Goal: Task Accomplishment & Management: Use online tool/utility

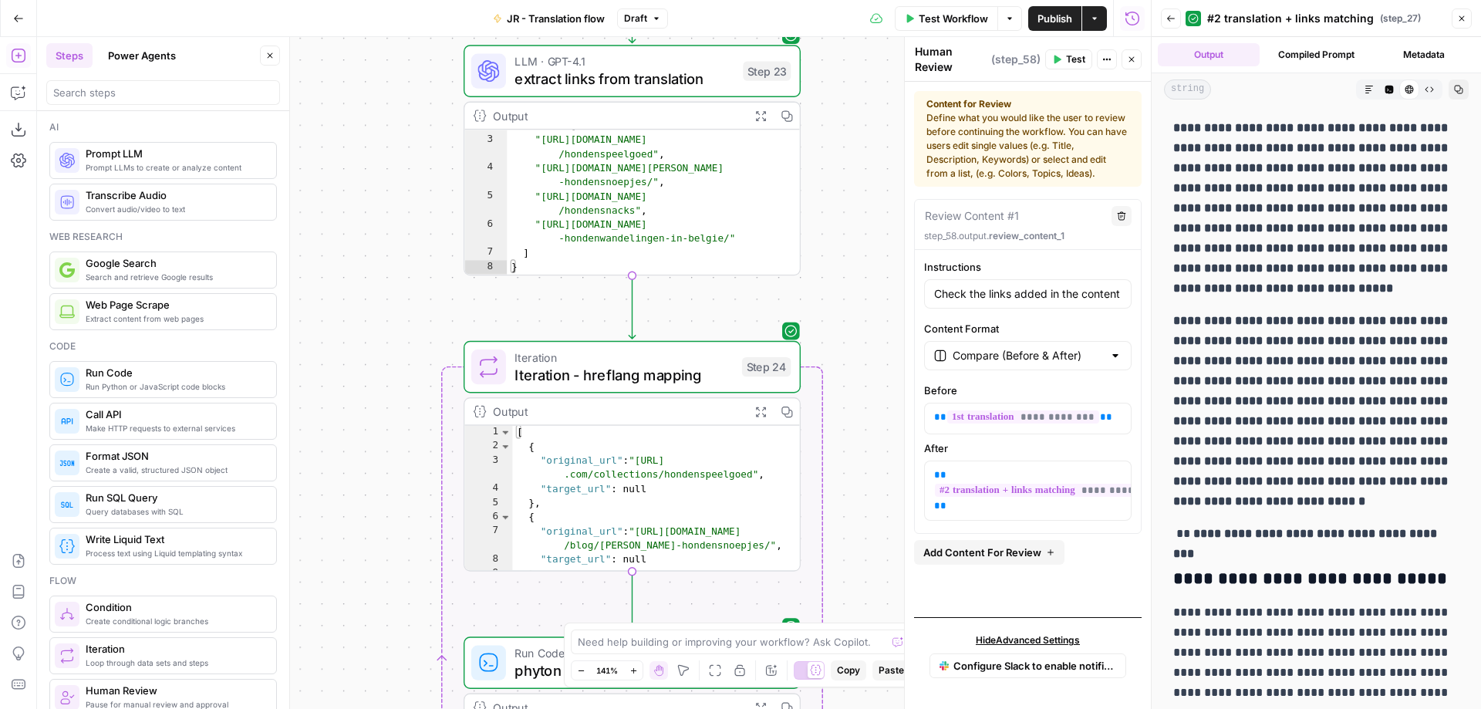
scroll to position [18, 0]
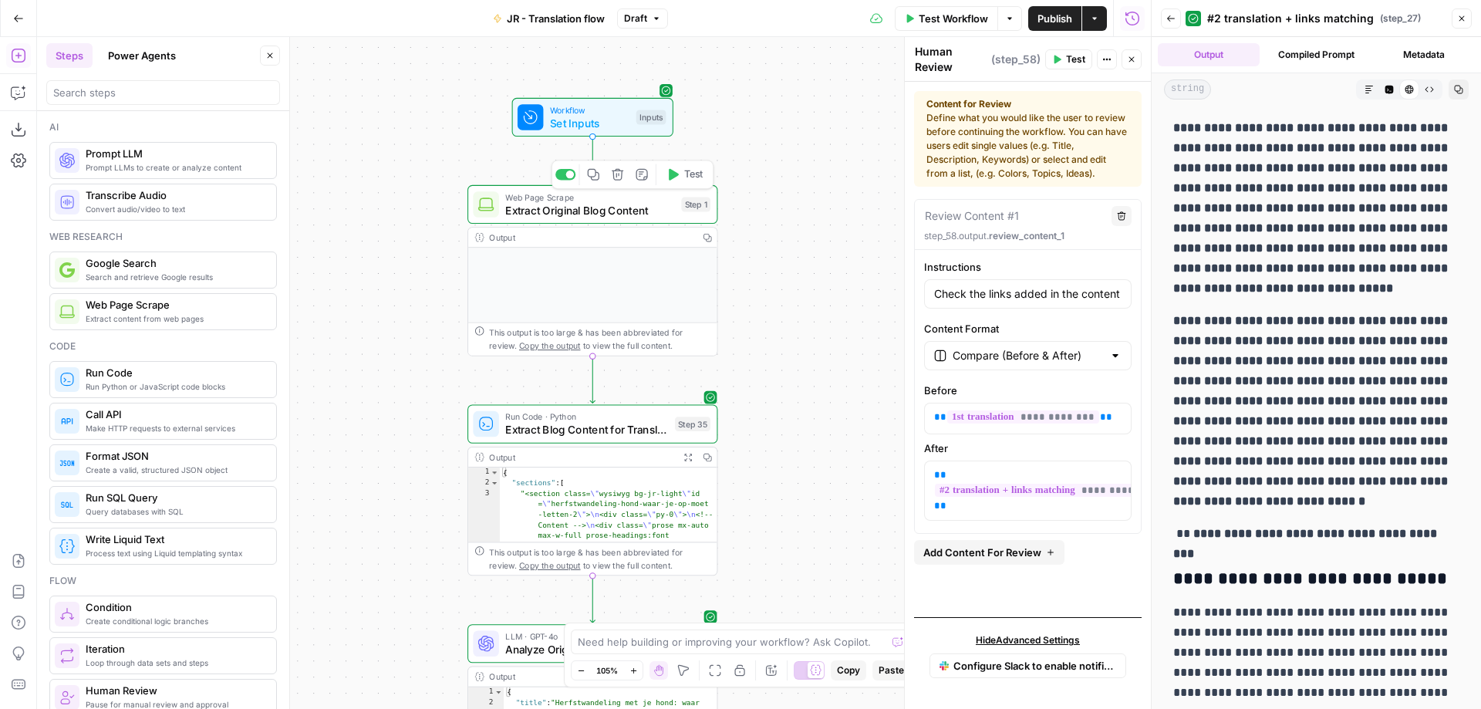
click at [608, 210] on span "Extract Original Blog Content" at bounding box center [590, 210] width 170 height 16
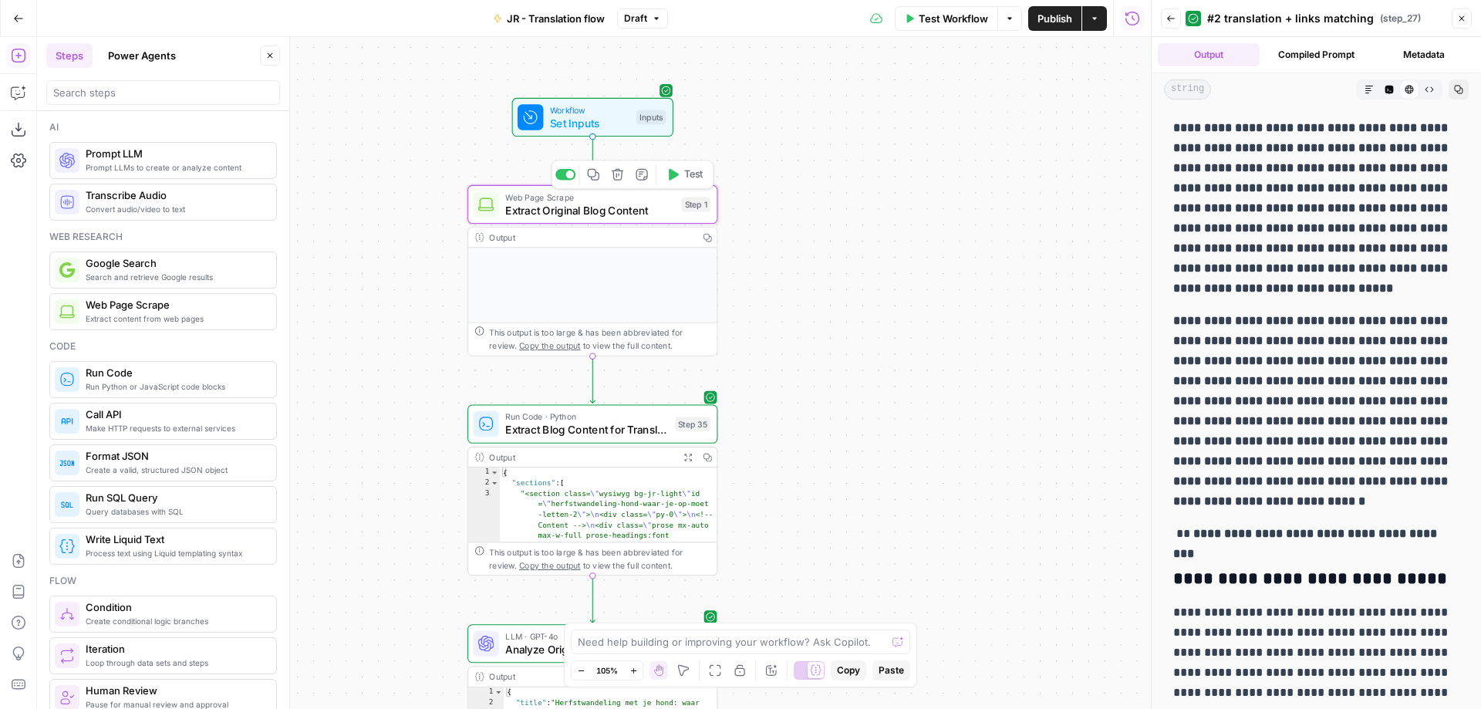
type textarea "Extract Original Blog Content"
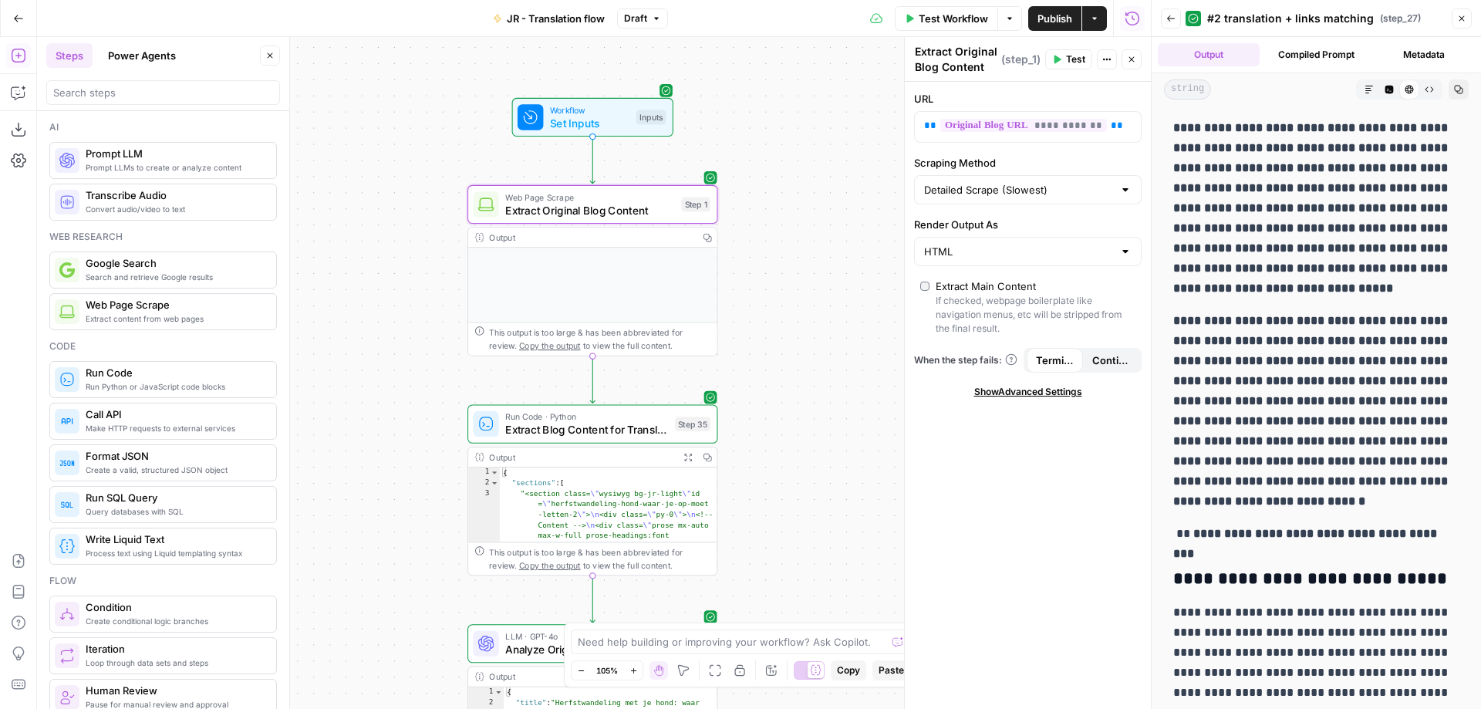
click at [1167, 16] on icon "button" at bounding box center [1170, 18] width 9 height 9
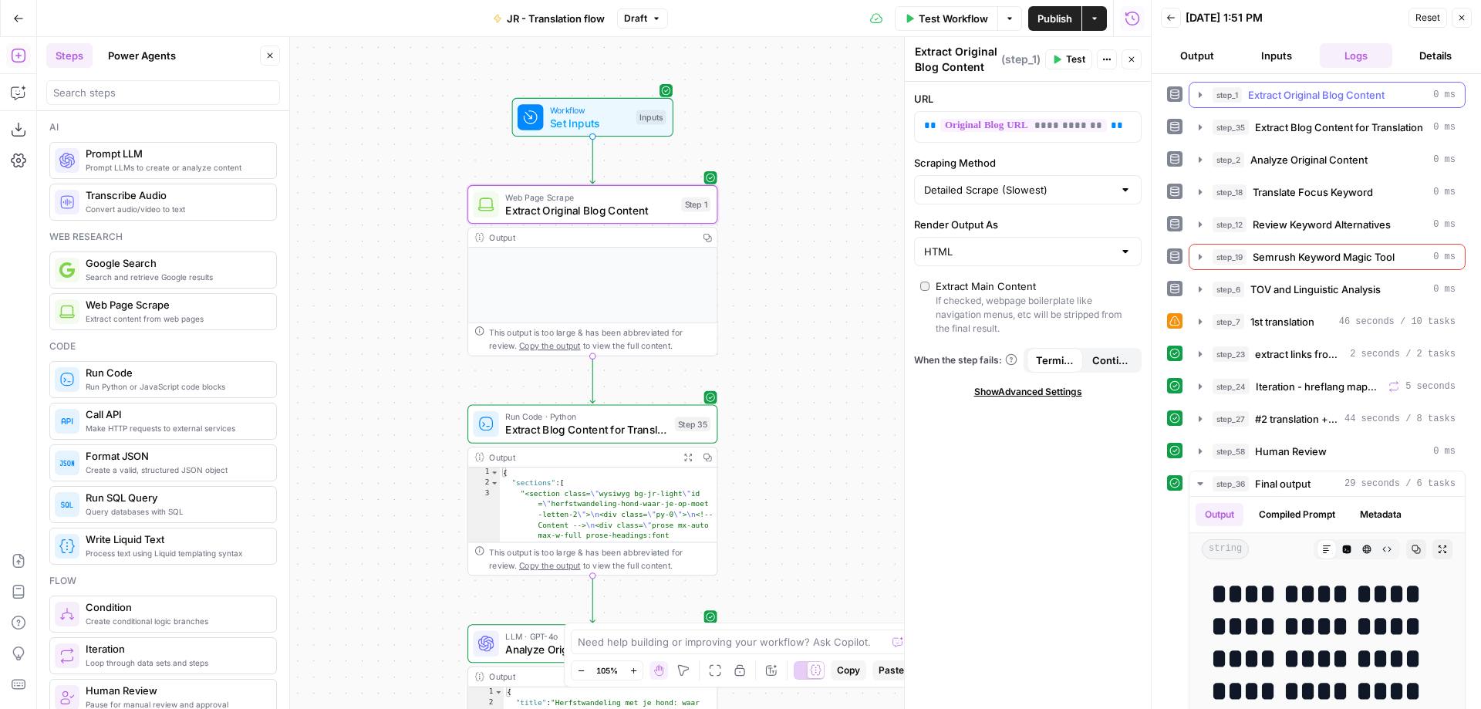
click at [1349, 92] on span "Extract Original Blog Content" at bounding box center [1316, 94] width 136 height 15
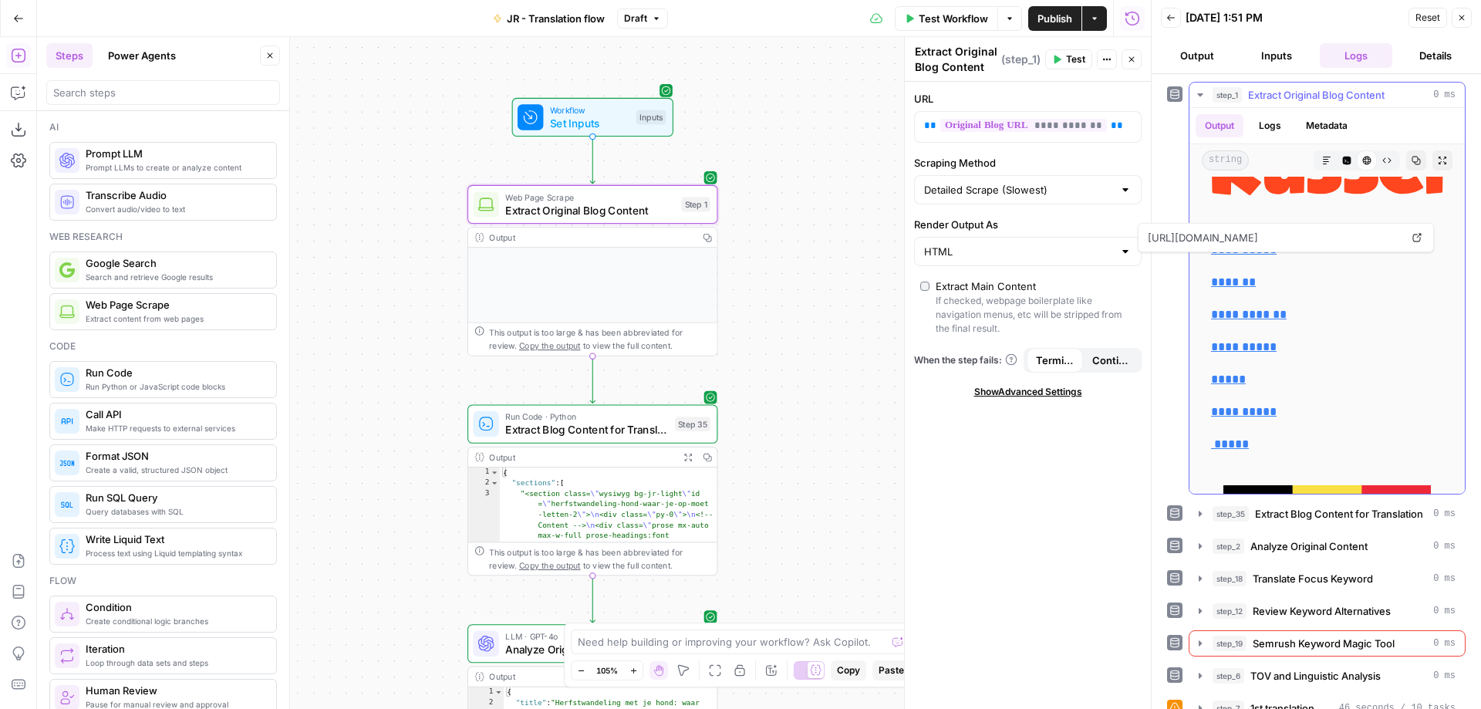
scroll to position [1909, 0]
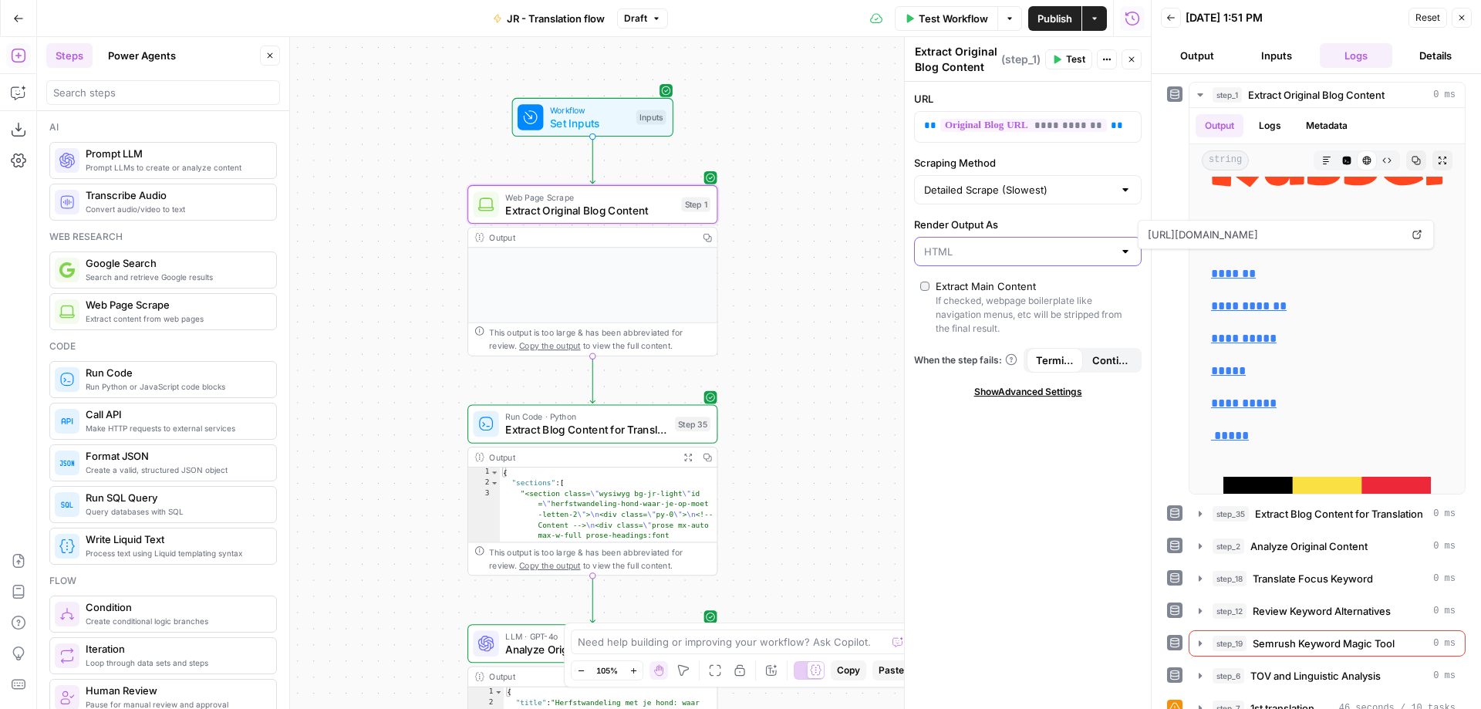
click at [993, 245] on input "Render Output As" at bounding box center [1018, 251] width 189 height 15
type input "HTML"
click at [851, 308] on div "Workflow Set Inputs Inputs Web Page Scrape Extract Original Blog Content Step 1…" at bounding box center [594, 373] width 1114 height 672
click at [687, 175] on span "Test" at bounding box center [693, 174] width 19 height 15
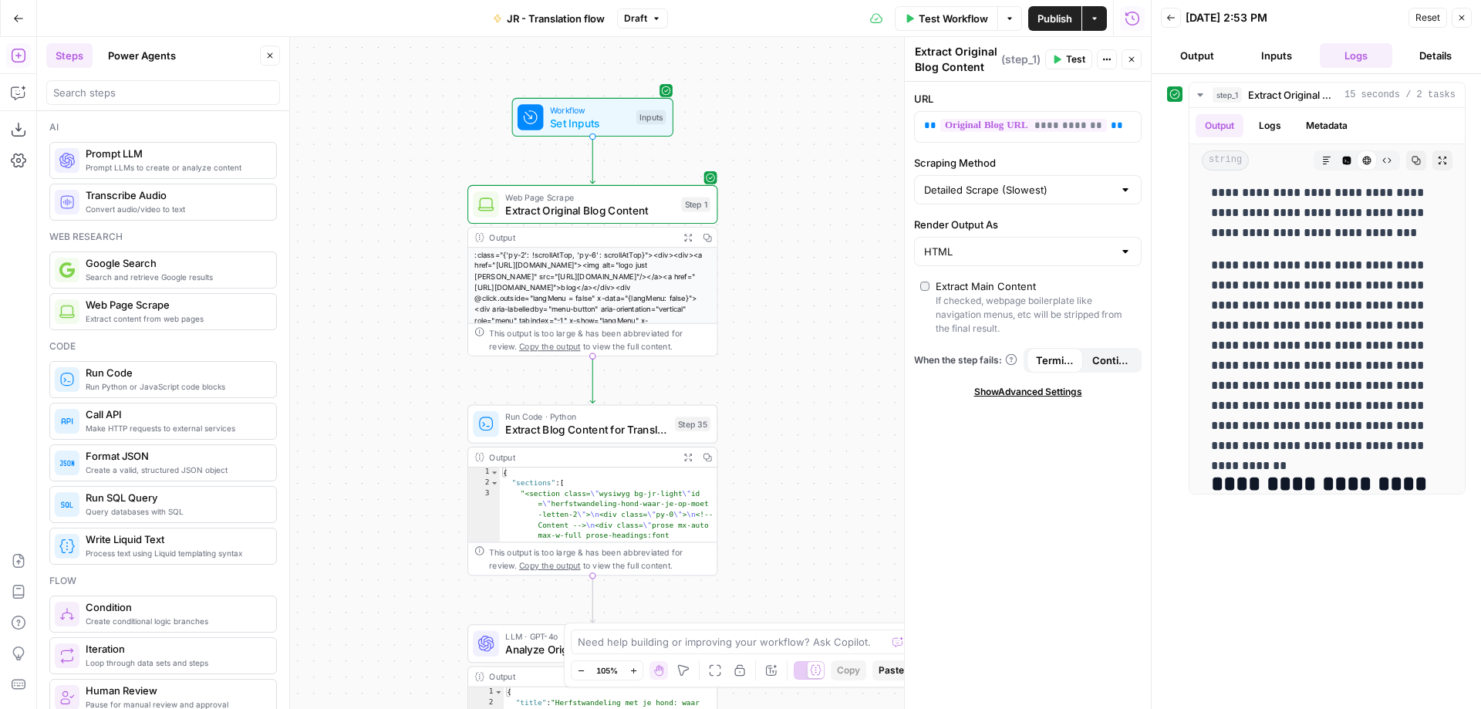
scroll to position [4524, 0]
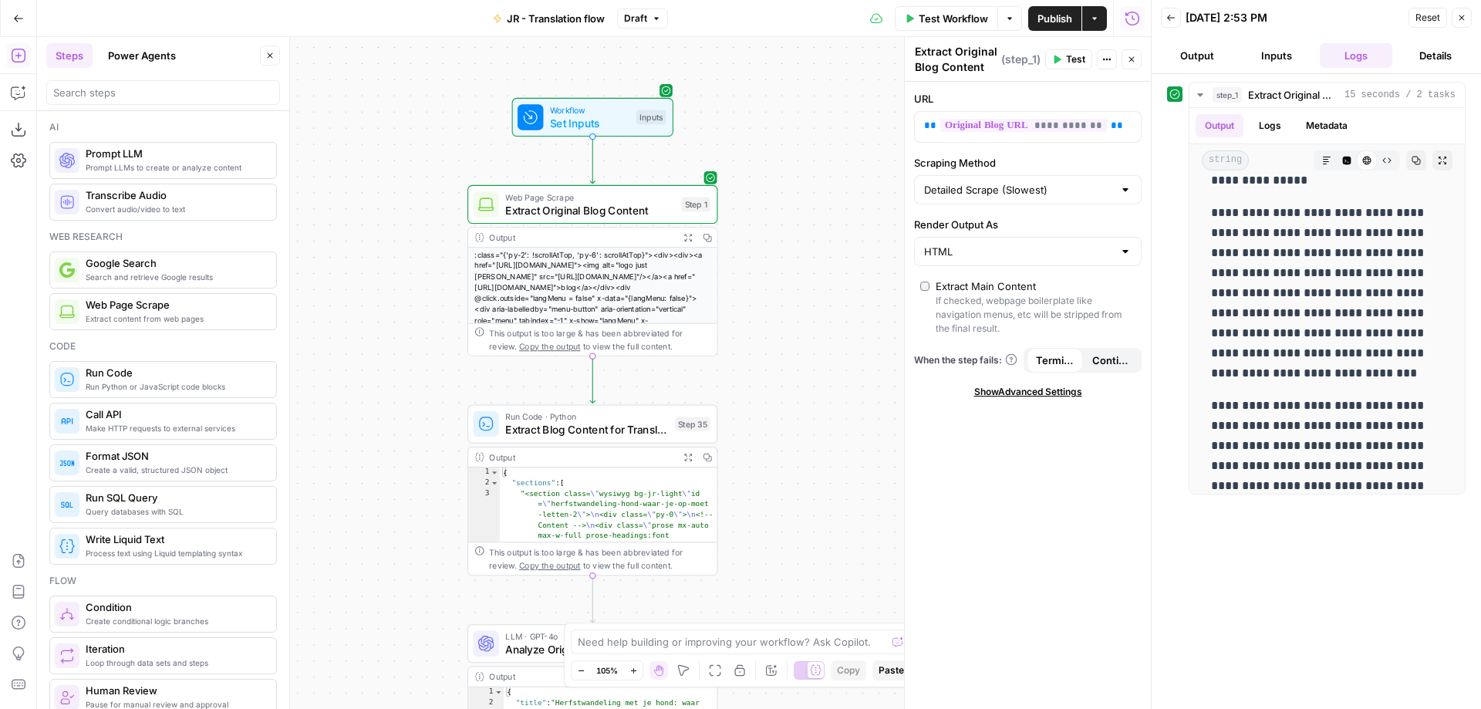
click at [635, 419] on span "Run Code · Python" at bounding box center [586, 416] width 163 height 13
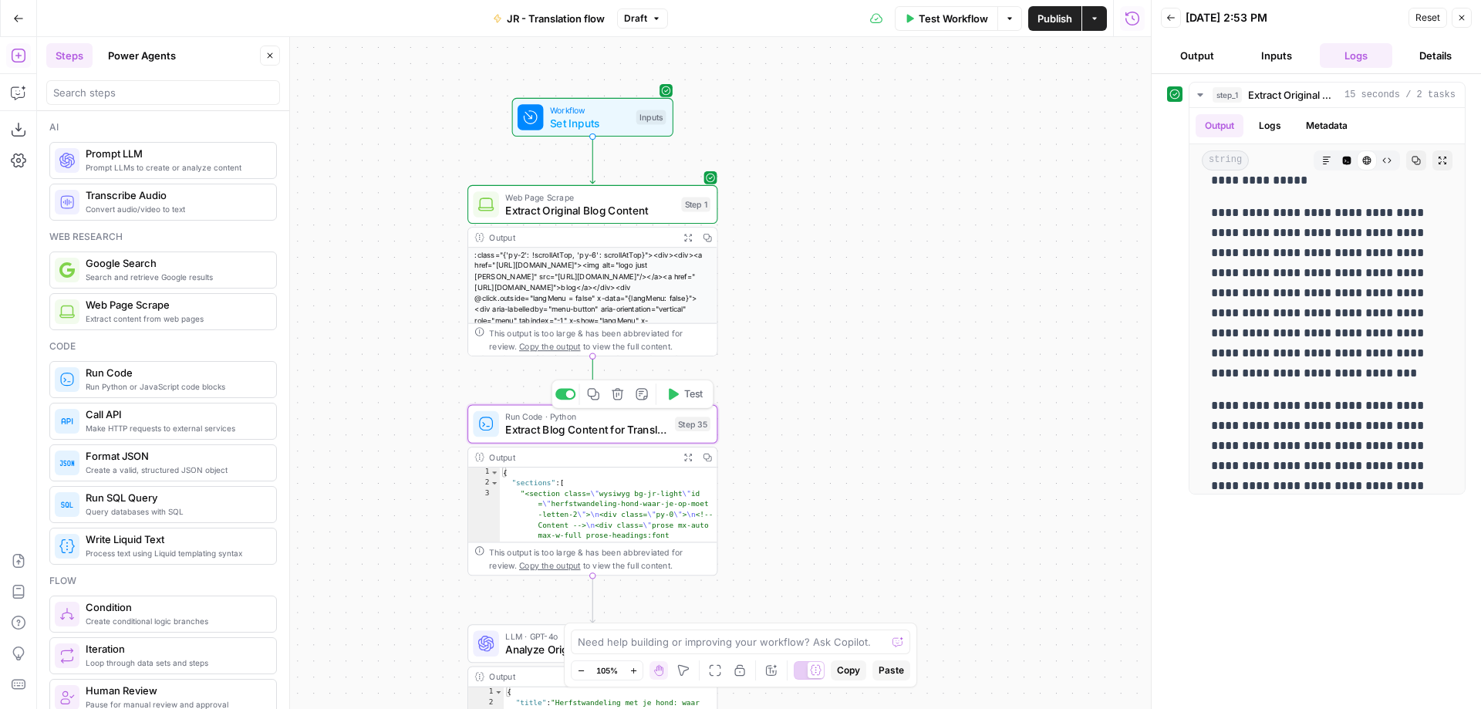
type textarea "Extract Blog Content for Translation"
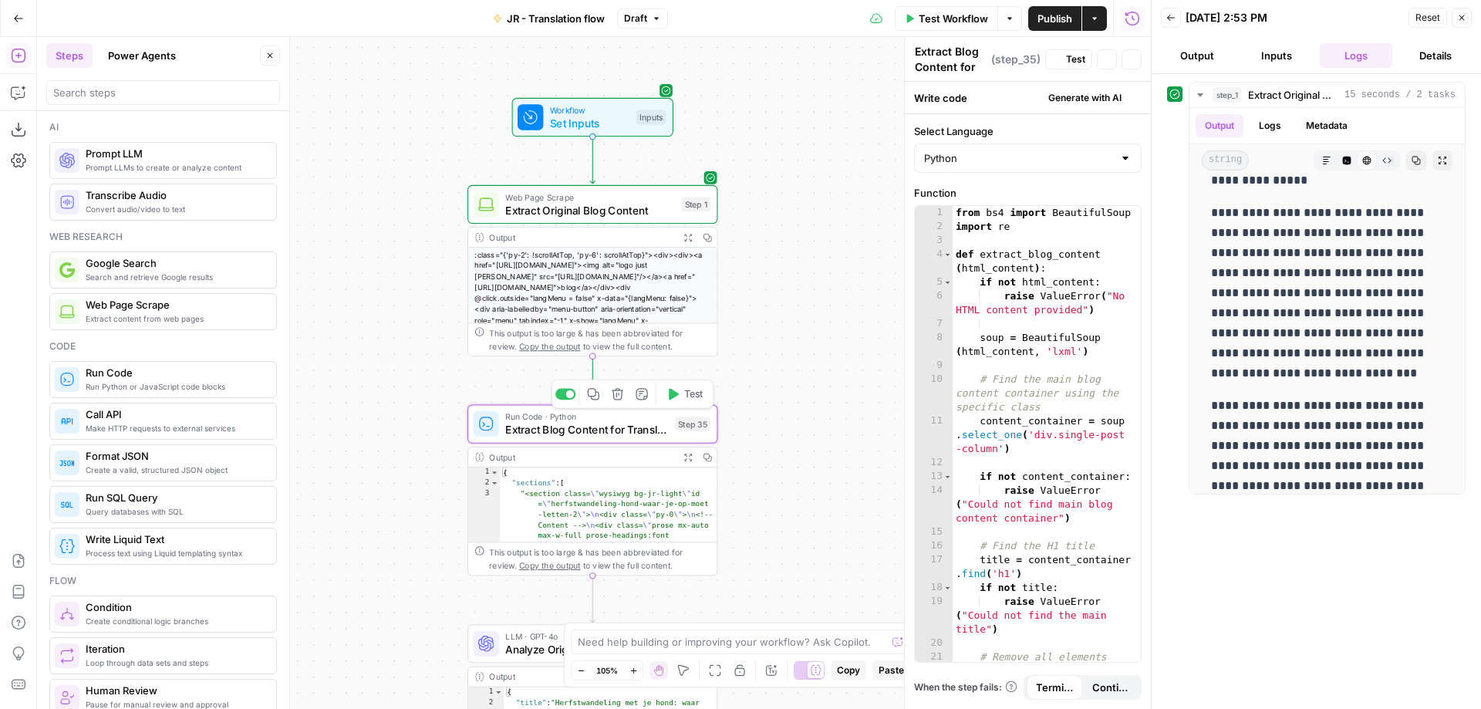
click at [681, 393] on button "Test" at bounding box center [684, 393] width 50 height 21
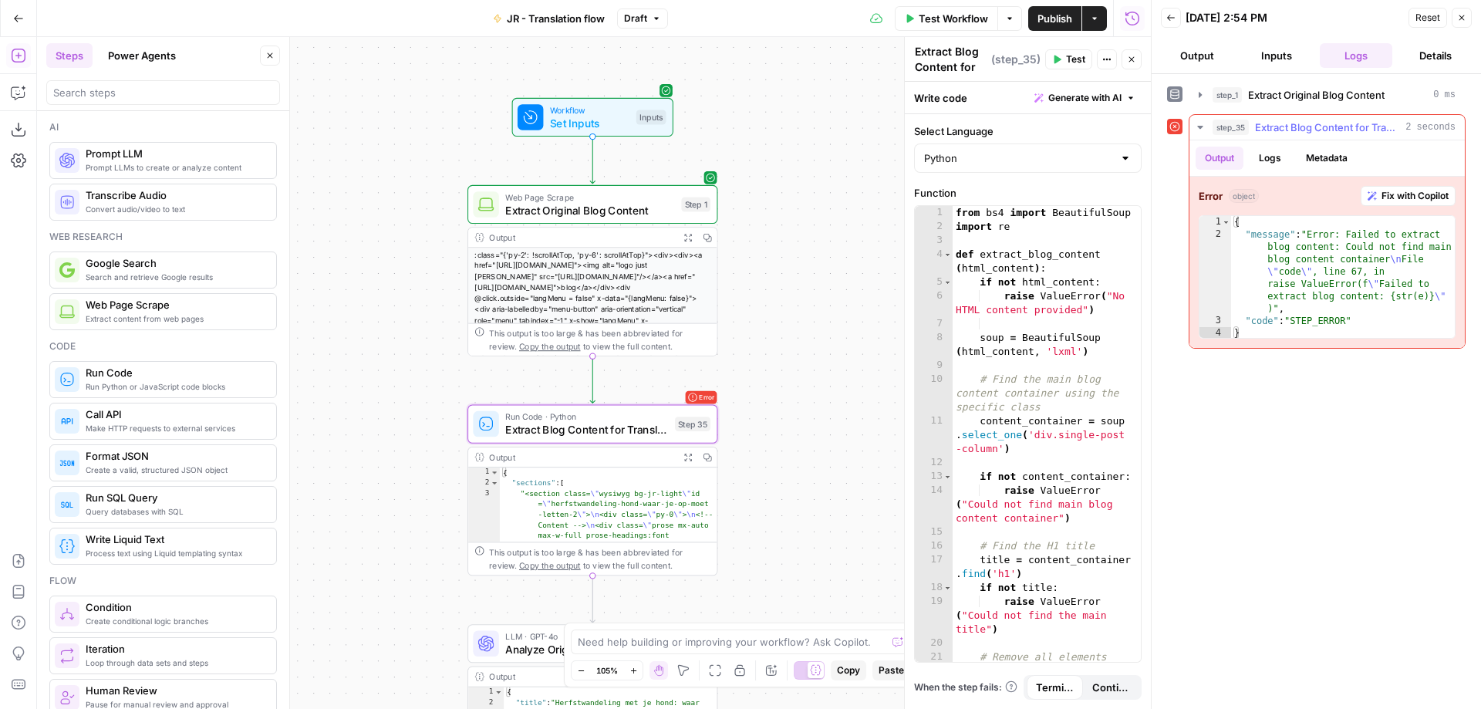
click at [1416, 189] on span "Fix with Copilot" at bounding box center [1414, 196] width 67 height 14
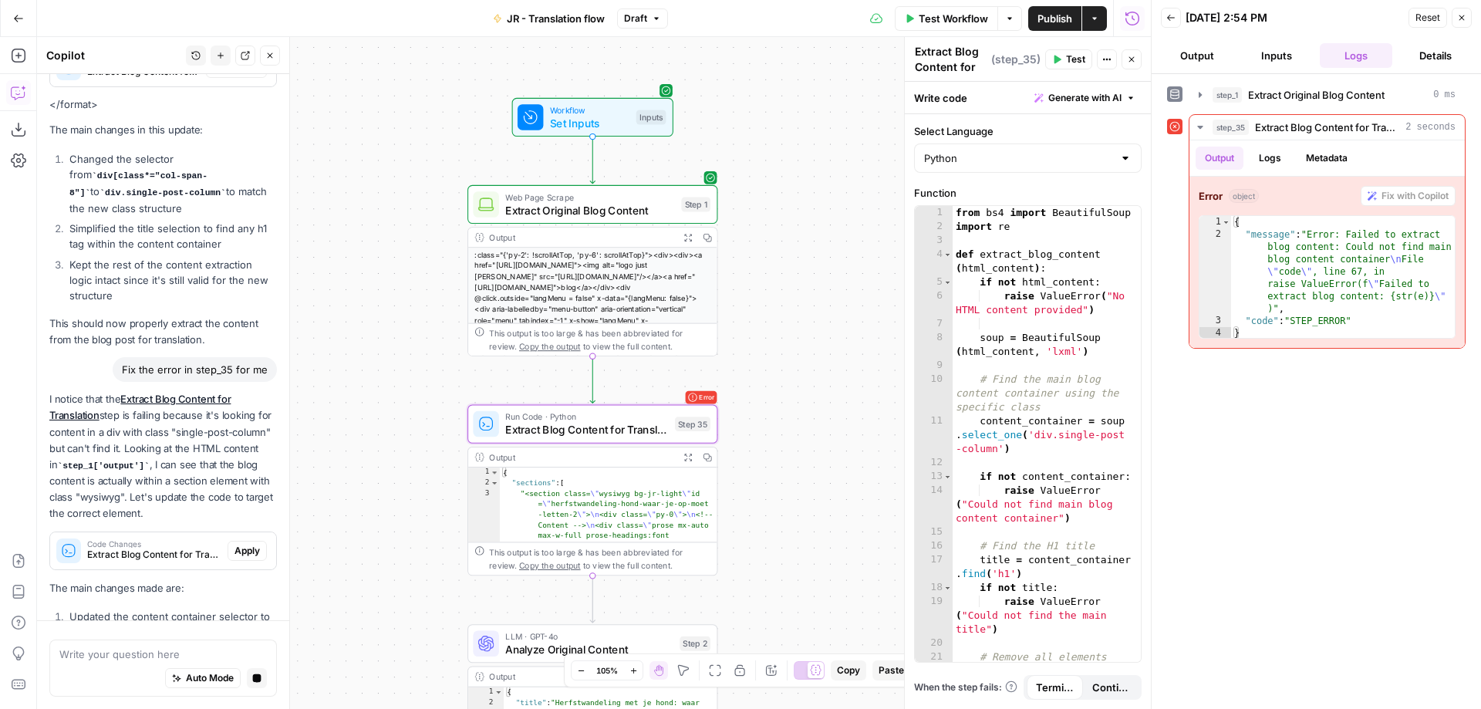
scroll to position [360, 0]
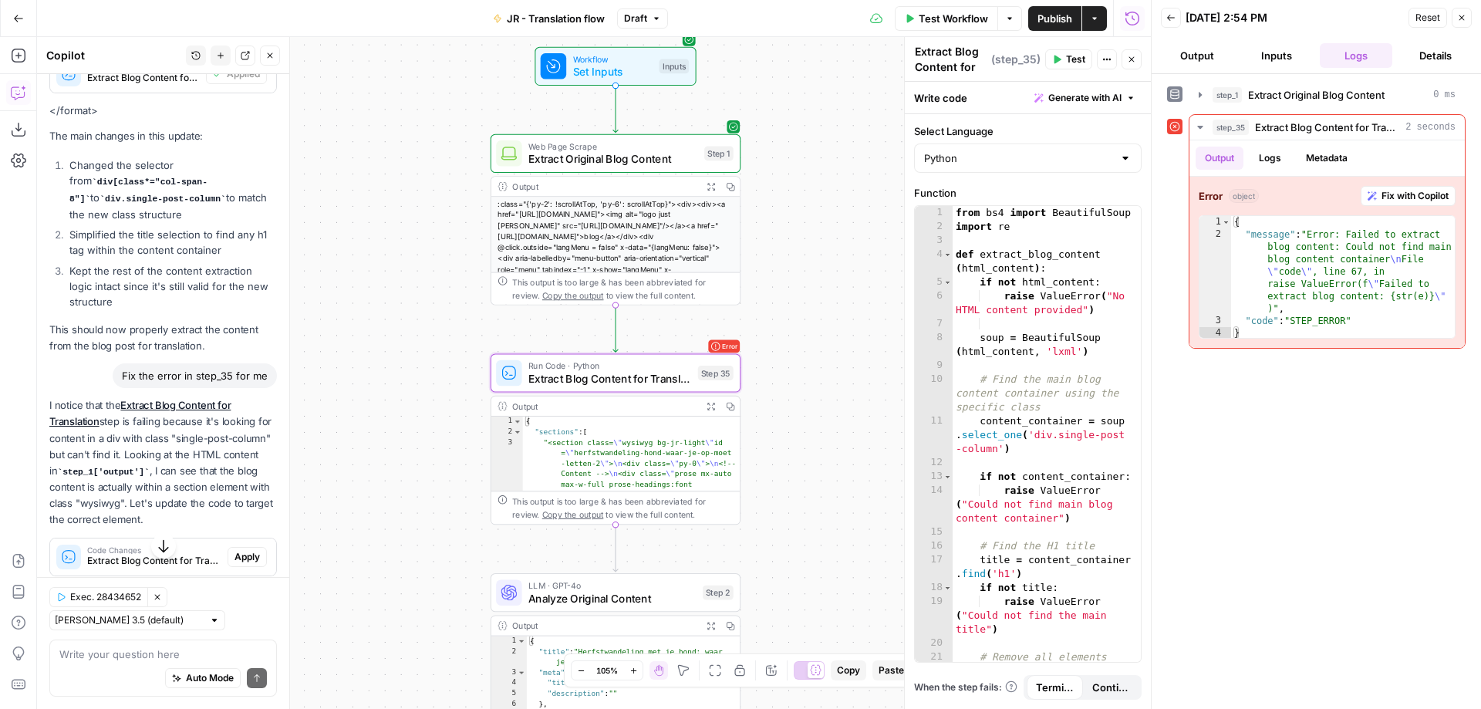
click at [242, 550] on span "Apply" at bounding box center [246, 557] width 25 height 14
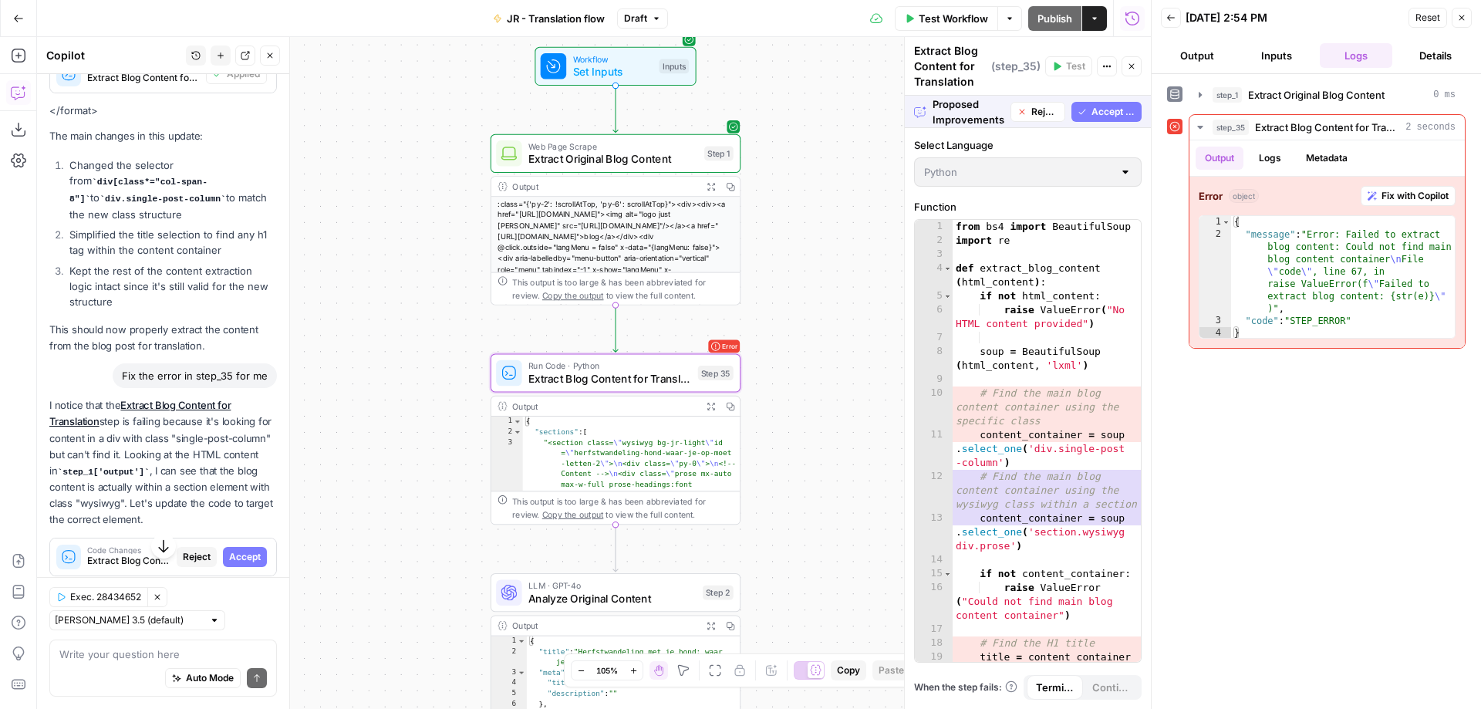
click at [242, 550] on span "Accept" at bounding box center [245, 557] width 32 height 14
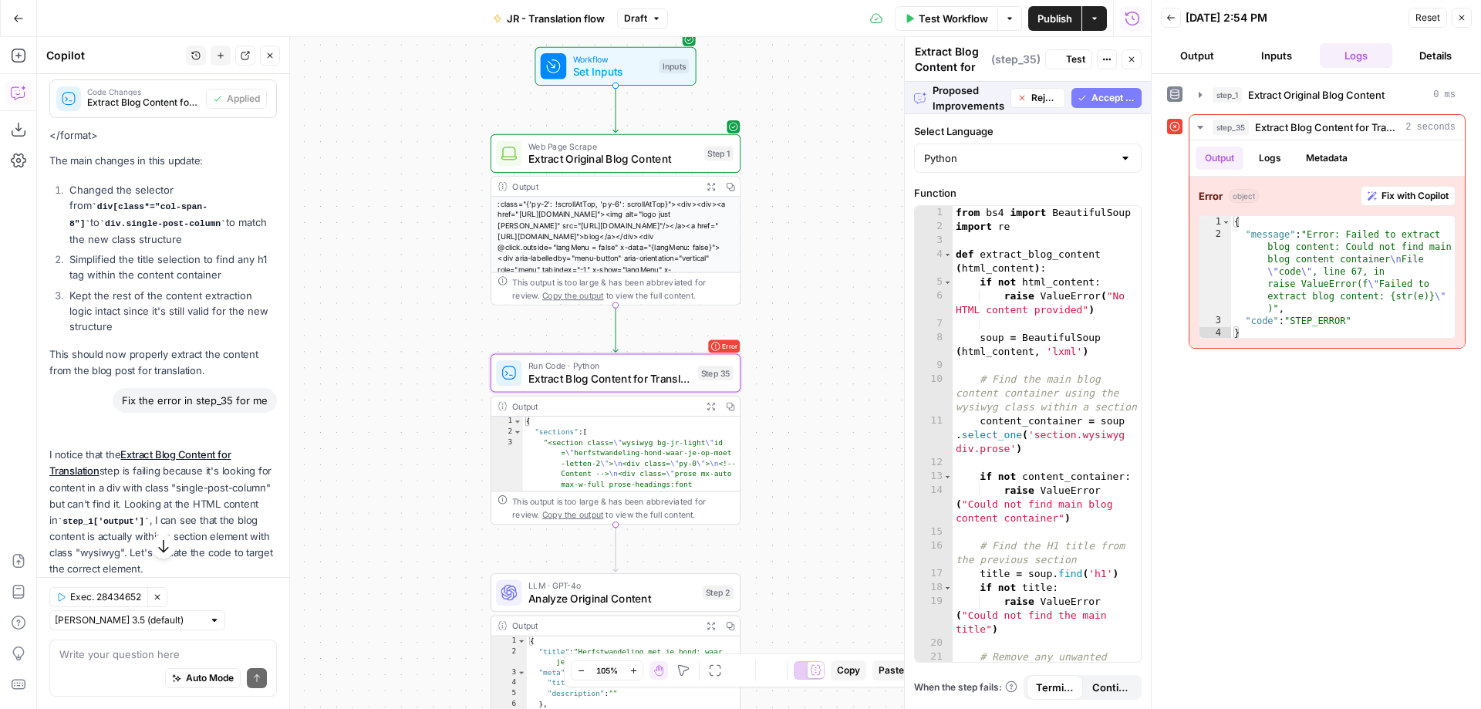
scroll to position [385, 0]
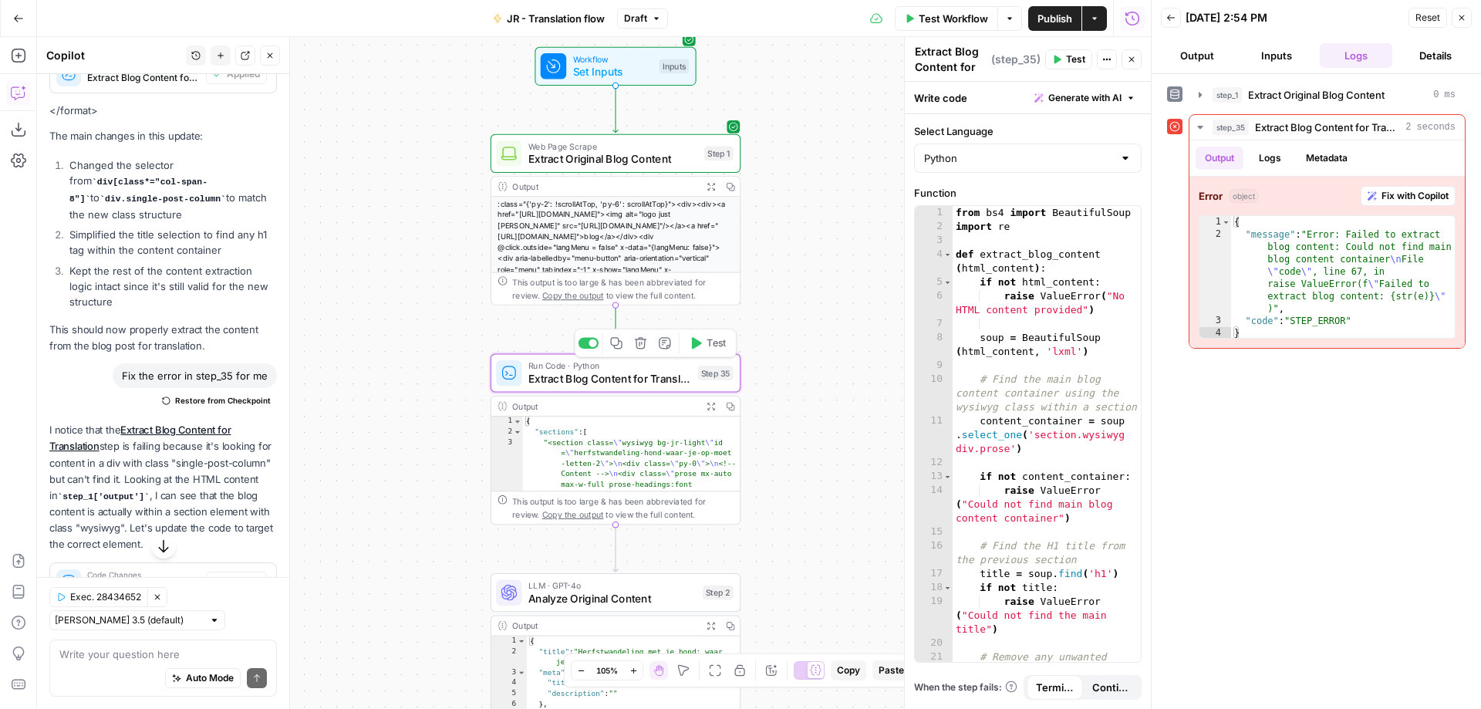
click at [713, 352] on button "Test" at bounding box center [707, 342] width 50 height 21
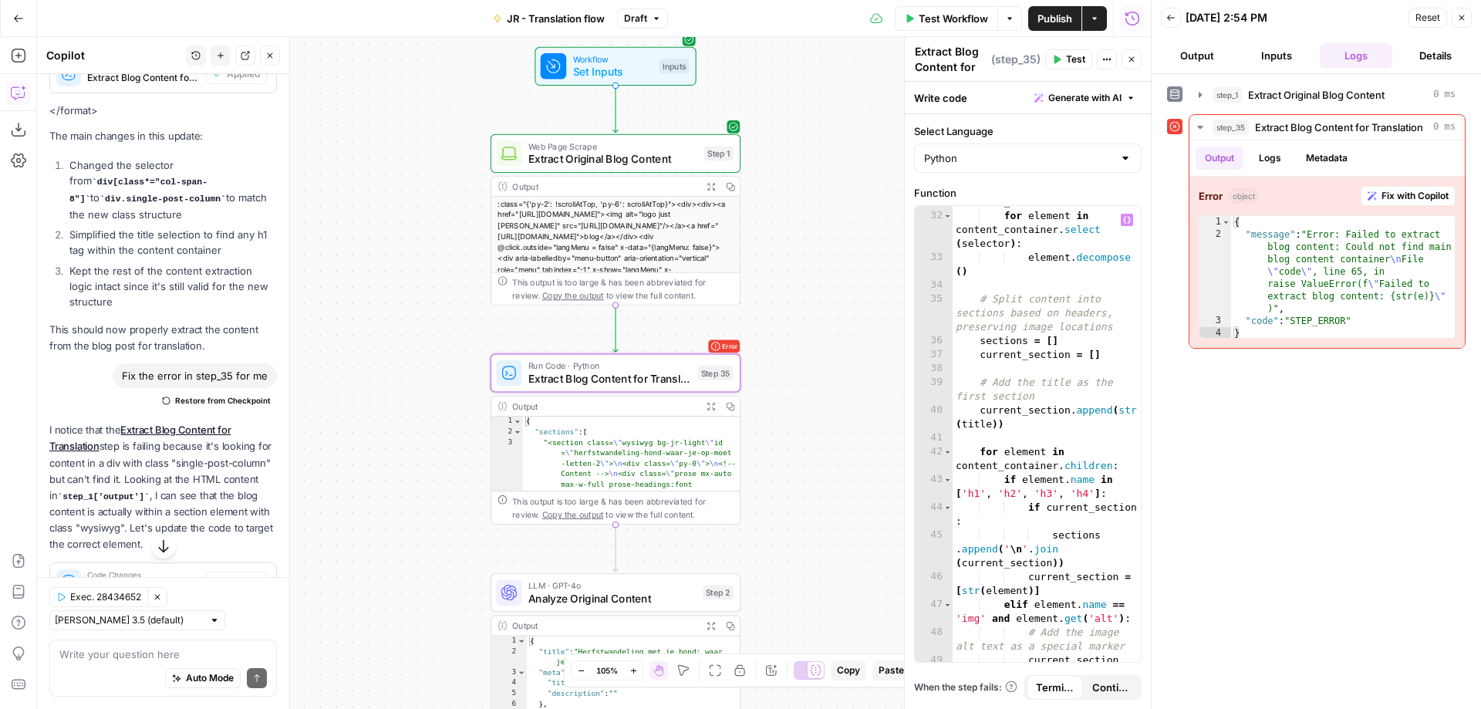
scroll to position [725, 0]
click at [660, 163] on span "Extract Original Blog Content" at bounding box center [613, 159] width 170 height 16
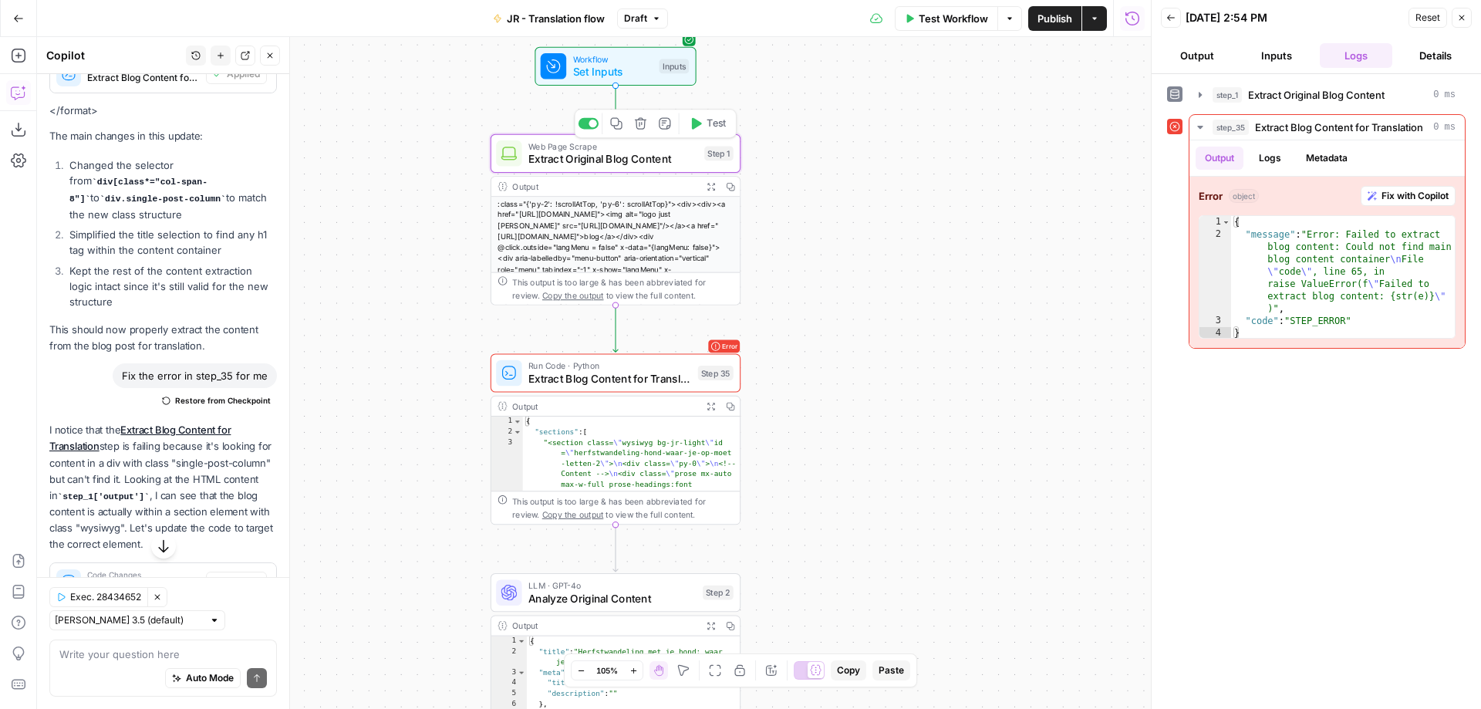
type textarea "Extract Original Blog Content"
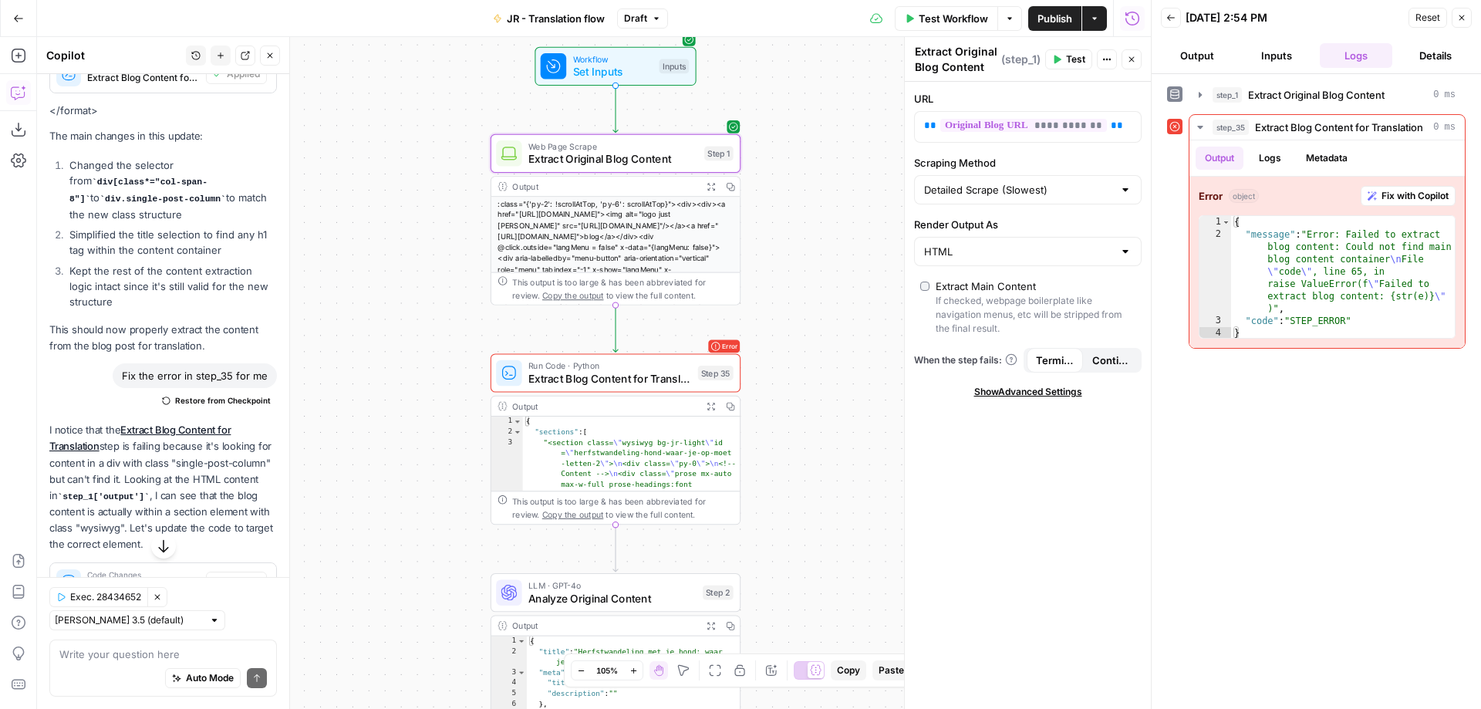
click at [713, 187] on icon "button" at bounding box center [710, 186] width 9 height 9
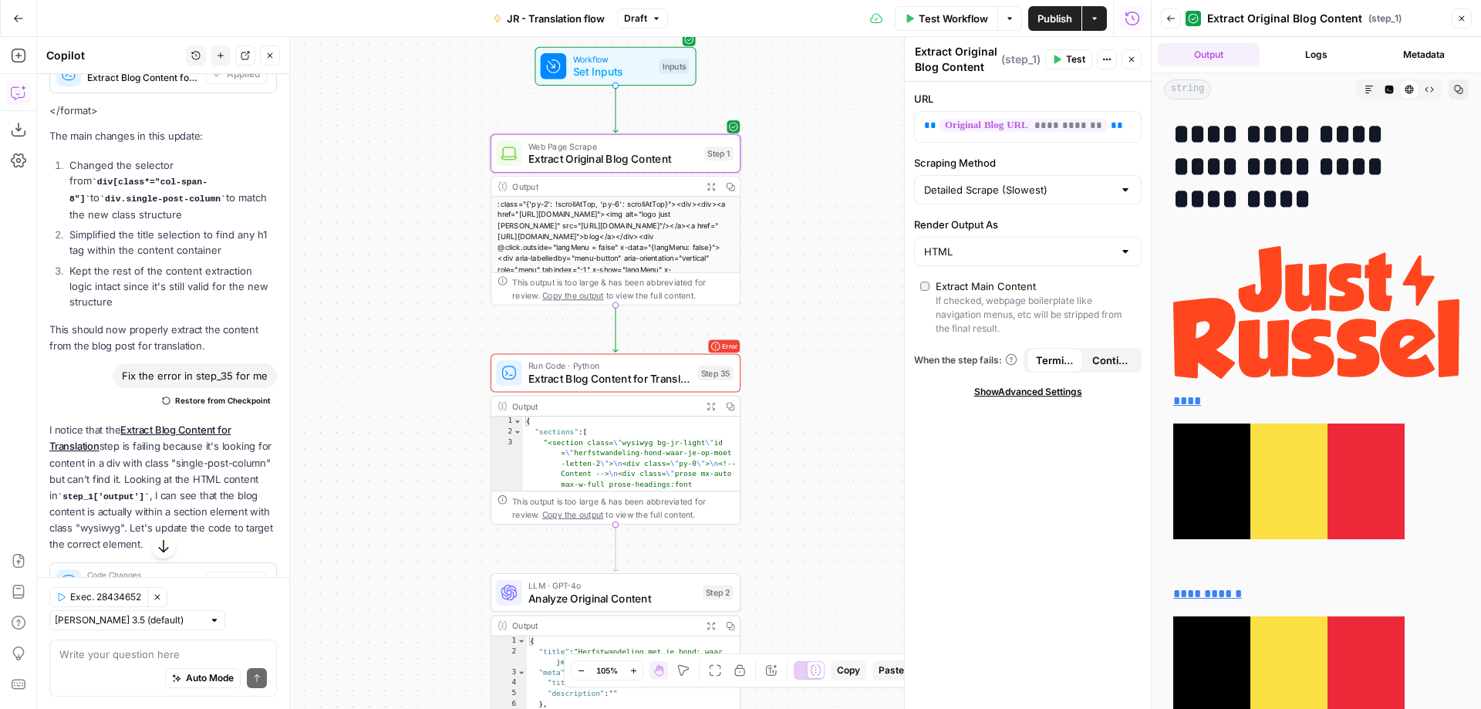
click at [1426, 89] on icon "button" at bounding box center [1428, 89] width 9 height 9
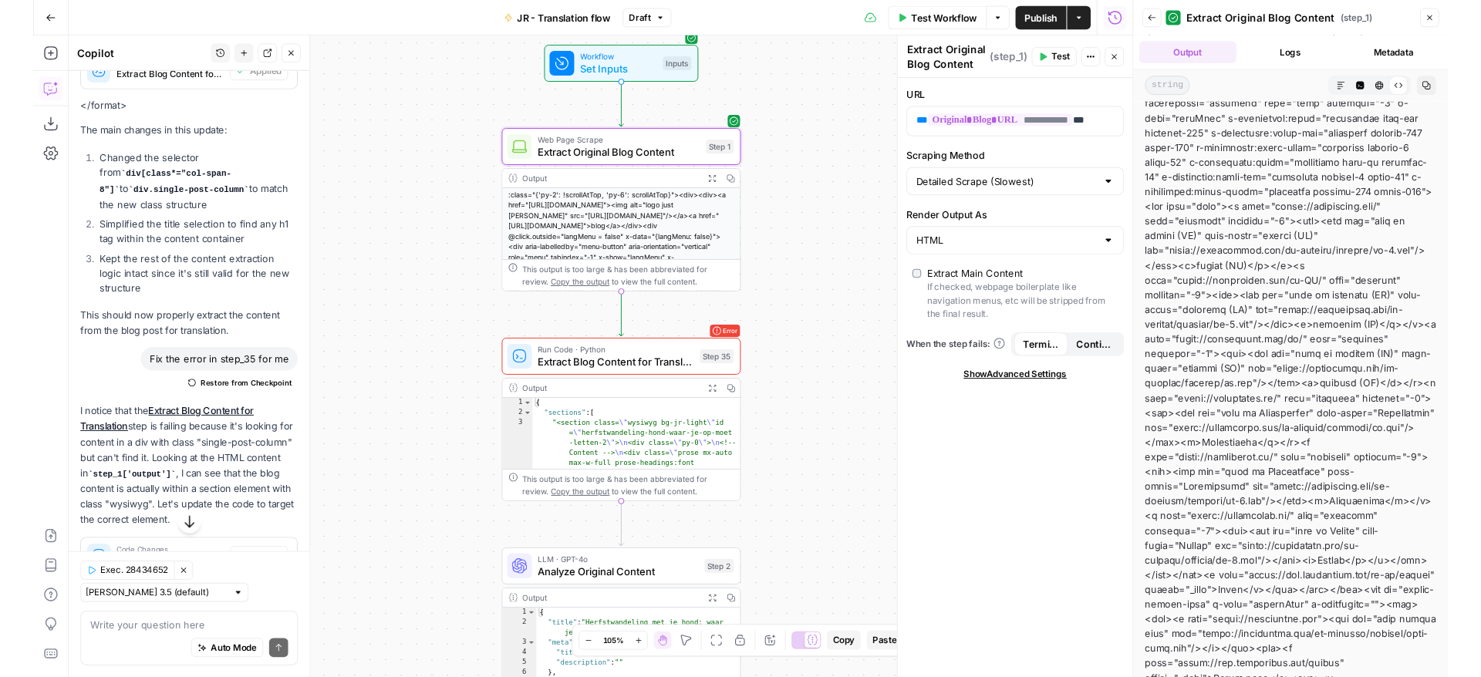
scroll to position [561, 0]
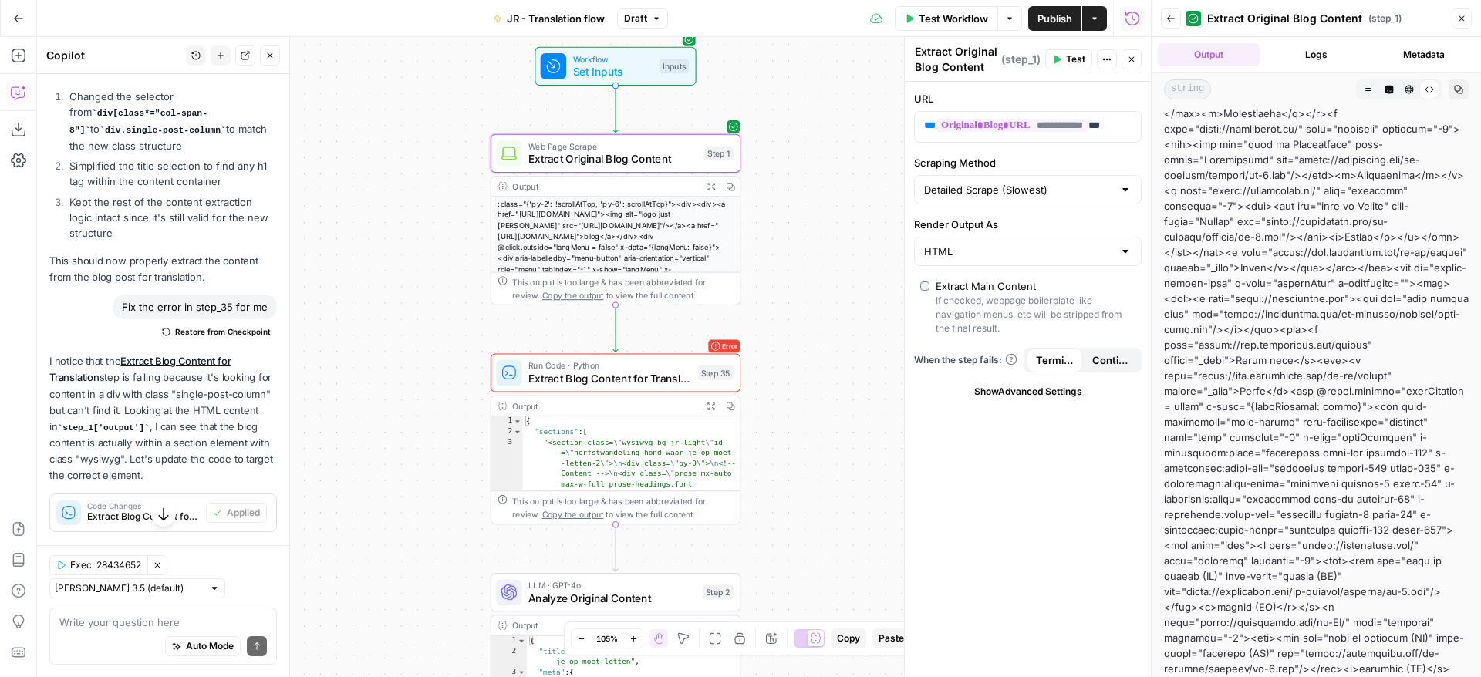
scroll to position [0, 0]
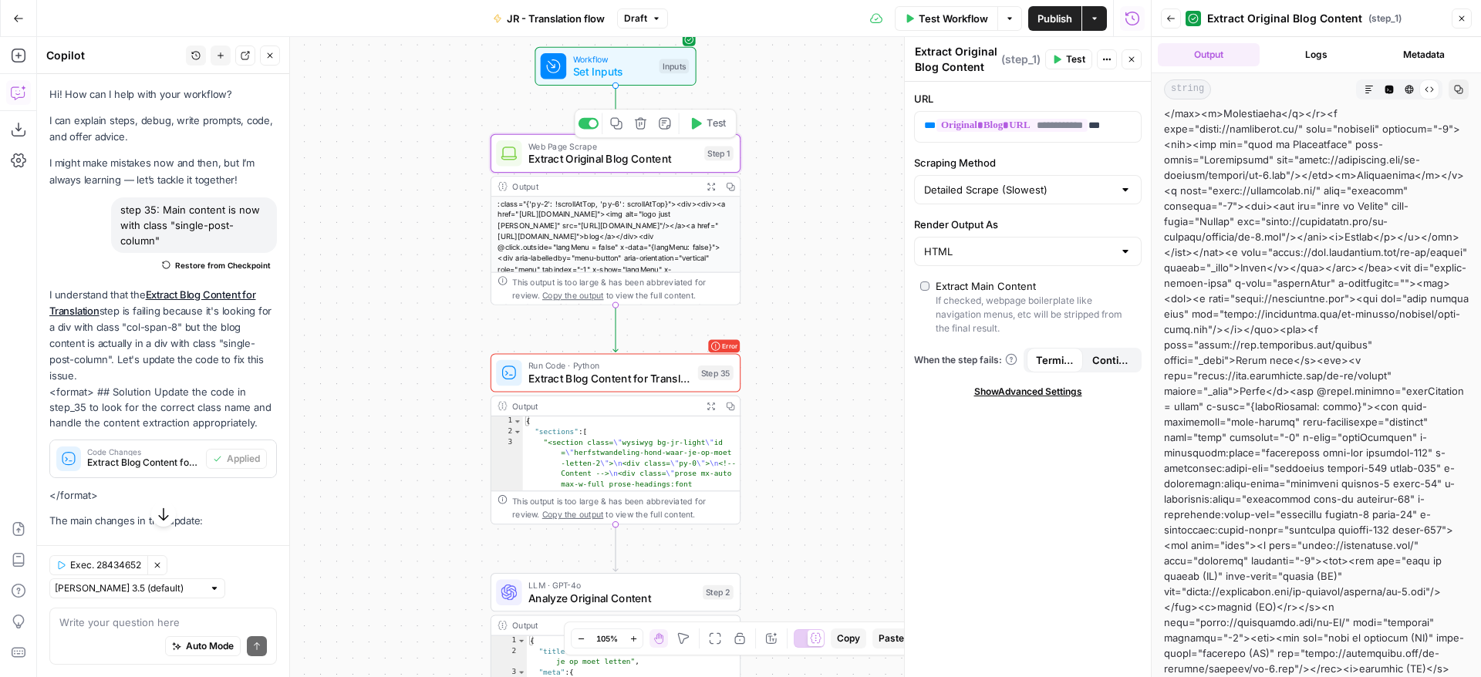
click at [647, 151] on div "Web Page Scrape Extract Original Blog Content" at bounding box center [613, 154] width 170 height 28
click at [650, 167] on span "Extract Original Blog Content" at bounding box center [613, 159] width 170 height 16
click at [928, 281] on label "Extract Main Content If checked, webpage boilerplate like navigation menus, etc…" at bounding box center [1027, 306] width 215 height 57
click at [716, 128] on span "Test" at bounding box center [715, 123] width 19 height 15
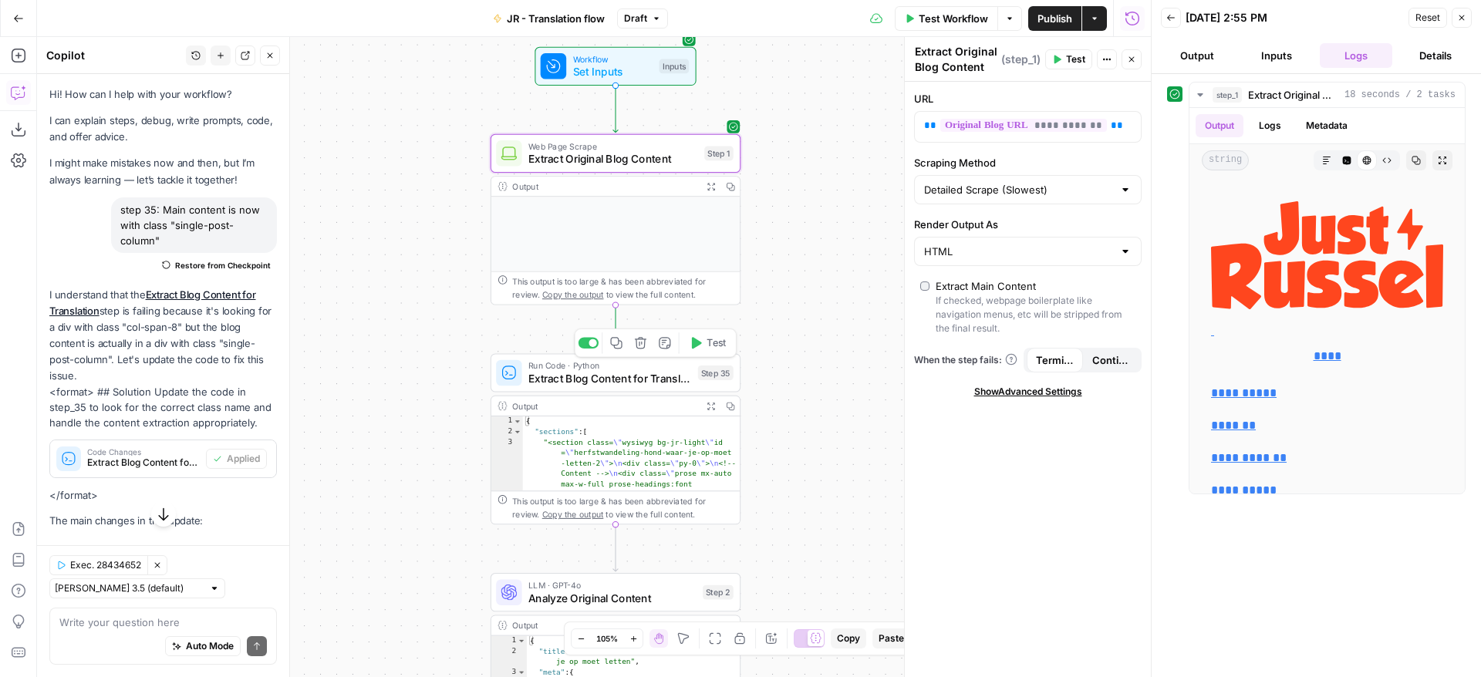
click at [690, 346] on icon "button" at bounding box center [695, 342] width 13 height 13
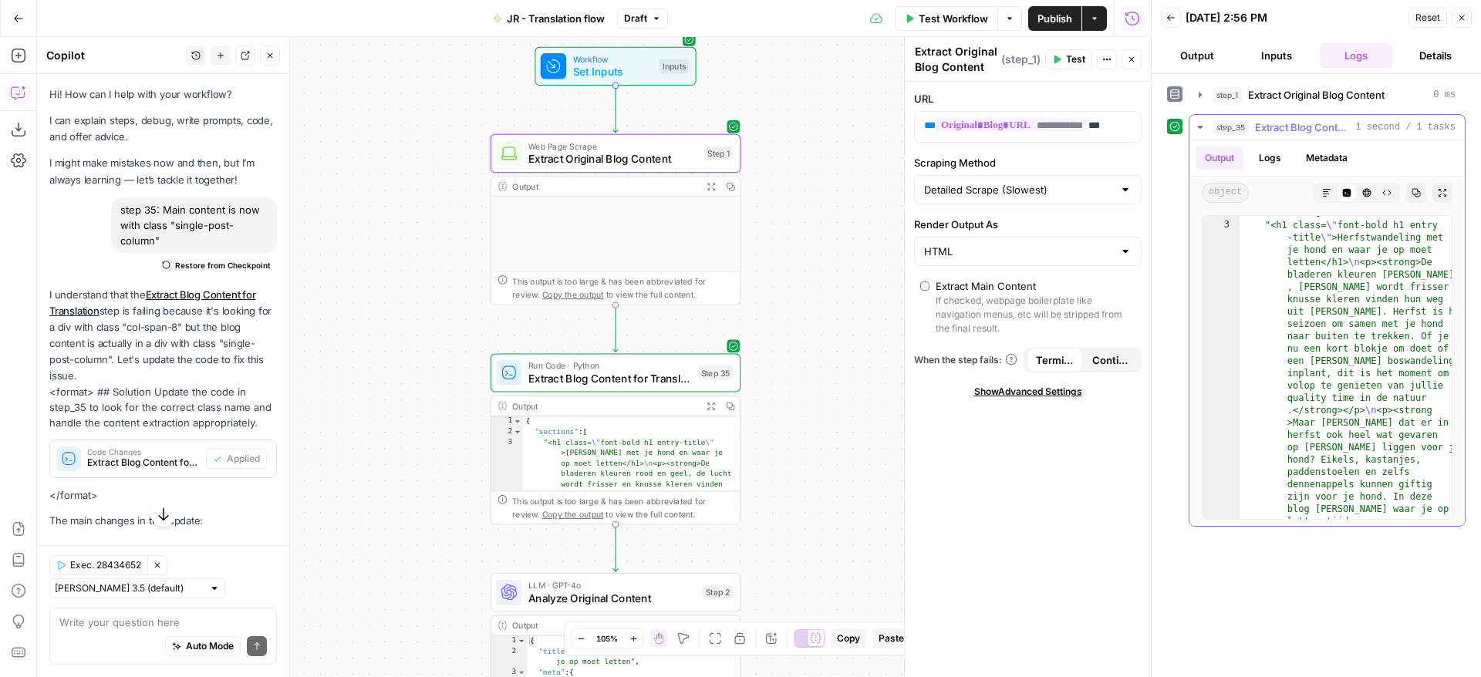
scroll to position [21, 0]
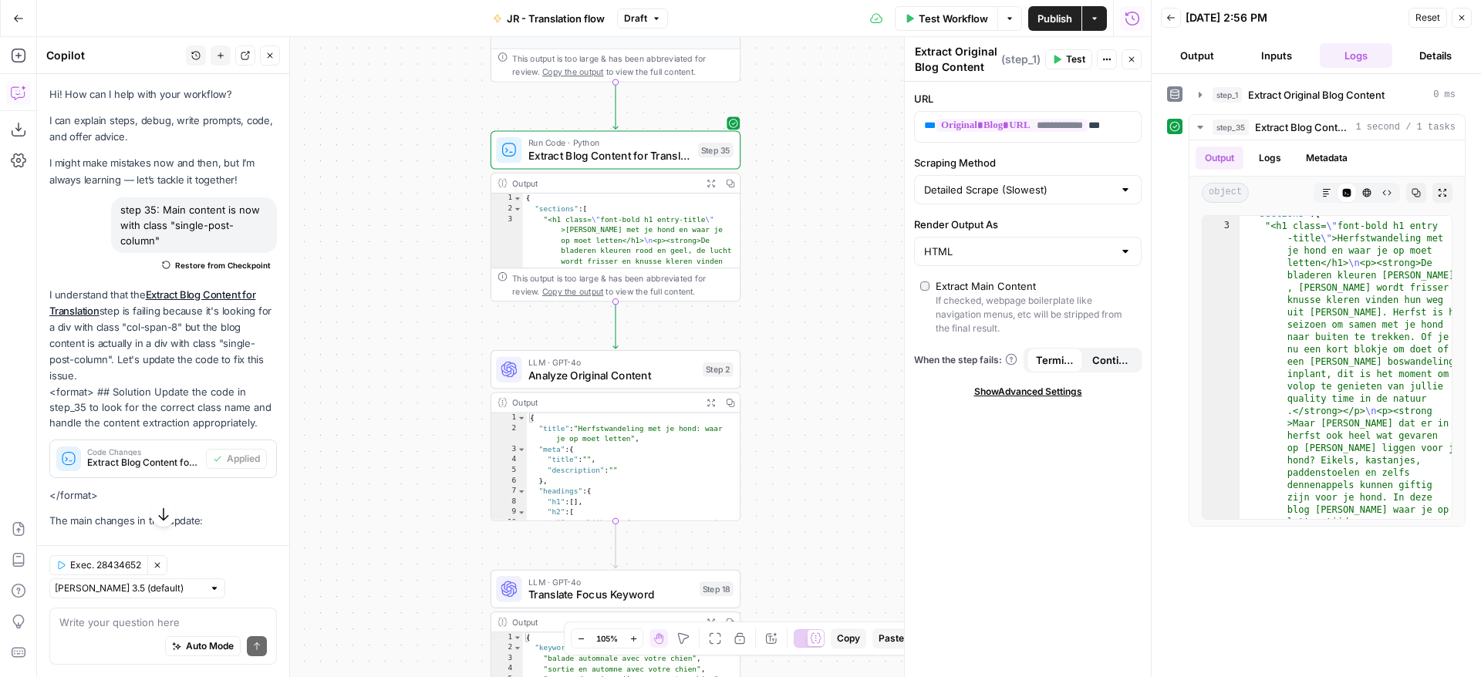
drag, startPoint x: 771, startPoint y: 413, endPoint x: 774, endPoint y: 133, distance: 280.0
click at [774, 133] on div "Workflow Set Inputs Inputs Web Page Scrape Extract Original Blog Content Step 1…" at bounding box center [594, 357] width 1114 height 640
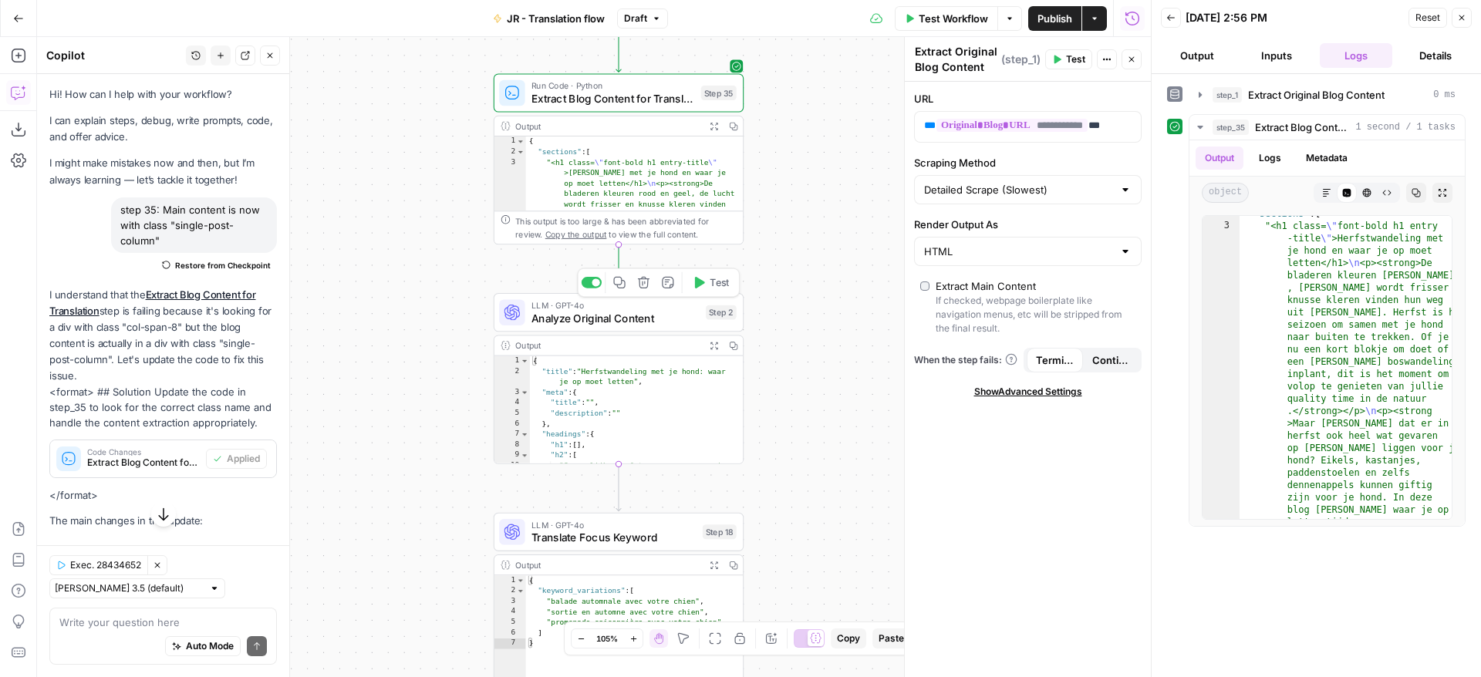
click at [702, 281] on icon "button" at bounding box center [700, 283] width 10 height 12
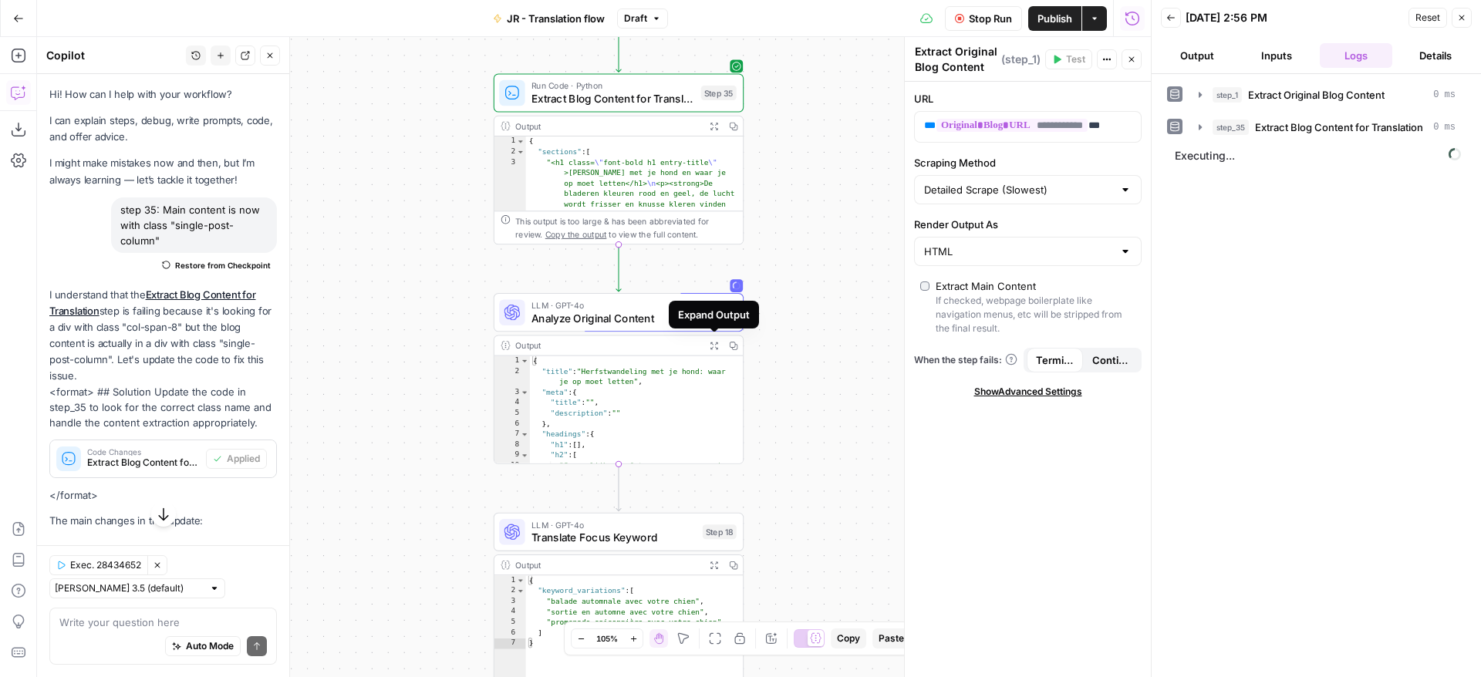
click at [714, 347] on icon "button" at bounding box center [713, 345] width 9 height 9
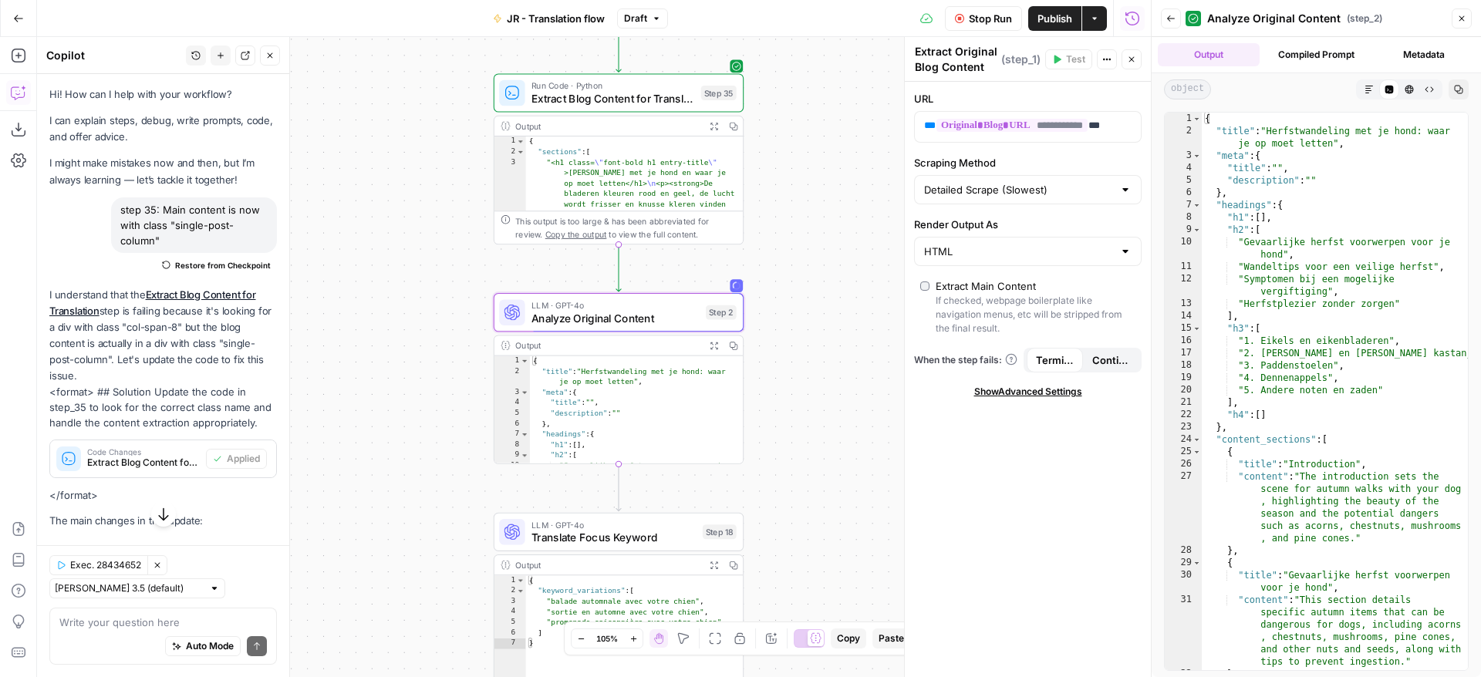
scroll to position [0, 0]
click at [664, 96] on span "Extract Blog Content for Translation" at bounding box center [612, 98] width 163 height 16
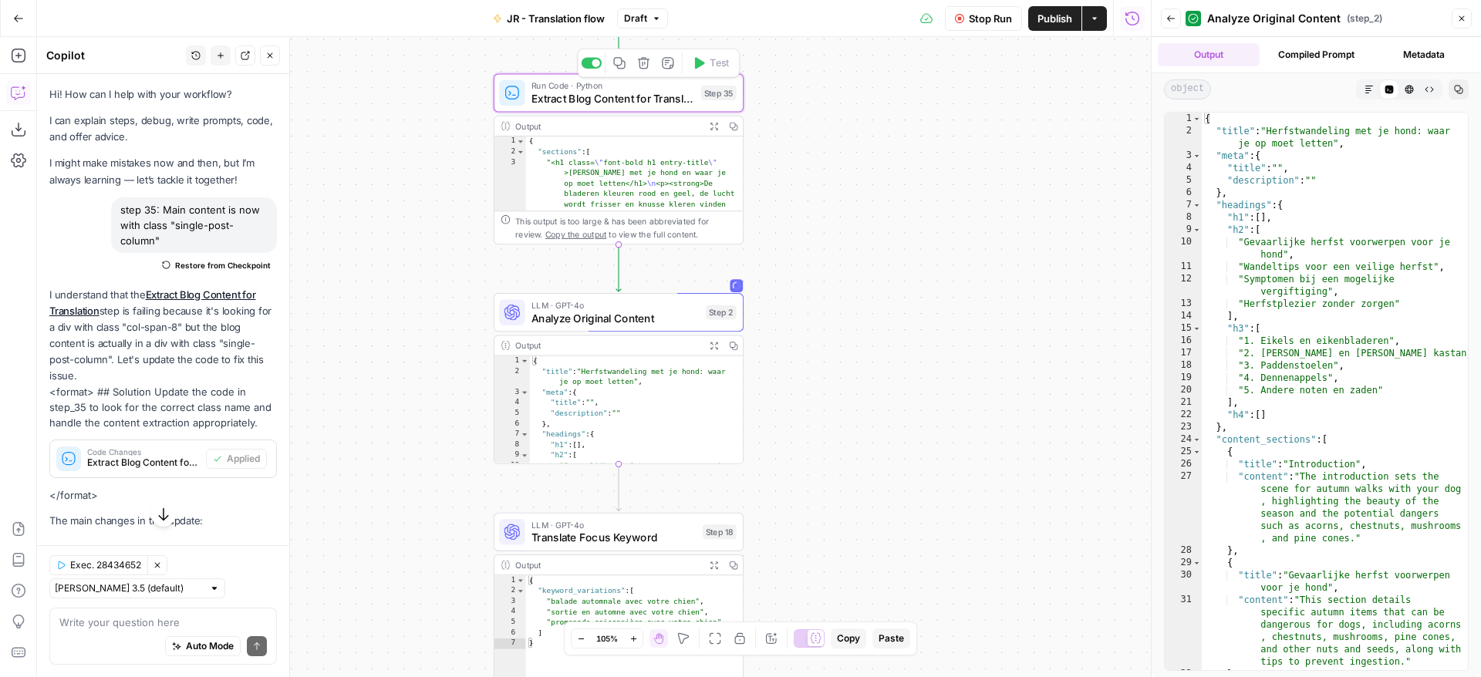
type textarea "Extract Blog Content for Translation"
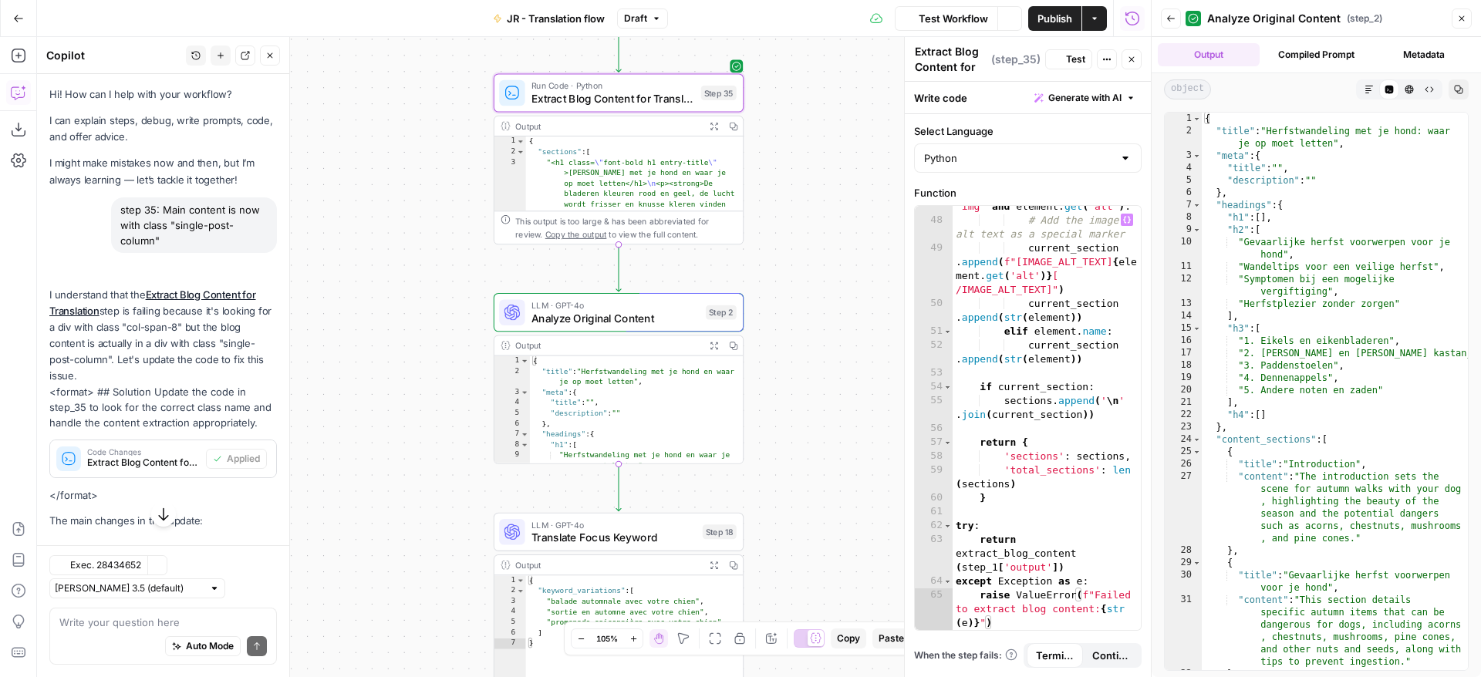
scroll to position [1131, 0]
click at [714, 345] on icon "button" at bounding box center [713, 345] width 9 height 9
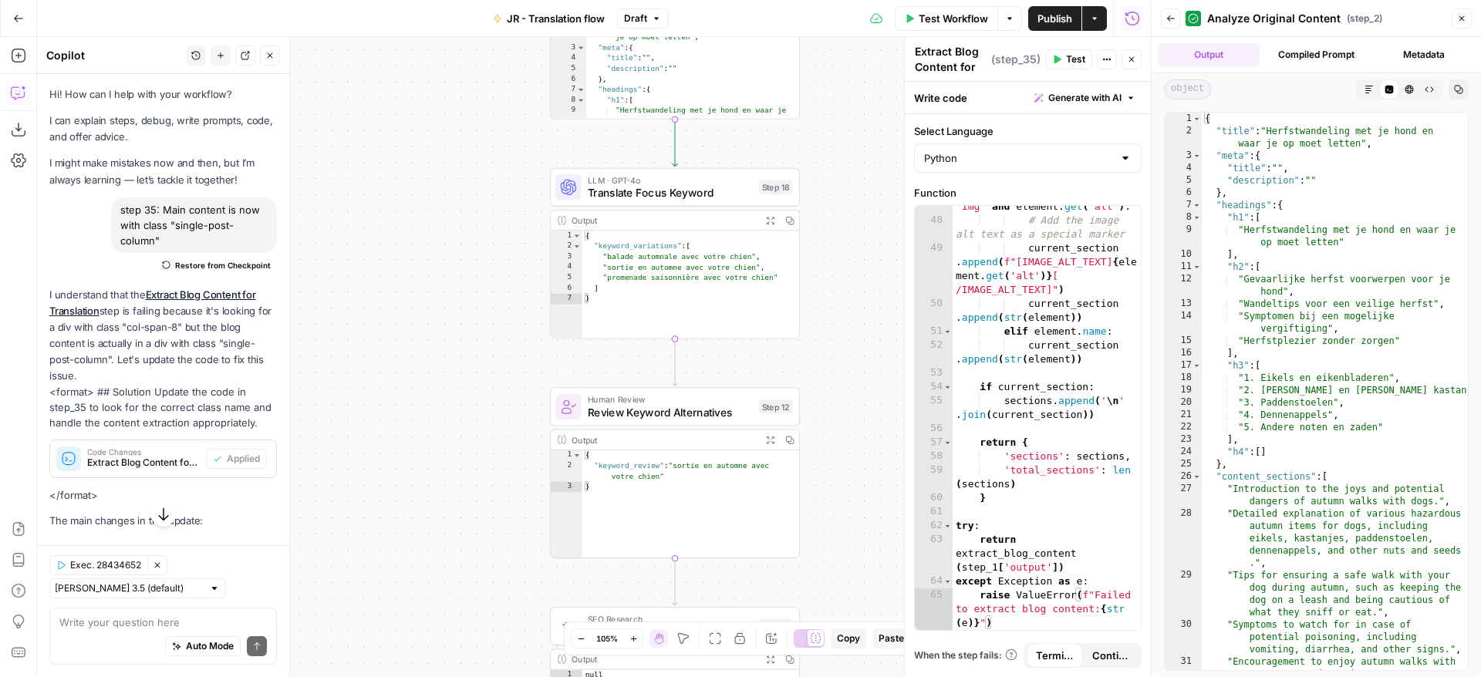
drag, startPoint x: 815, startPoint y: 379, endPoint x: 871, endPoint y: 34, distance: 349.3
click at [871, 37] on div "Workflow Set Inputs Inputs Web Page Scrape Extract Original Blog Content Step 1…" at bounding box center [594, 357] width 1114 height 640
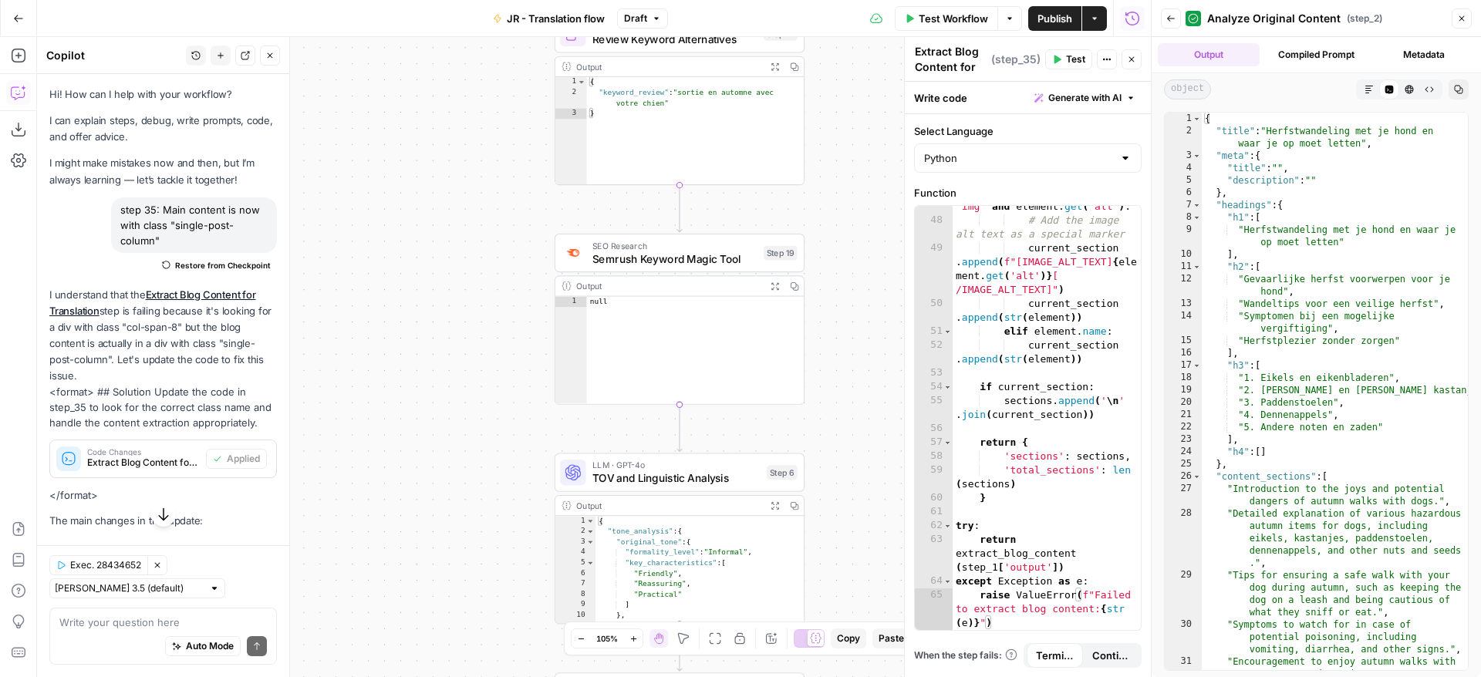
drag, startPoint x: 847, startPoint y: 520, endPoint x: 853, endPoint y: 130, distance: 390.3
click at [856, 121] on div "Workflow Set Inputs Inputs Web Page Scrape Extract Original Blog Content Step 1…" at bounding box center [594, 357] width 1114 height 640
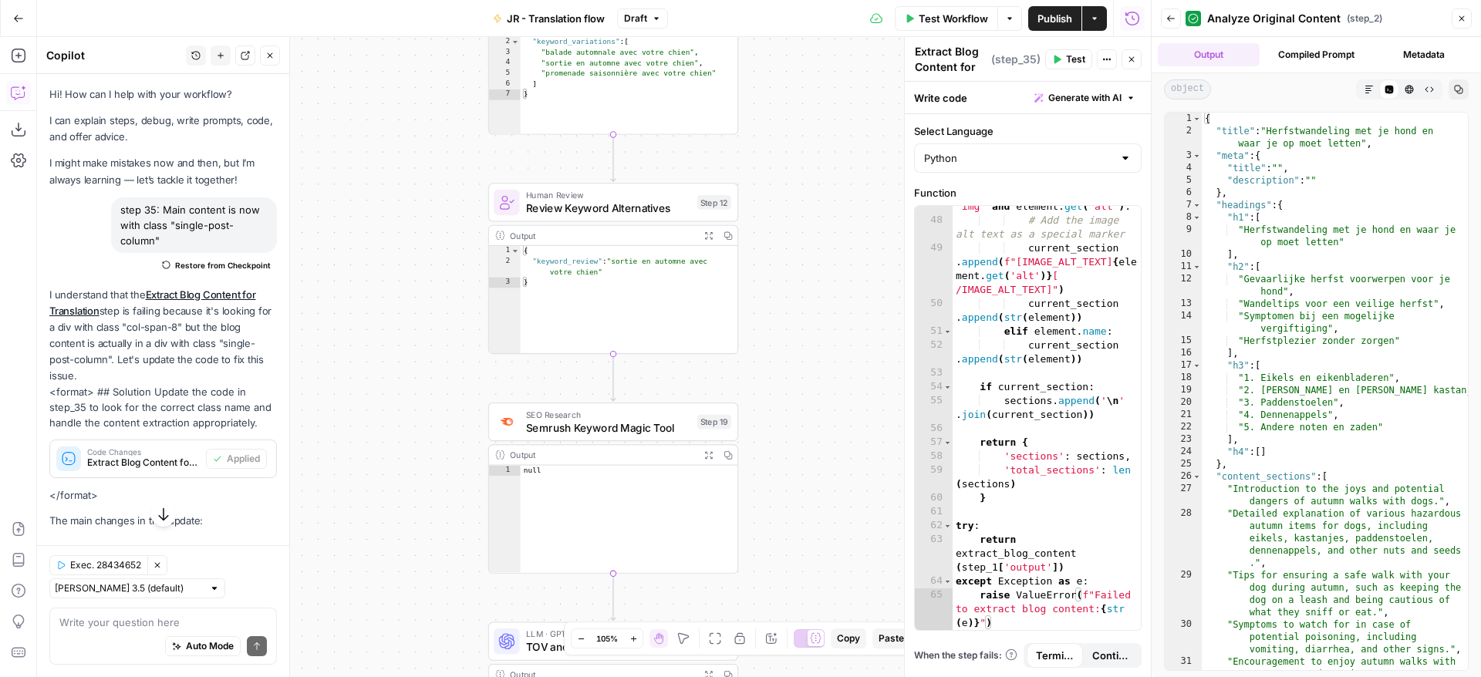
drag, startPoint x: 860, startPoint y: 358, endPoint x: 785, endPoint y: 575, distance: 230.0
click at [786, 576] on div "Workflow Set Inputs Inputs Web Page Scrape Extract Original Blog Content Step 1…" at bounding box center [594, 357] width 1114 height 640
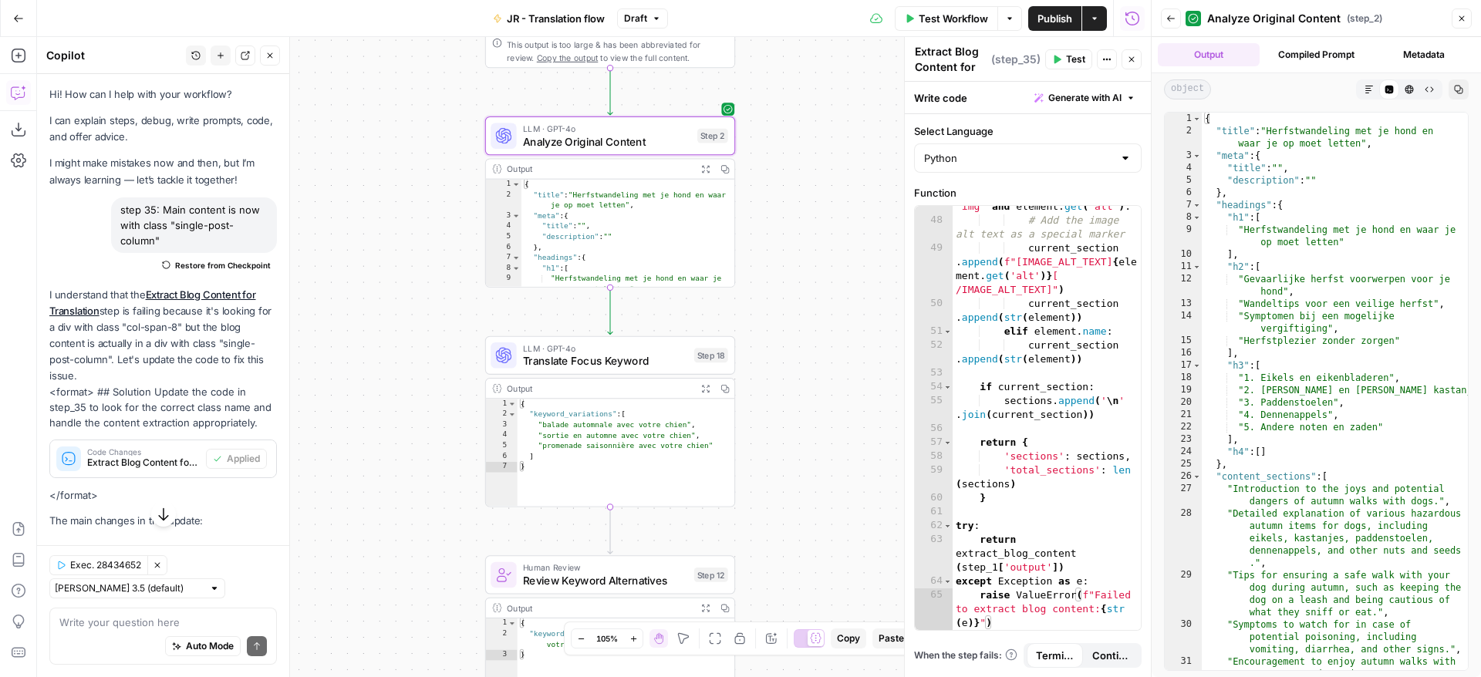
drag, startPoint x: 797, startPoint y: 214, endPoint x: 793, endPoint y: 558, distance: 344.0
click at [797, 561] on div "Workflow Set Inputs Inputs Web Page Scrape Extract Original Blog Content Step 1…" at bounding box center [594, 357] width 1114 height 640
click at [690, 331] on icon "button" at bounding box center [689, 325] width 13 height 13
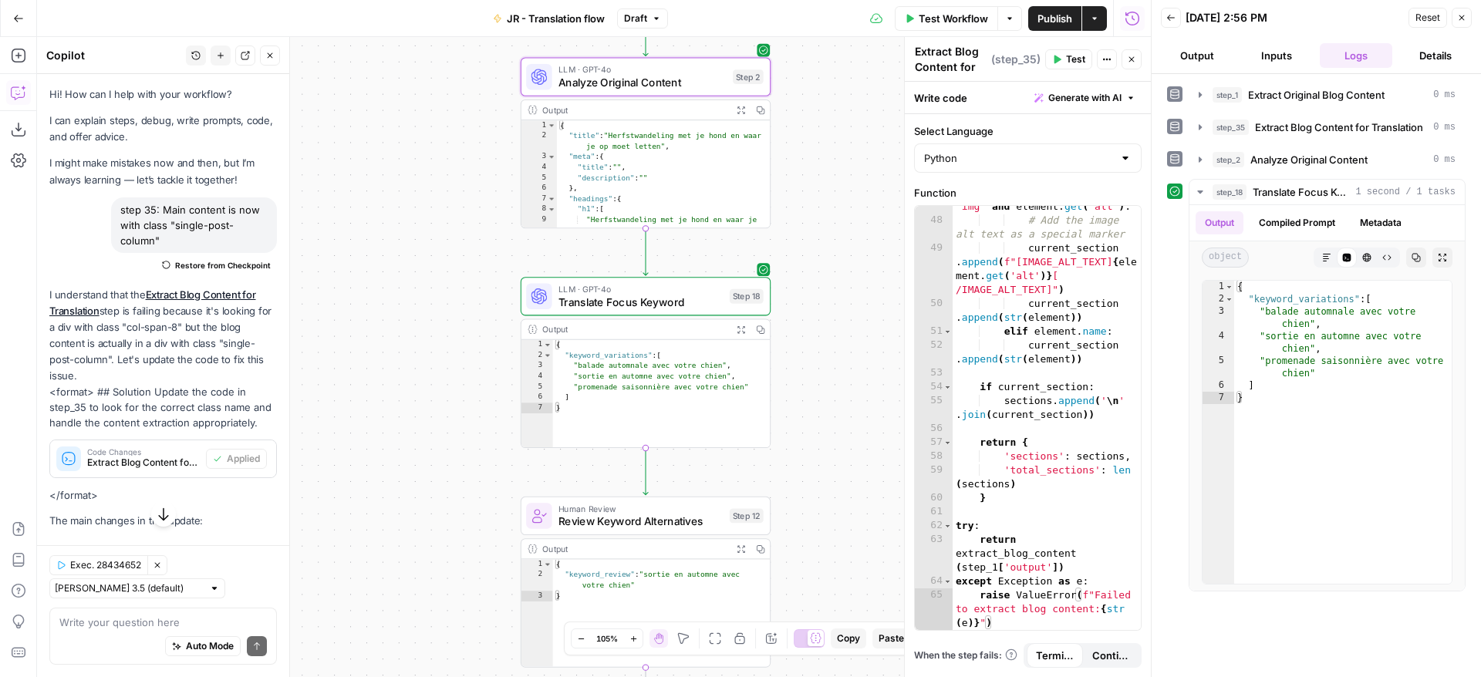
drag, startPoint x: 820, startPoint y: 180, endPoint x: 820, endPoint y: 331, distance: 150.4
click at [820, 331] on div "Workflow Set Inputs Inputs Web Page Scrape Extract Original Blog Content Step 1…" at bounding box center [594, 357] width 1114 height 640
click at [728, 490] on button "Test" at bounding box center [734, 483] width 50 height 21
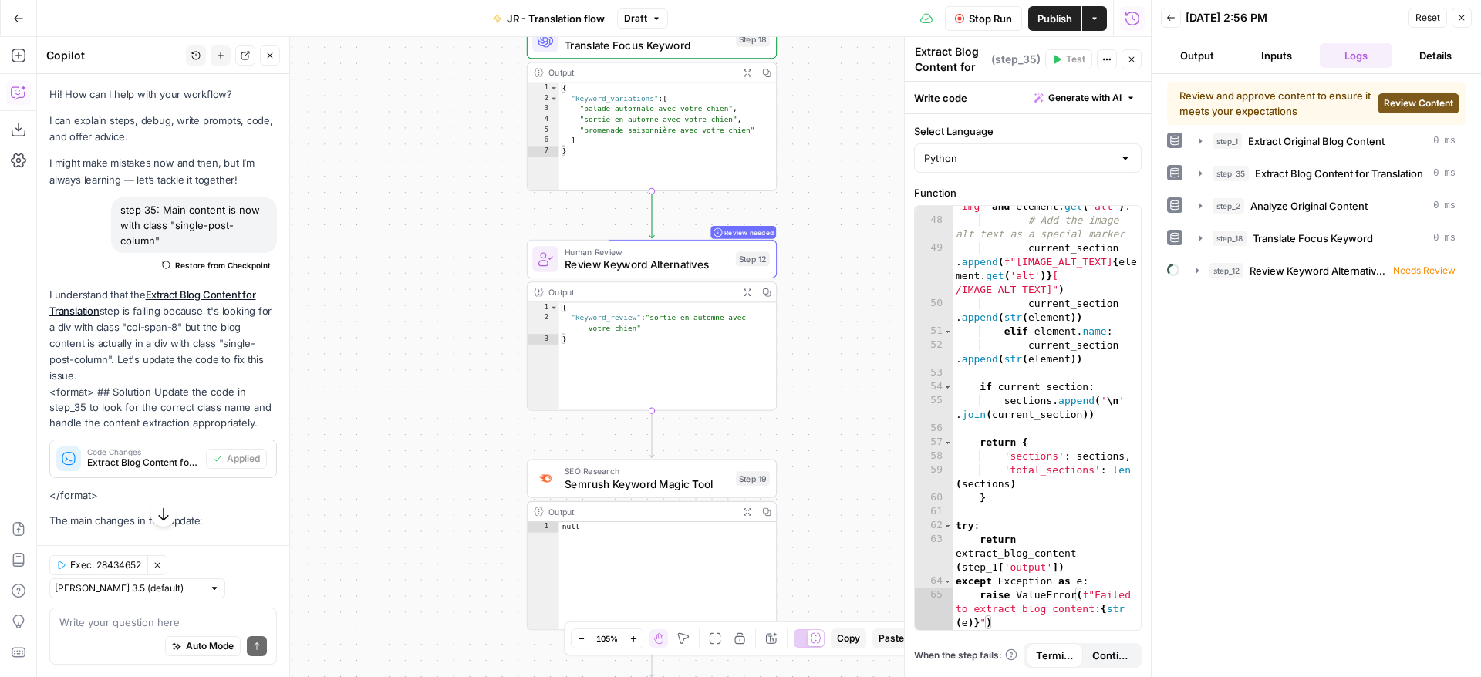
drag, startPoint x: 807, startPoint y: 470, endPoint x: 817, endPoint y: 216, distance: 254.7
click at [817, 216] on div "Workflow Set Inputs Inputs Web Page Scrape Extract Original Blog Content Step 1…" at bounding box center [594, 357] width 1114 height 640
click at [1404, 97] on span "Review Content" at bounding box center [1417, 103] width 69 height 14
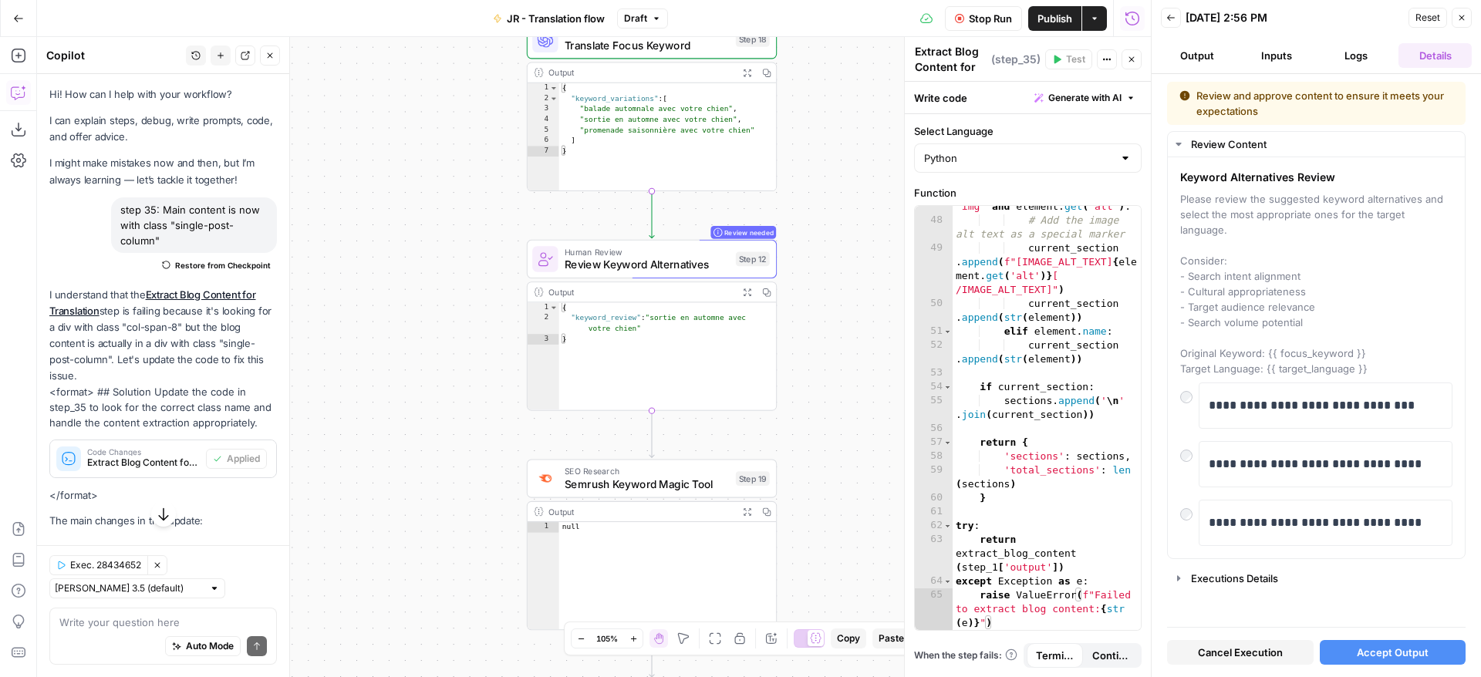
click at [1343, 635] on div "Cancel Execution Accept Output" at bounding box center [1316, 649] width 298 height 42
click at [1348, 646] on button "Accept Output" at bounding box center [1392, 652] width 147 height 25
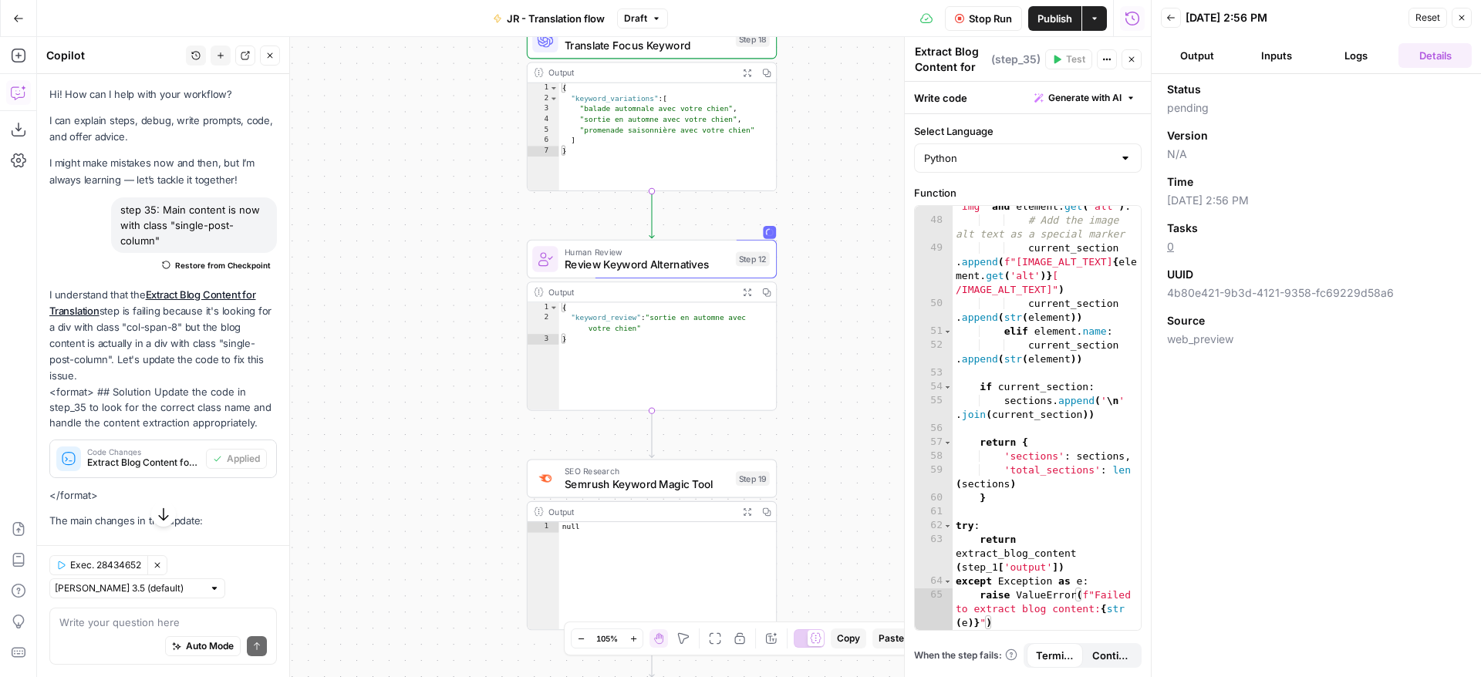
click at [1463, 19] on icon "button" at bounding box center [1461, 17] width 5 height 5
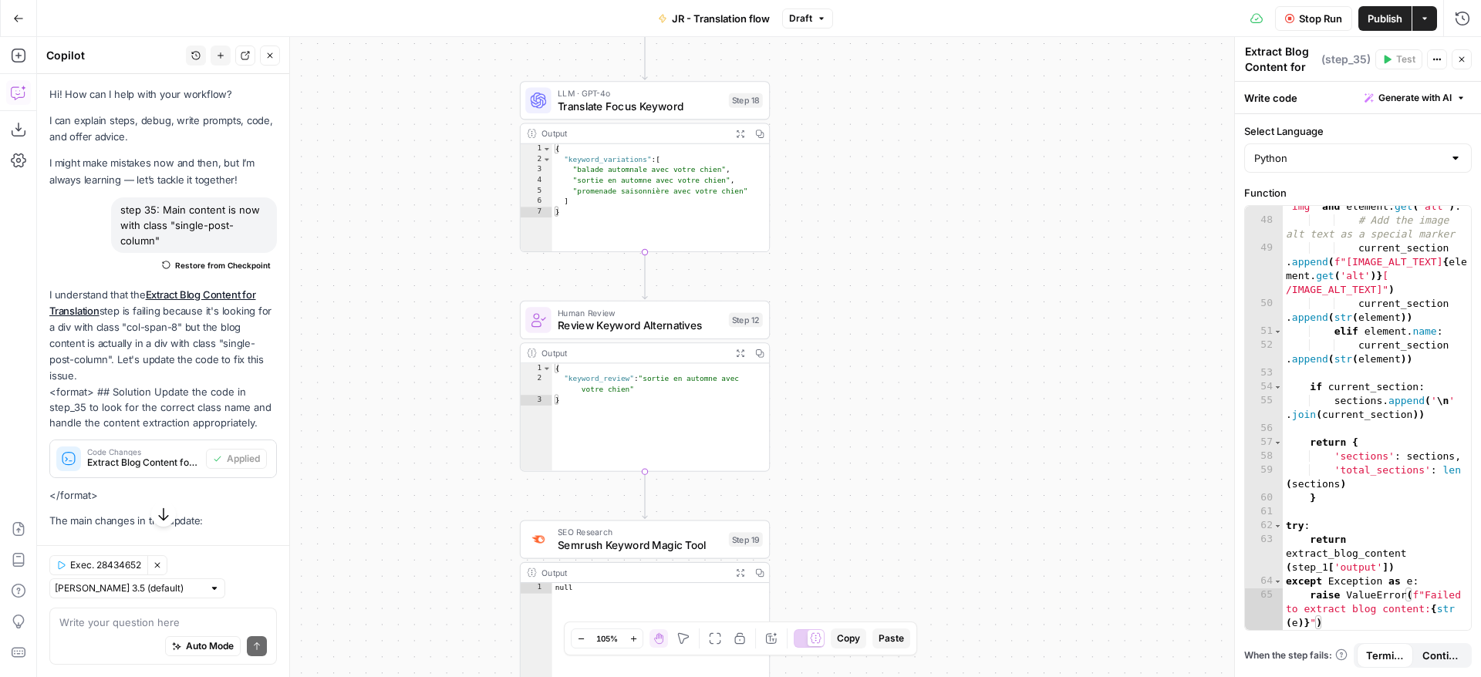
drag, startPoint x: 867, startPoint y: 403, endPoint x: 863, endPoint y: 509, distance: 105.7
click at [863, 507] on div "Workflow Set Inputs Inputs Web Page Scrape Extract Original Blog Content Step 1…" at bounding box center [759, 357] width 1444 height 640
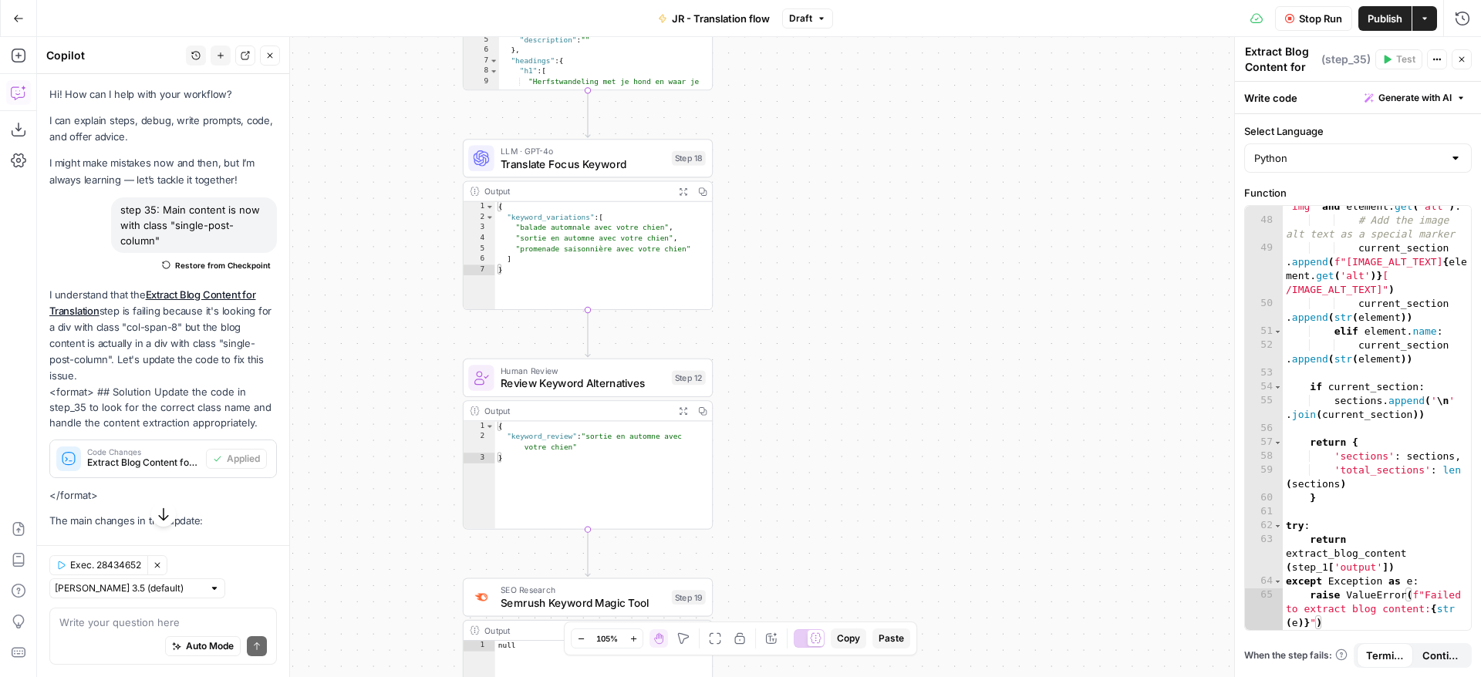
drag, startPoint x: 857, startPoint y: 251, endPoint x: 792, endPoint y: 262, distance: 65.8
click at [795, 264] on div "Workflow Set Inputs Inputs Web Page Scrape Extract Original Blog Content Step 1…" at bounding box center [759, 357] width 1444 height 640
click at [1452, 15] on button "Run History" at bounding box center [1462, 18] width 25 height 25
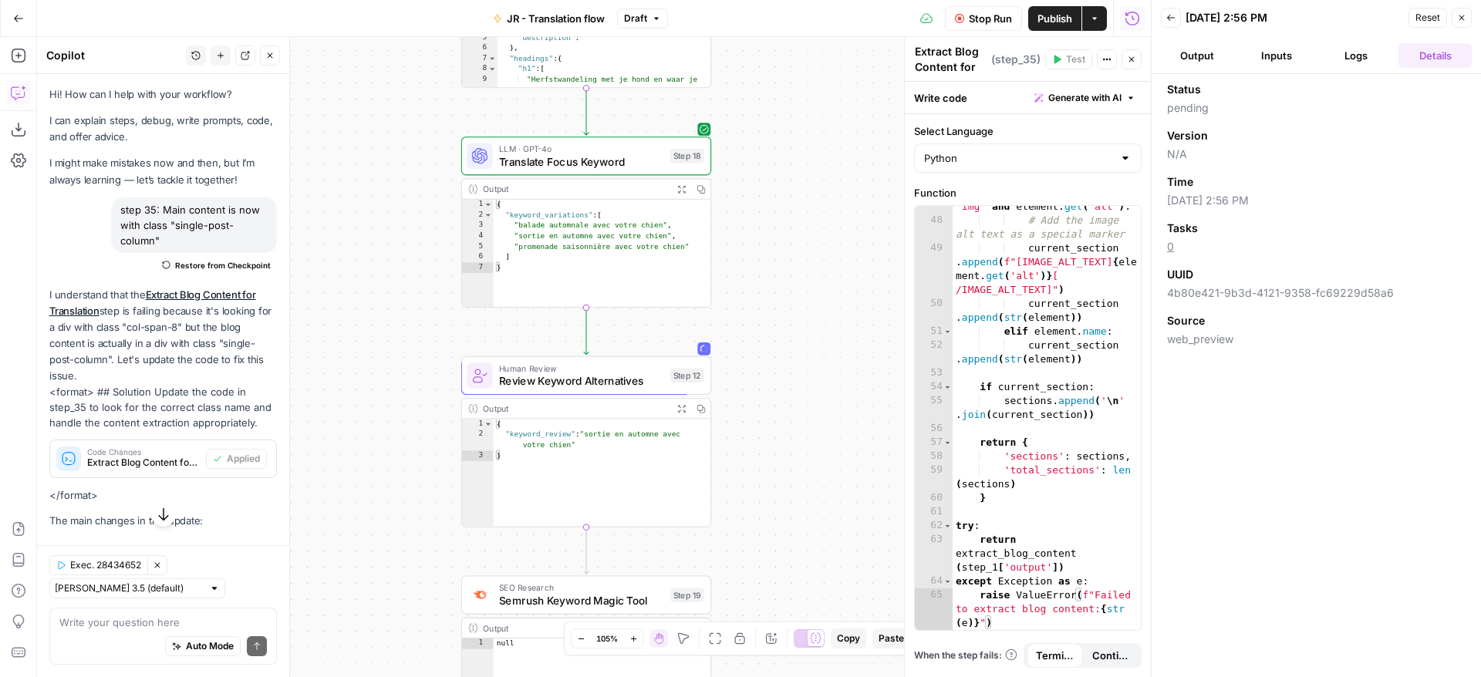
click at [1173, 20] on icon "button" at bounding box center [1170, 17] width 9 height 9
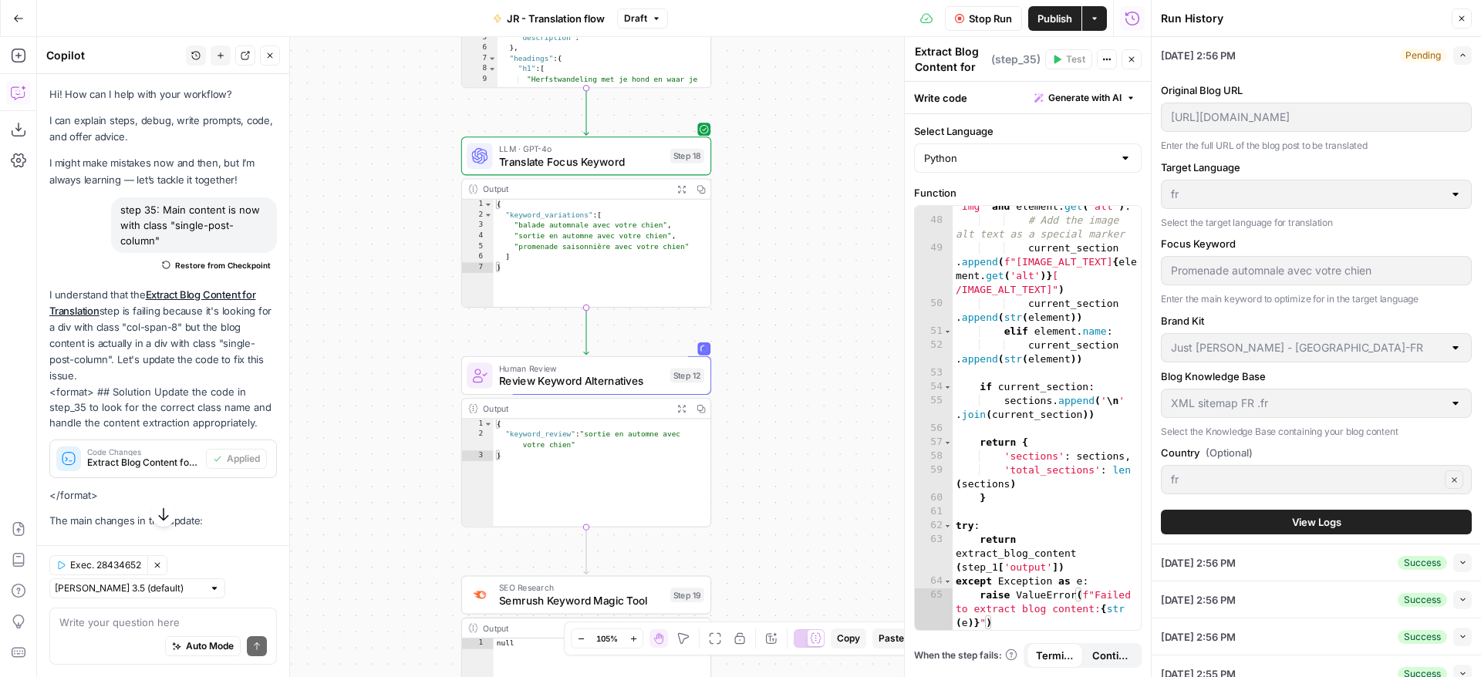
click at [1292, 523] on span "View Logs" at bounding box center [1316, 521] width 49 height 15
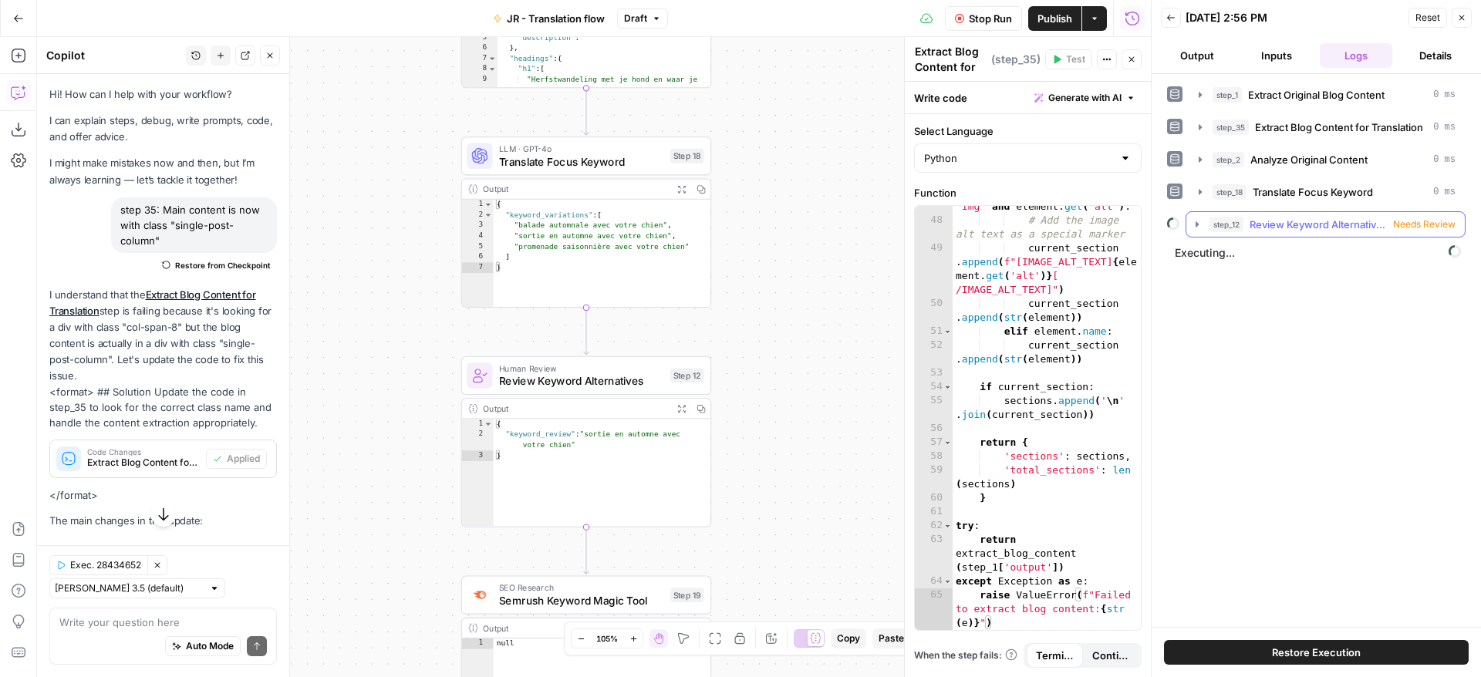
click at [1320, 225] on span "Review Keyword Alternatives" at bounding box center [1317, 224] width 137 height 15
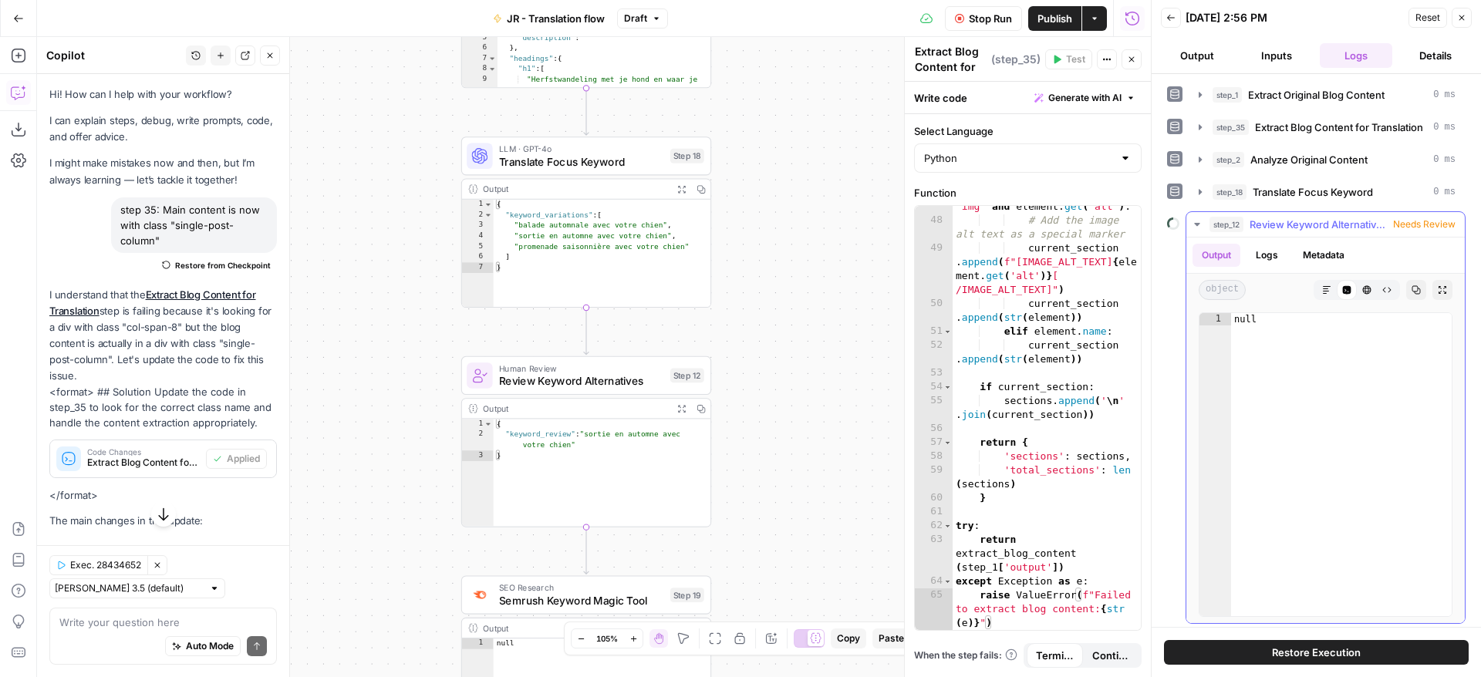
click at [1320, 225] on span "Review Keyword Alternatives" at bounding box center [1317, 224] width 137 height 15
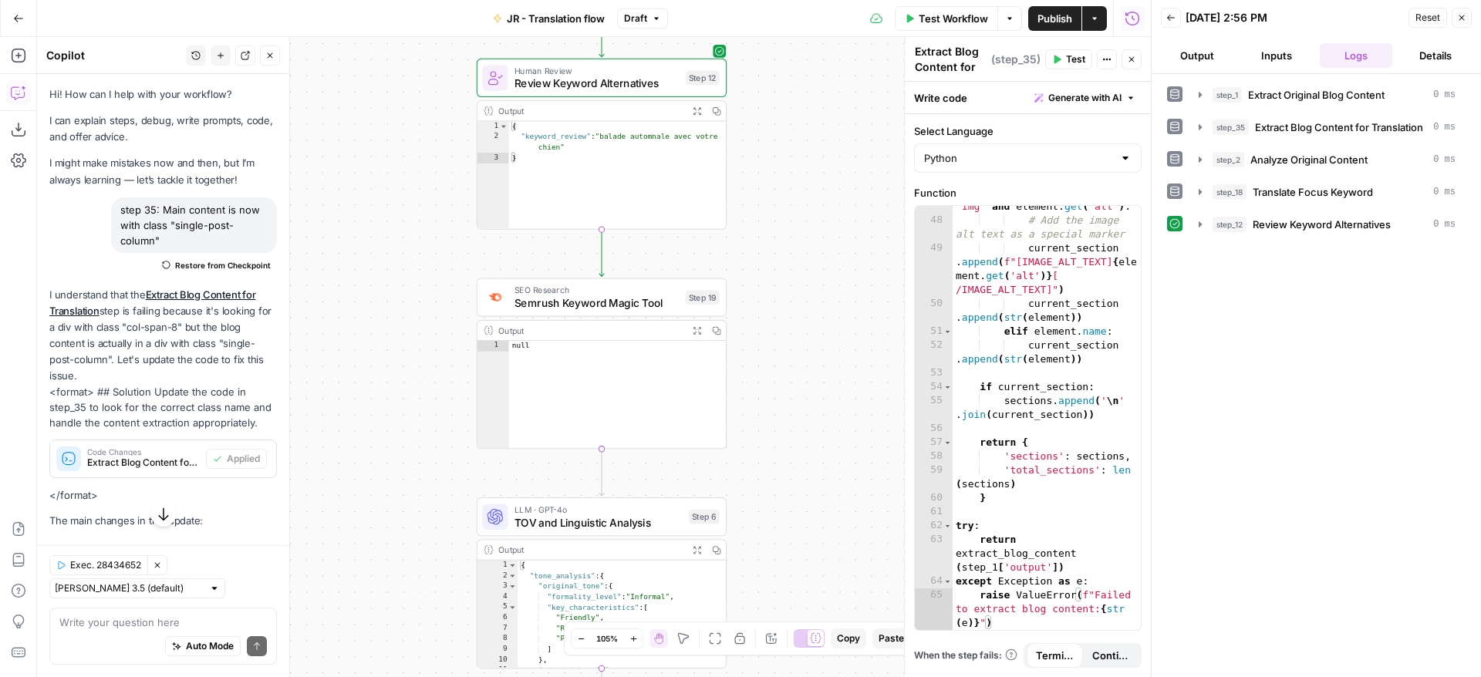
drag, startPoint x: 823, startPoint y: 439, endPoint x: 838, endPoint y: 140, distance: 299.6
click at [838, 140] on div "Workflow Set Inputs Inputs Web Page Scrape Extract Original Blog Content Step 1…" at bounding box center [594, 357] width 1114 height 640
click at [702, 263] on span "Test" at bounding box center [702, 265] width 19 height 15
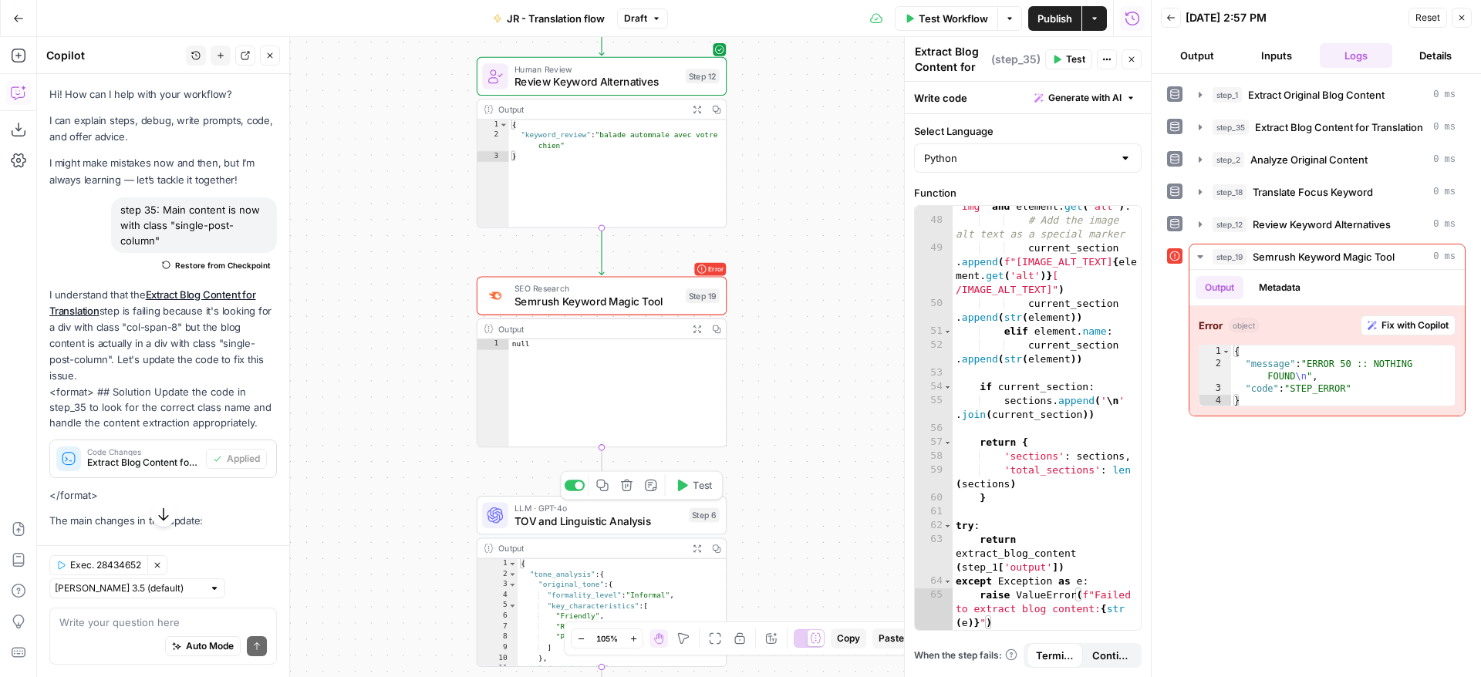
click at [683, 488] on icon "button" at bounding box center [683, 486] width 10 height 12
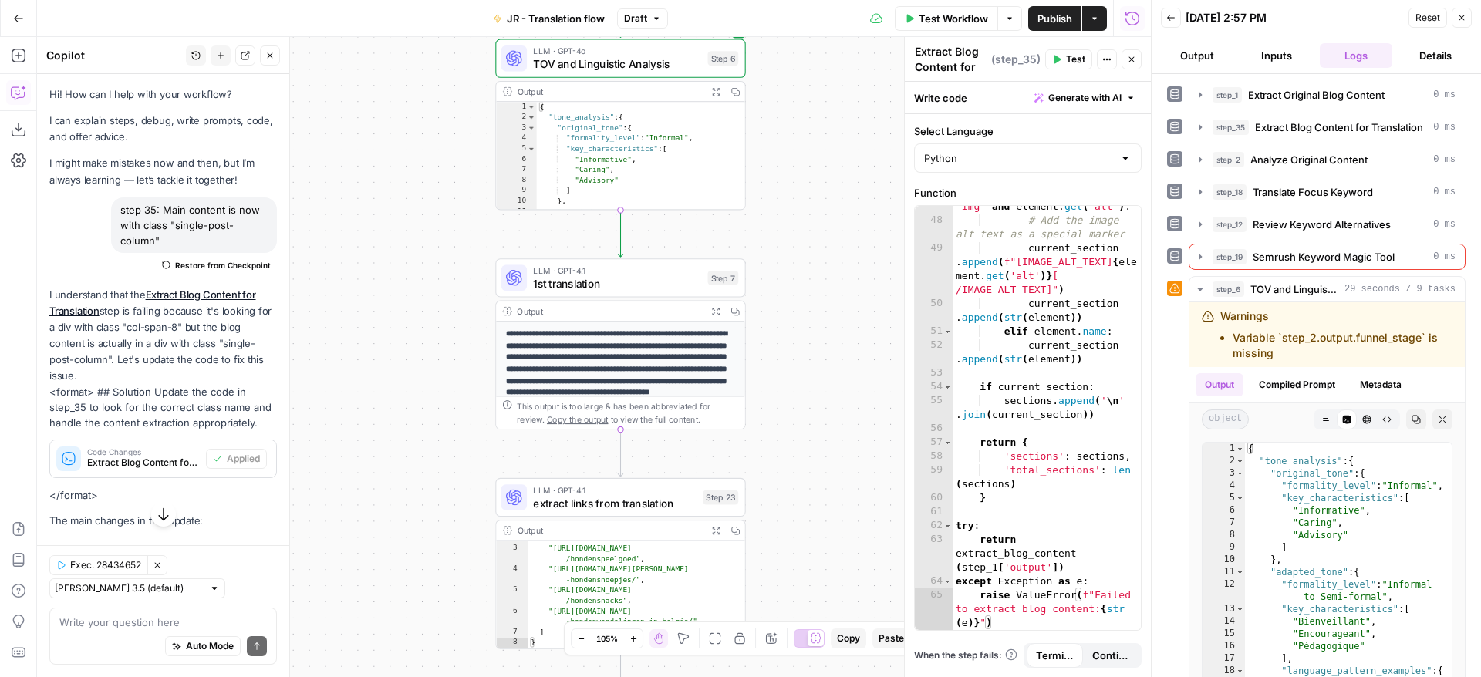
drag, startPoint x: 797, startPoint y: 360, endPoint x: 797, endPoint y: 158, distance: 202.0
click at [797, 158] on div "Workflow Set Inputs Inputs Web Page Scrape Extract Original Blog Content Step 1…" at bounding box center [594, 357] width 1114 height 640
click at [712, 247] on span "Test" at bounding box center [721, 248] width 19 height 15
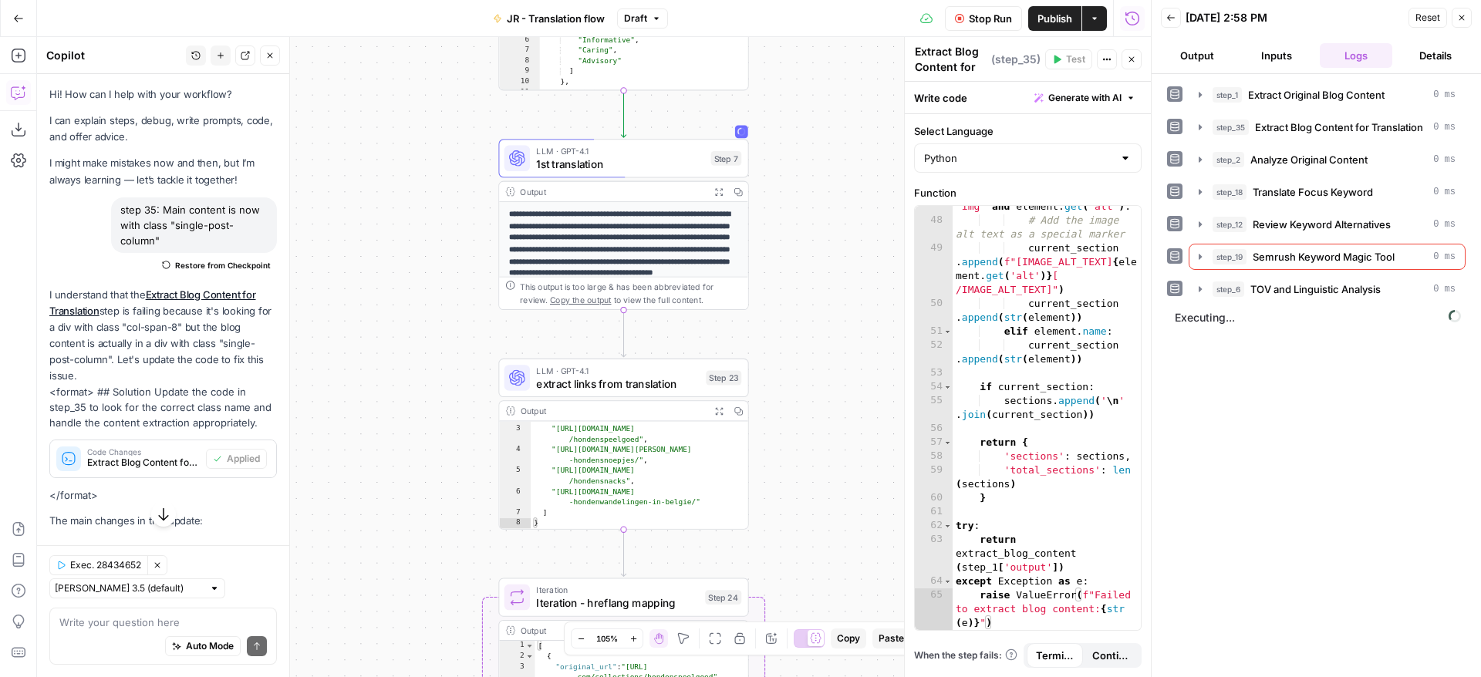
drag, startPoint x: 814, startPoint y: 448, endPoint x: 817, endPoint y: 329, distance: 119.6
click at [817, 329] on div "Workflow Set Inputs Inputs Web Page Scrape Extract Original Blog Content Step 1…" at bounding box center [594, 357] width 1114 height 640
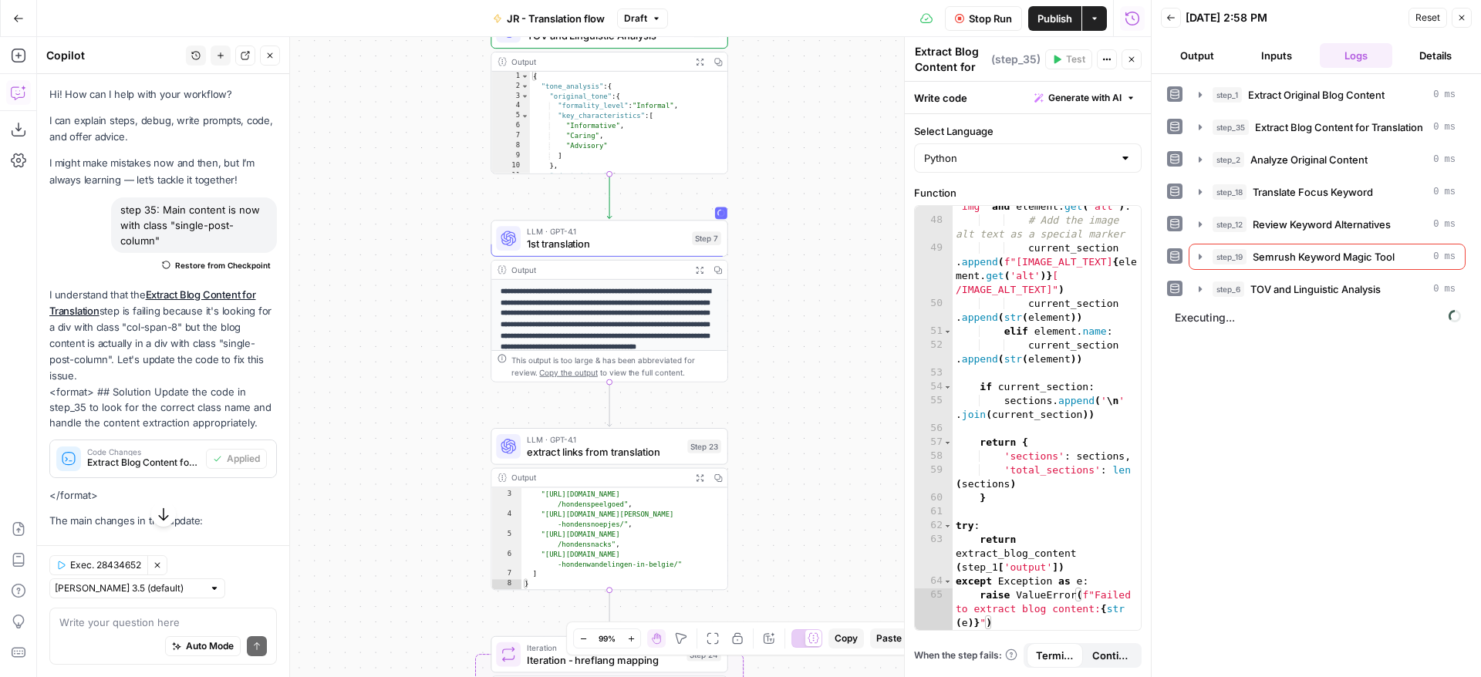
drag, startPoint x: 852, startPoint y: 342, endPoint x: 745, endPoint y: 355, distance: 107.9
click at [744, 355] on div "Workflow Set Inputs Inputs Web Page Scrape Extract Original Blog Content Step 1…" at bounding box center [594, 357] width 1114 height 640
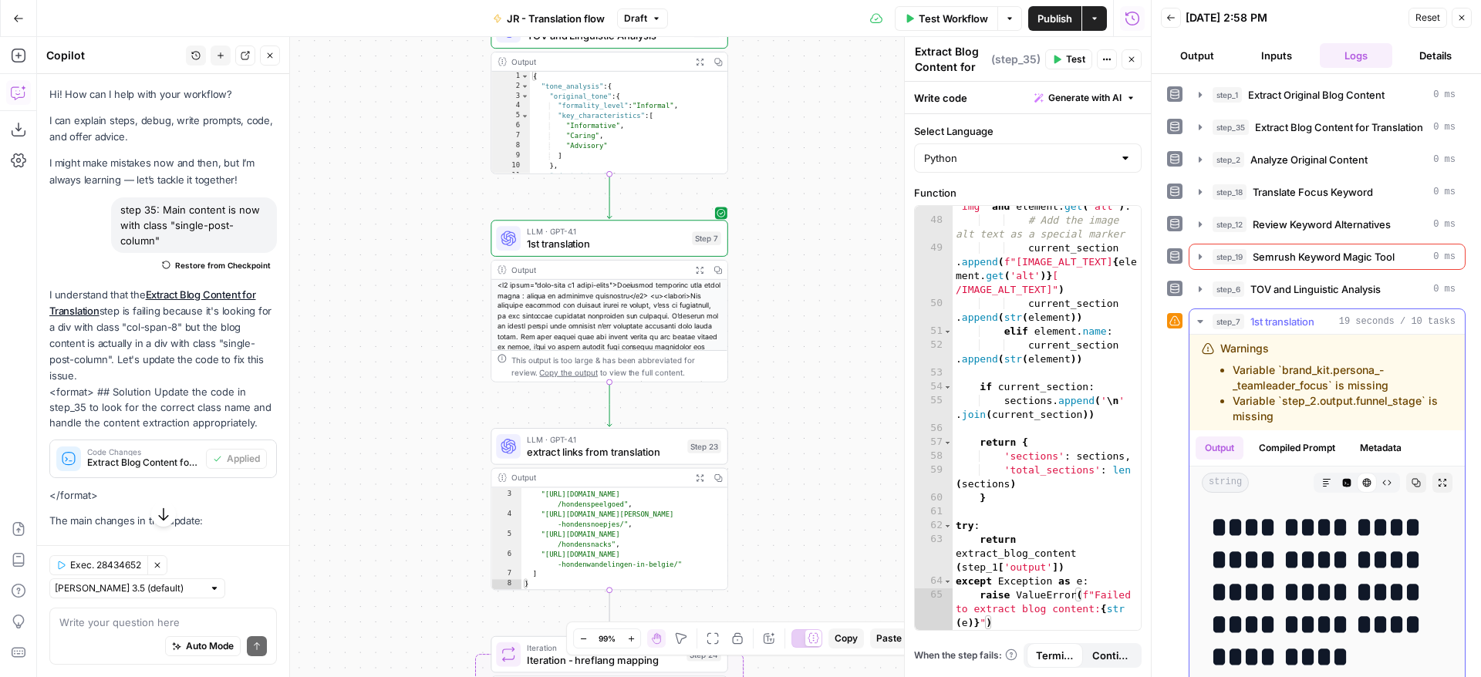
click at [1446, 480] on icon "button" at bounding box center [1441, 482] width 9 height 9
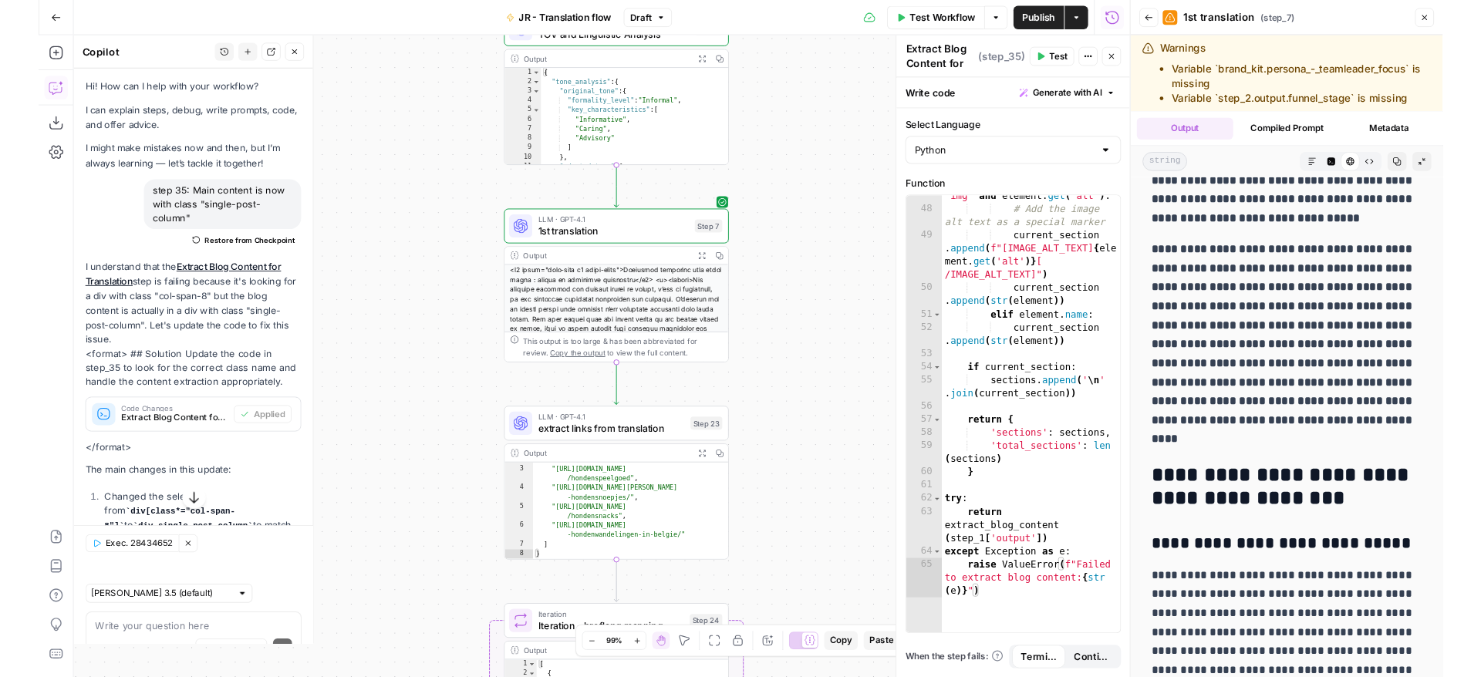
scroll to position [1094, 0]
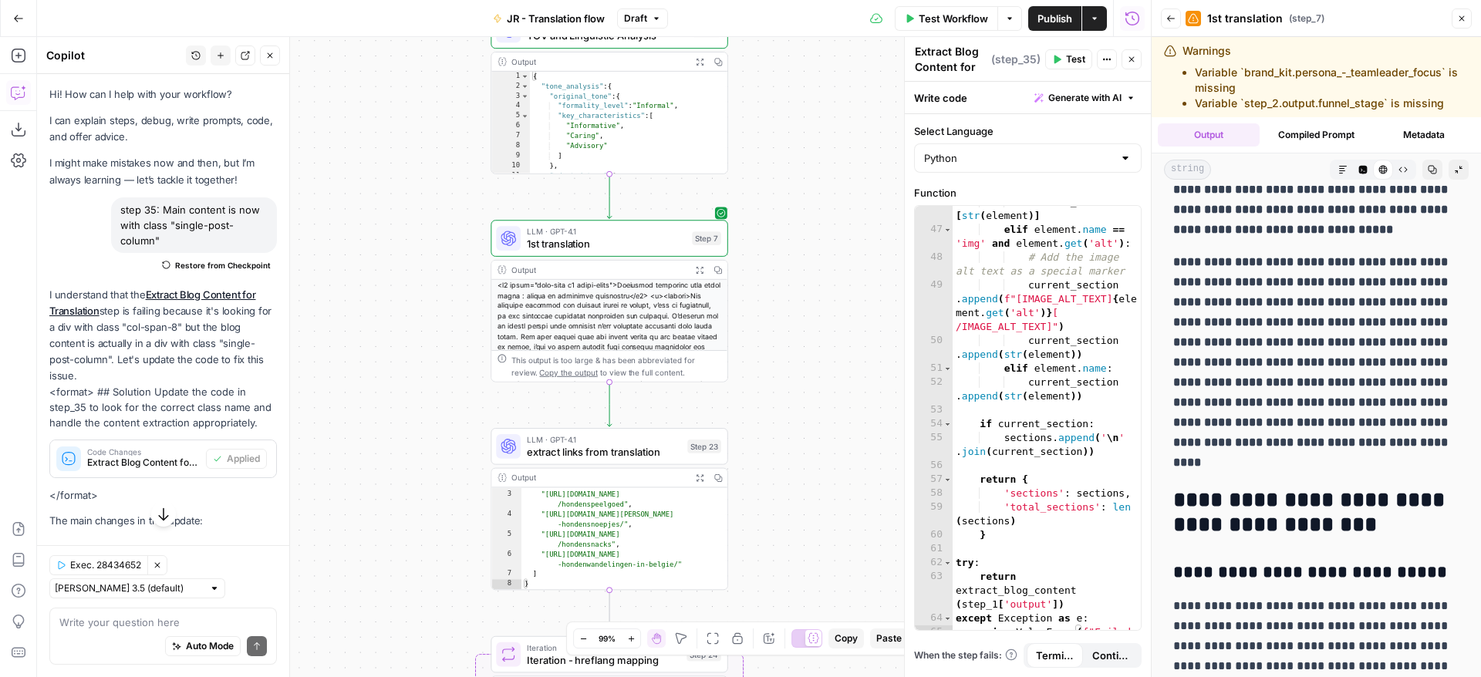
click at [768, 264] on div "Workflow Set Inputs Inputs Web Page Scrape Extract Original Blog Content Step 1…" at bounding box center [594, 357] width 1114 height 640
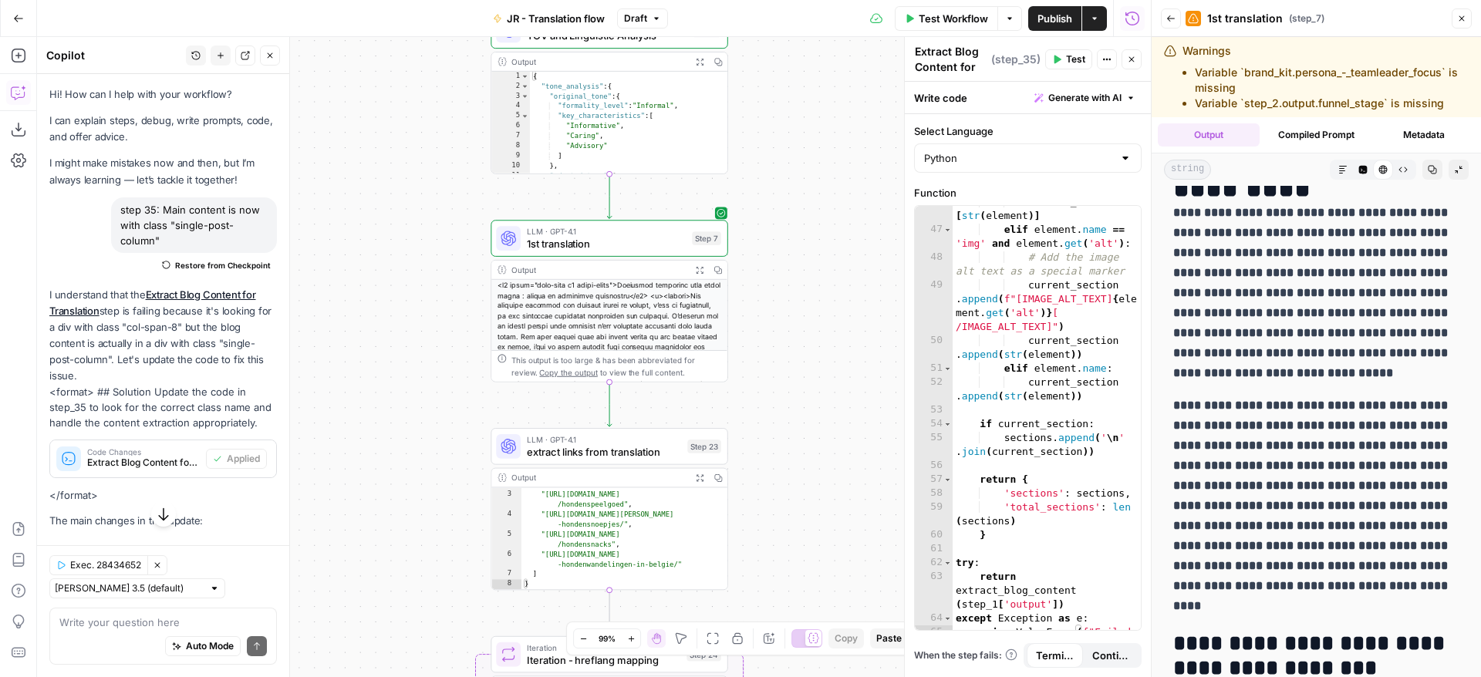
scroll to position [165, 0]
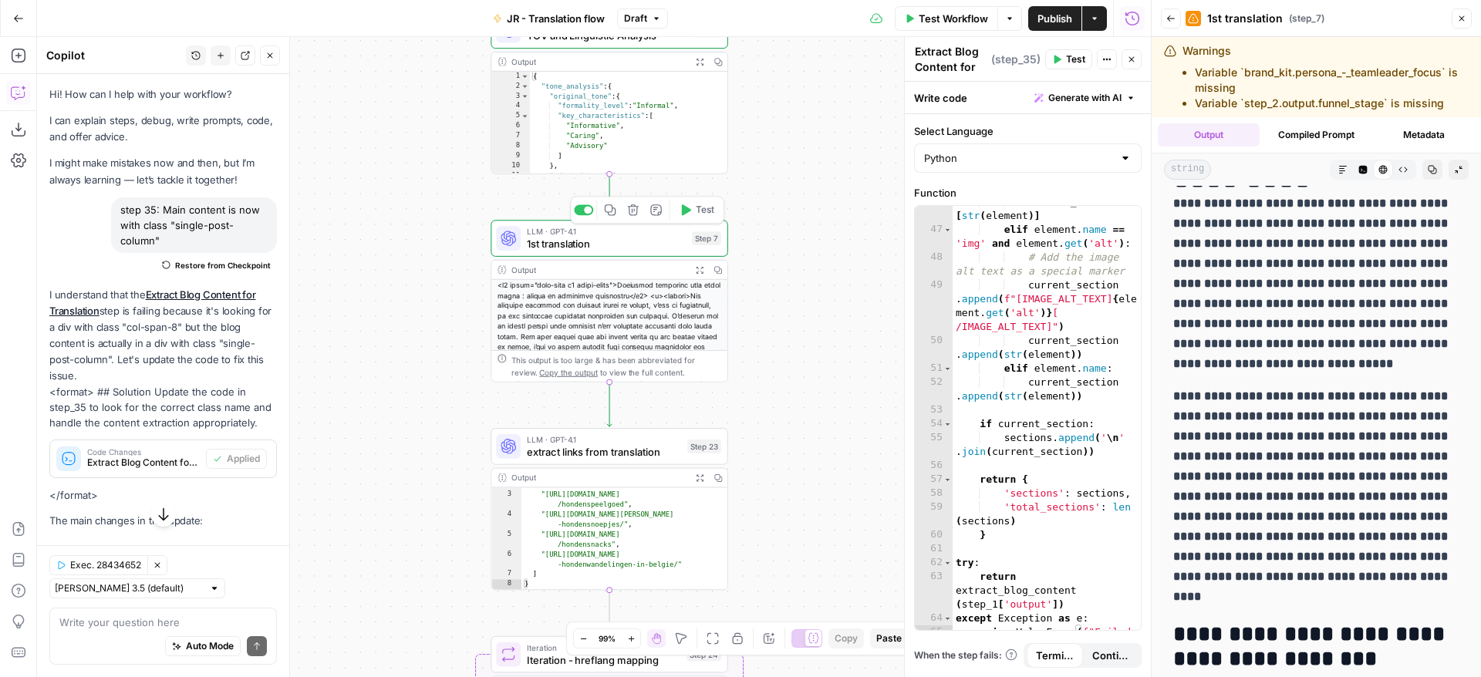
click at [643, 244] on span "1st translation" at bounding box center [606, 243] width 159 height 15
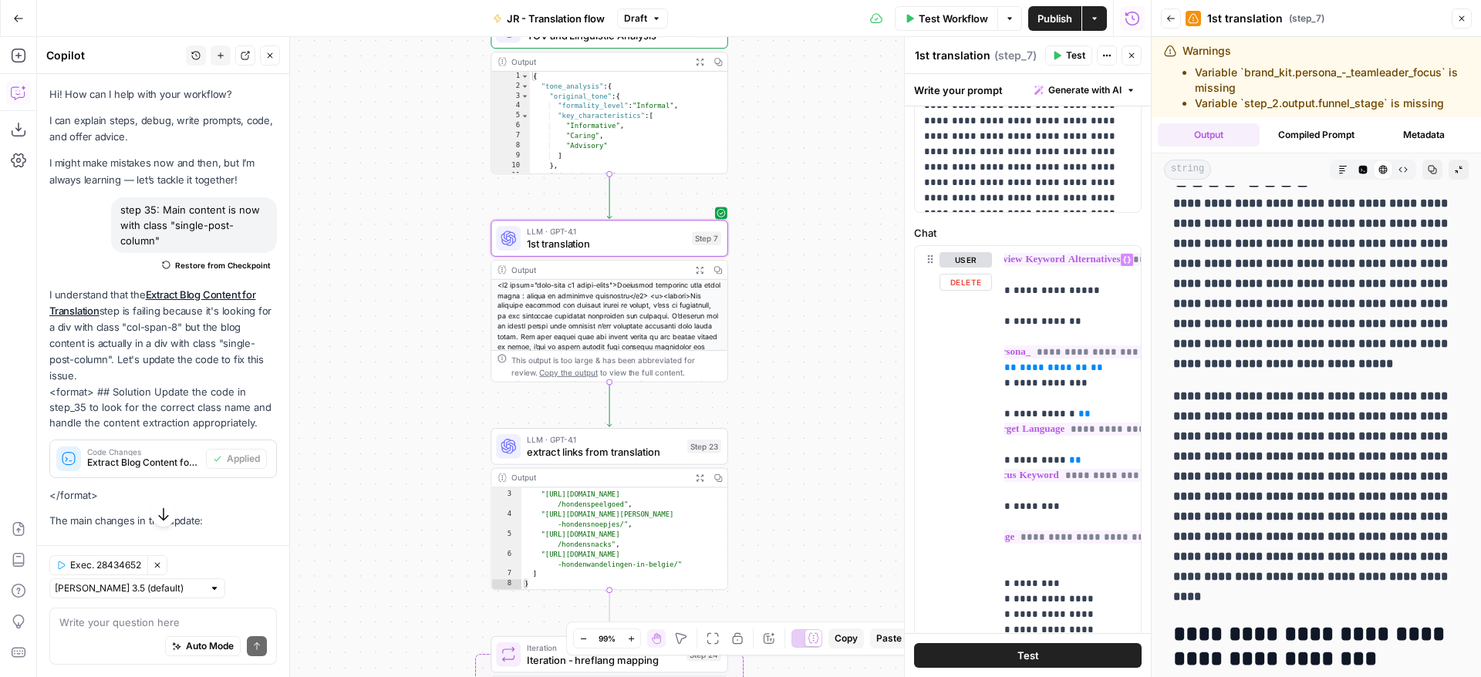
scroll to position [370, 0]
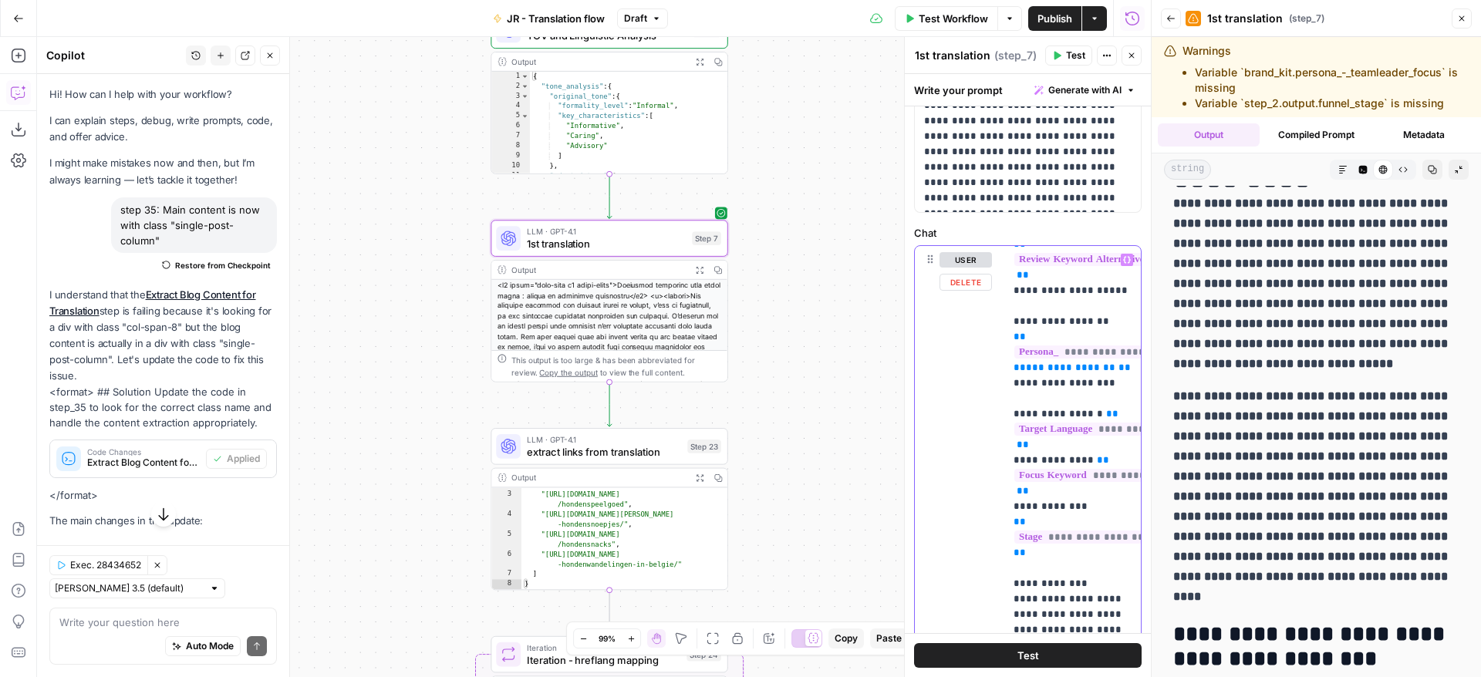
drag, startPoint x: 1114, startPoint y: 387, endPoint x: 1012, endPoint y: 319, distance: 122.3
click at [1012, 319] on div "**********" at bounding box center [1072, 560] width 136 height 628
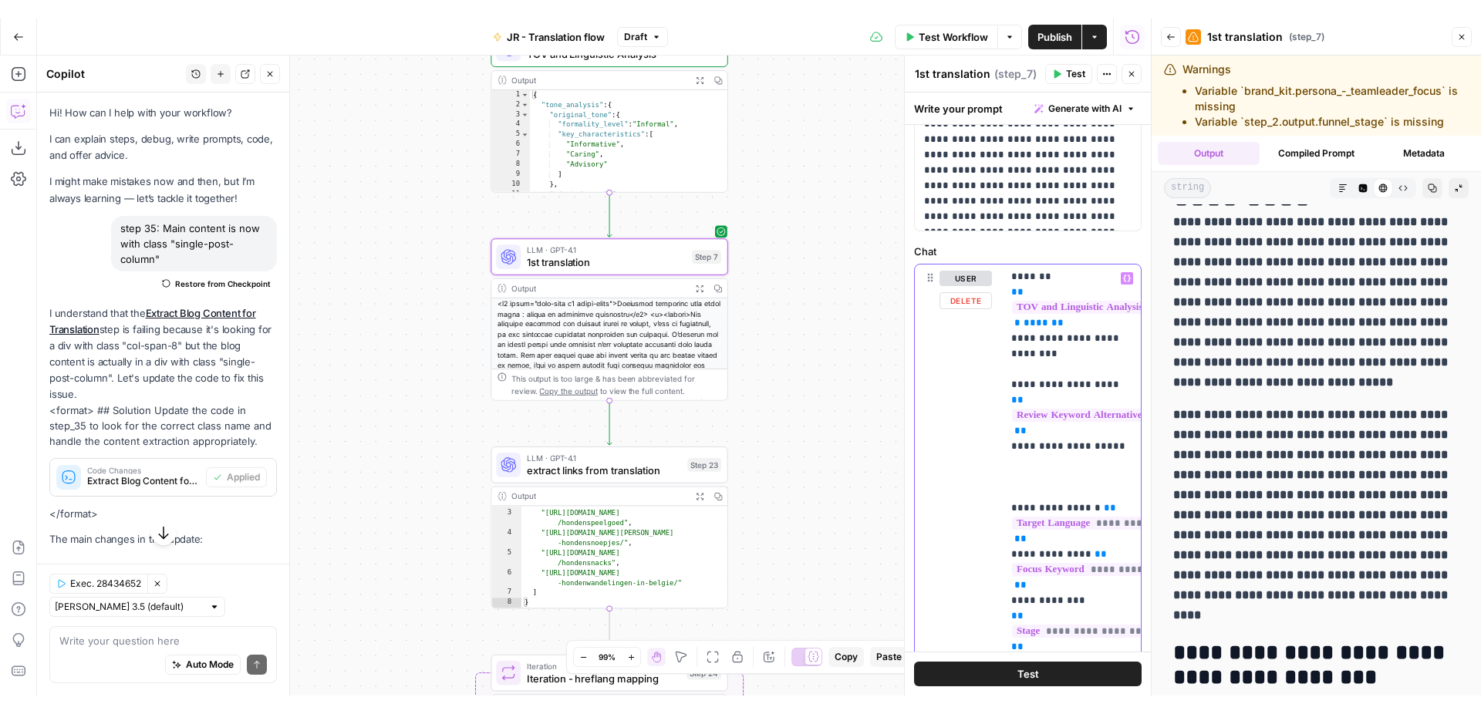
scroll to position [236, 2]
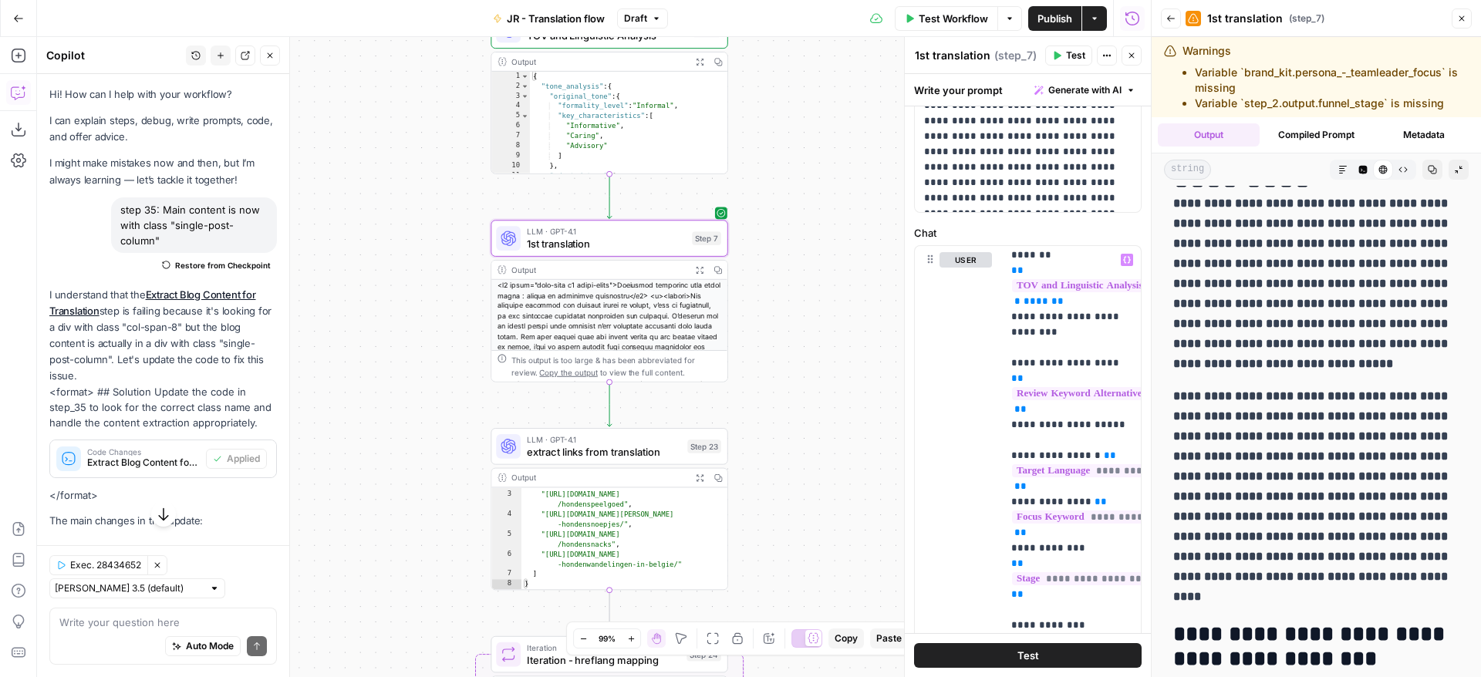
click at [1037, 16] on span "Publish" at bounding box center [1054, 18] width 35 height 15
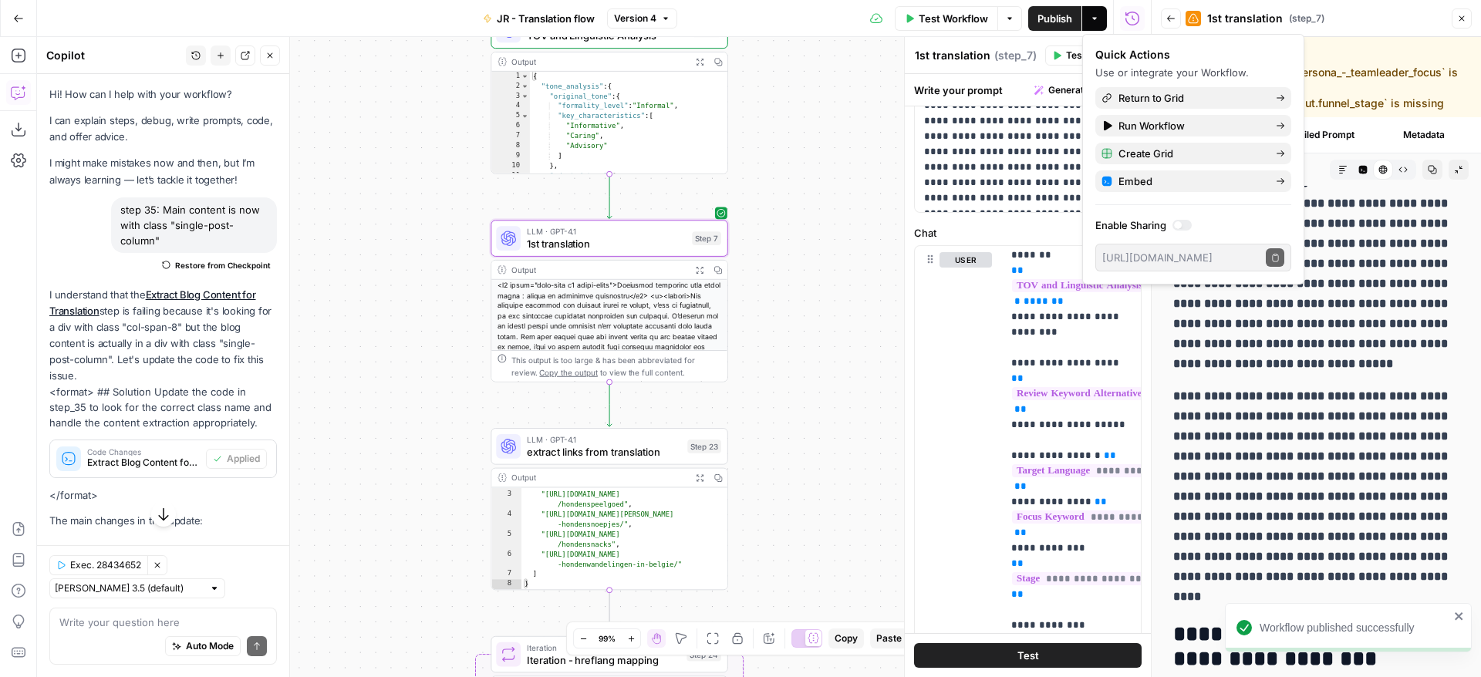
click at [778, 302] on div "Workflow Set Inputs Inputs Web Page Scrape Extract Original Blog Content Step 1…" at bounding box center [594, 357] width 1114 height 640
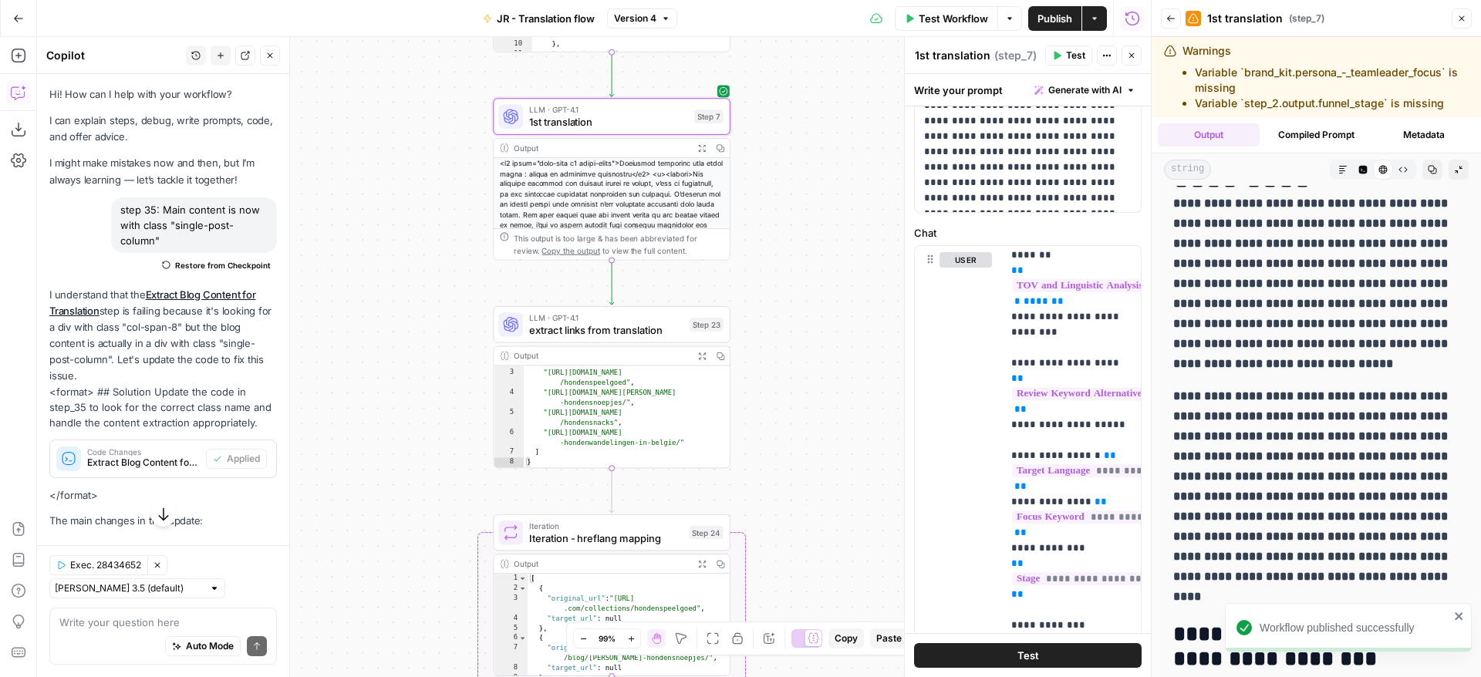
drag, startPoint x: 778, startPoint y: 283, endPoint x: 785, endPoint y: 99, distance: 183.7
click at [785, 99] on div "Workflow Set Inputs Inputs Web Page Scrape Extract Original Blog Content Step 1…" at bounding box center [594, 357] width 1114 height 640
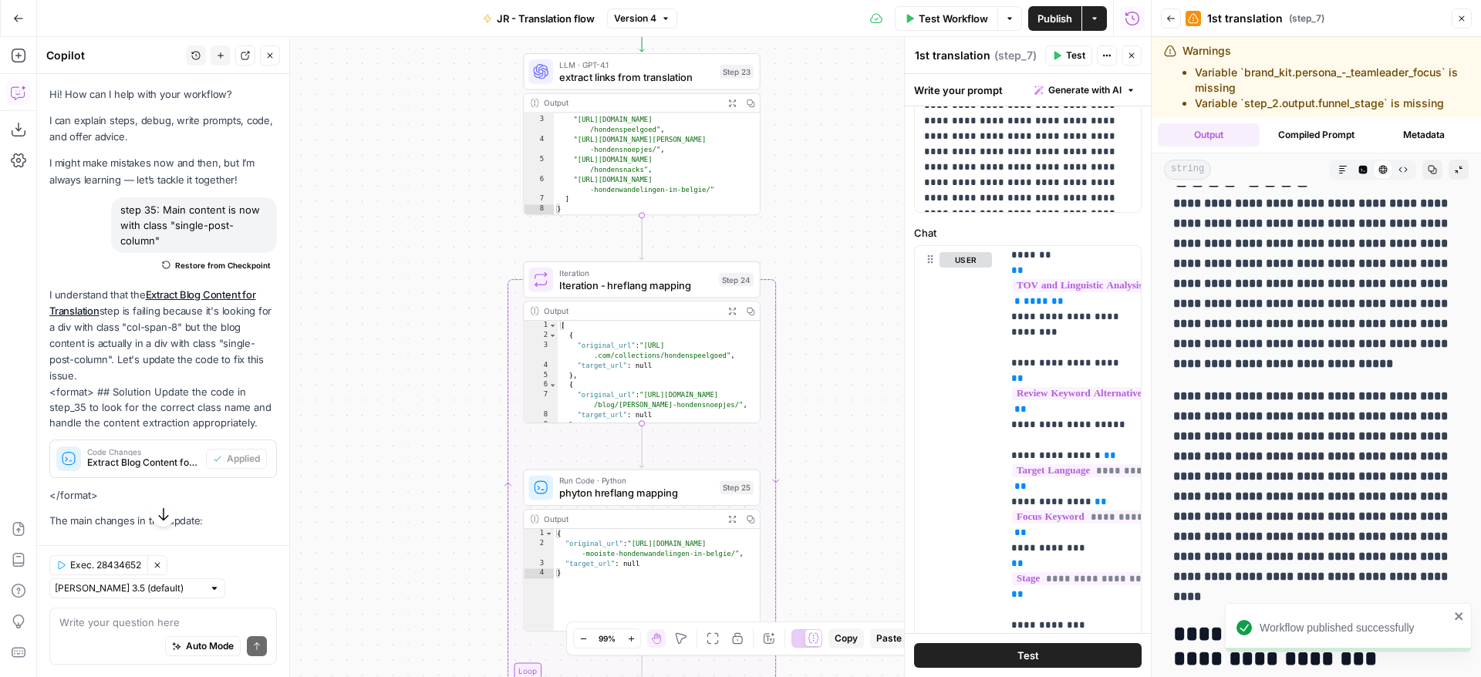
drag, startPoint x: 819, startPoint y: 432, endPoint x: 842, endPoint y: 241, distance: 192.6
click at [844, 243] on div "Workflow Set Inputs Inputs Web Page Scrape Extract Original Blog Content Step 1…" at bounding box center [594, 357] width 1114 height 640
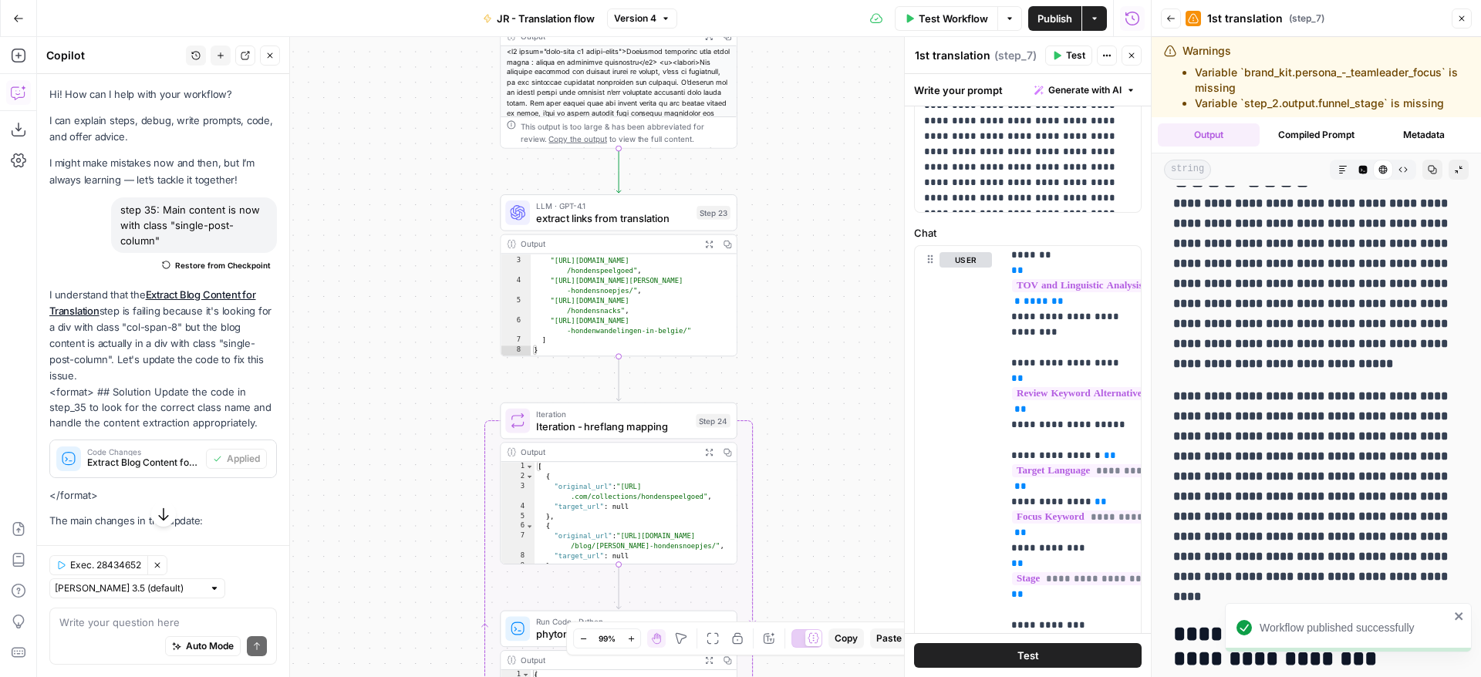
drag, startPoint x: 823, startPoint y: 204, endPoint x: 800, endPoint y: 342, distance: 140.0
click at [800, 344] on div "Workflow Set Inputs Inputs Web Page Scrape Extract Original Blog Content Step 1…" at bounding box center [594, 357] width 1114 height 640
click at [591, 187] on div at bounding box center [592, 184] width 19 height 11
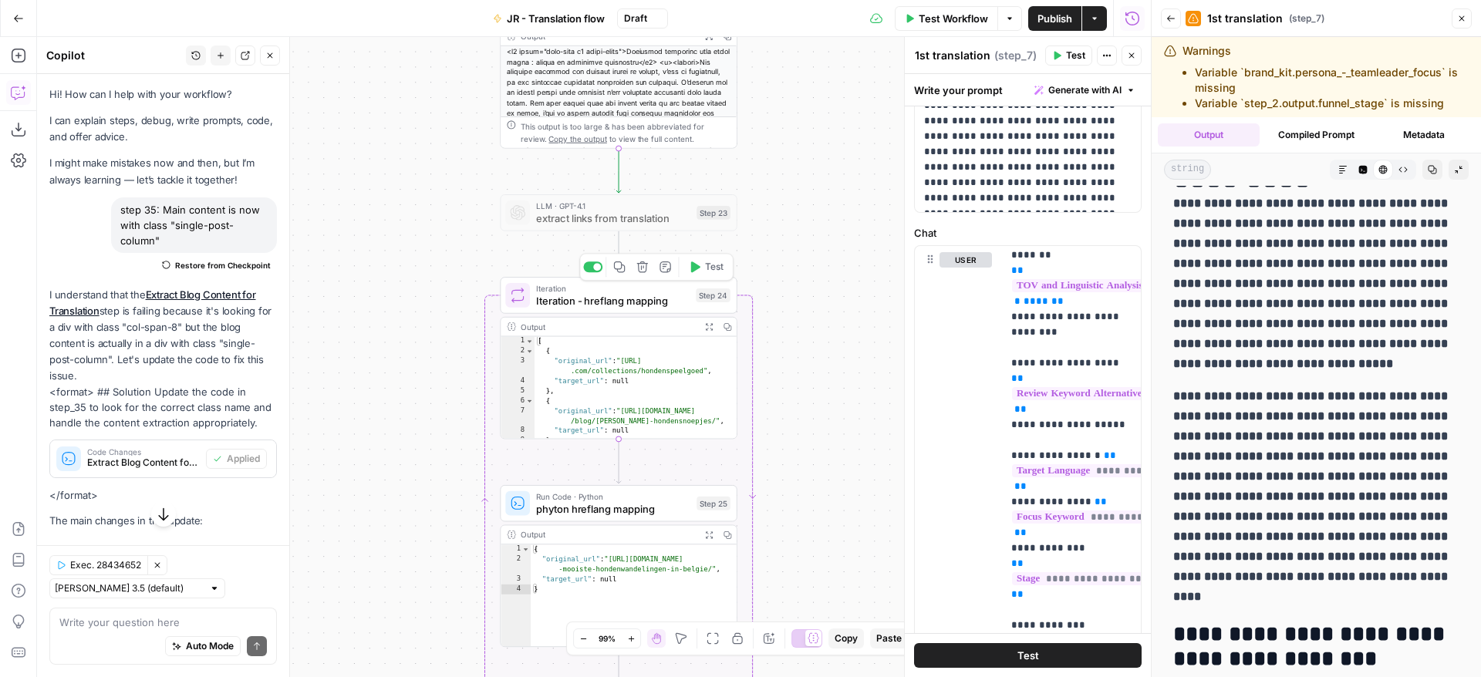
click at [594, 268] on div at bounding box center [597, 267] width 8 height 8
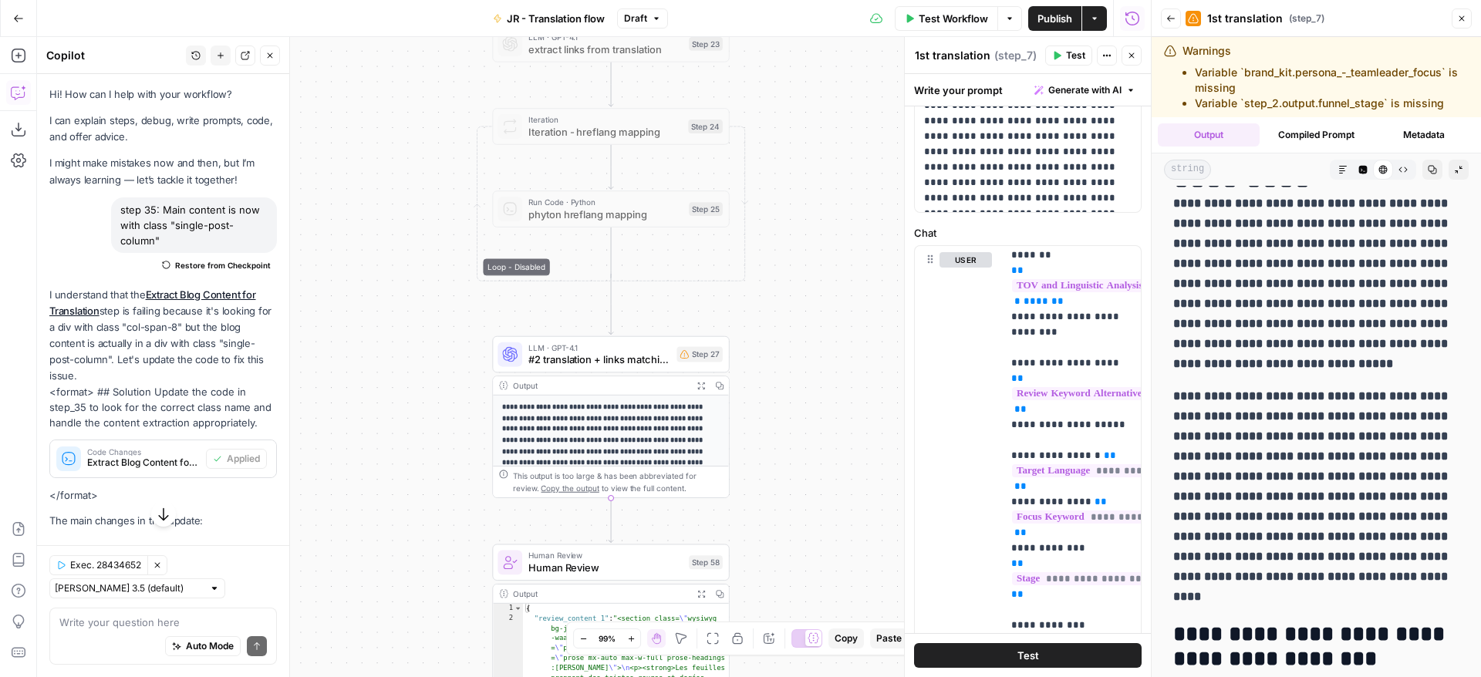
drag, startPoint x: 795, startPoint y: 322, endPoint x: 787, endPoint y: 153, distance: 169.1
click at [787, 153] on div "Workflow Set Inputs Inputs Web Page Scrape Extract Original Blog Content Step 1…" at bounding box center [594, 357] width 1114 height 640
click at [623, 360] on span "#2 translation + links matching" at bounding box center [599, 359] width 142 height 15
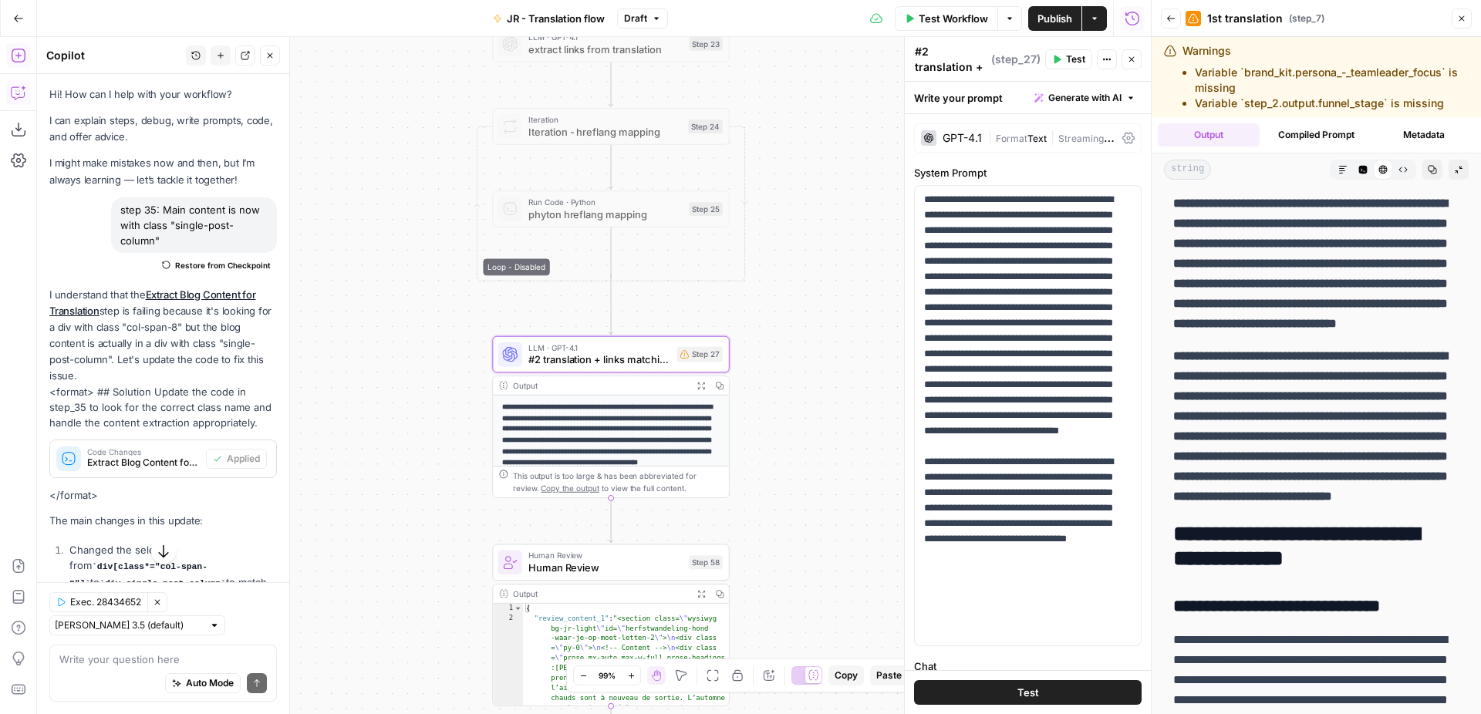
click at [13, 56] on icon "button" at bounding box center [18, 55] width 15 height 15
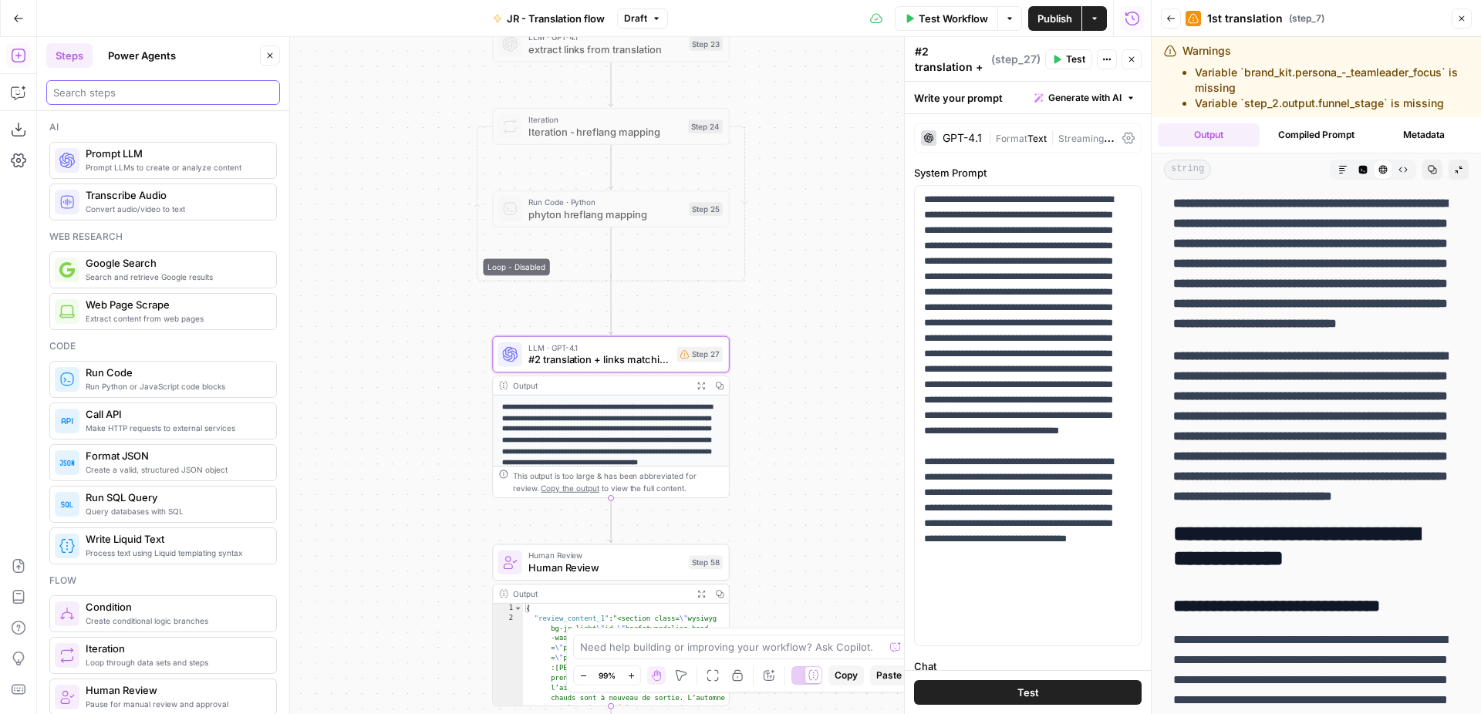
click at [180, 96] on input "search" at bounding box center [163, 92] width 220 height 15
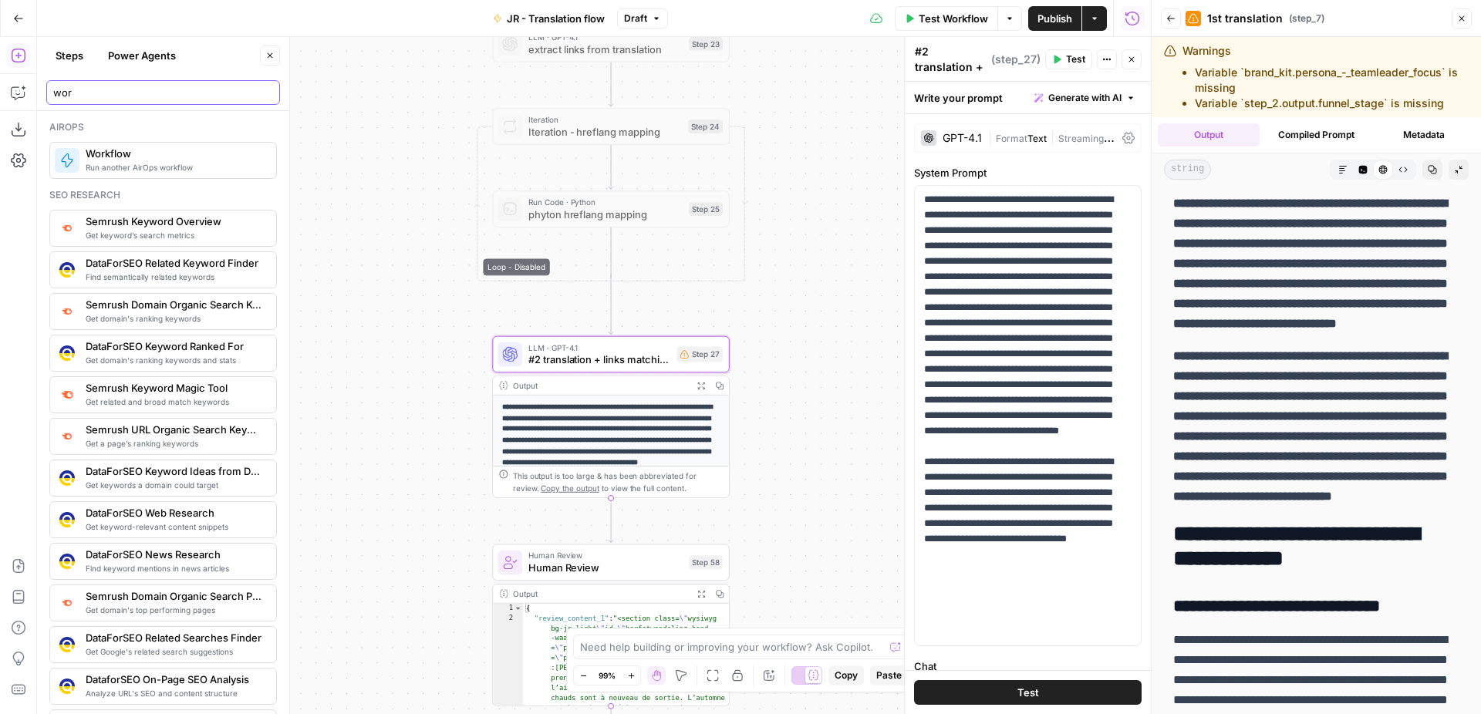
type input "wor"
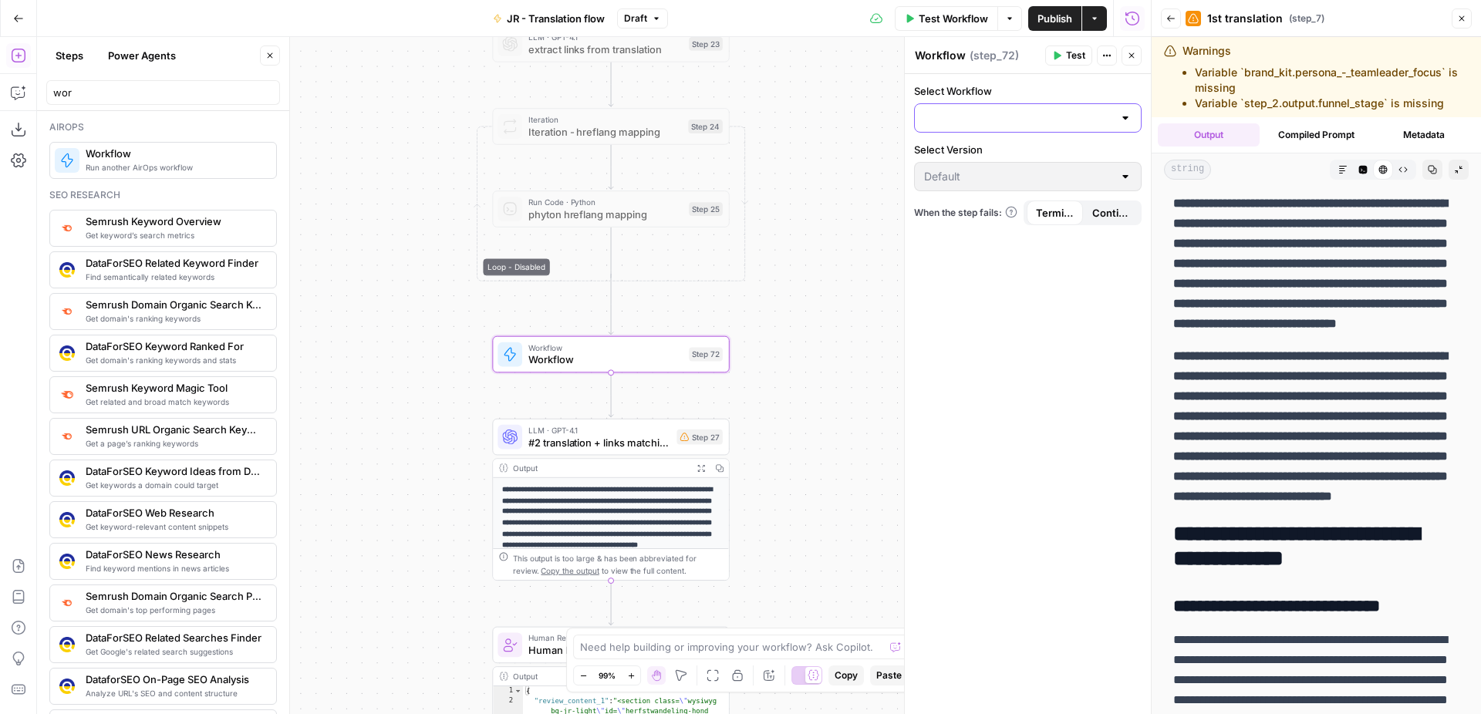
click at [1036, 120] on input "Select Workflow" at bounding box center [1018, 117] width 189 height 15
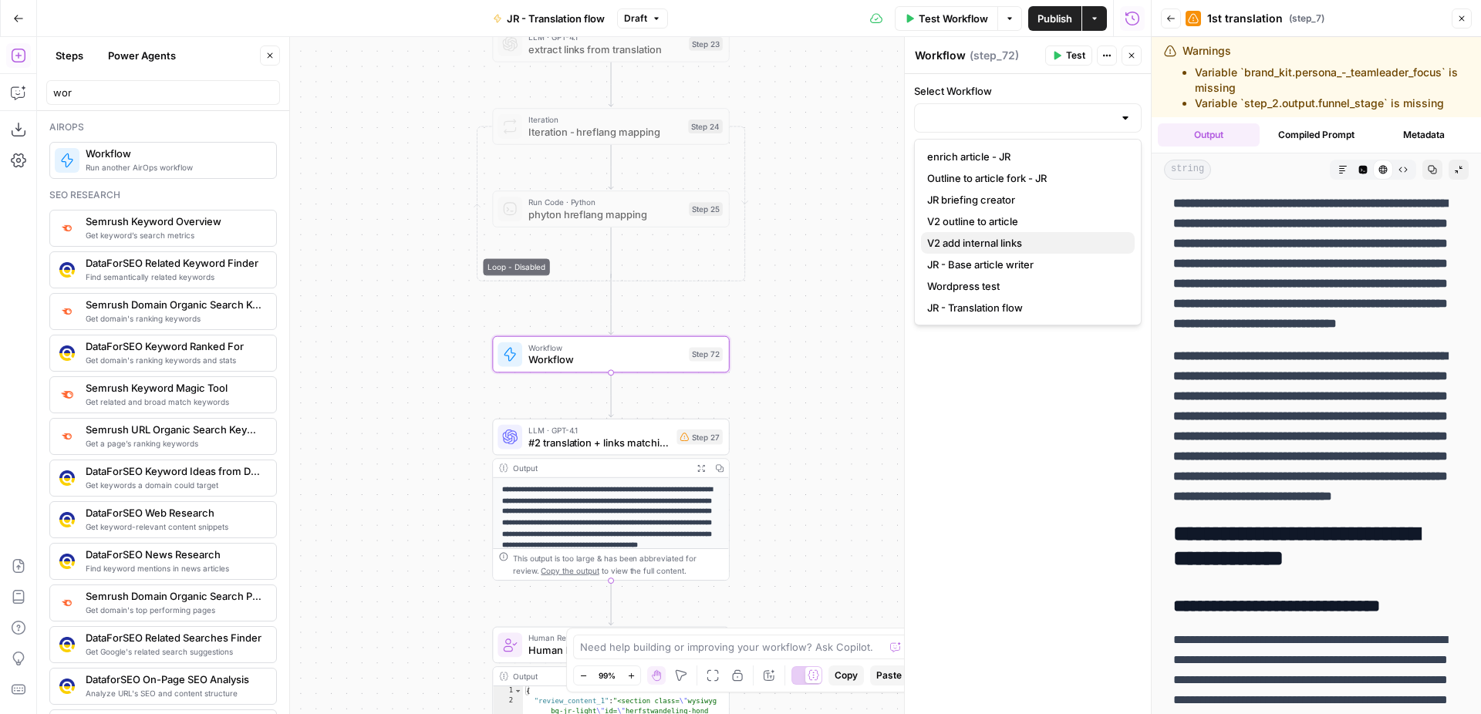
click at [1014, 245] on span "V2 add internal links" at bounding box center [1024, 242] width 195 height 15
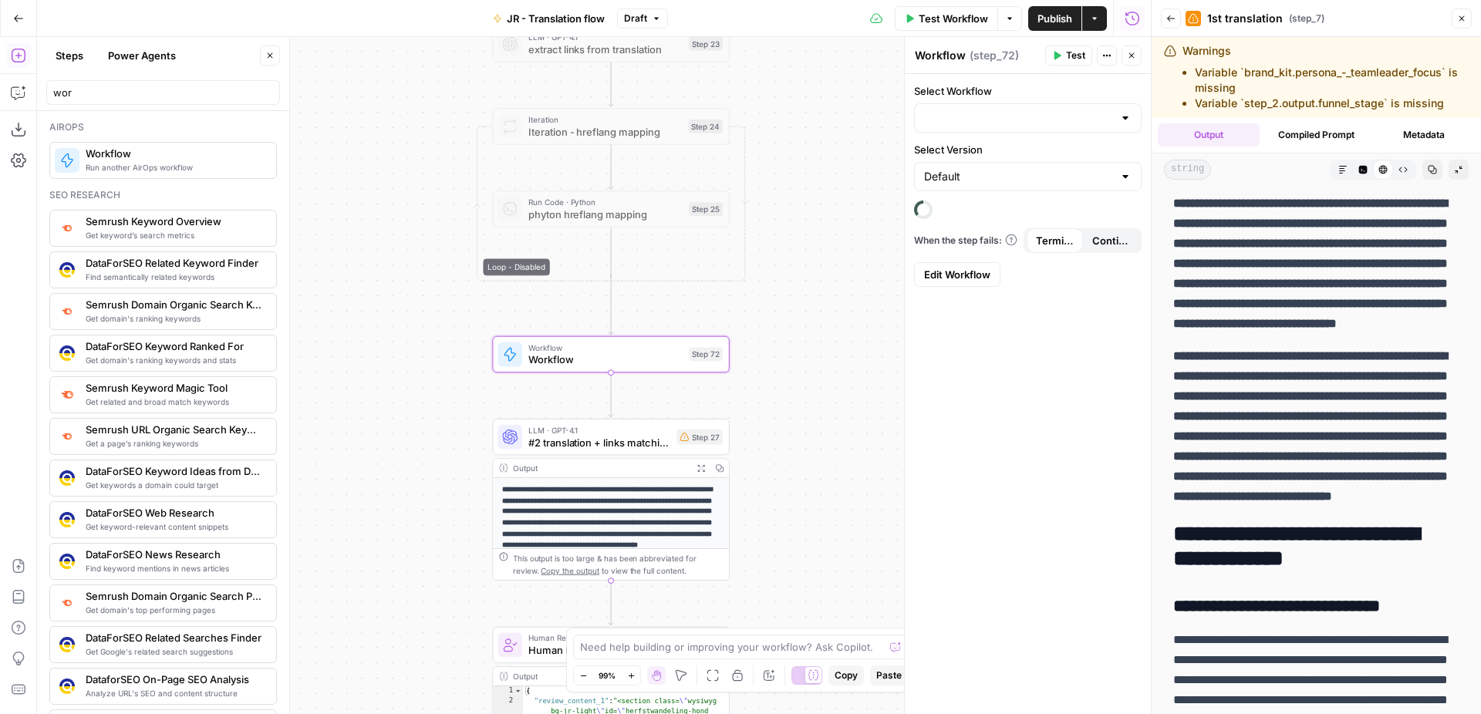
type input "V2 add internal links"
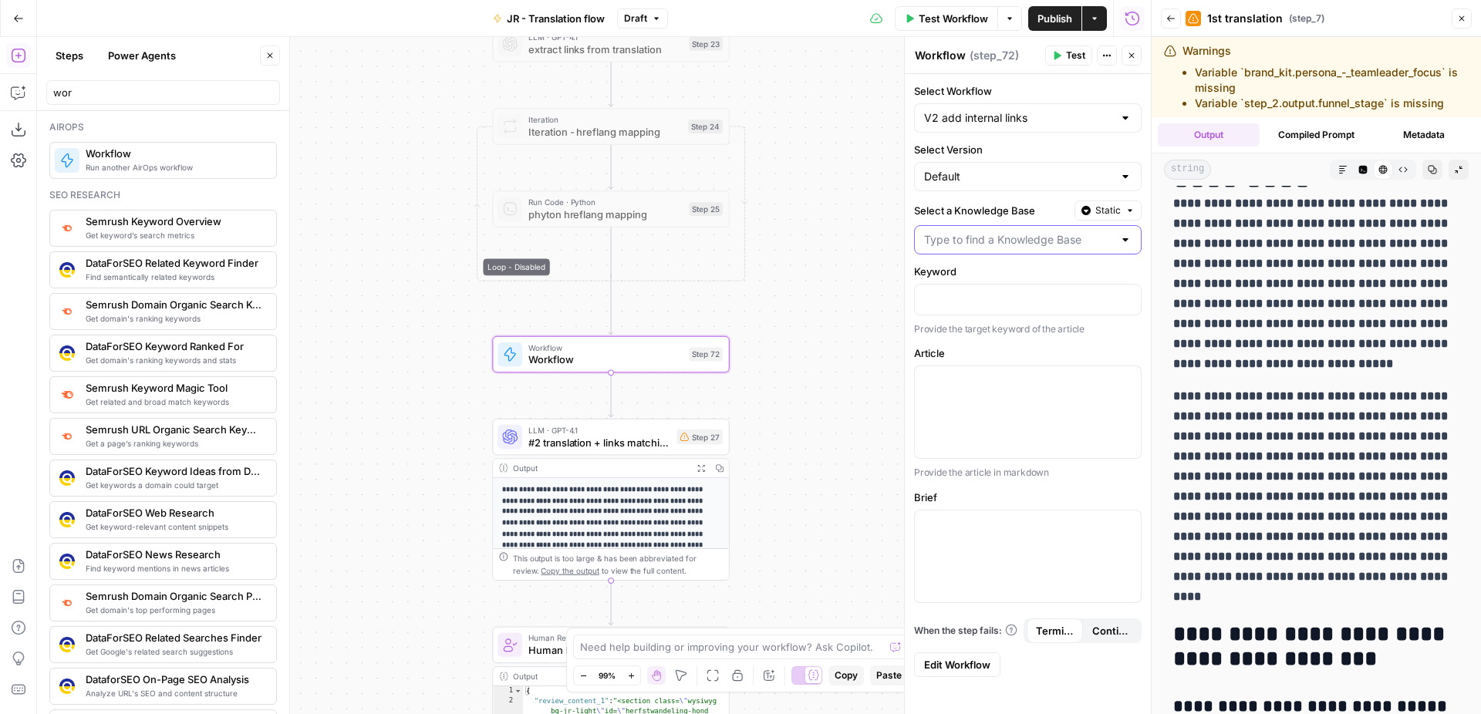
click at [982, 236] on input "Select a Knowledge Base" at bounding box center [1018, 239] width 189 height 15
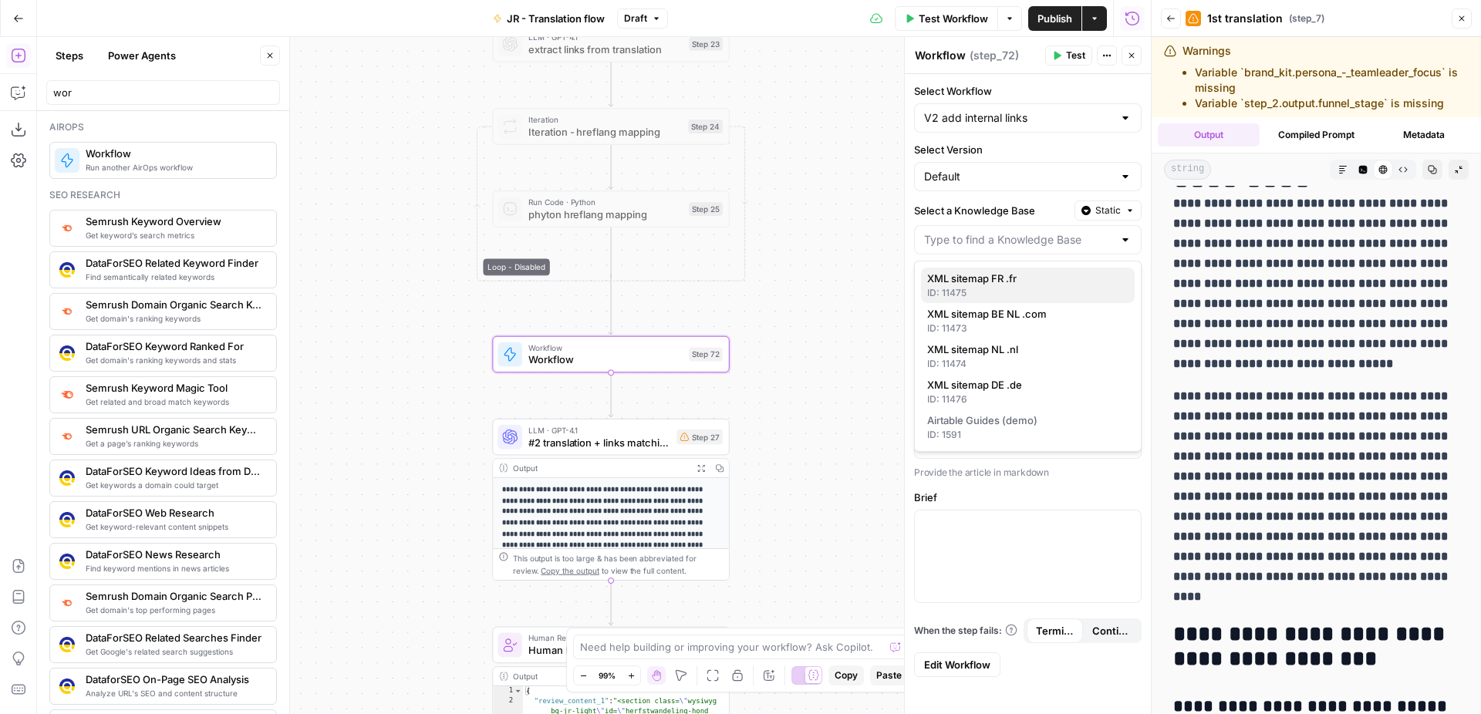
click at [998, 281] on span "XML sitemap FR .fr" at bounding box center [1024, 278] width 195 height 15
type input "XML sitemap FR .fr"
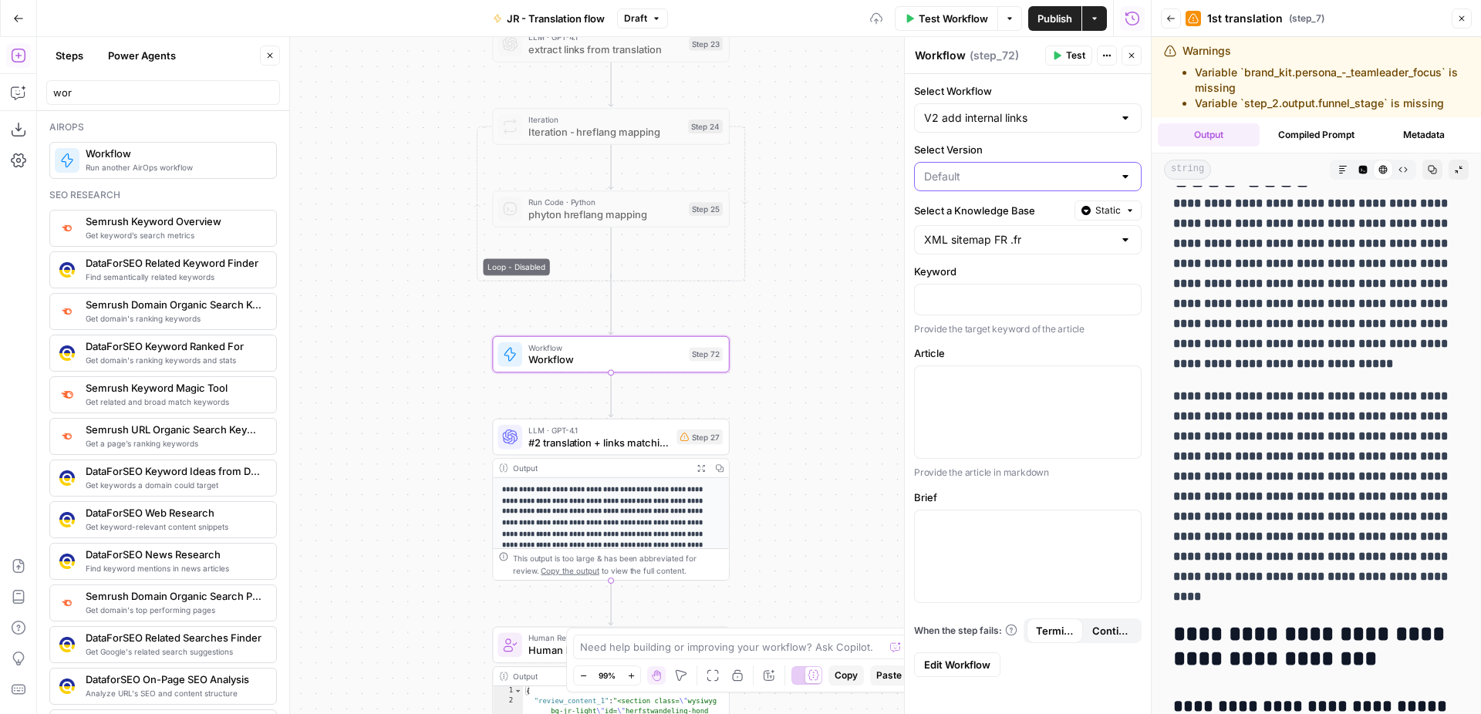
click at [1006, 169] on input "Select Version" at bounding box center [1018, 176] width 189 height 15
type input "Default"
click at [1011, 147] on label "Select Version" at bounding box center [1027, 149] width 227 height 15
click at [1011, 169] on input "Default" at bounding box center [1018, 176] width 189 height 15
type input "Default"
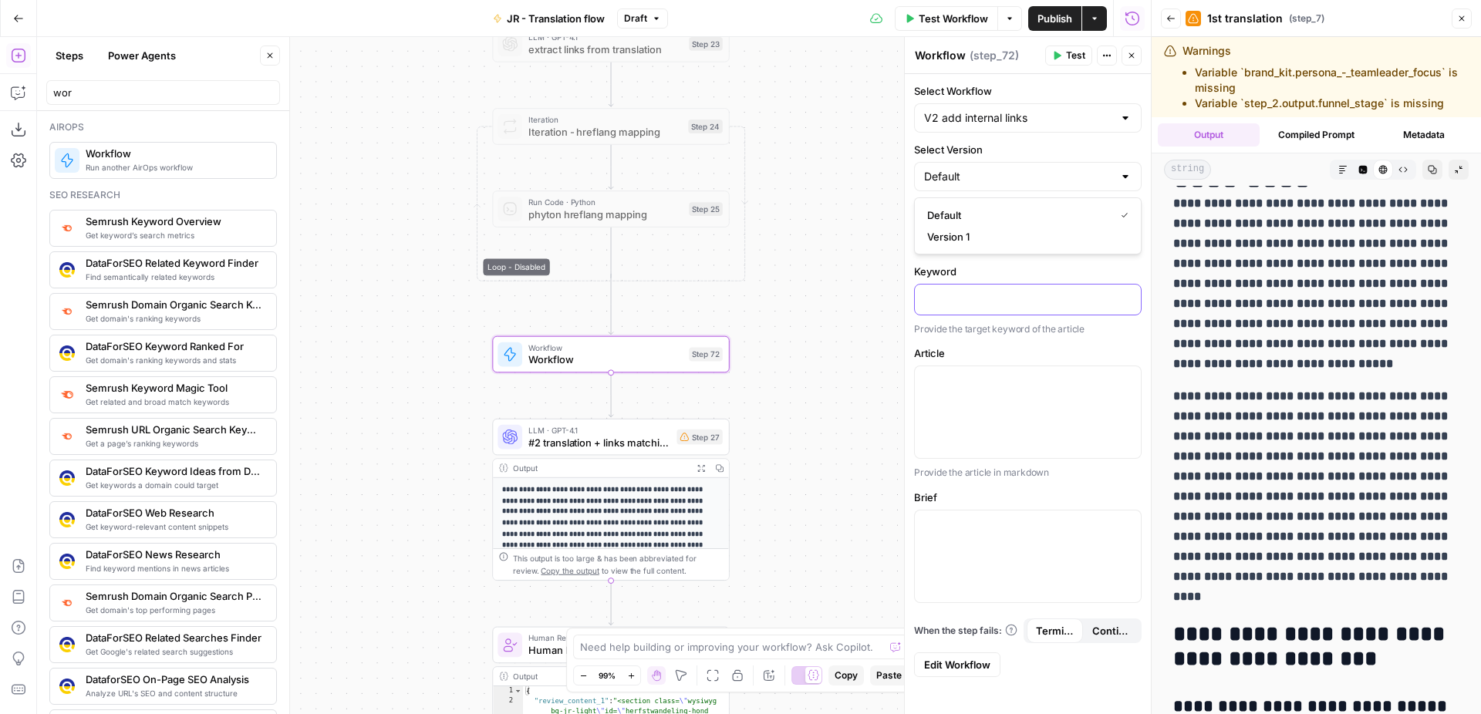
click at [983, 302] on p at bounding box center [1027, 298] width 207 height 15
click at [1127, 299] on icon "button" at bounding box center [1127, 299] width 8 height 8
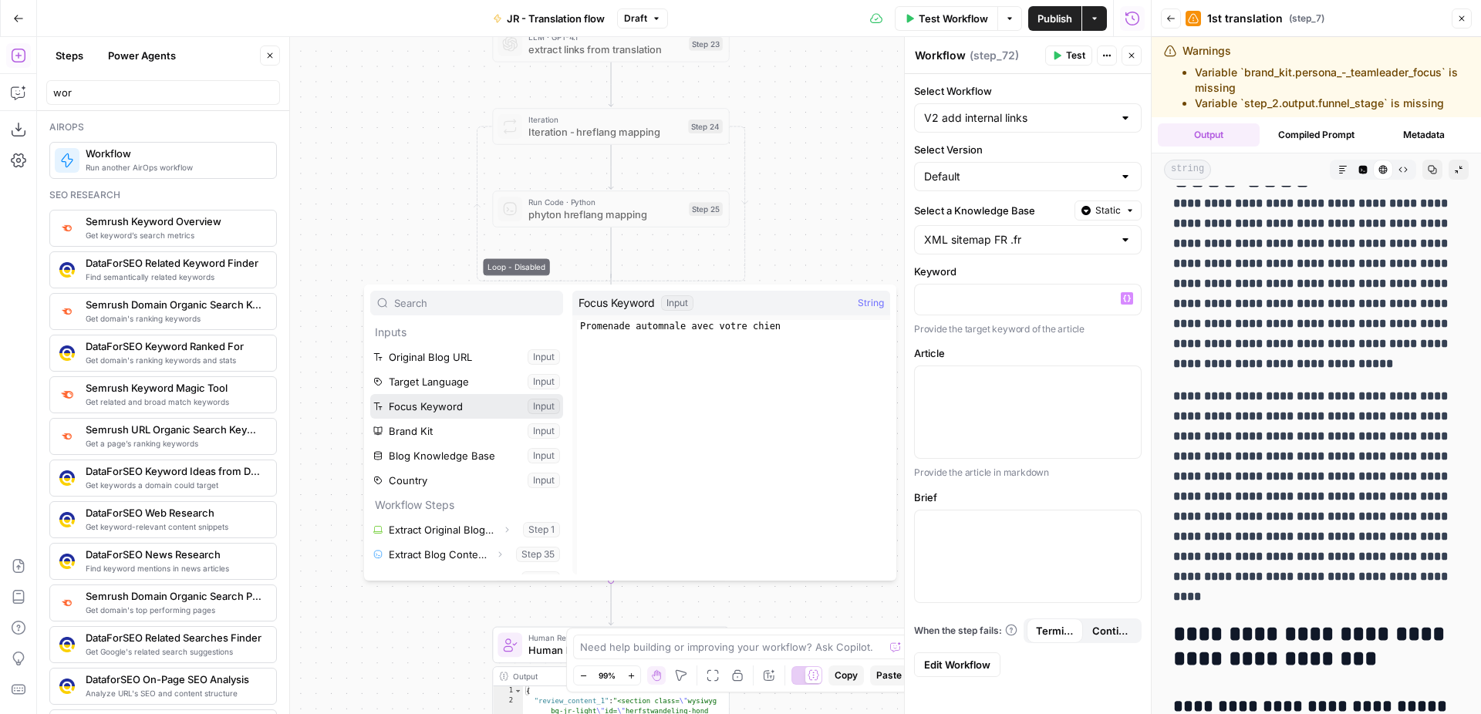
click at [445, 405] on button "Select variable Focus Keyword" at bounding box center [466, 406] width 193 height 25
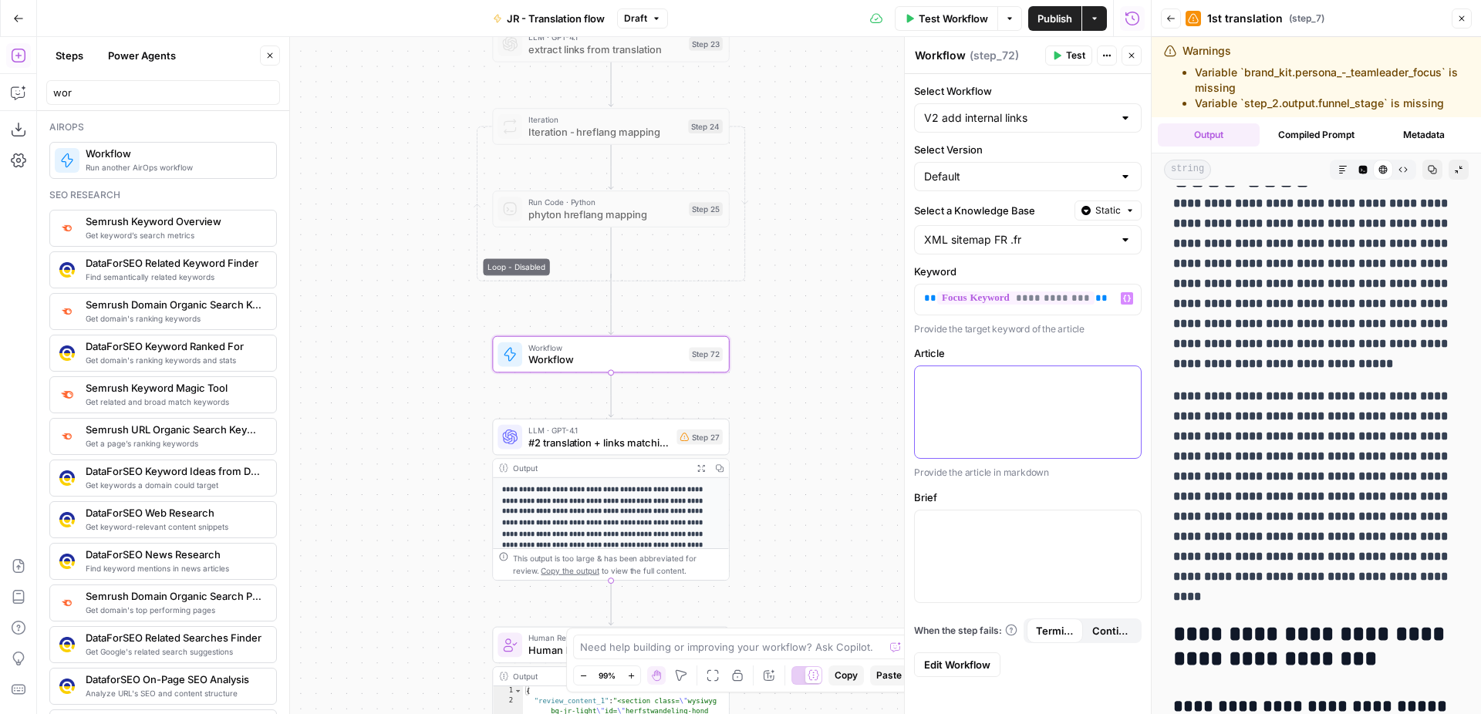
click at [968, 372] on div at bounding box center [1028, 412] width 226 height 92
click at [1130, 382] on icon "button" at bounding box center [1127, 380] width 8 height 8
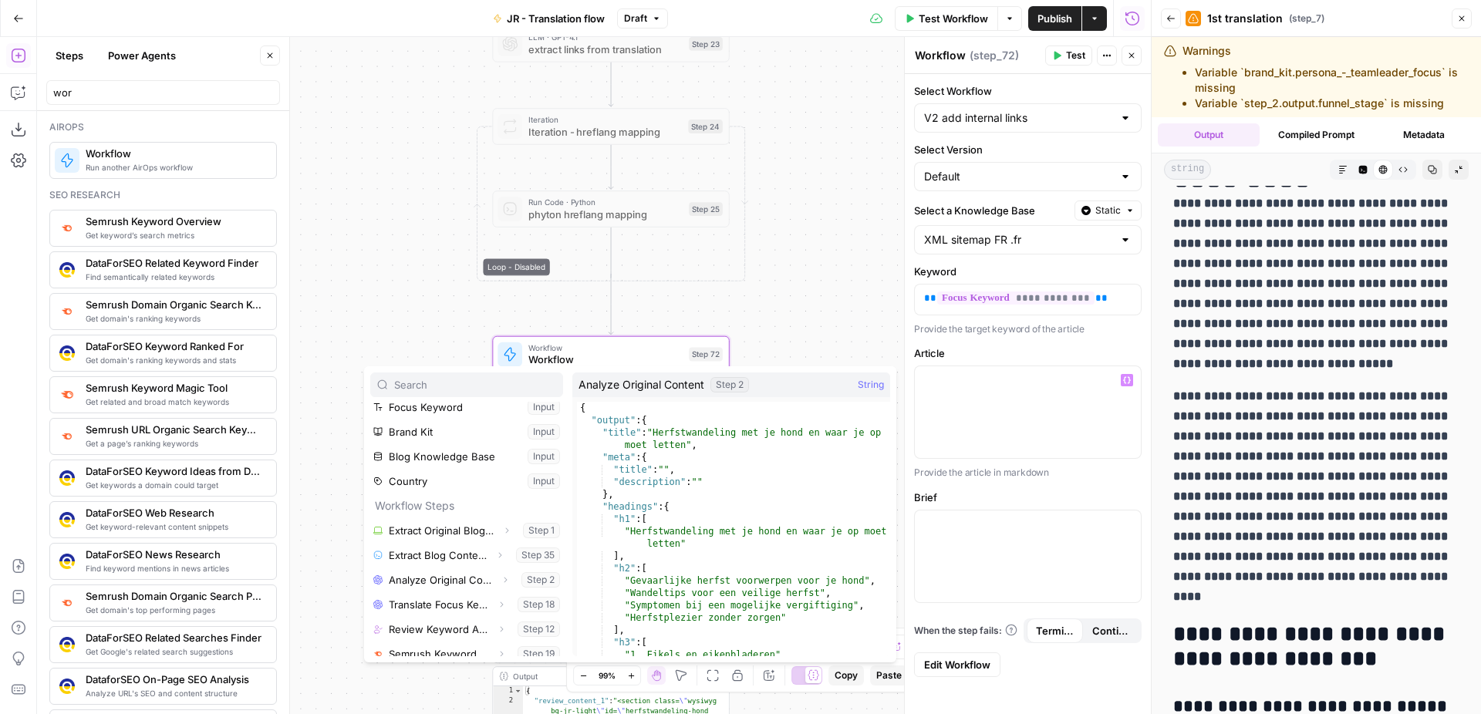
scroll to position [140, 0]
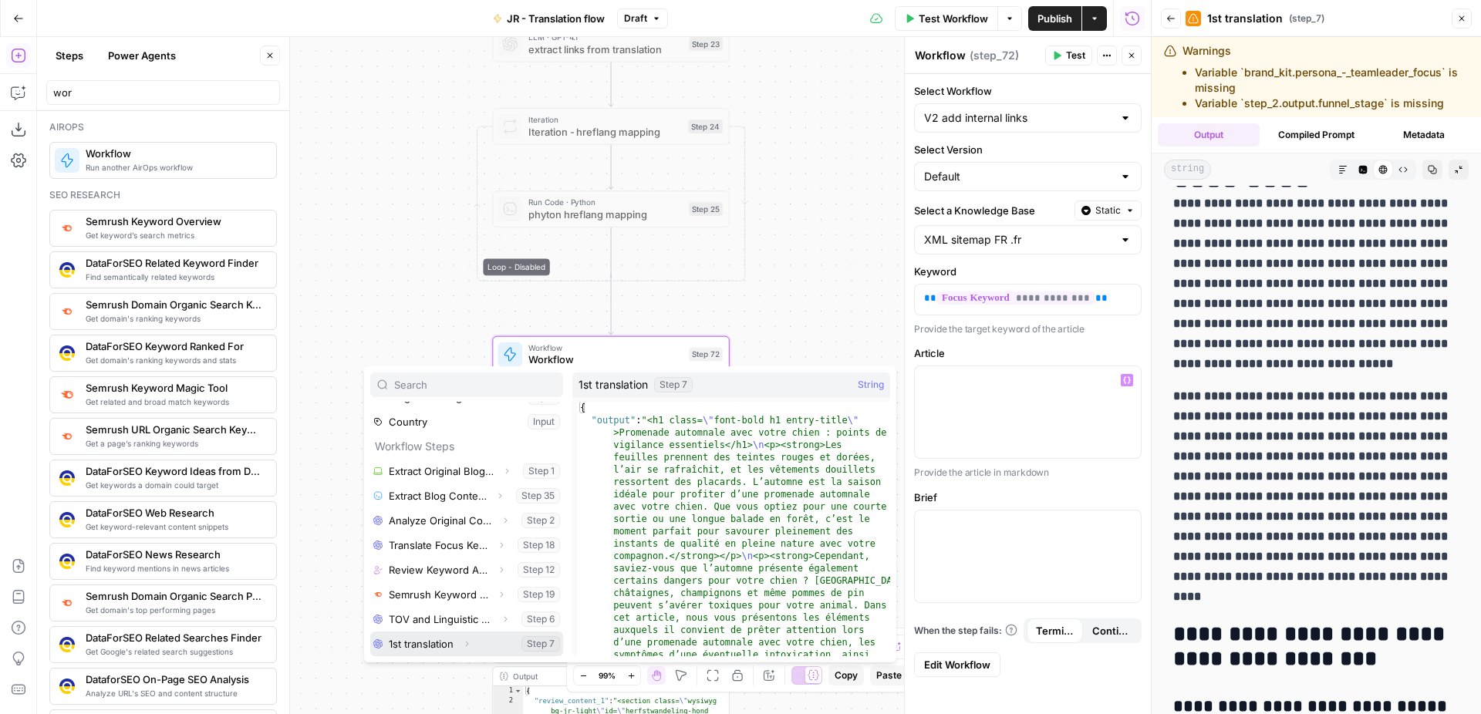
click at [465, 645] on icon "button" at bounding box center [466, 643] width 9 height 9
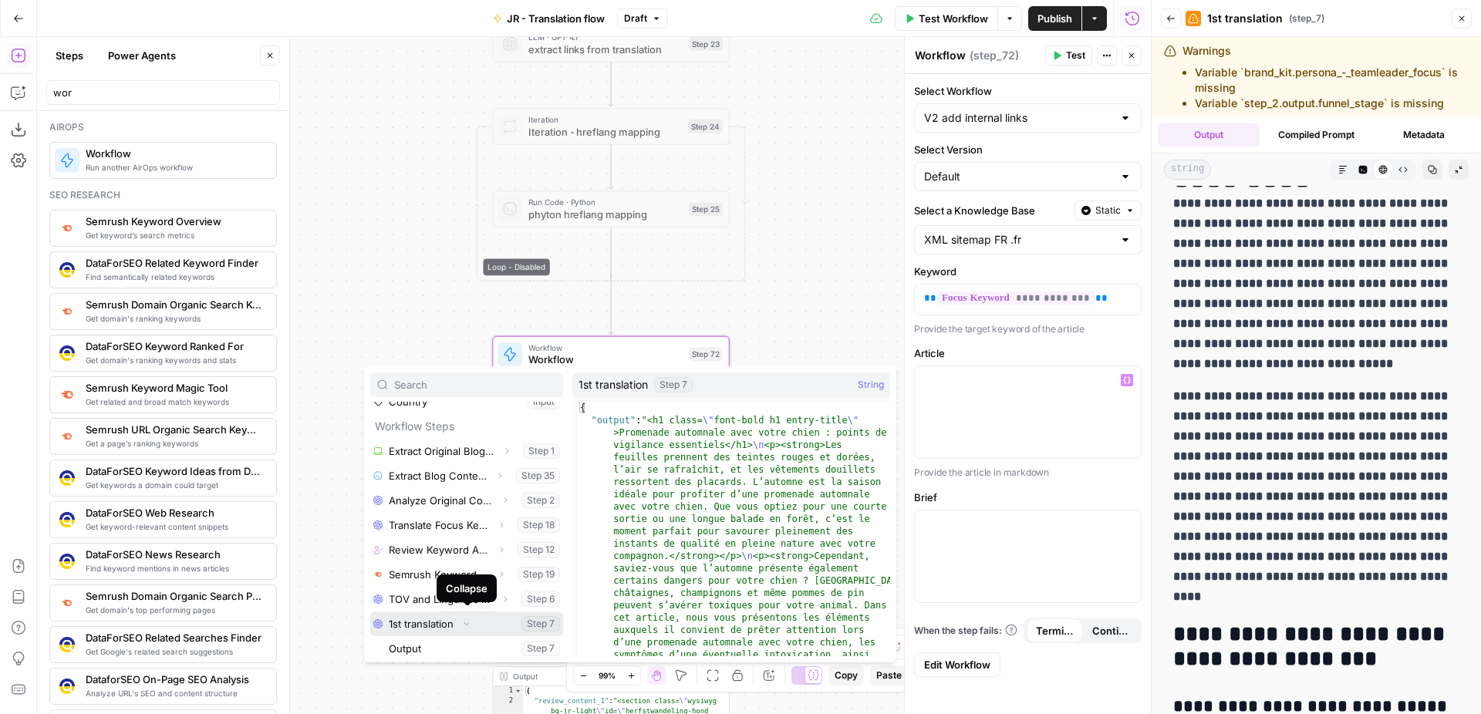
scroll to position [165, 0]
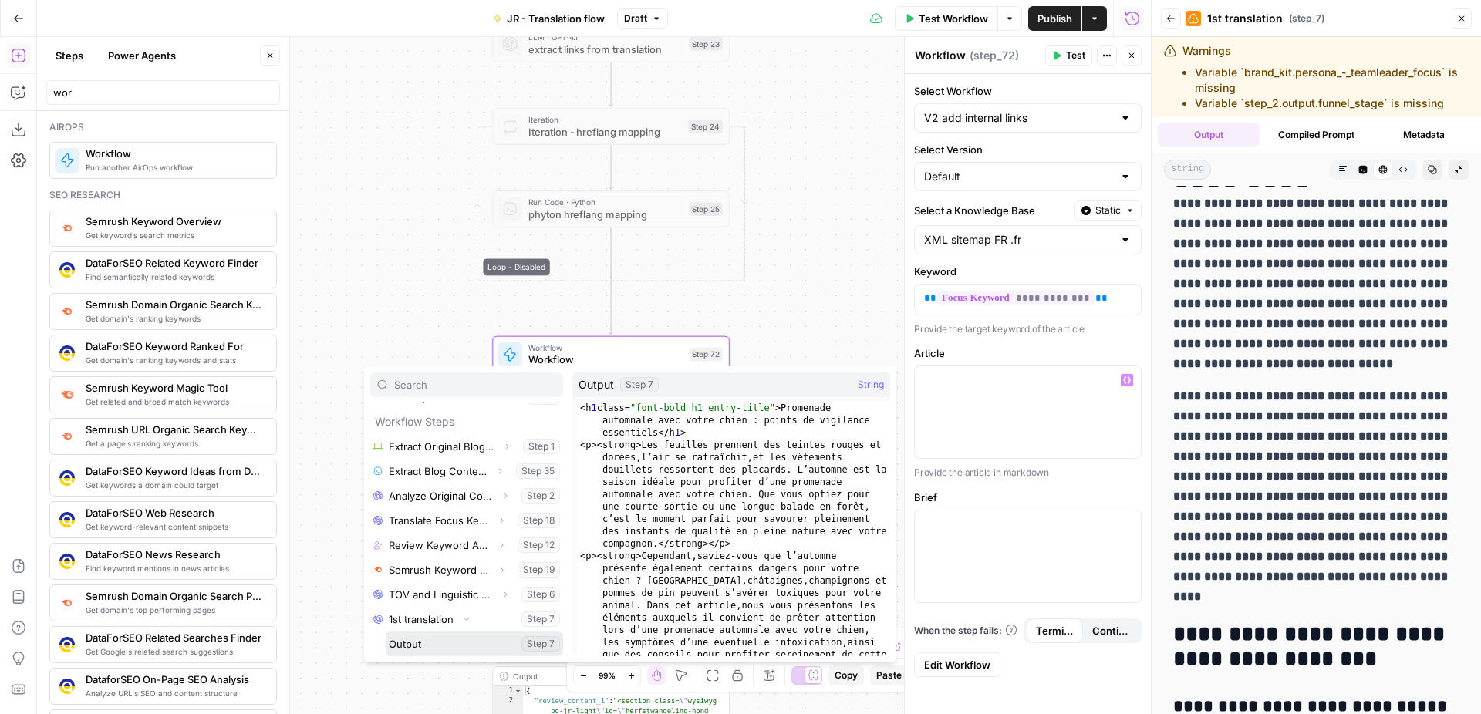
click at [465, 643] on button "Select variable Output" at bounding box center [474, 644] width 177 height 25
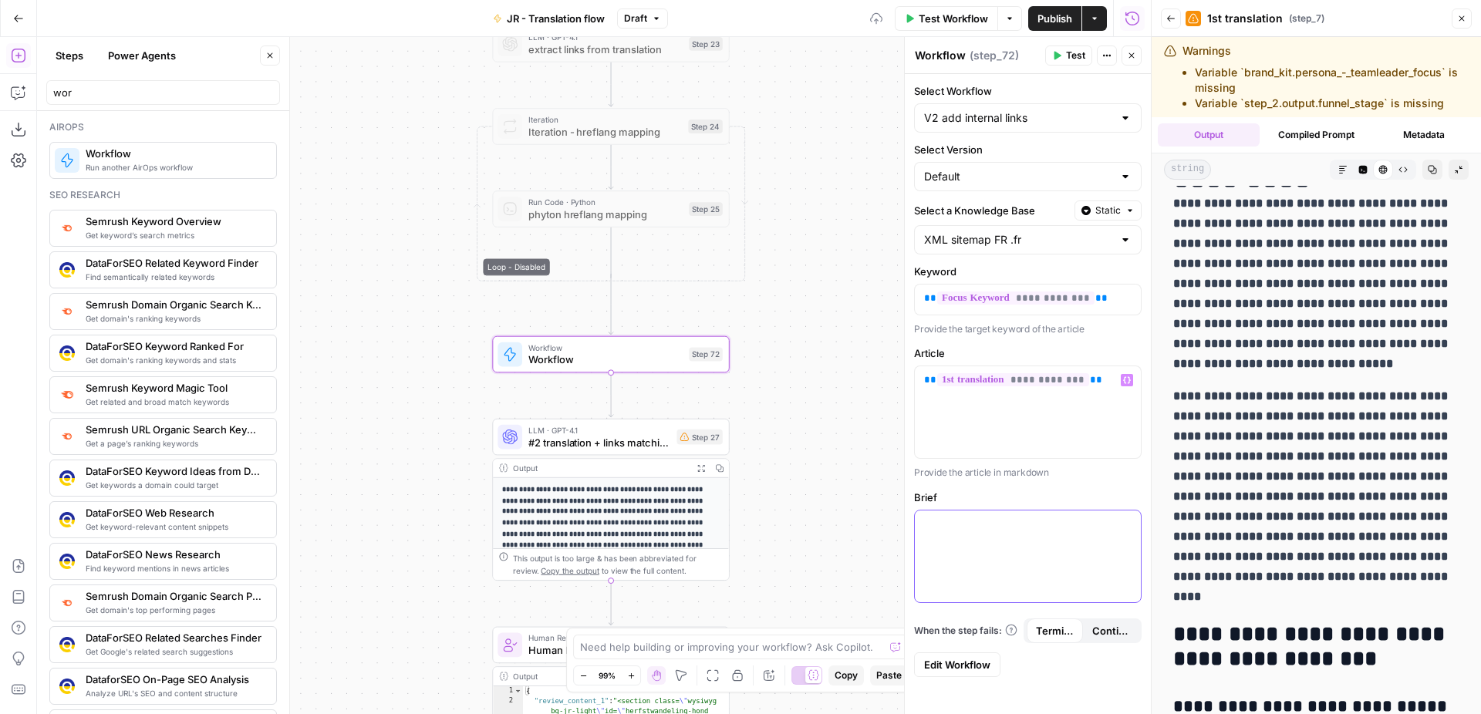
click at [986, 547] on div at bounding box center [1028, 557] width 226 height 92
click at [1129, 521] on icon "button" at bounding box center [1127, 524] width 8 height 7
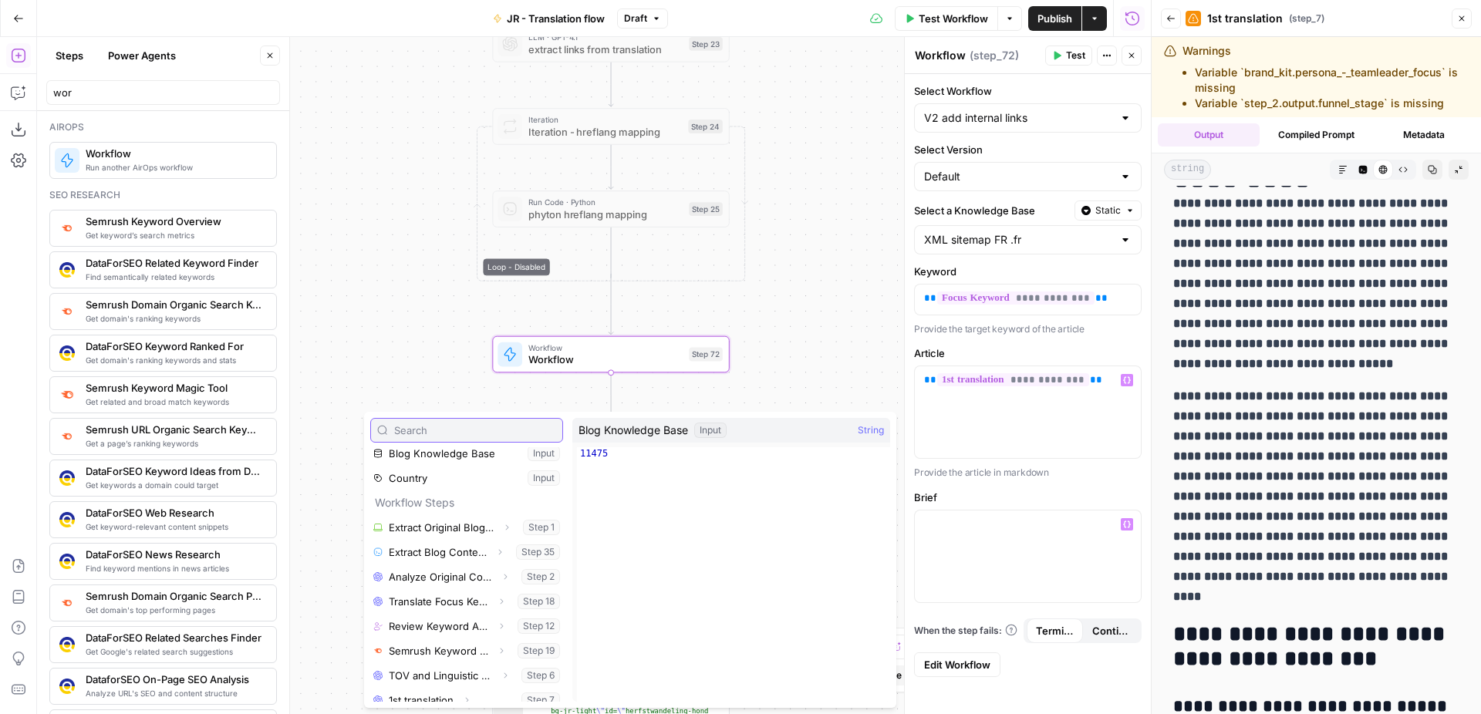
scroll to position [140, 0]
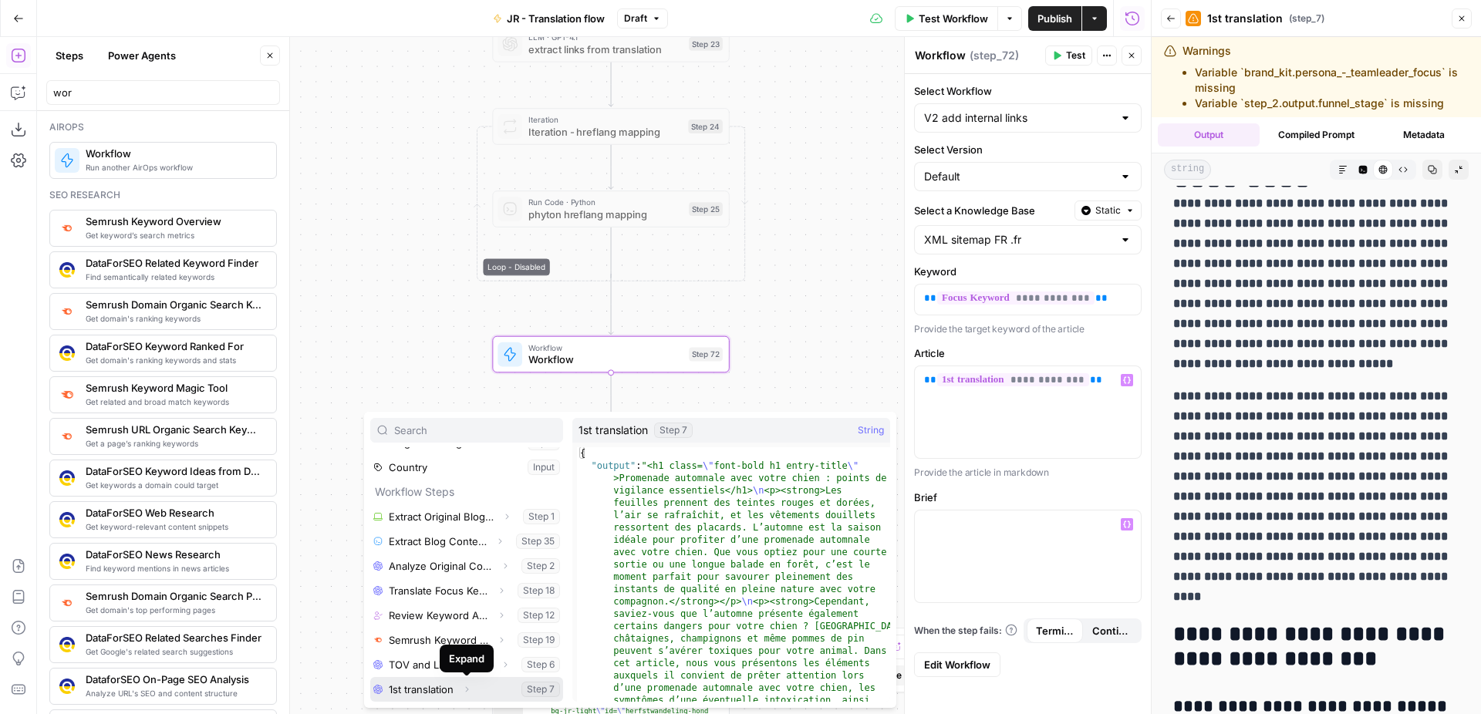
click at [469, 689] on icon "button" at bounding box center [466, 689] width 9 height 9
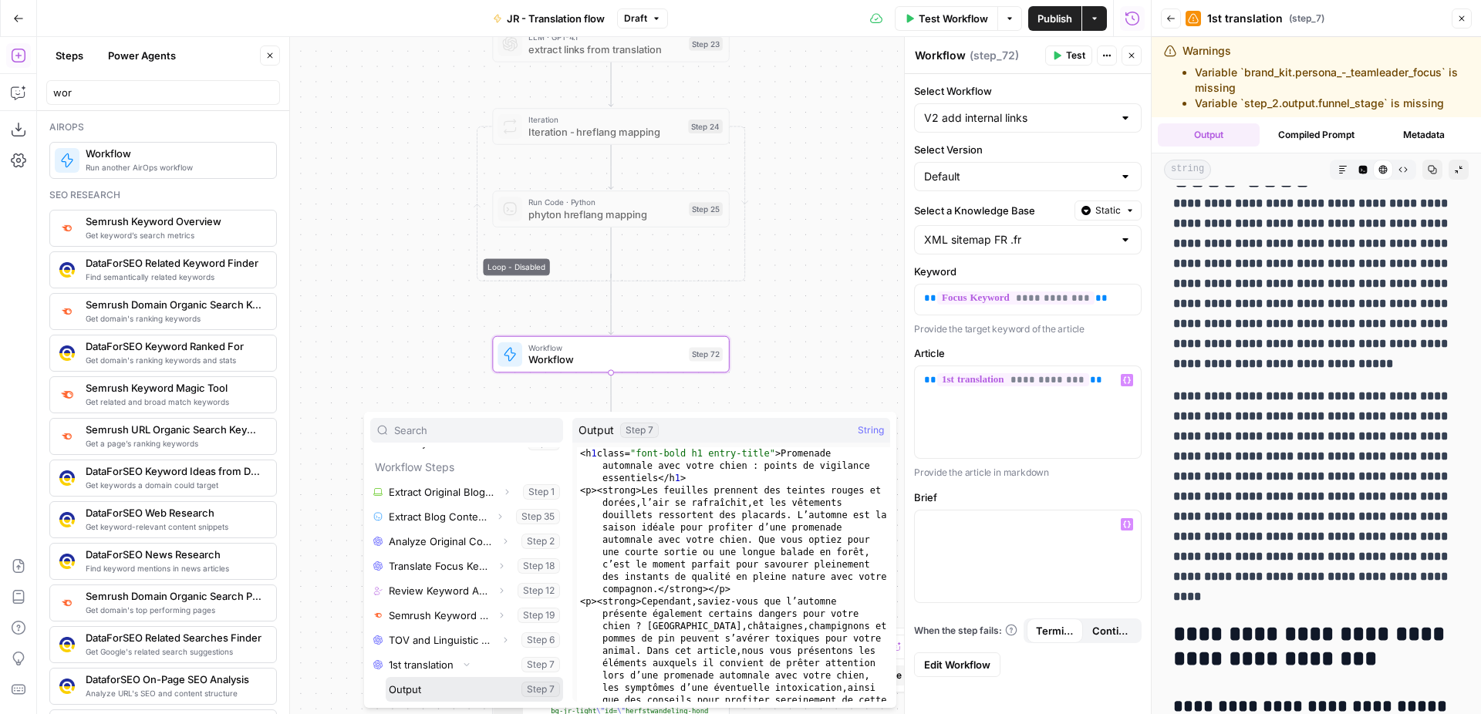
click at [469, 689] on button "Select variable Output" at bounding box center [474, 689] width 177 height 25
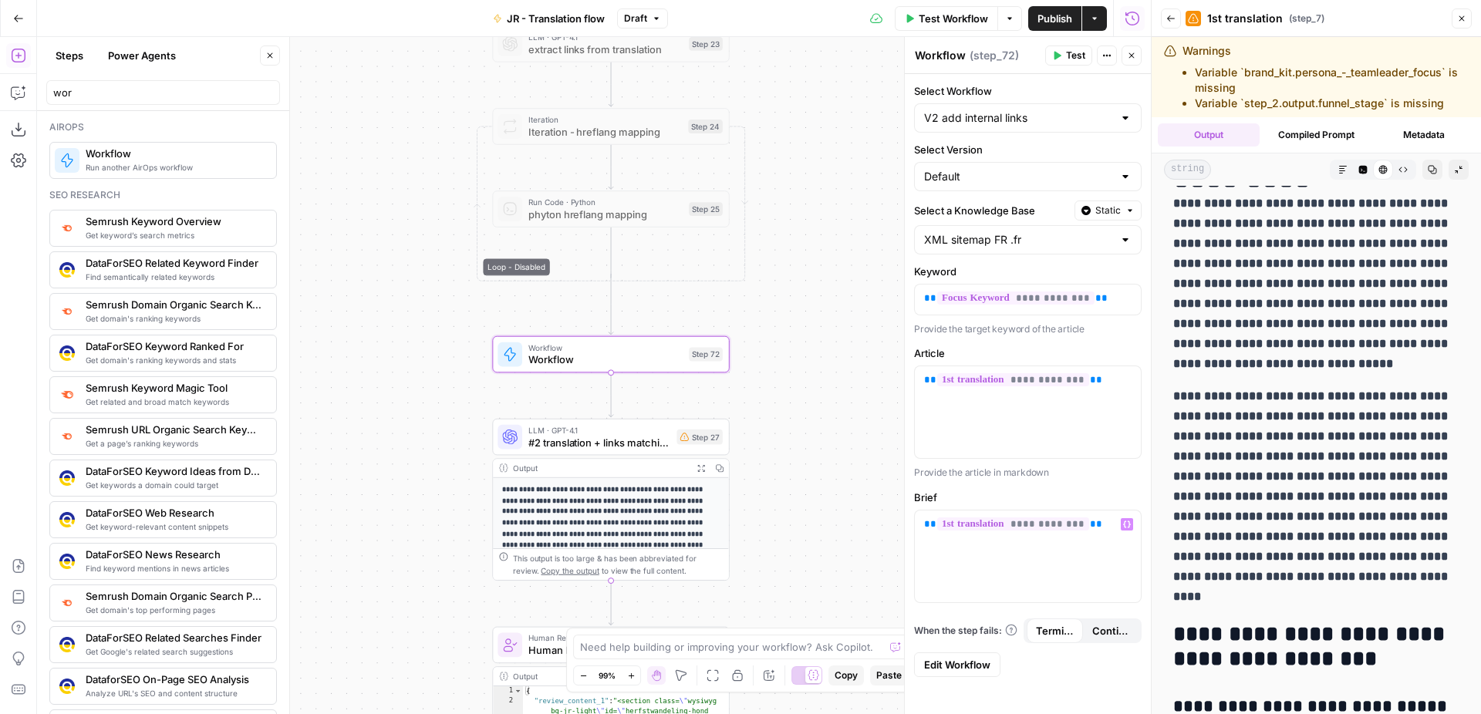
click at [794, 416] on div "Workflow Set Inputs Inputs Web Page Scrape Extract Original Blog Content Step 1…" at bounding box center [594, 375] width 1114 height 677
click at [690, 330] on icon "button" at bounding box center [686, 326] width 12 height 12
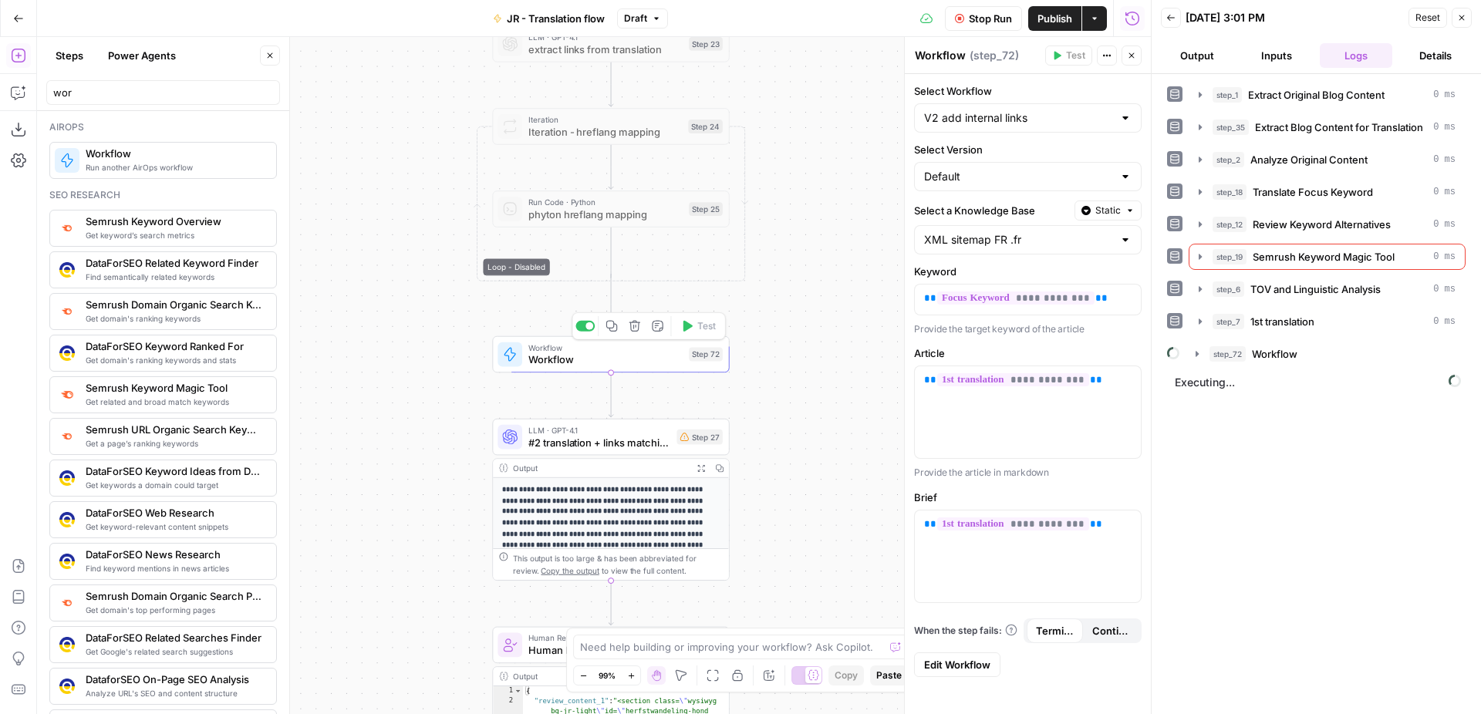
click at [629, 360] on span "Workflow" at bounding box center [605, 359] width 154 height 15
click at [800, 308] on div "Workflow Set Inputs Inputs Web Page Scrape Extract Original Blog Content Step 1…" at bounding box center [594, 375] width 1114 height 677
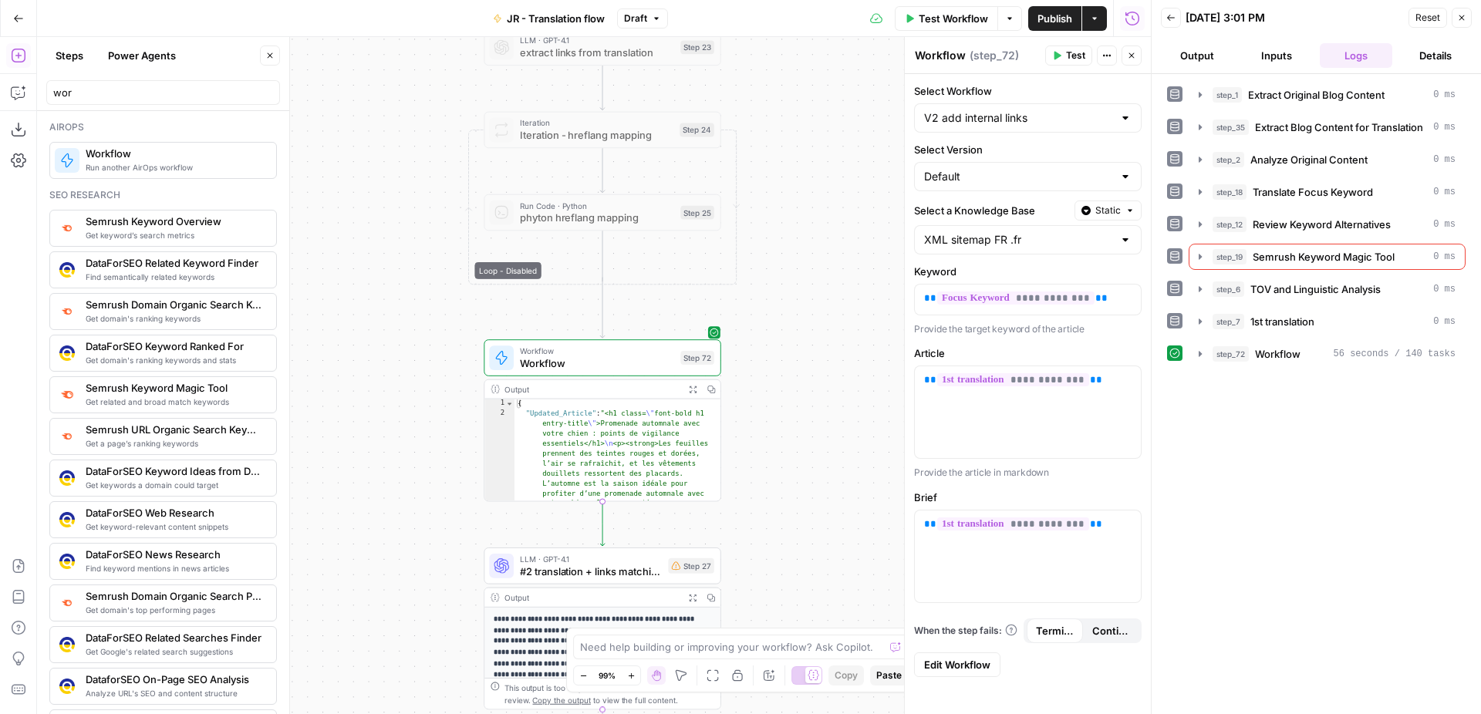
click at [687, 389] on button "Expand Output" at bounding box center [692, 389] width 19 height 19
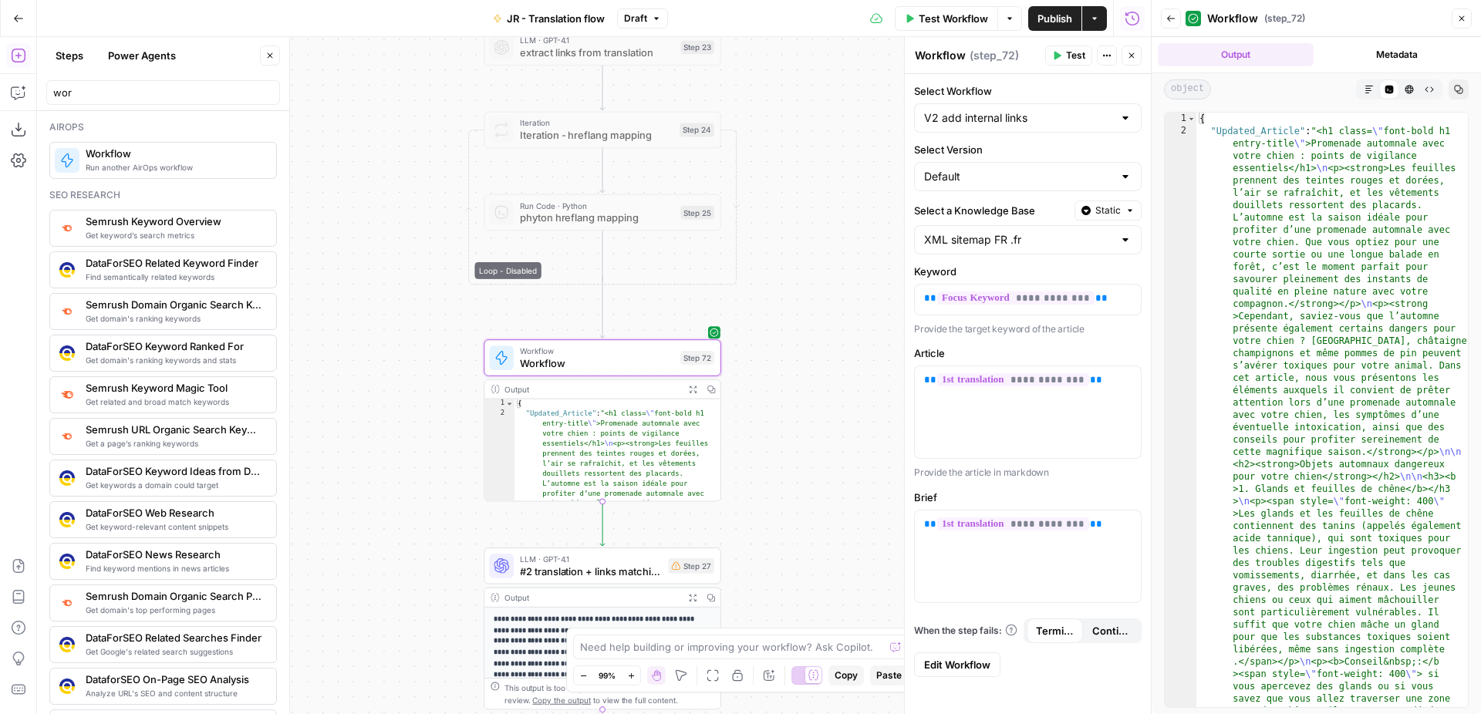
click at [1370, 95] on button "Markdown" at bounding box center [1369, 89] width 20 height 20
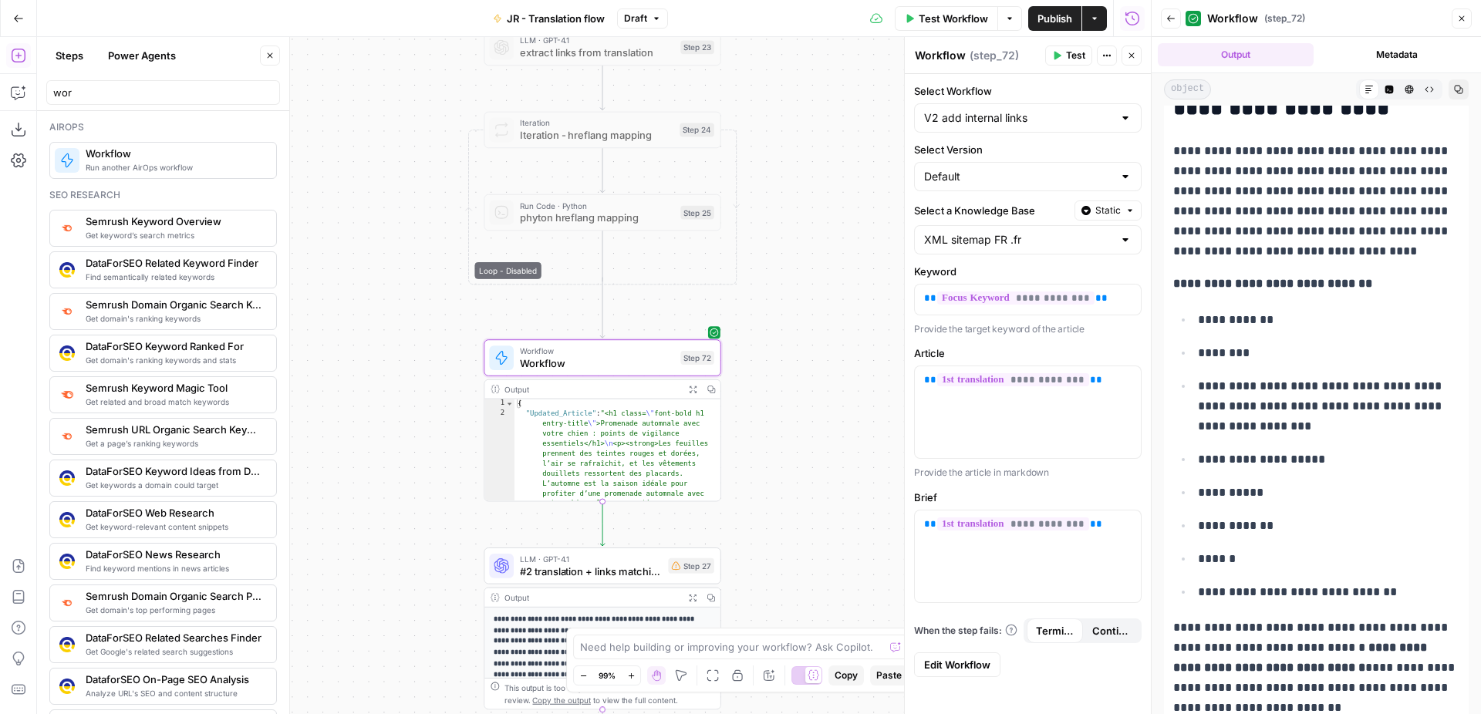
scroll to position [2744, 0]
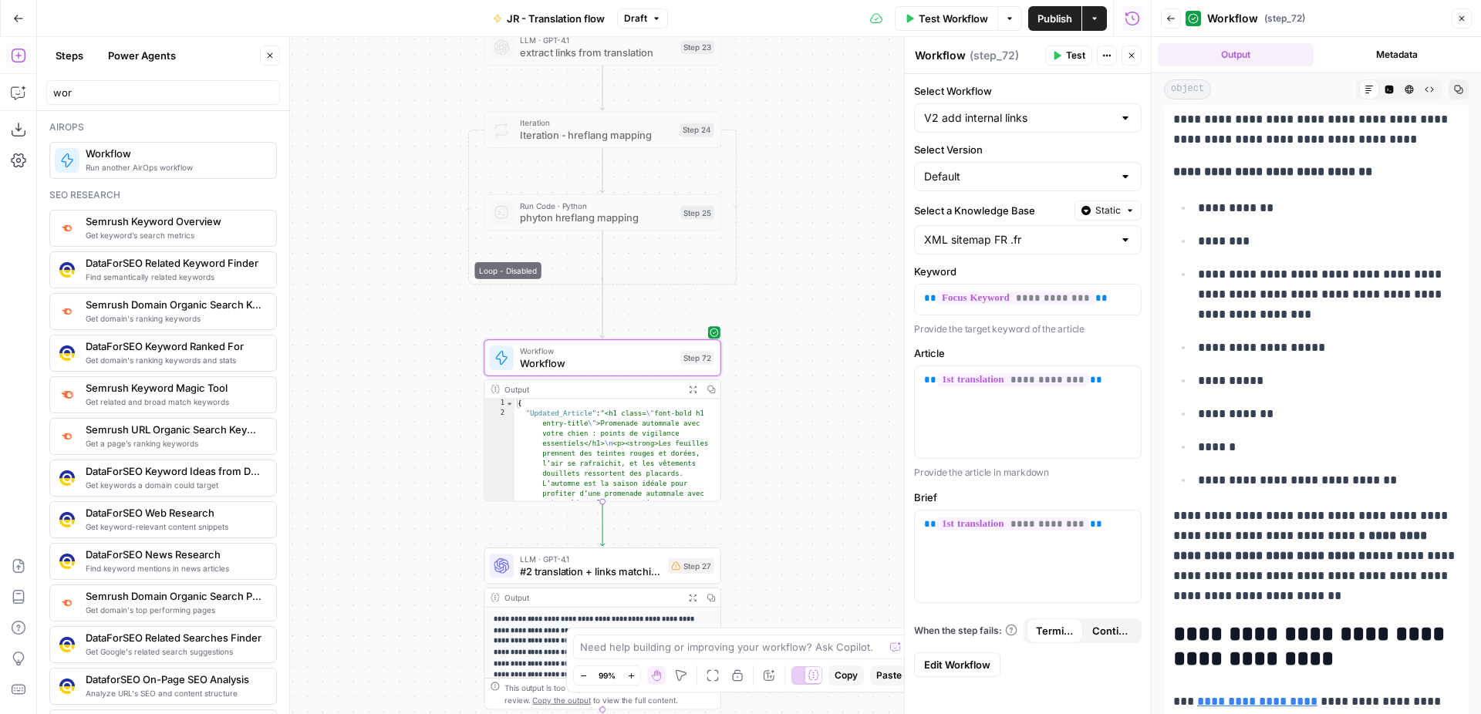
click at [822, 343] on div "Workflow Set Inputs Inputs Web Page Scrape Extract Original Blog Content Step 1…" at bounding box center [594, 375] width 1114 height 677
click at [875, 271] on div "Workflow Set Inputs Inputs Web Page Scrape Extract Original Blog Content Step 1…" at bounding box center [594, 375] width 1114 height 677
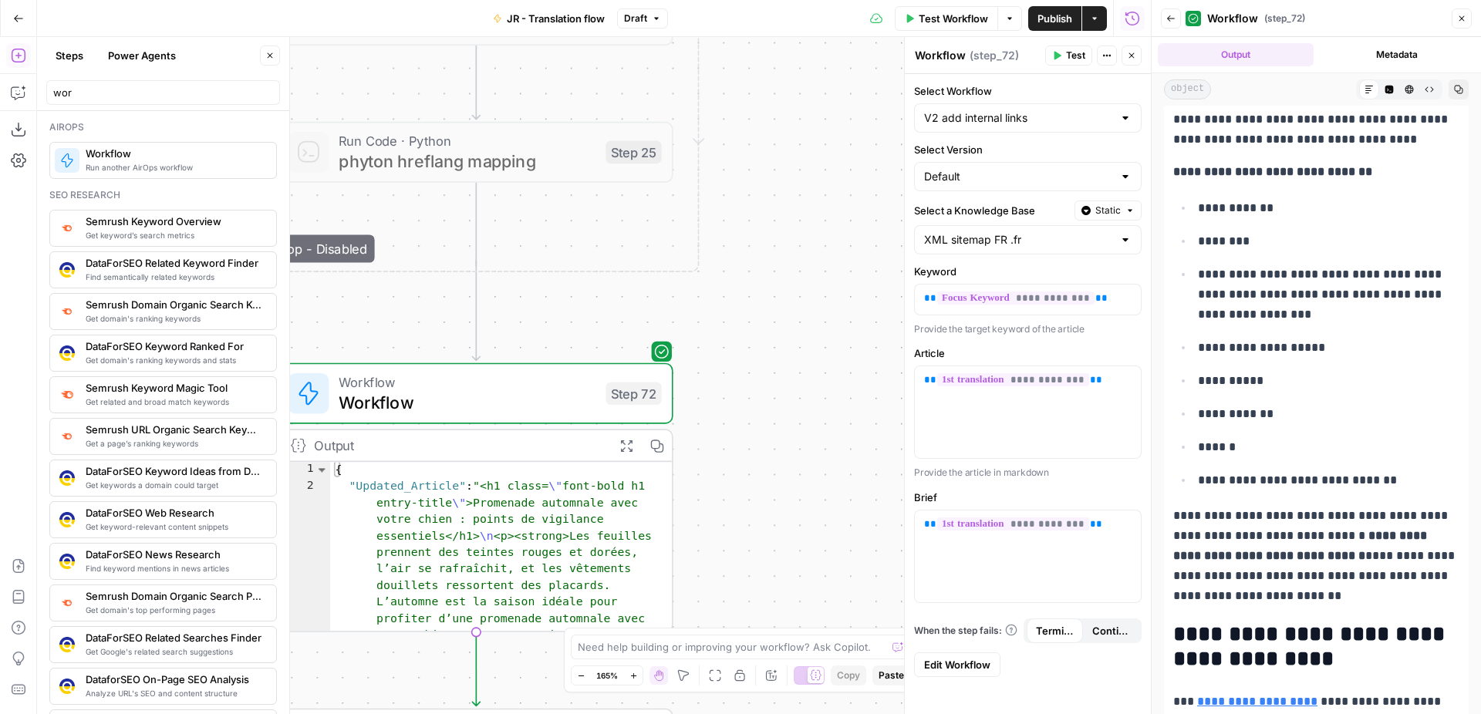
click at [627, 450] on icon "button" at bounding box center [626, 446] width 14 height 14
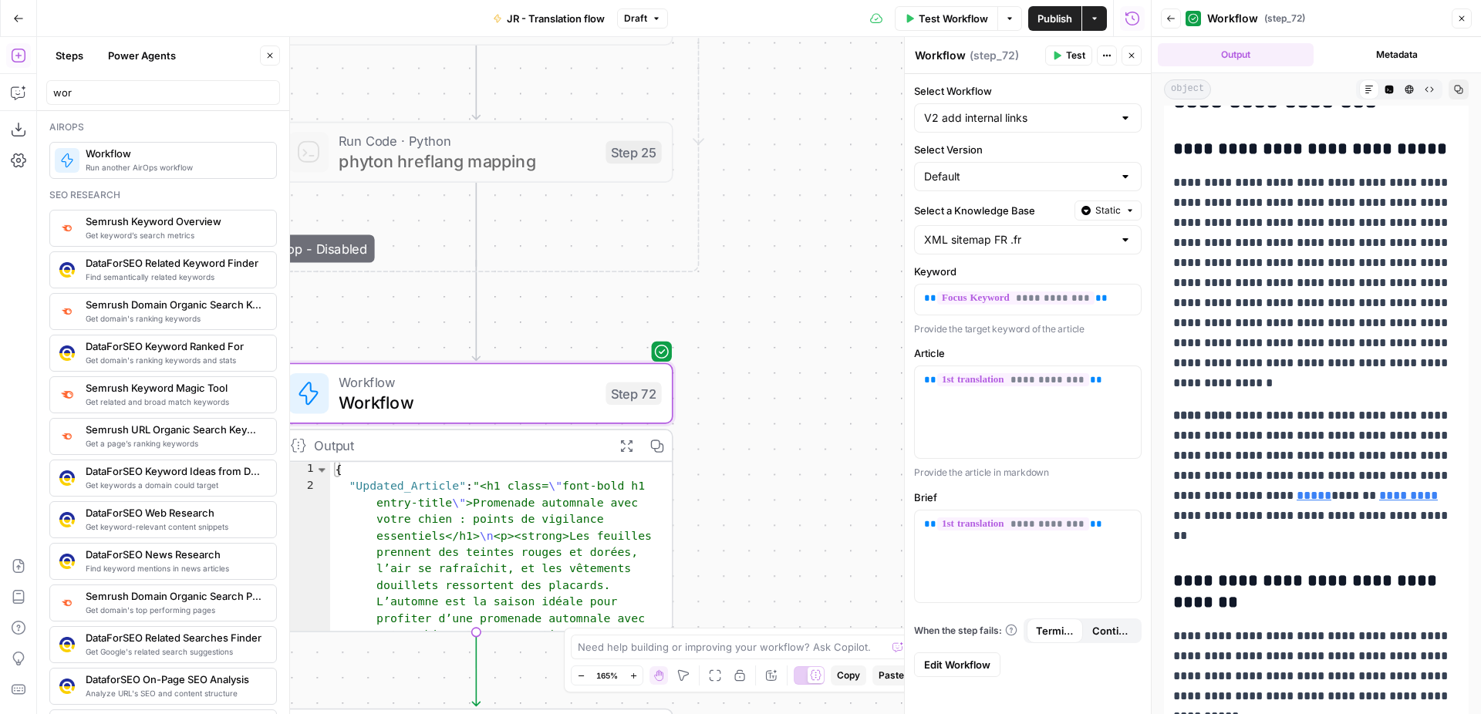
scroll to position [0, 0]
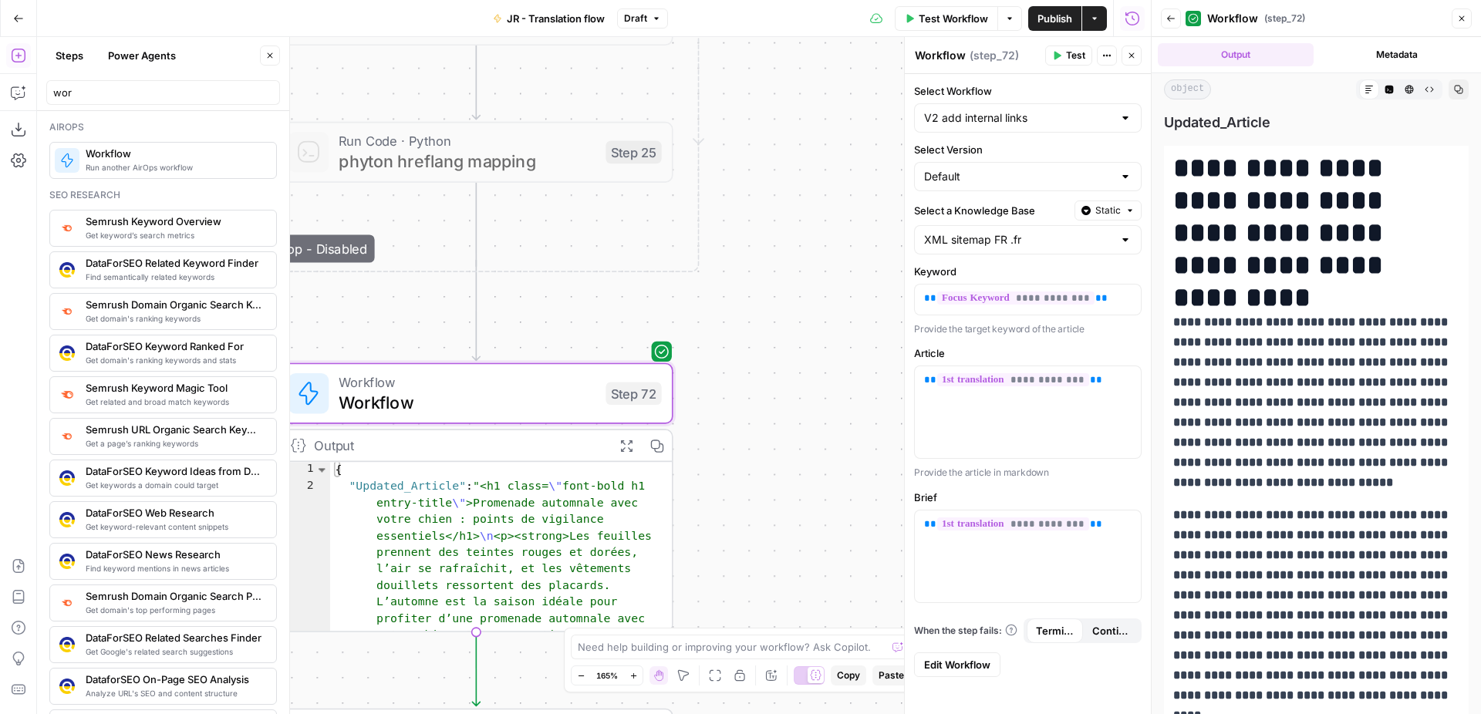
click at [1374, 86] on div "Markdown" at bounding box center [1369, 89] width 20 height 20
click at [1393, 89] on button "Code Editor" at bounding box center [1389, 89] width 20 height 20
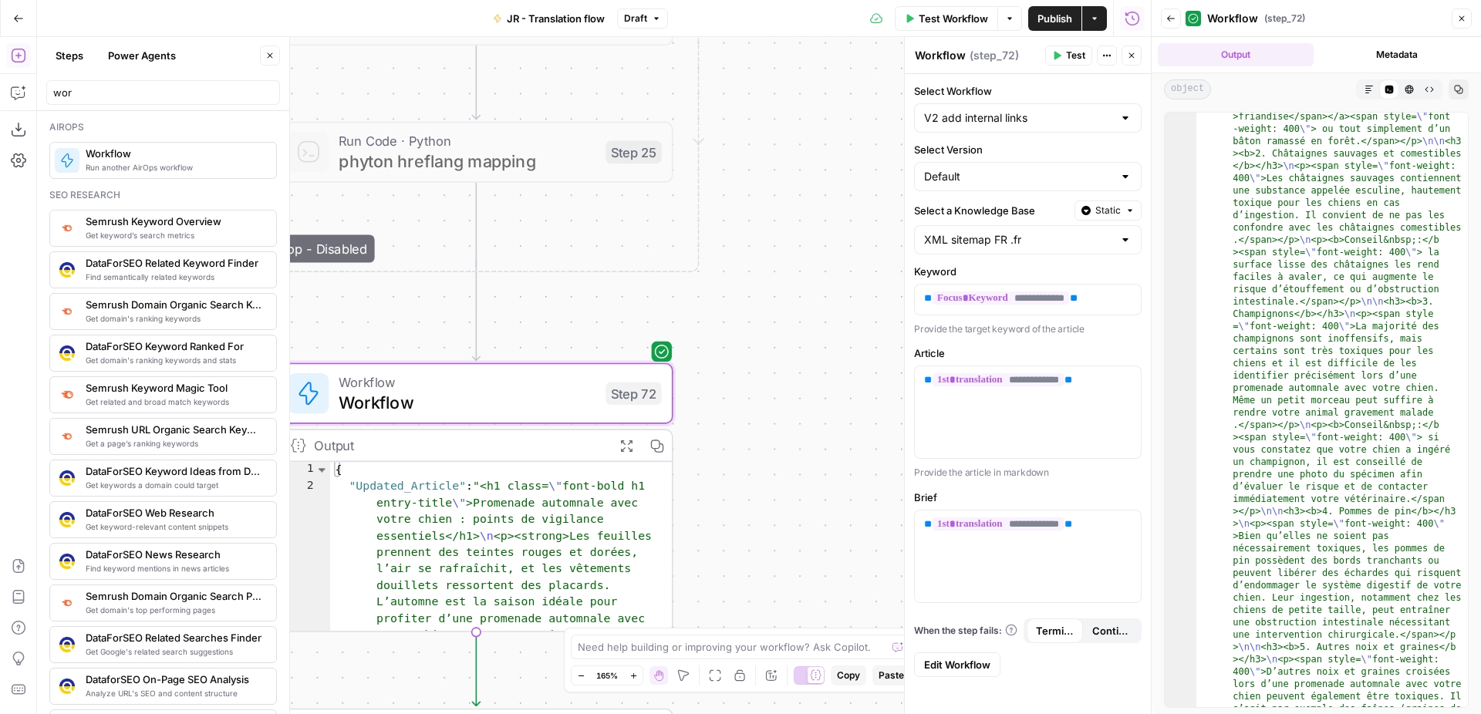
scroll to position [728, 0]
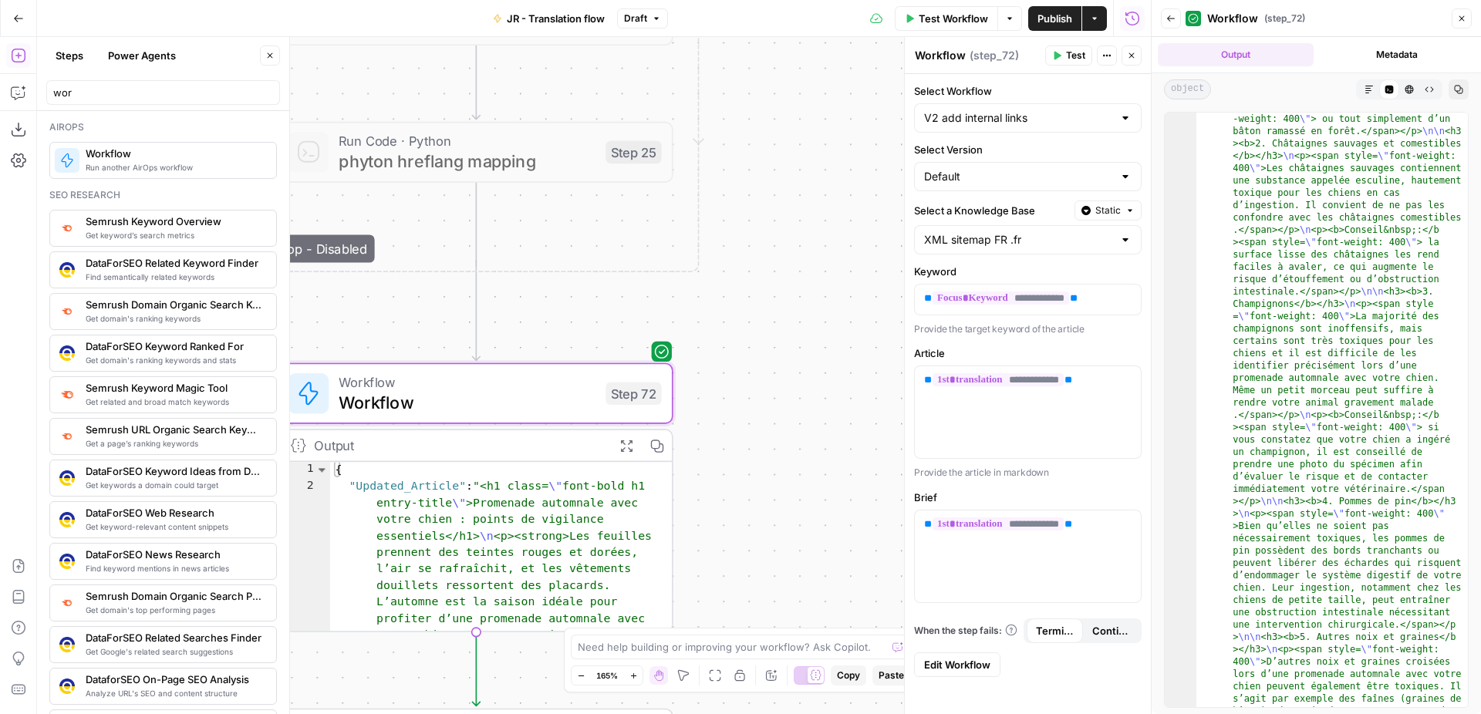
click at [759, 255] on div "Workflow Set Inputs Inputs Web Page Scrape Extract Original Blog Content Step 1…" at bounding box center [594, 375] width 1114 height 677
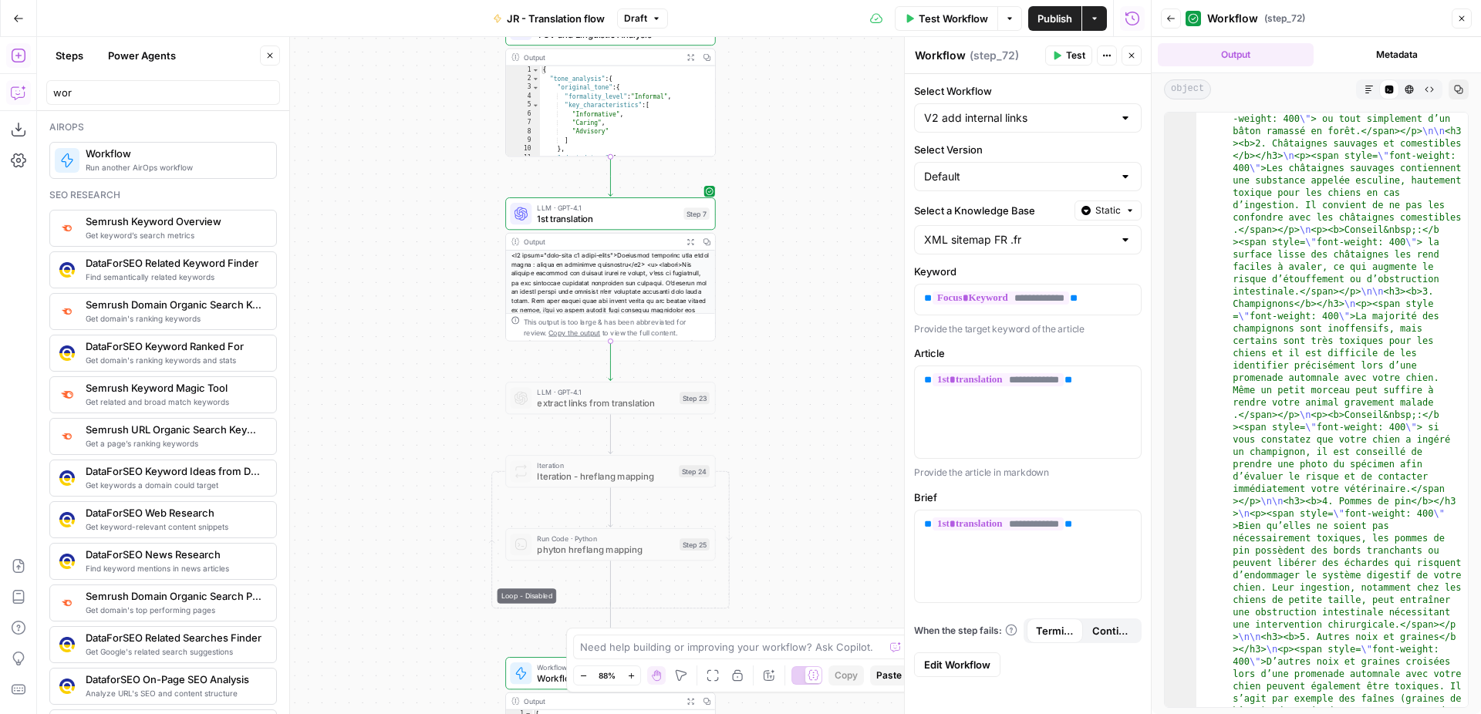
click at [25, 95] on icon "button" at bounding box center [18, 92] width 15 height 15
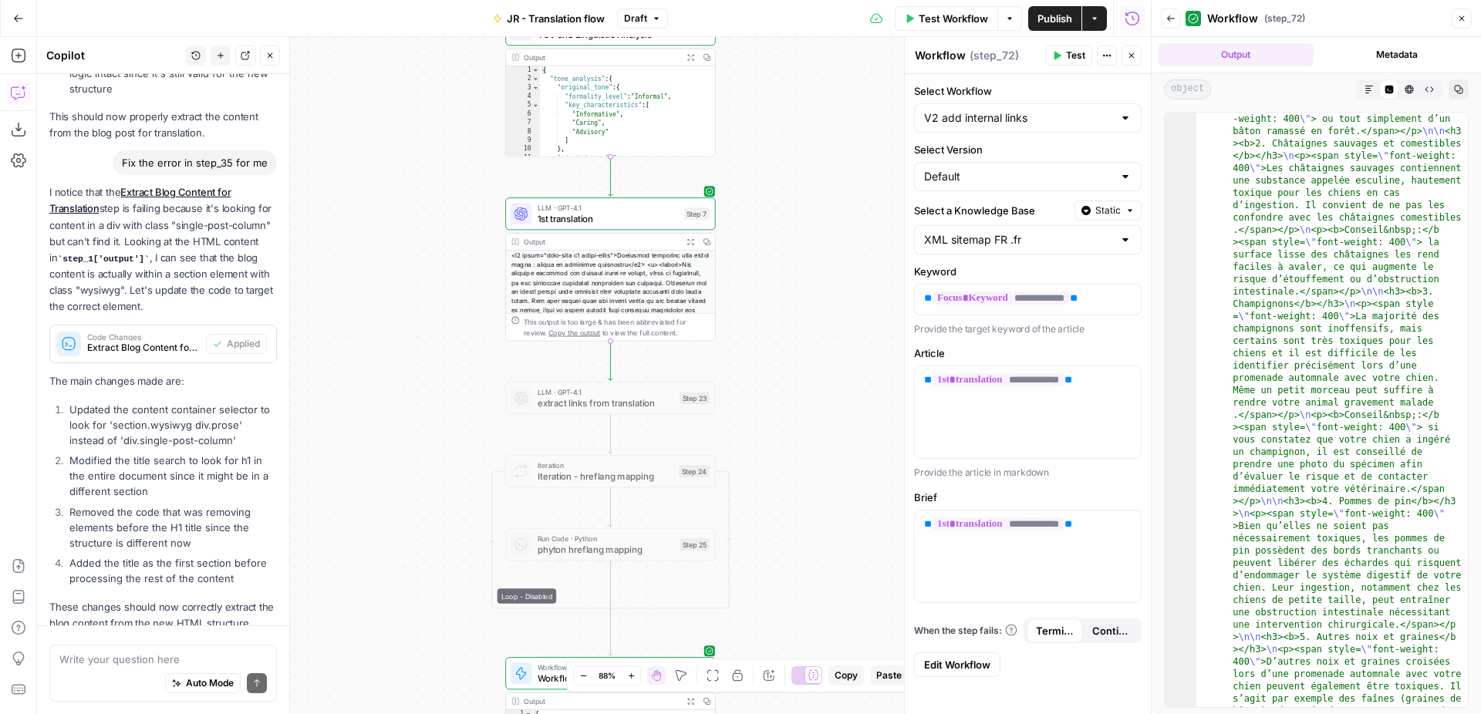
scroll to position [690, 0]
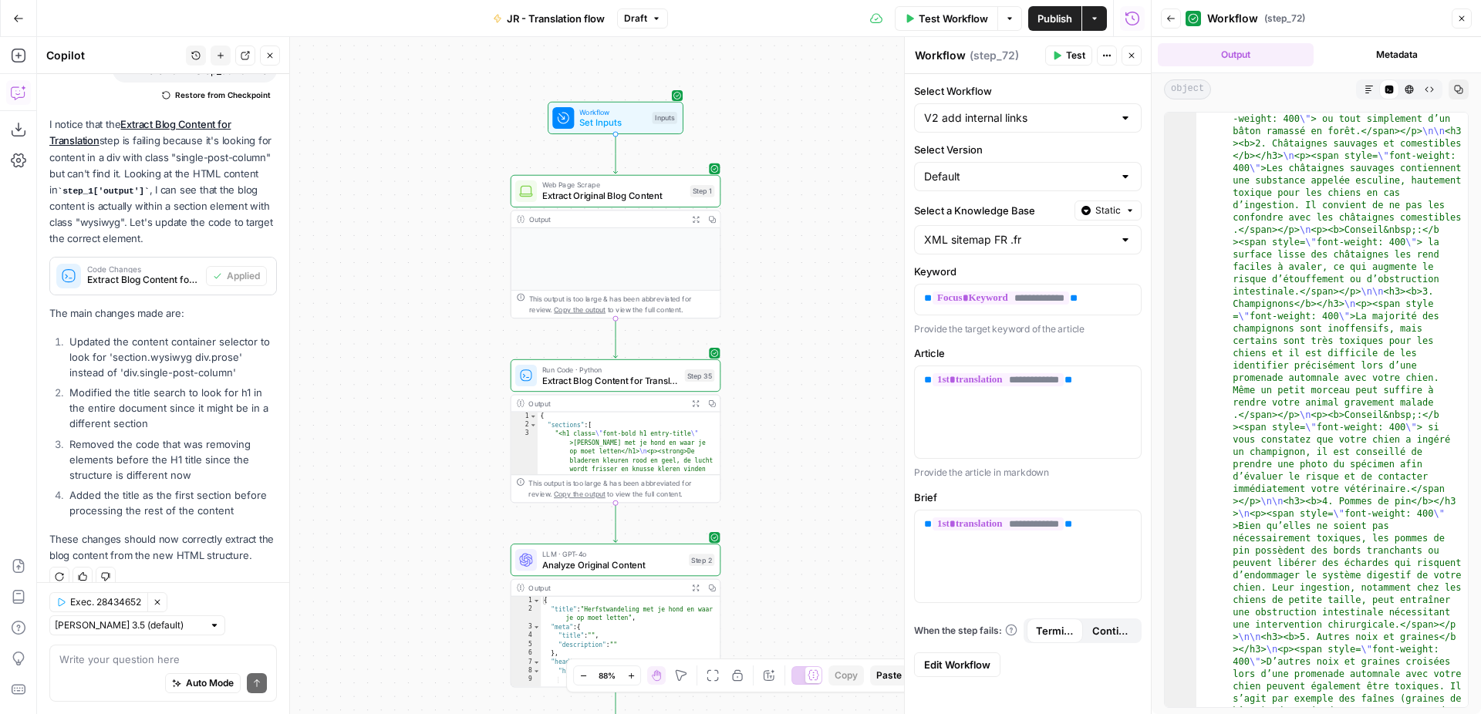
click at [107, 647] on div "Write your question here Auto Mode Send" at bounding box center [162, 673] width 227 height 57
type textarea "V"
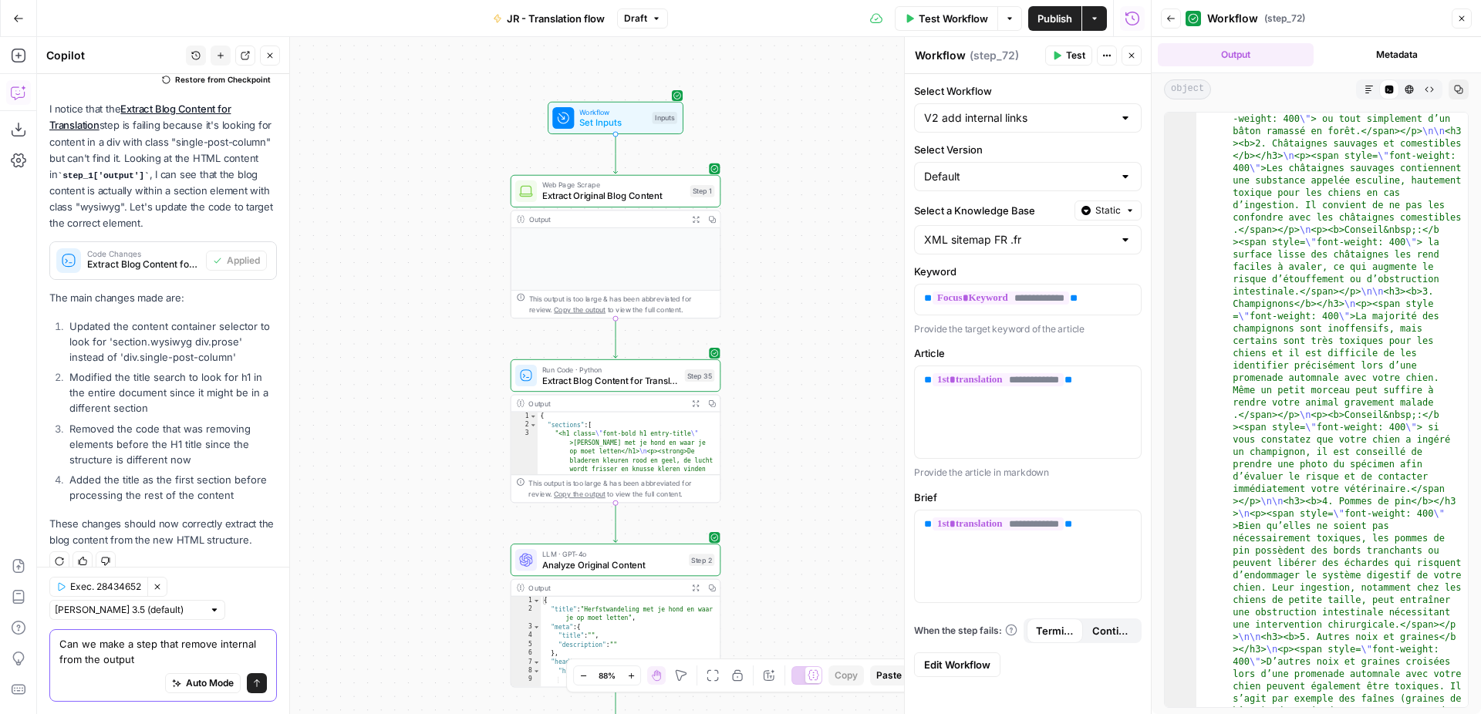
type textarea "Can we make a step that remove internal from the output?"
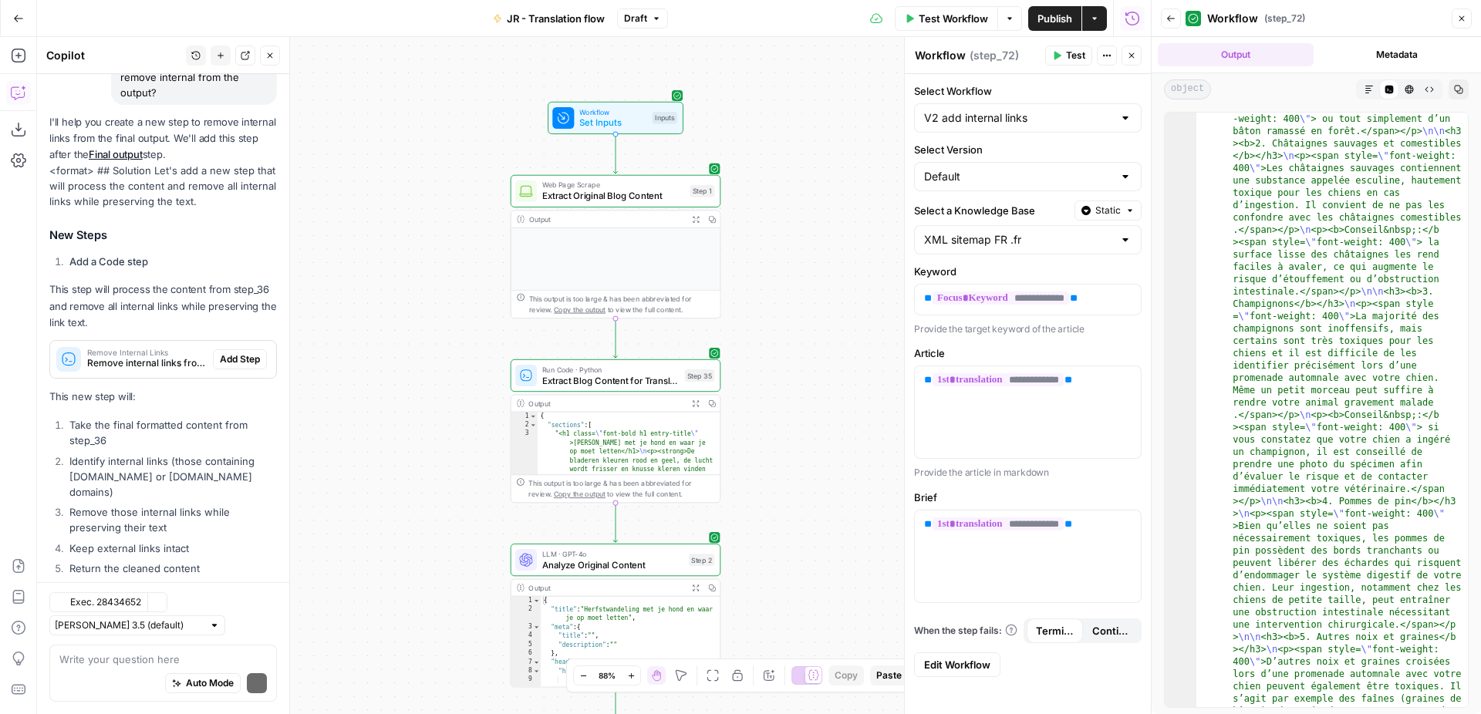
scroll to position [1336, 0]
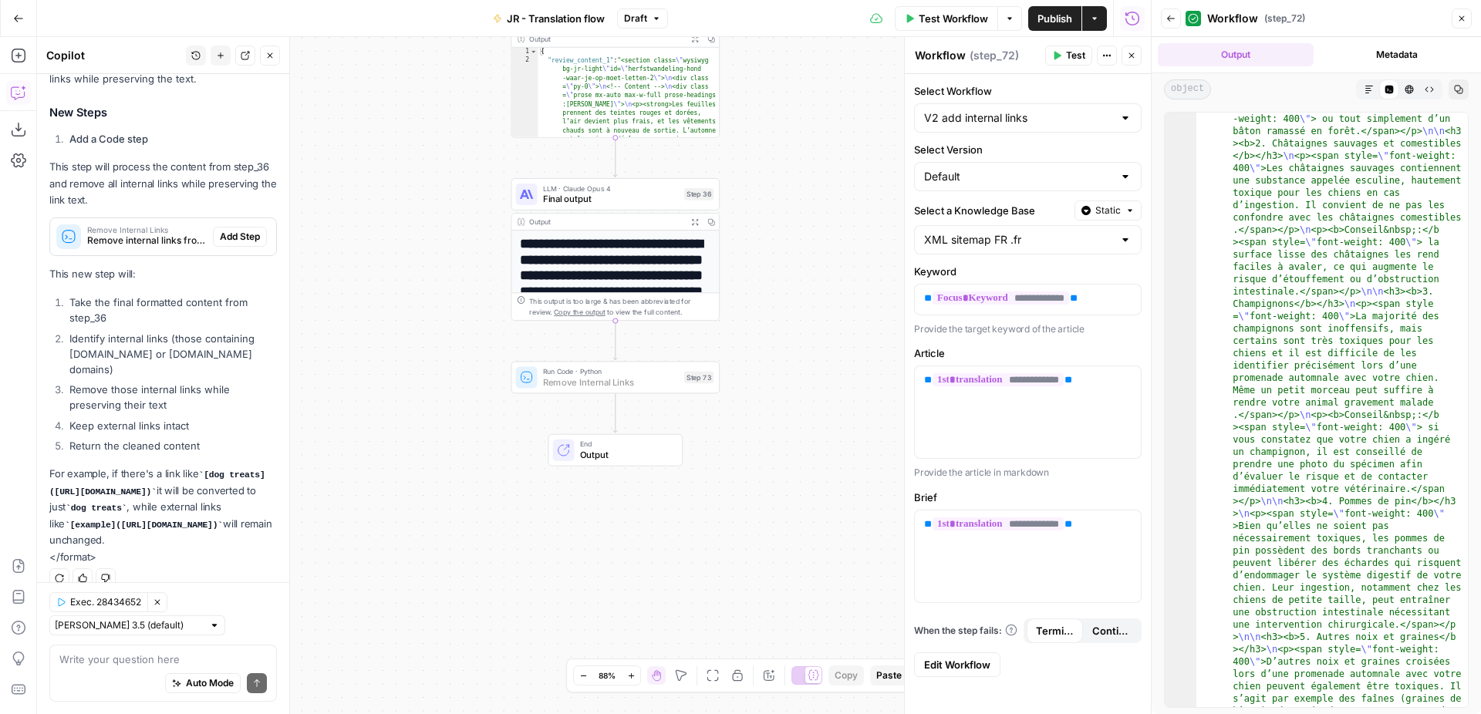
click at [241, 230] on span "Add Step" at bounding box center [240, 237] width 40 height 14
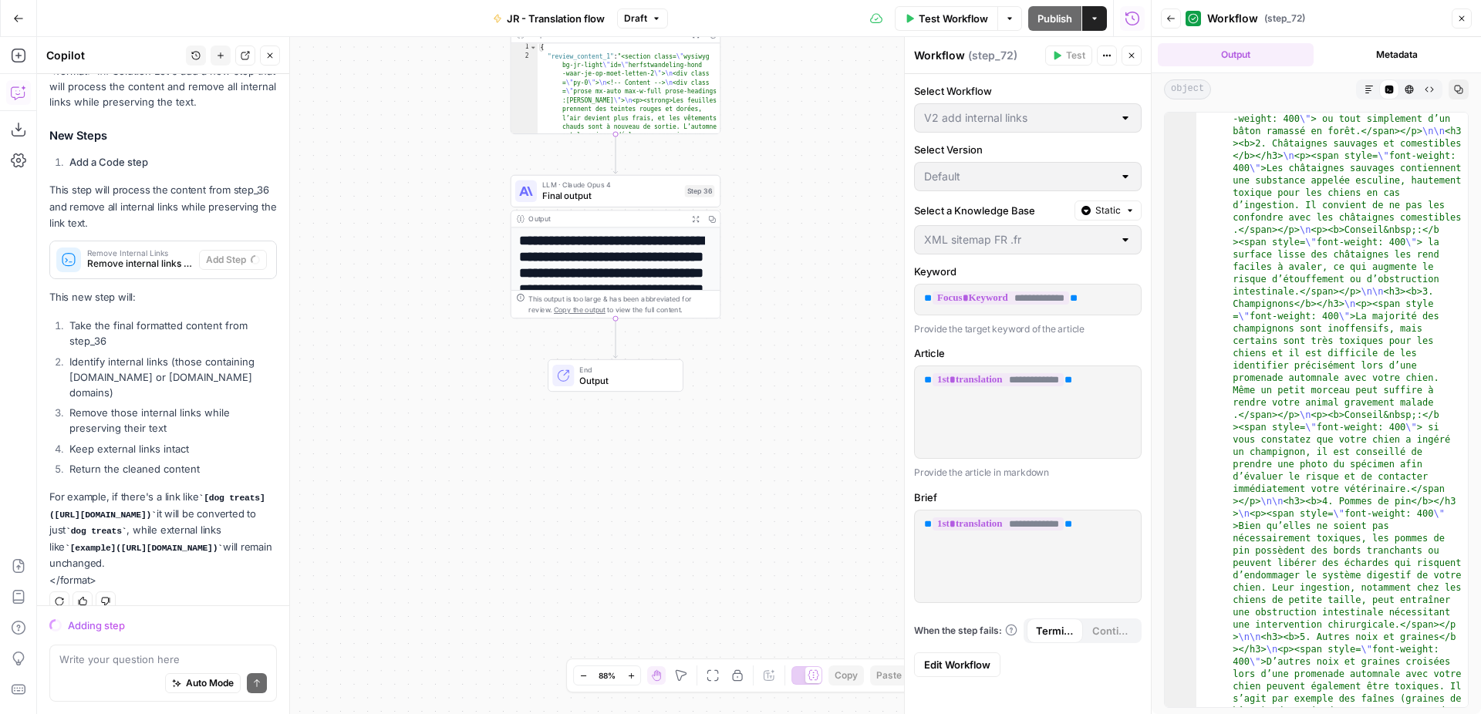
click at [107, 249] on span "Remove Internal Links" at bounding box center [140, 253] width 106 height 8
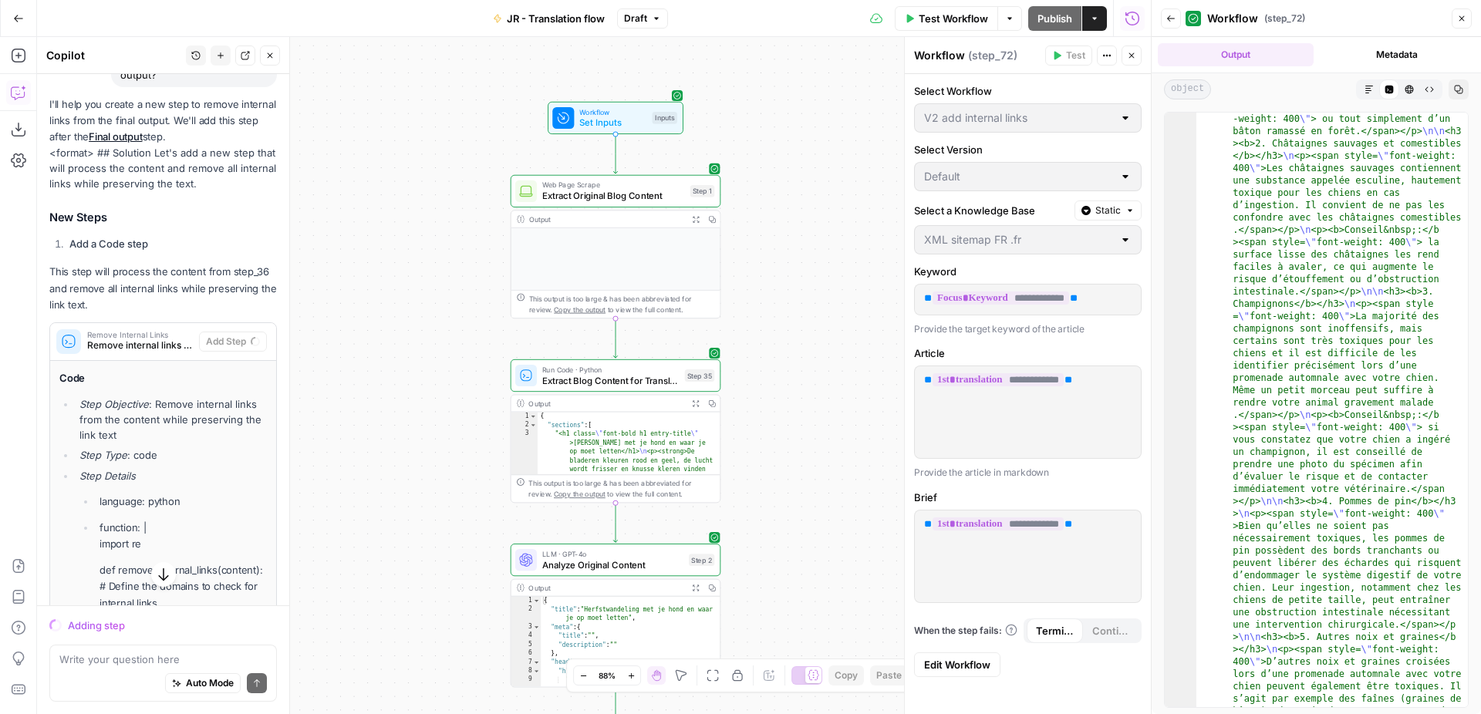
scroll to position [1074, 0]
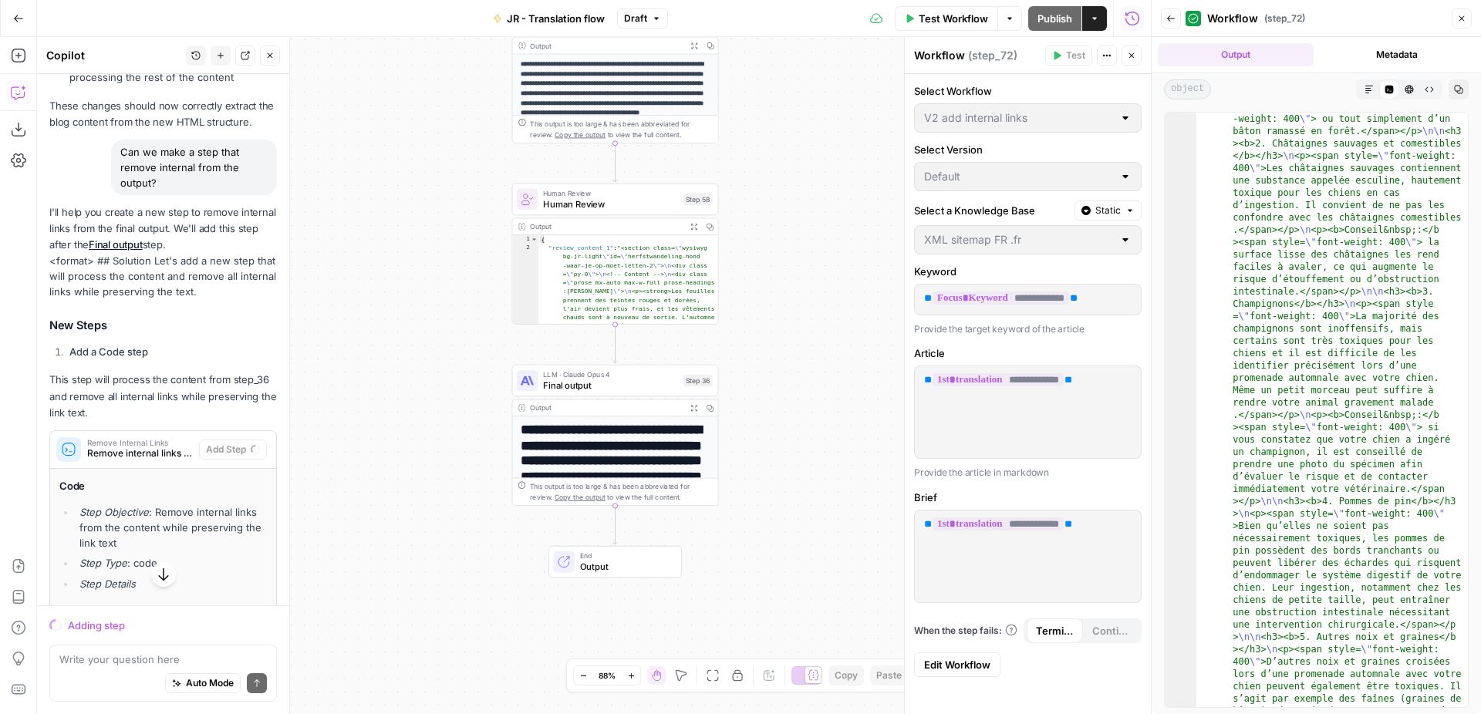
click at [160, 157] on div "Can we make a step that remove internal from the output?" at bounding box center [194, 168] width 166 height 56
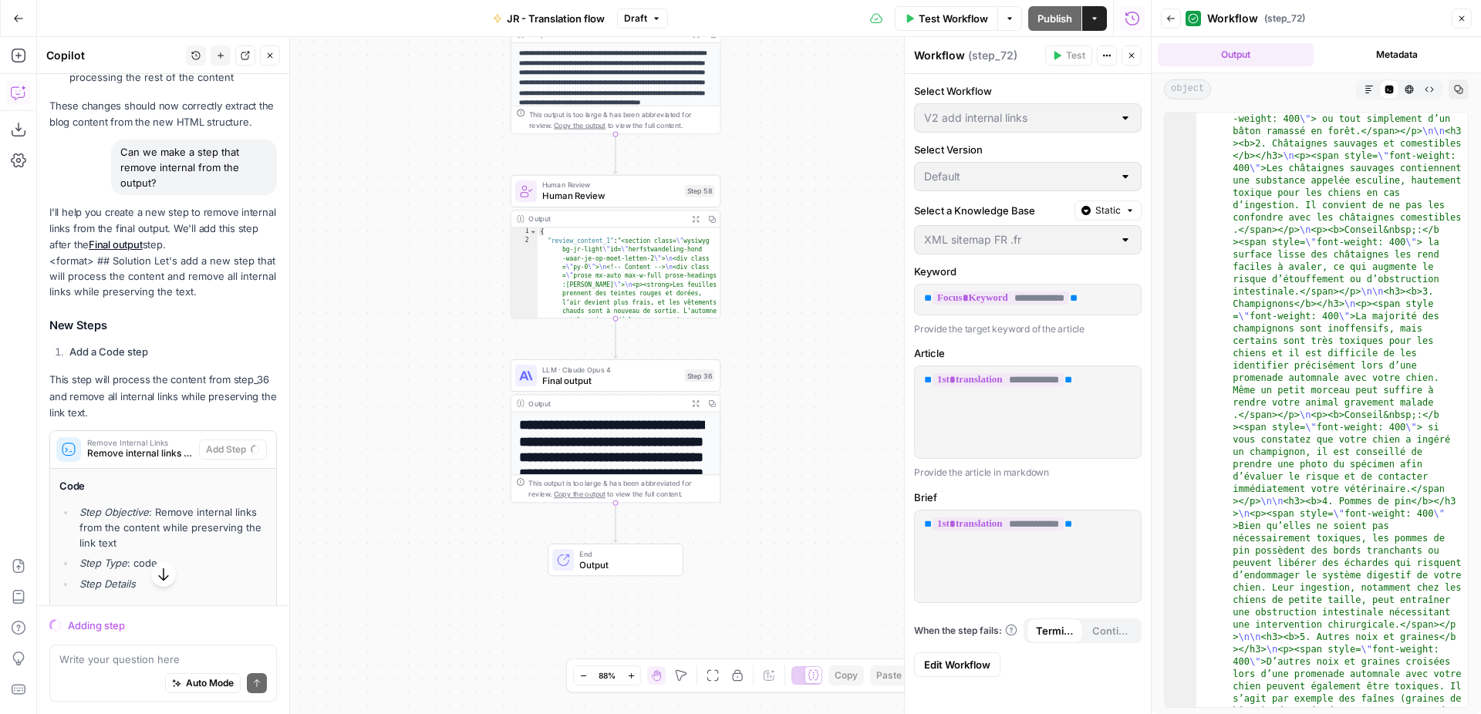
click at [160, 157] on div "Can we make a step that remove internal from the output?" at bounding box center [194, 168] width 166 height 56
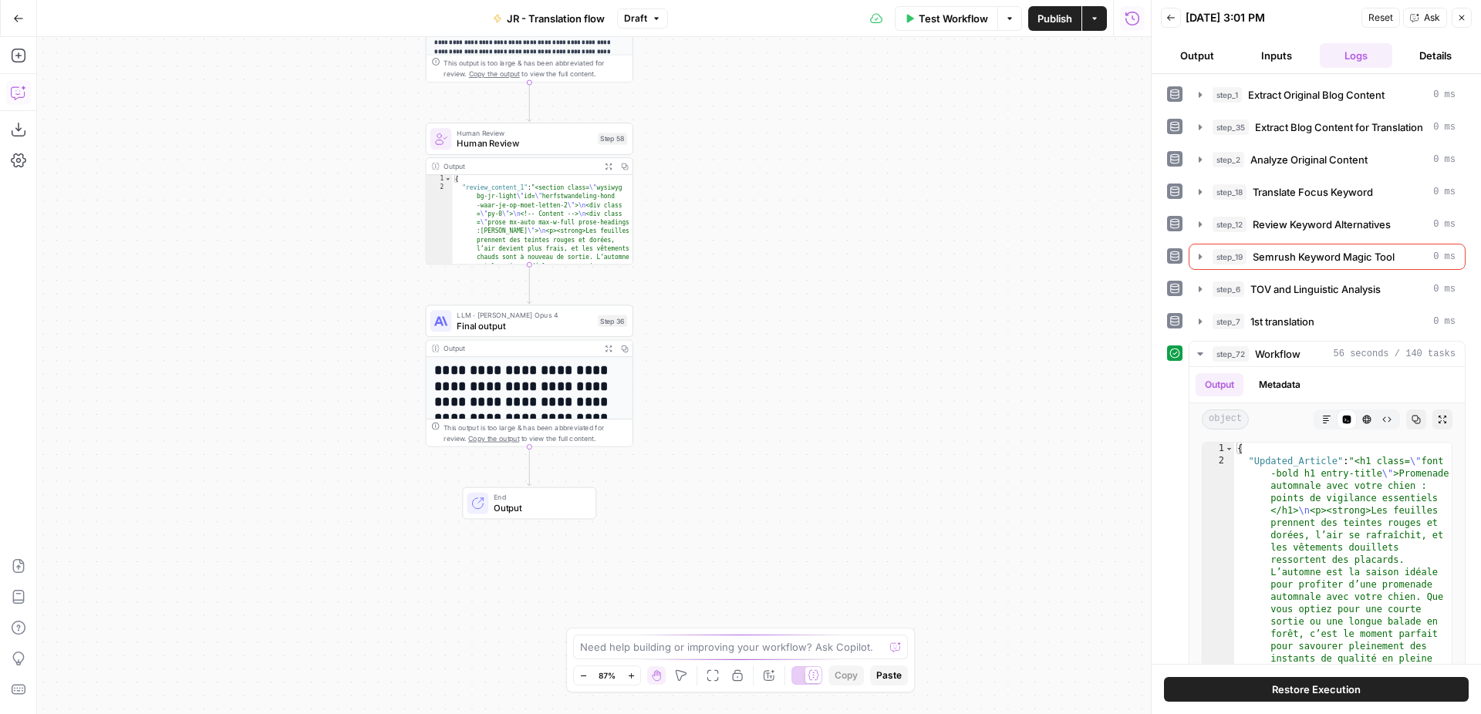
click at [21, 92] on icon "button" at bounding box center [18, 92] width 15 height 15
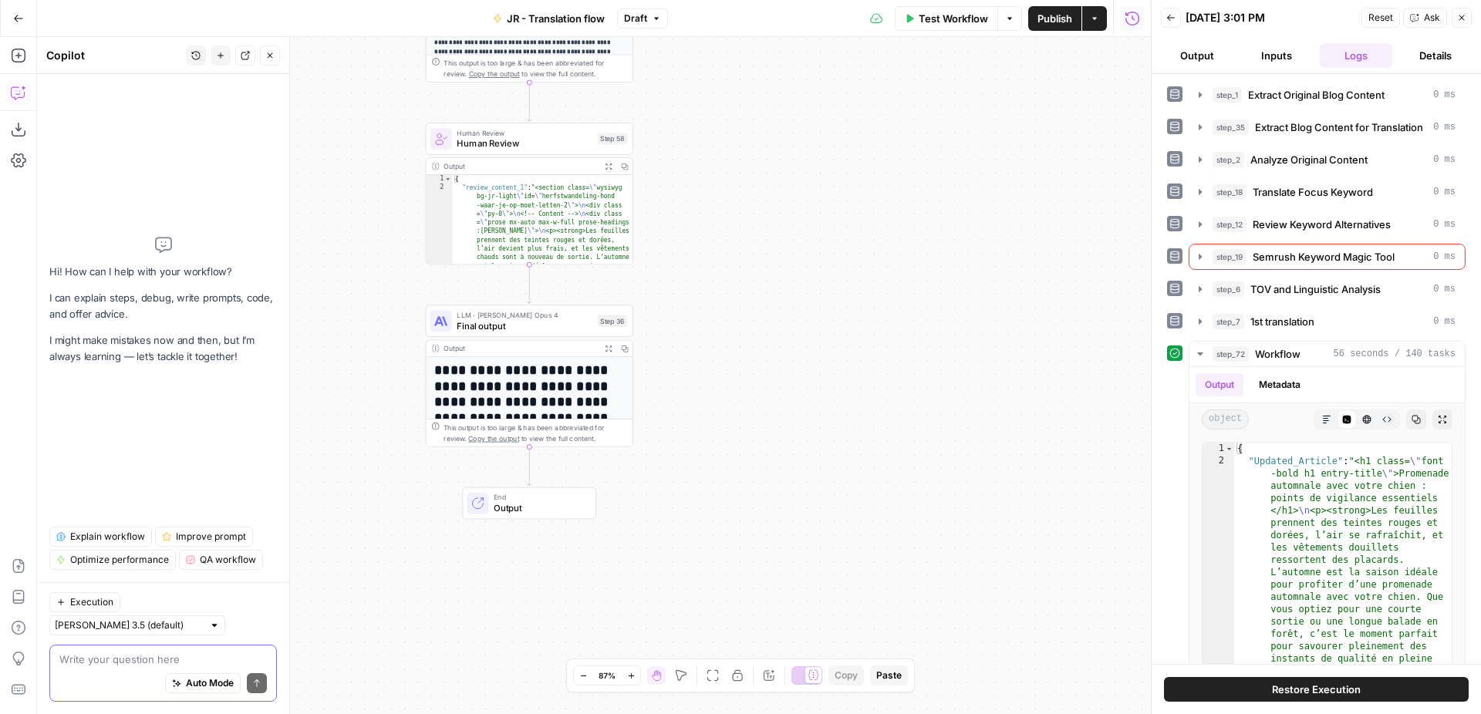
paste textarea "Can we make a step that remove internal from the output?"
type textarea "Can we make a step that remove internal from the output?"
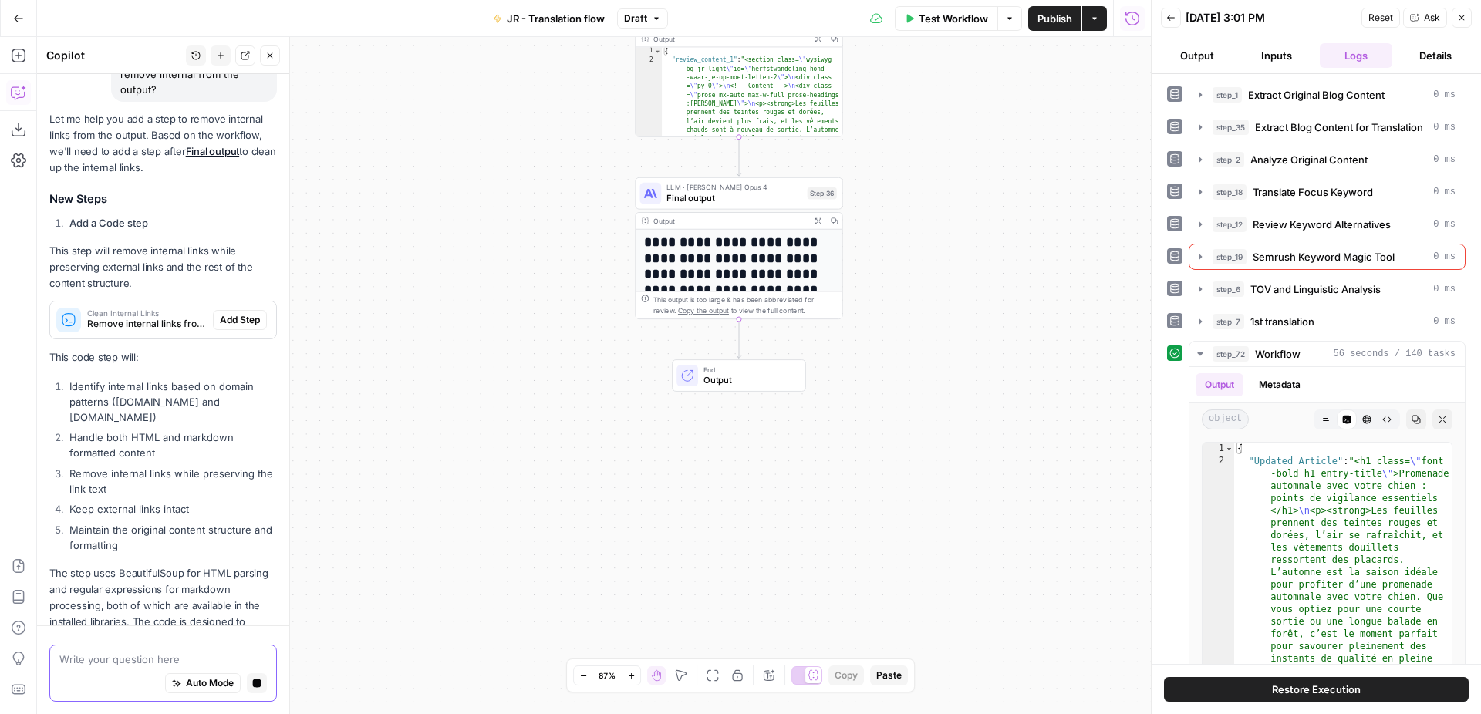
scroll to position [137, 0]
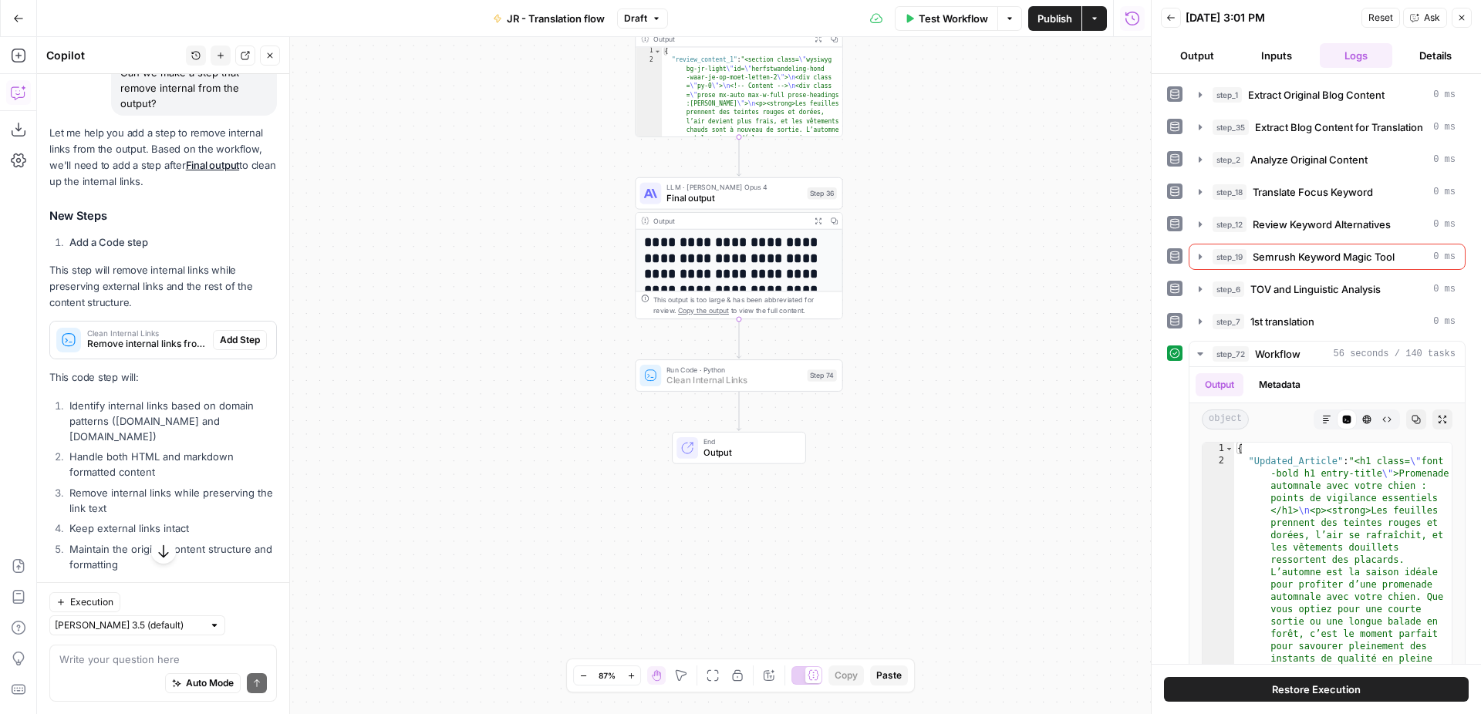
click at [235, 335] on span "Add Step" at bounding box center [240, 340] width 40 height 14
click at [156, 307] on p "This step will remove internal links while preserving external links and the re…" at bounding box center [162, 286] width 227 height 49
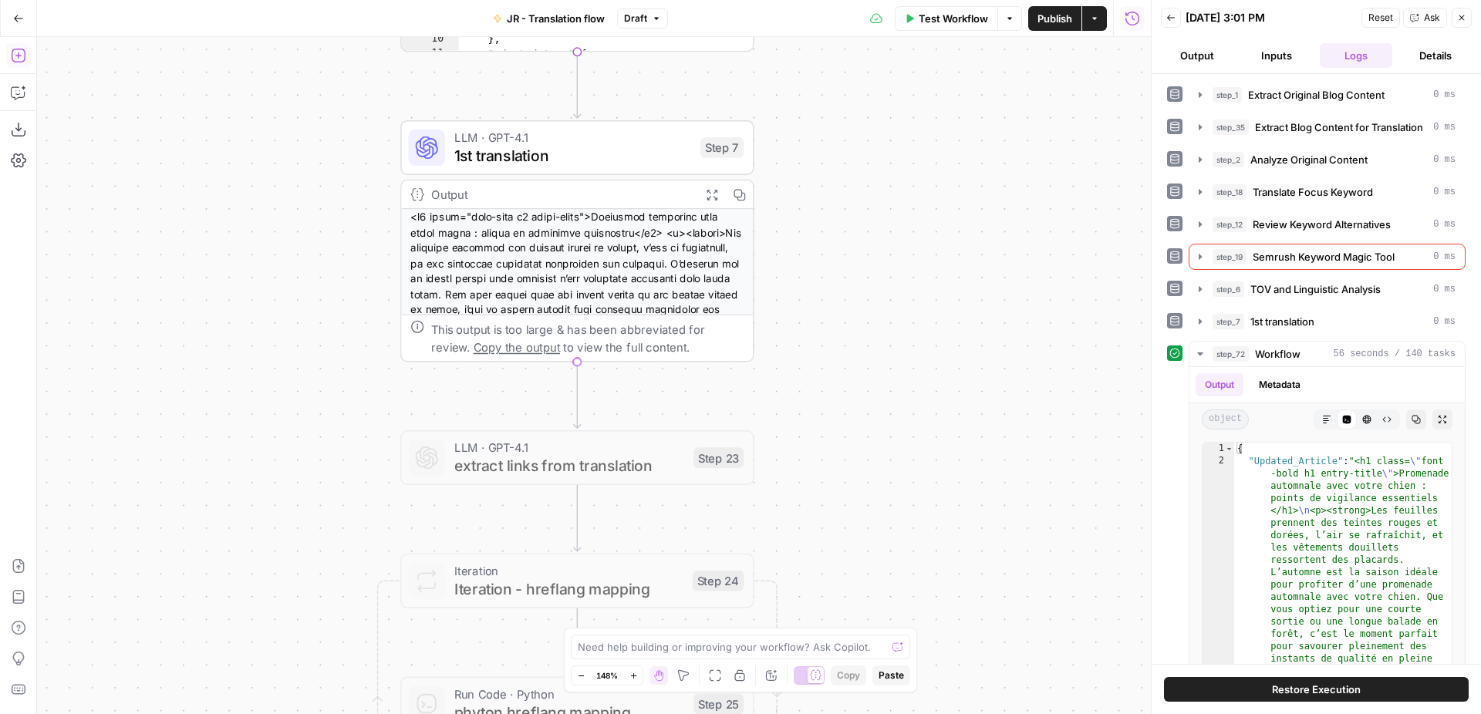
click at [27, 60] on button "Add Steps" at bounding box center [18, 55] width 25 height 25
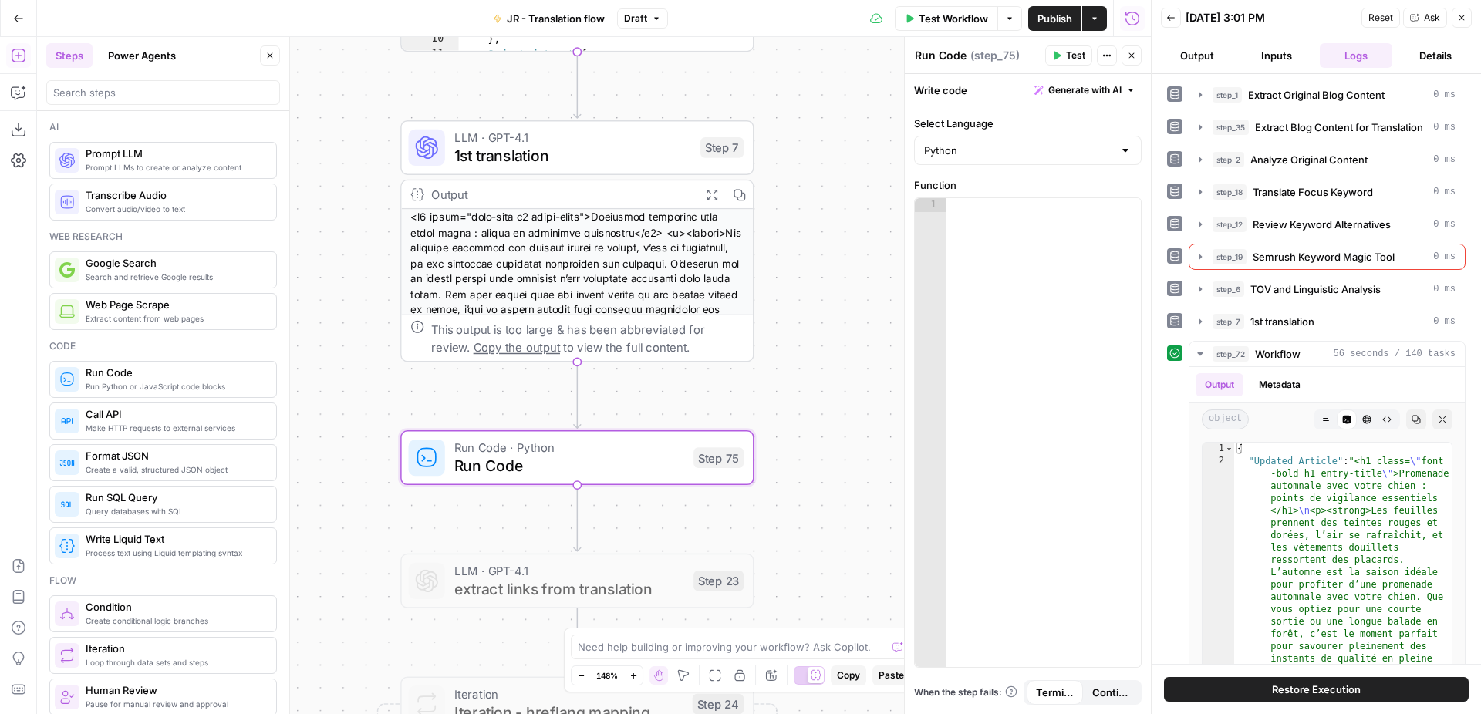
click at [1104, 92] on span "Generate with AI" at bounding box center [1084, 90] width 73 height 14
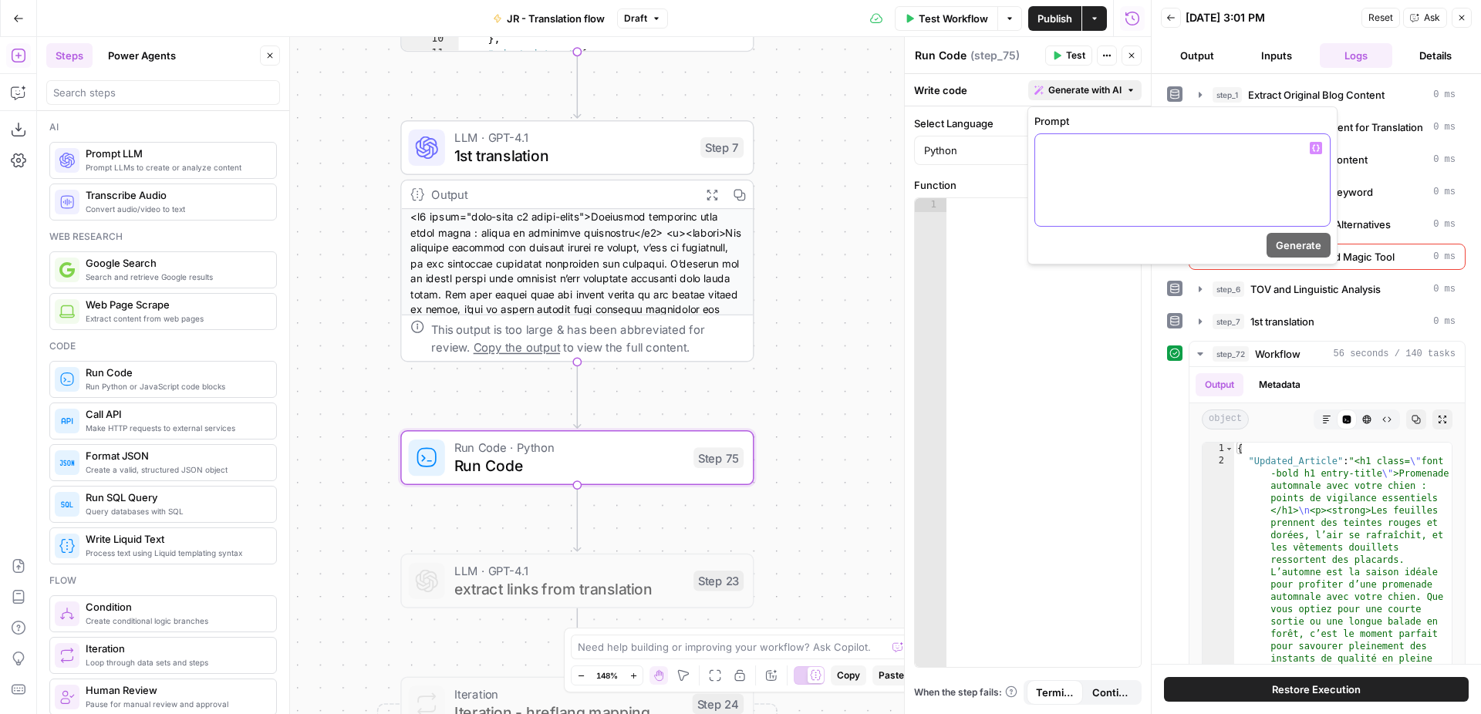
click at [1088, 172] on div at bounding box center [1182, 180] width 295 height 92
click at [1306, 242] on span "Generate" at bounding box center [1298, 245] width 45 height 15
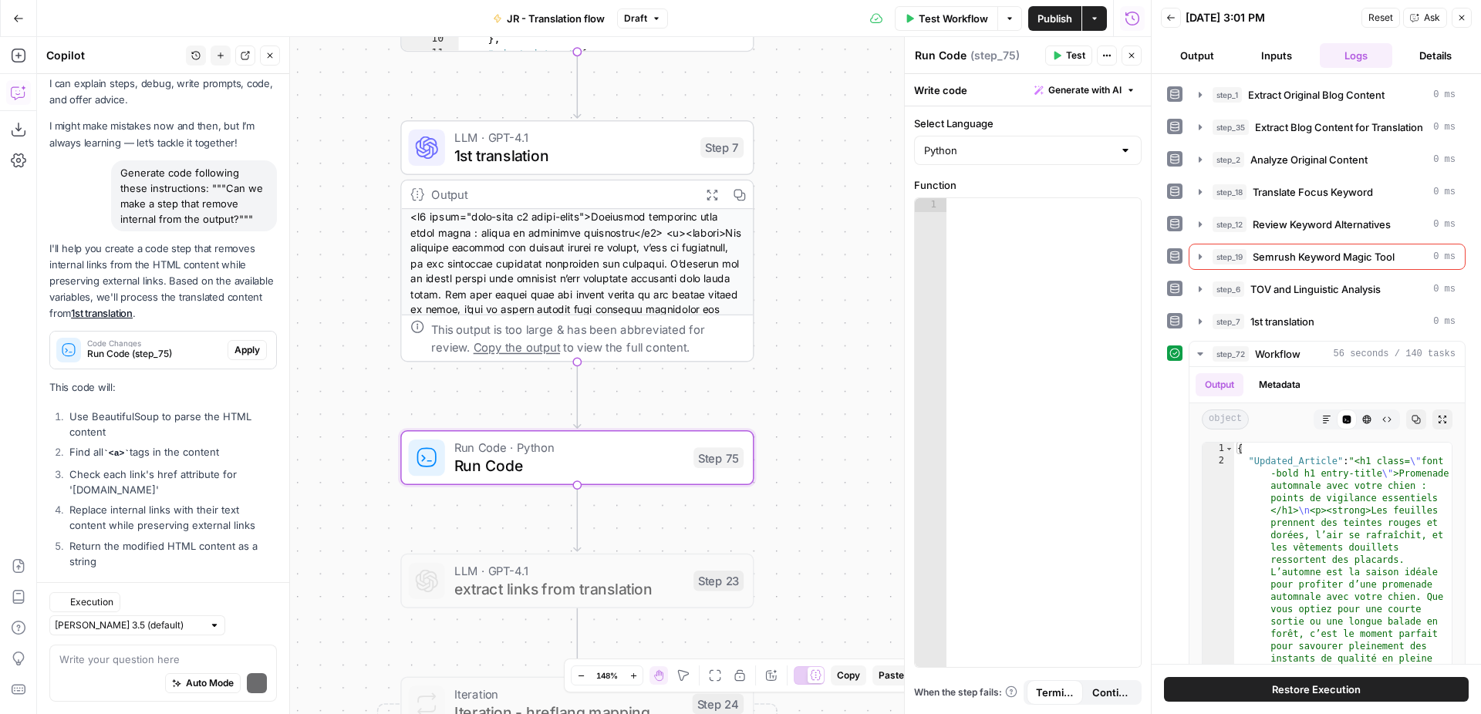
scroll to position [82, 0]
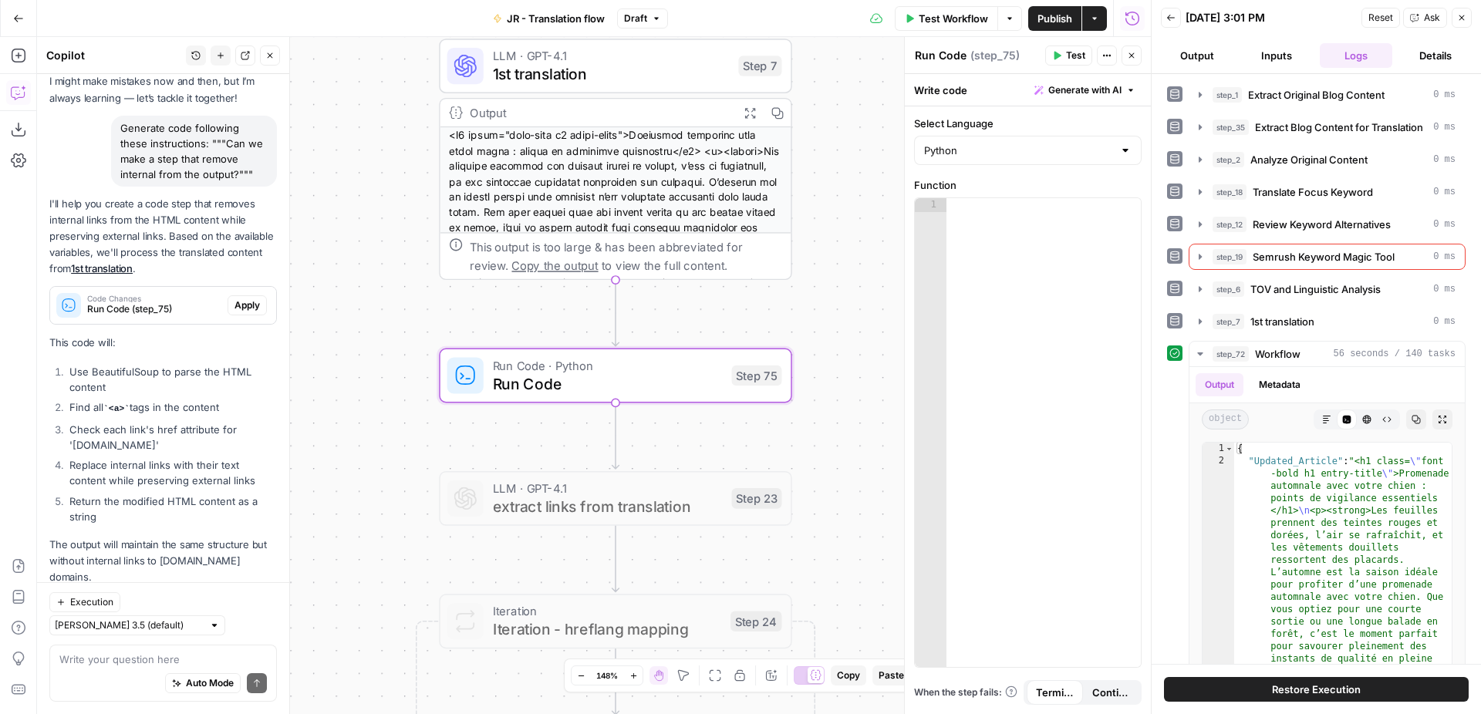
click at [253, 305] on span "Apply" at bounding box center [246, 305] width 25 height 14
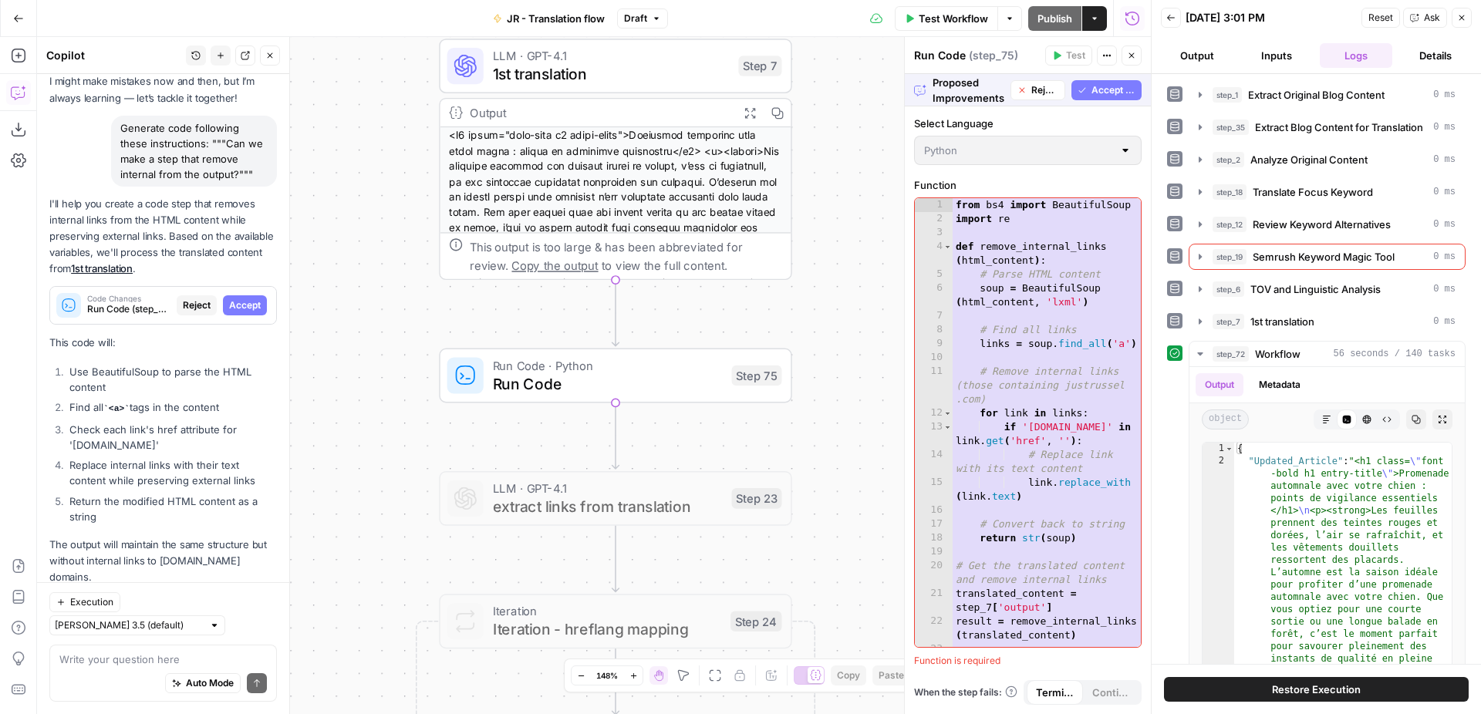
click at [1106, 89] on span "Accept All" at bounding box center [1113, 90] width 44 height 14
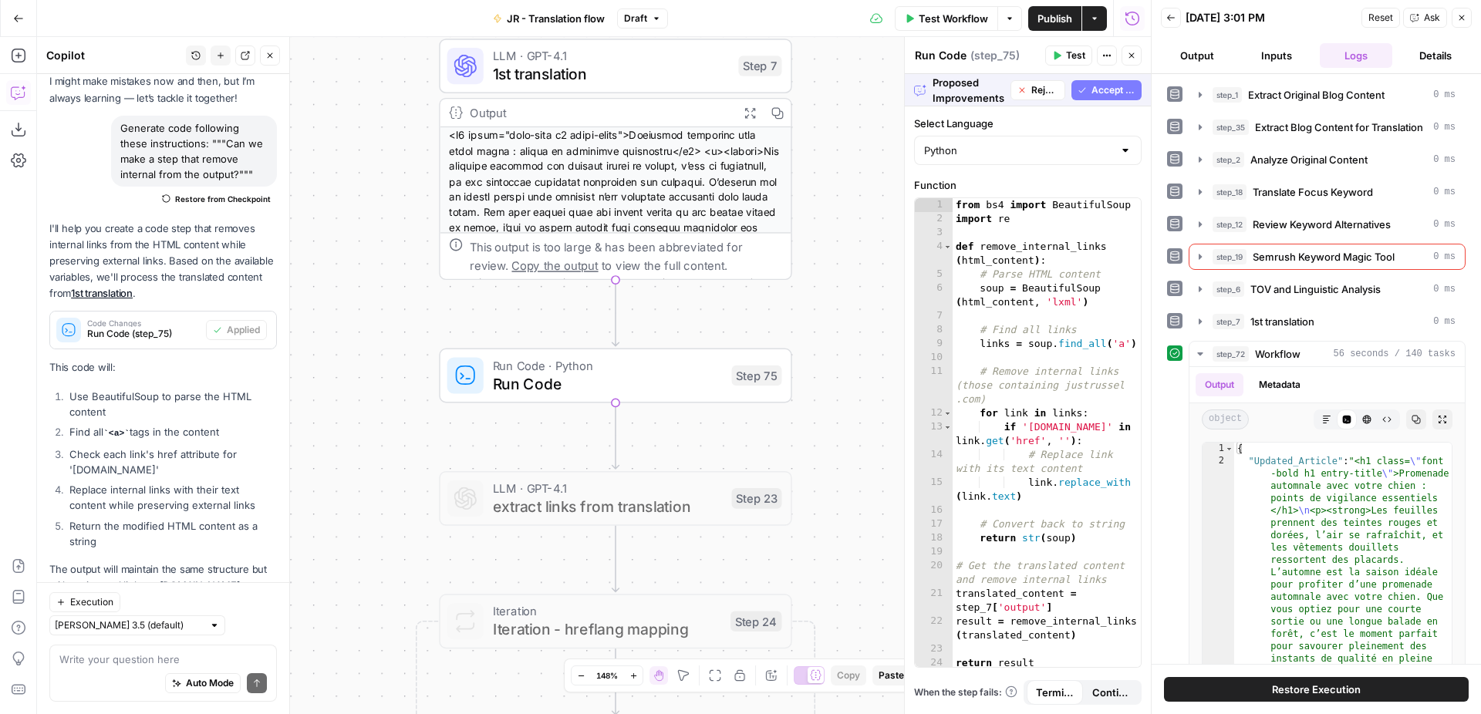
scroll to position [106, 0]
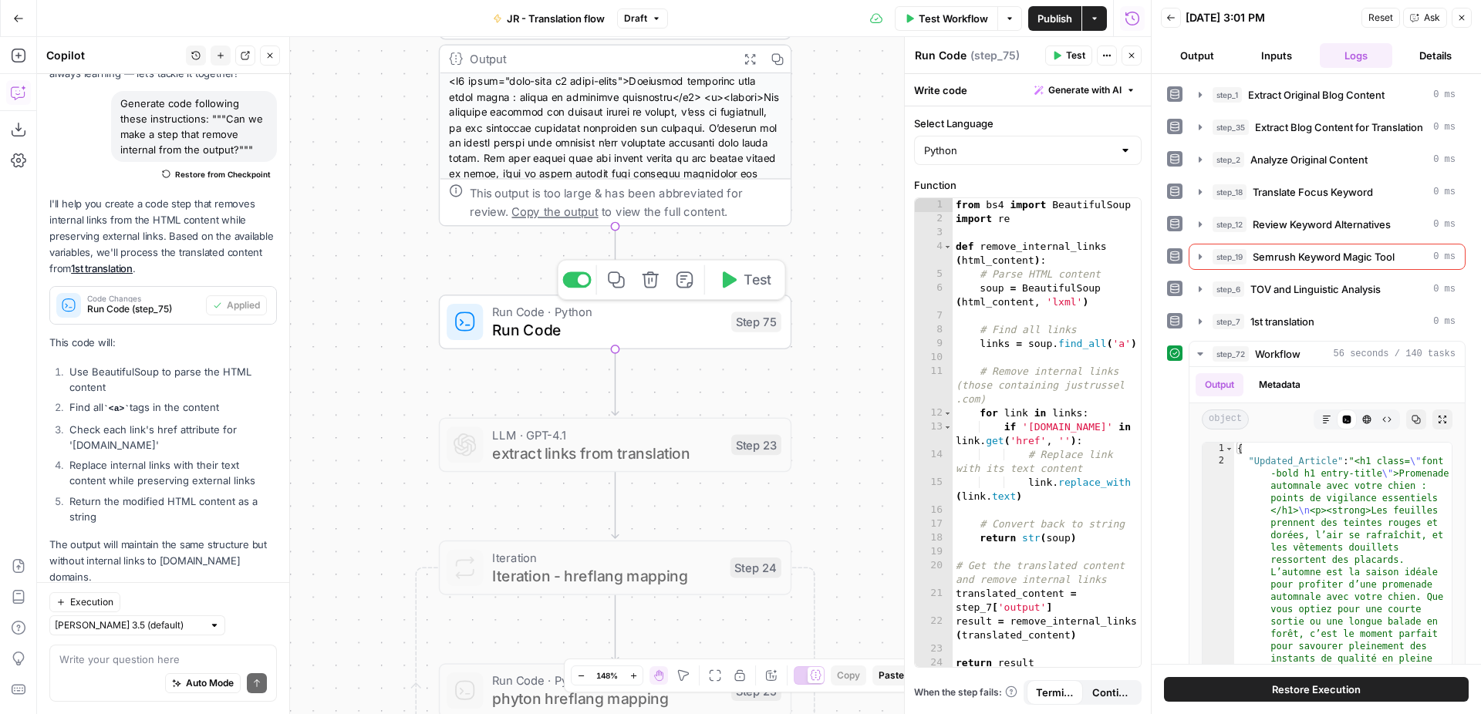
click at [738, 286] on button "Test" at bounding box center [744, 279] width 70 height 29
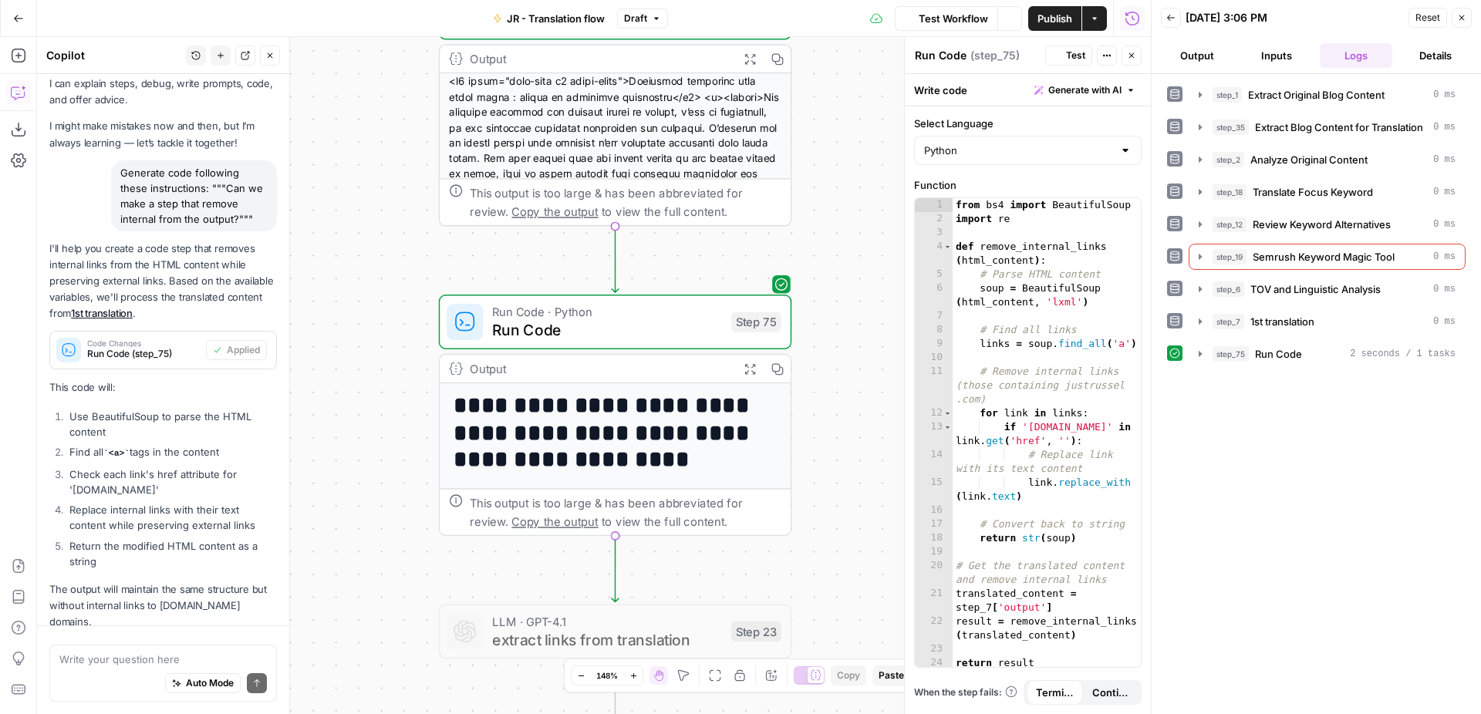
click at [749, 374] on icon "button" at bounding box center [749, 368] width 12 height 12
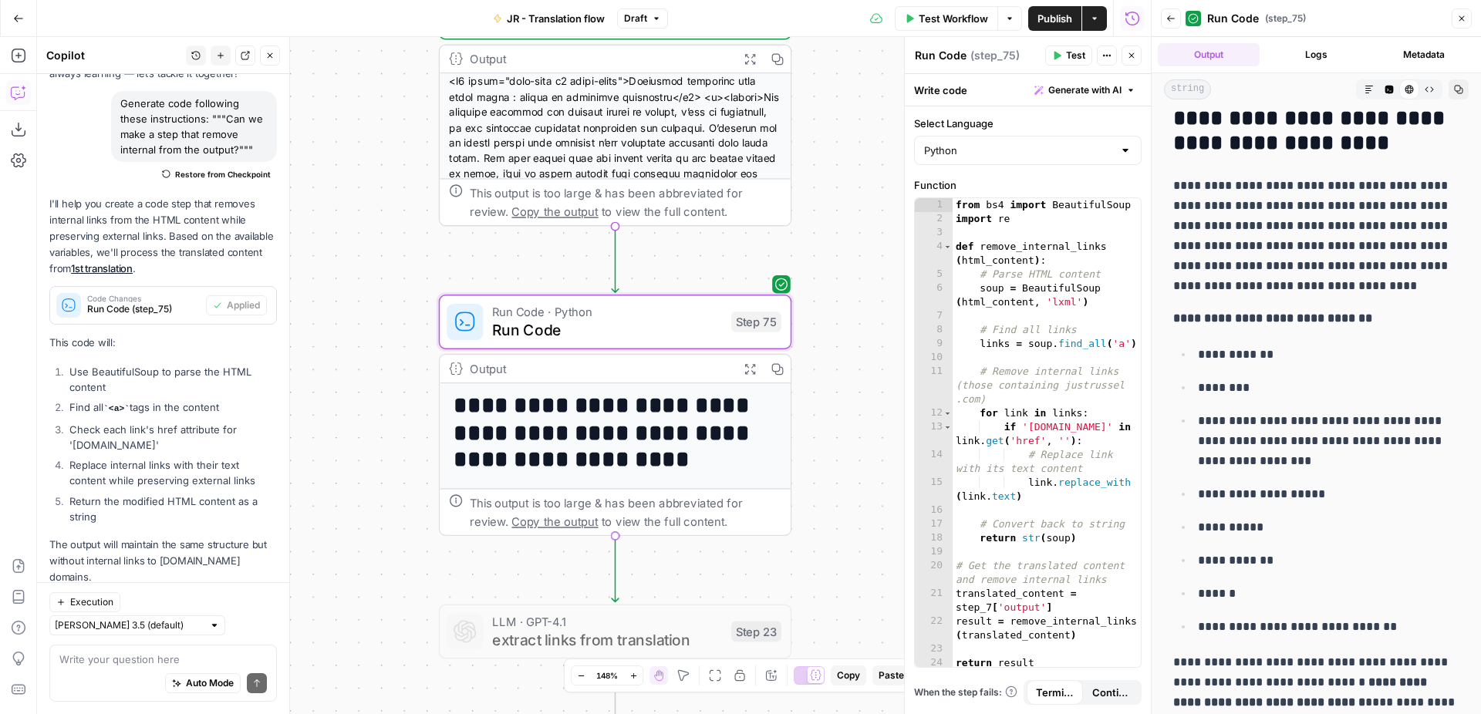
scroll to position [2710, 0]
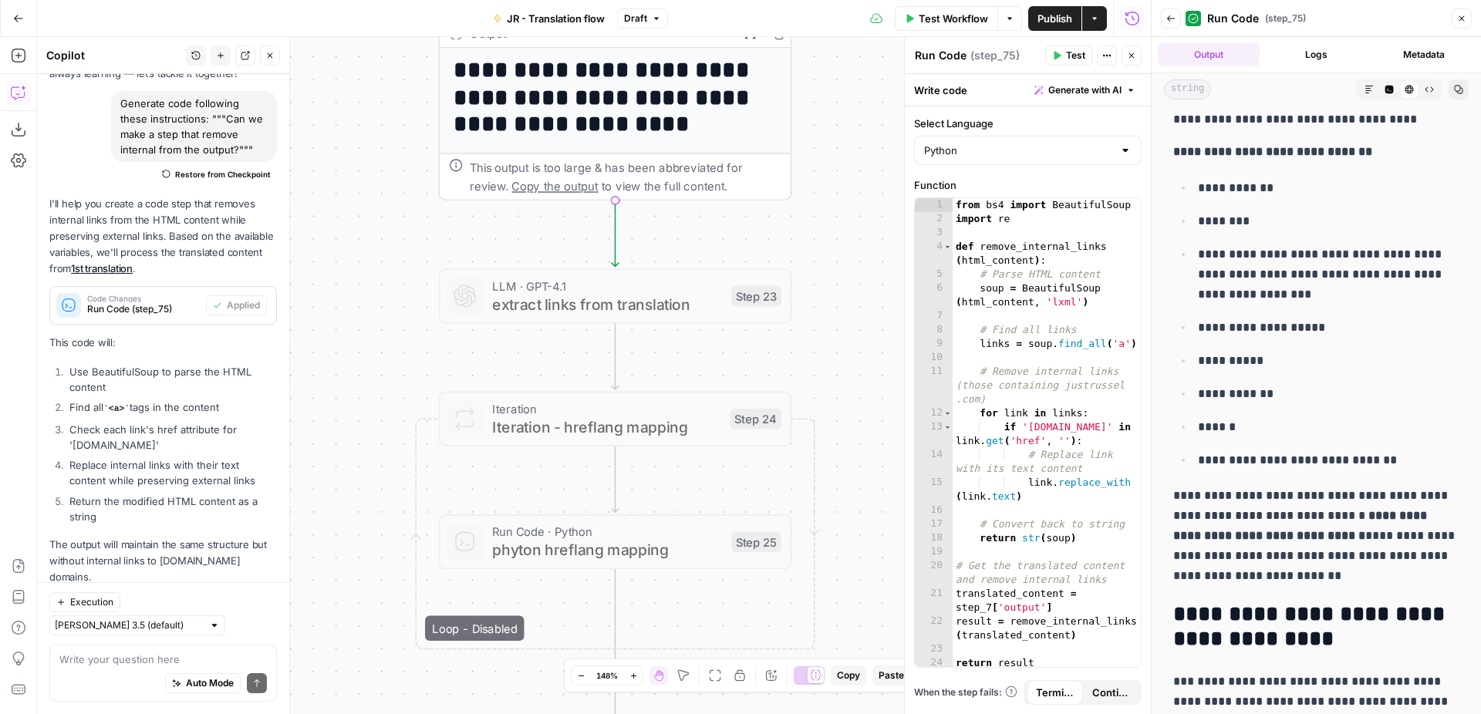
drag, startPoint x: 851, startPoint y: 548, endPoint x: 851, endPoint y: 178, distance: 370.2
click at [851, 179] on div "Workflow Set Inputs Inputs Web Page Scrape Extract Original Blog Content Step 1…" at bounding box center [594, 375] width 1114 height 677
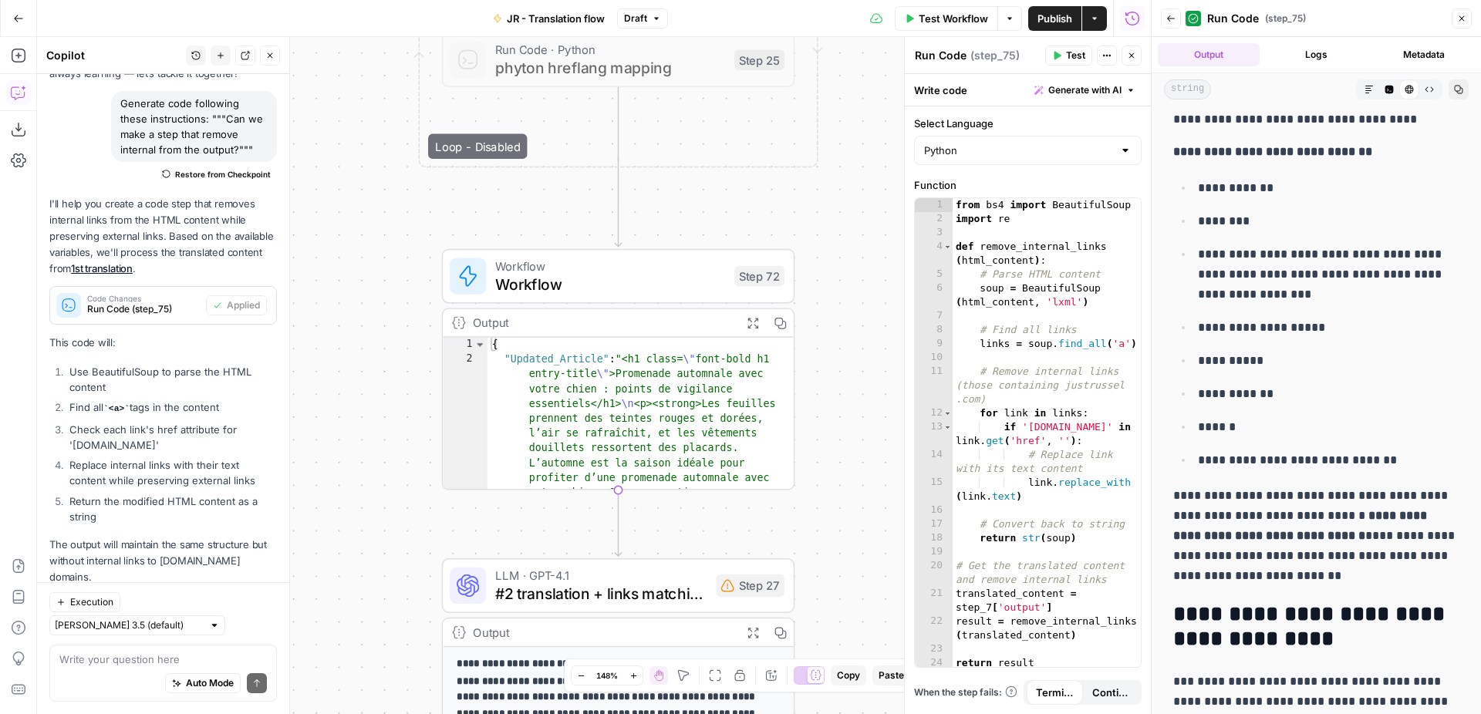
drag, startPoint x: 841, startPoint y: 409, endPoint x: 844, endPoint y: -39, distance: 448.1
click at [844, 37] on div "Workflow Set Inputs Inputs Web Page Scrape Extract Original Blog Content Step 1…" at bounding box center [594, 375] width 1114 height 677
click at [609, 264] on span "Workflow" at bounding box center [611, 266] width 230 height 19
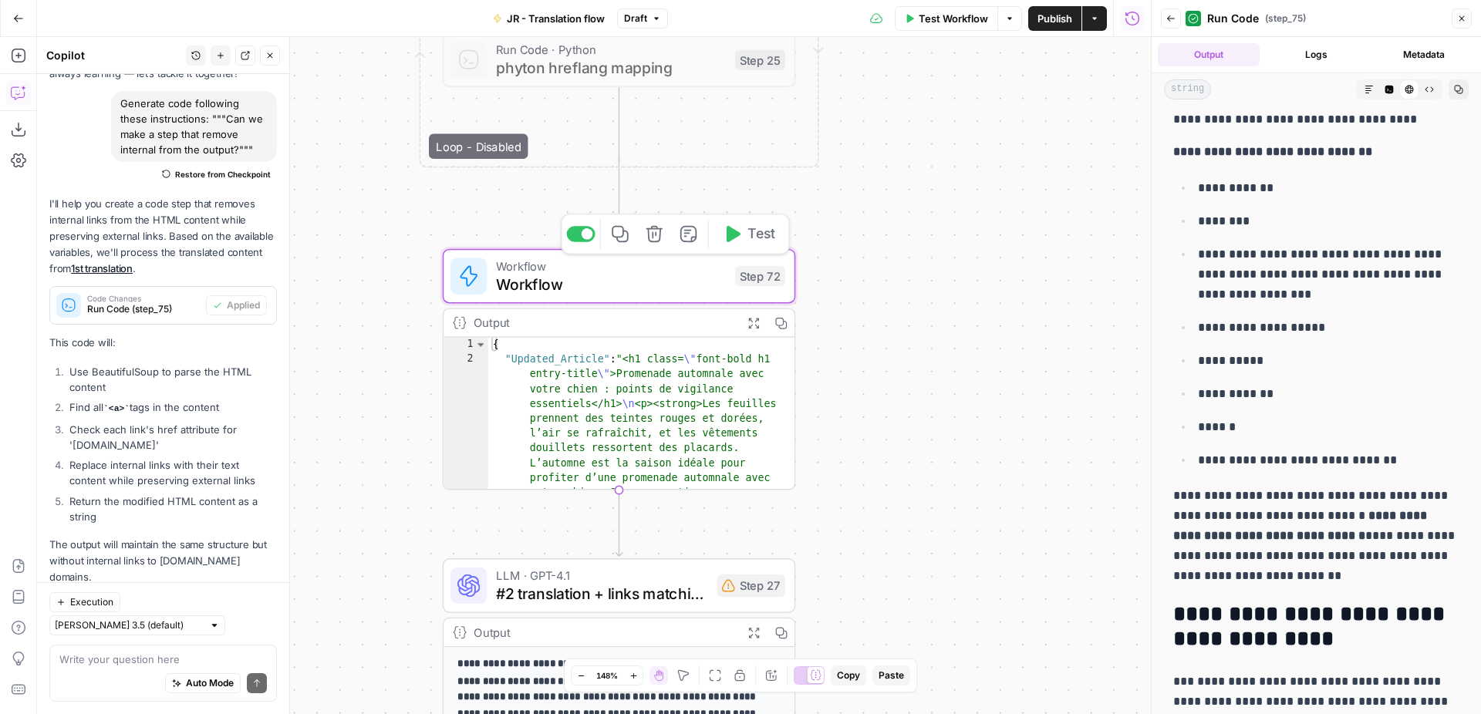
type textarea "Workflow"
type input "V2 add internal links"
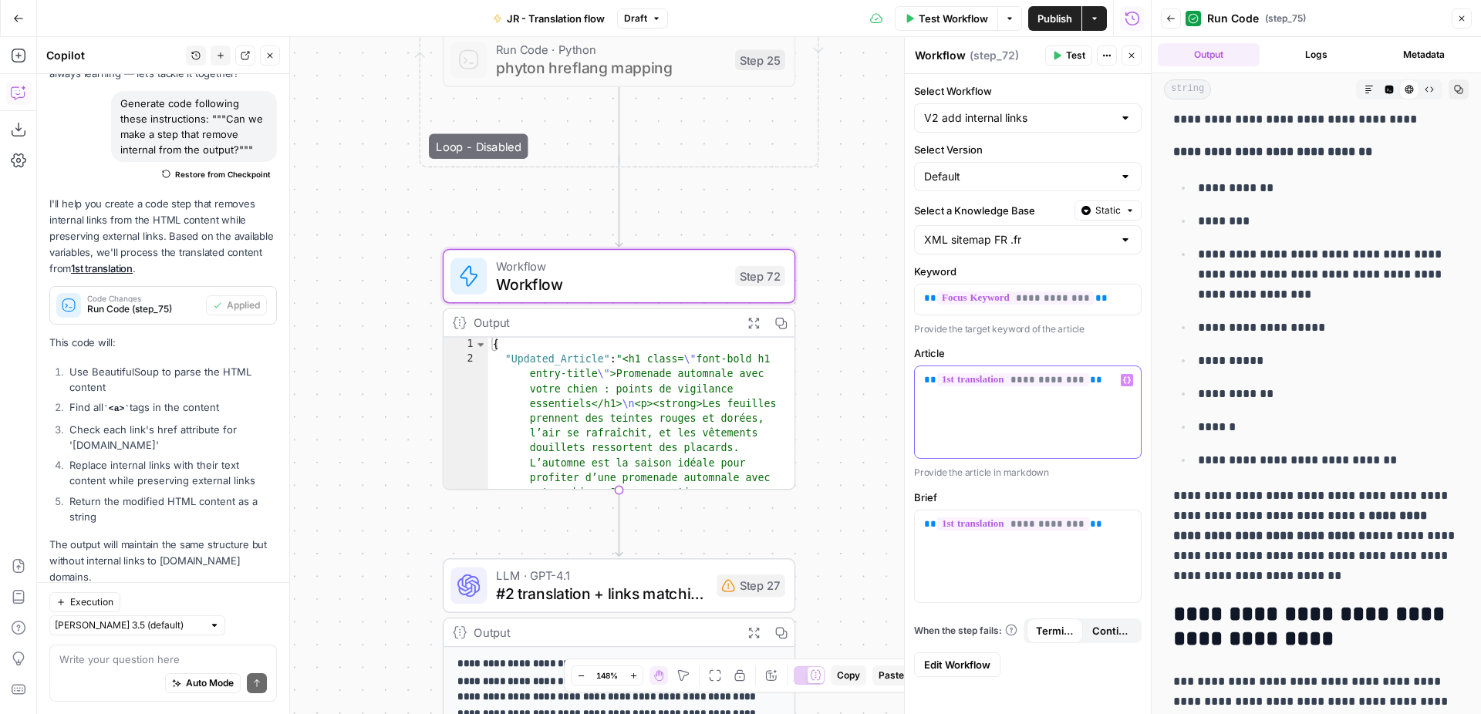
click at [1001, 389] on div "**********" at bounding box center [1028, 412] width 226 height 92
click at [1001, 382] on span "**********" at bounding box center [1013, 379] width 152 height 13
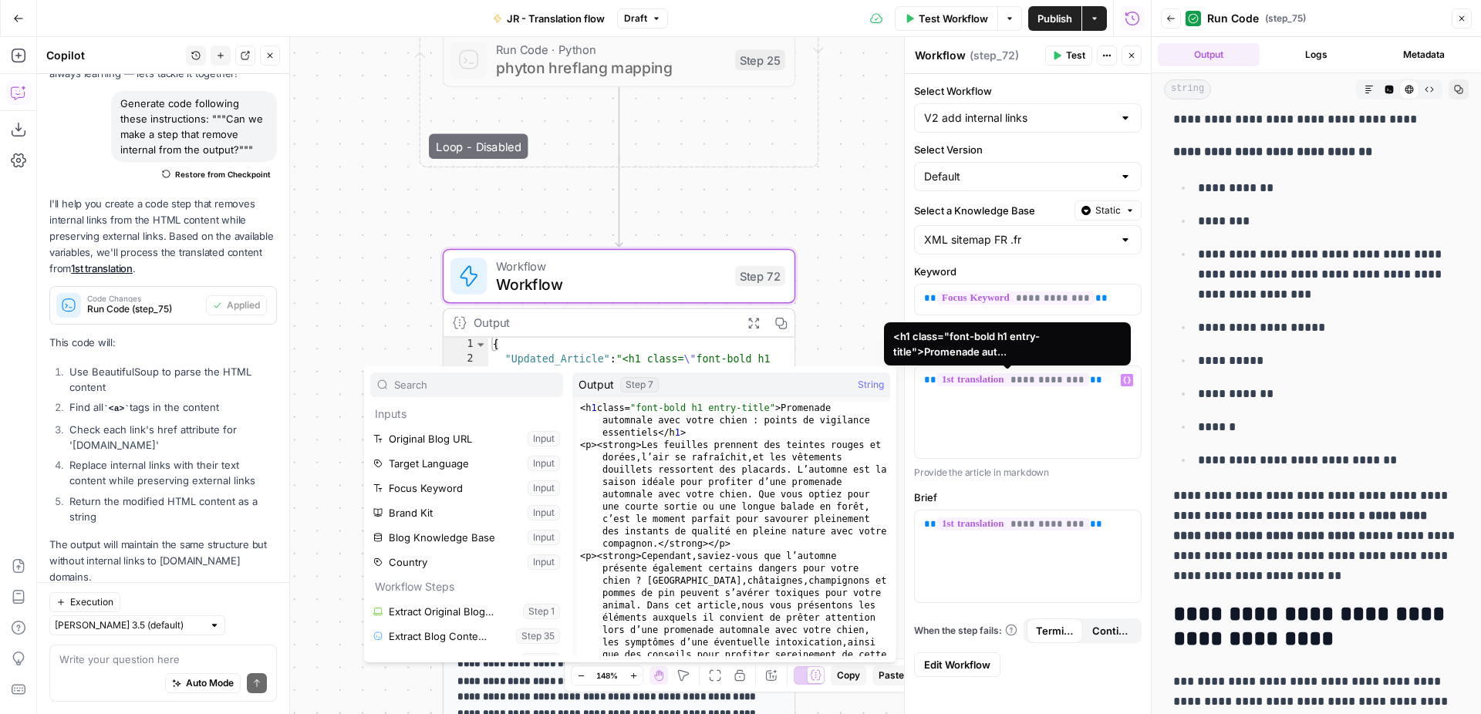
scroll to position [190, 0]
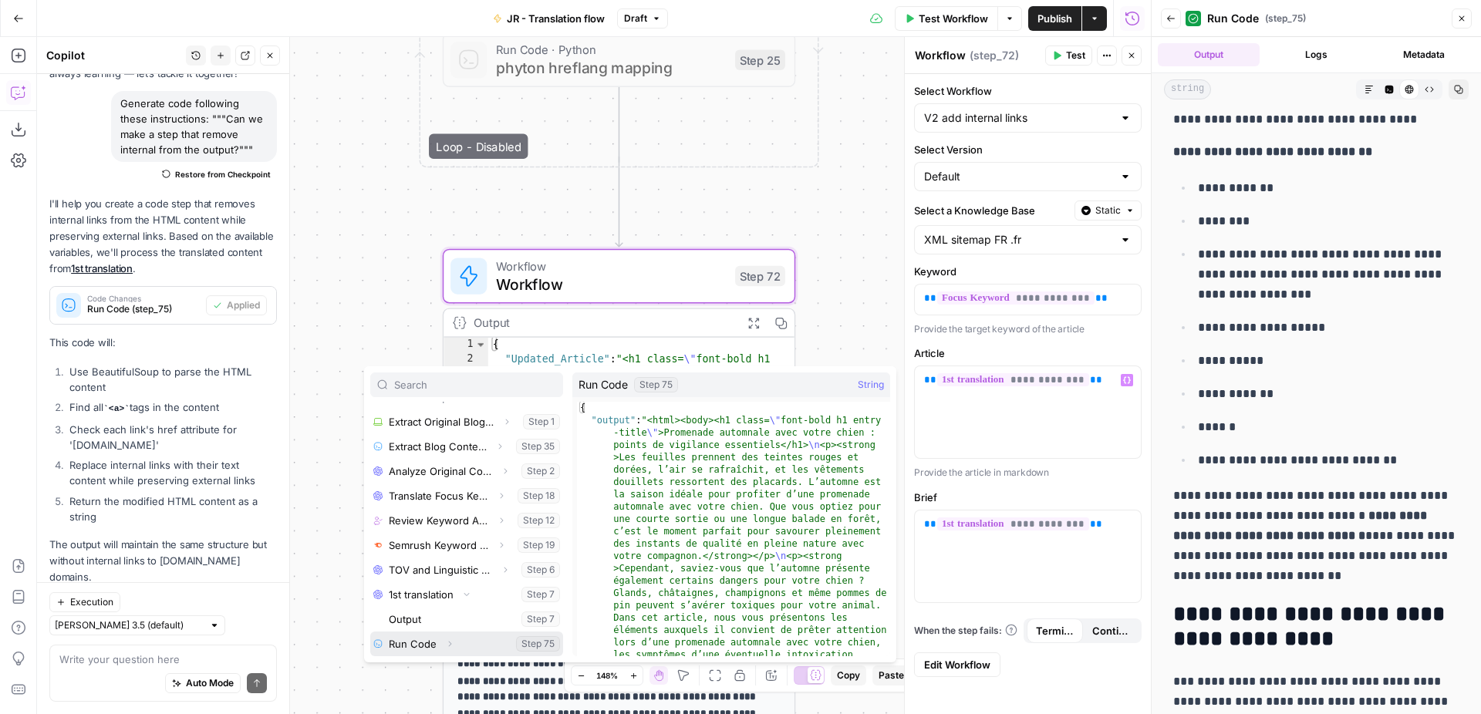
click at [449, 643] on icon "button" at bounding box center [450, 644] width 3 height 5
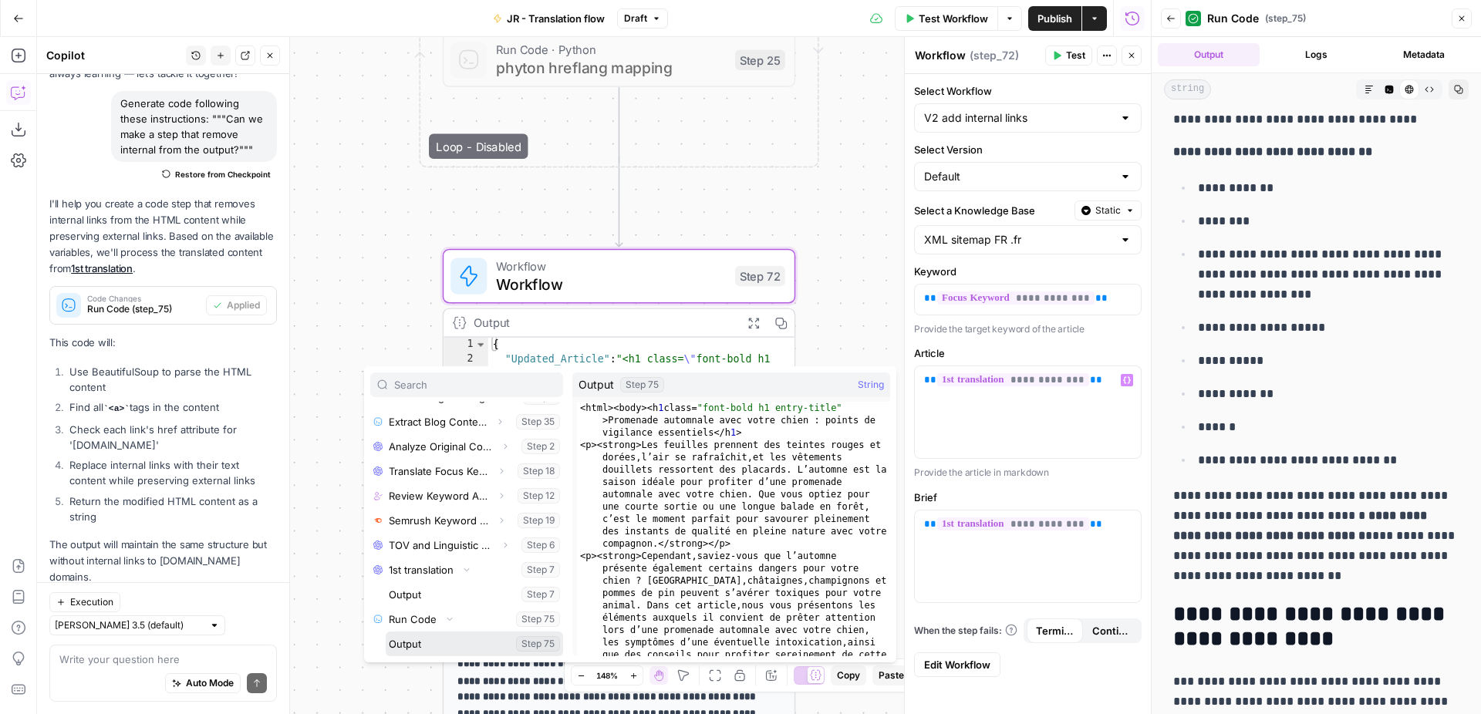
click at [444, 640] on button "Select variable Output" at bounding box center [474, 644] width 177 height 25
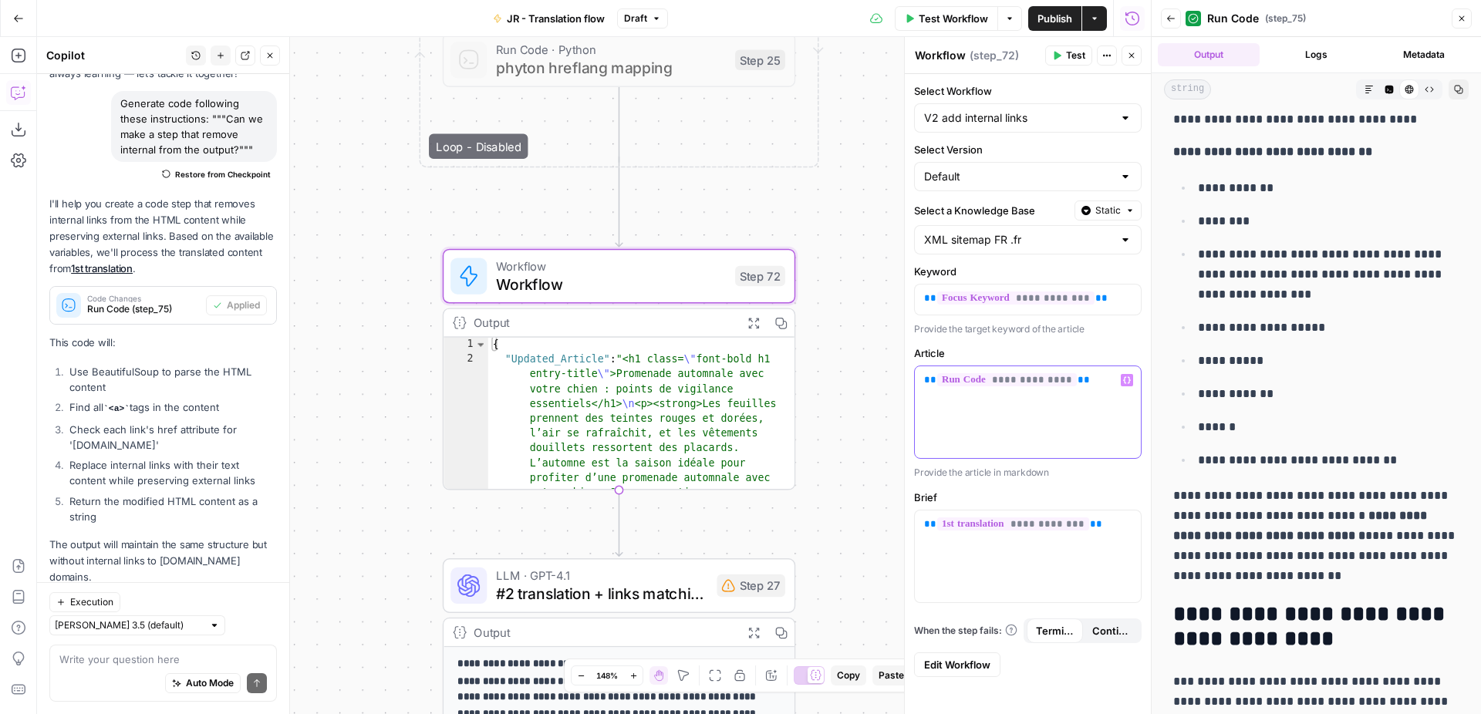
click at [1080, 382] on p "**********" at bounding box center [1027, 379] width 207 height 15
copy p "**********"
click at [1114, 524] on p "**********" at bounding box center [1027, 524] width 207 height 15
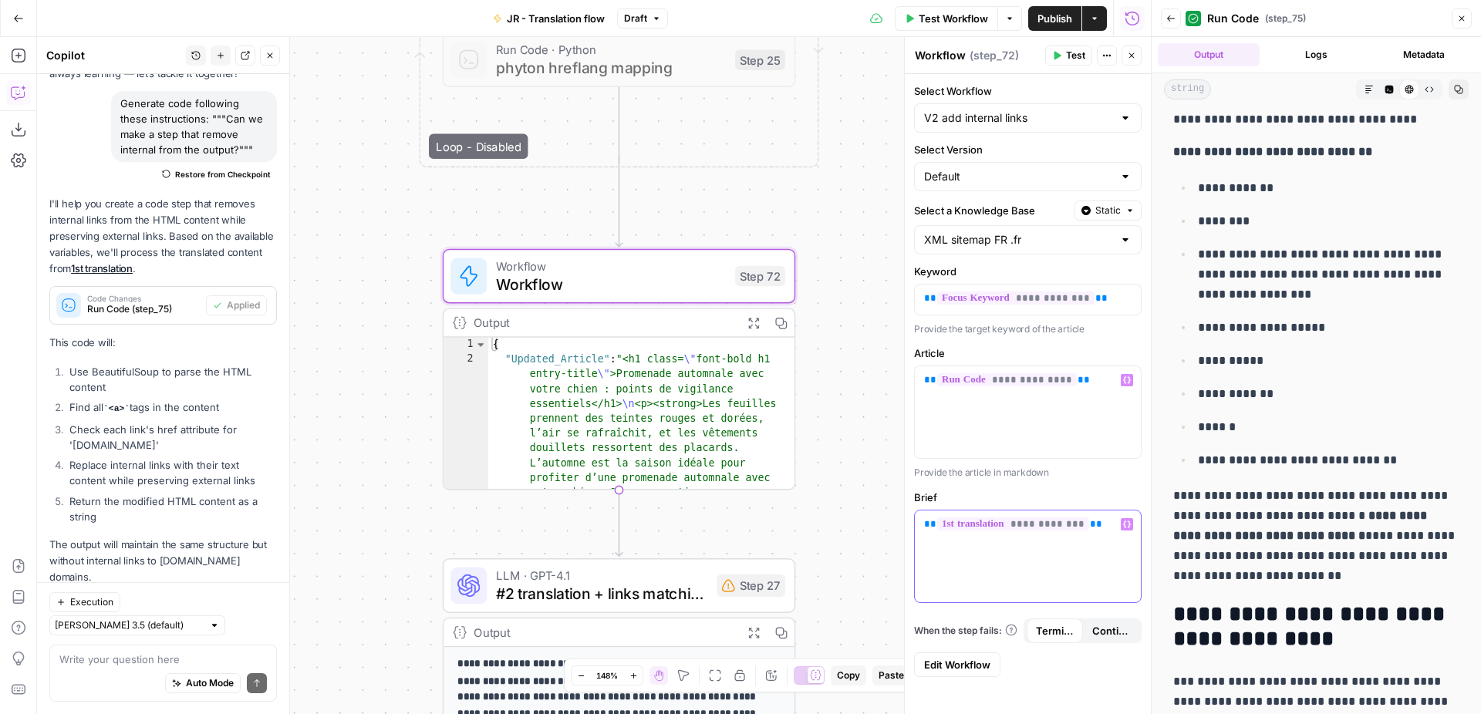
click at [1114, 524] on p "**********" at bounding box center [1027, 524] width 207 height 15
click at [883, 426] on div "Workflow Set Inputs Inputs Web Page Scrape Extract Original Blog Content Step 1…" at bounding box center [594, 375] width 1114 height 677
click at [1048, 21] on span "Publish" at bounding box center [1054, 18] width 35 height 15
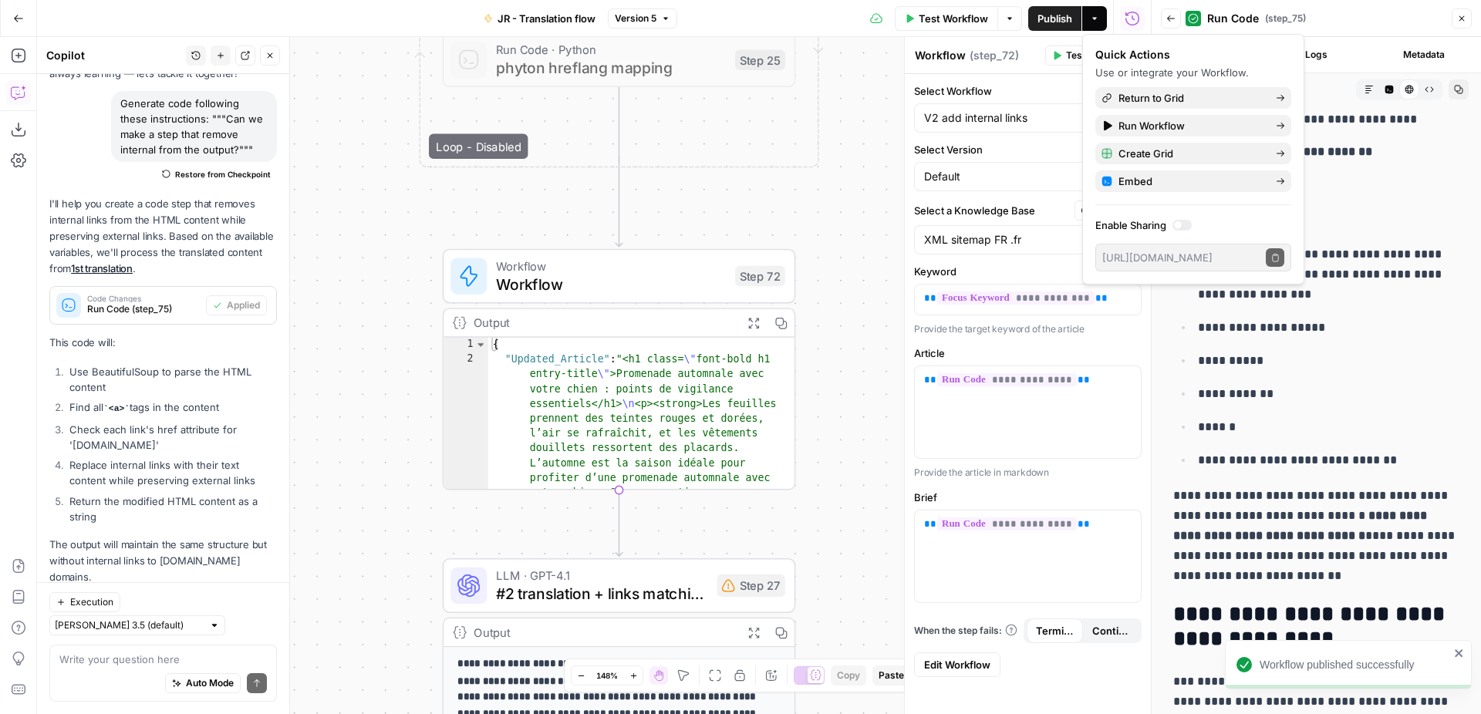
click at [1040, 58] on div "Workflow Workflow ( step_72 )" at bounding box center [977, 55] width 126 height 17
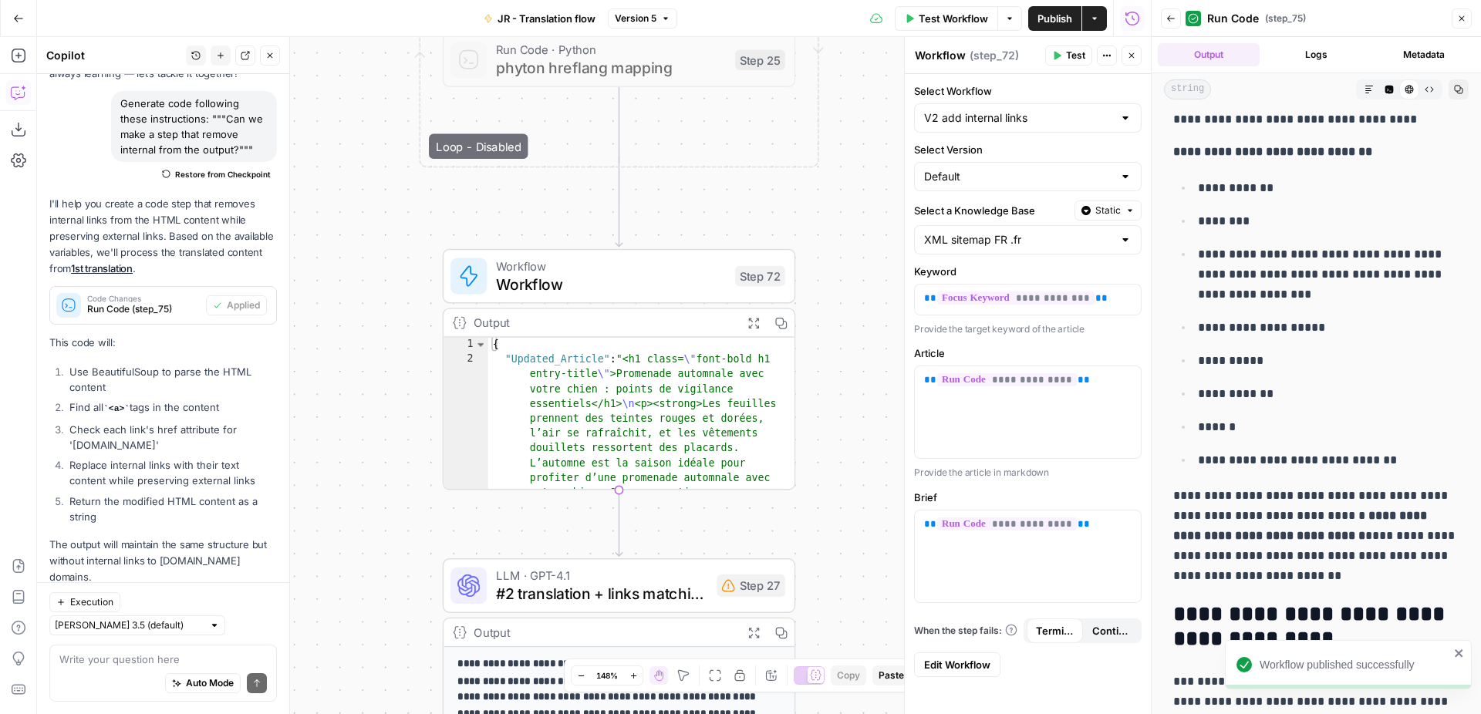
click at [1066, 56] on button "Test" at bounding box center [1068, 55] width 47 height 20
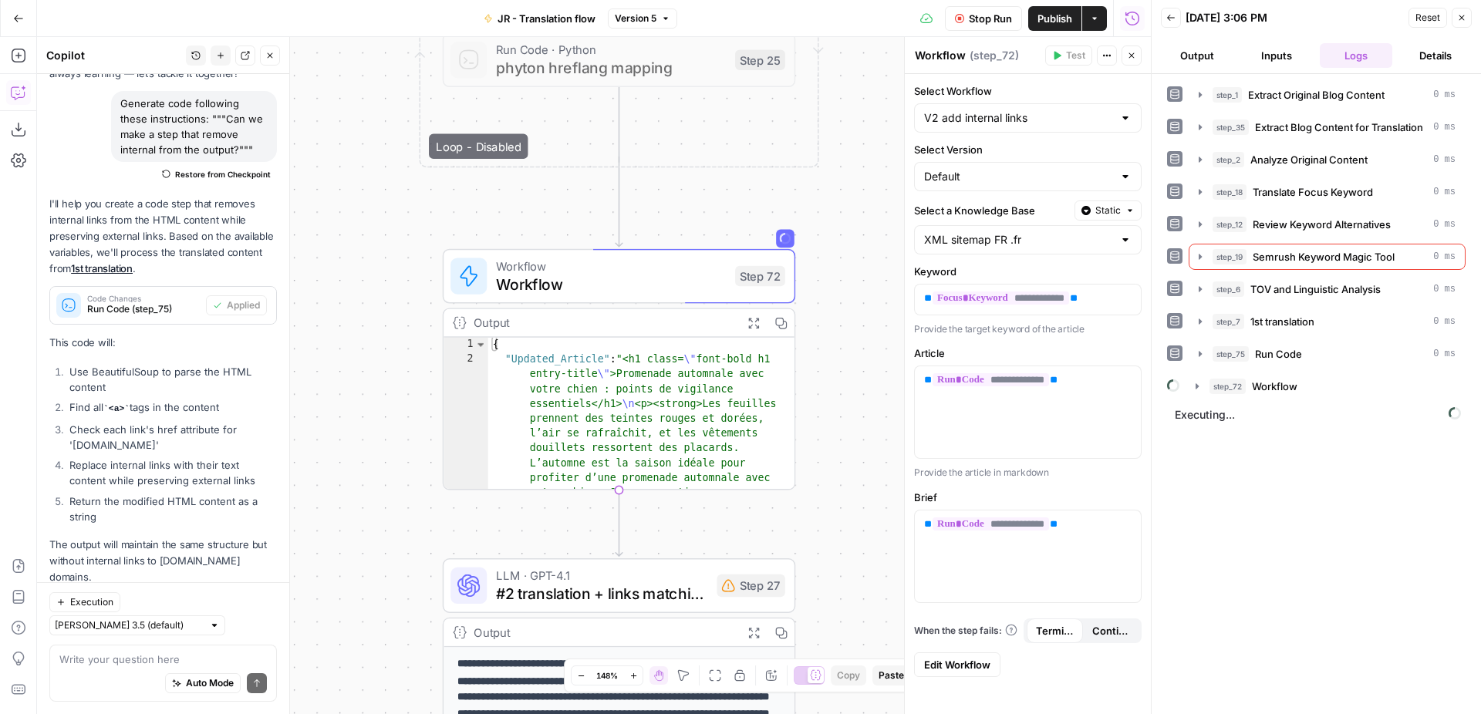
click at [855, 235] on div "Workflow Set Inputs Inputs Web Page Scrape Extract Original Blog Content Step 1…" at bounding box center [594, 375] width 1114 height 677
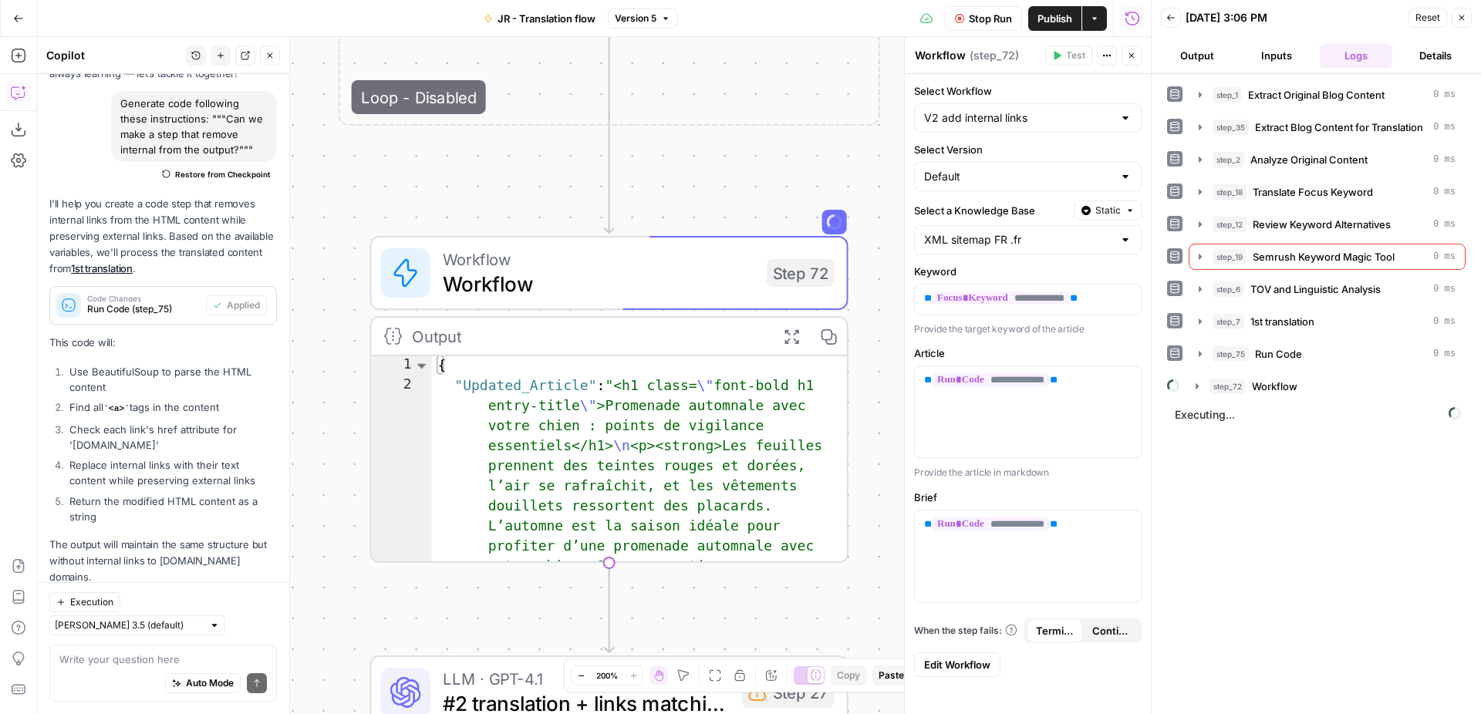
click at [784, 330] on icon "button" at bounding box center [791, 336] width 17 height 17
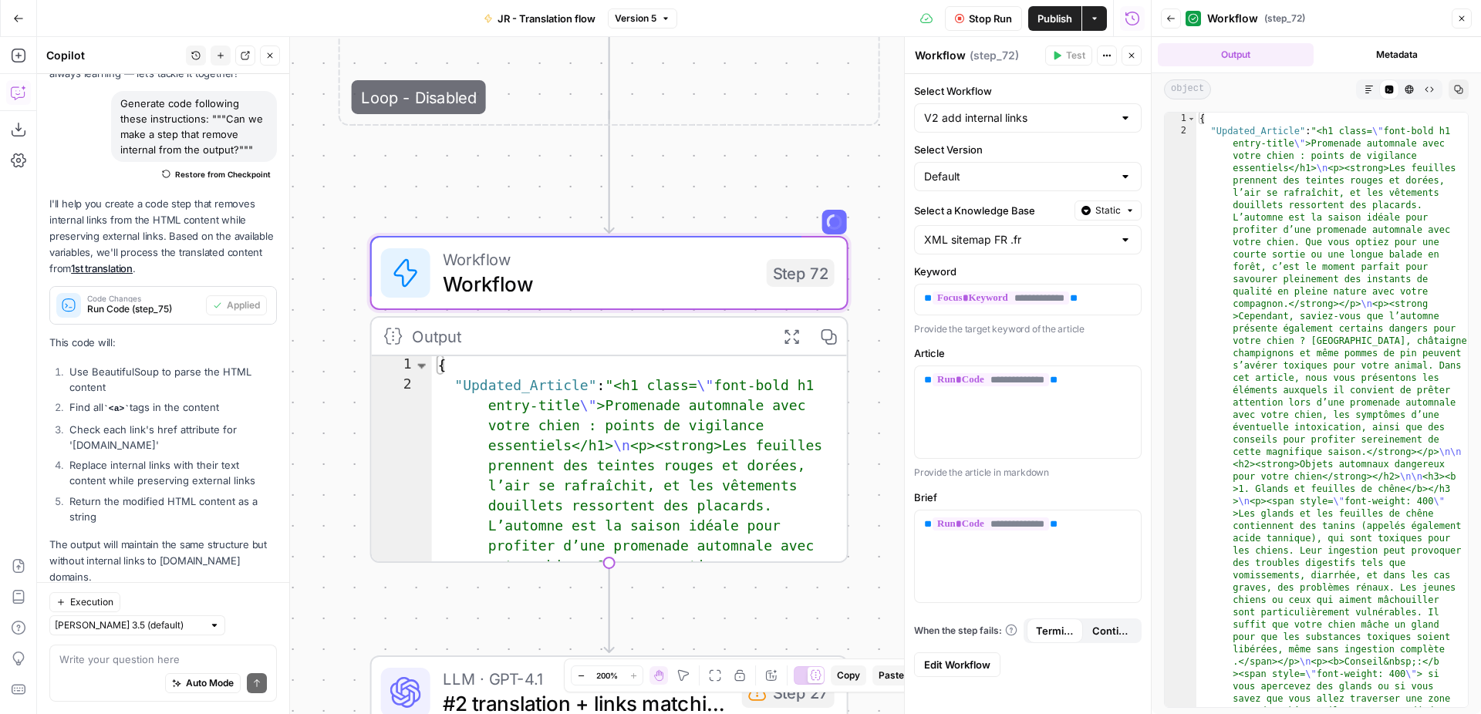
click at [1370, 89] on icon "button" at bounding box center [1368, 89] width 9 height 9
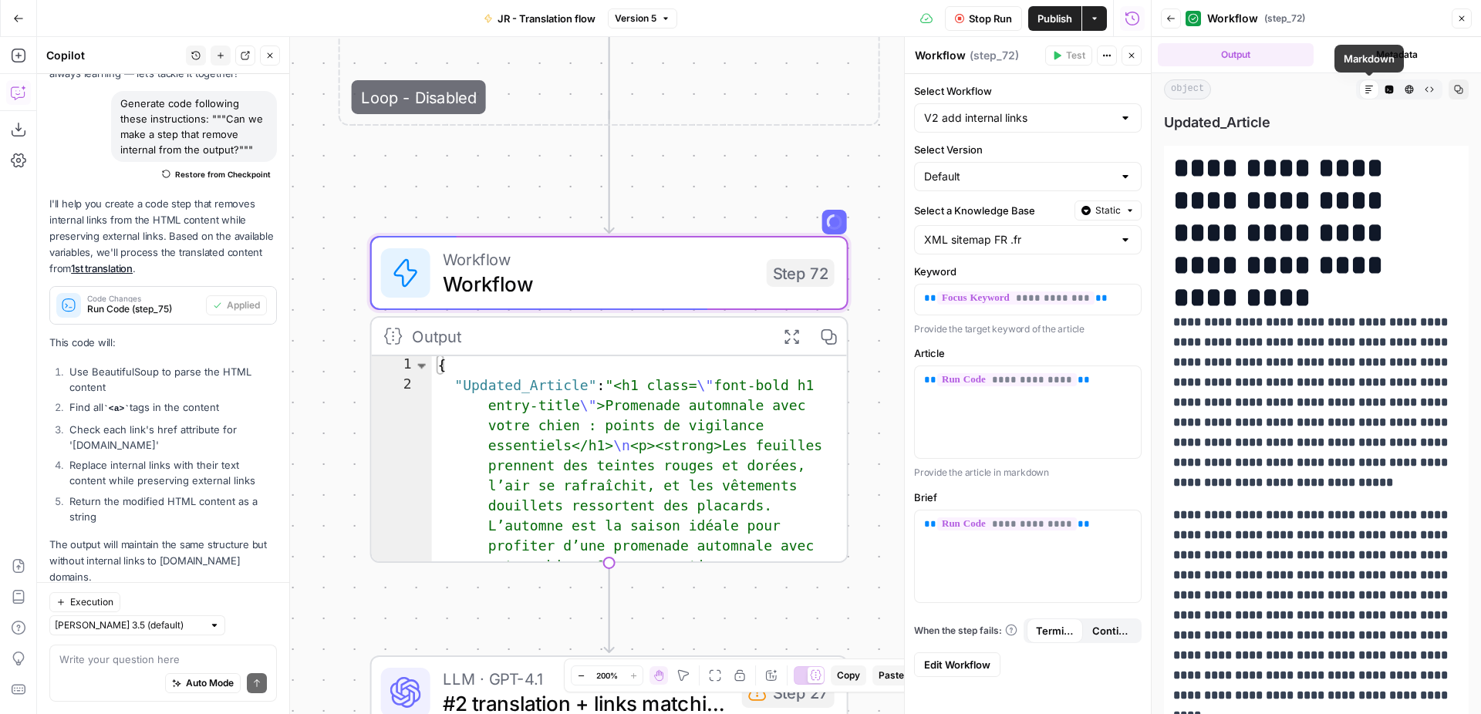
click at [1385, 88] on icon "button" at bounding box center [1389, 90] width 8 height 8
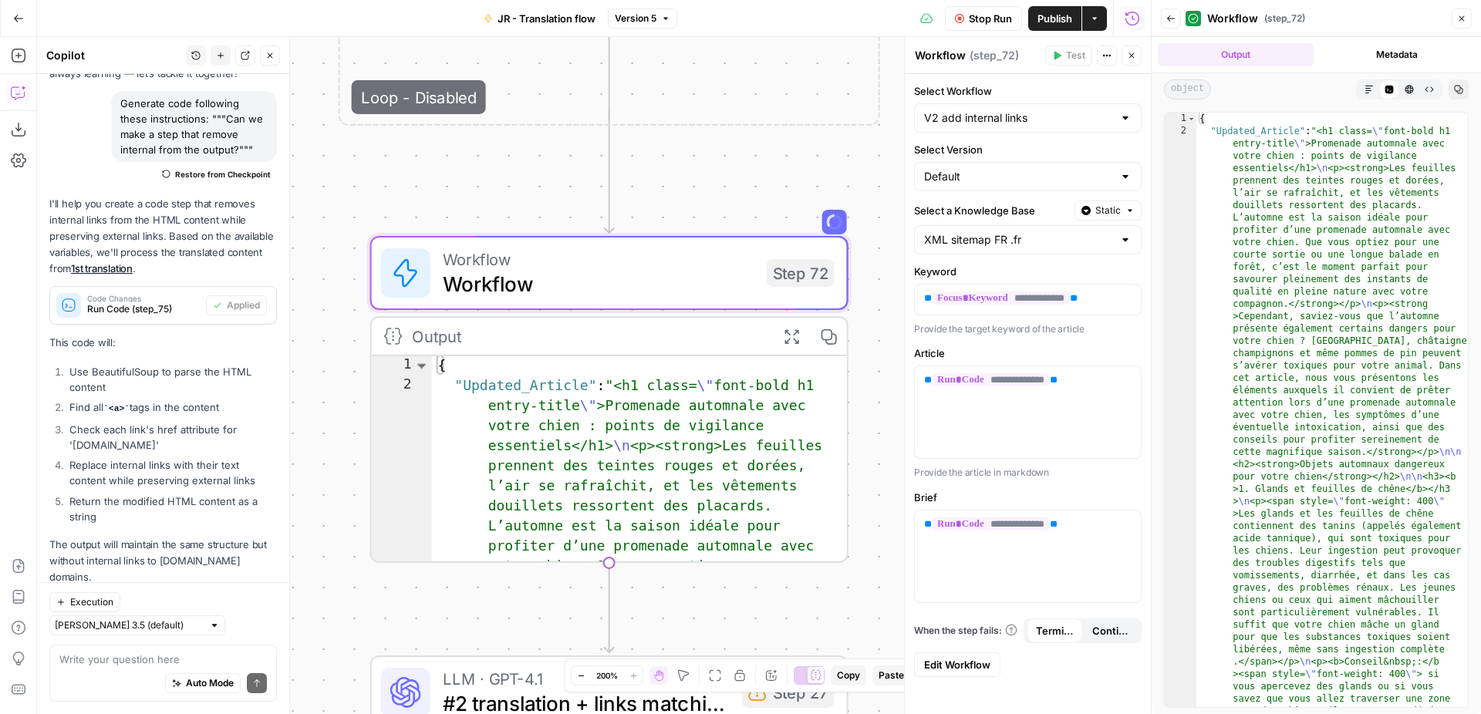
click at [1370, 90] on icon "button" at bounding box center [1368, 89] width 9 height 9
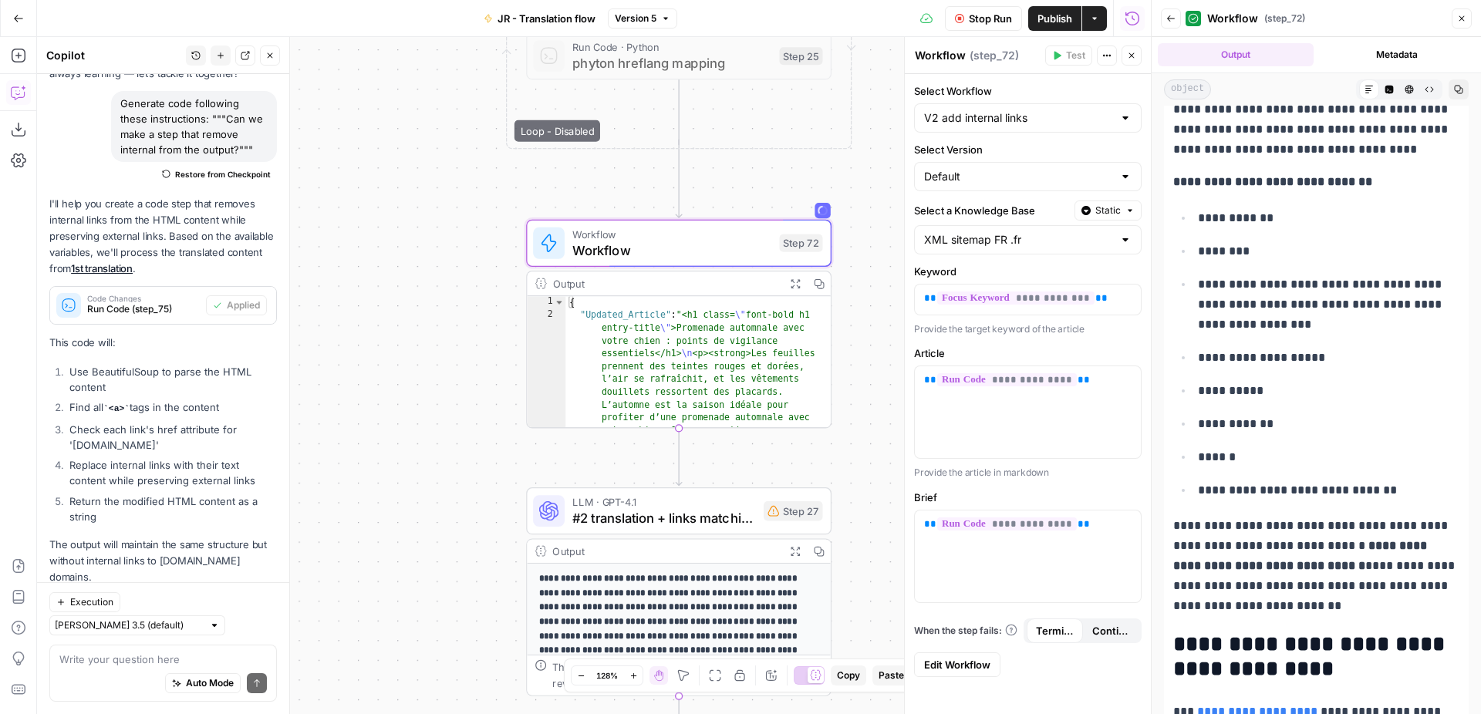
scroll to position [2737, 0]
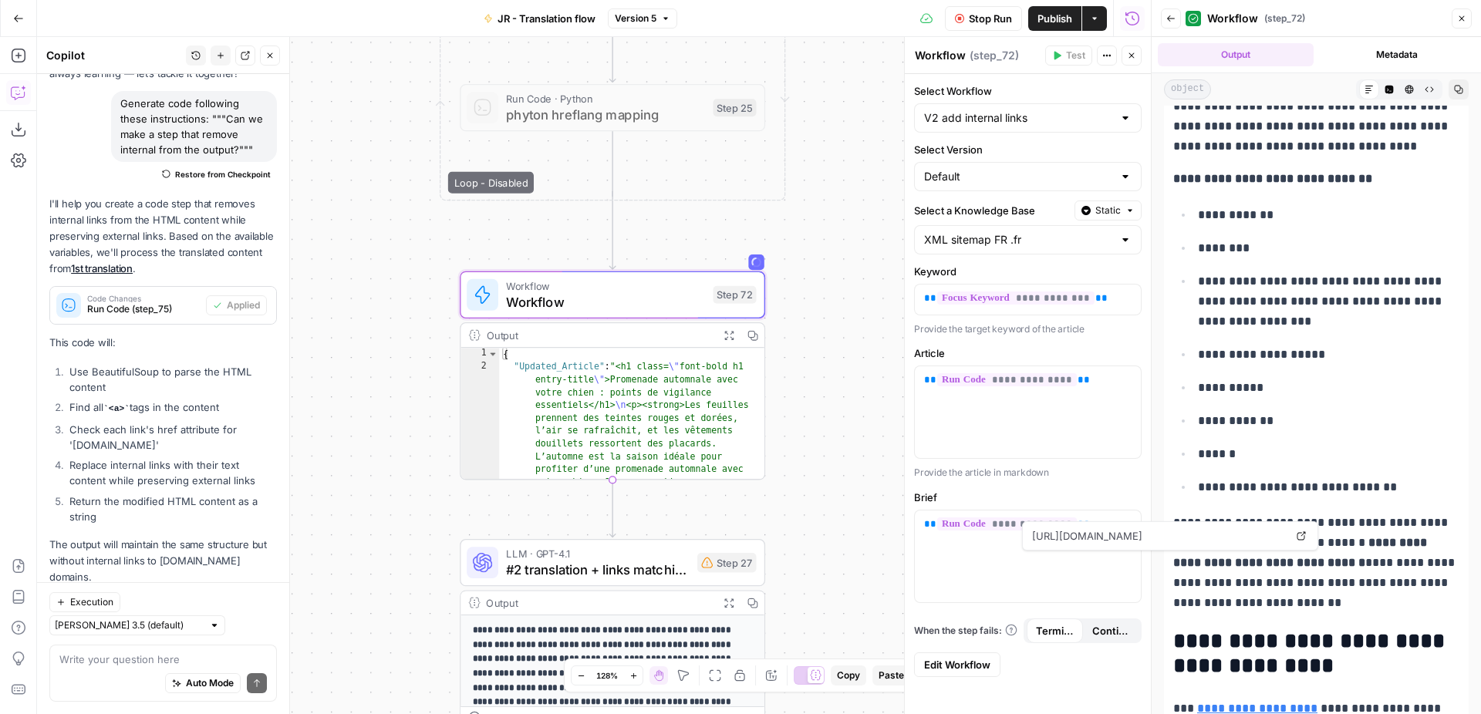
drag, startPoint x: 859, startPoint y: 275, endPoint x: 787, endPoint y: 325, distance: 88.1
click at [791, 325] on div "Workflow Set Inputs Inputs Web Page Scrape Extract Original Blog Content Step 1…" at bounding box center [594, 375] width 1114 height 677
click at [992, 238] on input "Select a Knowledge Base" at bounding box center [1018, 239] width 189 height 15
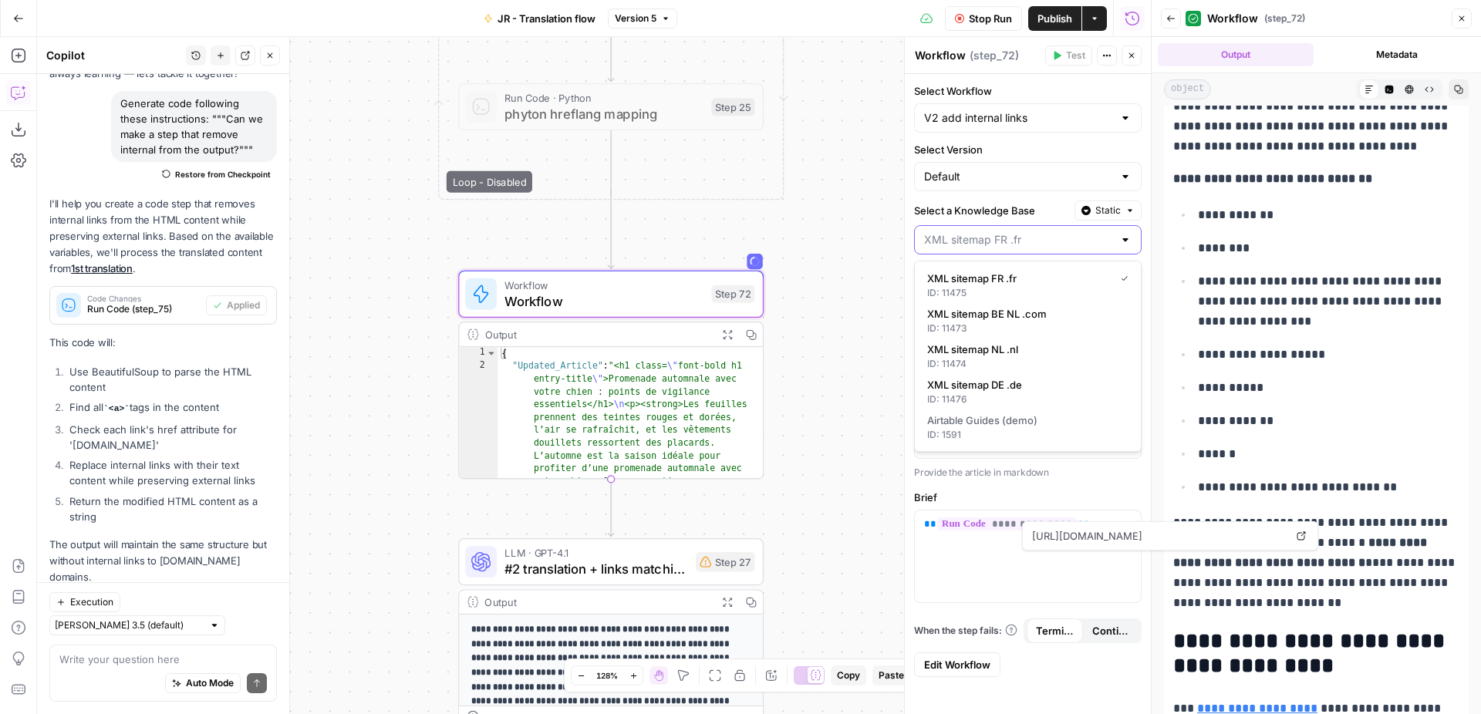
click at [991, 237] on input "Select a Knowledge Base" at bounding box center [1018, 239] width 189 height 15
type input "XML sitemap FR .fr"
click at [1043, 198] on form "**********" at bounding box center [1028, 380] width 246 height 612
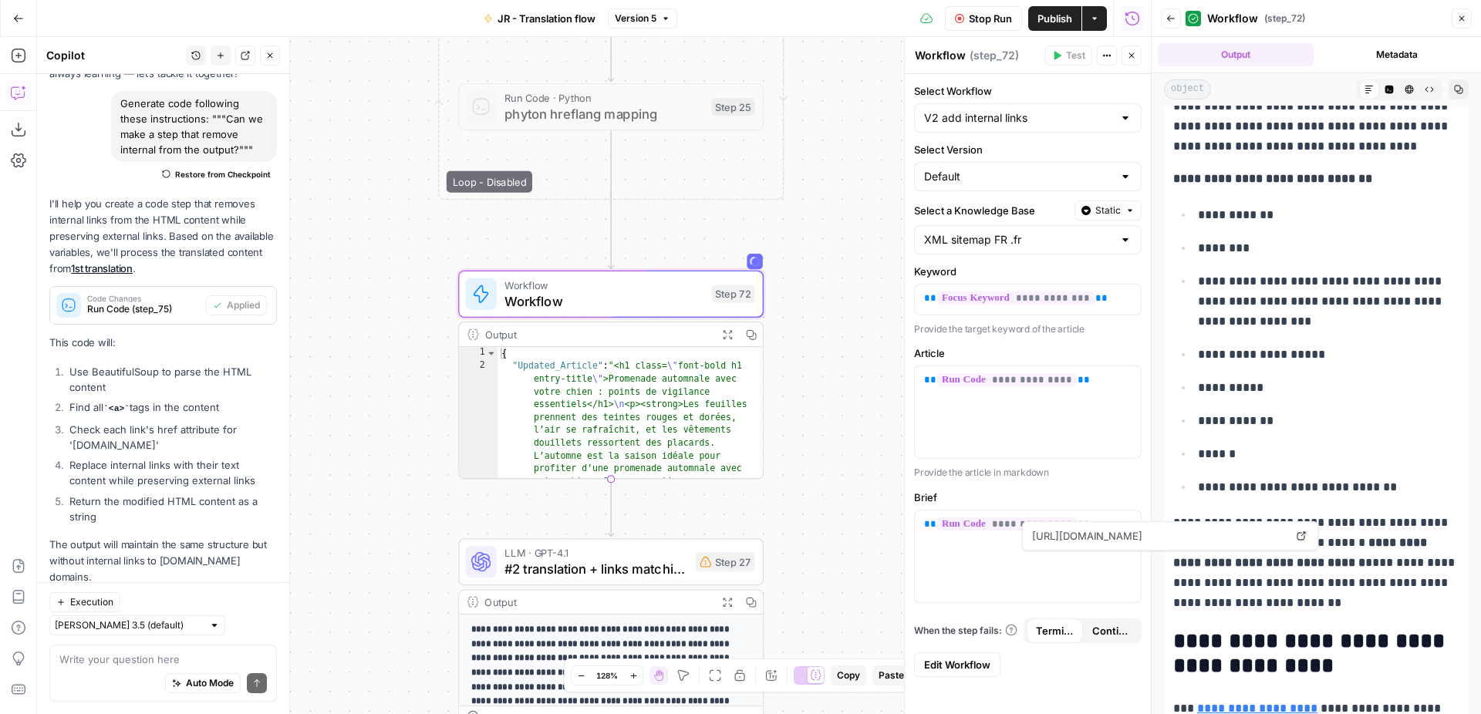
click at [769, 453] on div "Workflow Set Inputs Inputs Web Page Scrape Extract Original Blog Content Step 1…" at bounding box center [594, 375] width 1114 height 677
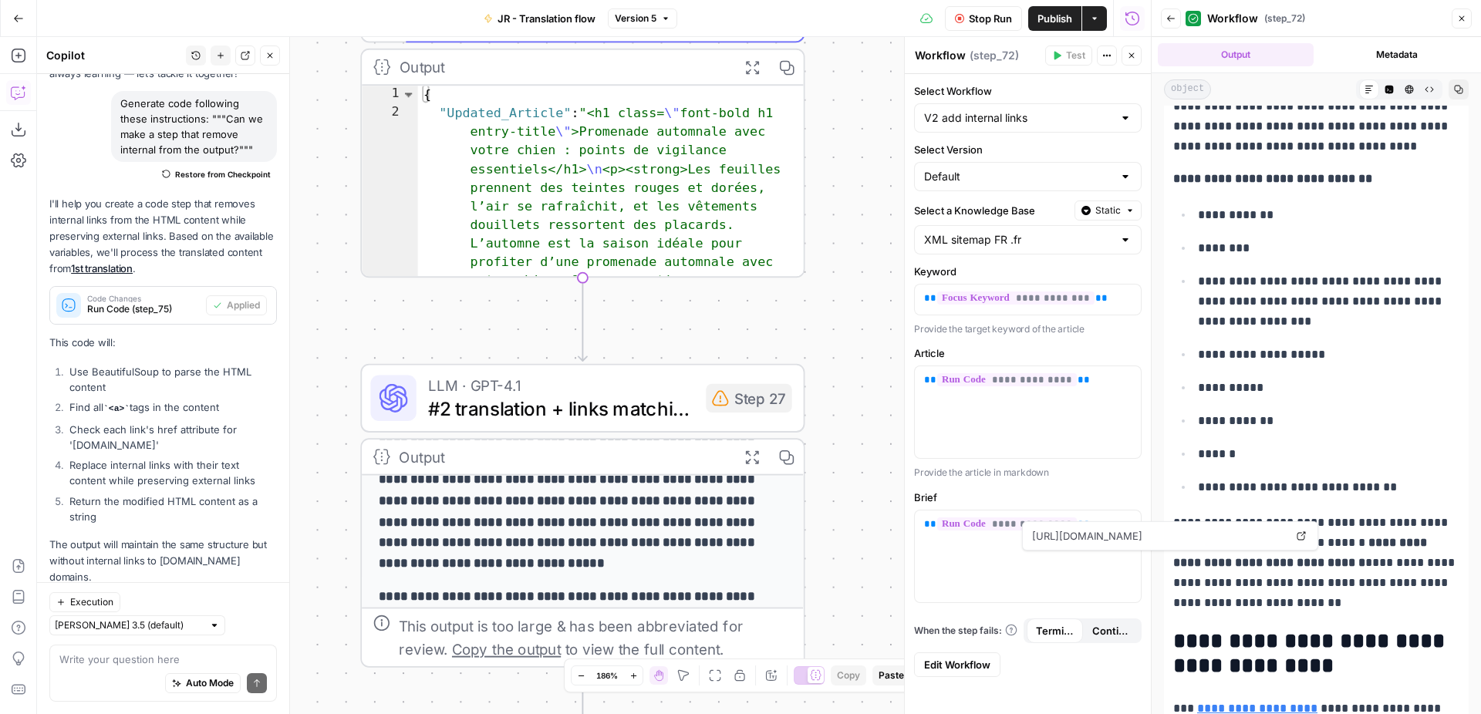
scroll to position [51, 0]
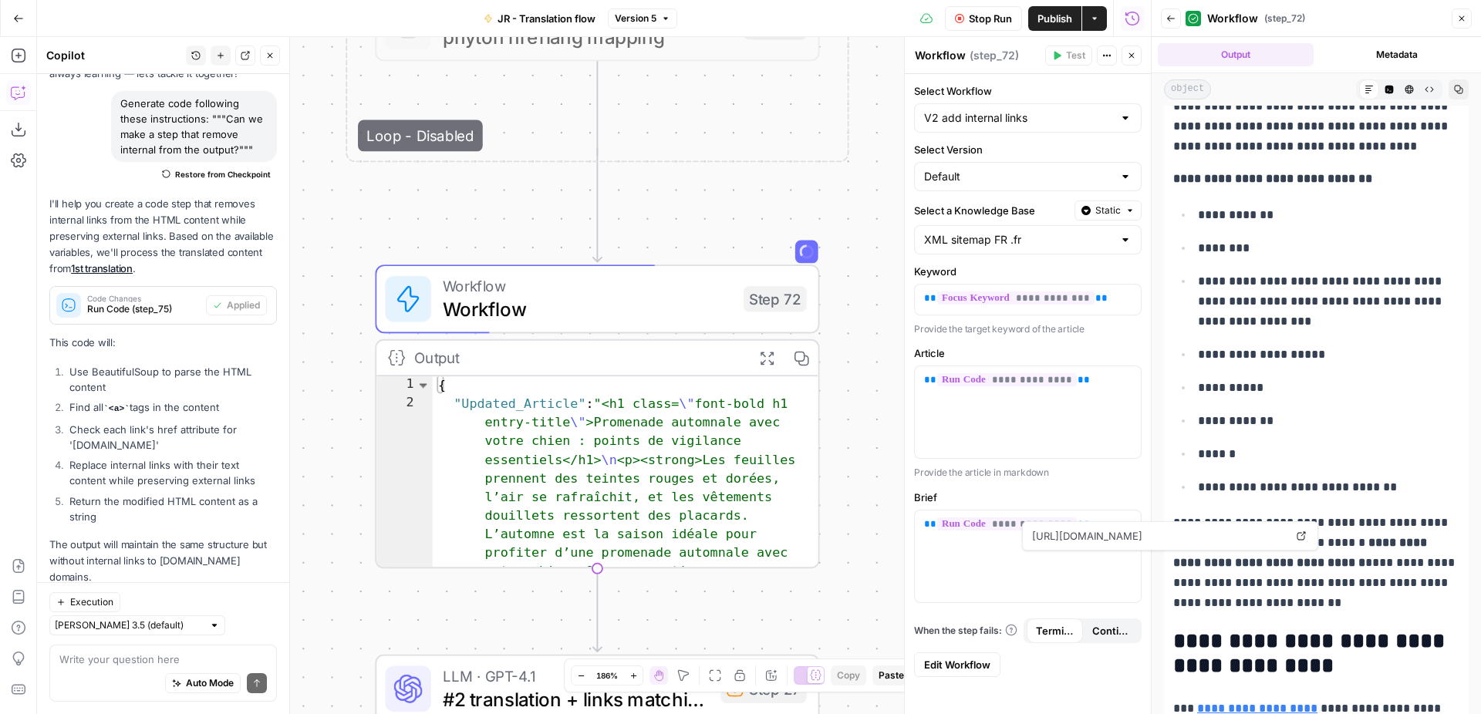
drag, startPoint x: 821, startPoint y: 318, endPoint x: 836, endPoint y: 610, distance: 291.9
click at [836, 610] on div "Workflow Set Inputs Inputs Web Page Scrape Extract Original Blog Content Step 1…" at bounding box center [594, 375] width 1114 height 677
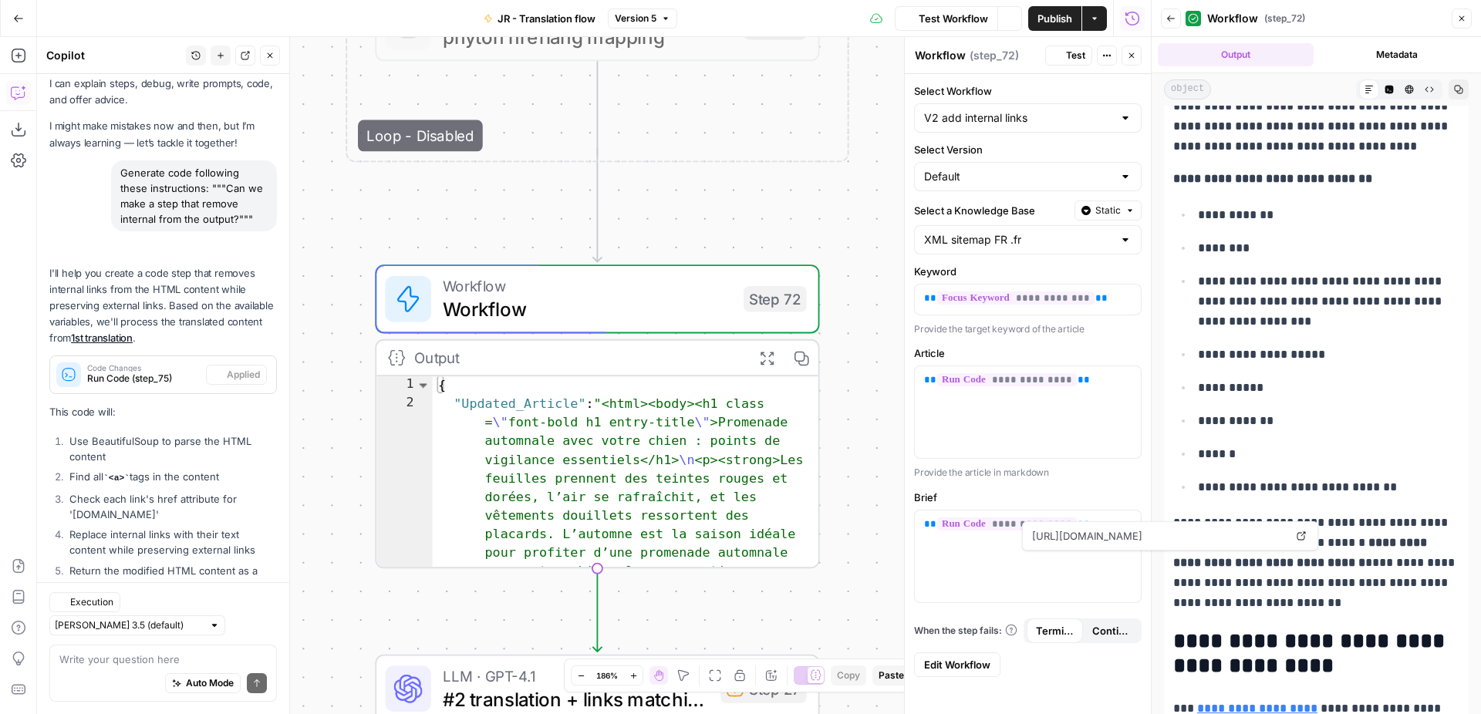
scroll to position [106, 0]
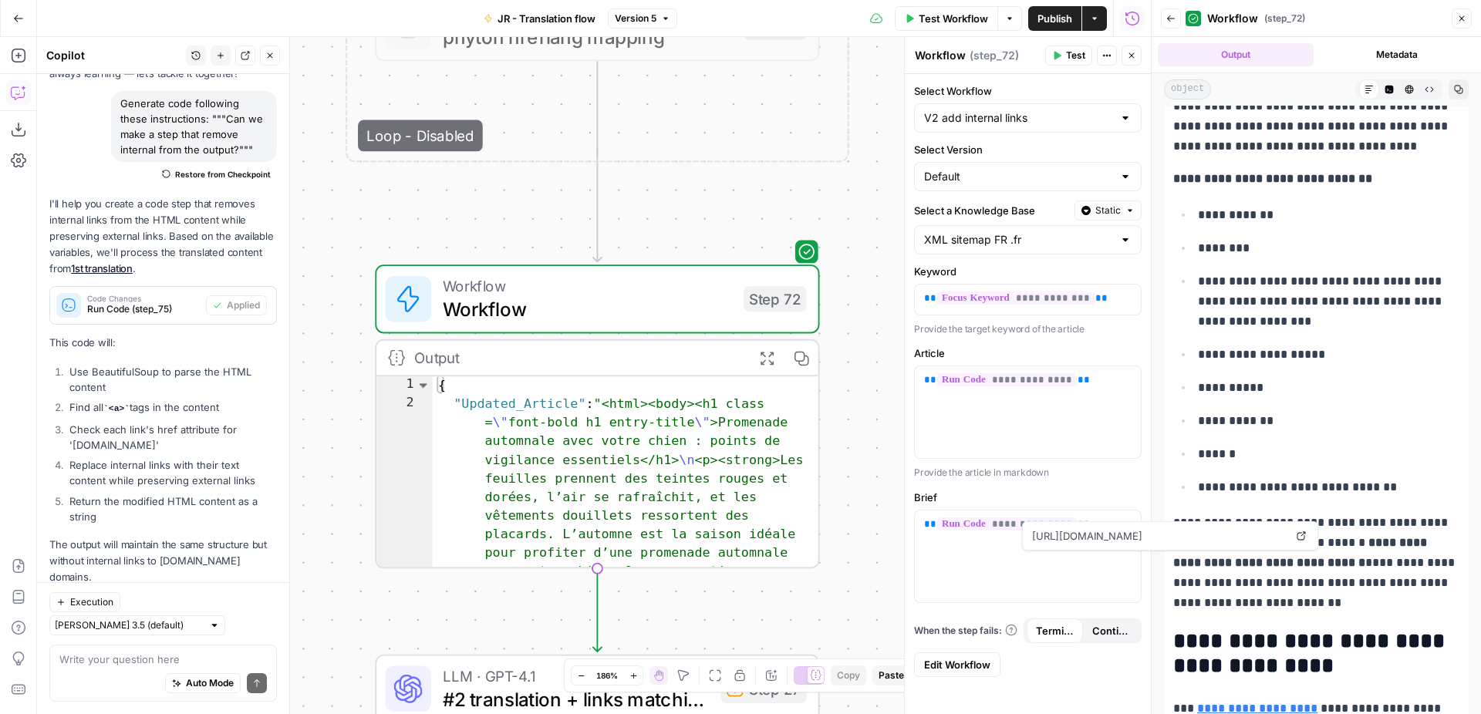
click at [766, 354] on icon "button" at bounding box center [765, 357] width 15 height 15
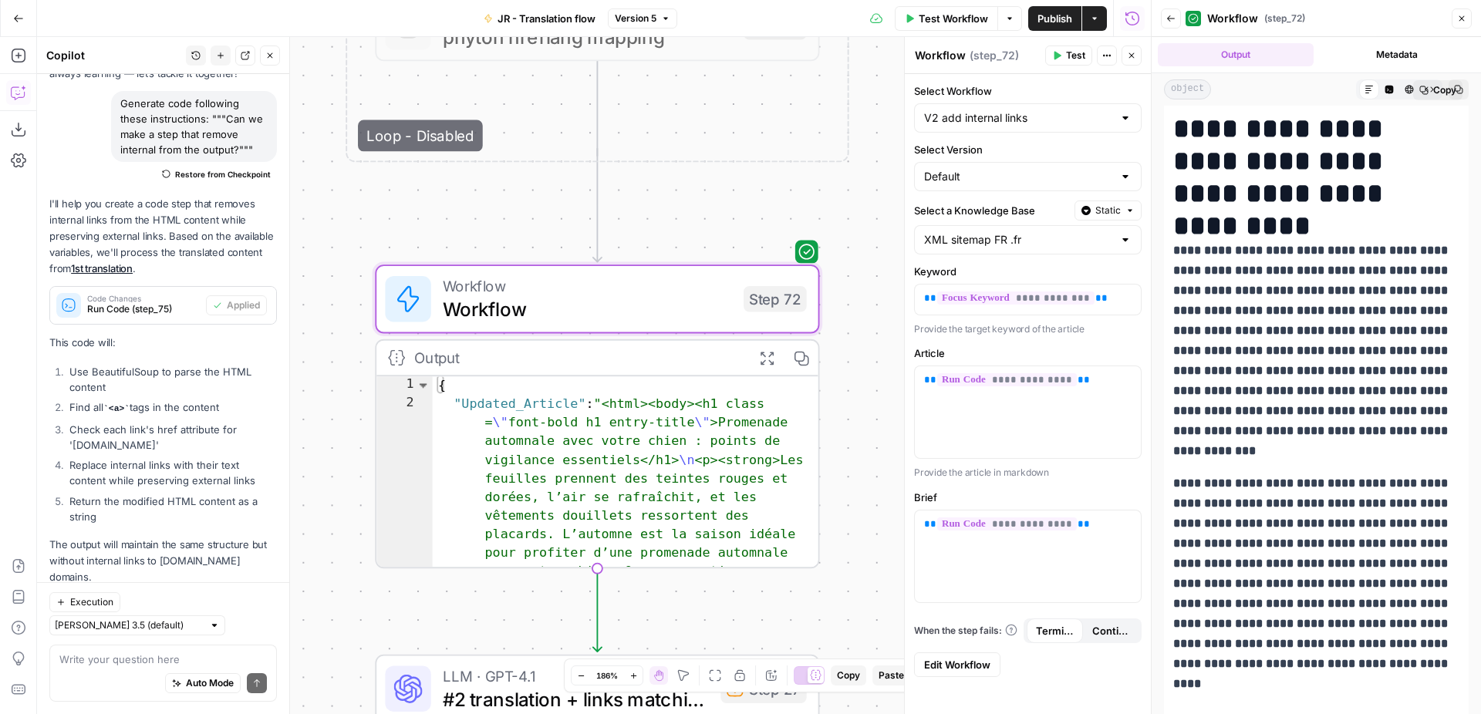
scroll to position [0, 0]
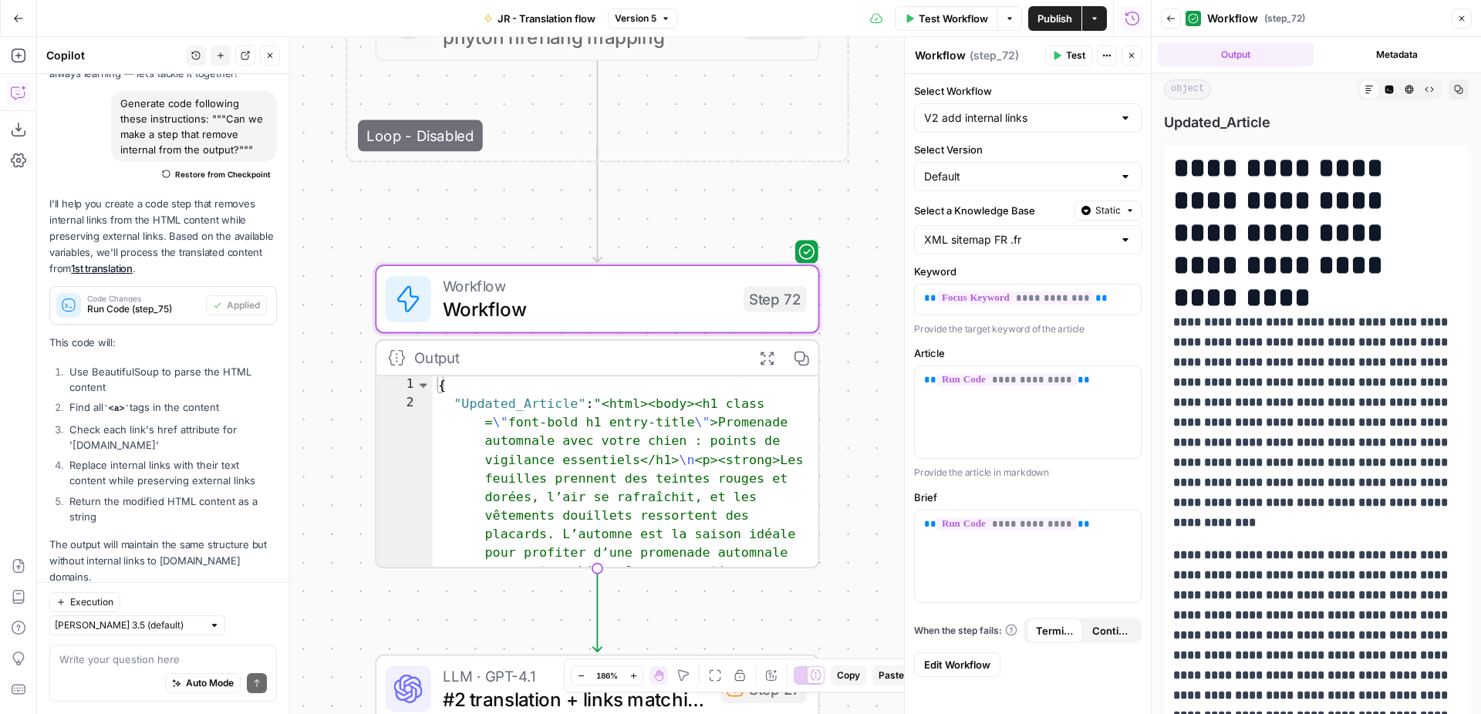
click at [1391, 89] on icon "button" at bounding box center [1389, 90] width 8 height 8
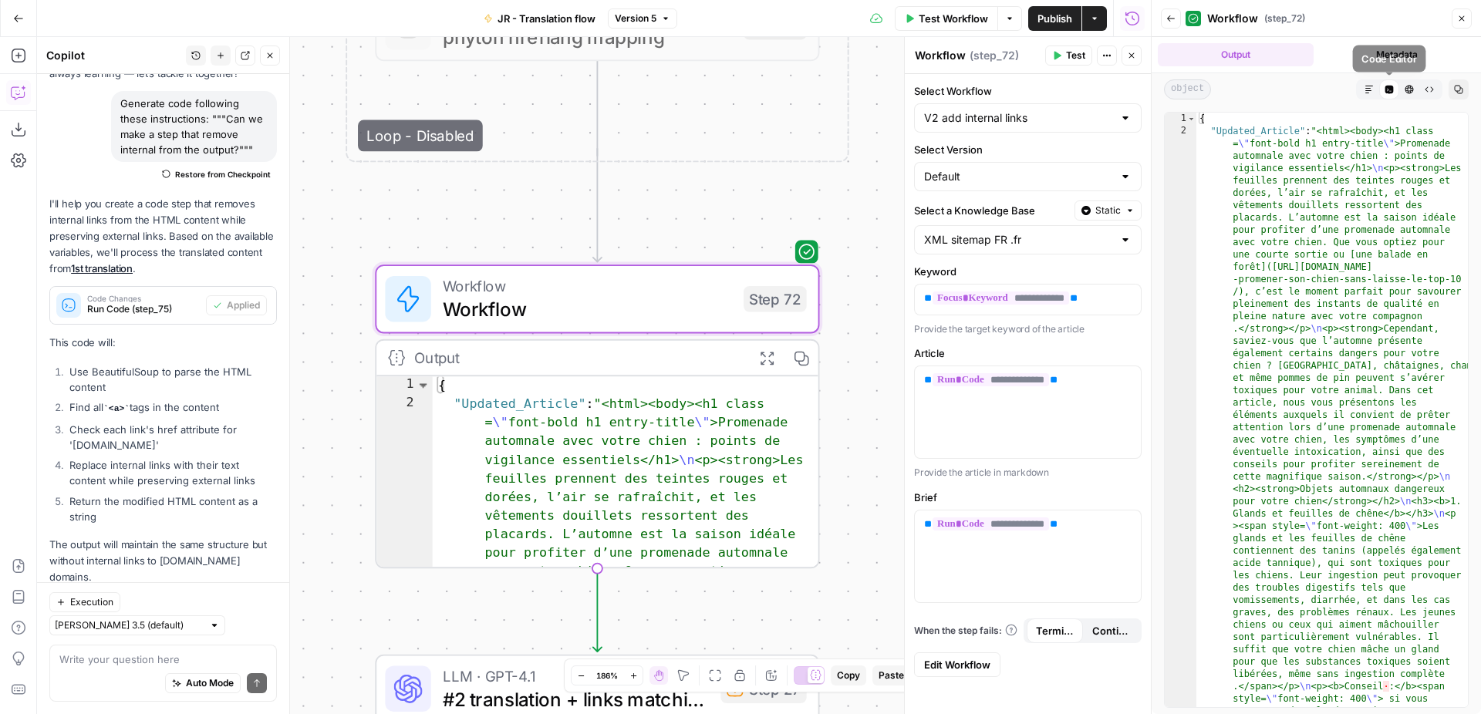
click at [1402, 89] on button "HTML Viewer" at bounding box center [1409, 89] width 20 height 20
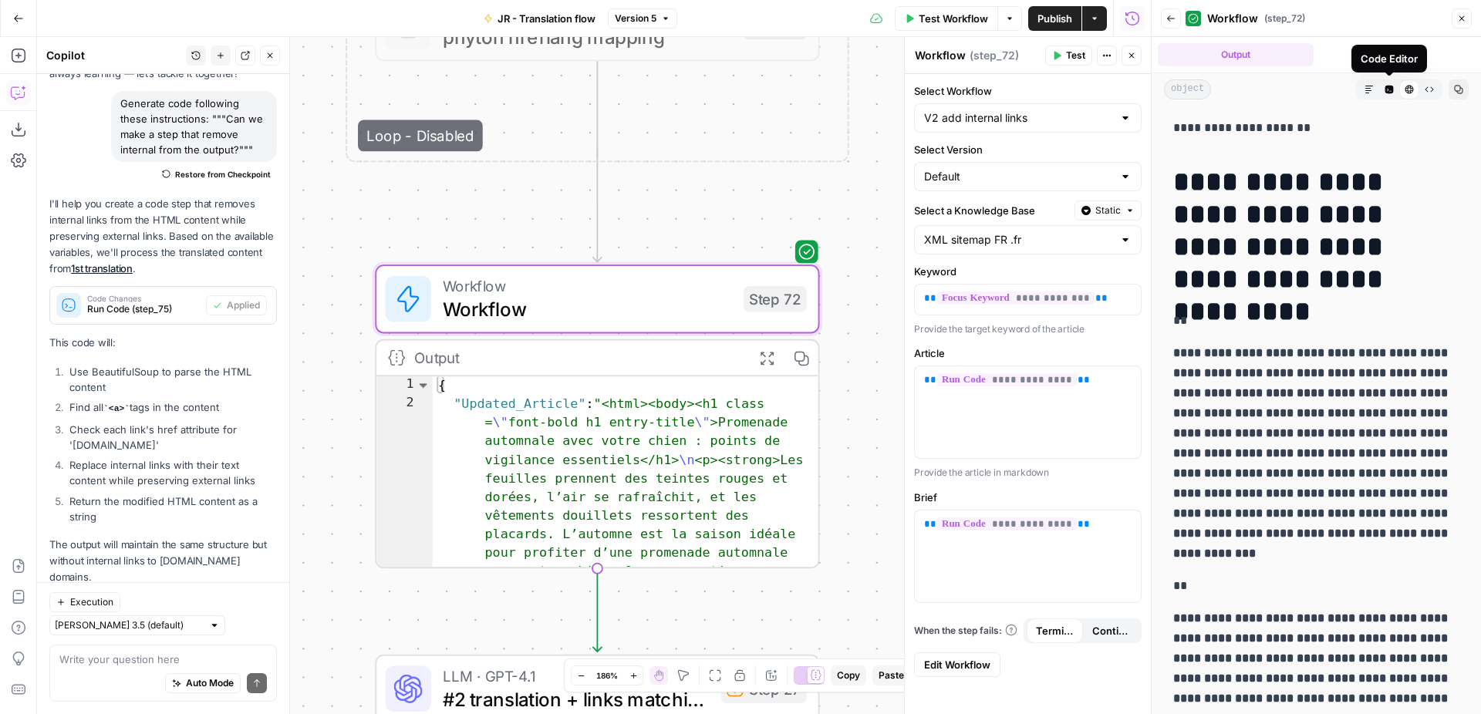
click at [1390, 89] on icon "button" at bounding box center [1389, 90] width 8 height 8
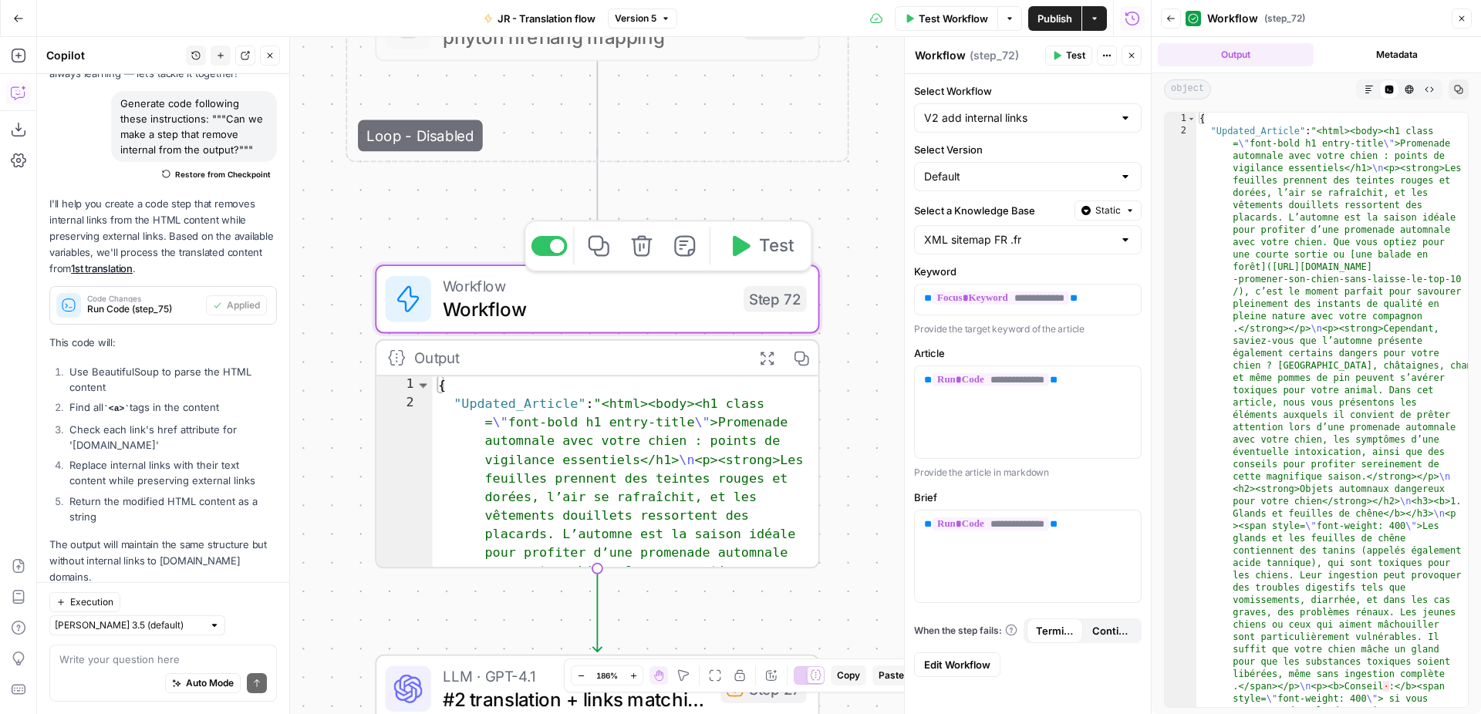
click at [689, 307] on span "Workflow" at bounding box center [587, 309] width 289 height 29
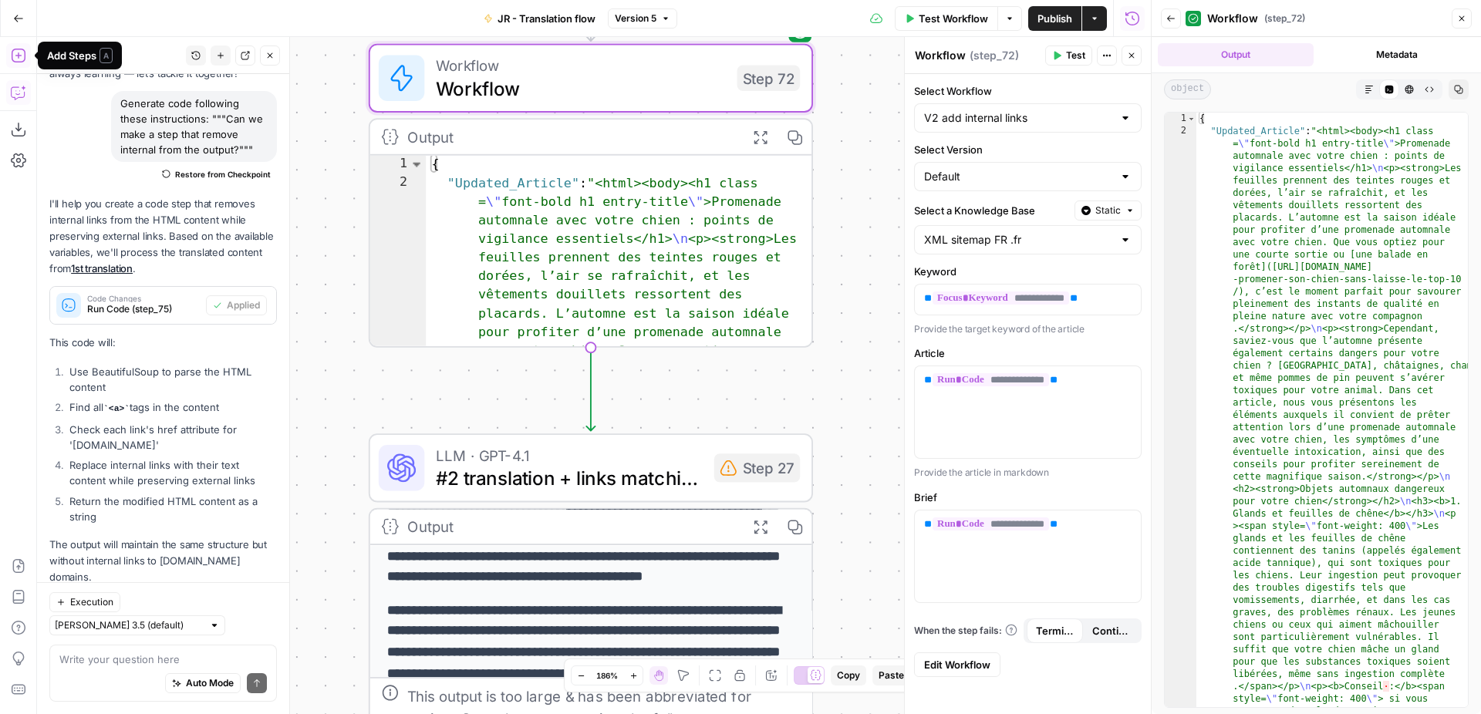
click at [13, 56] on icon "button" at bounding box center [18, 55] width 15 height 15
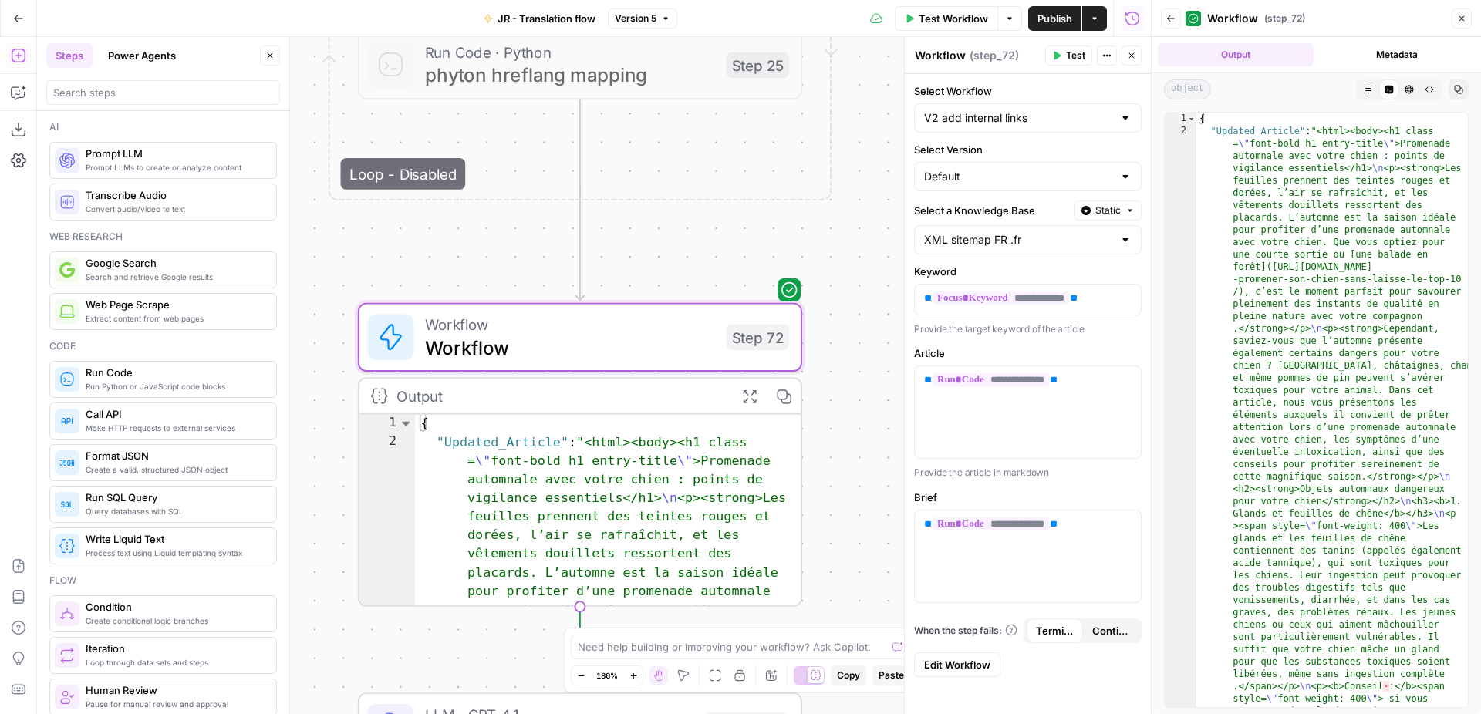
drag, startPoint x: 853, startPoint y: 184, endPoint x: 842, endPoint y: 442, distance: 258.6
click at [842, 443] on div "Workflow Set Inputs Inputs Web Page Scrape Extract Original Blog Content Step 1…" at bounding box center [594, 375] width 1114 height 677
click at [819, 288] on div "Workflow Set Inputs Inputs Web Page Scrape Extract Original Blog Content Step 1…" at bounding box center [594, 375] width 1114 height 677
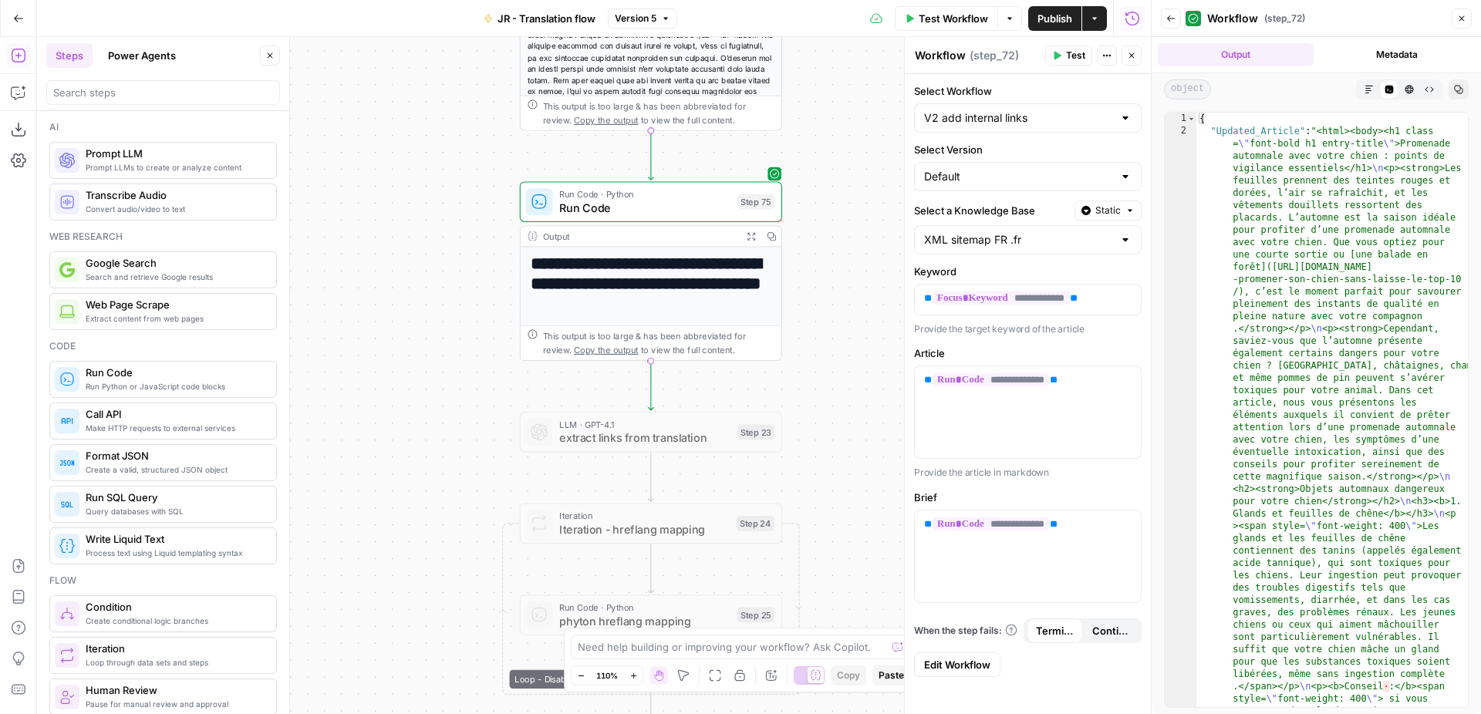
drag, startPoint x: 852, startPoint y: 180, endPoint x: 825, endPoint y: 639, distance: 459.6
click at [825, 639] on div "Workflow Set Inputs Inputs Web Page Scrape Extract Original Blog Content Step 1…" at bounding box center [594, 375] width 1114 height 677
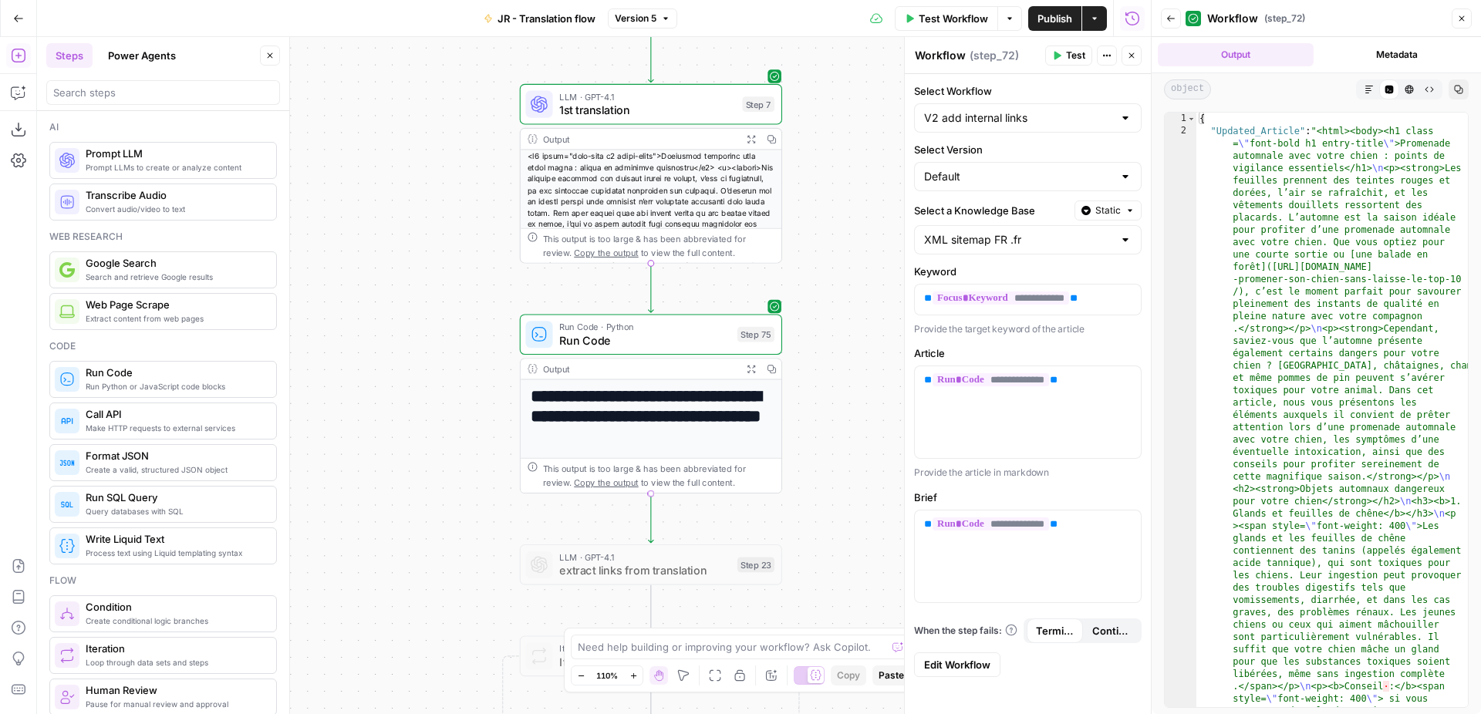
drag, startPoint x: 834, startPoint y: 315, endPoint x: 831, endPoint y: 456, distance: 140.4
click at [831, 456] on div "Workflow Set Inputs Inputs Web Page Scrape Extract Original Blog Content Step 1…" at bounding box center [594, 375] width 1114 height 677
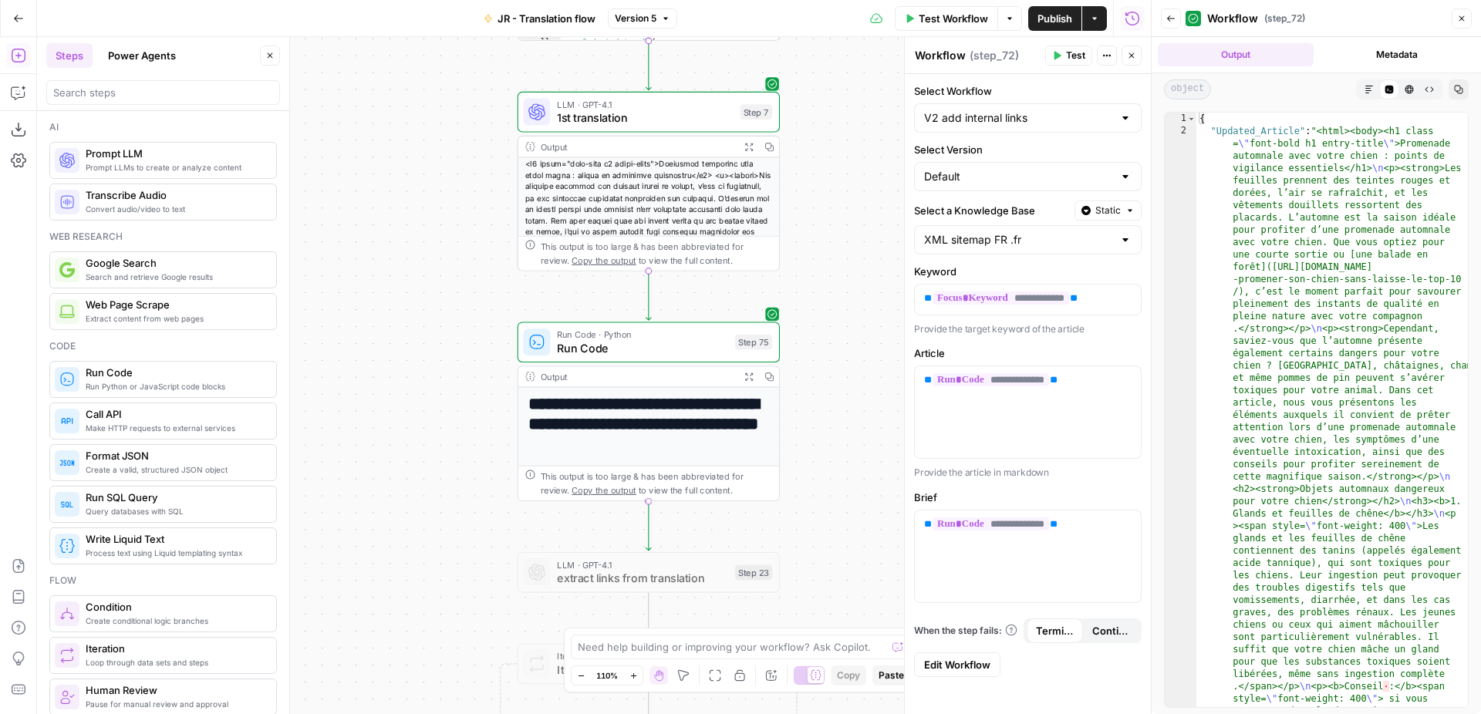
click at [703, 348] on span "Run Code" at bounding box center [642, 347] width 171 height 17
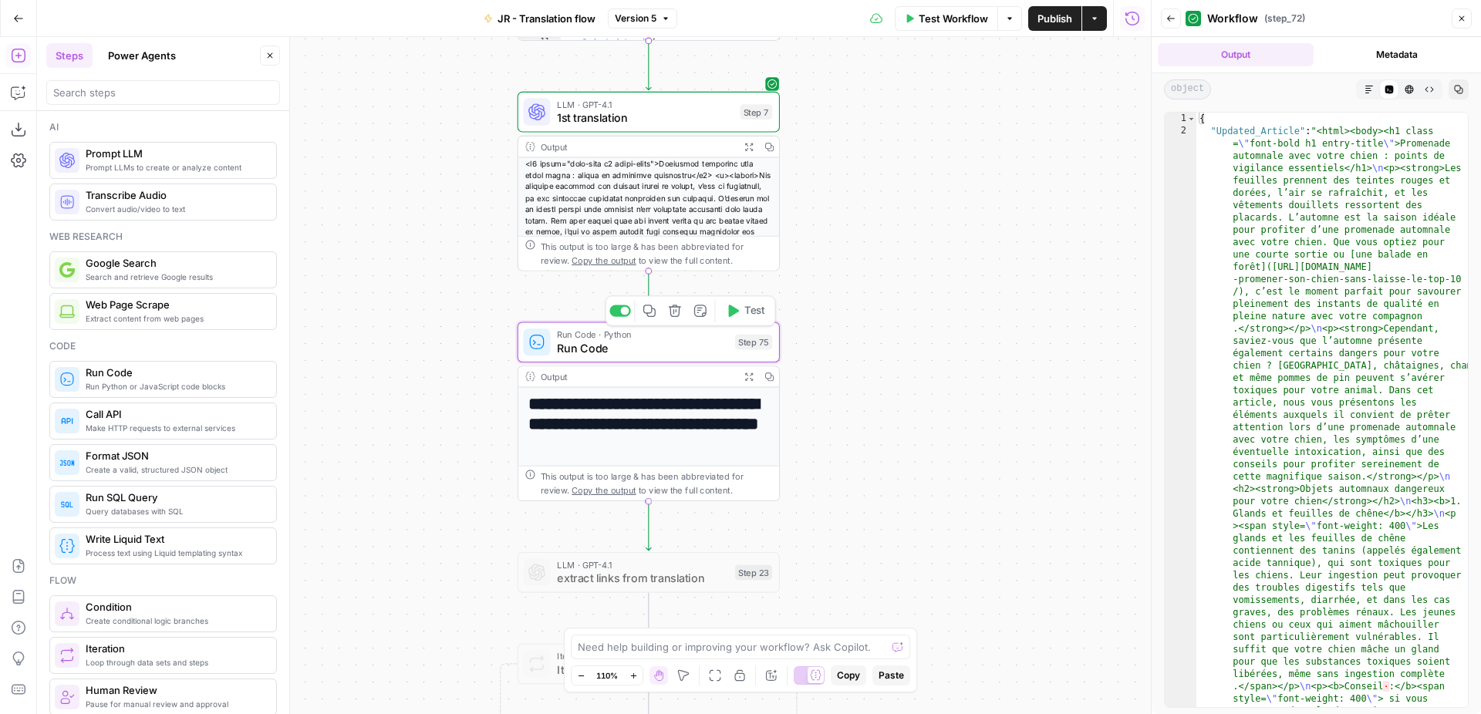
type textarea "Run Code"
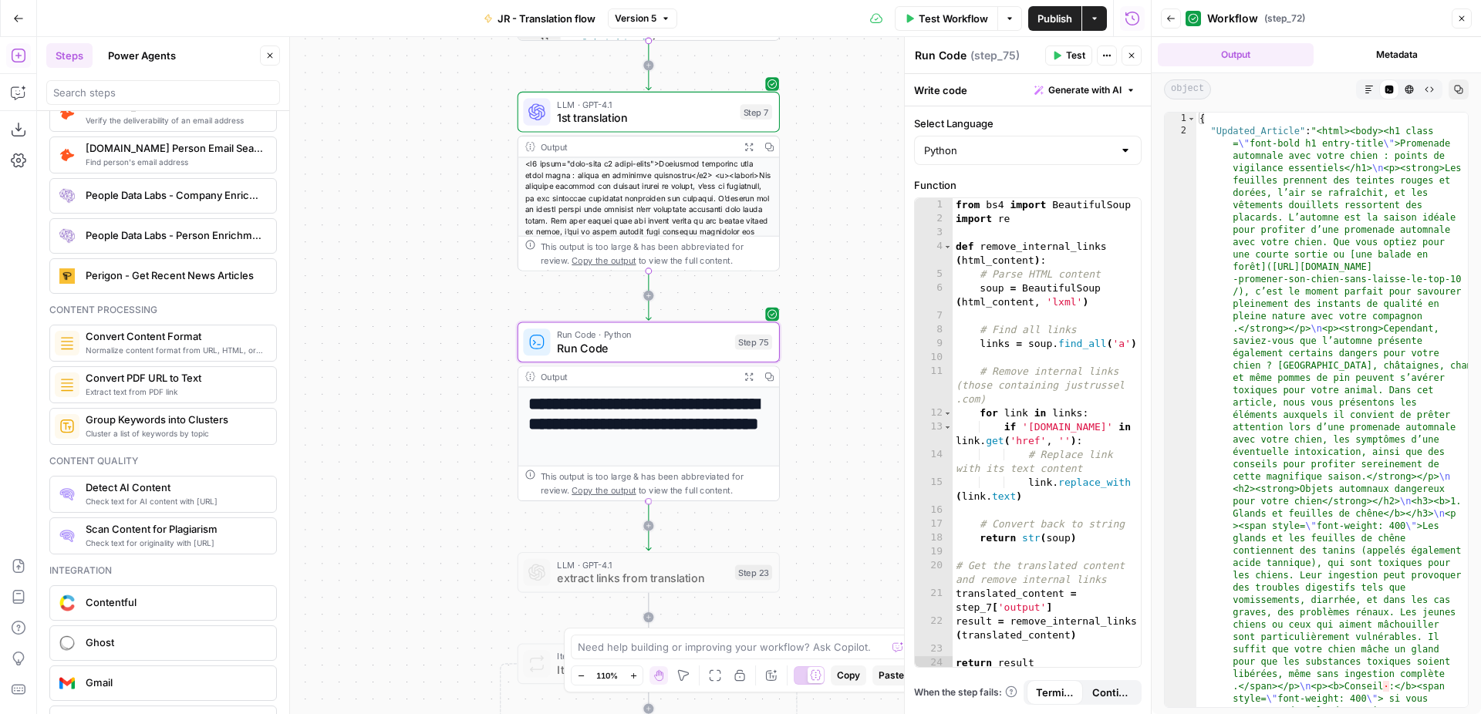
scroll to position [51, 0]
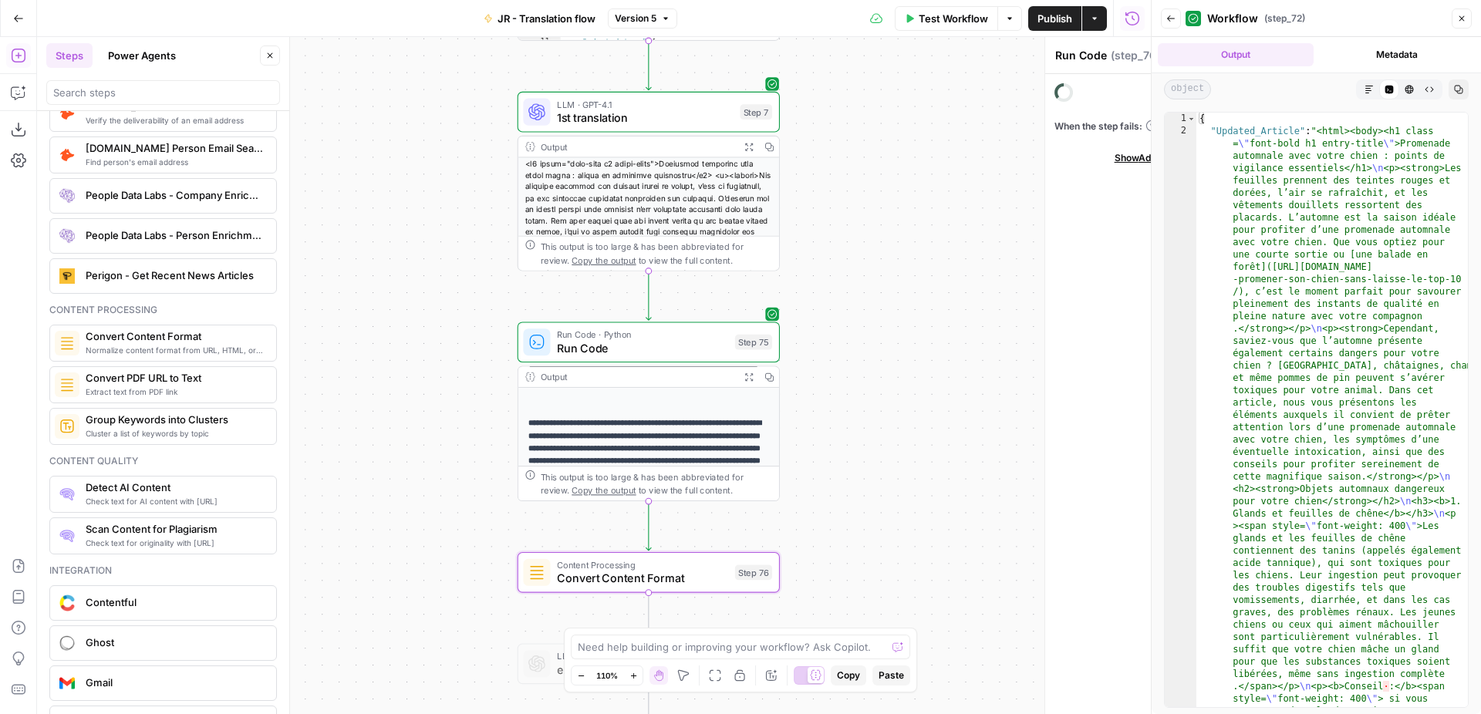
type textarea "Convert Content Format"
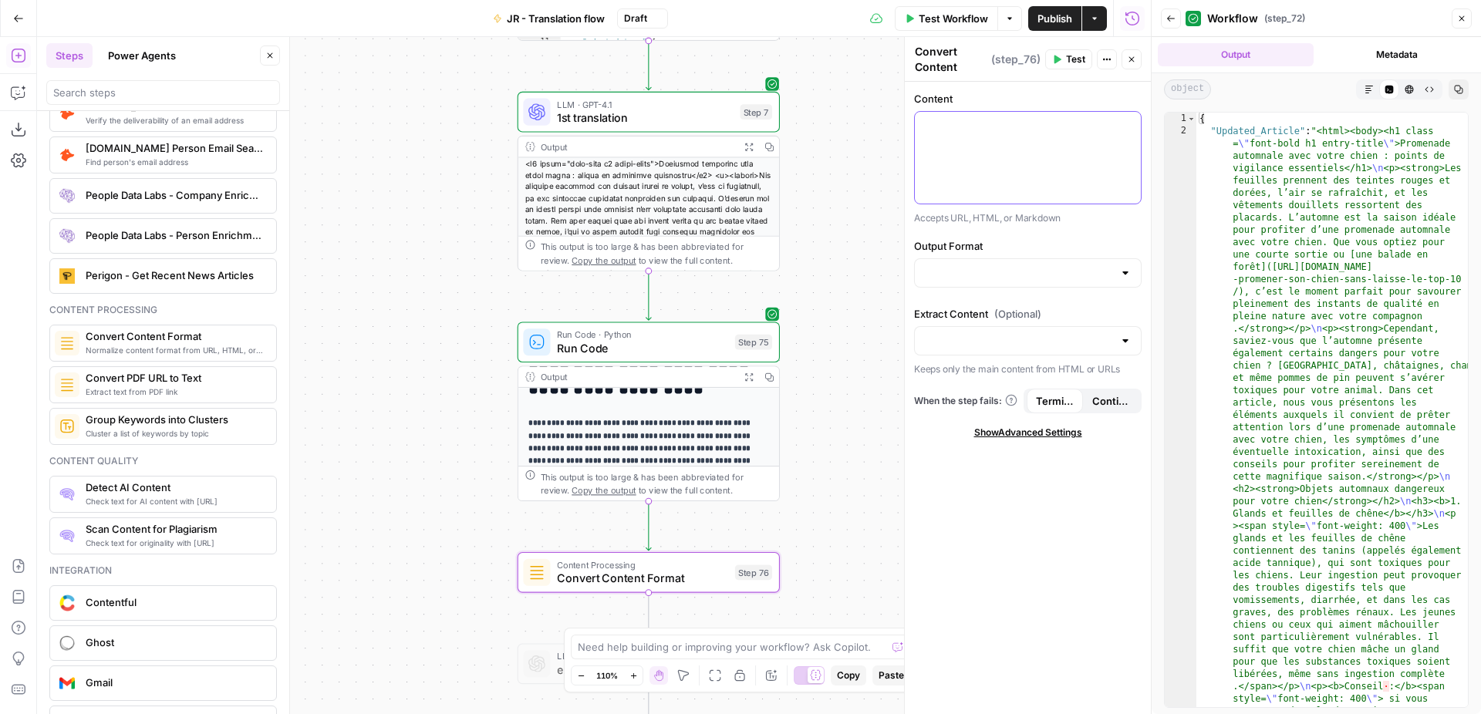
click at [1027, 154] on div at bounding box center [1028, 158] width 226 height 92
click at [1124, 127] on icon "button" at bounding box center [1127, 126] width 8 height 7
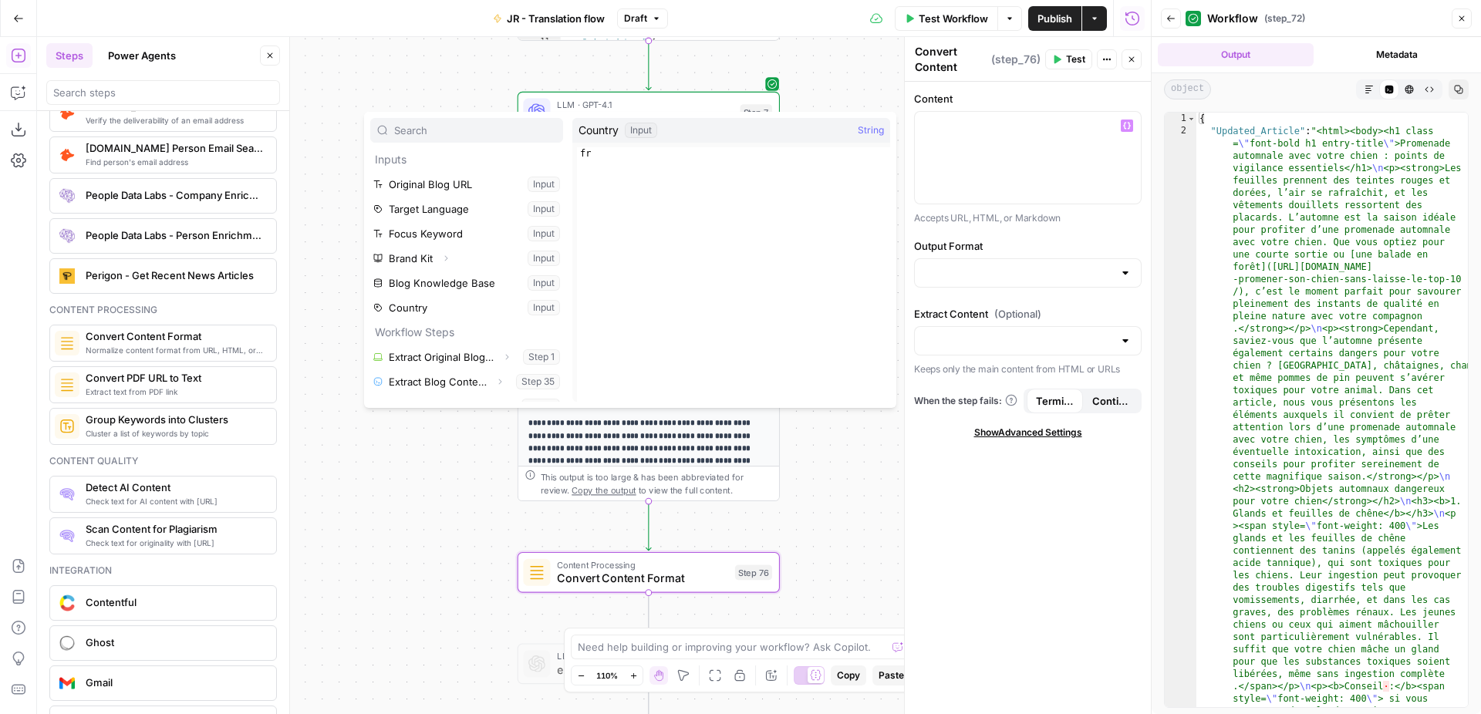
scroll to position [165, 0]
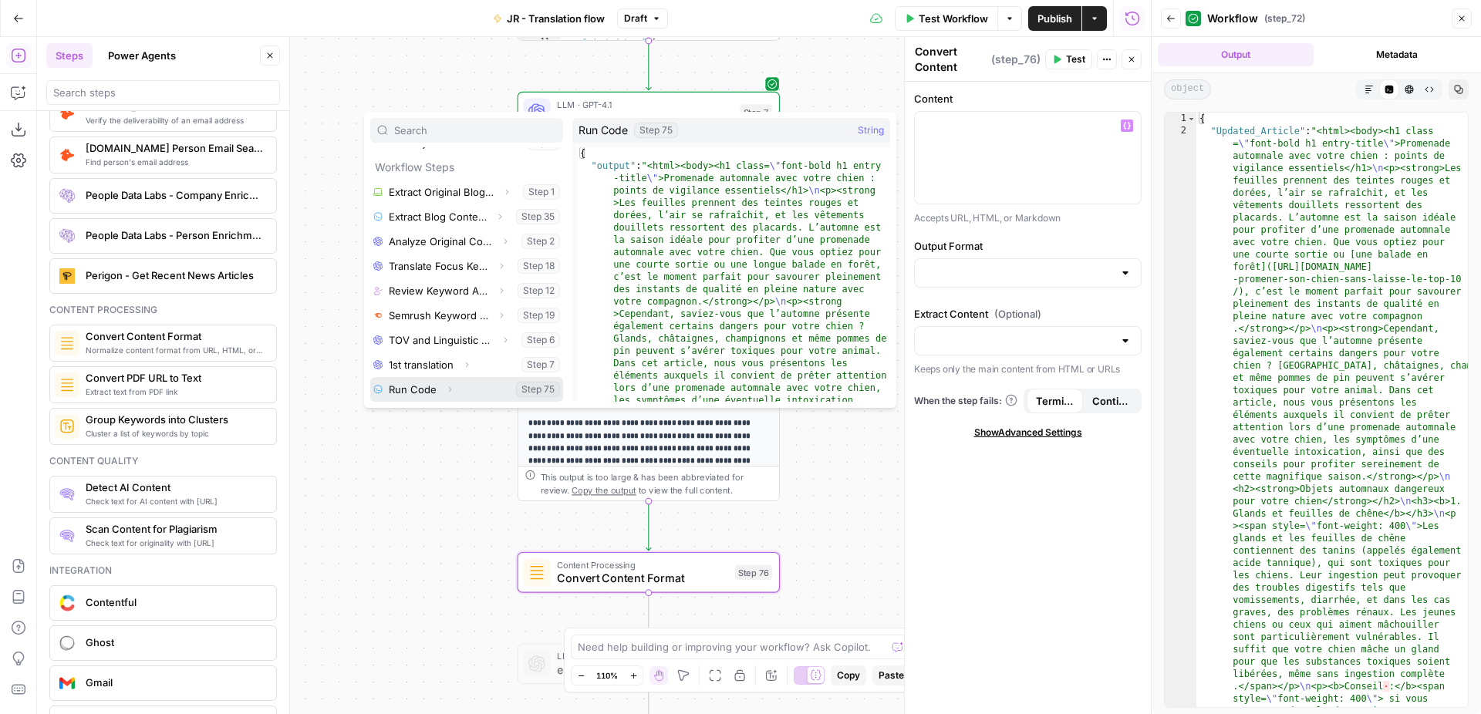
click at [452, 391] on icon "button" at bounding box center [449, 389] width 9 height 9
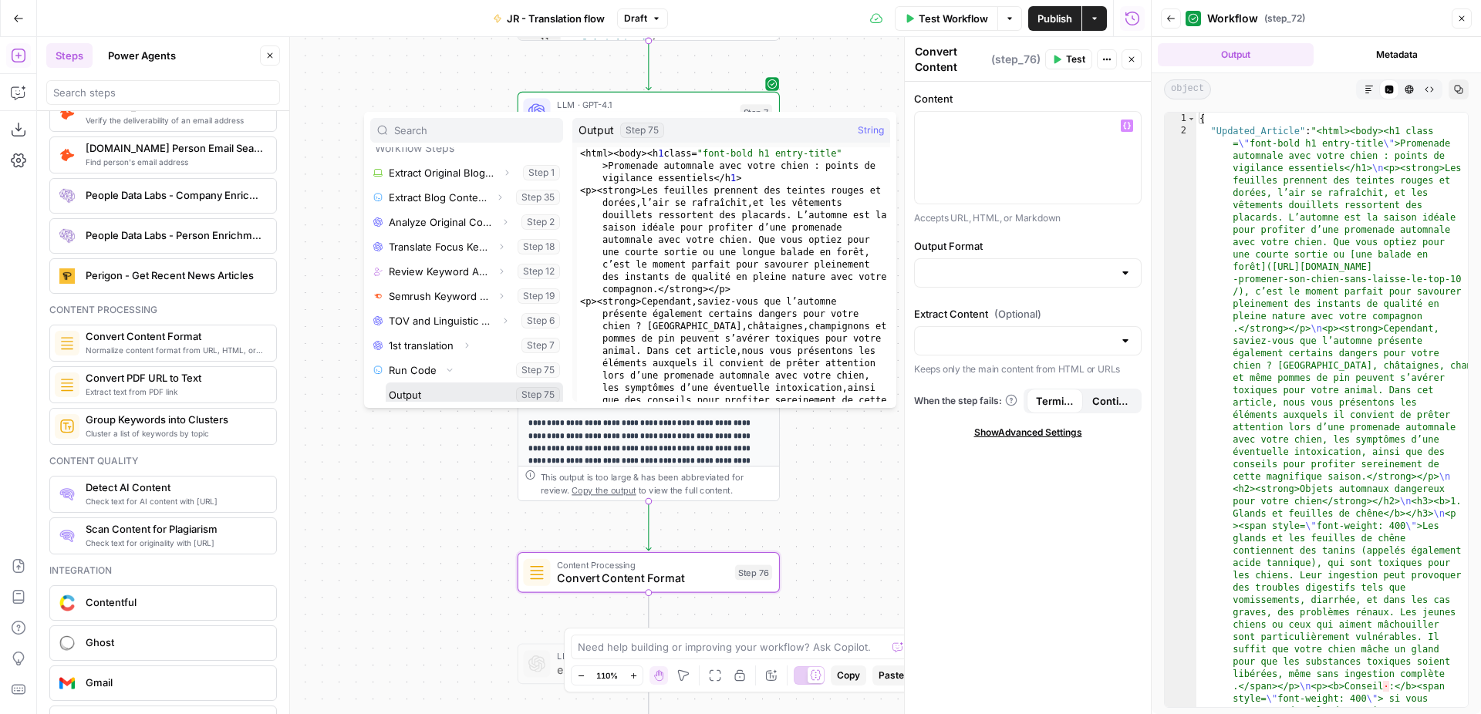
click at [449, 396] on button "Select variable Output" at bounding box center [474, 394] width 177 height 25
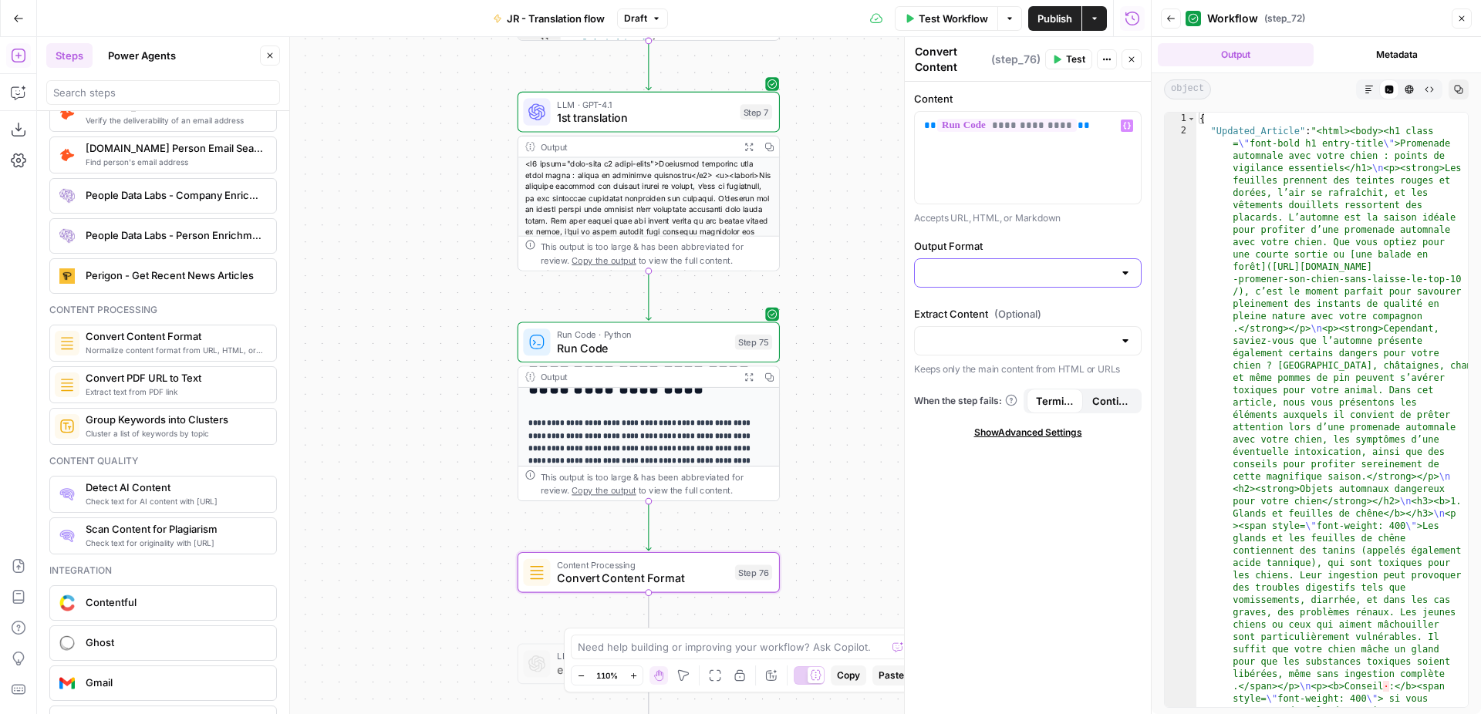
click at [981, 271] on input "Output Format" at bounding box center [1018, 272] width 189 height 15
click at [981, 303] on button "HTML" at bounding box center [1028, 312] width 214 height 22
type input "HTML"
click at [984, 346] on input "Extract Content (Optional)" at bounding box center [1018, 340] width 189 height 15
click at [996, 309] on span "(Optional)" at bounding box center [1017, 313] width 47 height 15
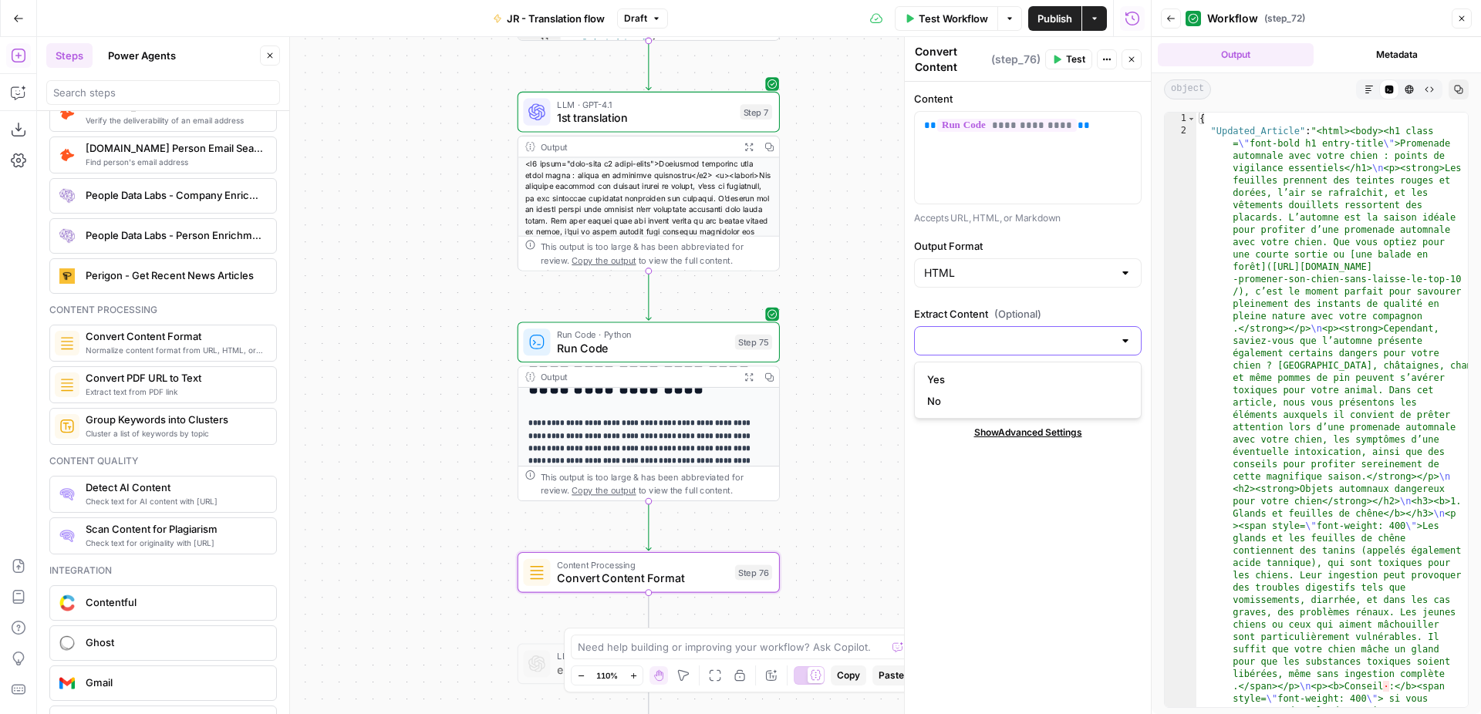
click at [996, 333] on input "Extract Content (Optional)" at bounding box center [1018, 340] width 189 height 15
click at [998, 284] on div "HTML" at bounding box center [1027, 272] width 227 height 29
click at [978, 329] on span "Markdown" at bounding box center [1024, 332] width 195 height 15
type input "Markdown"
click at [972, 337] on input "Extract Content (Optional)" at bounding box center [1018, 340] width 189 height 15
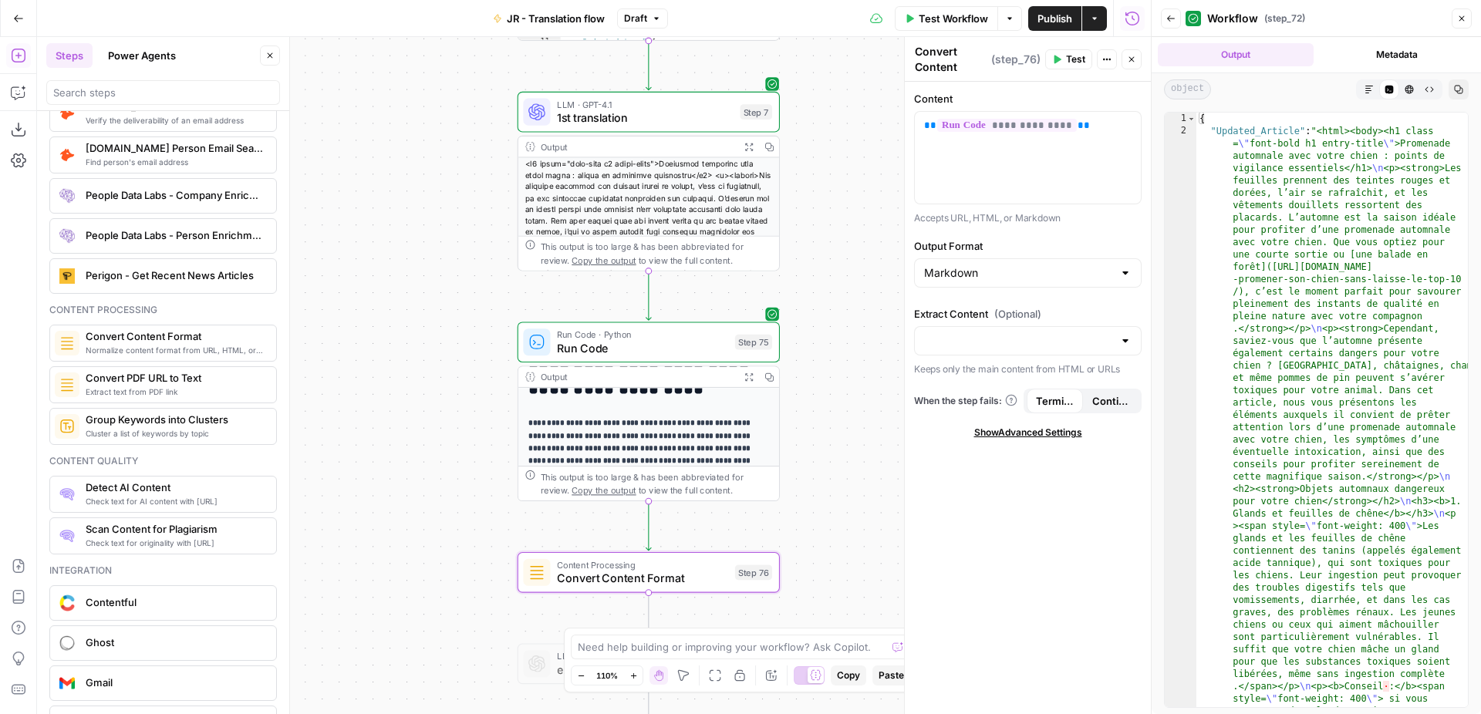
click at [1020, 312] on span "(Optional)" at bounding box center [1017, 313] width 47 height 15
click at [1020, 333] on input "Extract Content (Optional)" at bounding box center [1018, 340] width 189 height 15
click at [990, 385] on span "Yes" at bounding box center [1024, 379] width 195 height 15
type input "Yes"
click at [1004, 348] on input "Extract Content (Optional)" at bounding box center [1018, 340] width 189 height 15
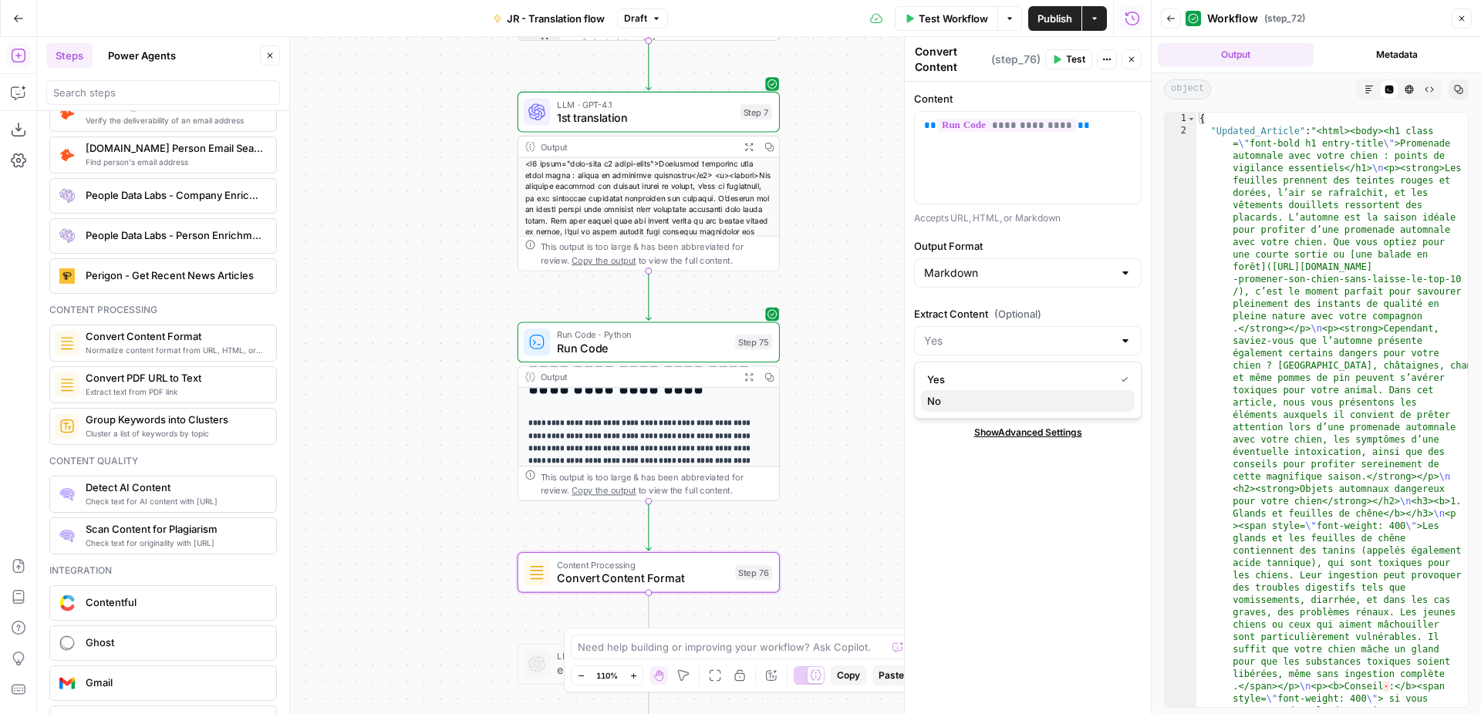
click at [992, 396] on span "No" at bounding box center [1024, 400] width 195 height 15
type input "No"
click at [1059, 311] on label "Extract Content (Optional)" at bounding box center [1027, 313] width 227 height 15
click at [1059, 333] on input "No" at bounding box center [1018, 340] width 189 height 15
type input "No"
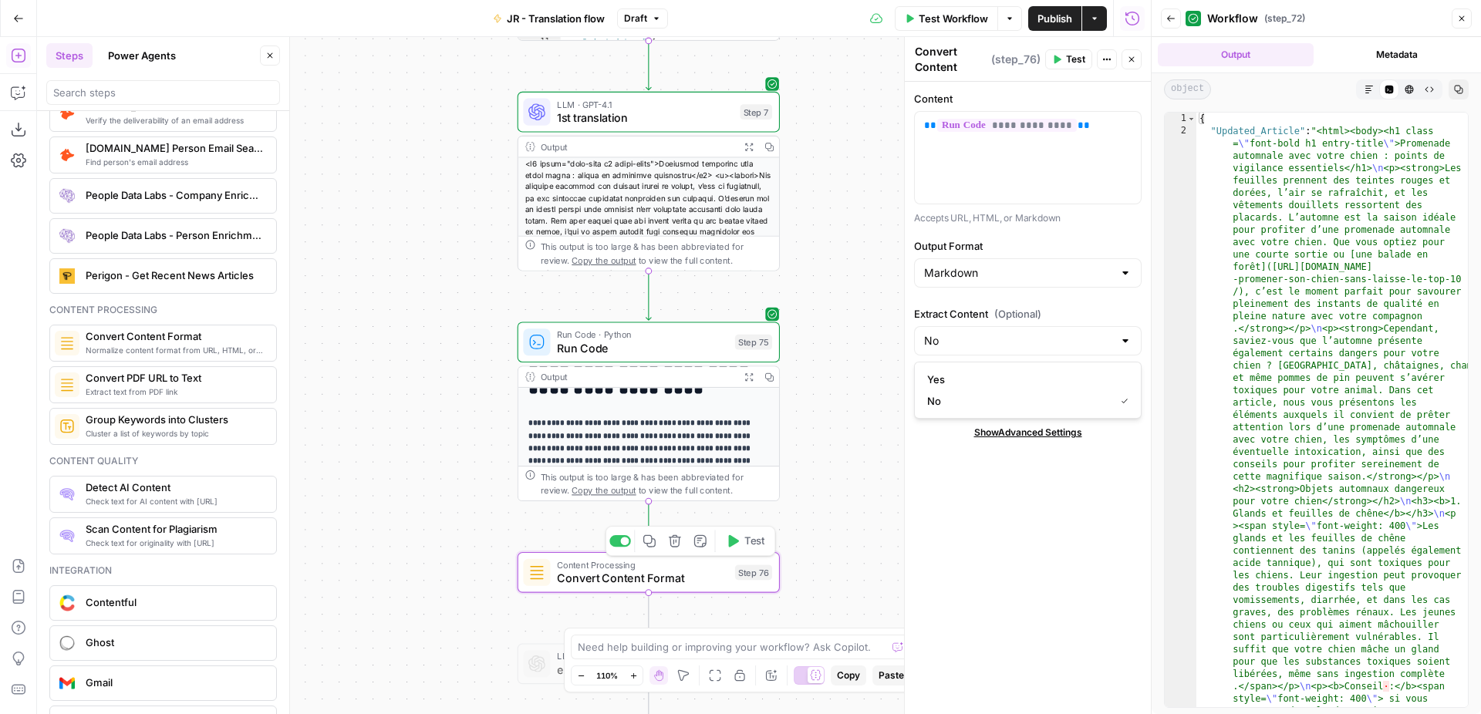
click at [743, 545] on button "Test" at bounding box center [745, 541] width 52 height 22
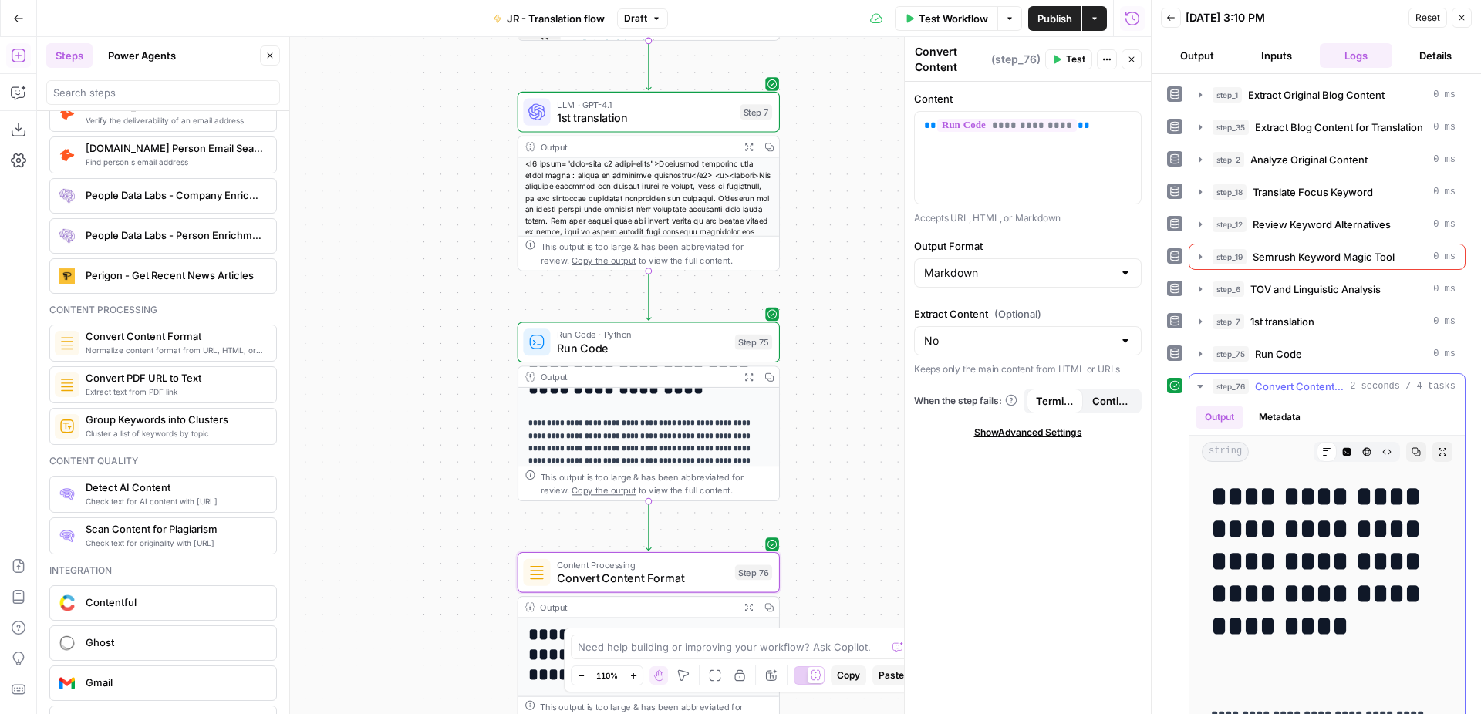
click at [1446, 458] on button "Expand Output" at bounding box center [1442, 452] width 20 height 20
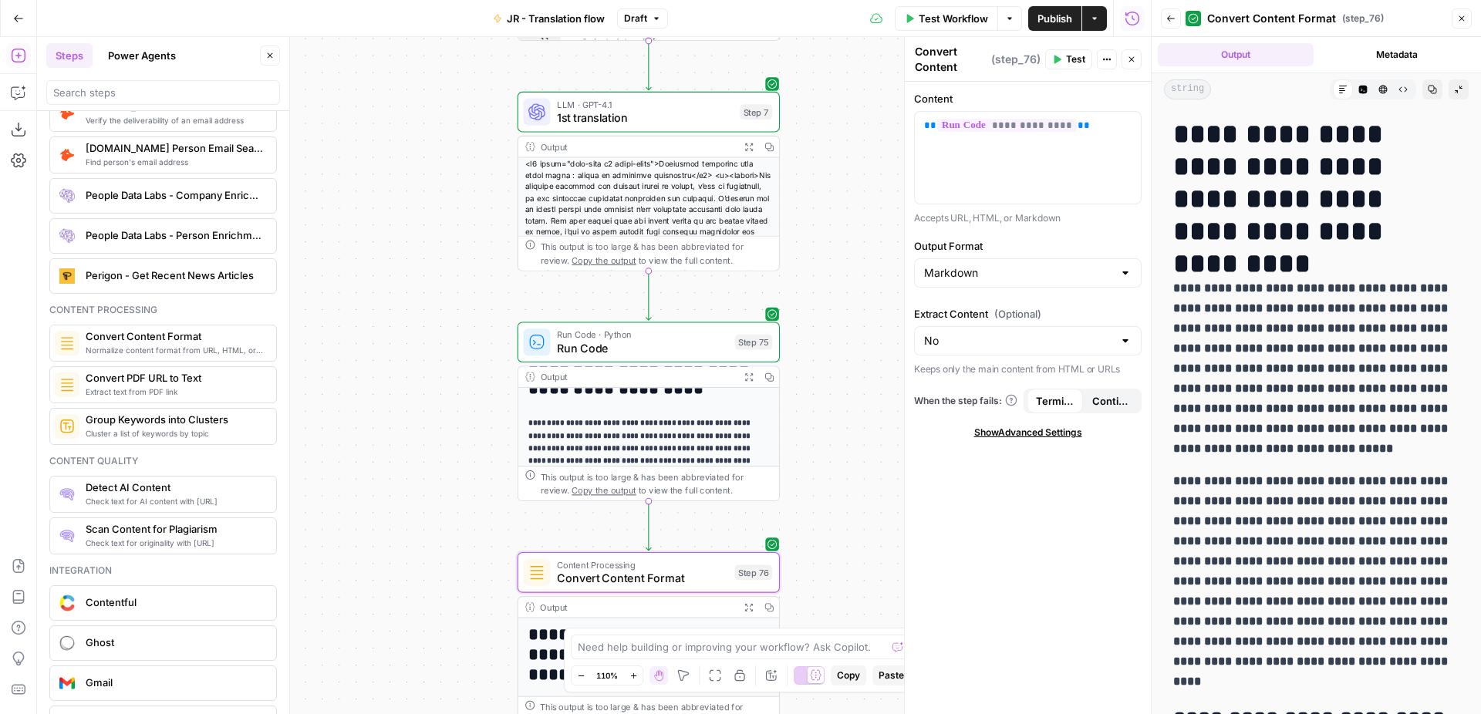
click at [1366, 92] on icon "button" at bounding box center [1363, 90] width 8 height 8
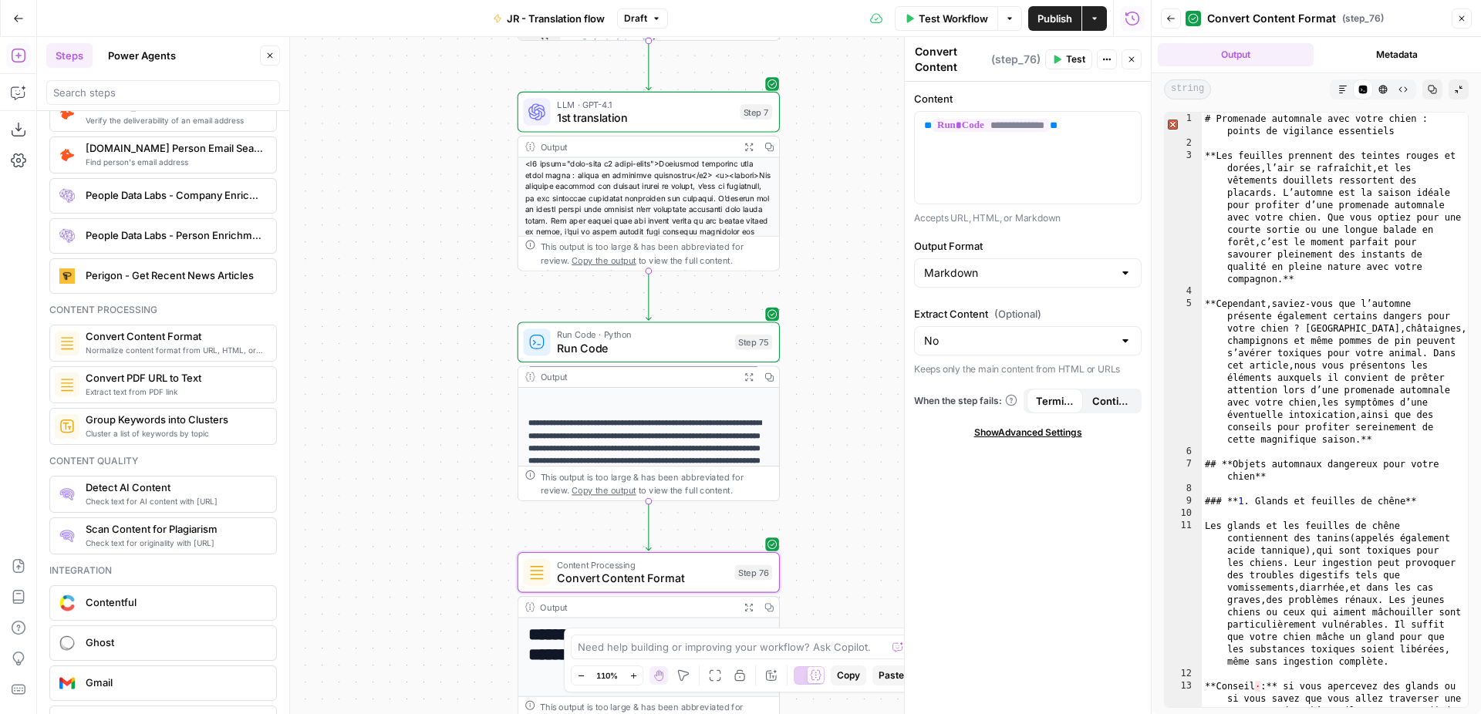
type textarea "**********"
click at [1172, 126] on div "1" at bounding box center [1182, 125] width 37 height 25
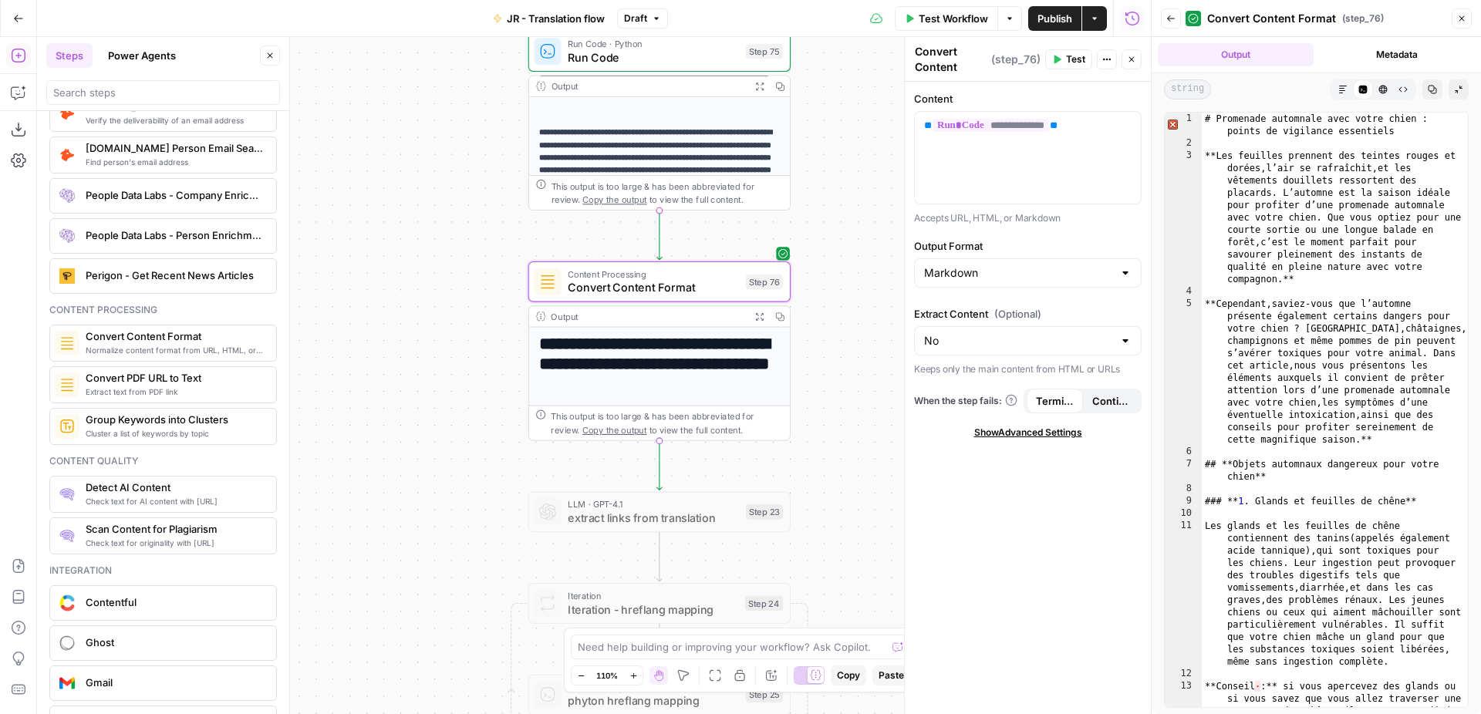
drag, startPoint x: 853, startPoint y: 440, endPoint x: 864, endPoint y: 147, distance: 293.2
click at [864, 147] on div "Workflow Set Inputs Inputs Web Page Scrape Extract Original Blog Content Step 1…" at bounding box center [594, 375] width 1114 height 677
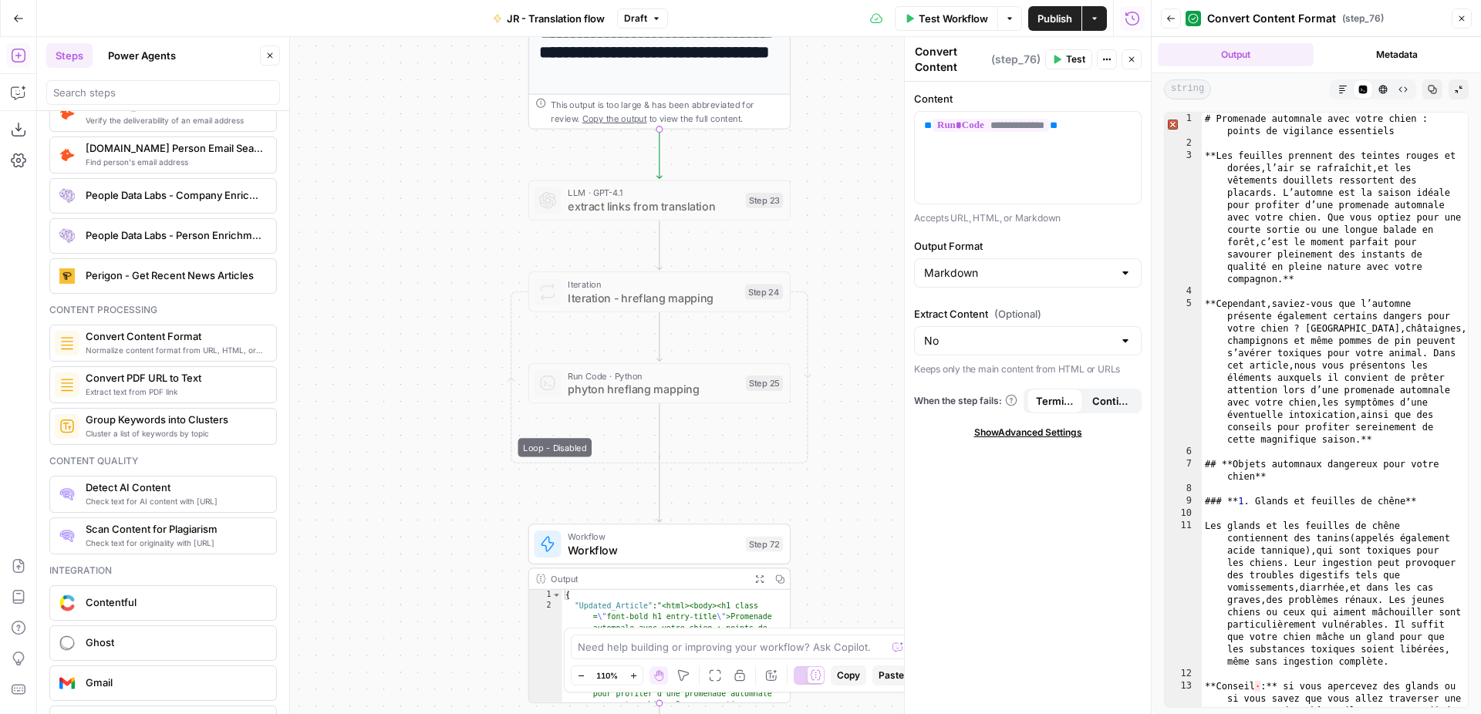
drag, startPoint x: 856, startPoint y: 403, endPoint x: 857, endPoint y: 69, distance: 333.9
click at [856, 69] on div "Workflow Set Inputs Inputs Web Page Scrape Extract Original Blog Content Step 1…" at bounding box center [594, 375] width 1114 height 677
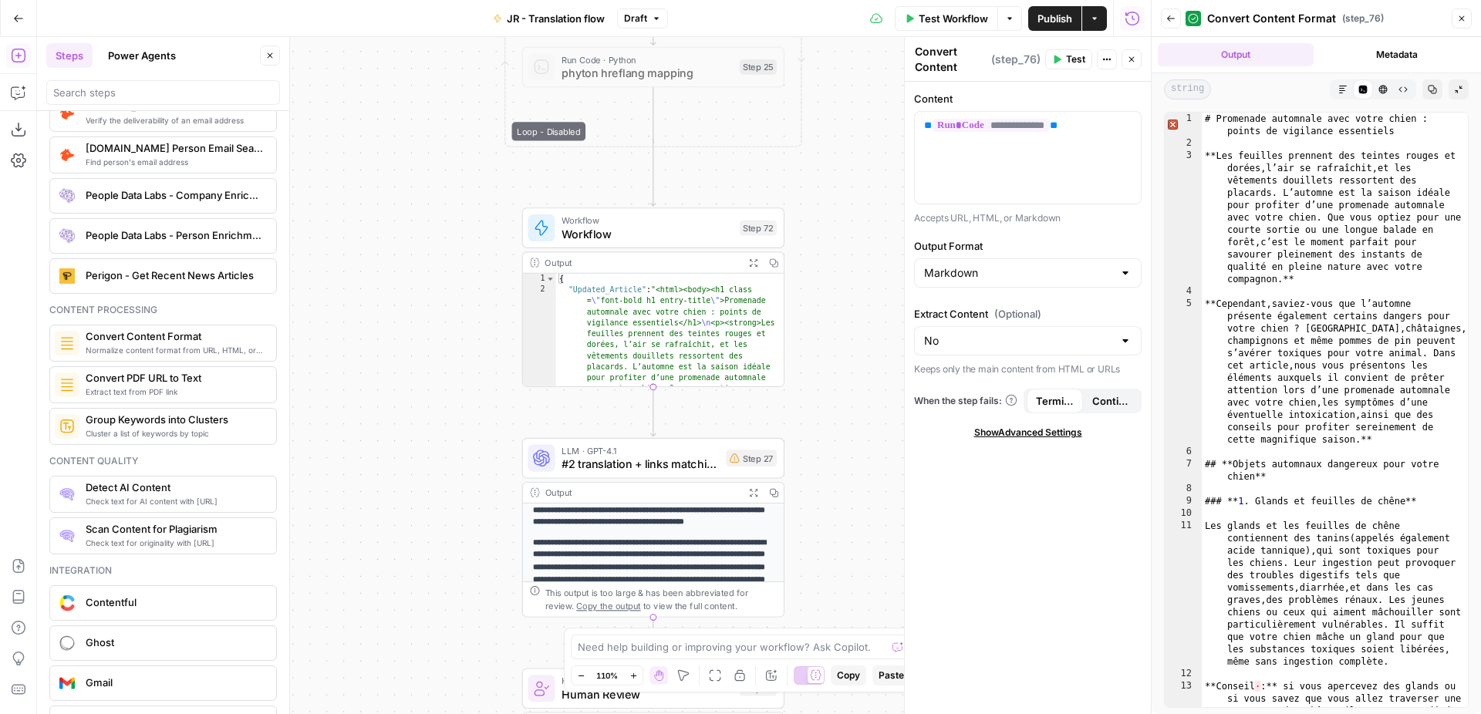
drag, startPoint x: 861, startPoint y: 383, endPoint x: 860, endPoint y: 216, distance: 167.3
click at [860, 216] on div "Workflow Set Inputs Inputs Web Page Scrape Extract Original Blog Content Step 1…" at bounding box center [594, 375] width 1114 height 677
click at [745, 204] on button "Test" at bounding box center [749, 197] width 52 height 22
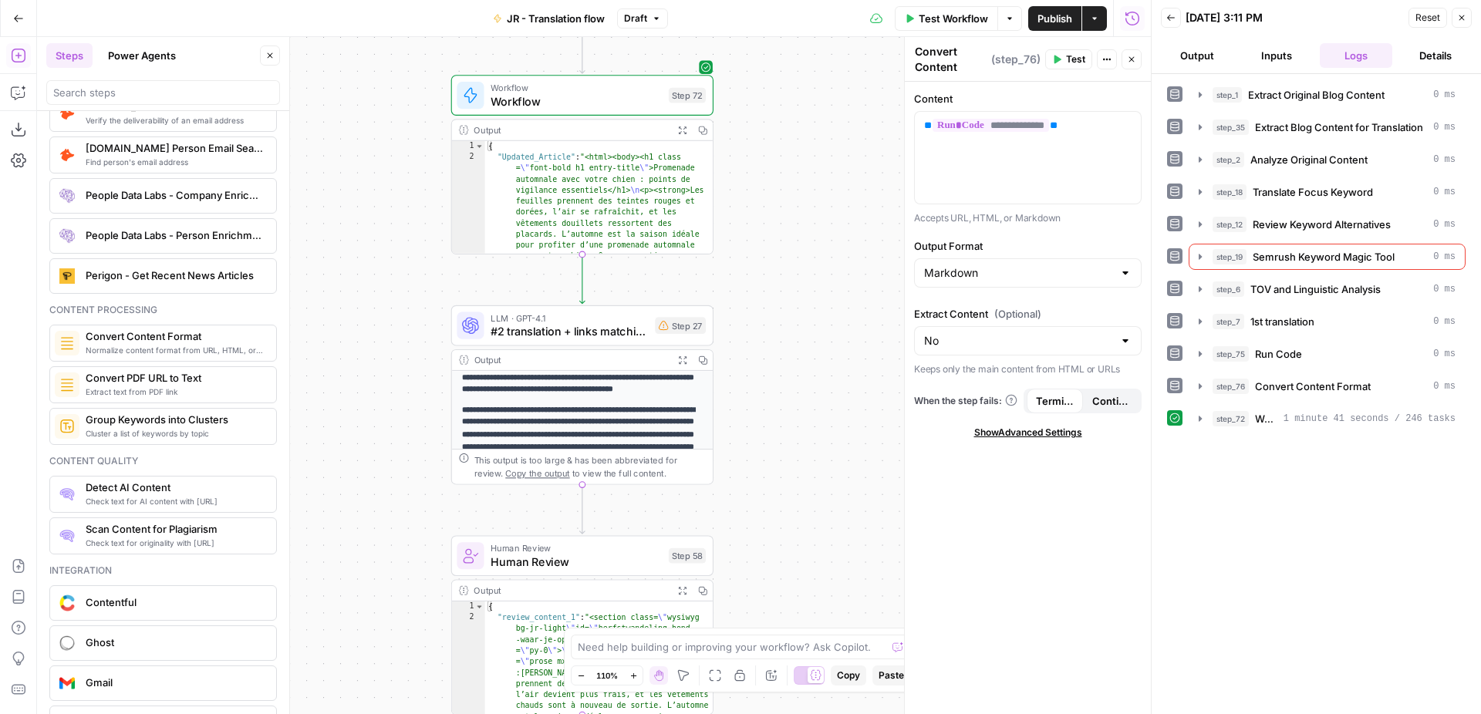
drag, startPoint x: 589, startPoint y: 678, endPoint x: 761, endPoint y: 294, distance: 420.8
click at [762, 293] on div "Workflow Set Inputs Inputs Web Page Scrape Extract Original Blog Content Step 1…" at bounding box center [594, 375] width 1114 height 677
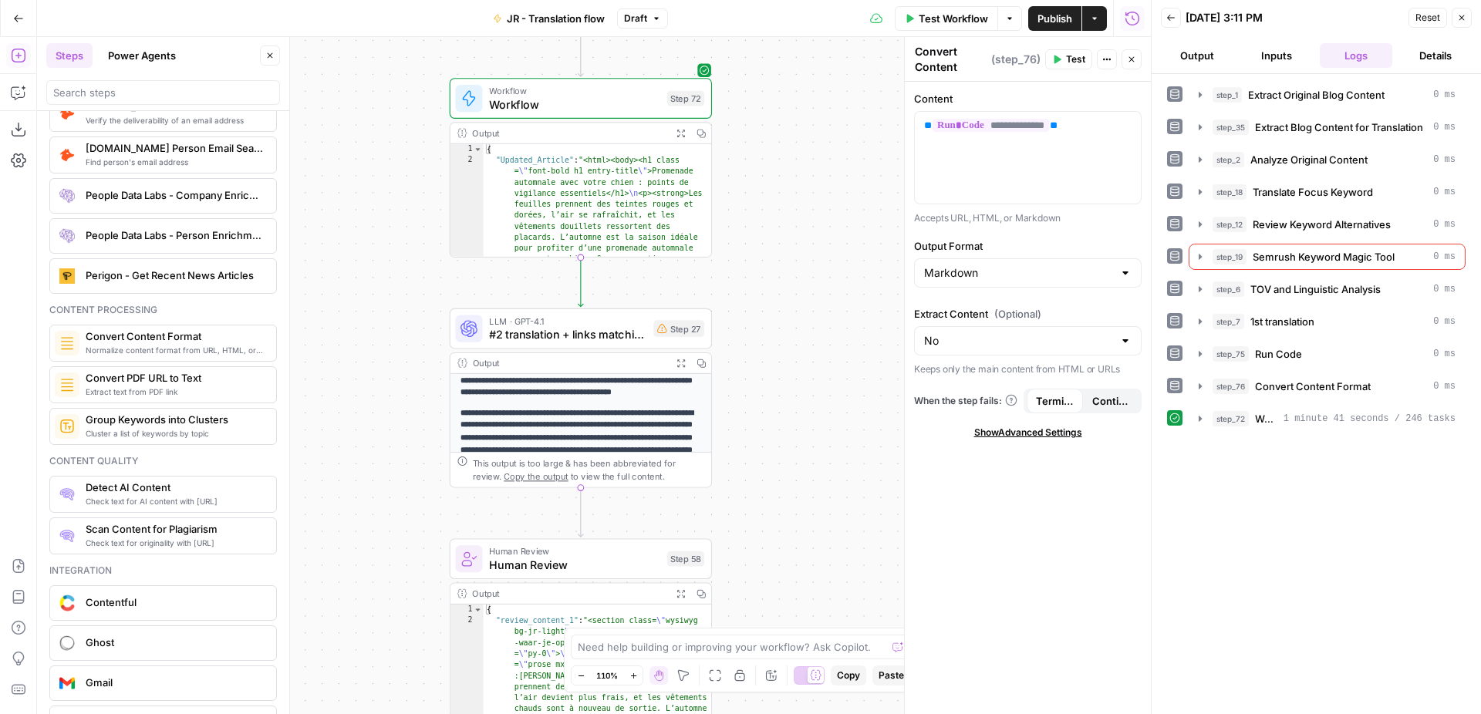
click at [680, 134] on icon "button" at bounding box center [680, 133] width 9 height 9
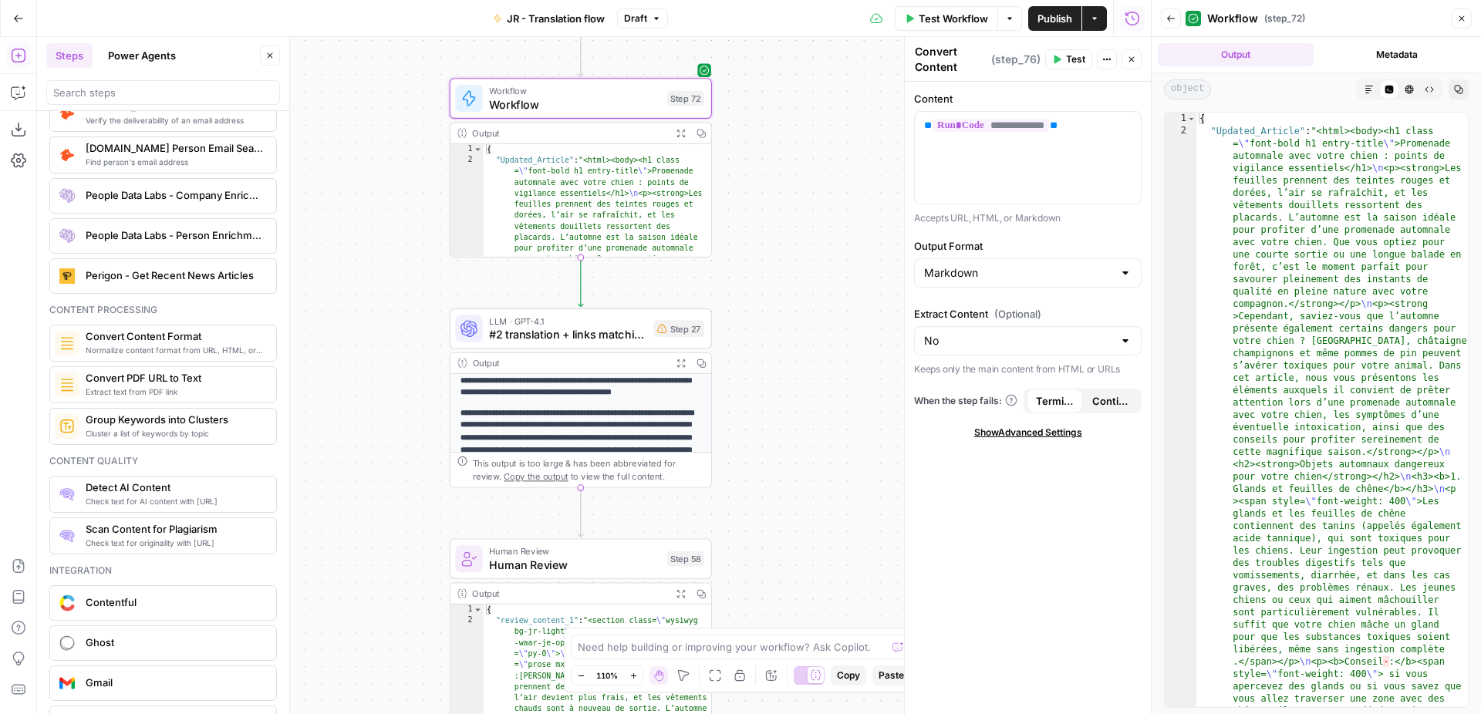
click at [1370, 89] on icon "button" at bounding box center [1368, 89] width 9 height 9
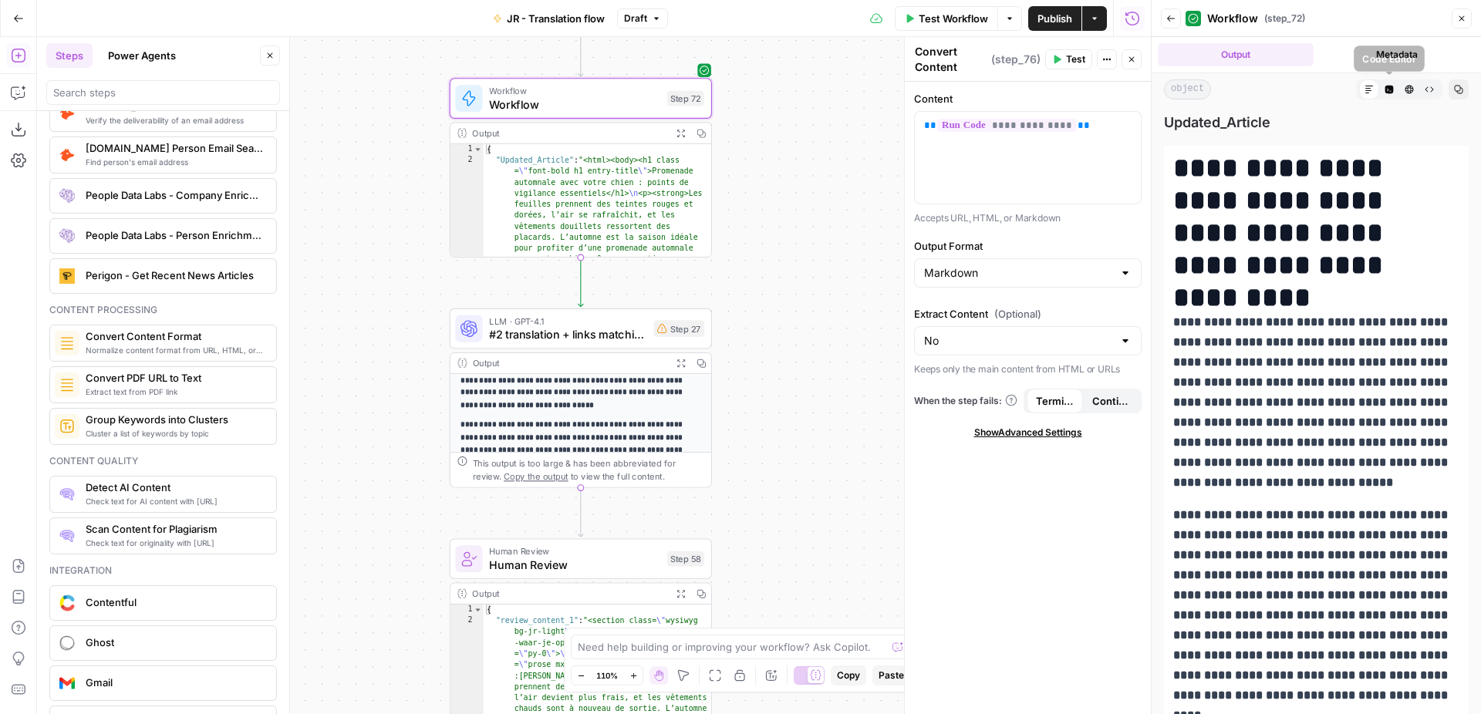
click at [1387, 92] on icon "button" at bounding box center [1389, 90] width 8 height 8
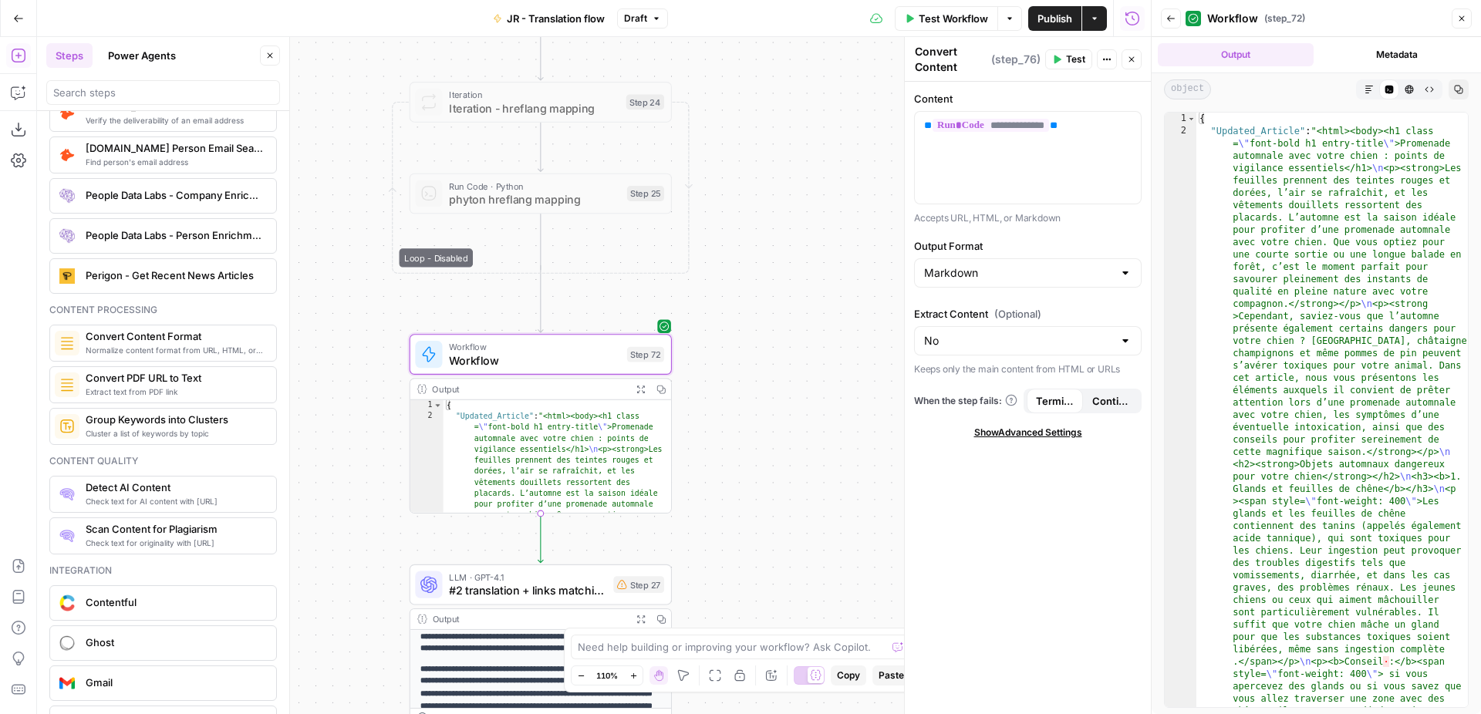
drag, startPoint x: 805, startPoint y: 174, endPoint x: 763, endPoint y: 428, distance: 257.1
click at [764, 428] on div "Workflow Set Inputs Inputs Web Page Scrape Extract Original Blog Content Step 1…" at bounding box center [594, 375] width 1114 height 677
click at [1369, 88] on icon "button" at bounding box center [1368, 89] width 9 height 9
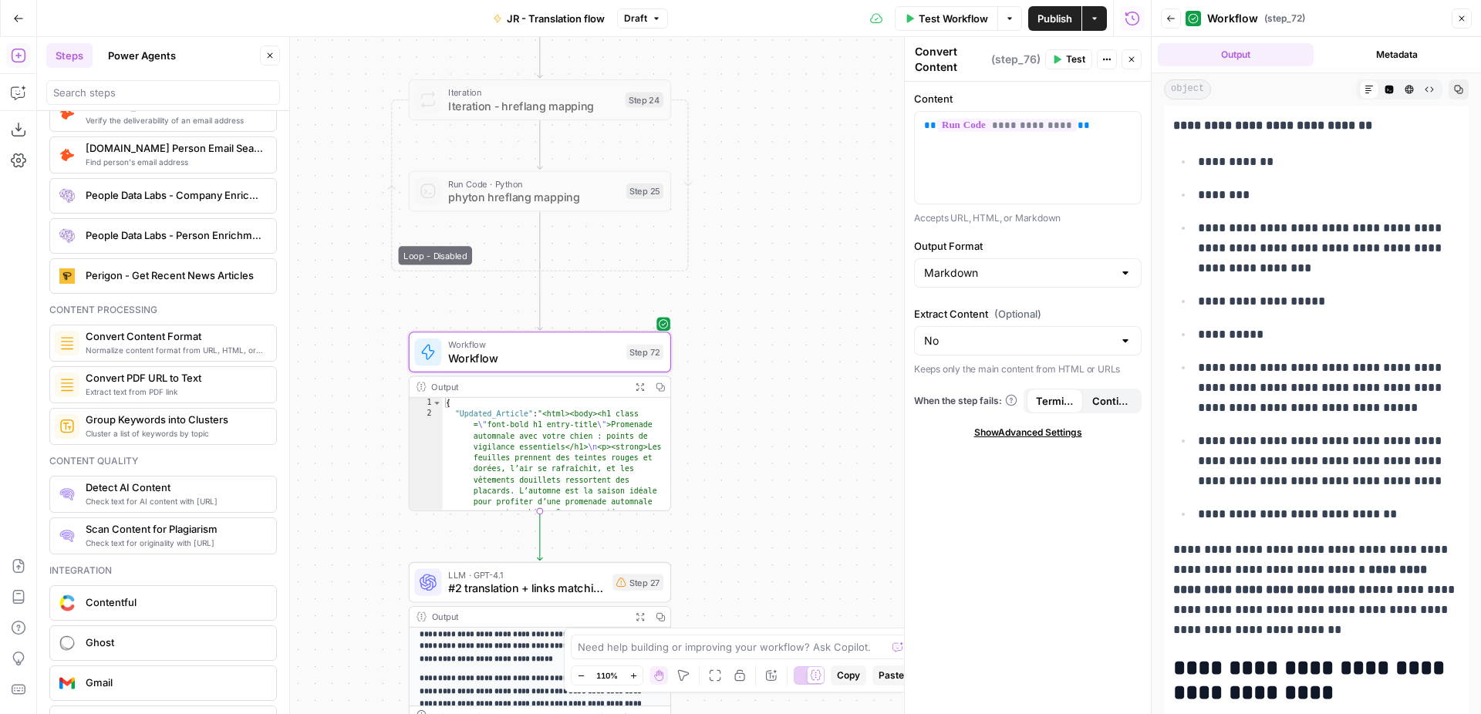
scroll to position [2884, 0]
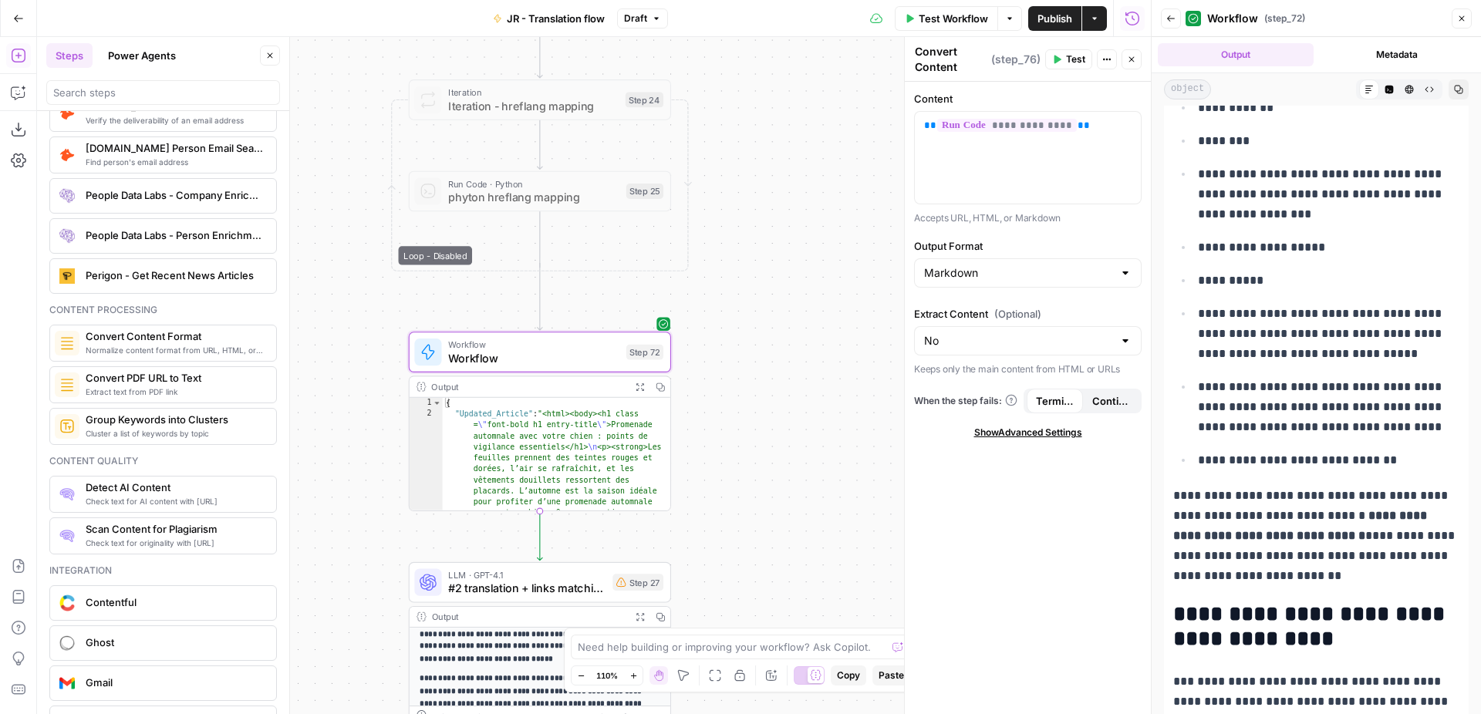
drag, startPoint x: 1346, startPoint y: 305, endPoint x: 1205, endPoint y: 292, distance: 141.0
click at [1205, 381] on span "**********" at bounding box center [1321, 407] width 247 height 52
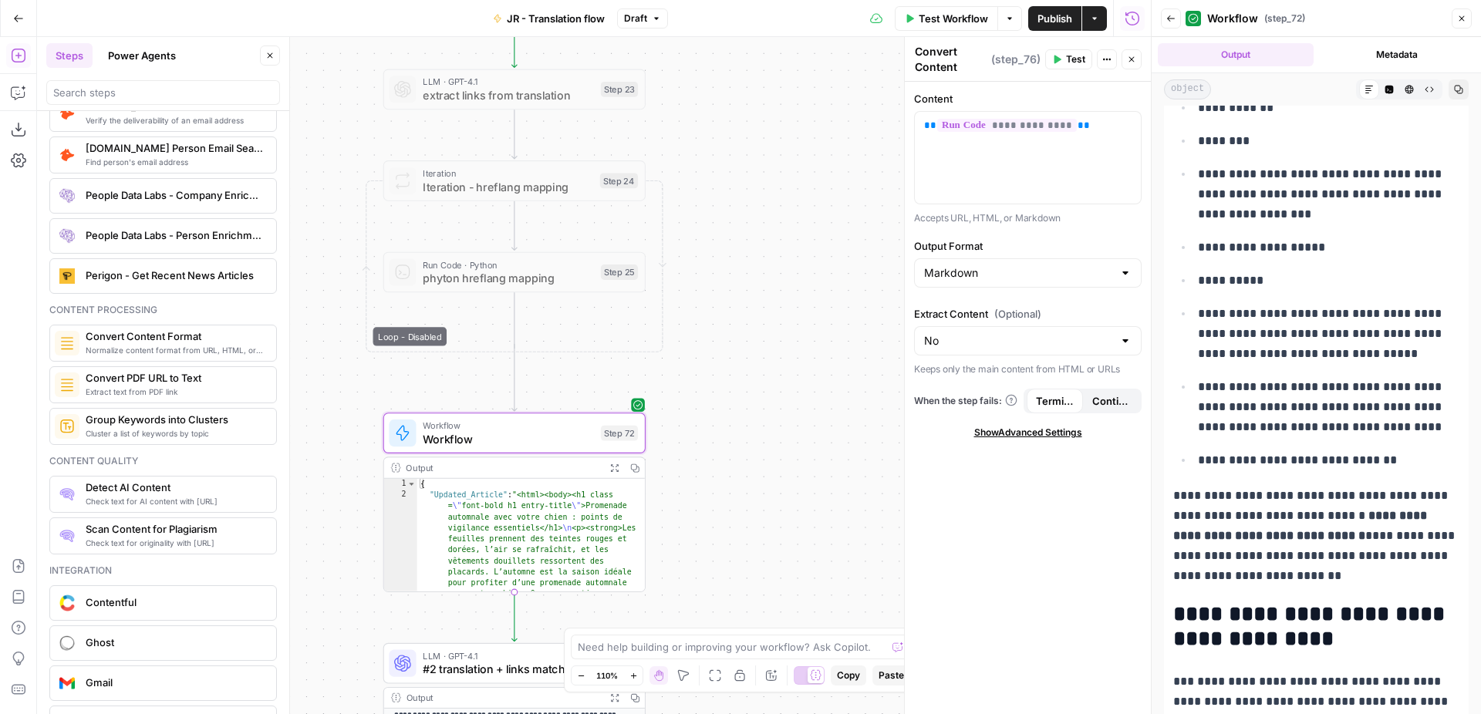
drag, startPoint x: 777, startPoint y: 251, endPoint x: 750, endPoint y: 332, distance: 85.6
click at [751, 332] on div "Workflow Set Inputs Inputs Web Page Scrape Extract Original Blog Content Step 1…" at bounding box center [594, 375] width 1114 height 677
click at [547, 429] on span "Workflow" at bounding box center [507, 426] width 171 height 14
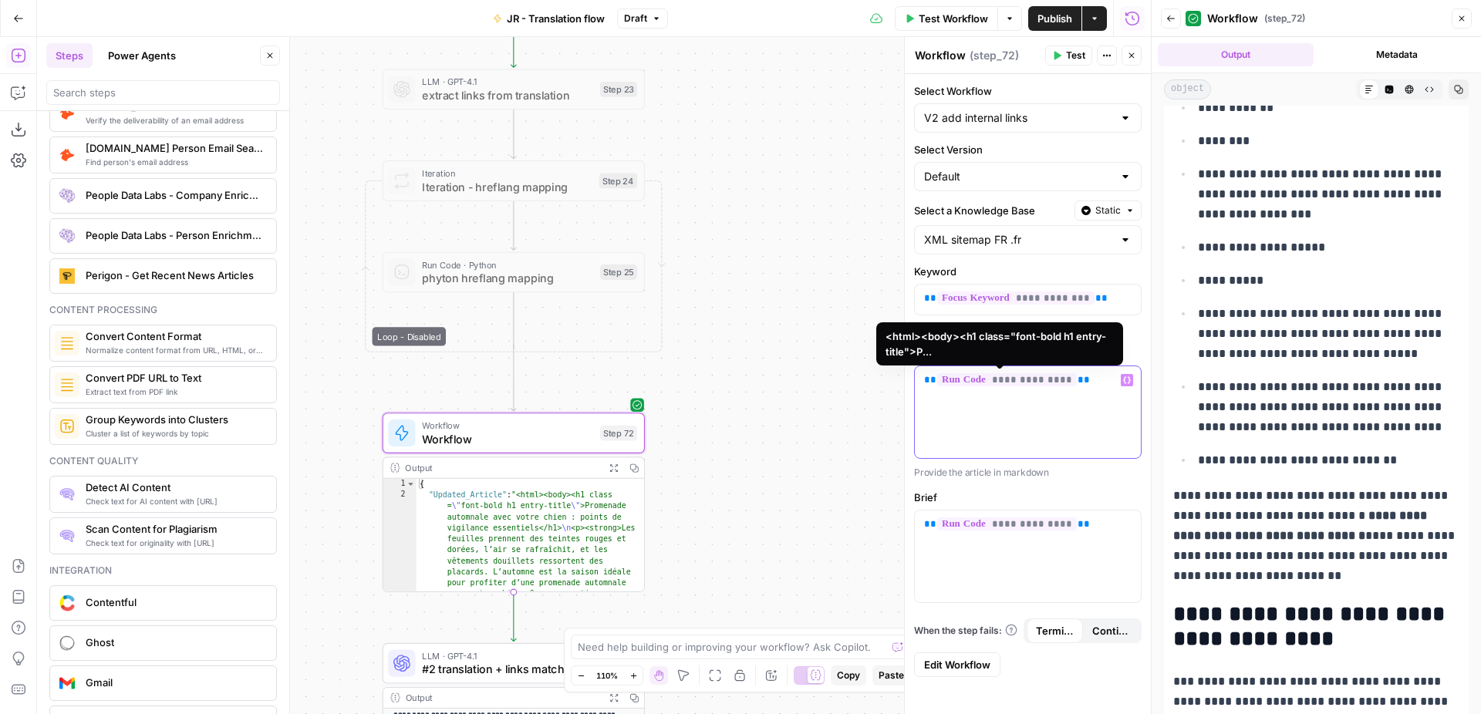
click at [966, 386] on span "**********" at bounding box center [1007, 379] width 140 height 13
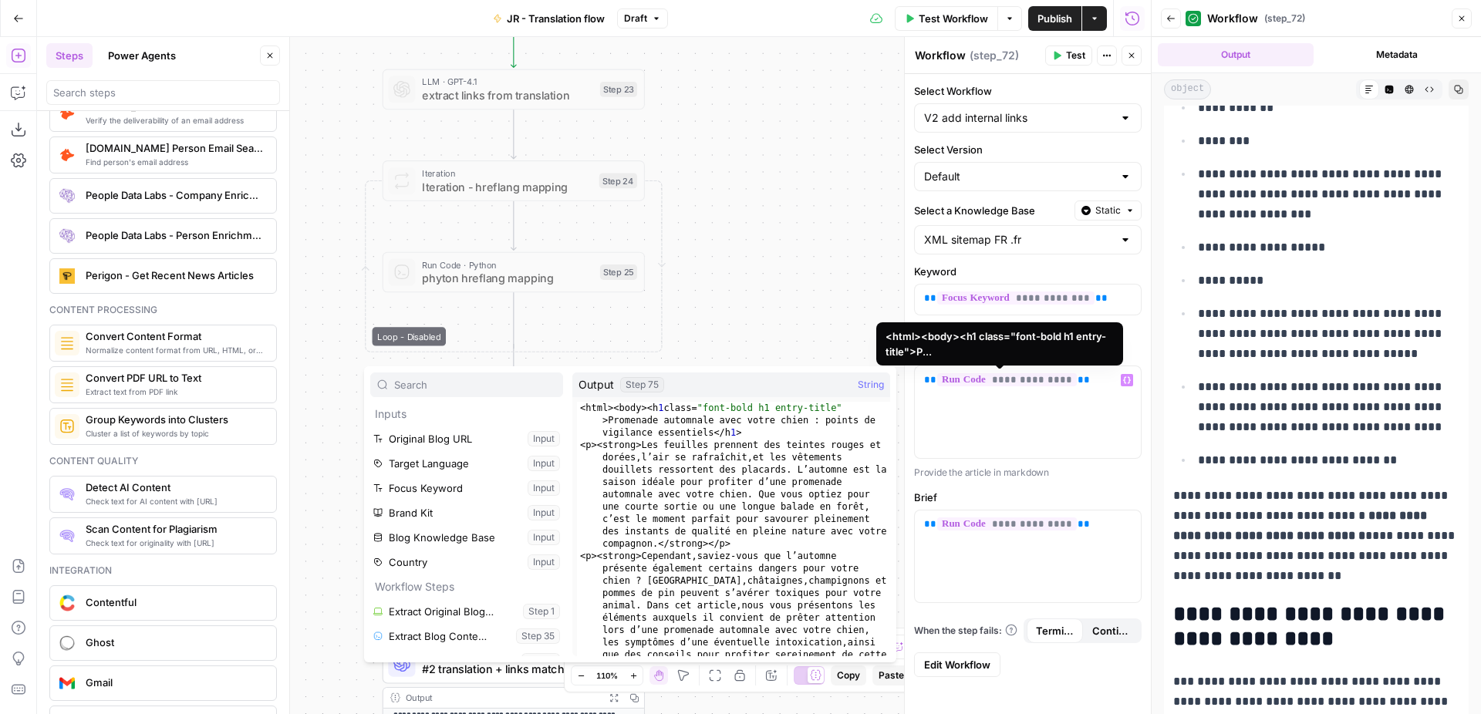
scroll to position [214, 0]
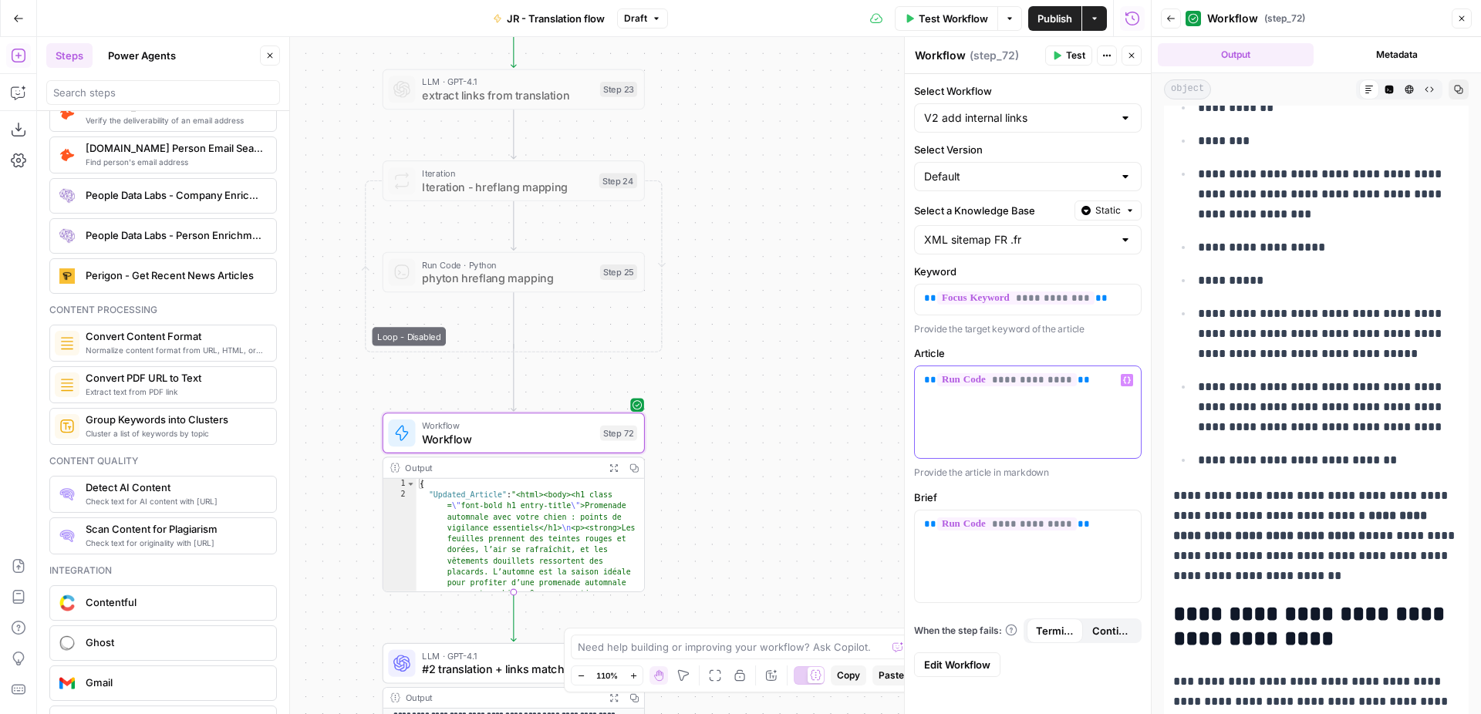
click at [1096, 372] on div "**********" at bounding box center [1028, 412] width 226 height 92
click at [1096, 374] on p "**********" at bounding box center [1027, 379] width 207 height 15
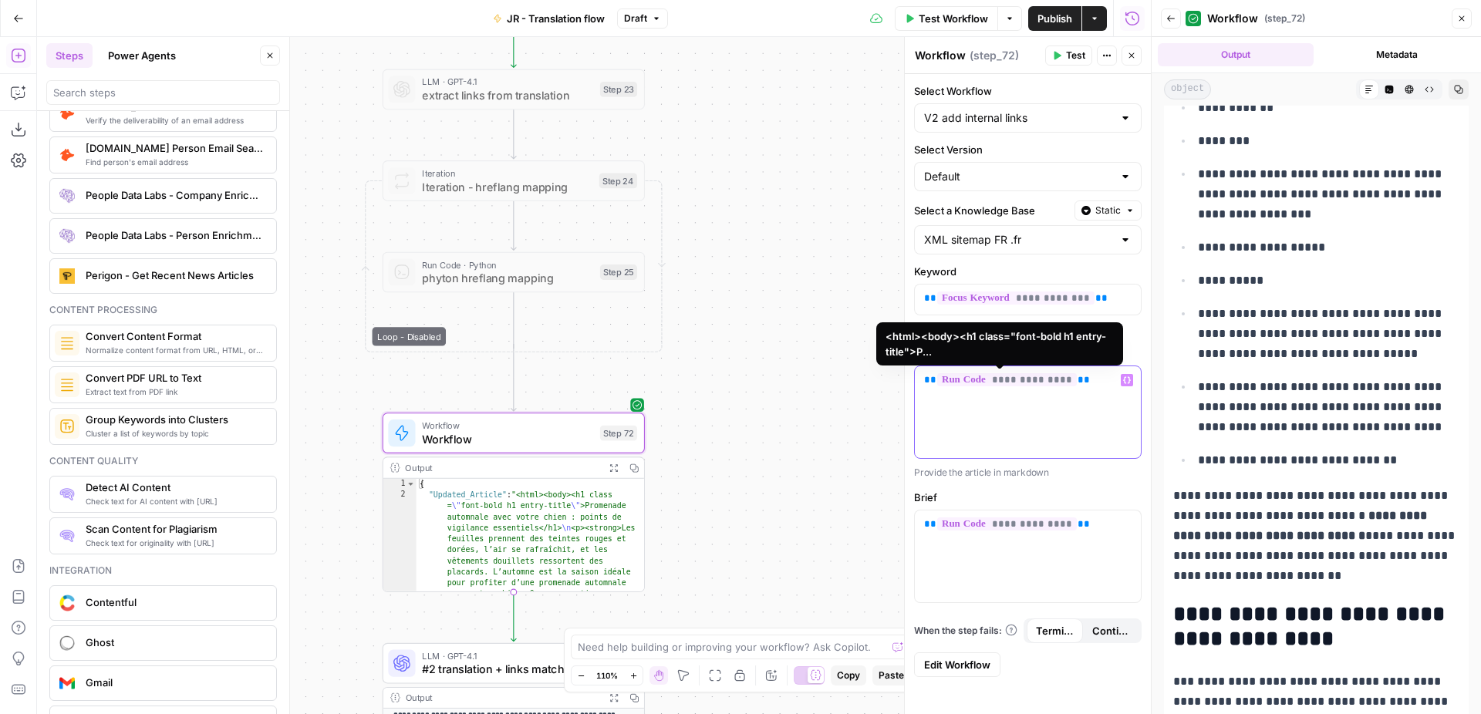
click at [1006, 379] on span "**********" at bounding box center [1007, 379] width 140 height 13
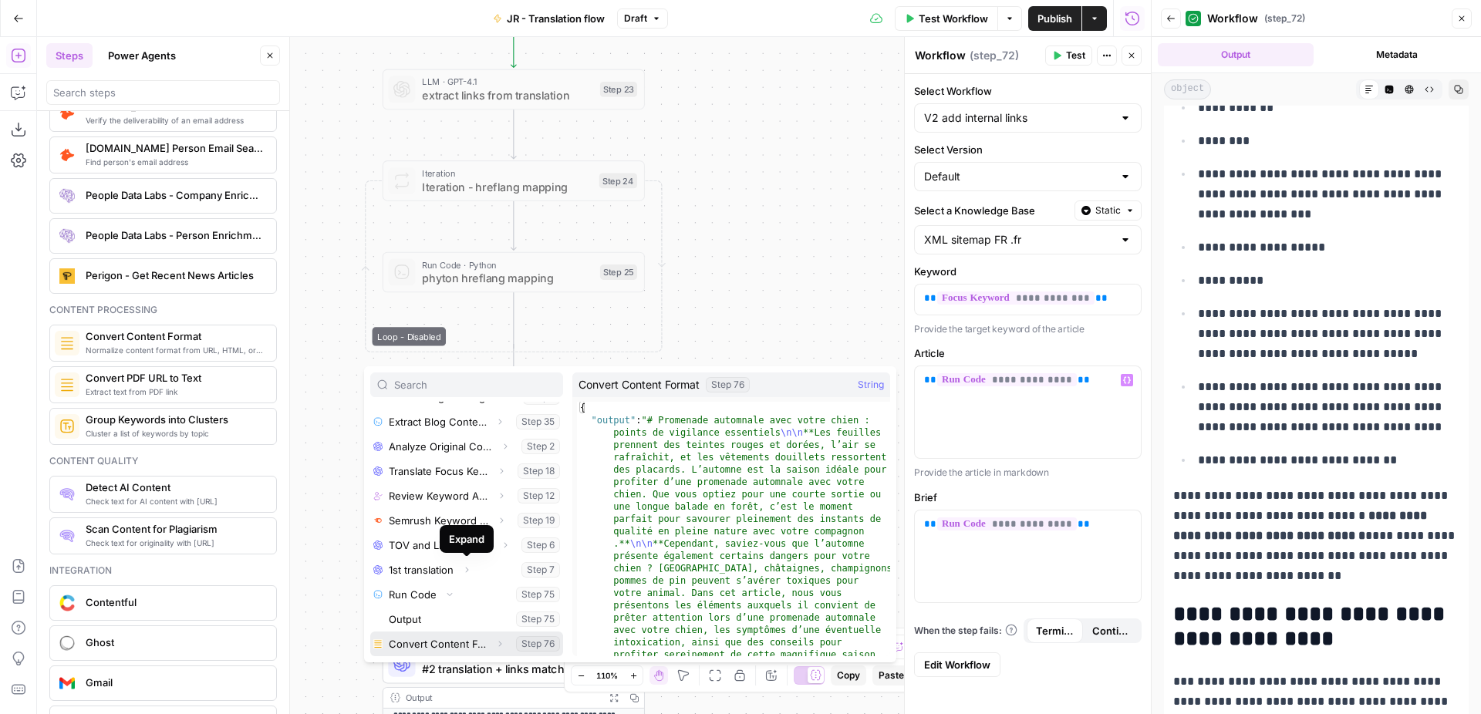
click at [473, 648] on button "Select variable Convert Content Format" at bounding box center [466, 644] width 193 height 25
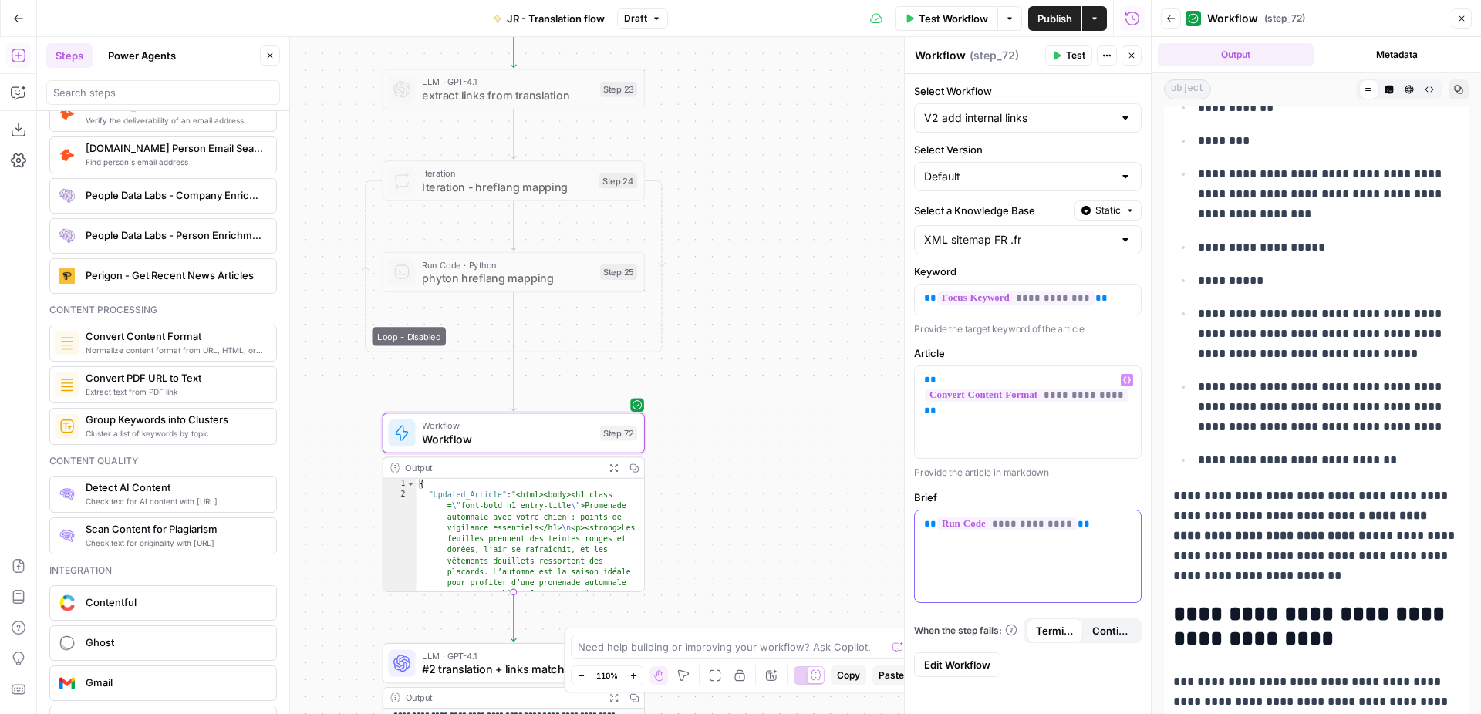
click at [979, 520] on span "**********" at bounding box center [1007, 523] width 140 height 13
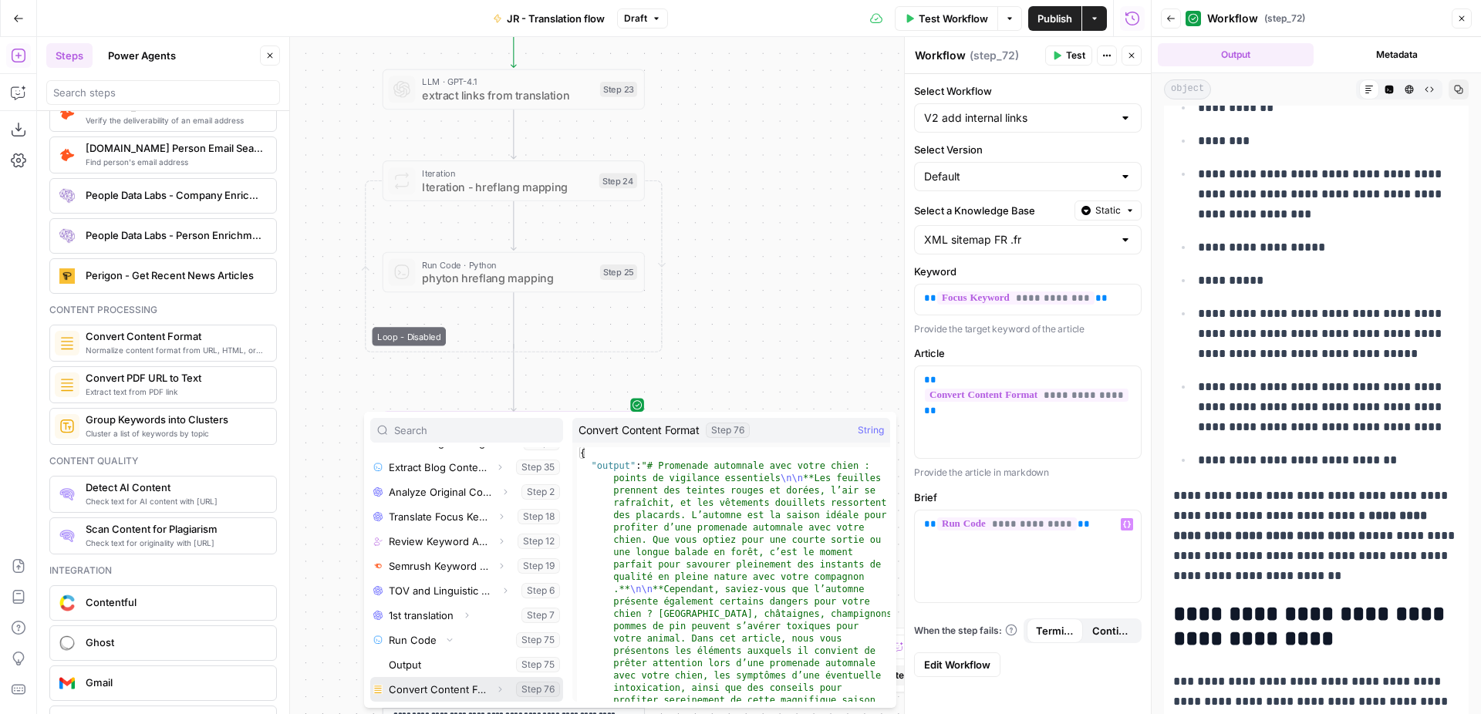
click at [457, 696] on button "Select variable Convert Content Format" at bounding box center [466, 689] width 193 height 25
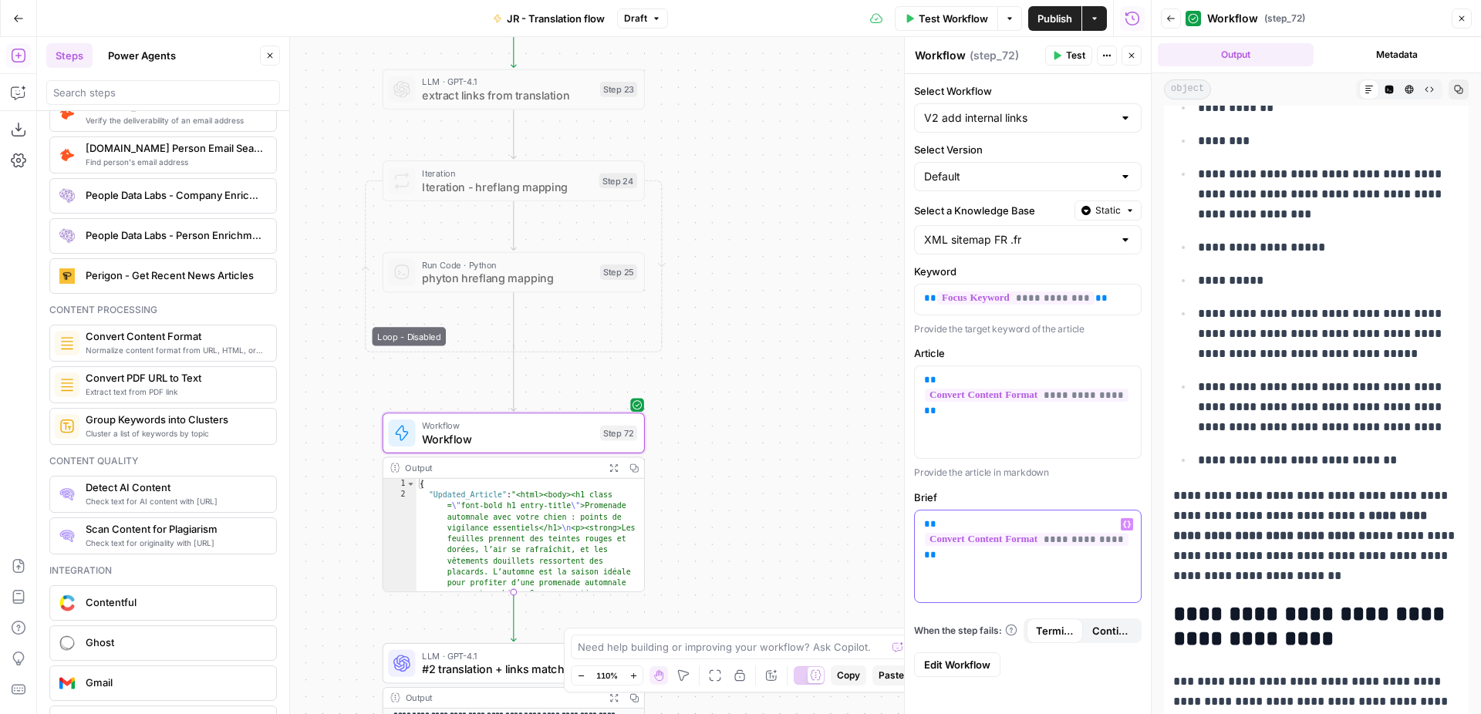
click at [954, 553] on p "**********" at bounding box center [1027, 540] width 207 height 46
click at [615, 410] on button "Test" at bounding box center [610, 402] width 52 height 22
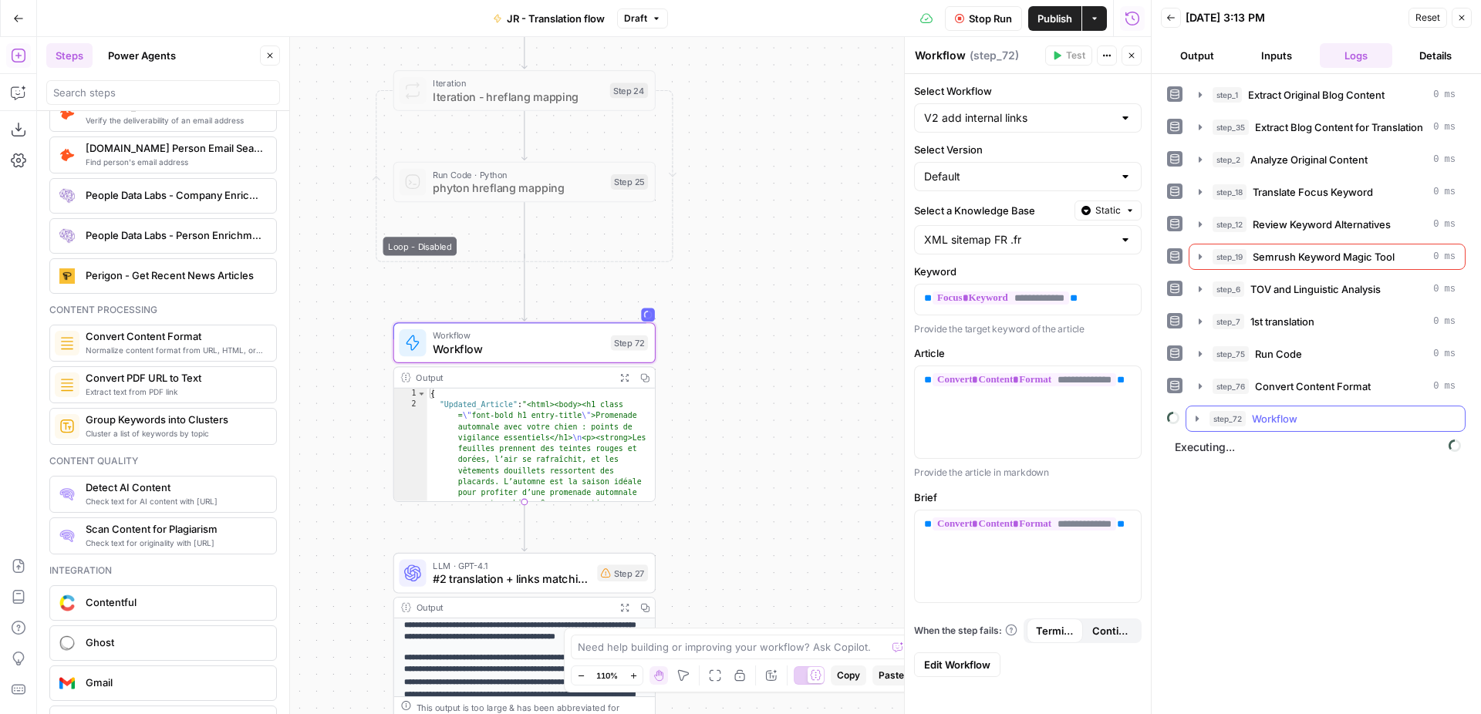
click at [1292, 421] on span "Workflow" at bounding box center [1274, 418] width 45 height 15
click at [1329, 450] on span "Knowledge Base Search" at bounding box center [1309, 450] width 54 height 15
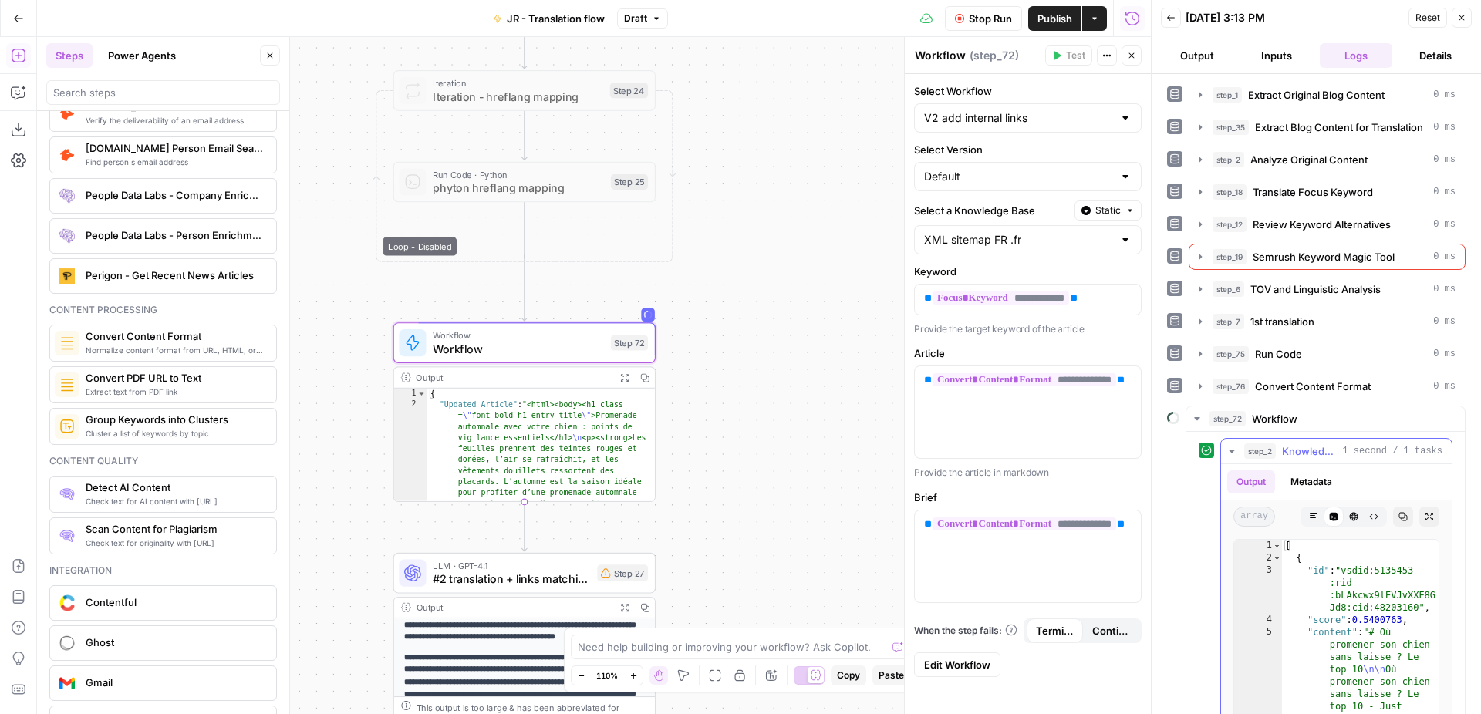
click at [1329, 450] on span "Knowledge Base Search" at bounding box center [1309, 450] width 54 height 15
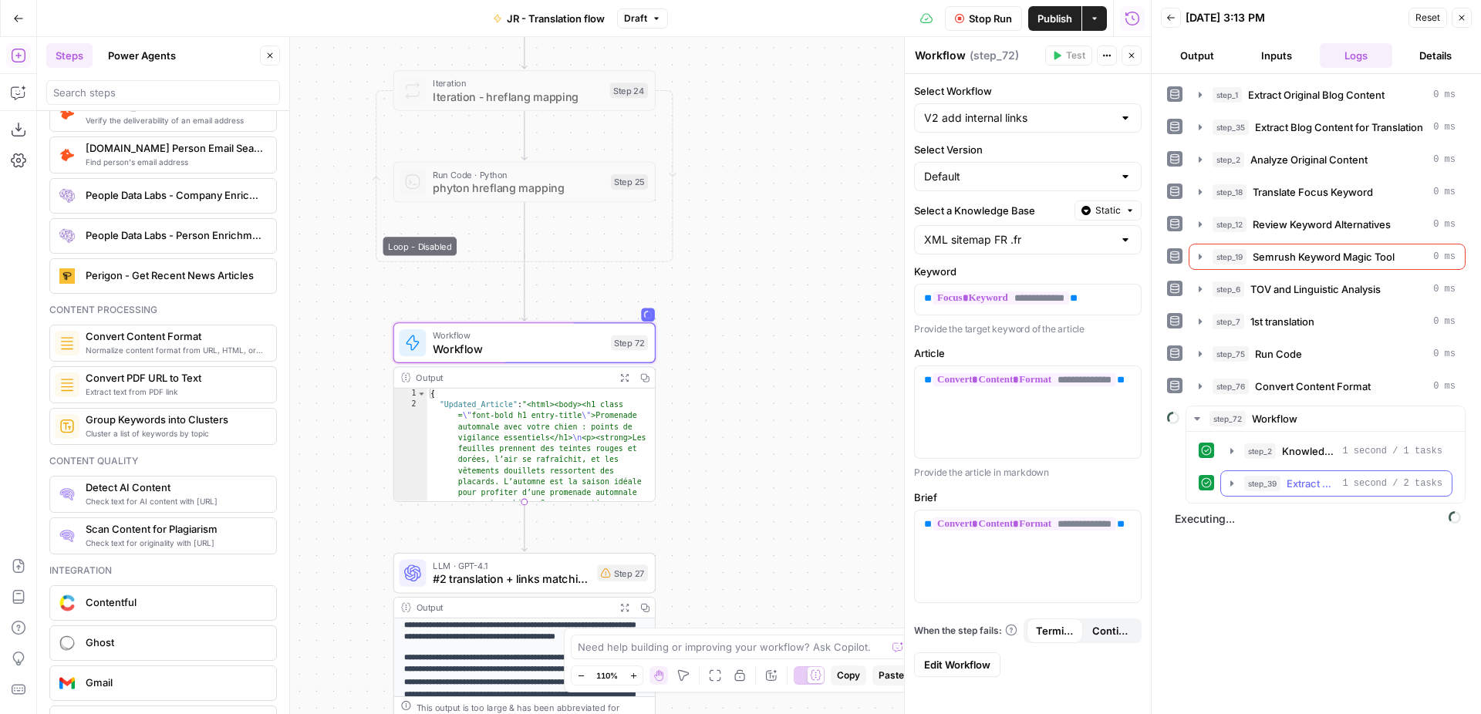
click at [1357, 481] on span "1 second / 2 tasks" at bounding box center [1392, 484] width 100 height 14
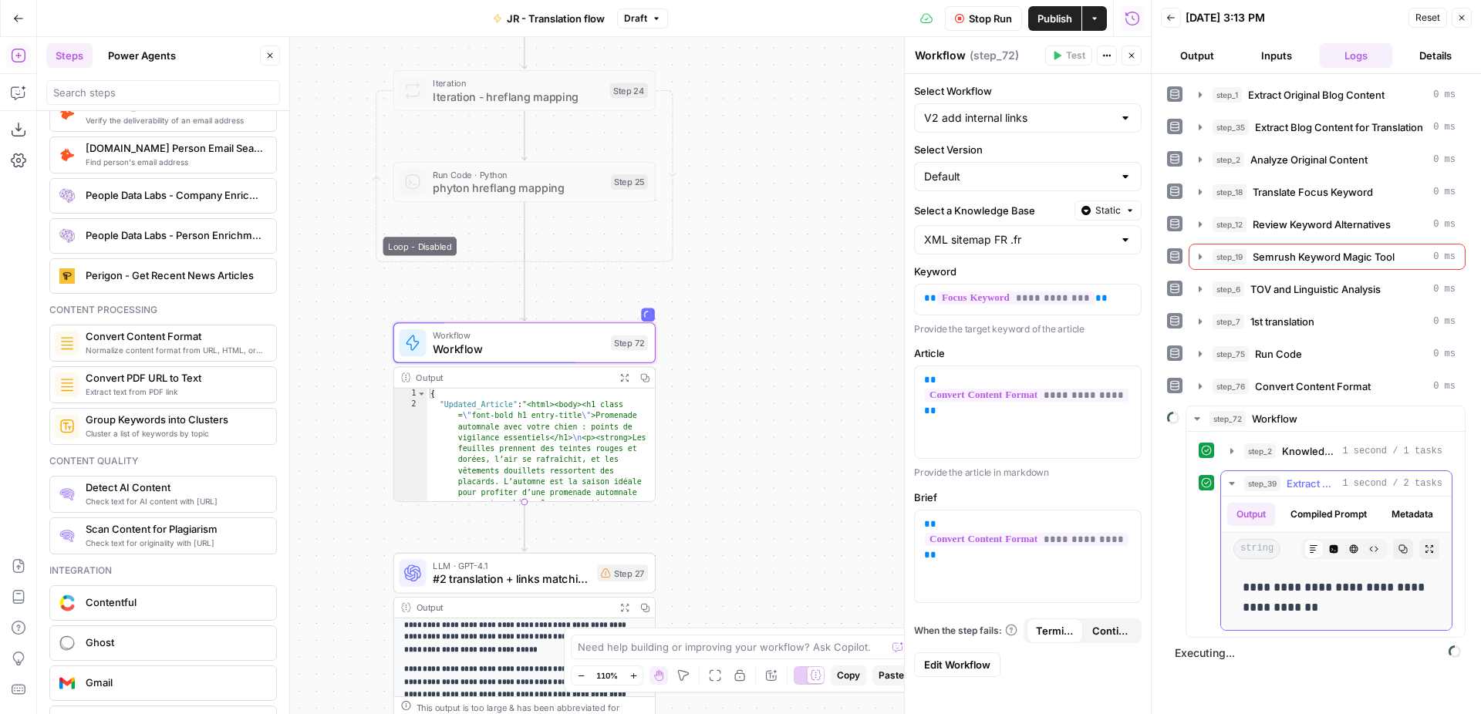
click at [1341, 484] on div "step_39 Extract brief linking suggestion 1 second / 2 tasks" at bounding box center [1343, 483] width 198 height 15
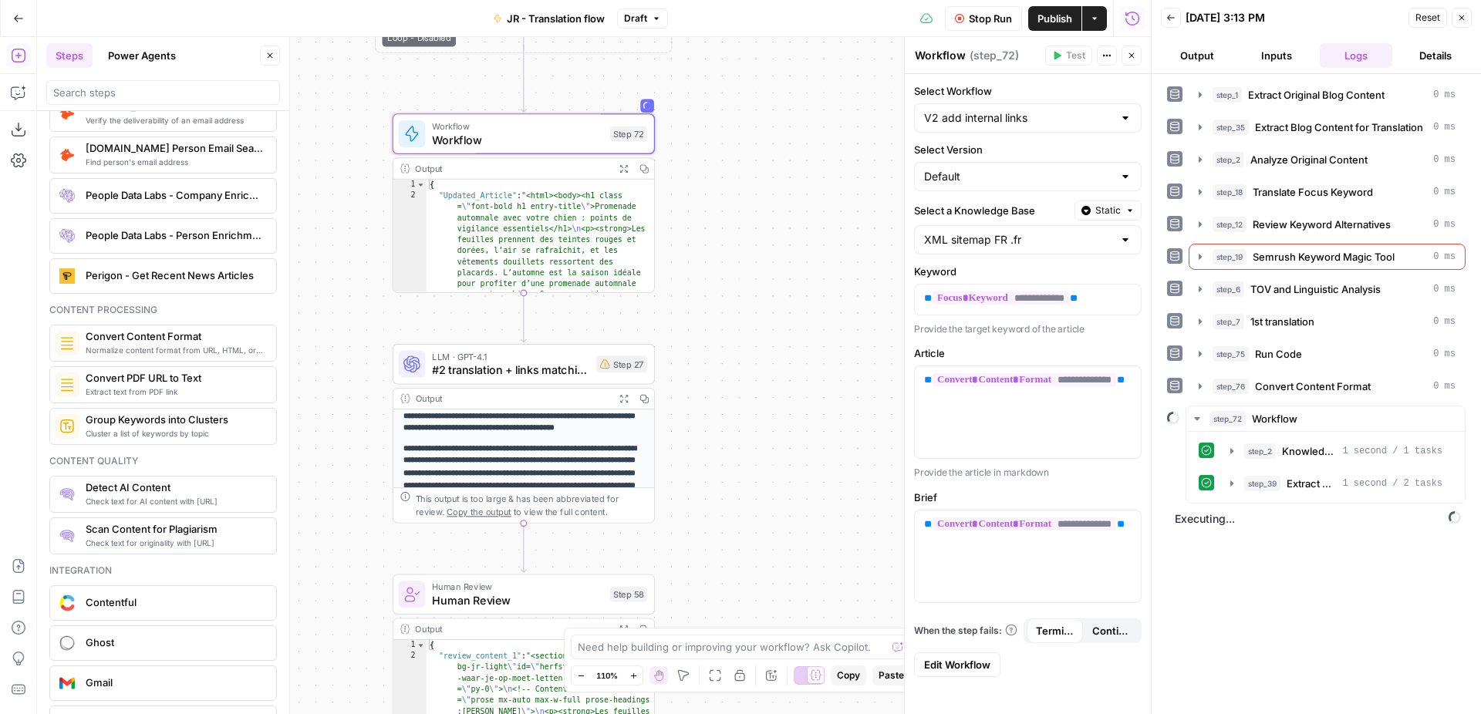
drag, startPoint x: 780, startPoint y: 457, endPoint x: 780, endPoint y: 245, distance: 212.1
click at [780, 245] on div "Workflow Set Inputs Inputs Web Page Scrape Extract Original Blog Content Step 1…" at bounding box center [594, 375] width 1114 height 677
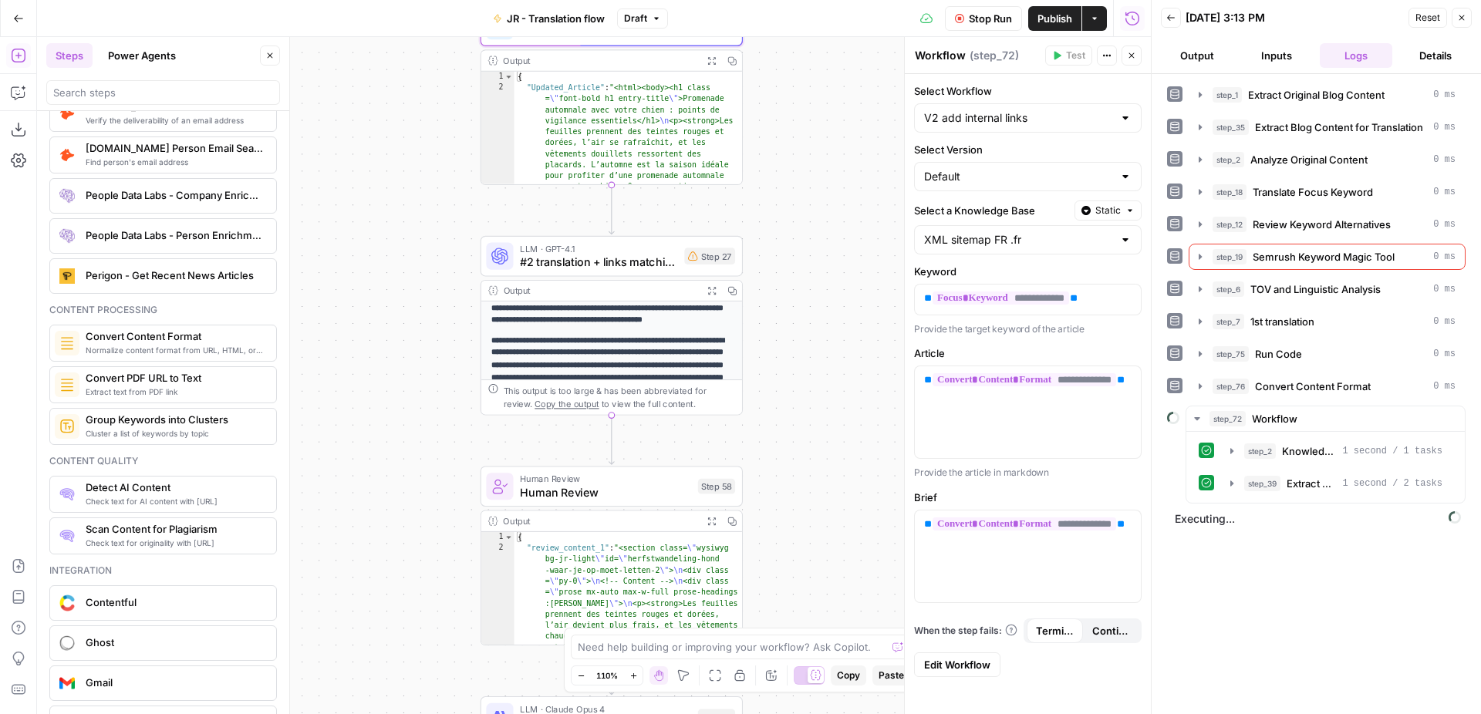
drag, startPoint x: 766, startPoint y: 309, endPoint x: 851, endPoint y: 203, distance: 136.6
click at [853, 204] on div "Workflow Set Inputs Inputs Web Page Scrape Extract Original Blog Content Step 1…" at bounding box center [594, 375] width 1114 height 677
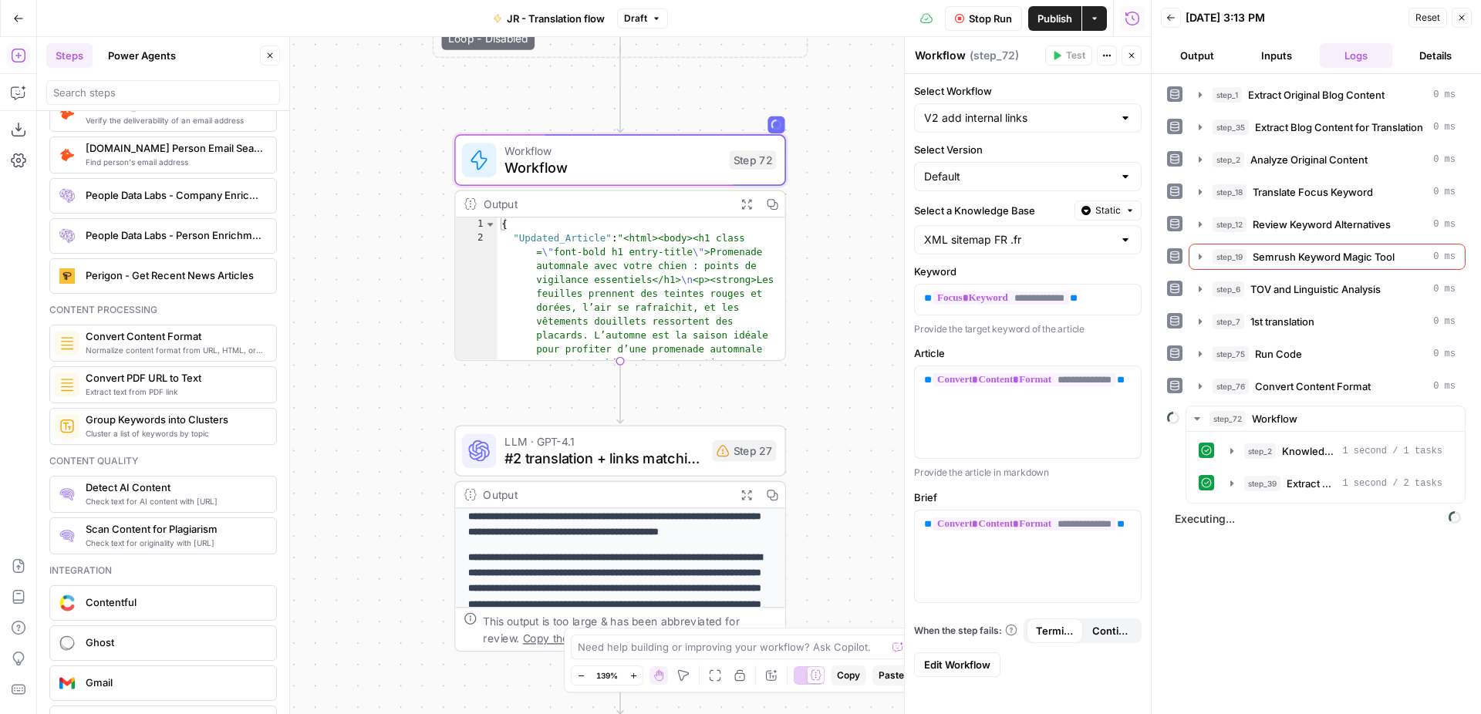
drag, startPoint x: 757, startPoint y: 123, endPoint x: 808, endPoint y: 342, distance: 225.0
click at [808, 342] on div "Workflow Set Inputs Inputs Web Page Scrape Extract Original Blog Content Step 1…" at bounding box center [594, 375] width 1114 height 677
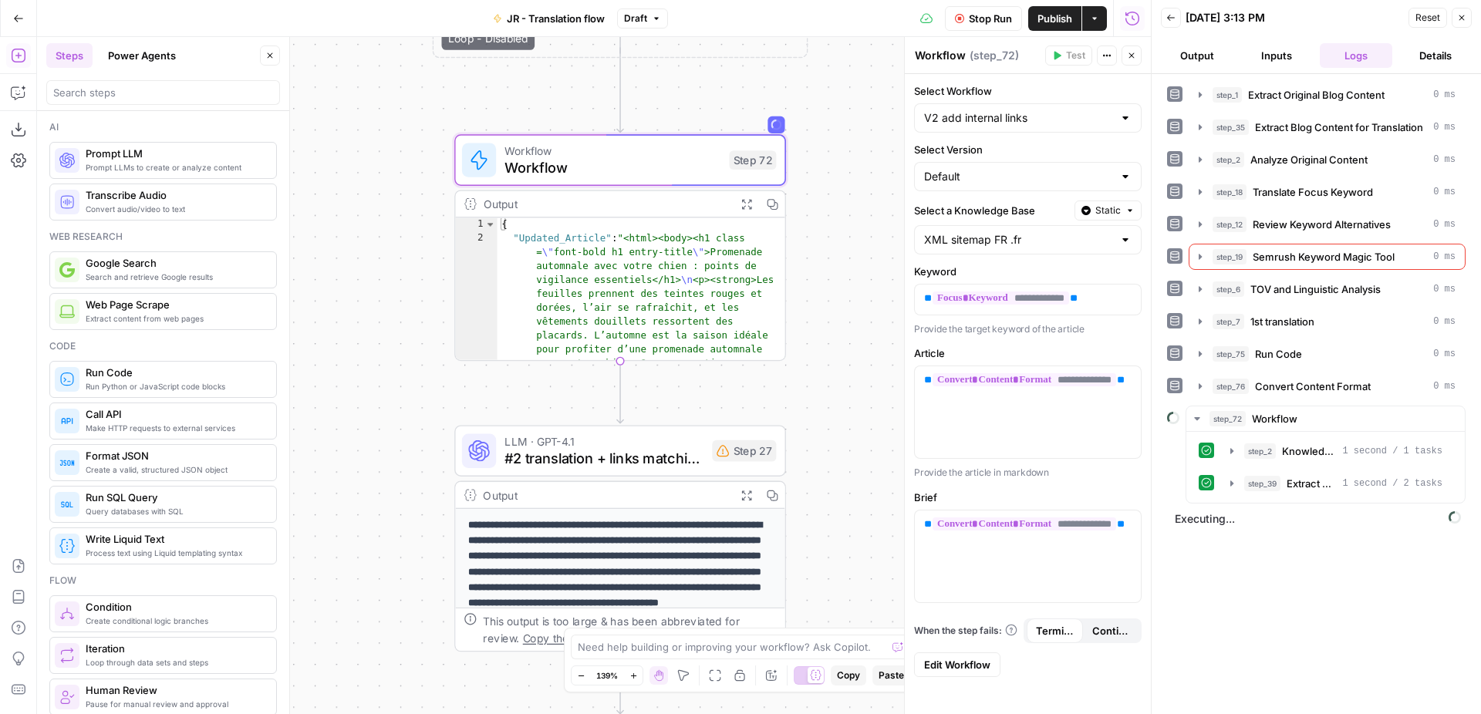
scroll to position [2239, 0]
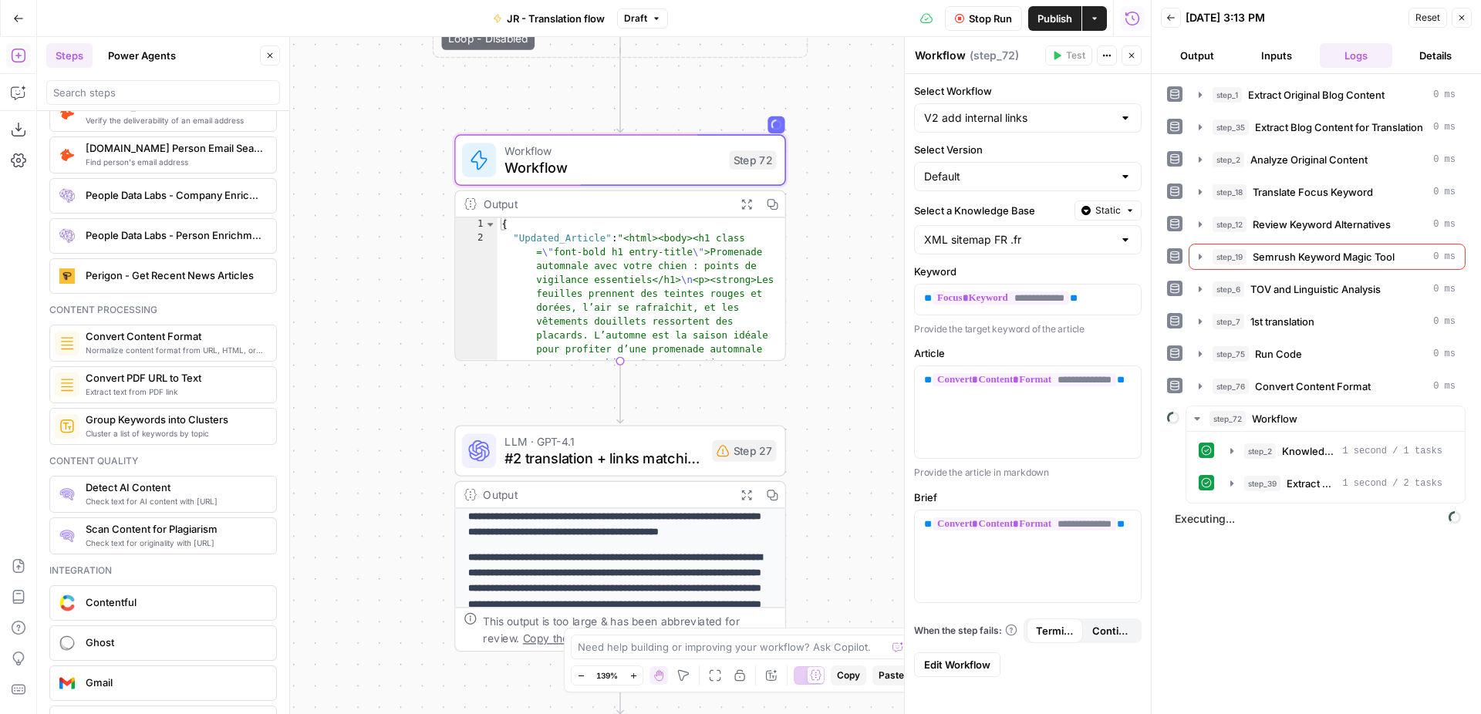
click at [853, 221] on div "Workflow Set Inputs Inputs Web Page Scrape Extract Original Blog Content Step 1…" at bounding box center [594, 375] width 1114 height 677
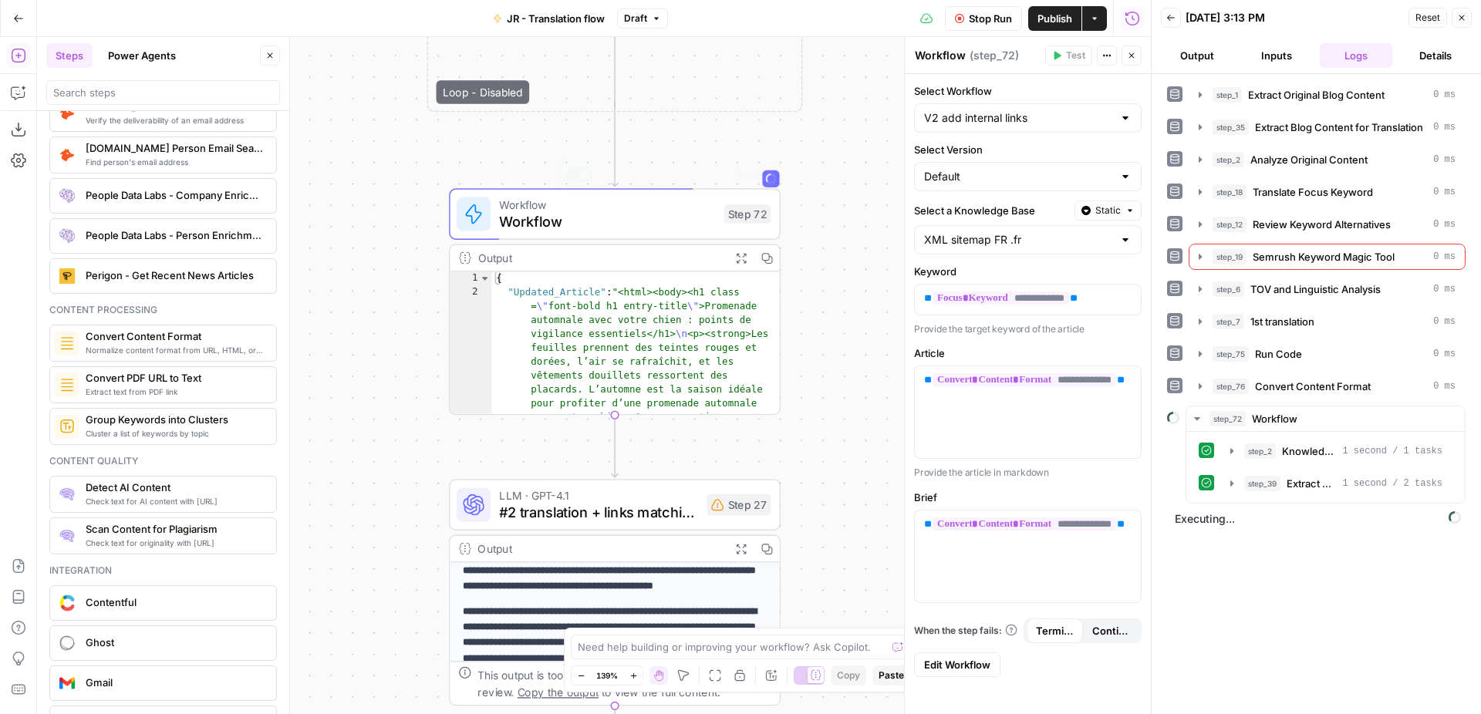
click at [728, 262] on div "Output Expand Output Copy" at bounding box center [614, 258] width 329 height 27
click at [732, 262] on button "Expand Output" at bounding box center [740, 257] width 25 height 25
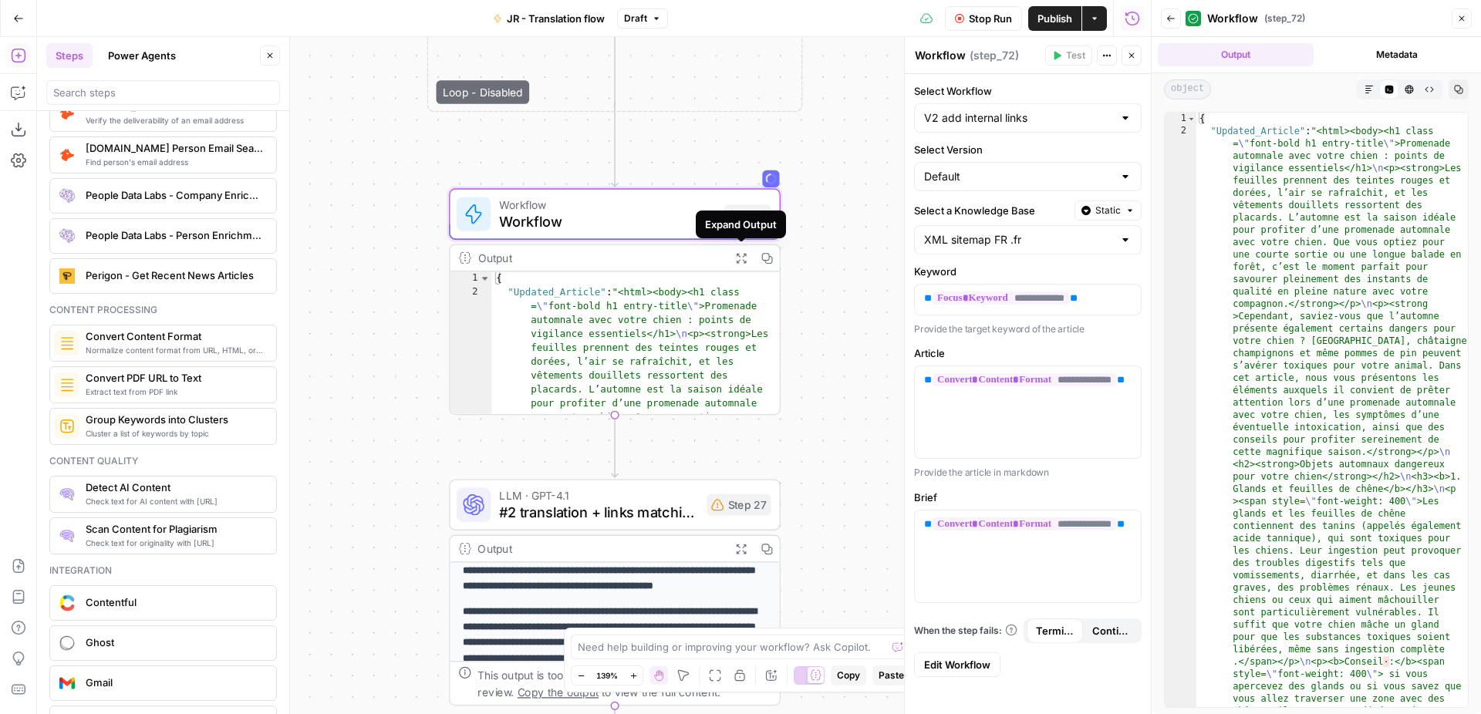
click at [652, 220] on span "Workflow" at bounding box center [607, 222] width 216 height 22
click at [1164, 21] on button "Back" at bounding box center [1171, 18] width 20 height 20
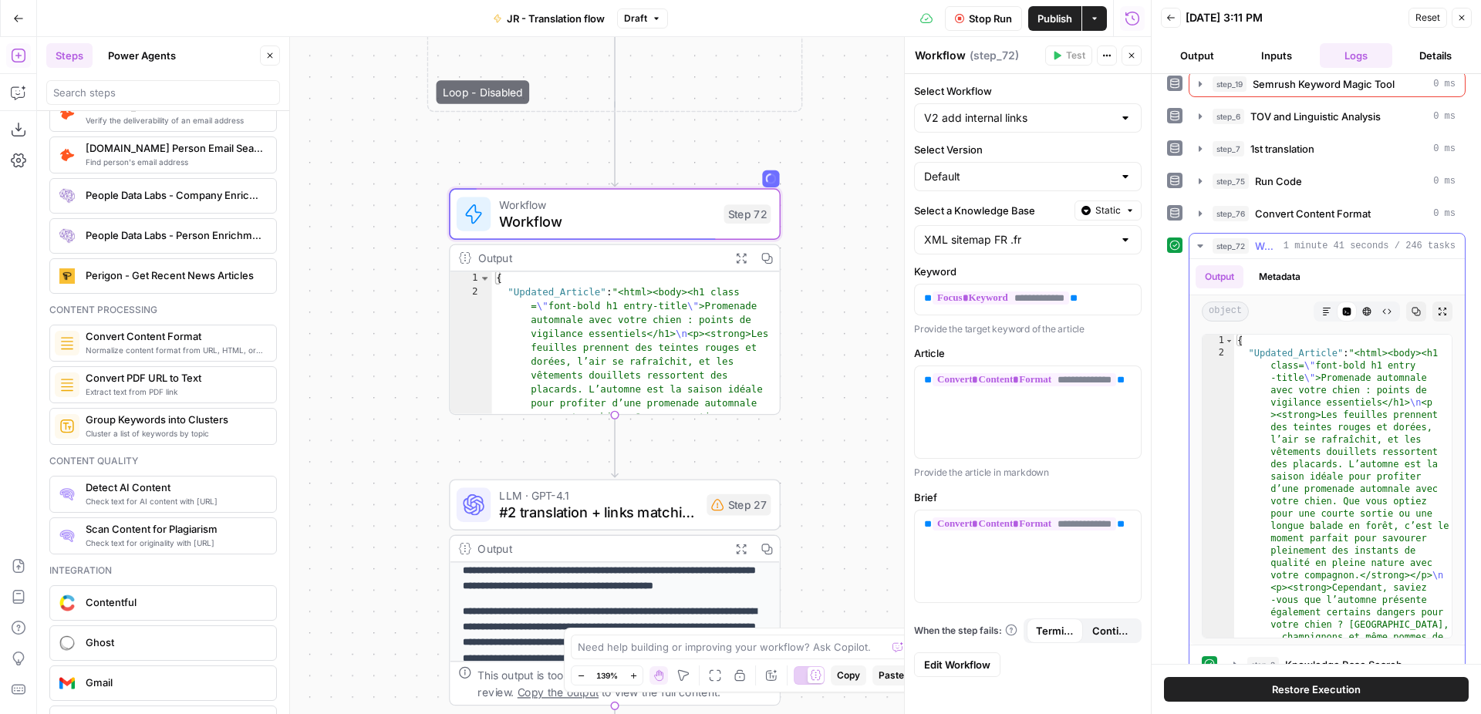
scroll to position [363, 0]
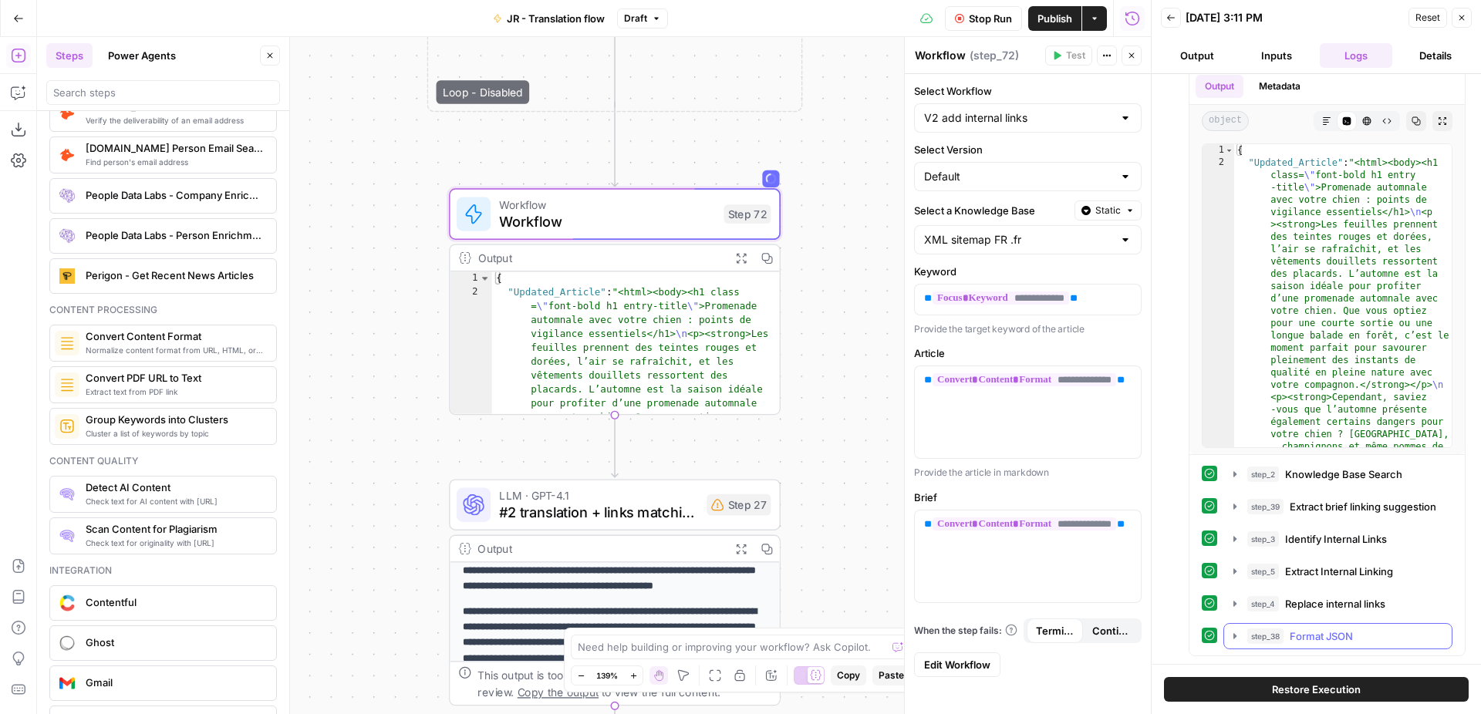
click at [1315, 649] on div "step_38 Format JSON 0 ms" at bounding box center [1337, 636] width 229 height 26
click at [1315, 647] on button "step_38 Format JSON 0 ms" at bounding box center [1337, 636] width 227 height 25
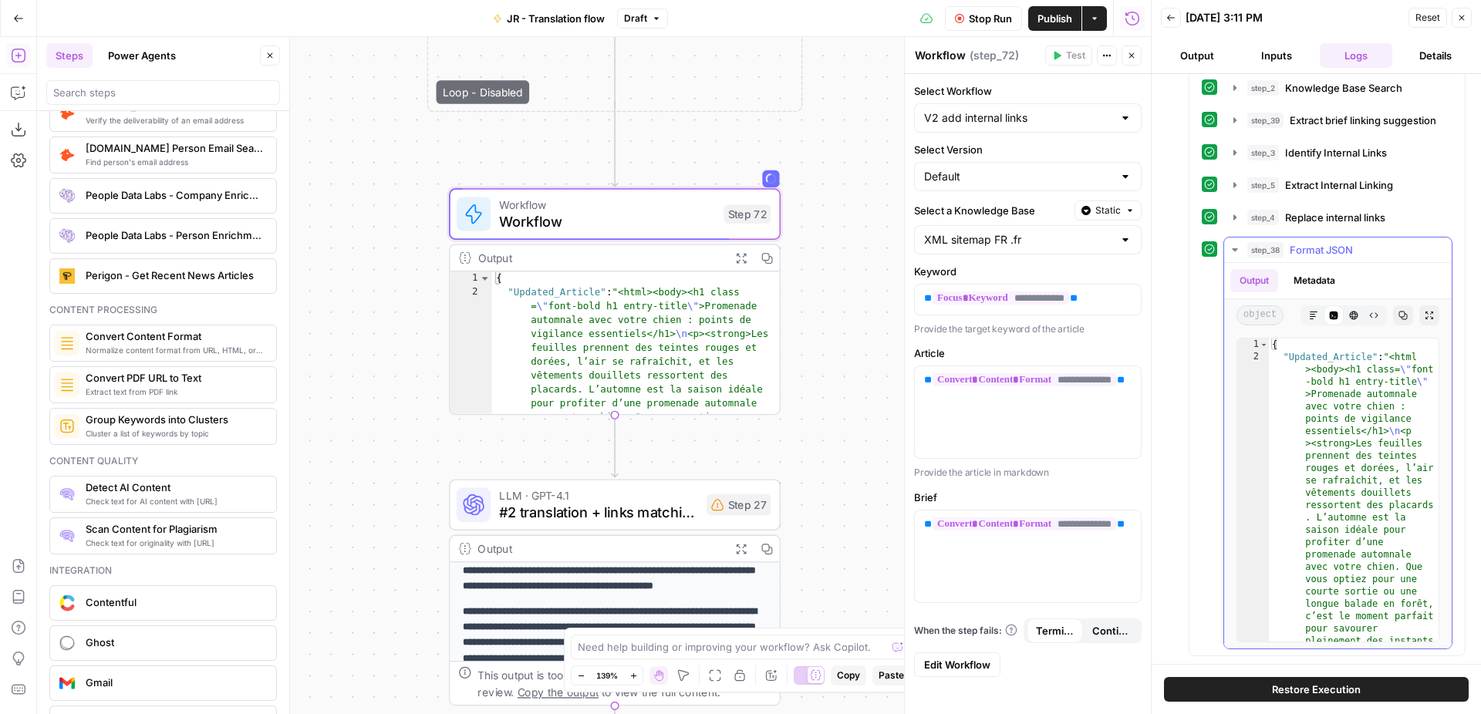
click at [1315, 317] on icon "button" at bounding box center [1313, 315] width 9 height 9
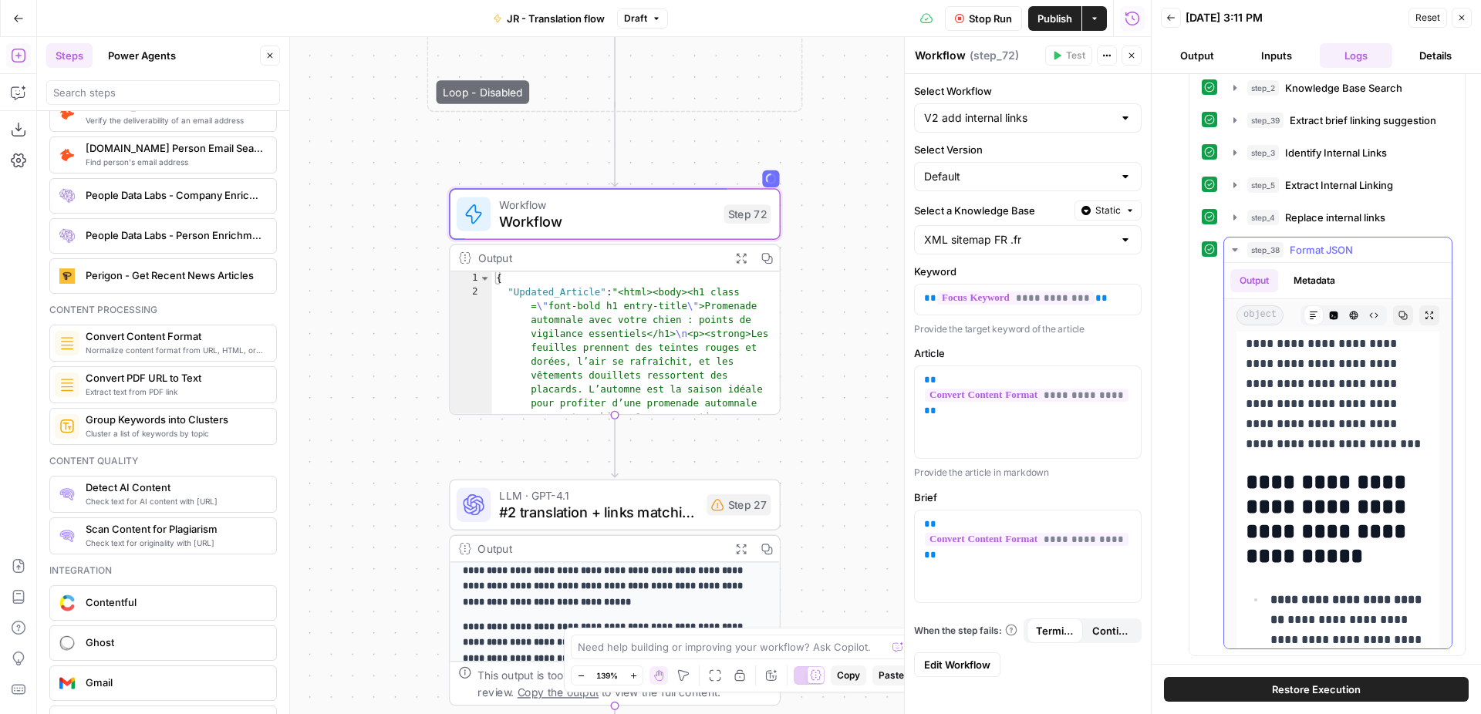
scroll to position [3171, 0]
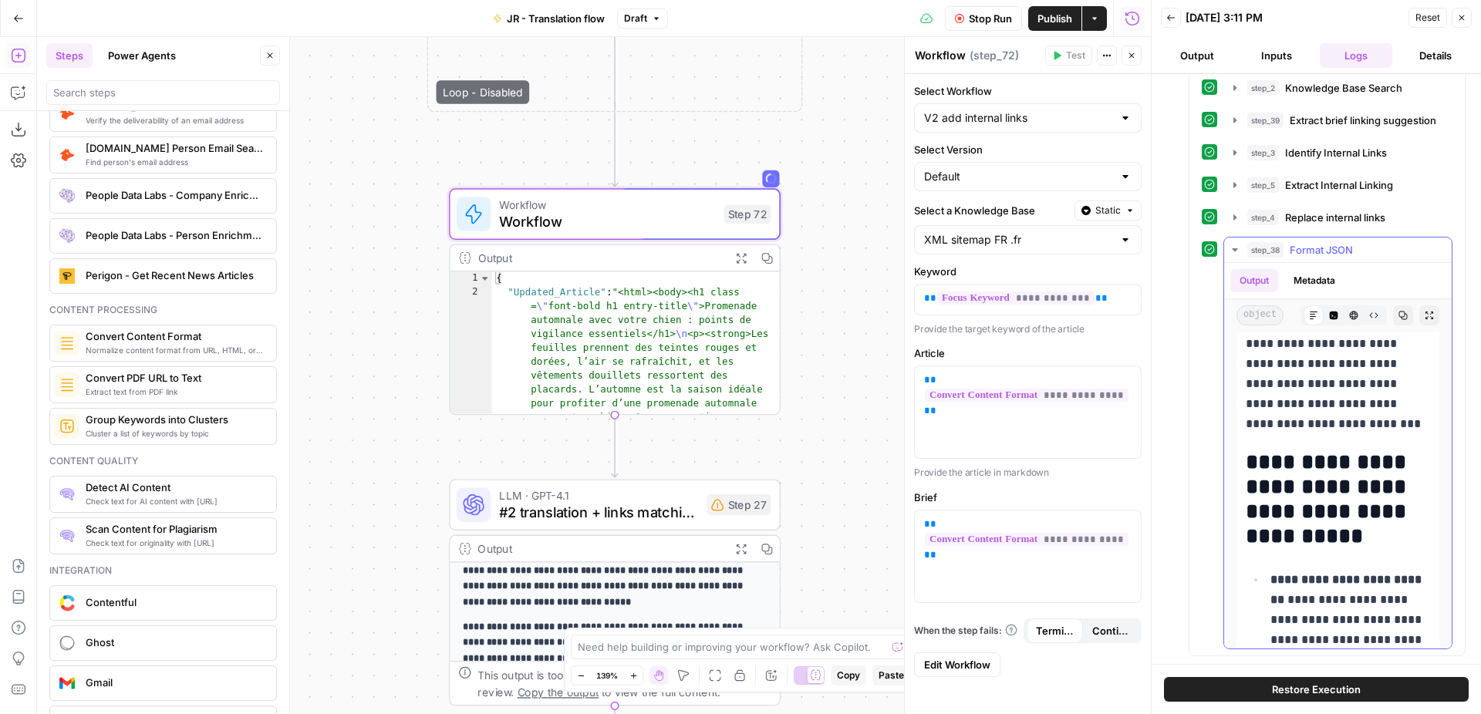
click at [1364, 247] on div "step_38 Format JSON 0 ms" at bounding box center [1344, 249] width 195 height 15
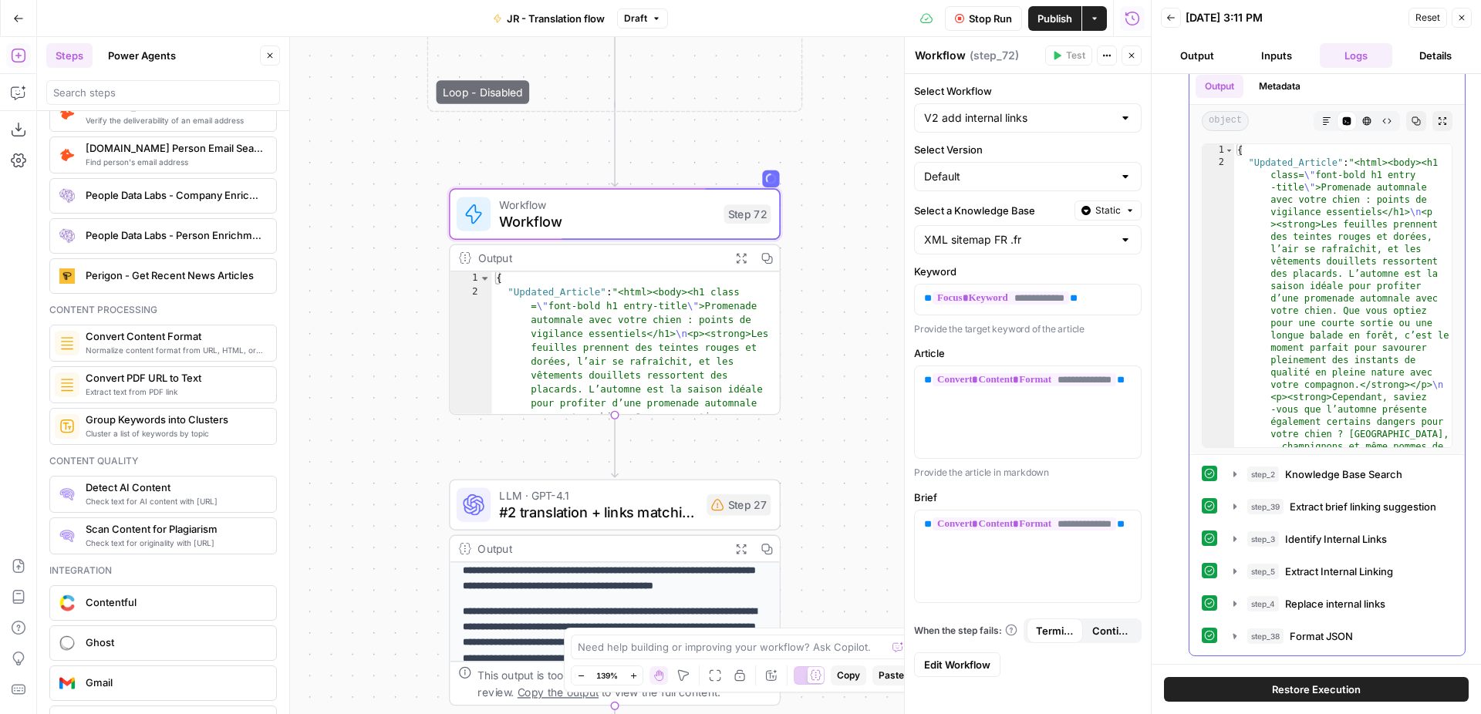
scroll to position [363, 0]
click at [1400, 603] on div "step_4 Replace internal links 0 ms / 1 tasks" at bounding box center [1344, 603] width 195 height 15
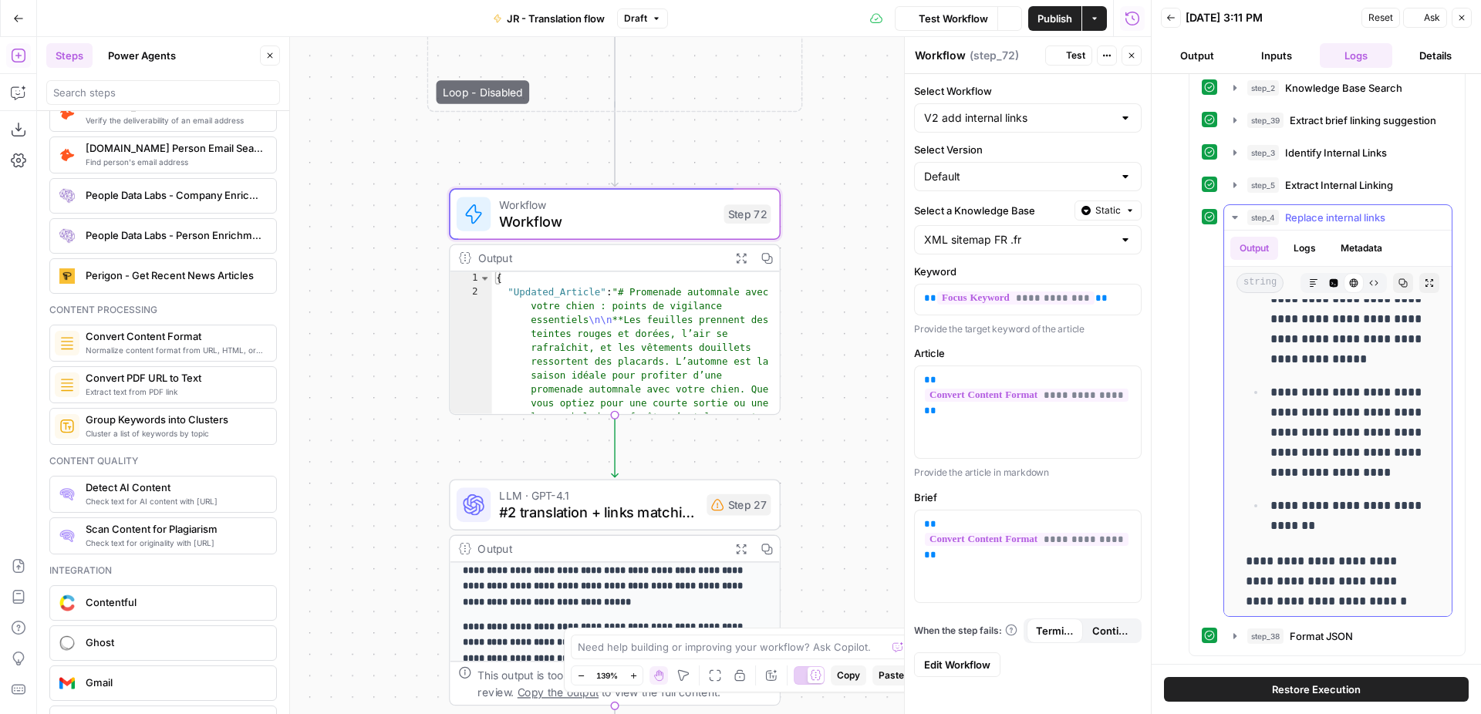
scroll to position [4818, 0]
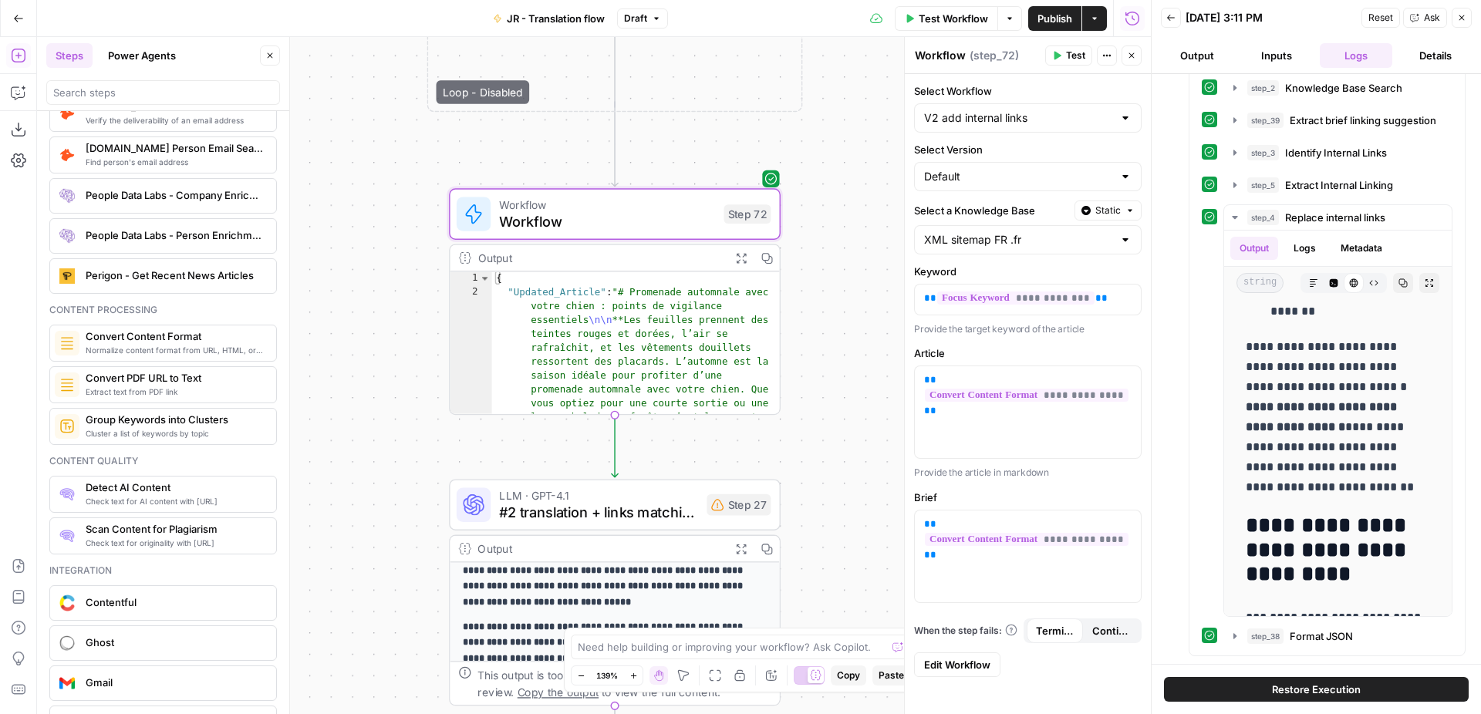
click at [732, 257] on button "Expand Output" at bounding box center [740, 257] width 25 height 25
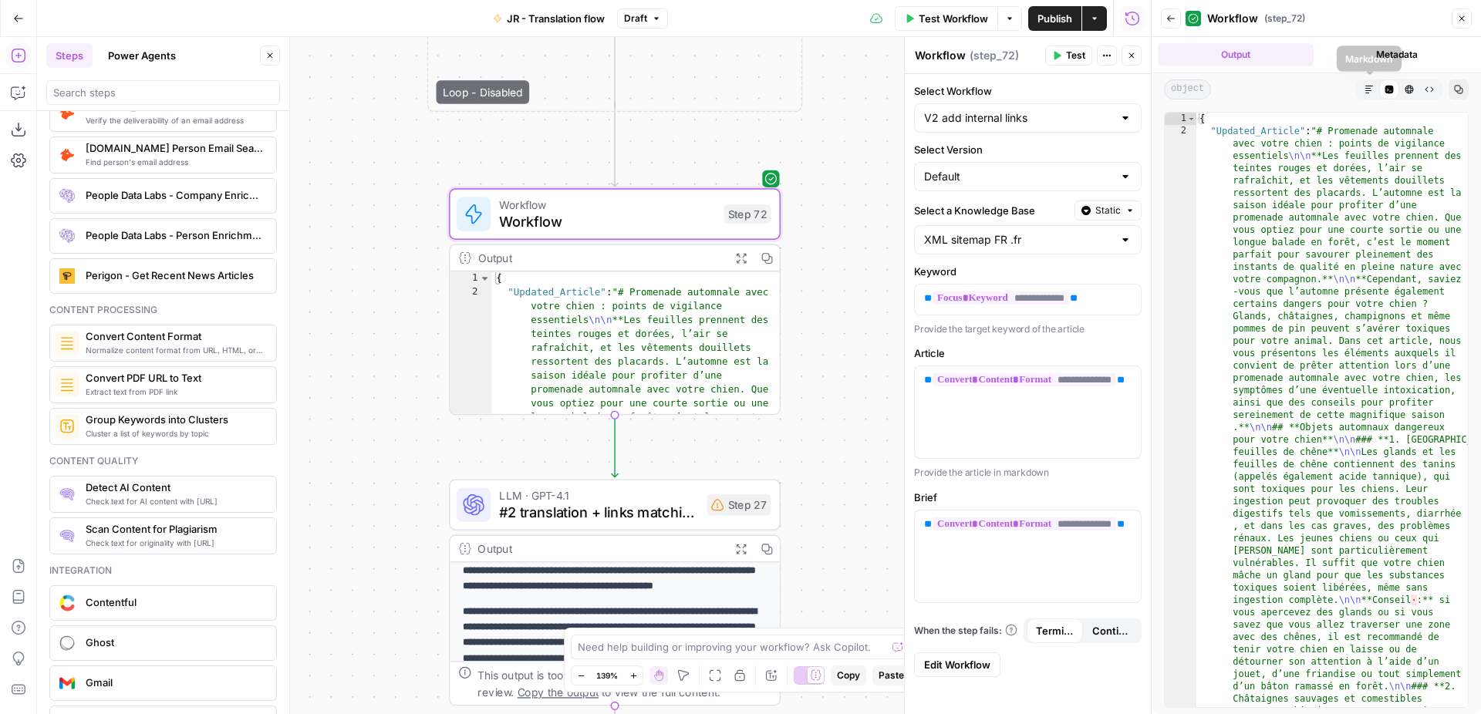
click at [1363, 87] on button "Markdown" at bounding box center [1369, 89] width 20 height 20
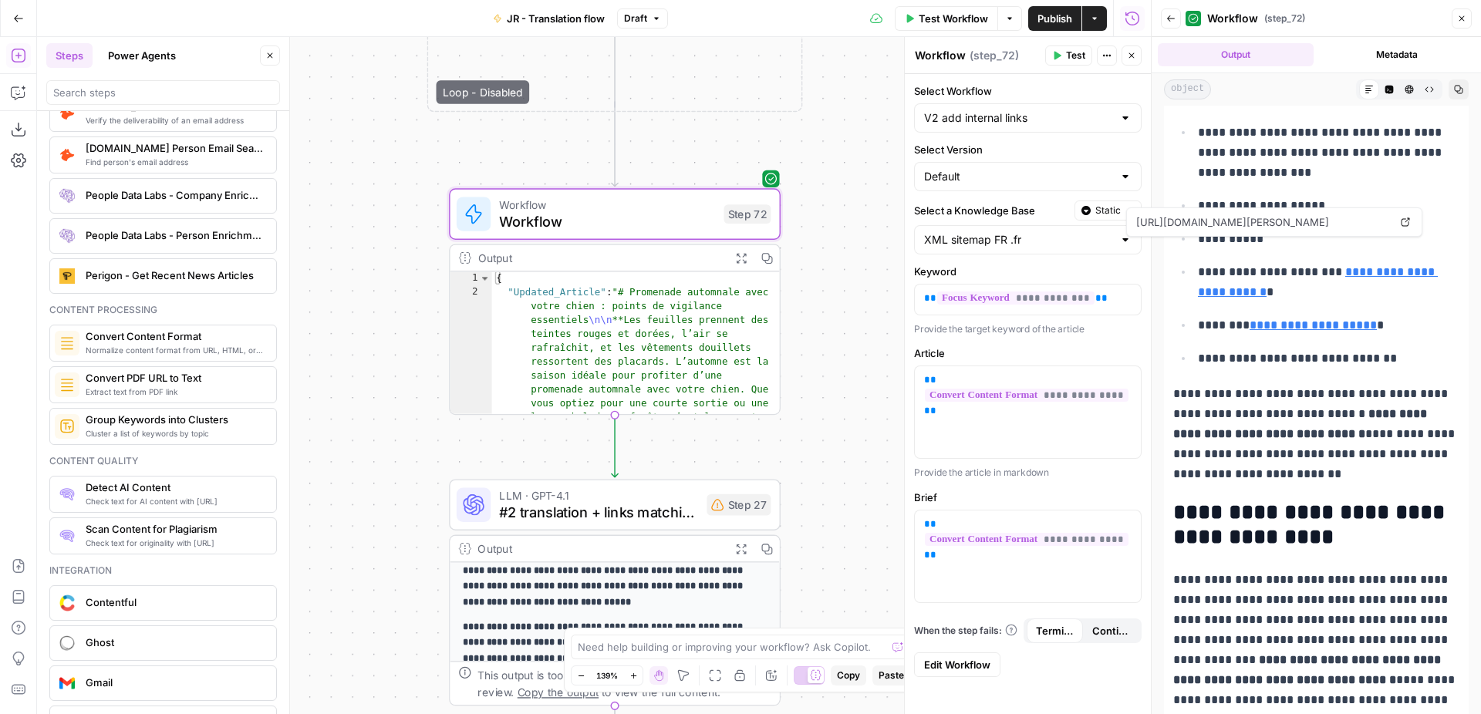
scroll to position [2844, 0]
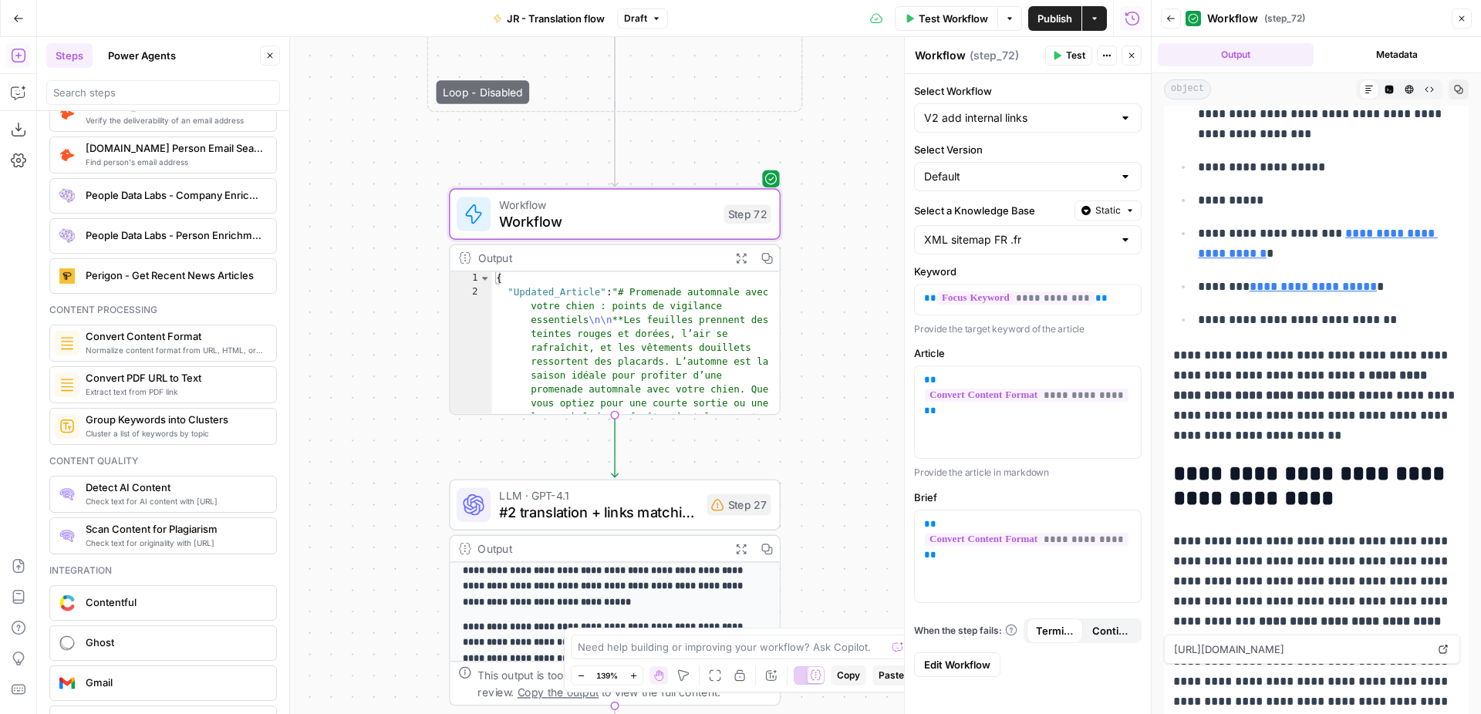
click at [1379, 713] on link "**********" at bounding box center [1284, 722] width 189 height 12
click at [784, 325] on div "Workflow Set Inputs Inputs Web Page Scrape Extract Original Blog Content Step 1…" at bounding box center [594, 375] width 1114 height 677
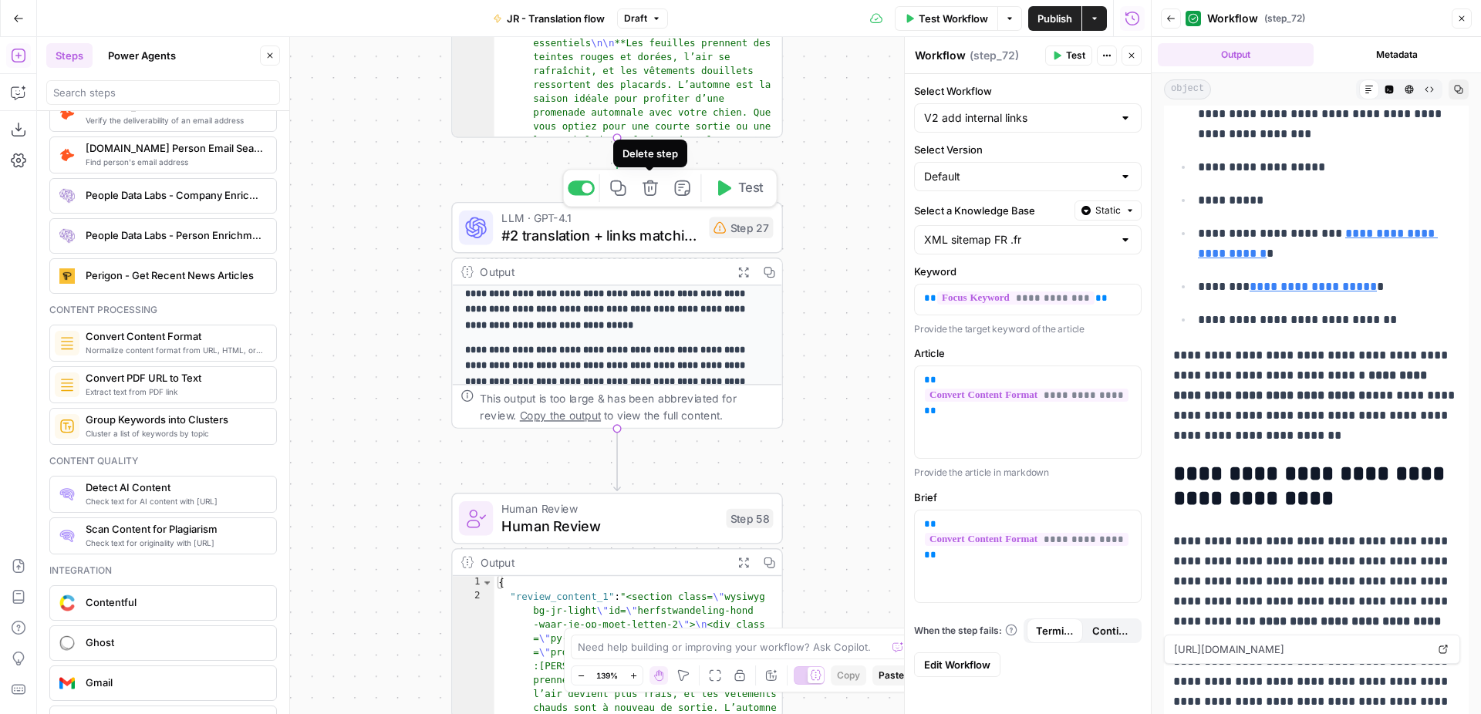
click at [655, 228] on span "#2 translation + links matching" at bounding box center [600, 235] width 199 height 22
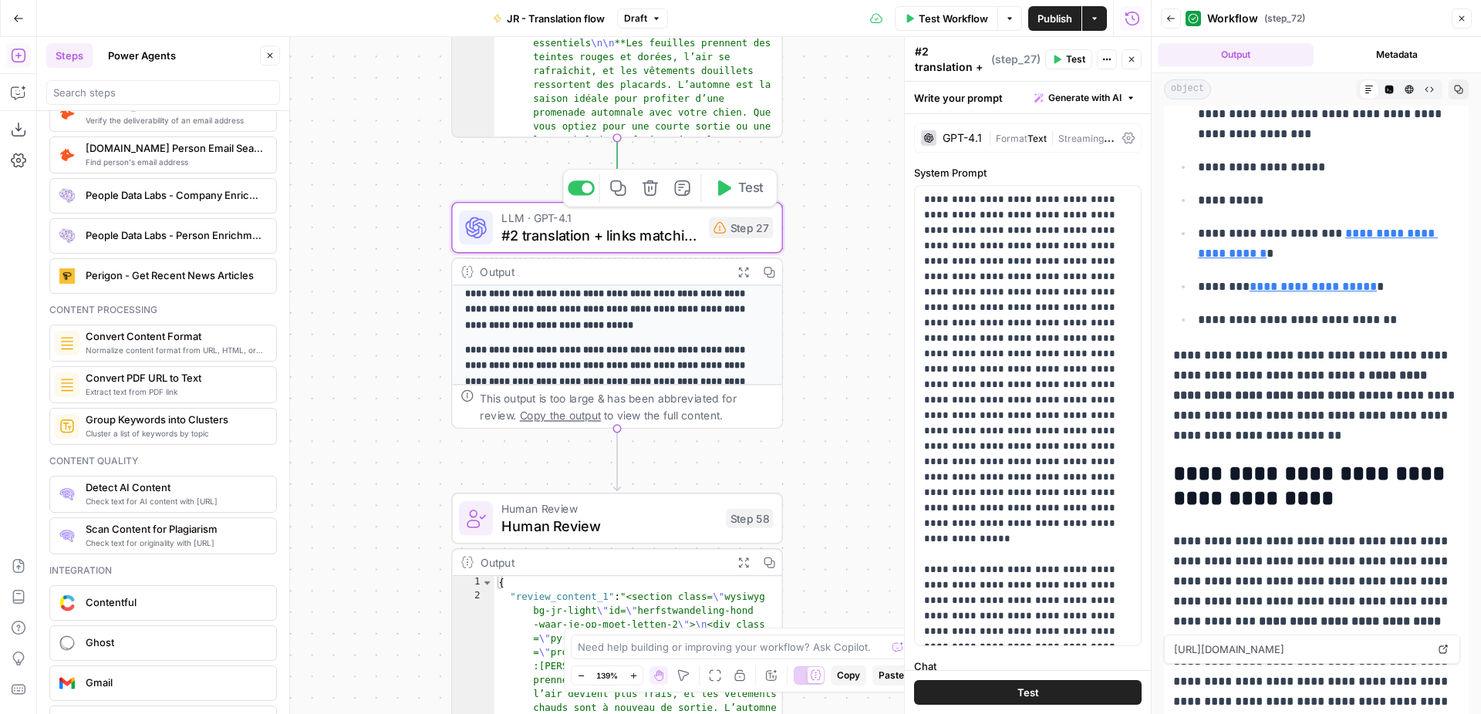
click at [639, 185] on button "Delete step" at bounding box center [650, 188] width 28 height 28
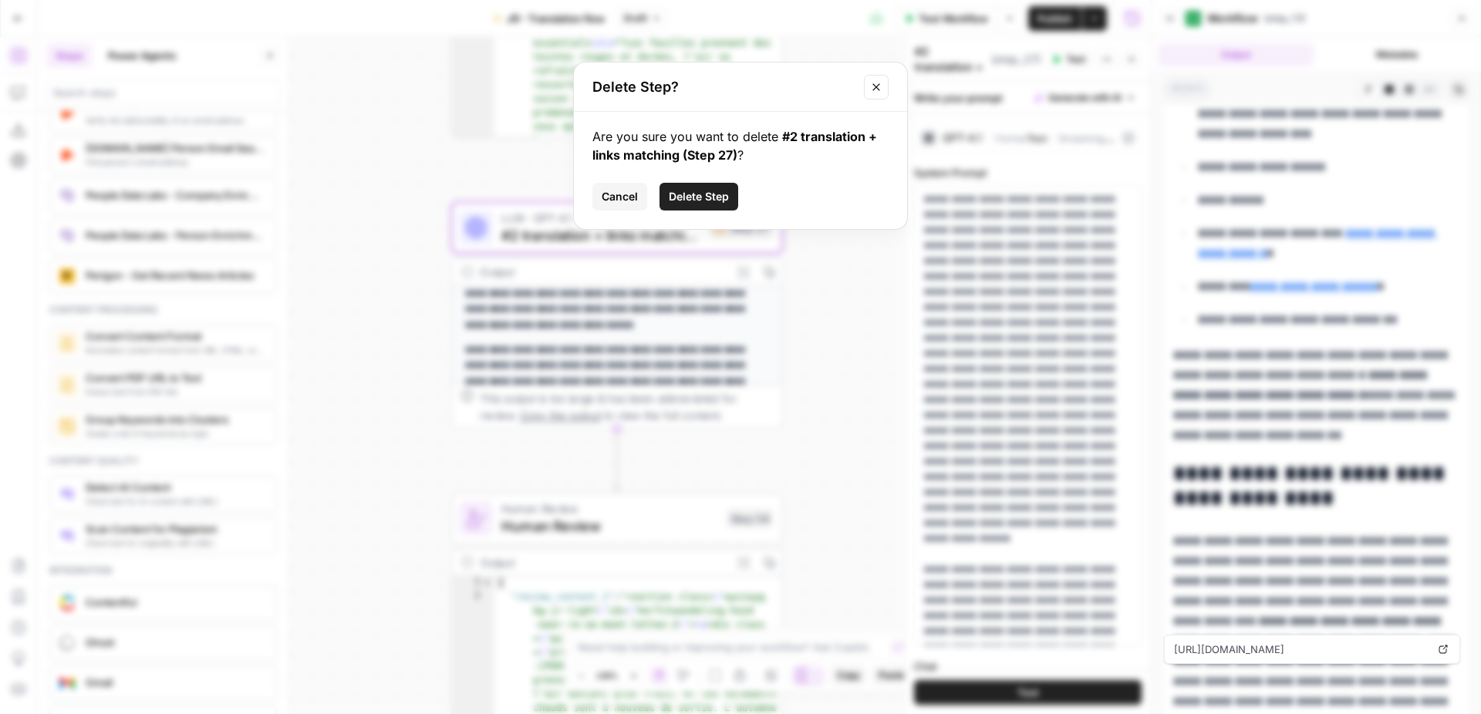
click at [689, 198] on span "Delete Step" at bounding box center [699, 196] width 60 height 15
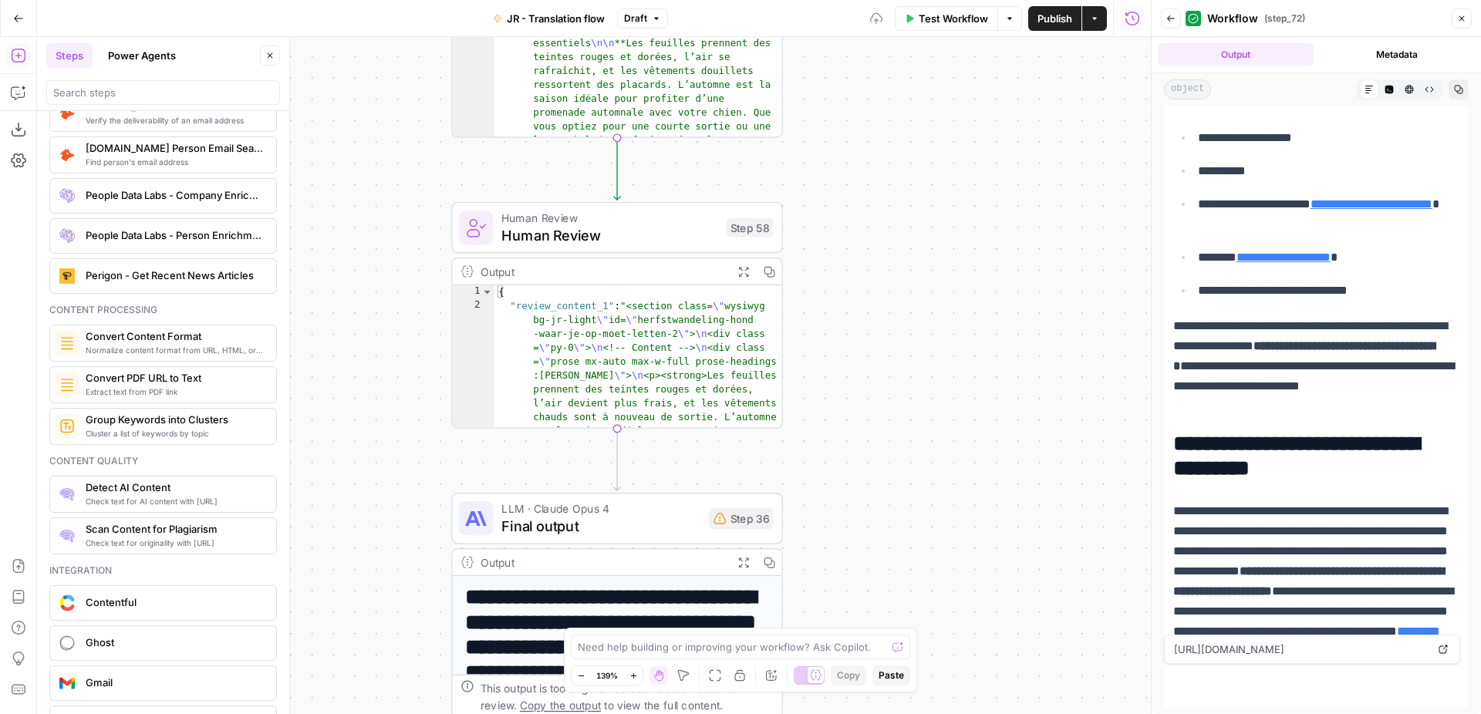
click at [632, 223] on span "Human Review" at bounding box center [609, 218] width 216 height 17
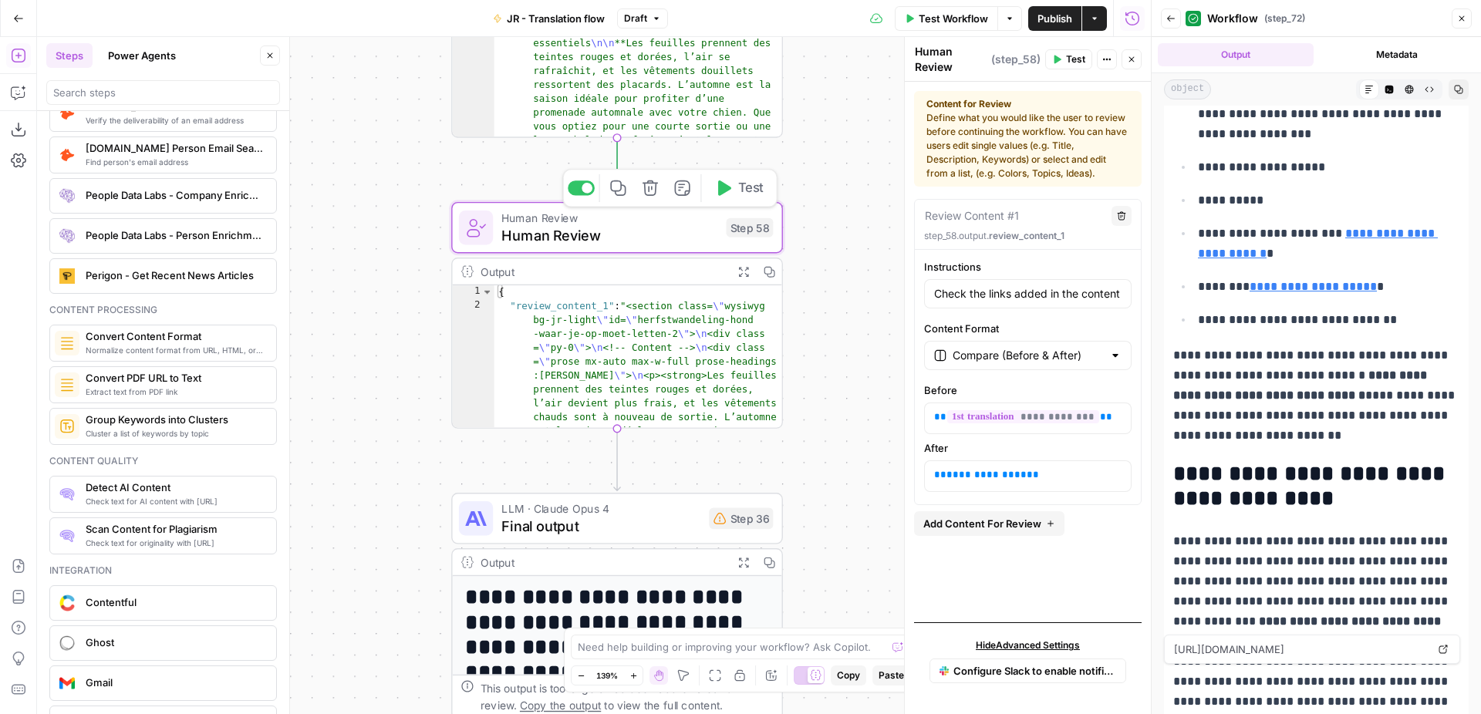
click at [652, 191] on icon "button" at bounding box center [650, 188] width 17 height 17
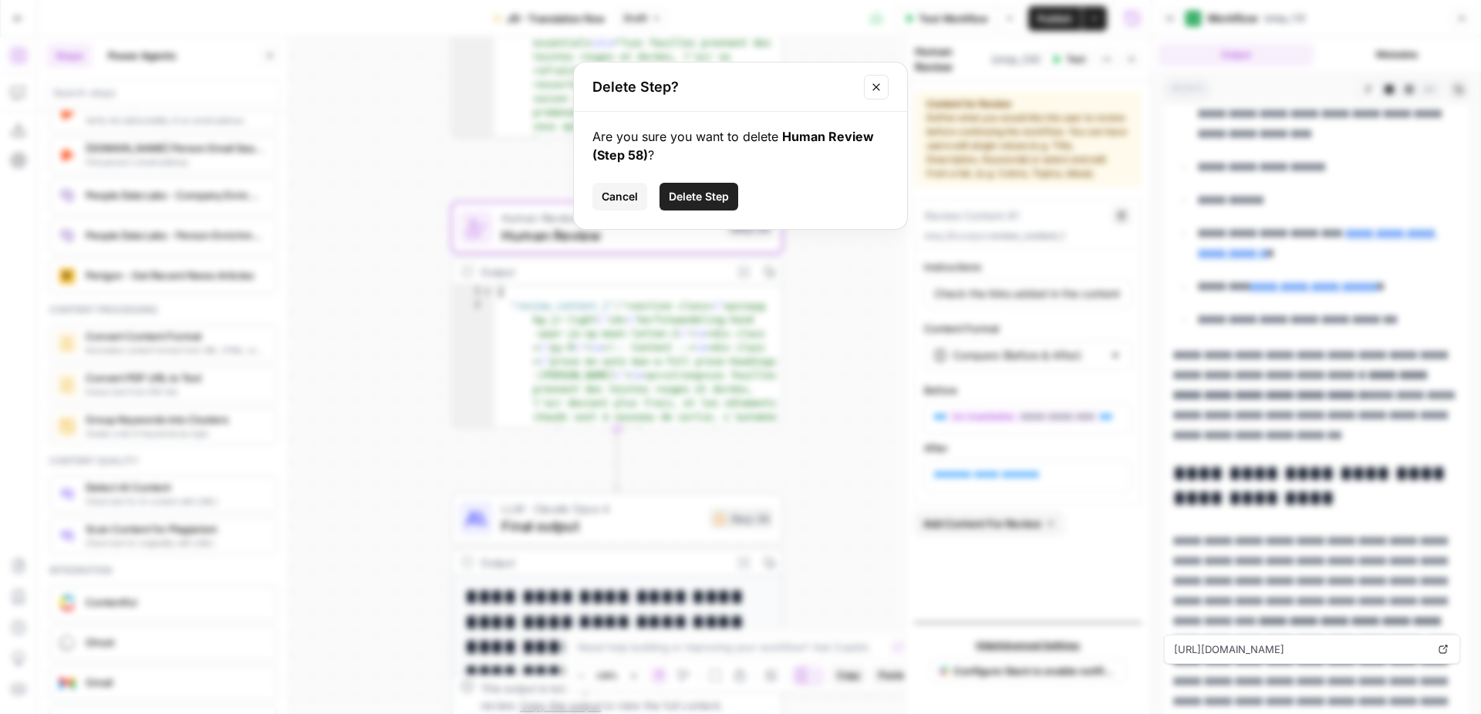
click at [695, 199] on span "Delete Step" at bounding box center [699, 196] width 60 height 15
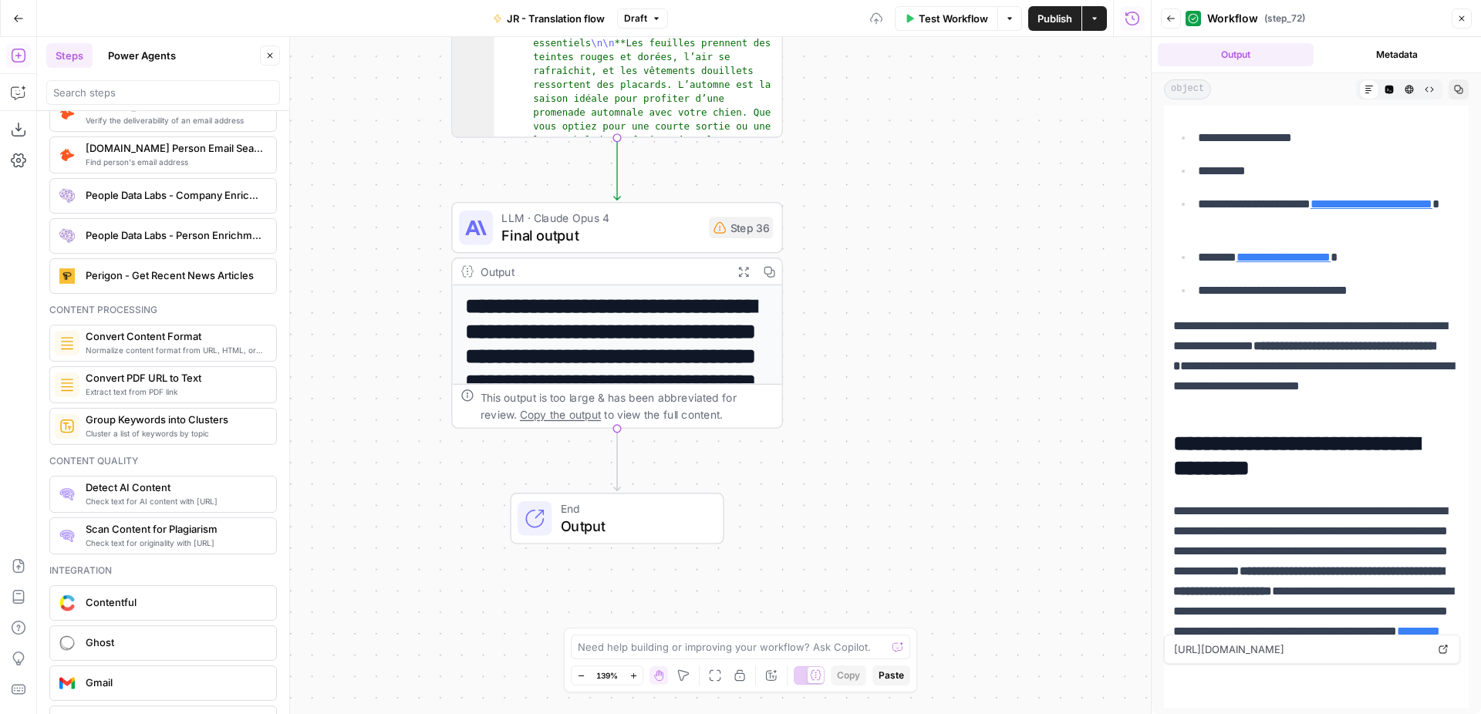
click at [637, 251] on div "LLM · [PERSON_NAME] Opus 4 Final output Step 36 Copy step Delete step Add Note …" at bounding box center [617, 228] width 332 height 52
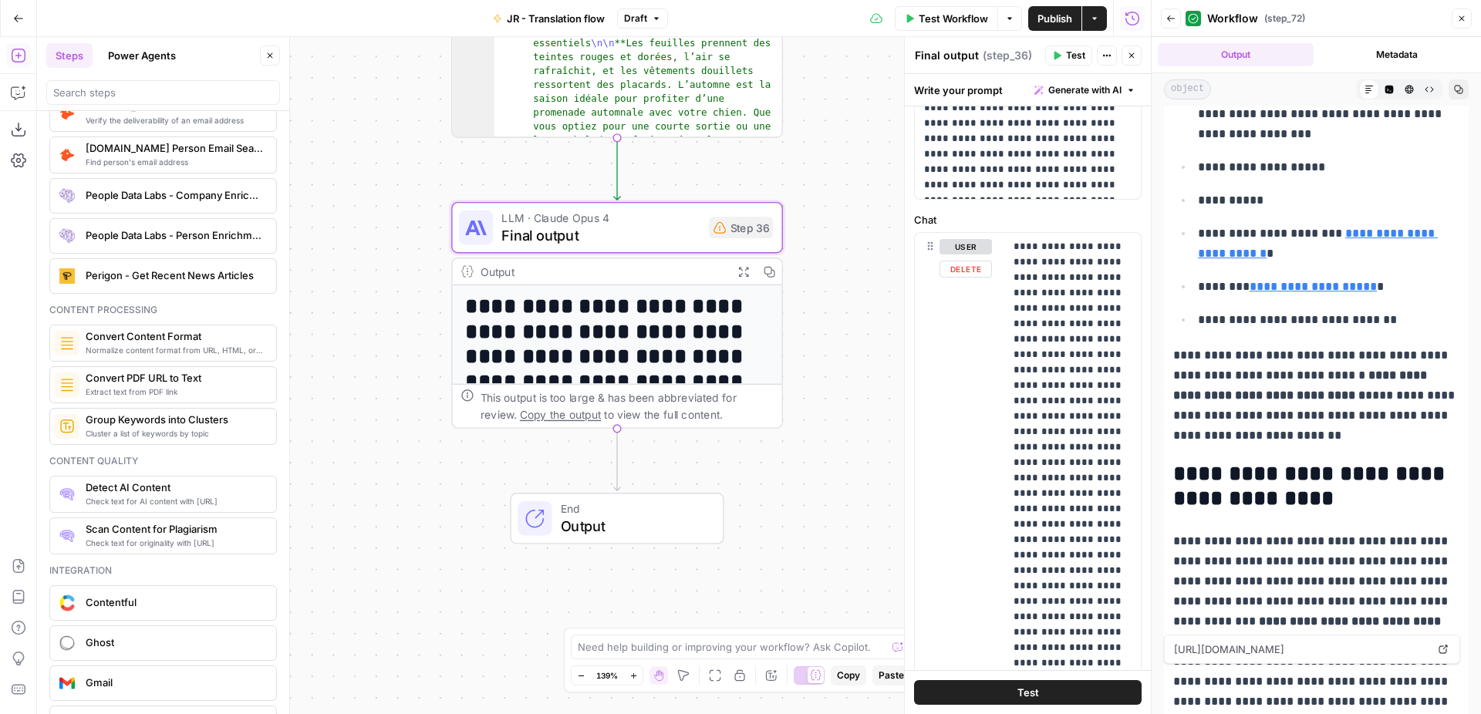
scroll to position [601, 0]
click at [646, 190] on icon "button" at bounding box center [650, 188] width 17 height 17
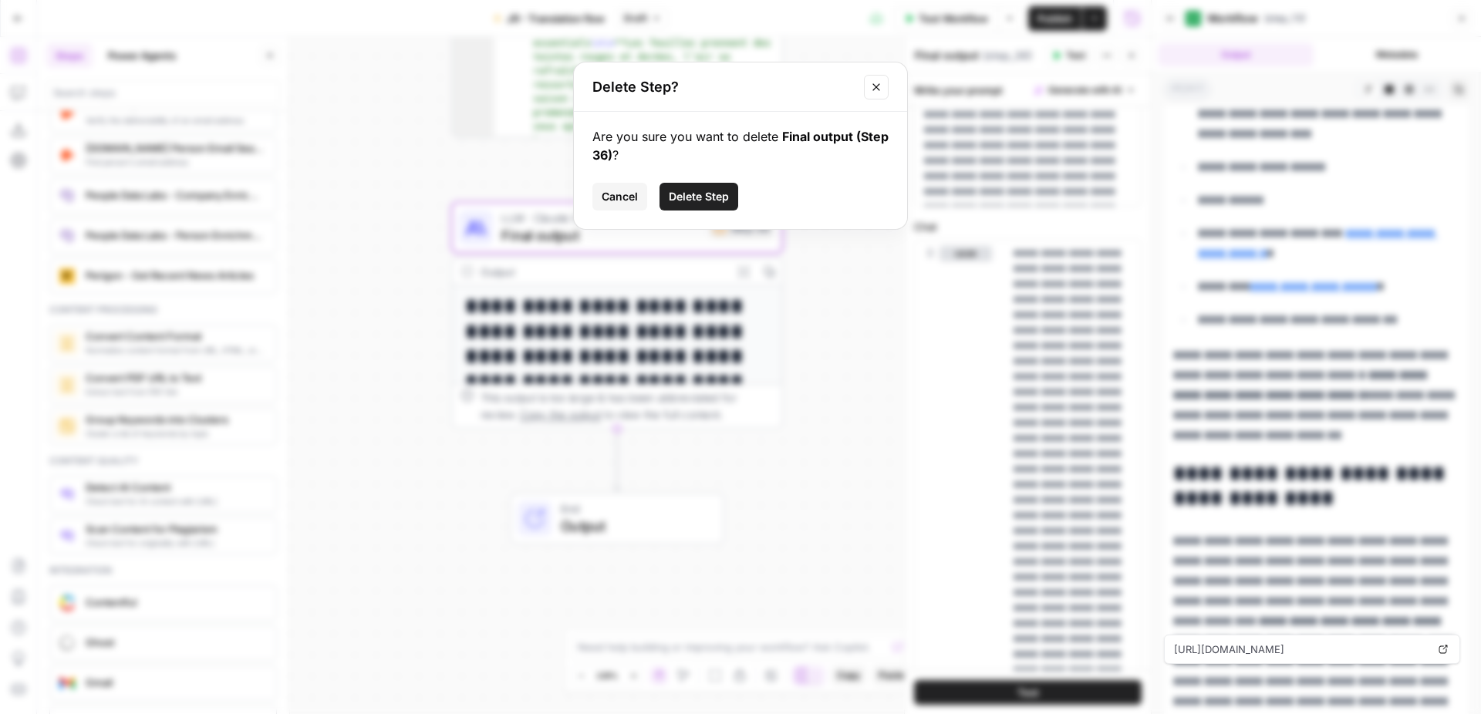
click at [718, 190] on span "Delete Step" at bounding box center [699, 196] width 60 height 15
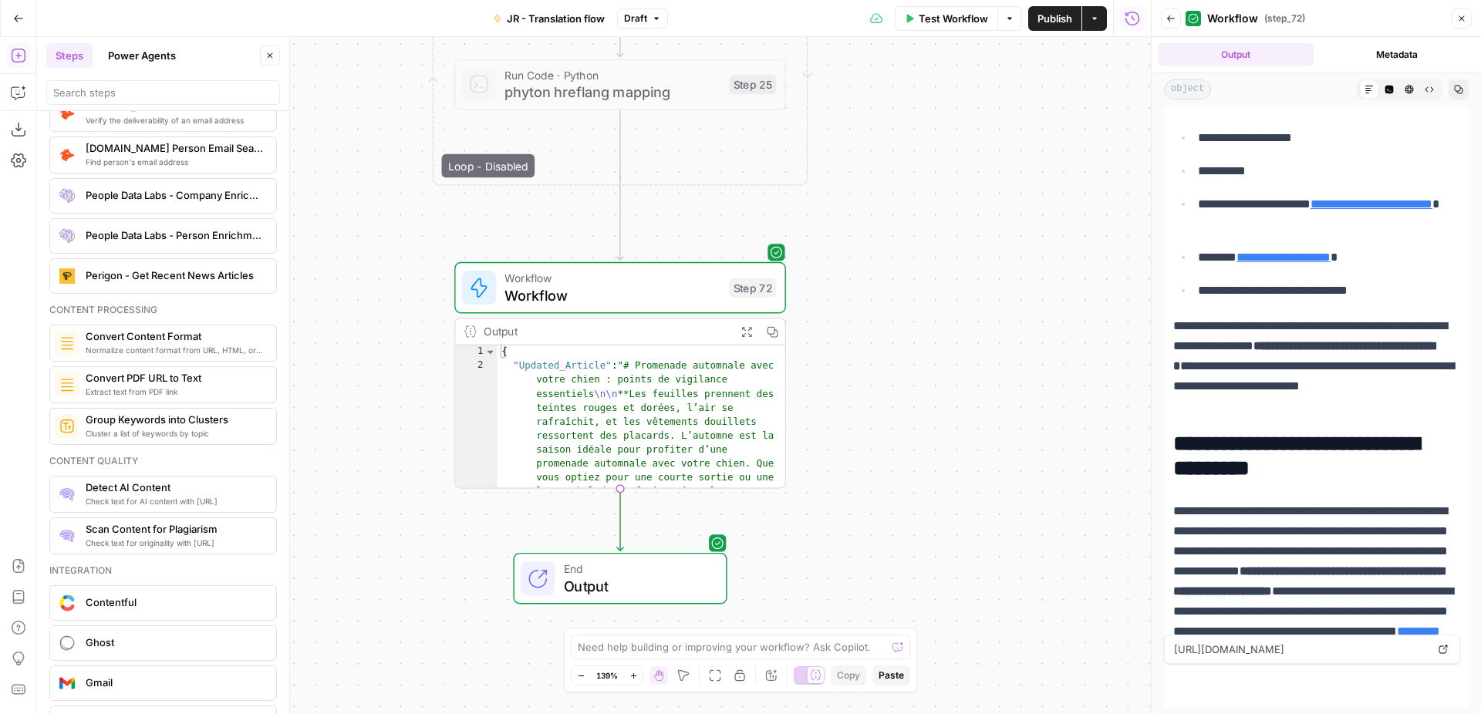
drag, startPoint x: 824, startPoint y: 190, endPoint x: 827, endPoint y: 541, distance: 350.9
click at [827, 541] on div "Workflow Set Inputs Inputs Web Page Scrape Extract Original Blog Content Step 1…" at bounding box center [594, 375] width 1114 height 677
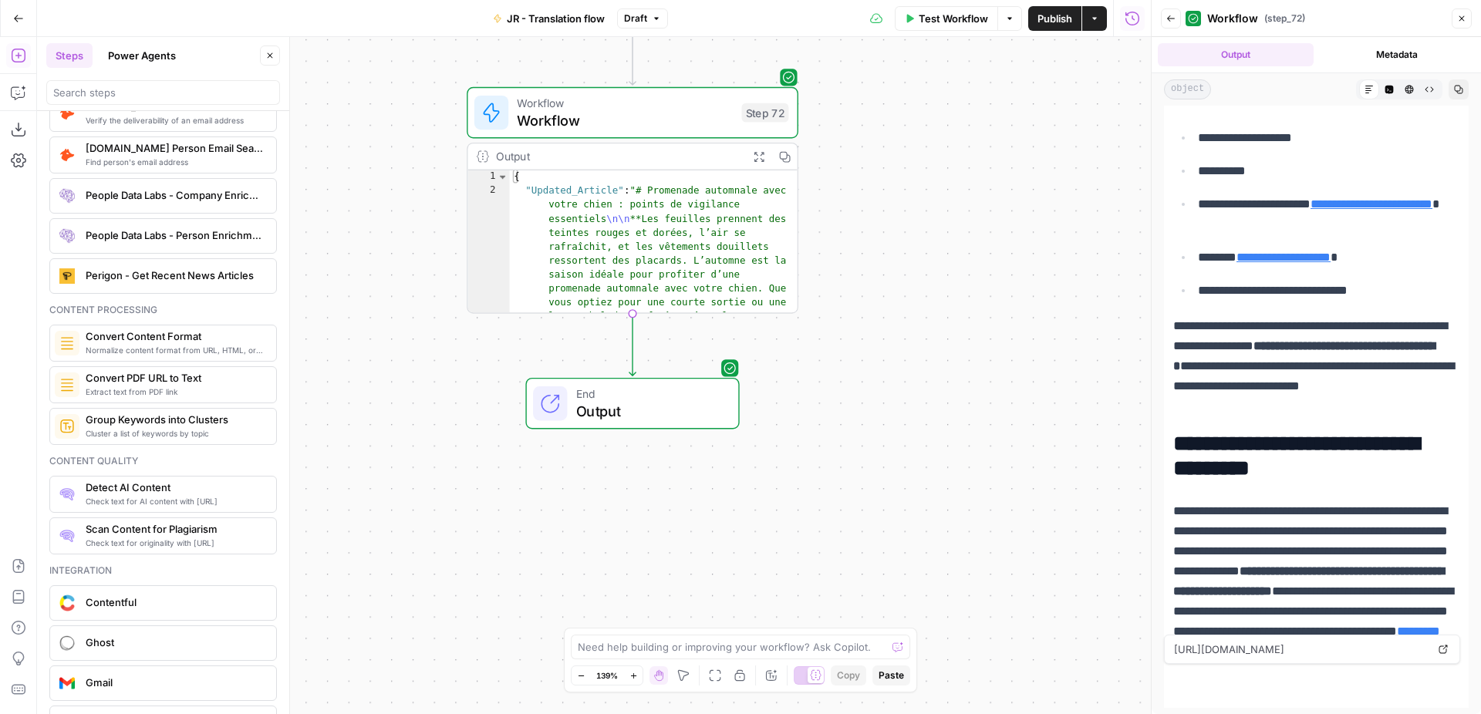
drag, startPoint x: 938, startPoint y: 305, endPoint x: 950, endPoint y: 130, distance: 175.5
click at [950, 130] on div "Workflow Set Inputs Inputs Web Page Scrape Extract Original Blog Content Step 1…" at bounding box center [594, 375] width 1114 height 677
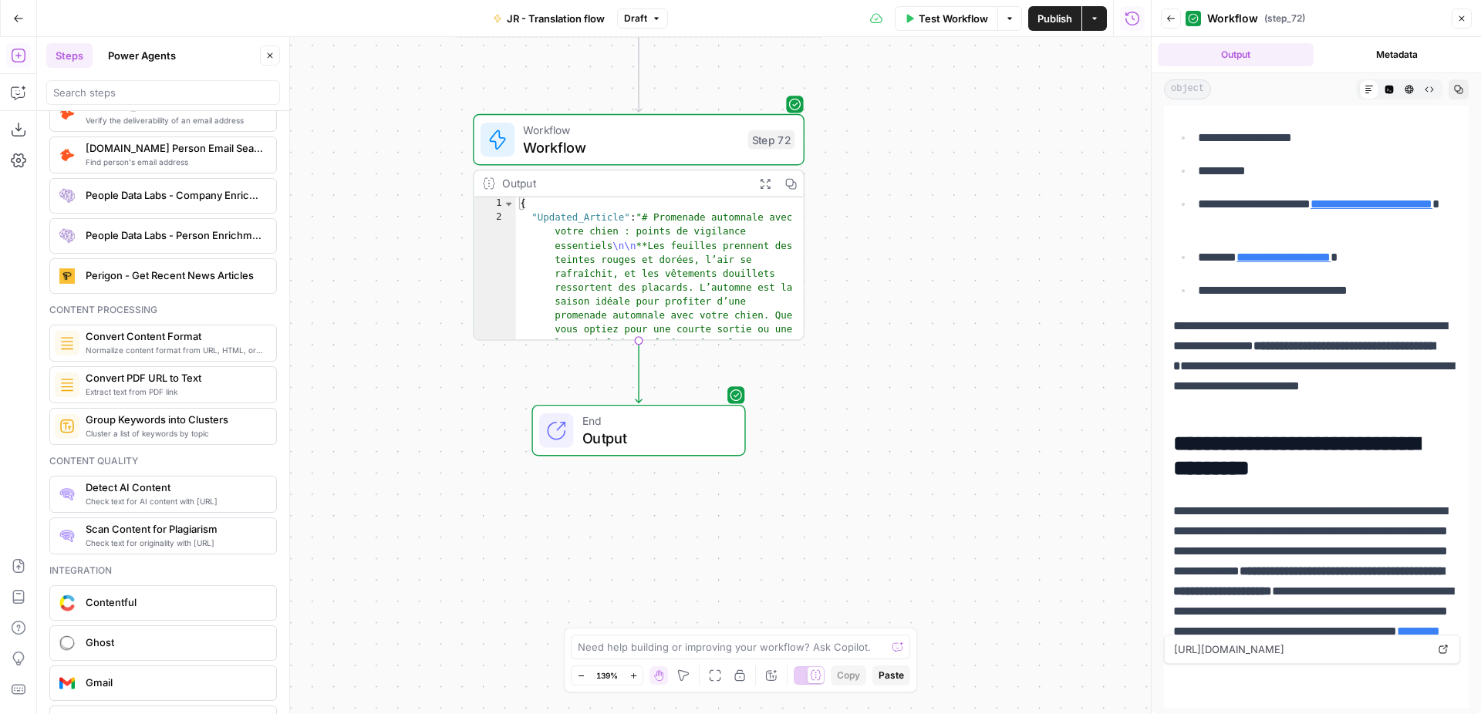
drag, startPoint x: 881, startPoint y: 180, endPoint x: 843, endPoint y: 438, distance: 261.1
click at [854, 418] on div "Workflow Set Inputs Inputs Web Page Scrape Extract Original Blog Content Step 1…" at bounding box center [594, 375] width 1114 height 677
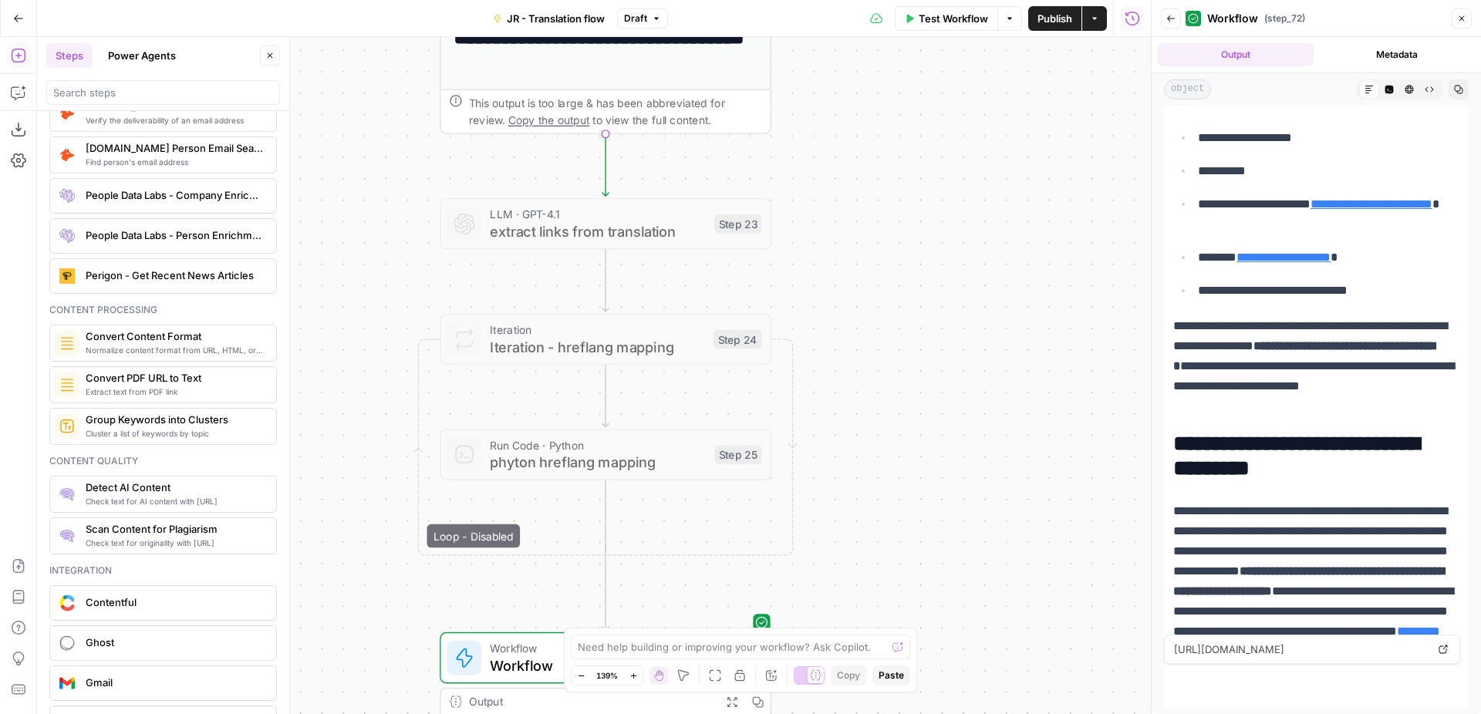
drag, startPoint x: 890, startPoint y: 286, endPoint x: 907, endPoint y: 774, distance: 488.4
click at [907, 713] on div "Workflow Set Inputs Inputs Web Page Scrape Extract Original Blog Content Step 1…" at bounding box center [594, 375] width 1114 height 677
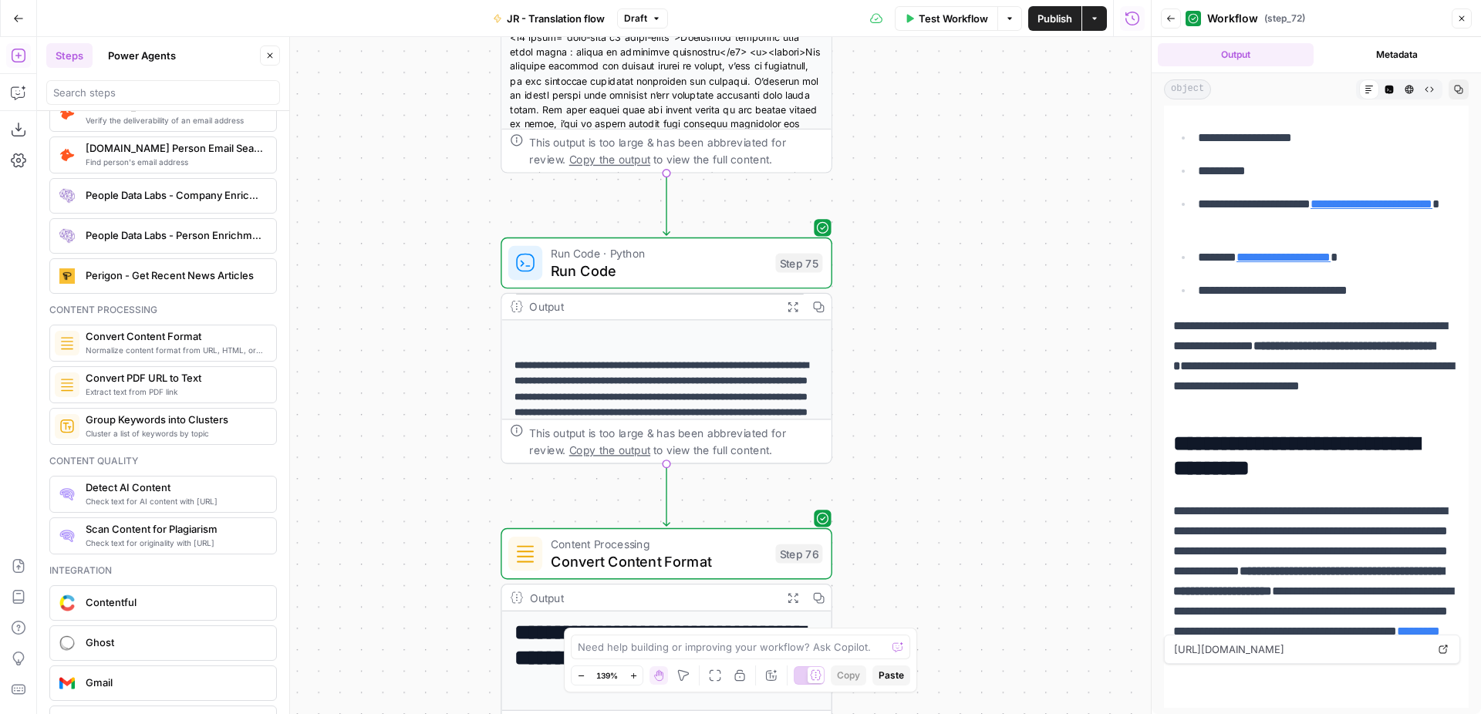
drag, startPoint x: 942, startPoint y: 133, endPoint x: 986, endPoint y: 565, distance: 434.1
click at [986, 565] on div "Workflow Set Inputs Inputs Web Page Scrape Extract Original Blog Content Step 1…" at bounding box center [594, 375] width 1114 height 677
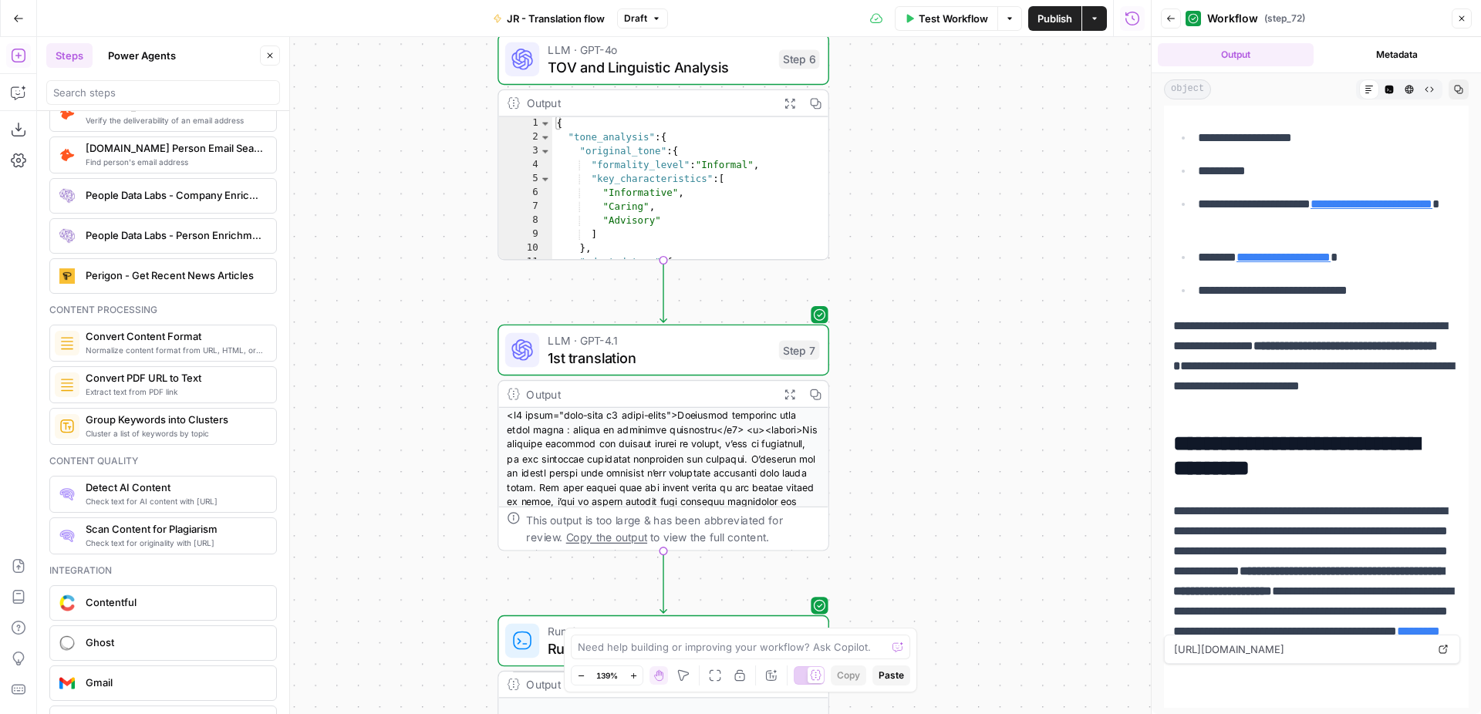
drag, startPoint x: 1019, startPoint y: 129, endPoint x: 1014, endPoint y: 492, distance: 363.2
click at [1015, 494] on div "Workflow Set Inputs Inputs Web Page Scrape Extract Original Blog Content Step 1…" at bounding box center [594, 375] width 1114 height 677
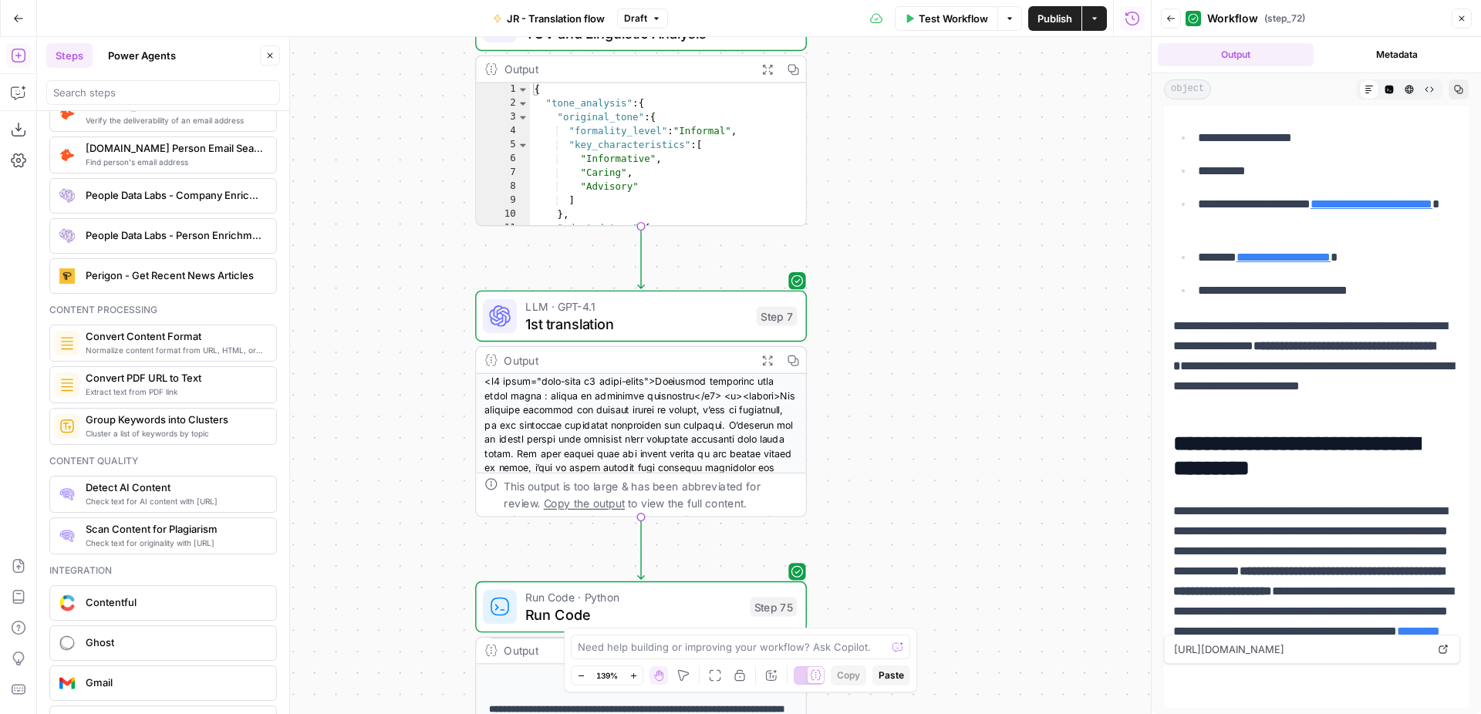
drag, startPoint x: 988, startPoint y: 138, endPoint x: 965, endPoint y: 107, distance: 38.6
click at [966, 109] on div "Workflow Set Inputs Inputs Web Page Scrape Extract Original Blog Content Step 1…" at bounding box center [594, 375] width 1114 height 677
click at [649, 312] on span "LLM · GPT-4.1" at bounding box center [636, 309] width 222 height 17
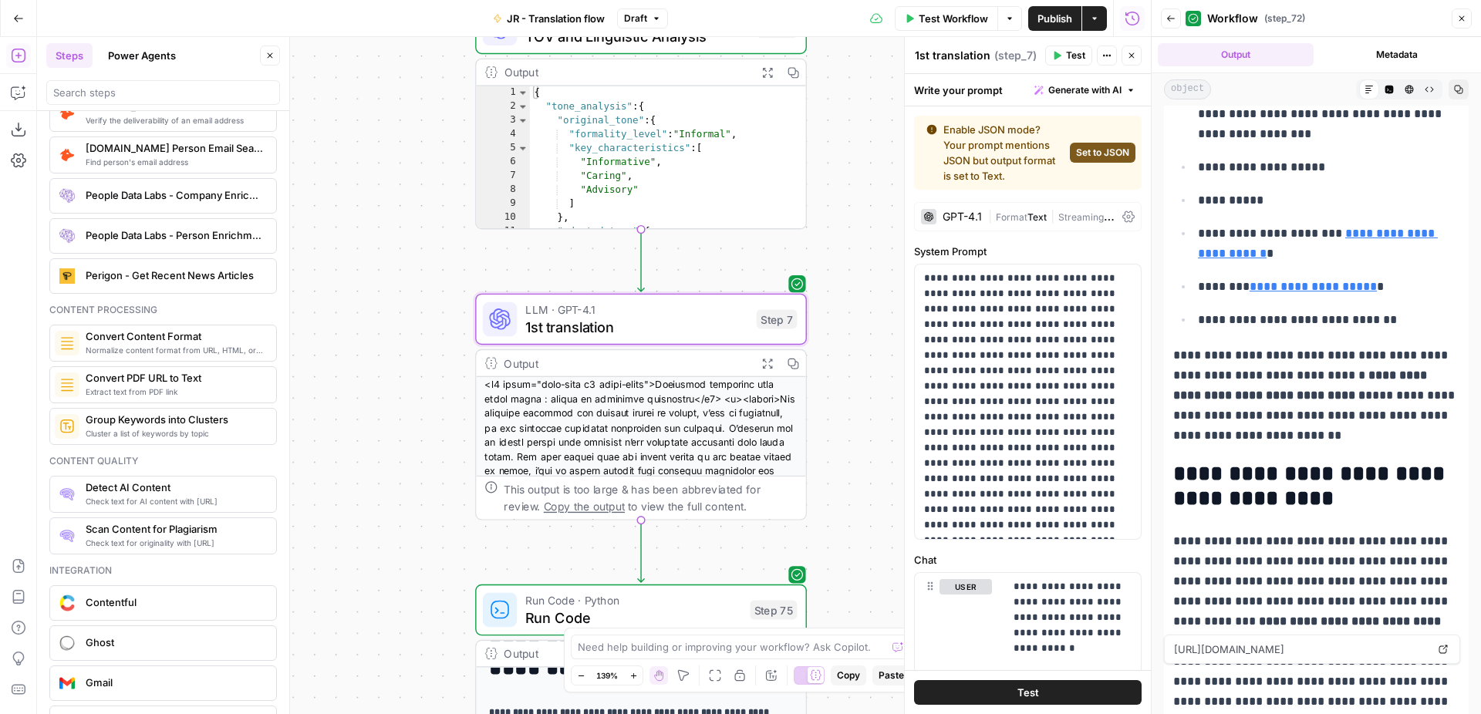
click at [1039, 217] on span "Text" at bounding box center [1036, 217] width 19 height 12
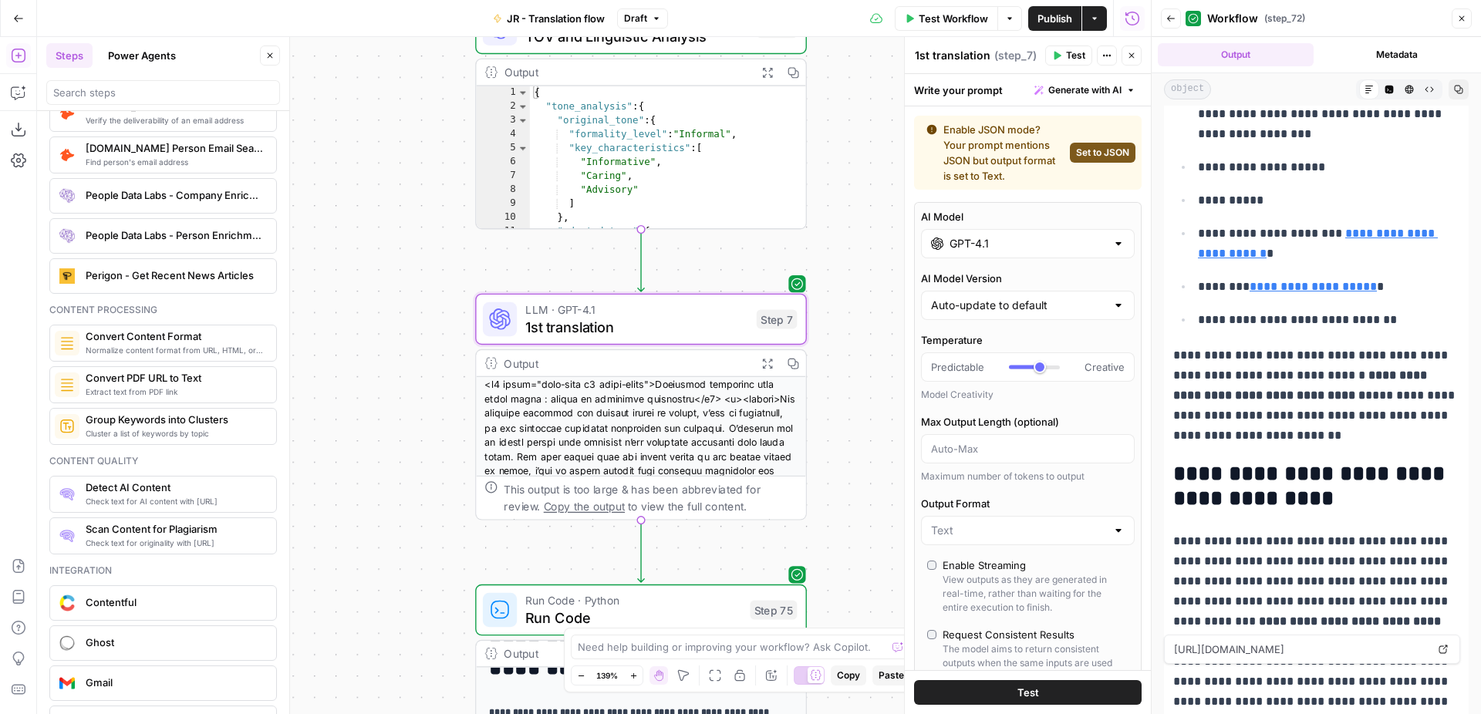
click at [760, 367] on button "Expand Output" at bounding box center [766, 362] width 25 height 25
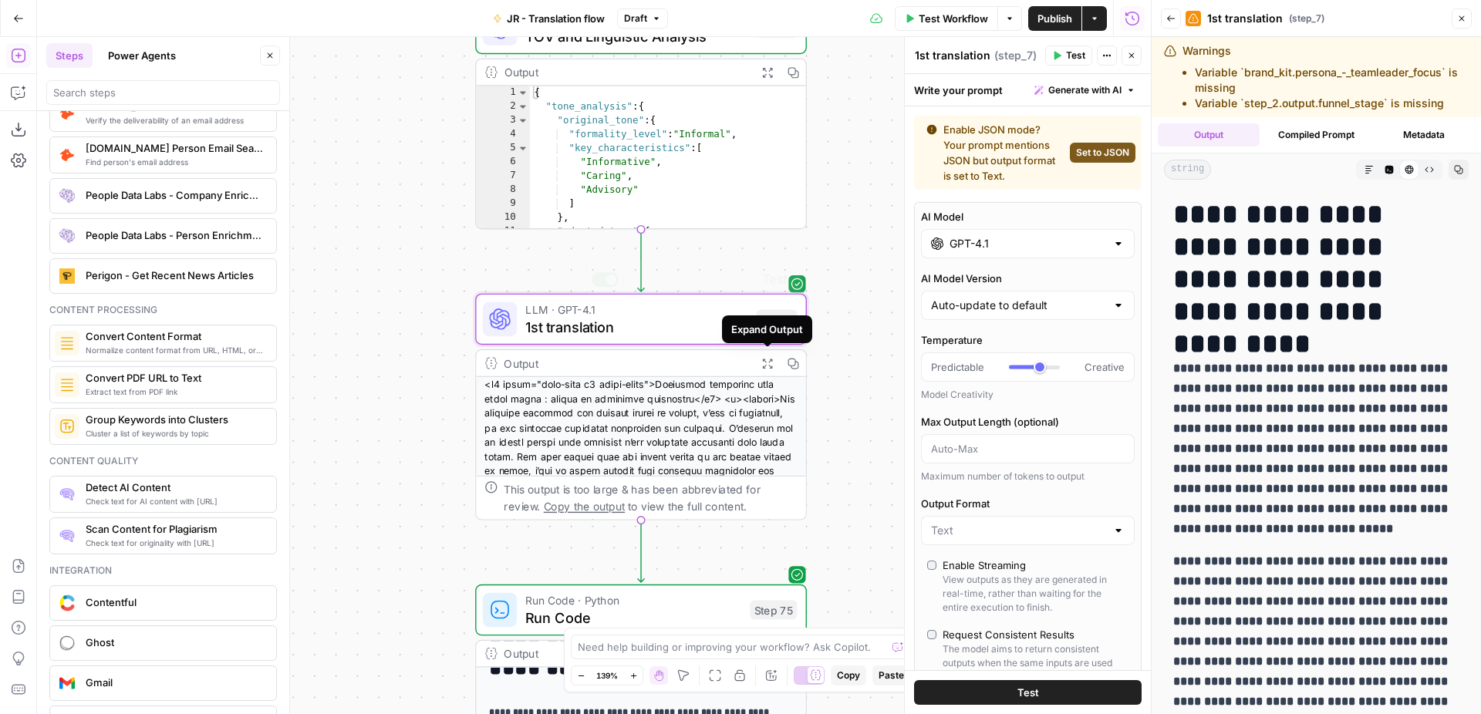
click at [713, 327] on span "1st translation" at bounding box center [636, 327] width 222 height 22
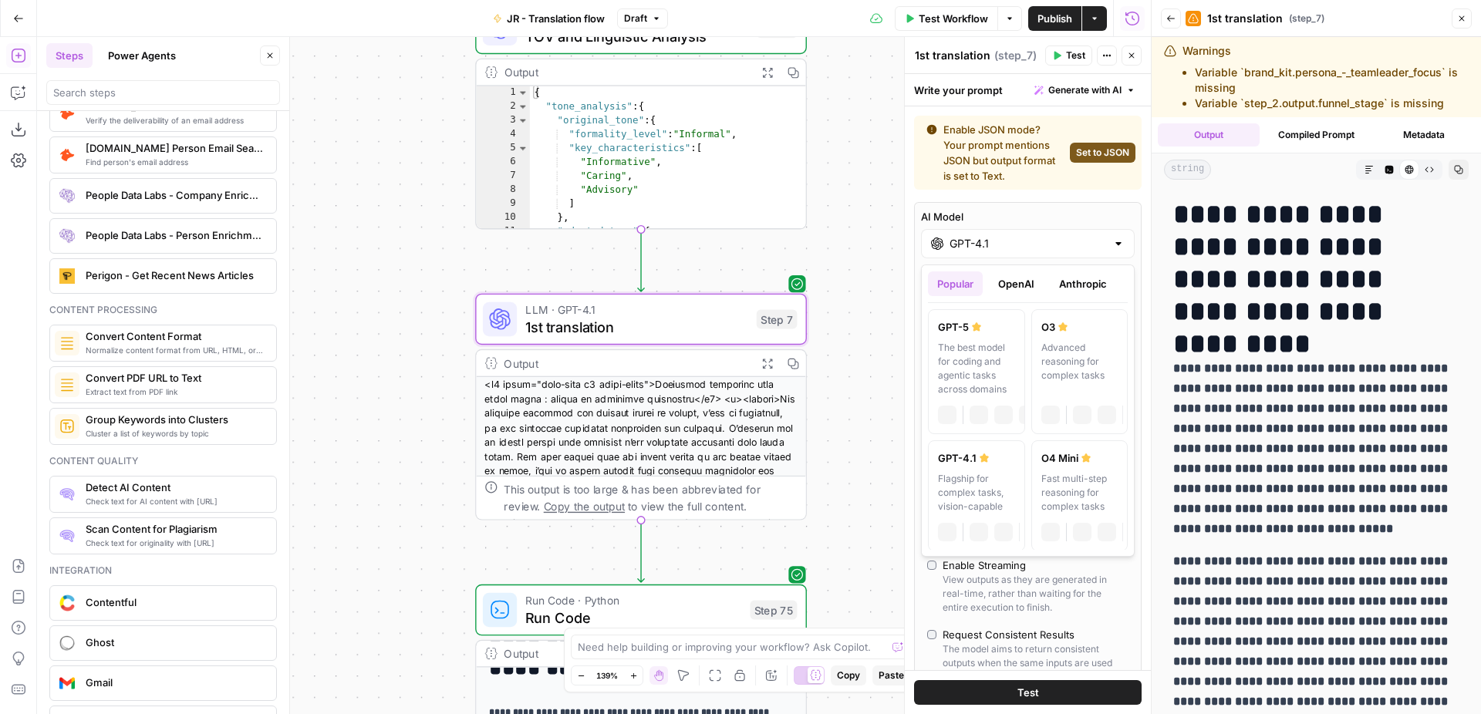
click at [1003, 243] on input "GPT-4.1" at bounding box center [1027, 243] width 157 height 15
click at [1067, 286] on button "Anthropic" at bounding box center [1083, 283] width 66 height 25
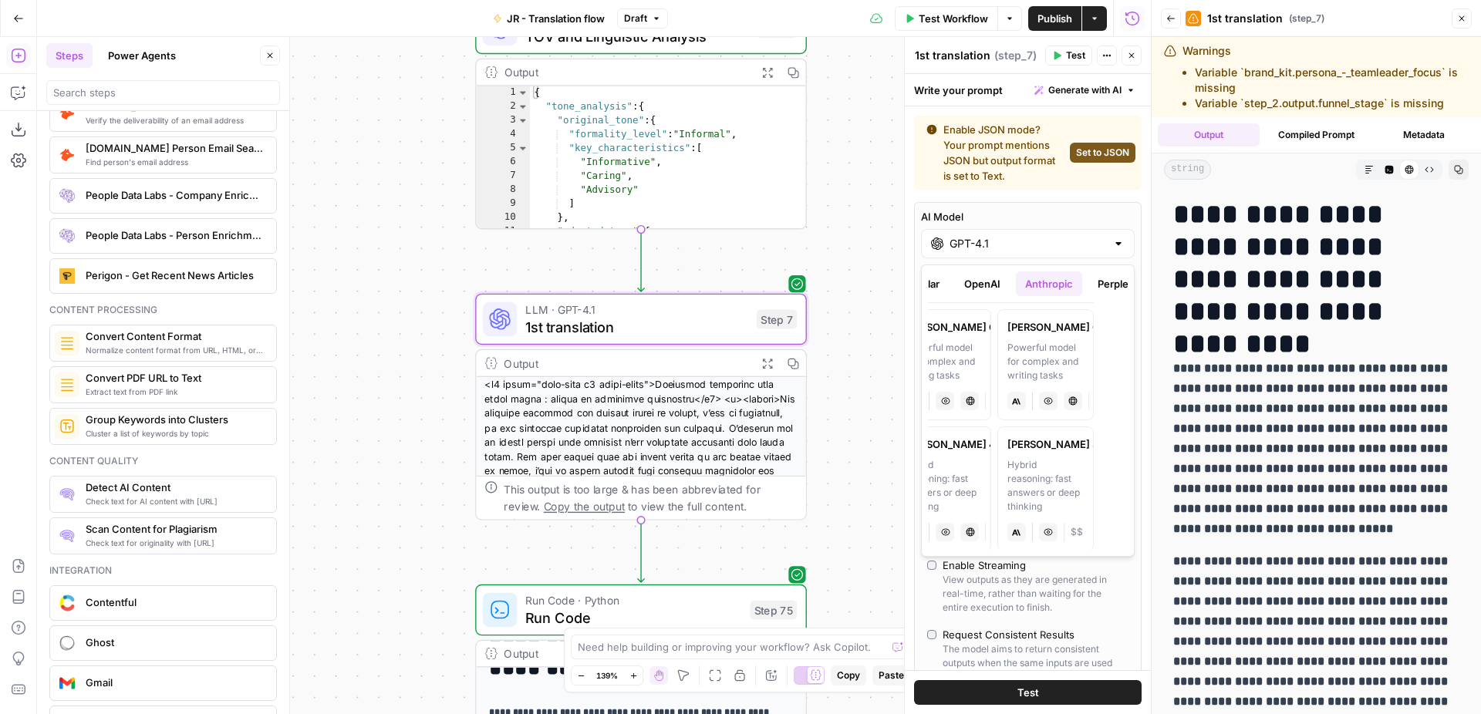
scroll to position [0, 39]
click at [1042, 352] on div "Powerful model for complex and writing tasks" at bounding box center [1040, 362] width 77 height 42
type input "[PERSON_NAME] Opus 4"
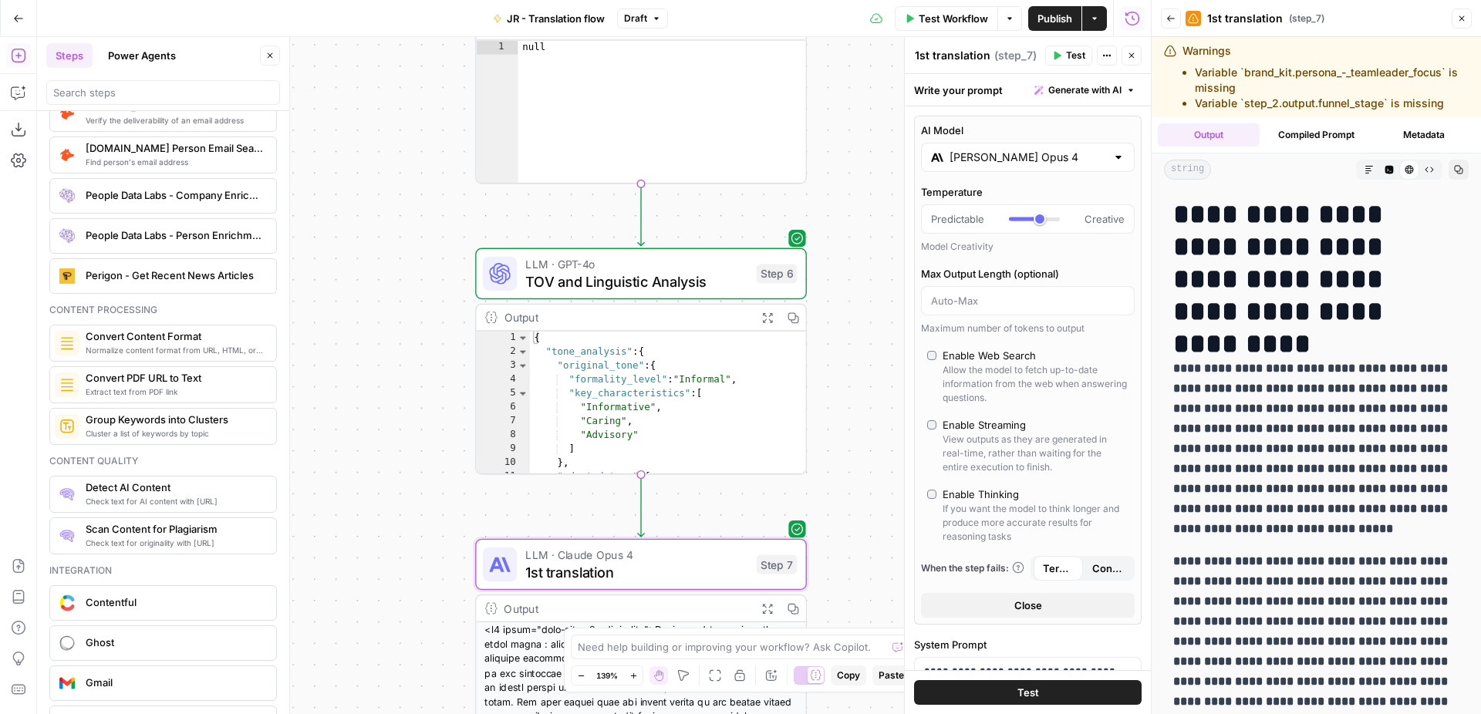
drag, startPoint x: 840, startPoint y: 232, endPoint x: 840, endPoint y: 477, distance: 245.2
click at [840, 477] on div "Workflow Set Inputs Inputs Web Page Scrape Extract Original Blog Content Step 1…" at bounding box center [594, 375] width 1114 height 677
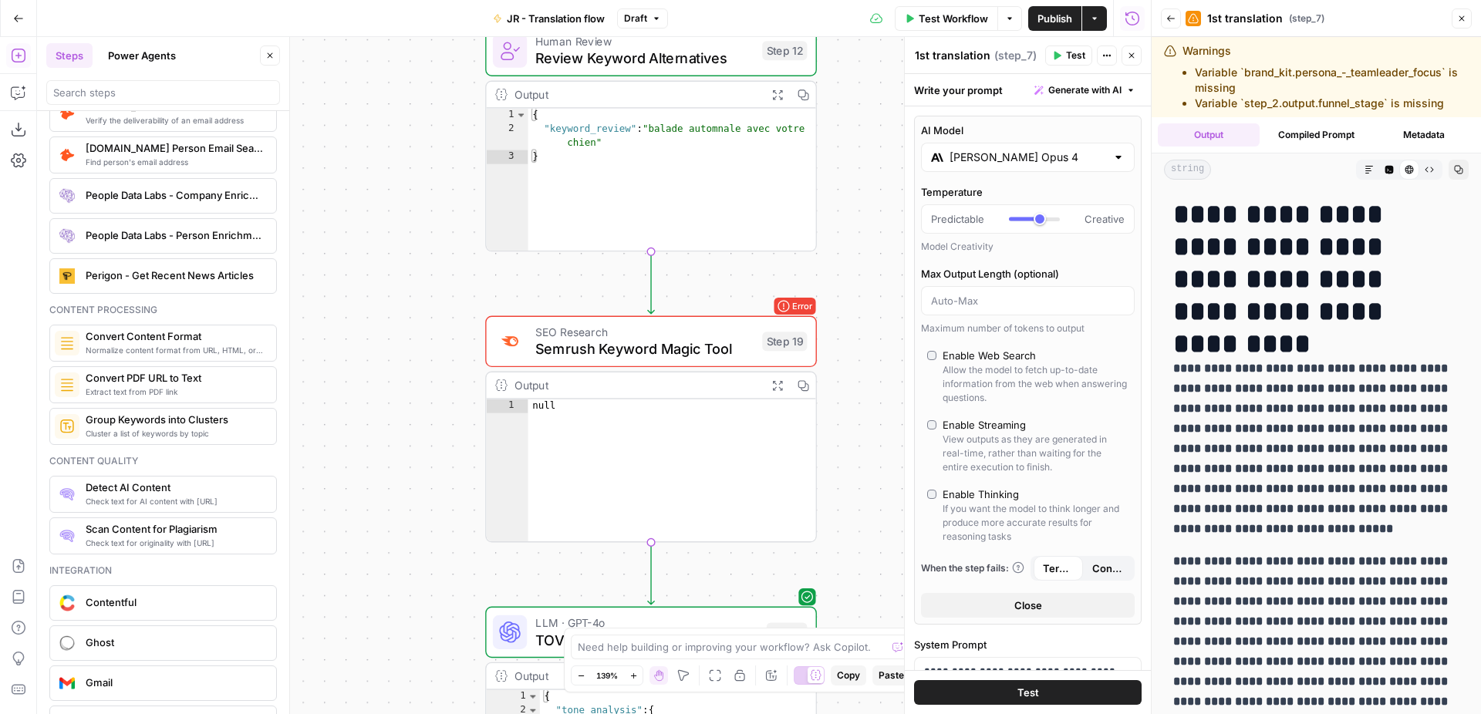
drag, startPoint x: 851, startPoint y: 257, endPoint x: 861, endPoint y: 615, distance: 358.7
click at [861, 615] on div "Workflow Set Inputs Inputs Web Page Scrape Extract Original Blog Content Step 1…" at bounding box center [594, 375] width 1114 height 677
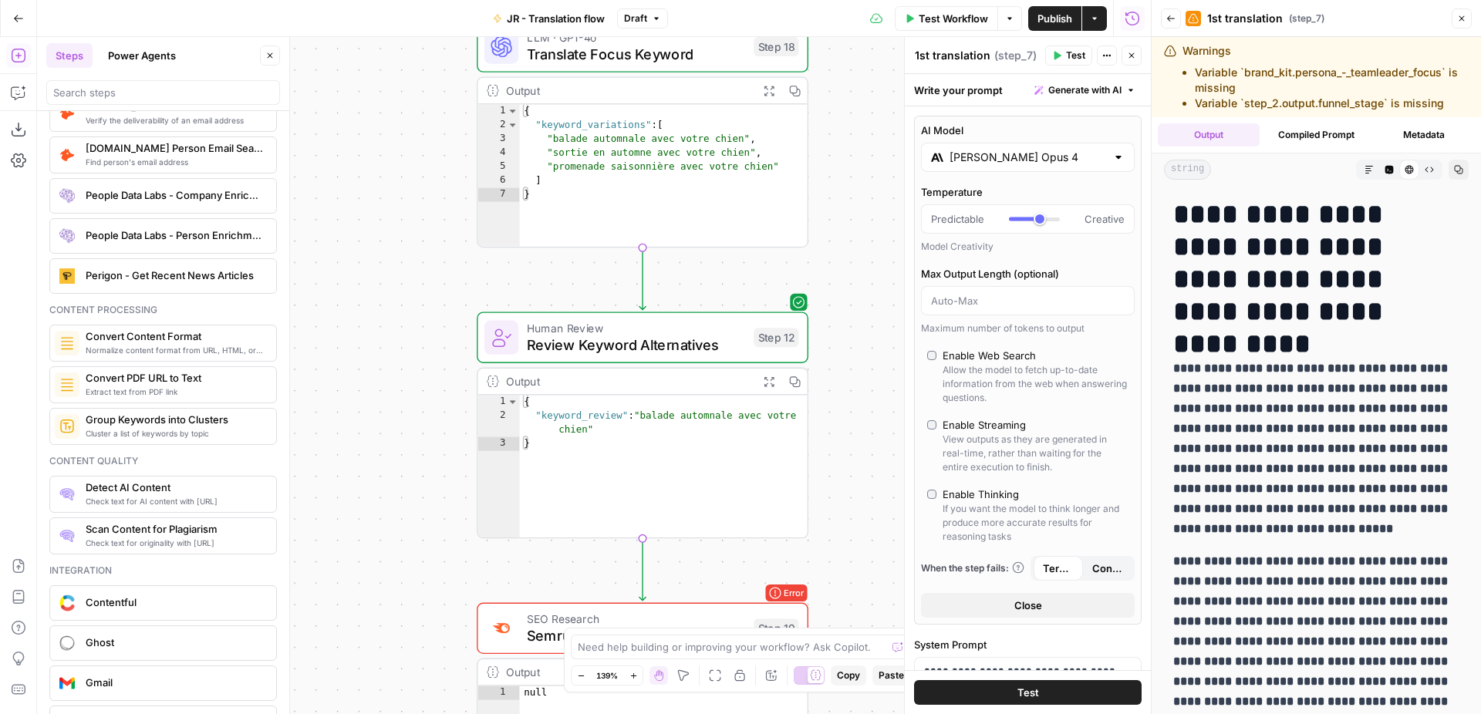
drag, startPoint x: 875, startPoint y: 297, endPoint x: 869, endPoint y: 598, distance: 300.8
click at [869, 596] on div "Workflow Set Inputs Inputs Web Page Scrape Extract Original Blog Content Step 1…" at bounding box center [594, 375] width 1114 height 677
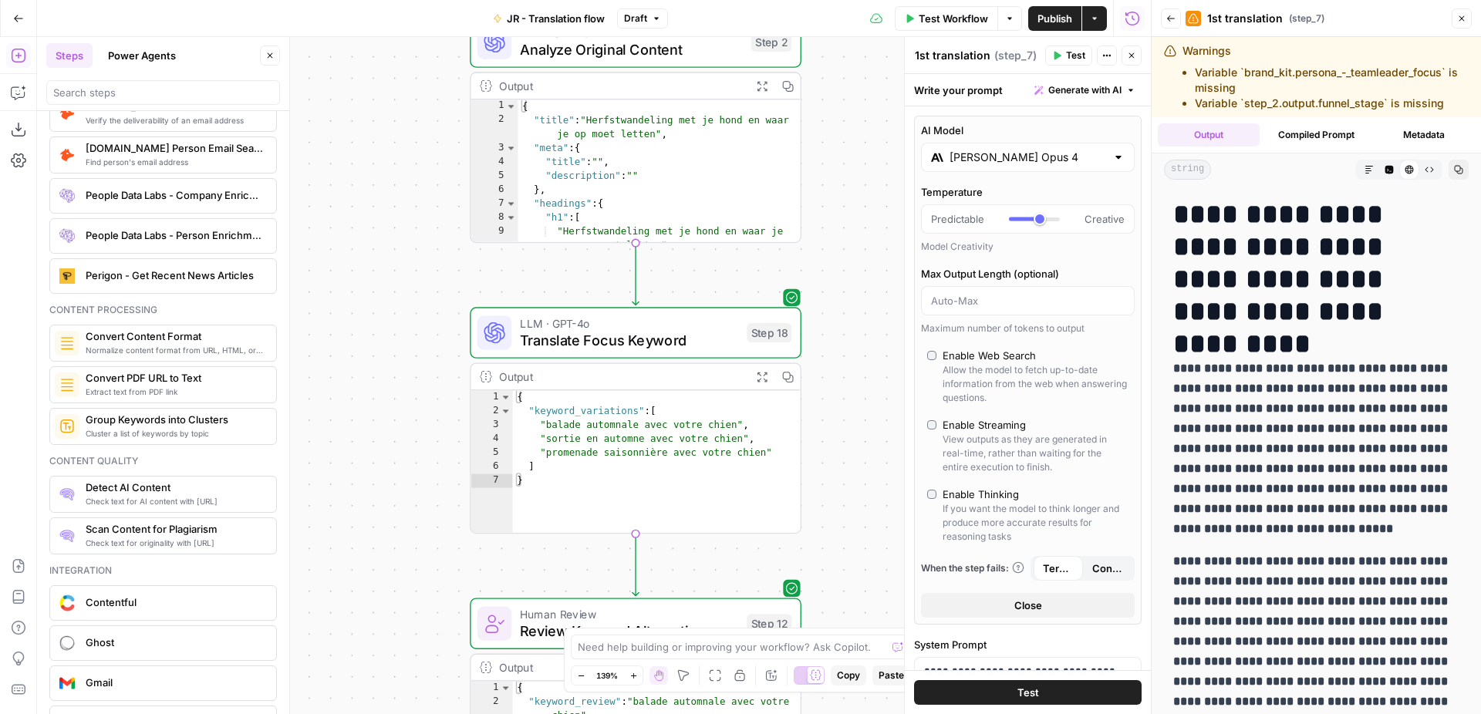
drag, startPoint x: 860, startPoint y: 220, endPoint x: 849, endPoint y: 538, distance: 318.7
click at [851, 567] on div "Workflow Set Inputs Inputs Web Page Scrape Extract Original Blog Content Step 1…" at bounding box center [594, 375] width 1114 height 677
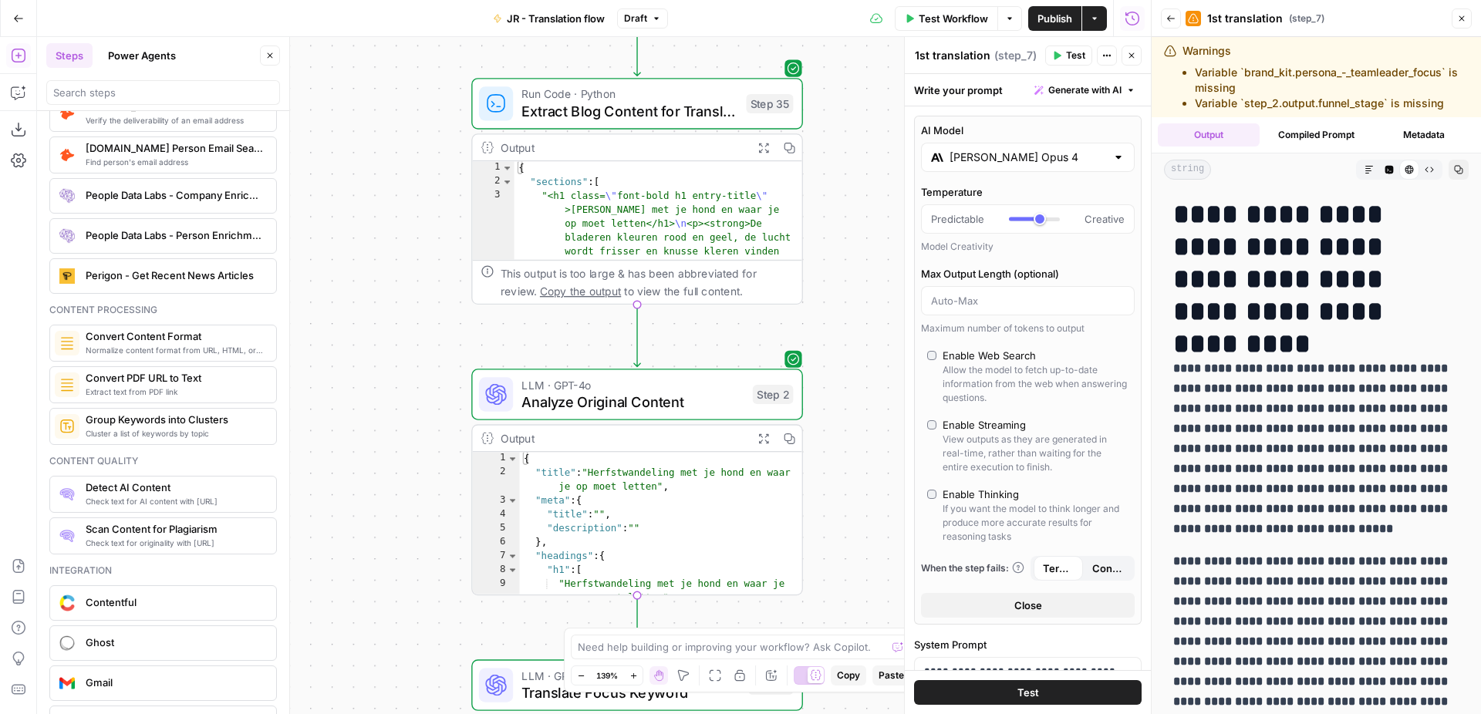
drag, startPoint x: 852, startPoint y: 315, endPoint x: 852, endPoint y: 595, distance: 279.2
click at [852, 595] on div "Workflow Set Inputs Inputs Web Page Scrape Extract Original Blog Content Step 1…" at bounding box center [594, 375] width 1114 height 677
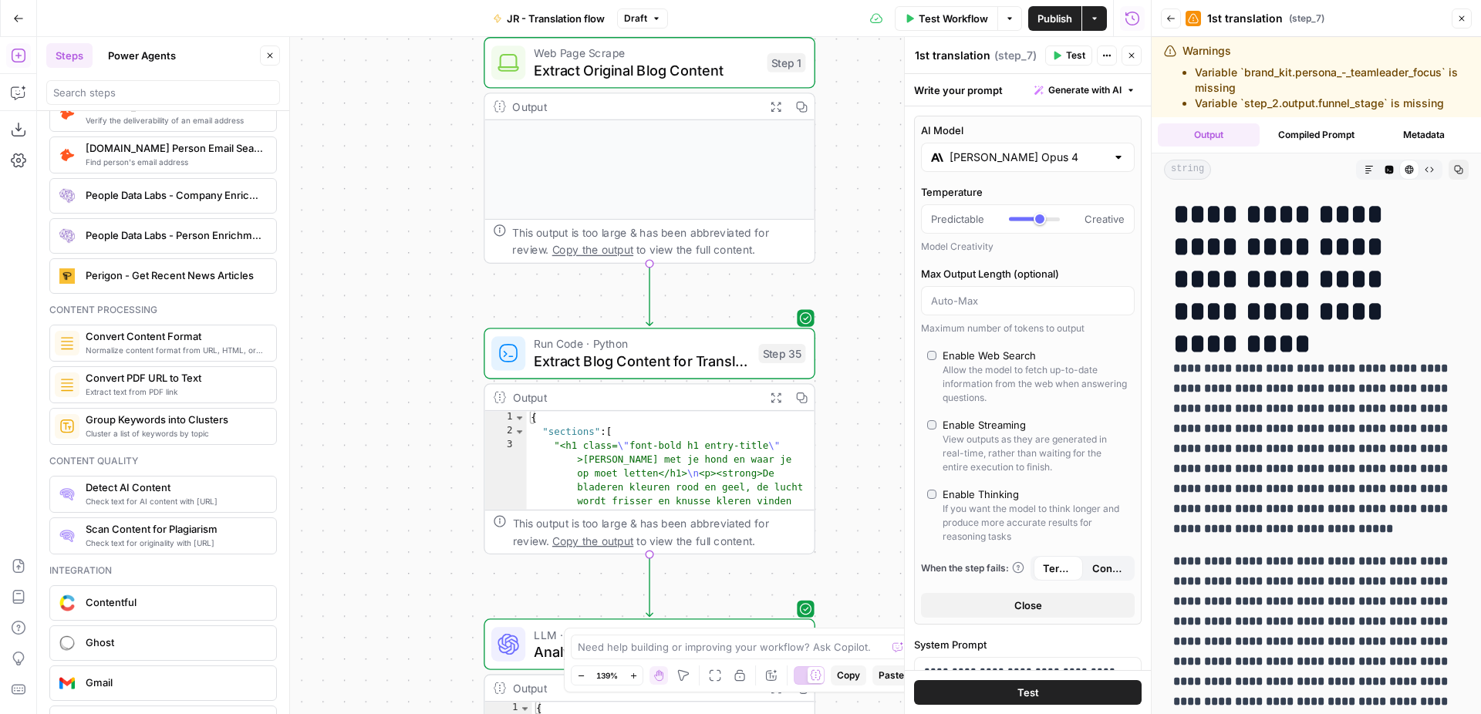
drag, startPoint x: 842, startPoint y: 254, endPoint x: 868, endPoint y: 558, distance: 304.9
click at [871, 558] on div "Workflow Set Inputs Inputs Web Page Scrape Extract Original Blog Content Step 1…" at bounding box center [594, 375] width 1114 height 677
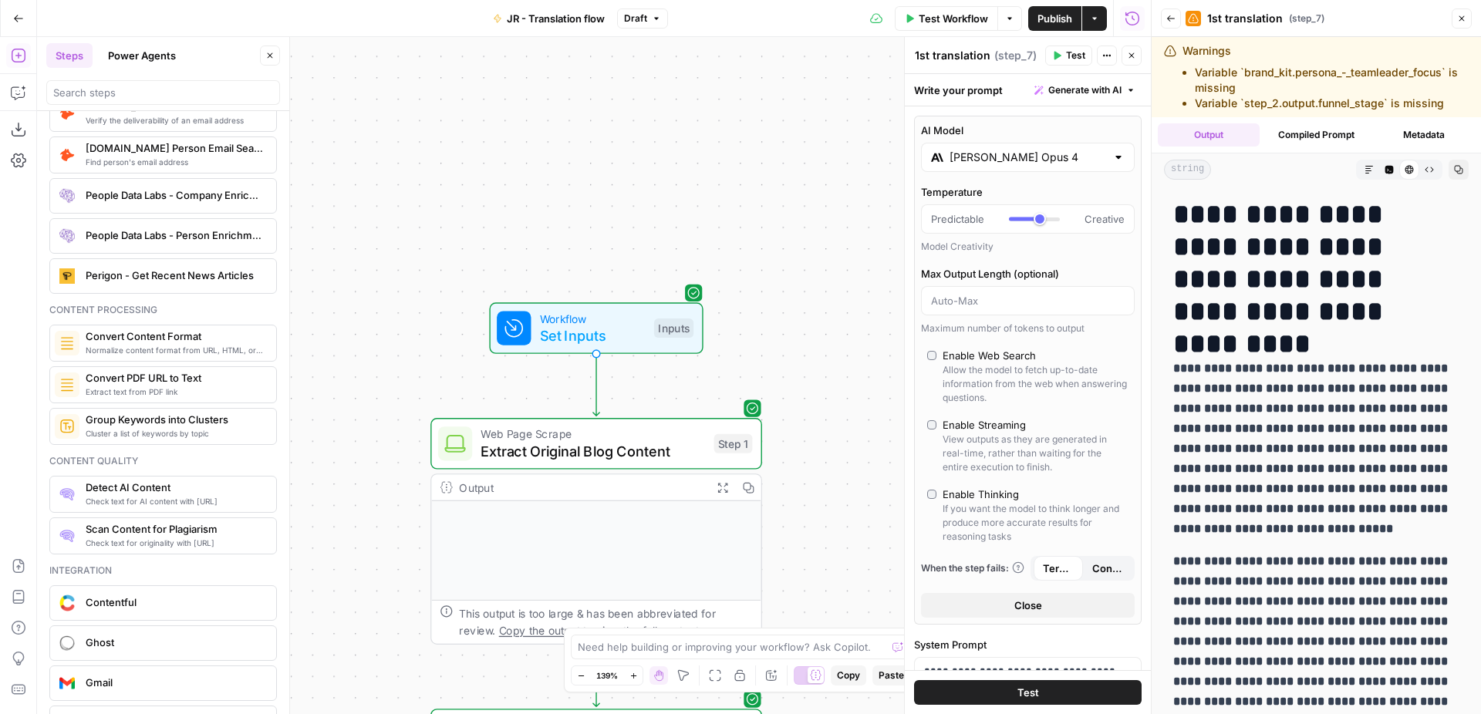
drag, startPoint x: 871, startPoint y: 167, endPoint x: 842, endPoint y: -86, distance: 254.5
click at [842, 37] on div "Workflow Set Inputs Inputs Web Page Scrape Extract Original Blog Content Step 1…" at bounding box center [594, 375] width 1114 height 677
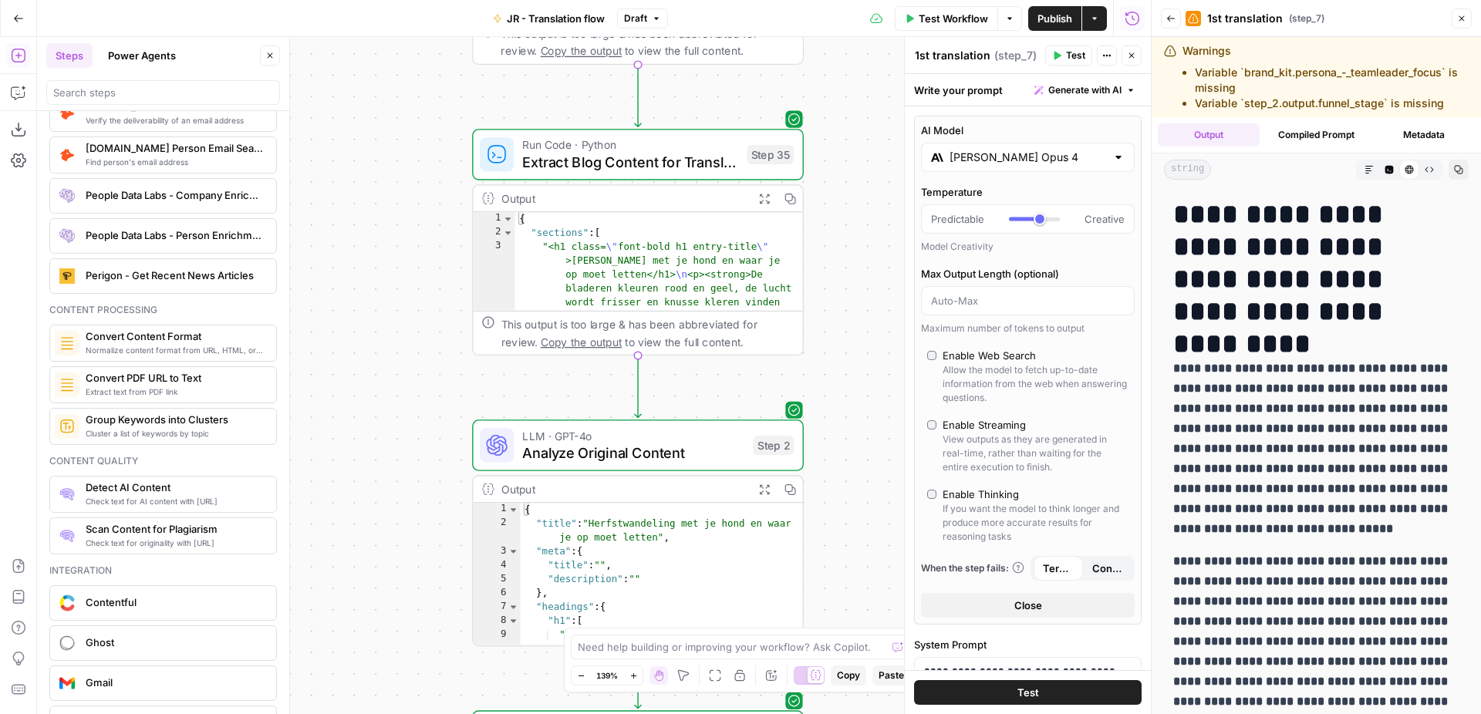
drag, startPoint x: 874, startPoint y: 417, endPoint x: 873, endPoint y: -87, distance: 504.3
click at [873, 37] on div "Workflow Set Inputs Inputs Web Page Scrape Extract Original Blog Content Step 1…" at bounding box center [594, 375] width 1114 height 677
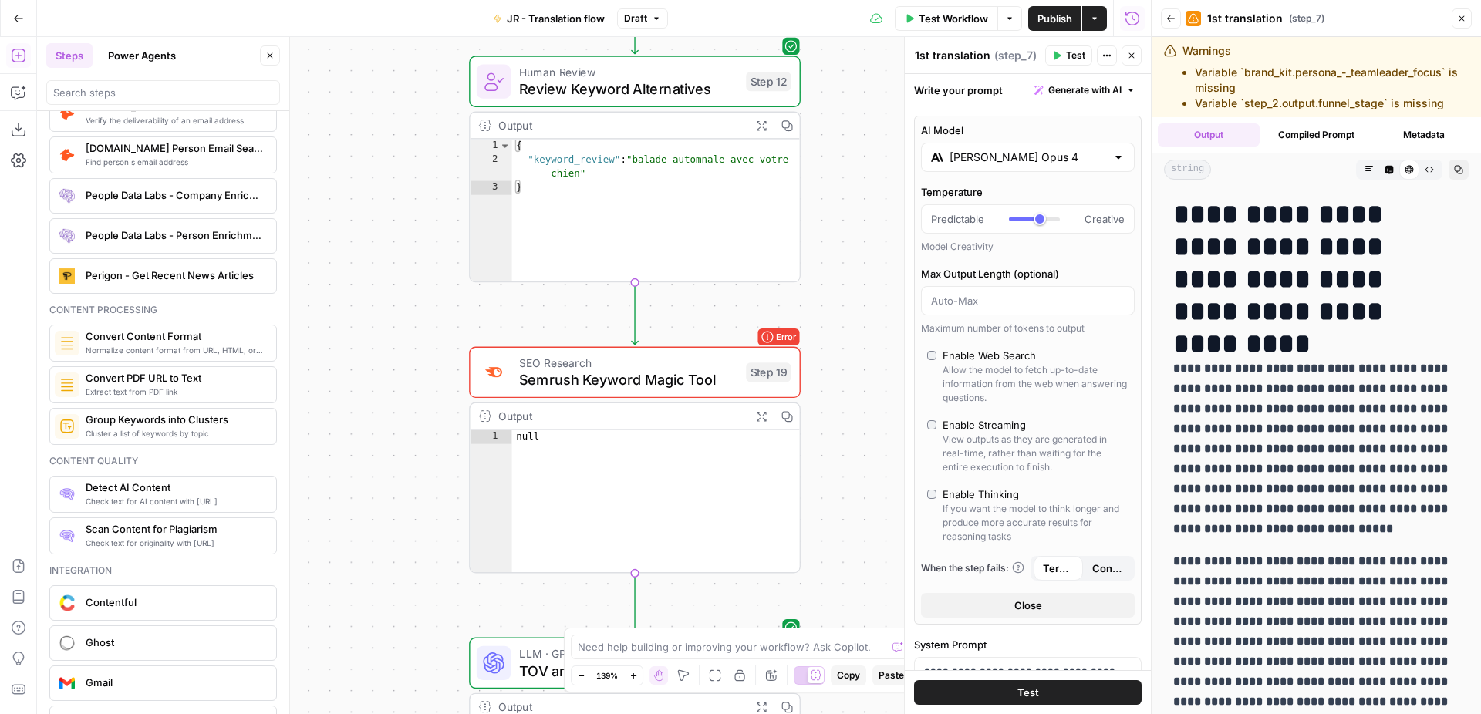
drag, startPoint x: 895, startPoint y: 557, endPoint x: 888, endPoint y: 113, distance: 444.2
click at [891, 113] on div "Workflow Set Inputs Inputs Web Page Scrape Extract Original Blog Content Step 1…" at bounding box center [594, 375] width 1114 height 677
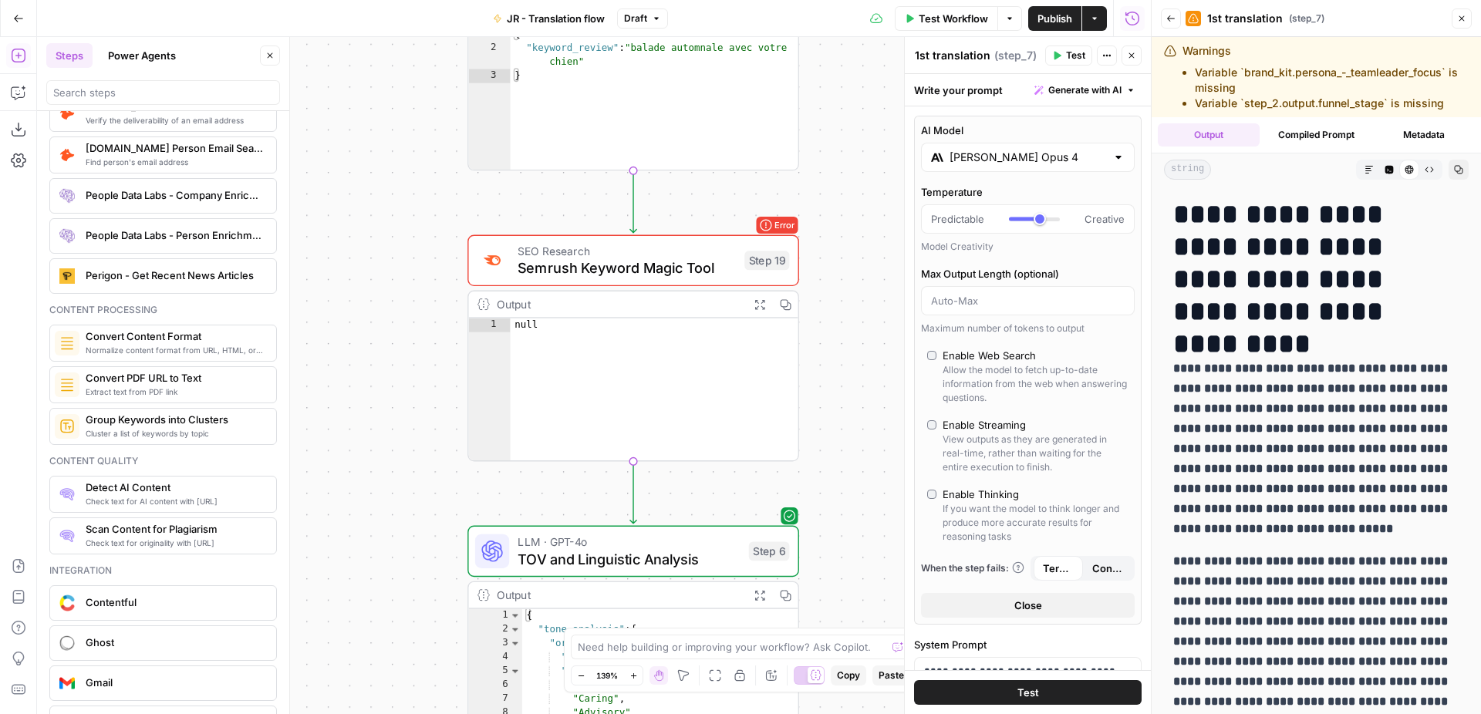
drag, startPoint x: 872, startPoint y: 447, endPoint x: 871, endPoint y: 62, distance: 384.0
click at [871, 62] on div "Workflow Set Inputs Inputs Web Page Scrape Extract Original Blog Content Step 1…" at bounding box center [594, 375] width 1114 height 677
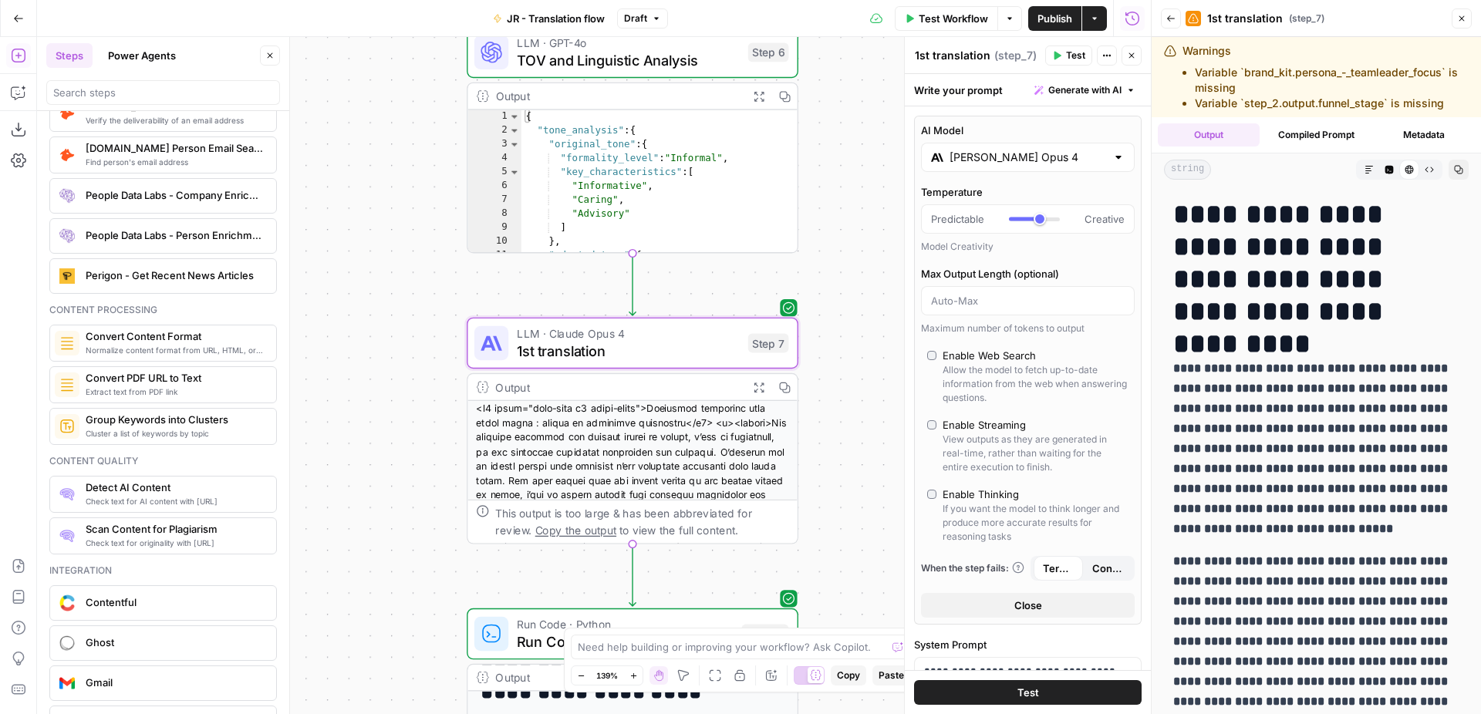
drag, startPoint x: 879, startPoint y: 464, endPoint x: 875, endPoint y: 83, distance: 381.0
click at [875, 83] on div "Workflow Set Inputs Inputs Web Page Scrape Extract Original Blog Content Step 1…" at bounding box center [594, 375] width 1114 height 677
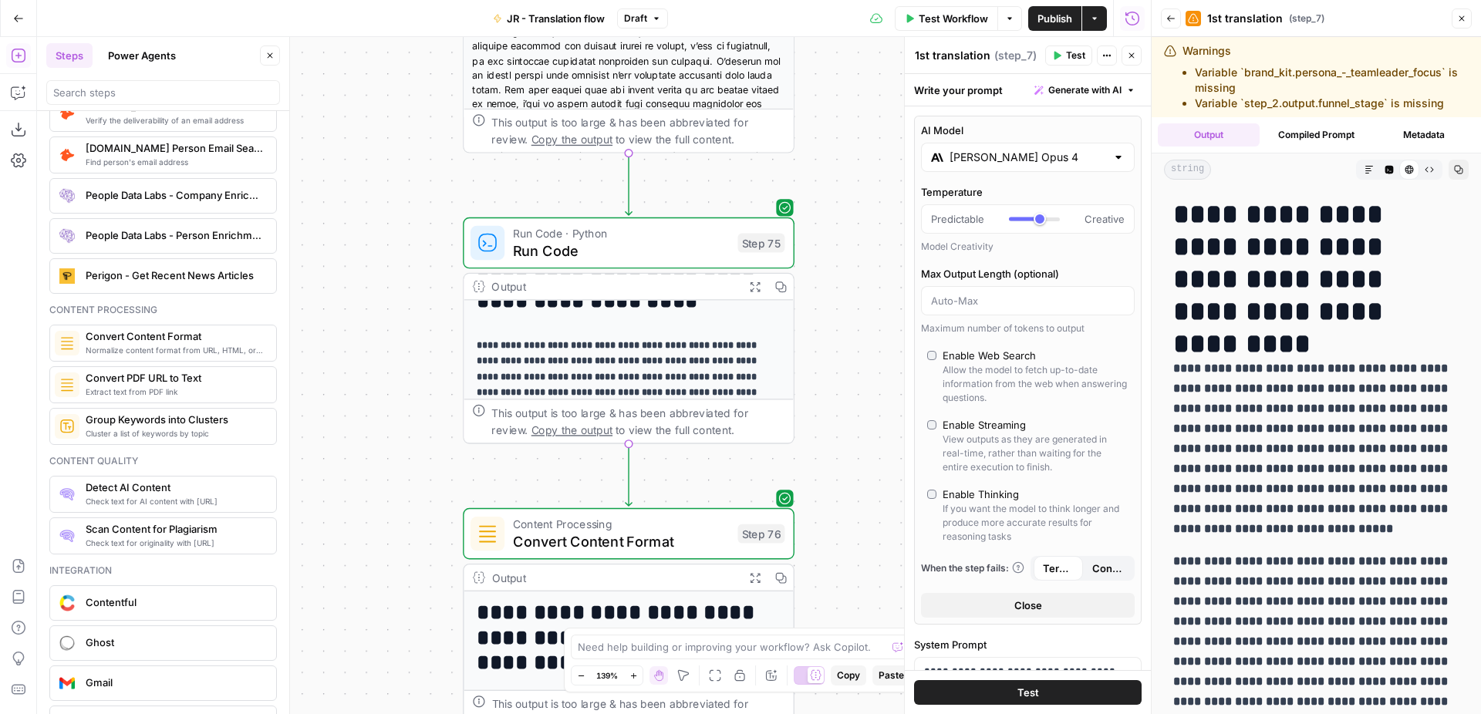
drag, startPoint x: 822, startPoint y: 381, endPoint x: 822, endPoint y: 99, distance: 281.5
click at [822, 99] on div "Workflow Set Inputs Inputs Web Page Scrape Extract Original Blog Content Step 1…" at bounding box center [594, 375] width 1114 height 677
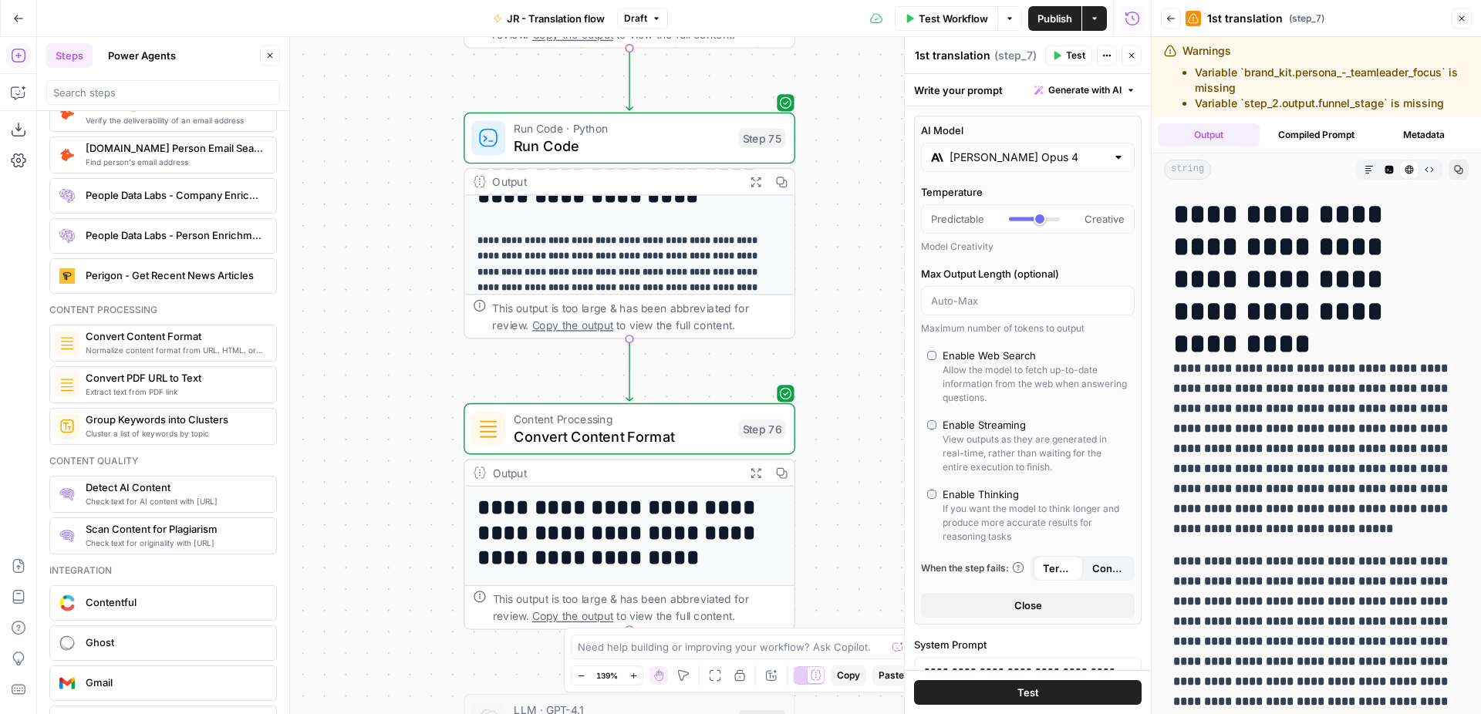
drag, startPoint x: 834, startPoint y: 444, endPoint x: 827, endPoint y: 178, distance: 266.1
click at [828, 178] on div "Workflow Set Inputs Inputs Web Page Scrape Extract Original Blog Content Step 1…" at bounding box center [594, 375] width 1114 height 677
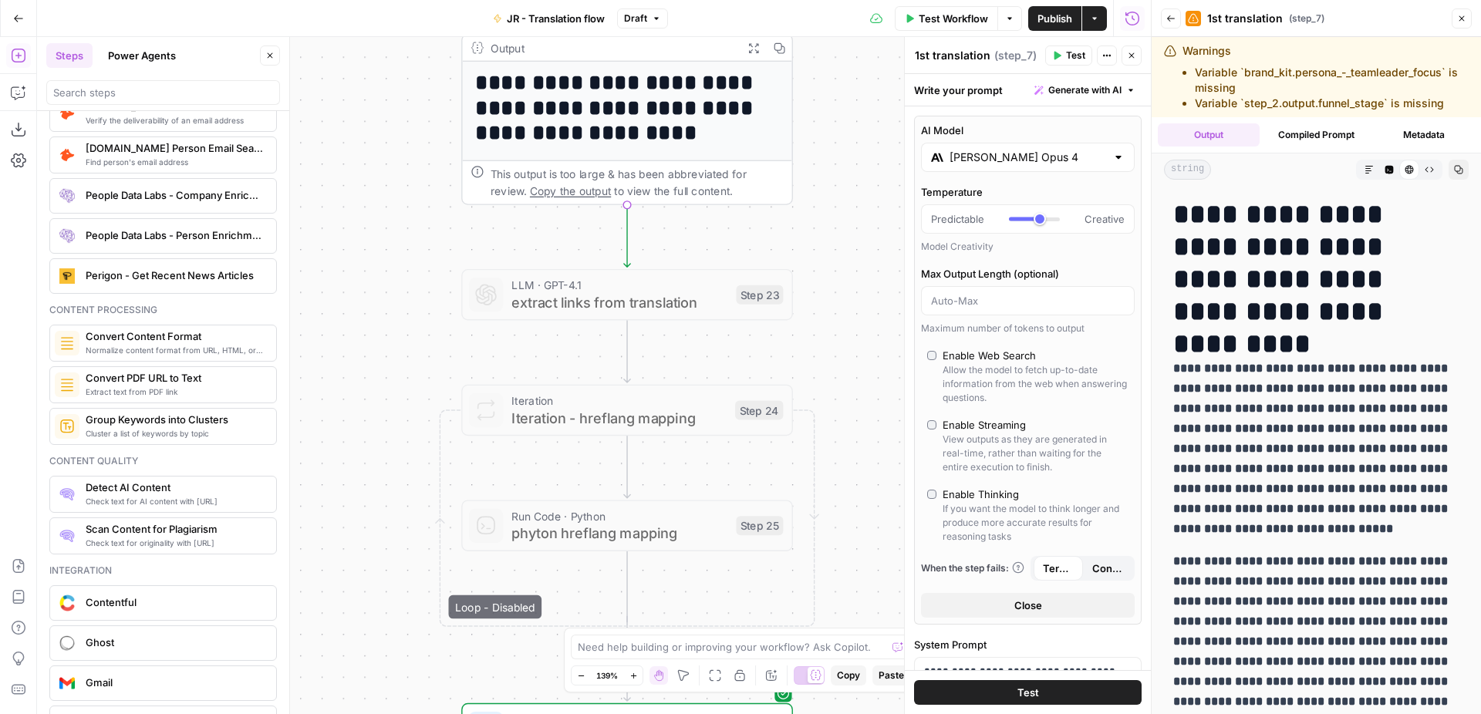
drag, startPoint x: 834, startPoint y: 377, endPoint x: 836, endPoint y: 163, distance: 213.6
click at [837, 163] on div "Workflow Set Inputs Inputs Web Page Scrape Extract Original Blog Content Step 1…" at bounding box center [594, 375] width 1114 height 677
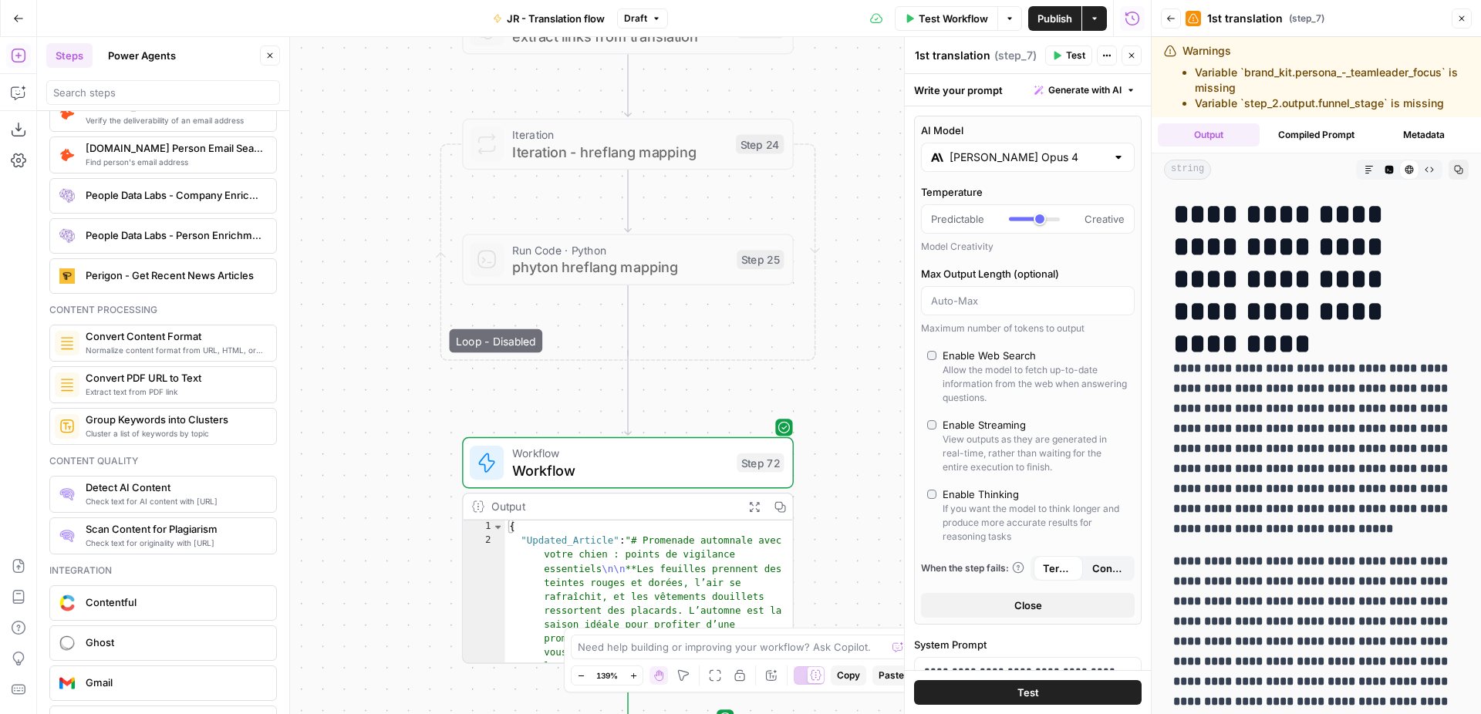
drag, startPoint x: 821, startPoint y: 298, endPoint x: 823, endPoint y: 19, distance: 278.4
click at [823, 37] on div "Workflow Set Inputs Inputs Web Page Scrape Extract Original Blog Content Step 1…" at bounding box center [594, 375] width 1114 height 677
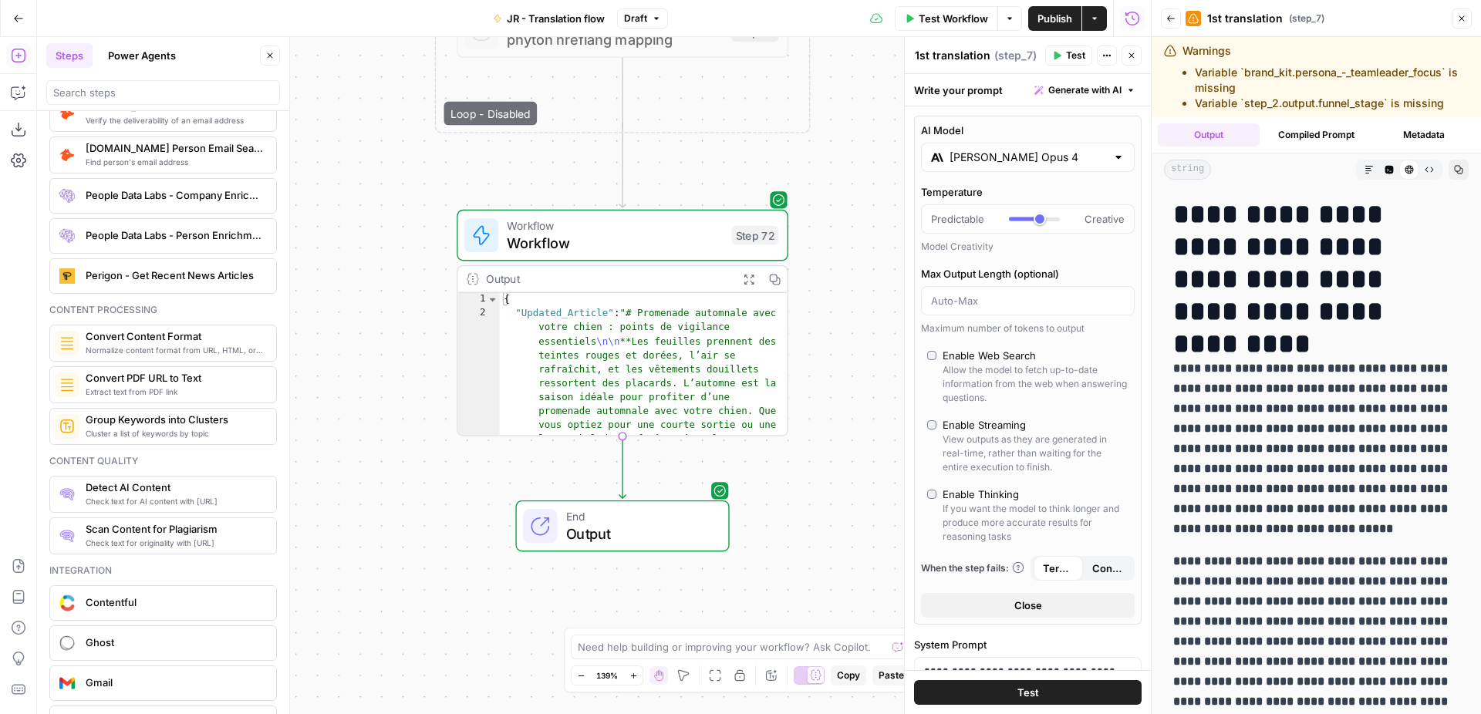
drag, startPoint x: 848, startPoint y: 367, endPoint x: 842, endPoint y: 151, distance: 216.0
click at [842, 151] on div "Workflow Set Inputs Inputs Web Page Scrape Extract Original Blog Content Step 1…" at bounding box center [594, 375] width 1114 height 677
click at [653, 227] on span "Workflow" at bounding box center [614, 225] width 216 height 17
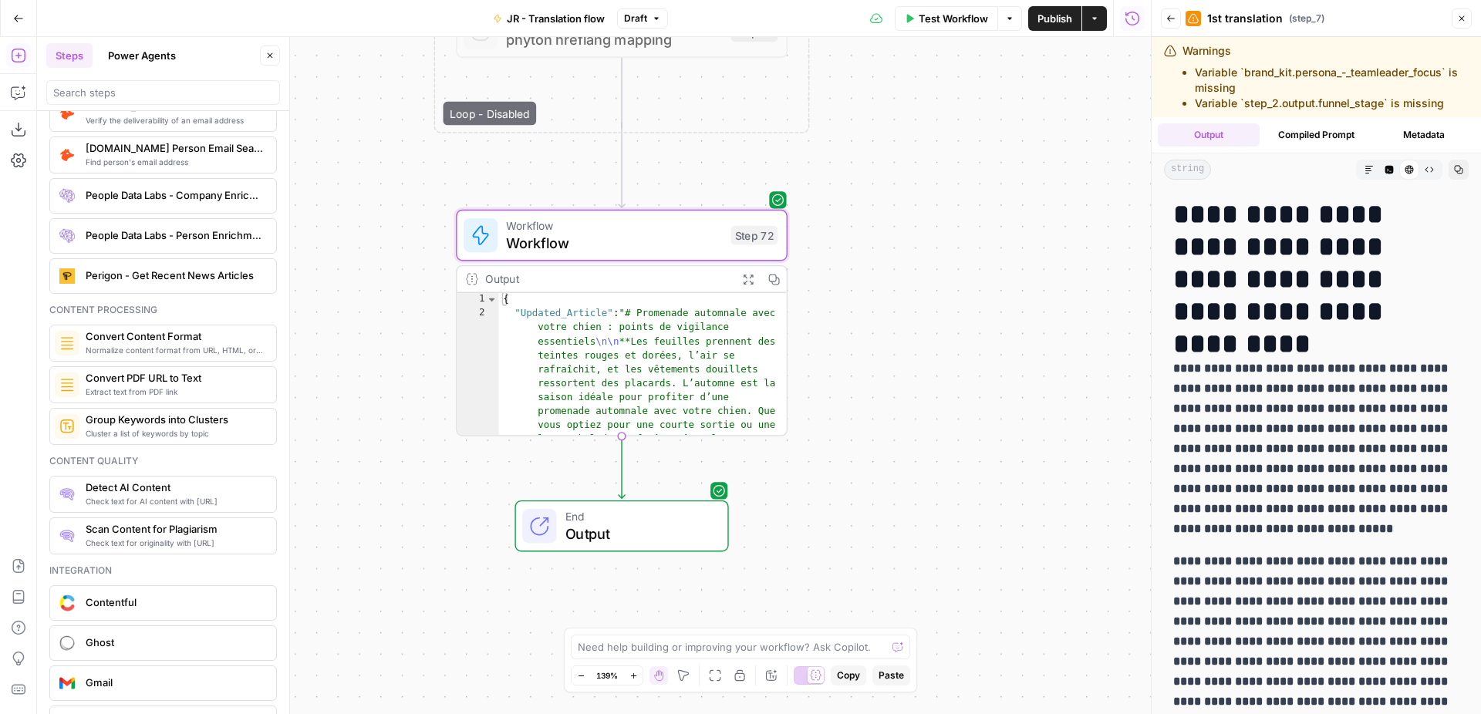
type textarea "Workflow"
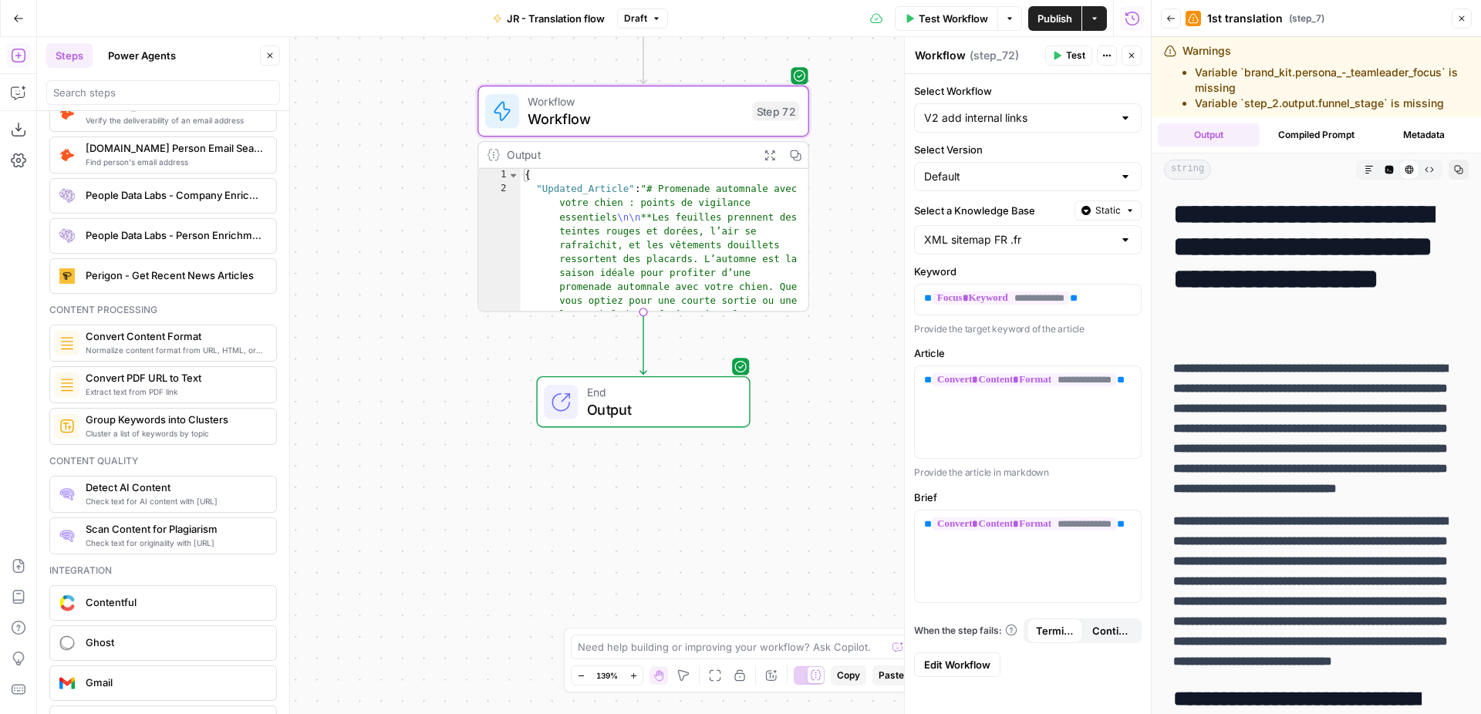
drag, startPoint x: 794, startPoint y: 426, endPoint x: 819, endPoint y: 286, distance: 141.9
click at [819, 286] on div "Workflow Set Inputs Inputs Web Page Scrape Extract Original Blog Content Step 1…" at bounding box center [594, 375] width 1114 height 677
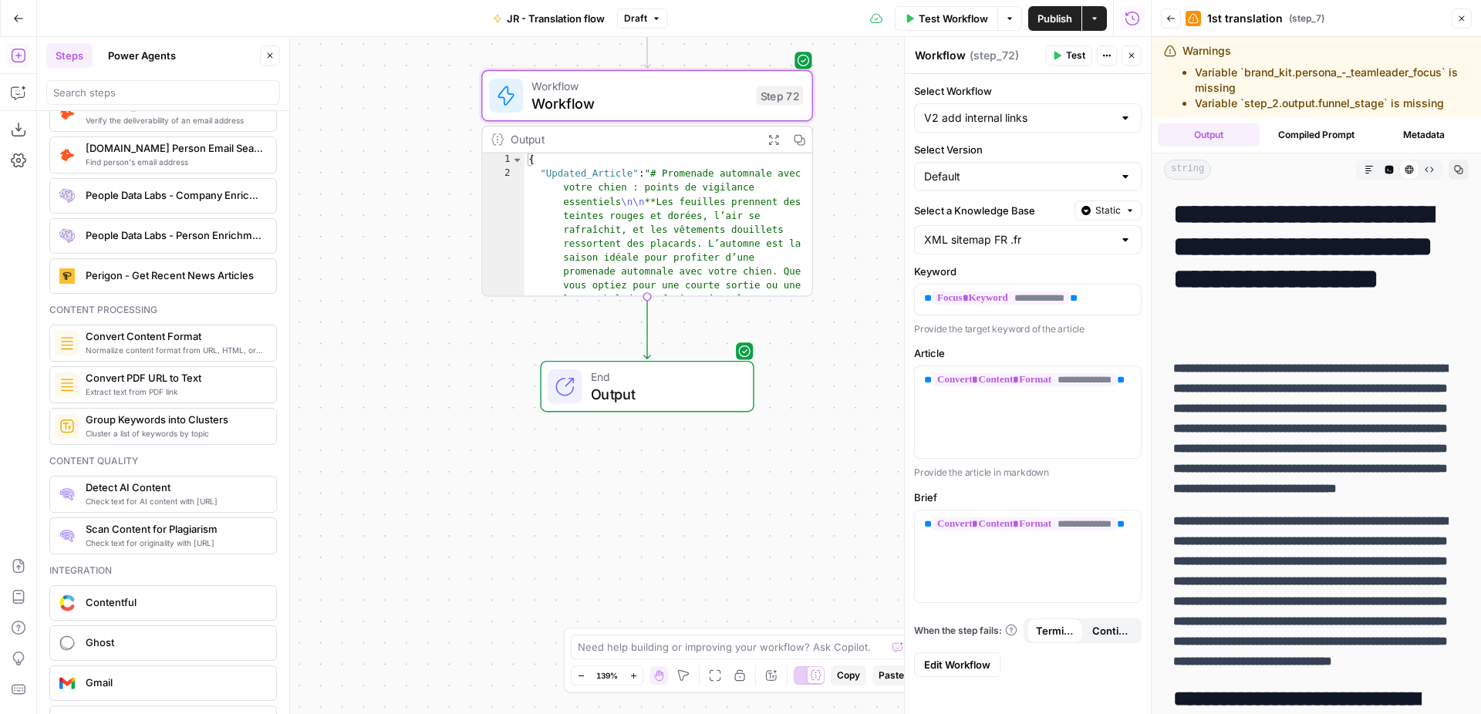
click at [667, 369] on span "End" at bounding box center [664, 377] width 146 height 17
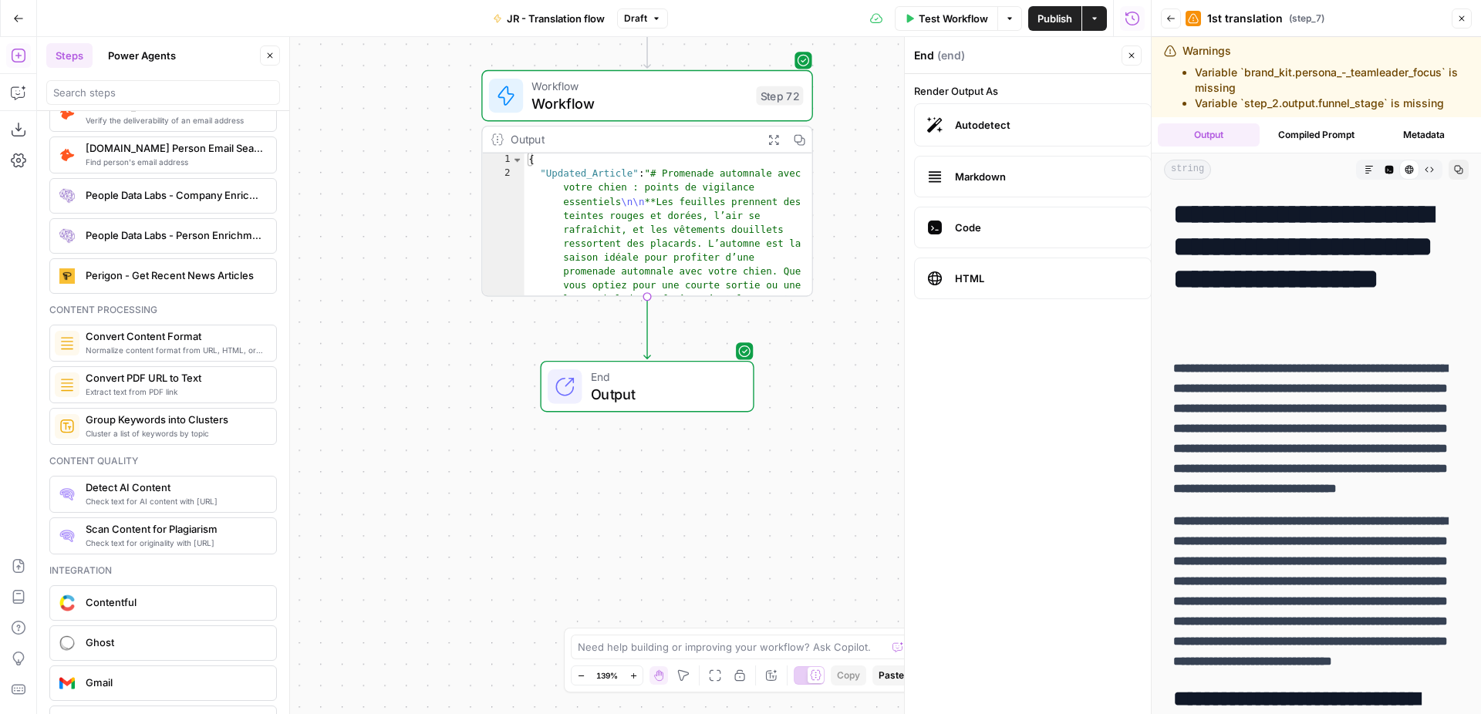
click at [770, 332] on div "Workflow Set Inputs Inputs Web Page Scrape Extract Original Blog Content Step 1…" at bounding box center [594, 375] width 1114 height 677
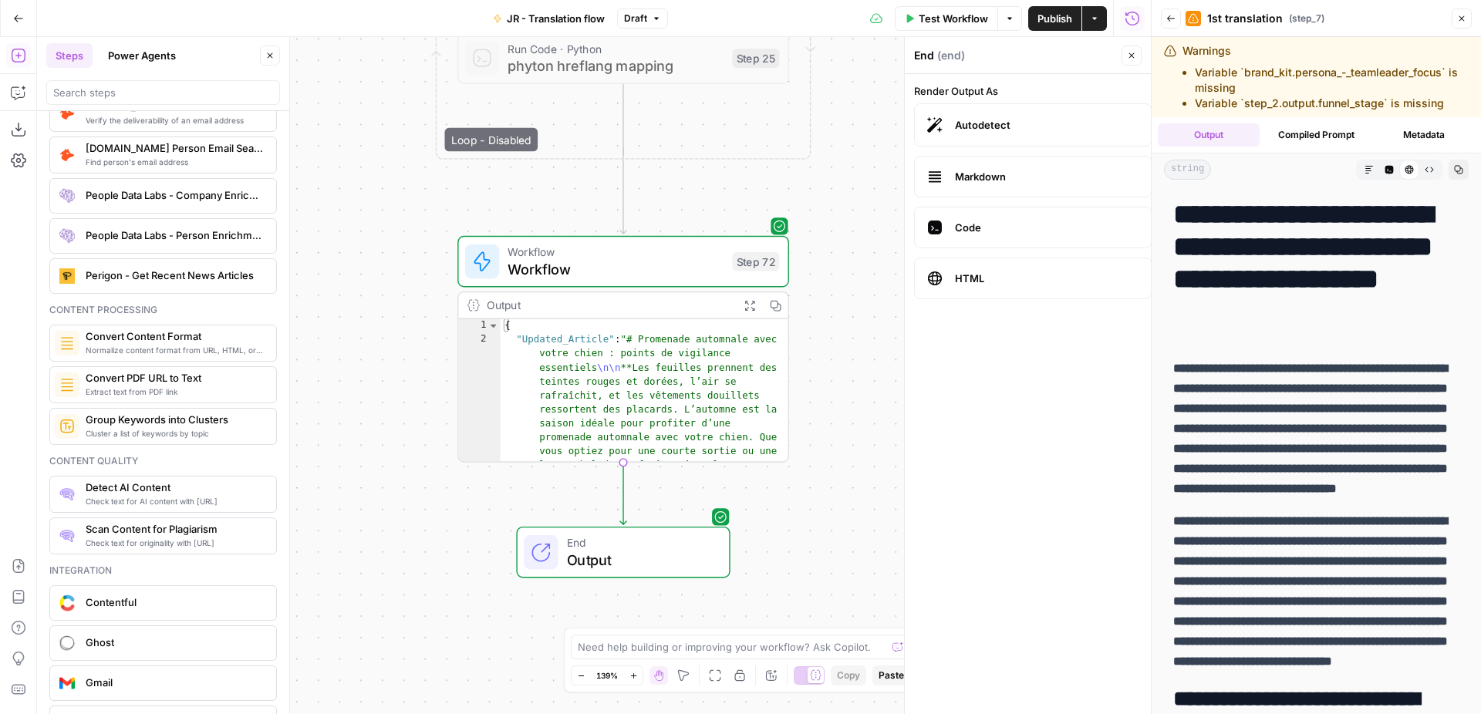
drag, startPoint x: 819, startPoint y: 326, endPoint x: 795, endPoint y: 492, distance: 167.5
click at [795, 492] on div "Workflow Set Inputs Inputs Web Page Scrape Extract Original Blog Content Step 1…" at bounding box center [594, 375] width 1114 height 677
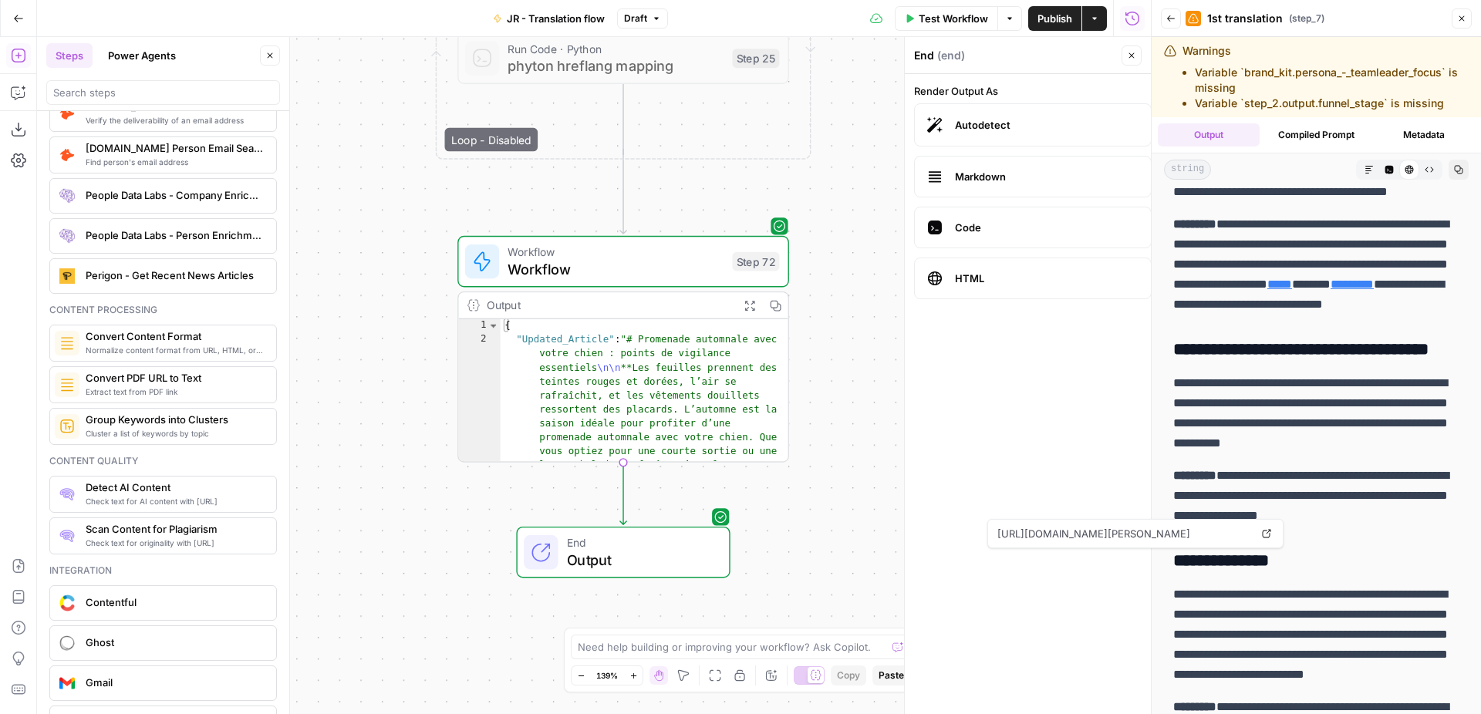
scroll to position [348, 0]
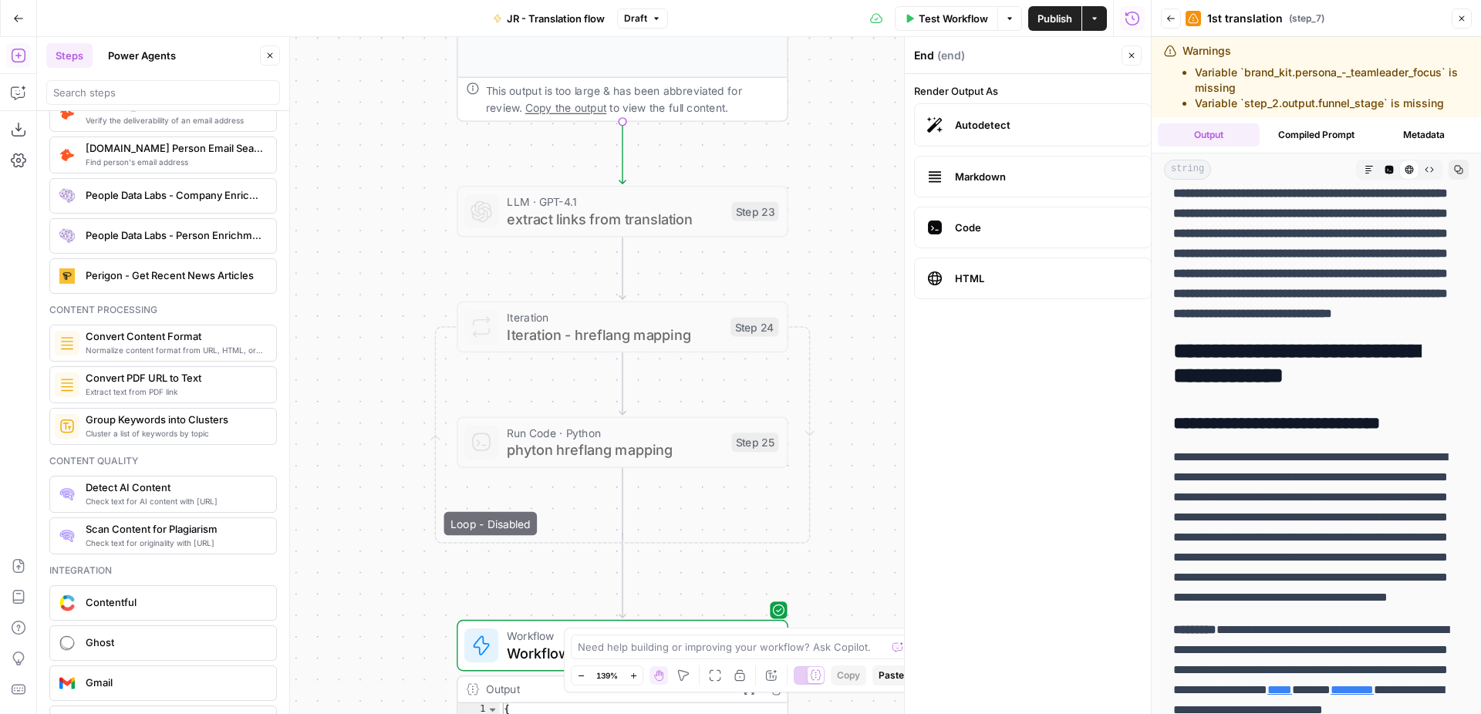
drag, startPoint x: 871, startPoint y: 197, endPoint x: 871, endPoint y: 581, distance: 384.0
click at [871, 581] on div "Workflow Set Inputs Inputs Web Page Scrape Extract Original Blog Content Step 1…" at bounding box center [594, 375] width 1114 height 677
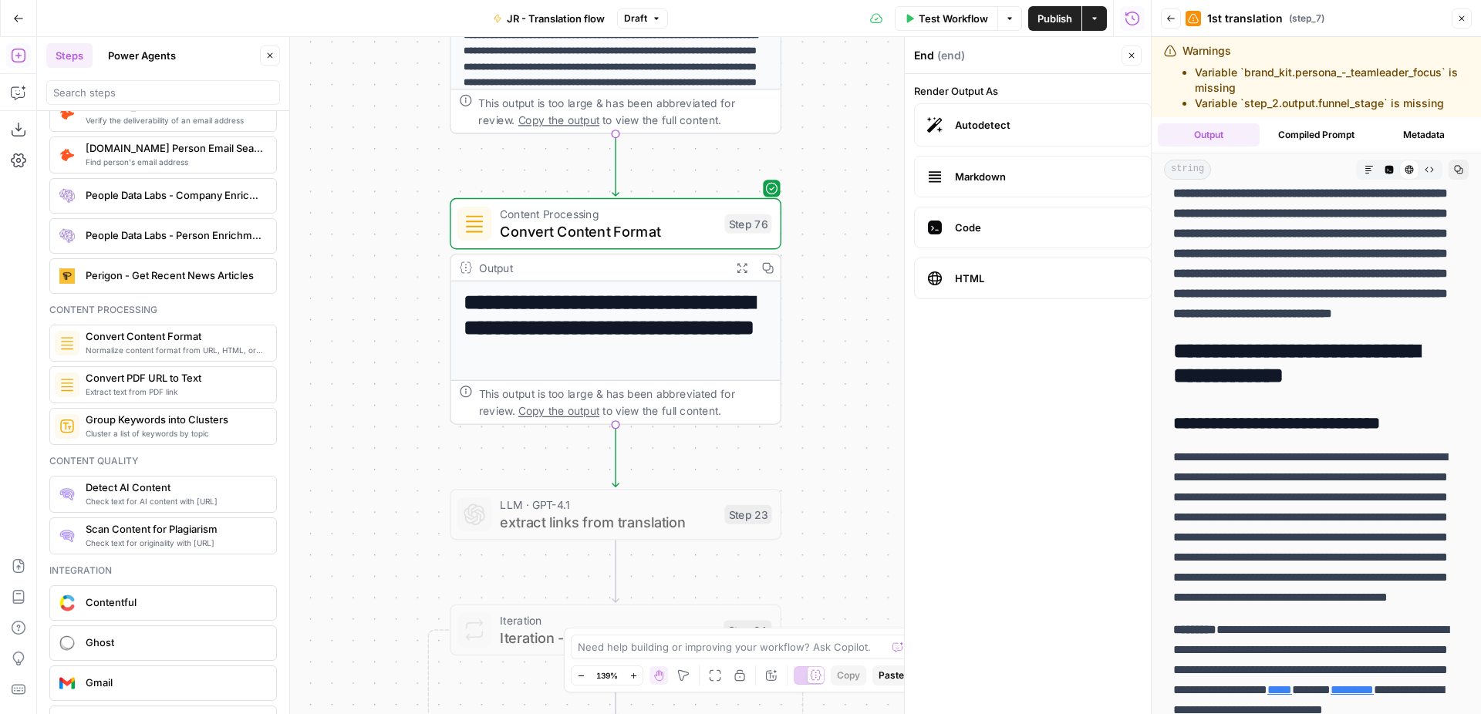
drag, startPoint x: 858, startPoint y: 237, endPoint x: 845, endPoint y: 538, distance: 301.0
click at [849, 538] on div "Workflow Set Inputs Inputs Web Page Scrape Extract Original Blog Content Step 1…" at bounding box center [594, 375] width 1114 height 677
click at [745, 266] on span "Expand Output" at bounding box center [745, 265] width 1 height 1
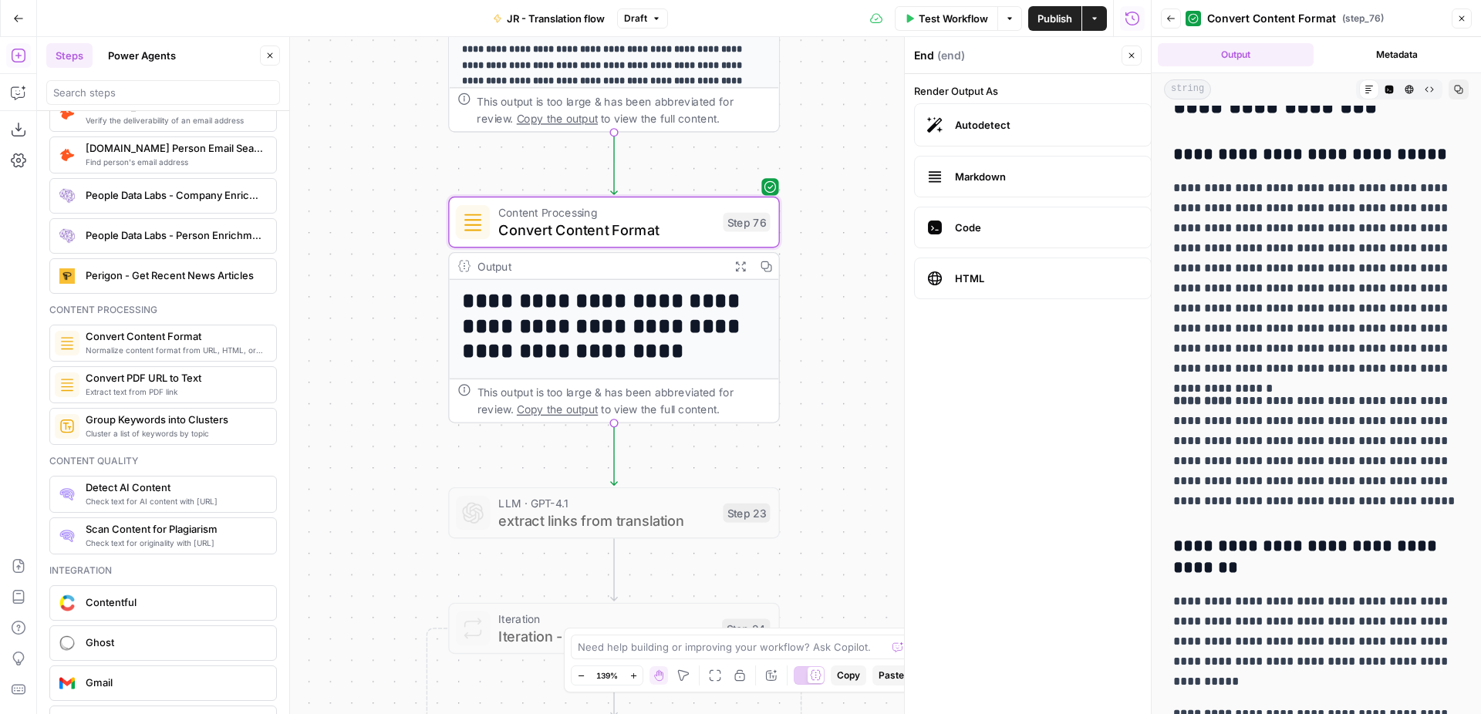
scroll to position [642, 0]
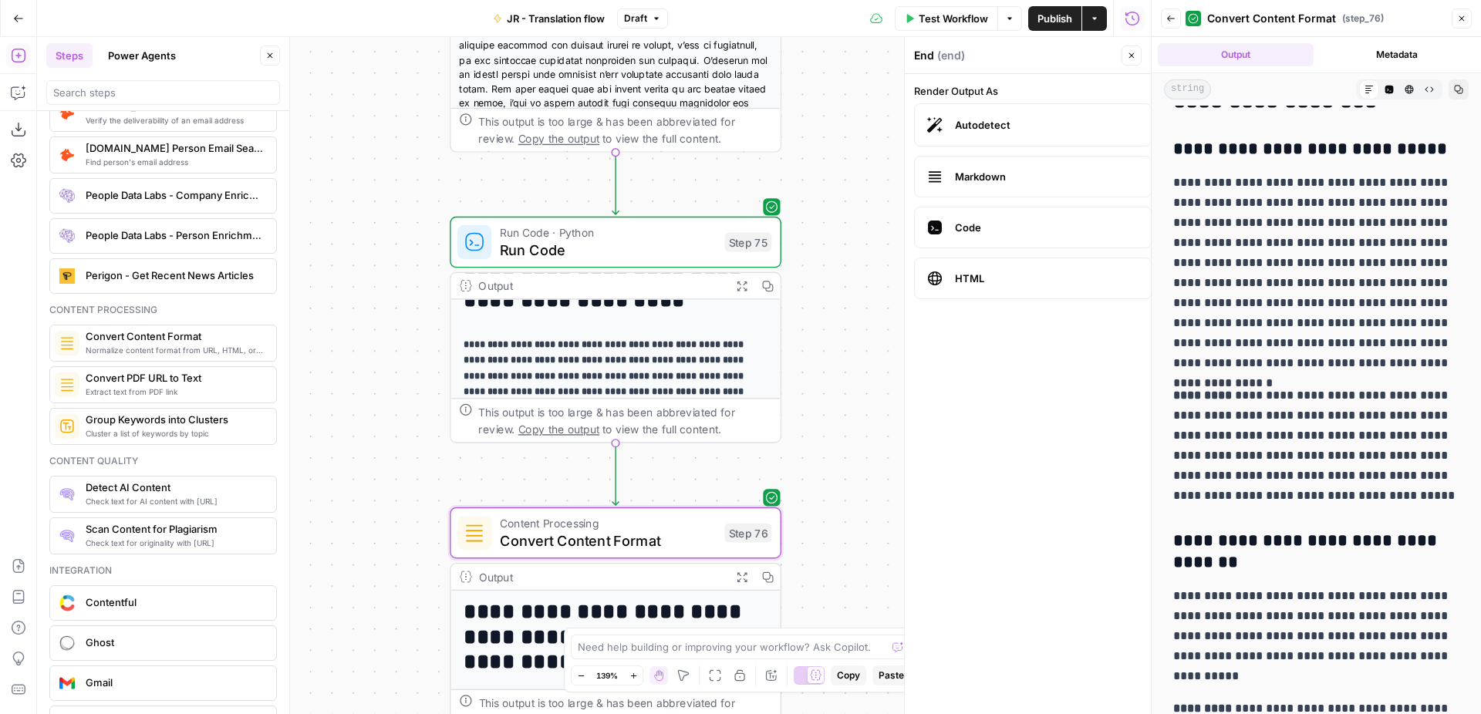
drag, startPoint x: 882, startPoint y: 174, endPoint x: 884, endPoint y: 486, distance: 311.6
click at [884, 486] on div "Workflow Set Inputs Inputs Web Page Scrape Extract Original Blog Content Step 1…" at bounding box center [594, 375] width 1114 height 677
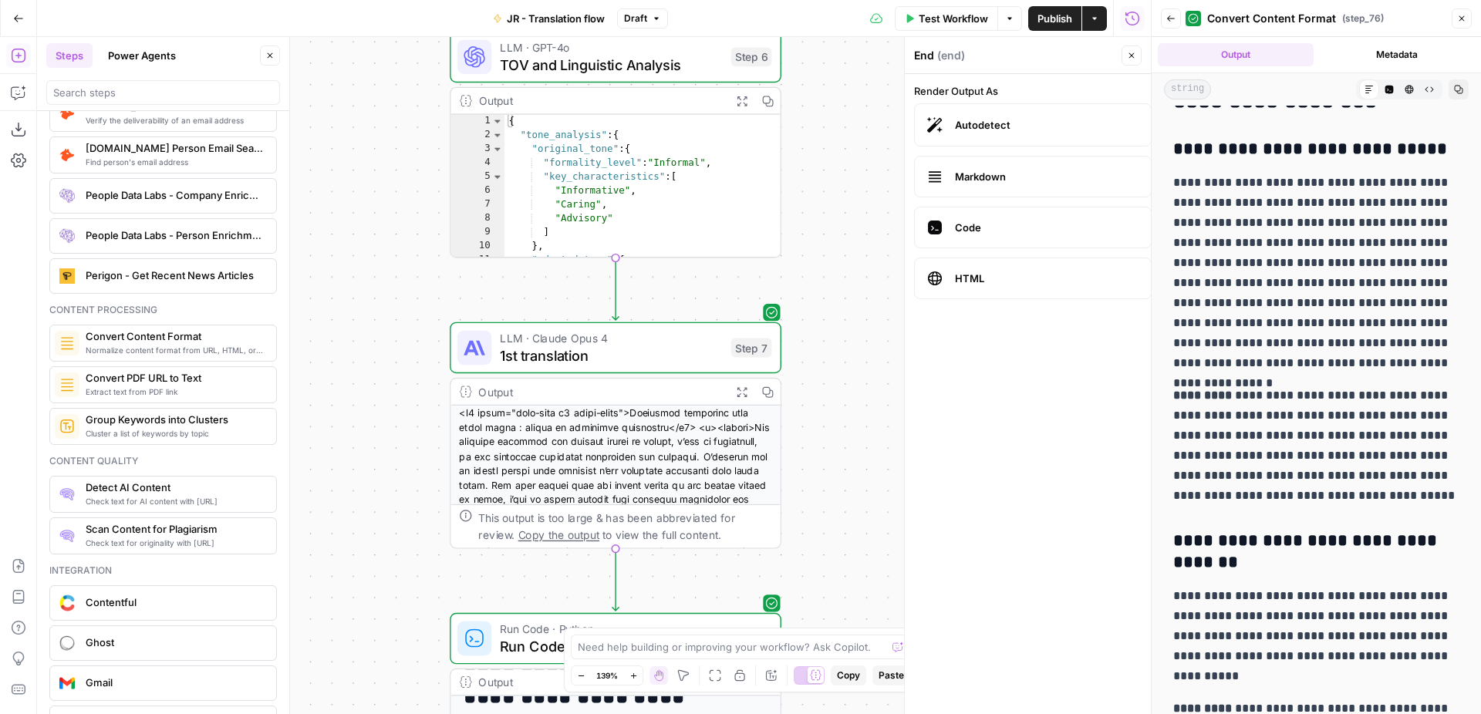
drag, startPoint x: 851, startPoint y: 152, endPoint x: 851, endPoint y: 548, distance: 395.6
click at [851, 548] on div "Workflow Set Inputs Inputs Web Page Scrape Extract Original Blog Content Step 1…" at bounding box center [594, 375] width 1114 height 677
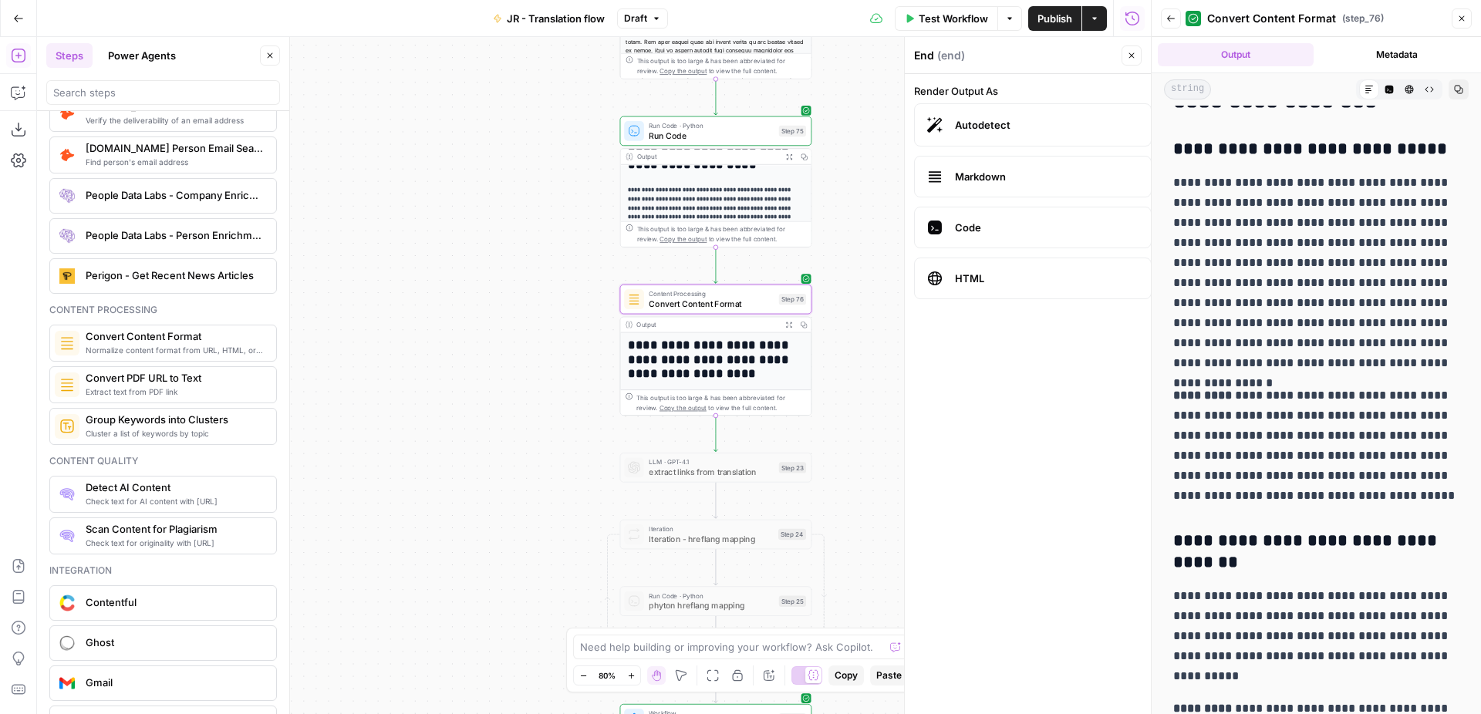
drag, startPoint x: 851, startPoint y: 538, endPoint x: 851, endPoint y: 77, distance: 460.4
click at [851, 77] on div "Workflow Set Inputs Inputs Web Page Scrape Extract Original Blog Content Step 1…" at bounding box center [594, 375] width 1114 height 677
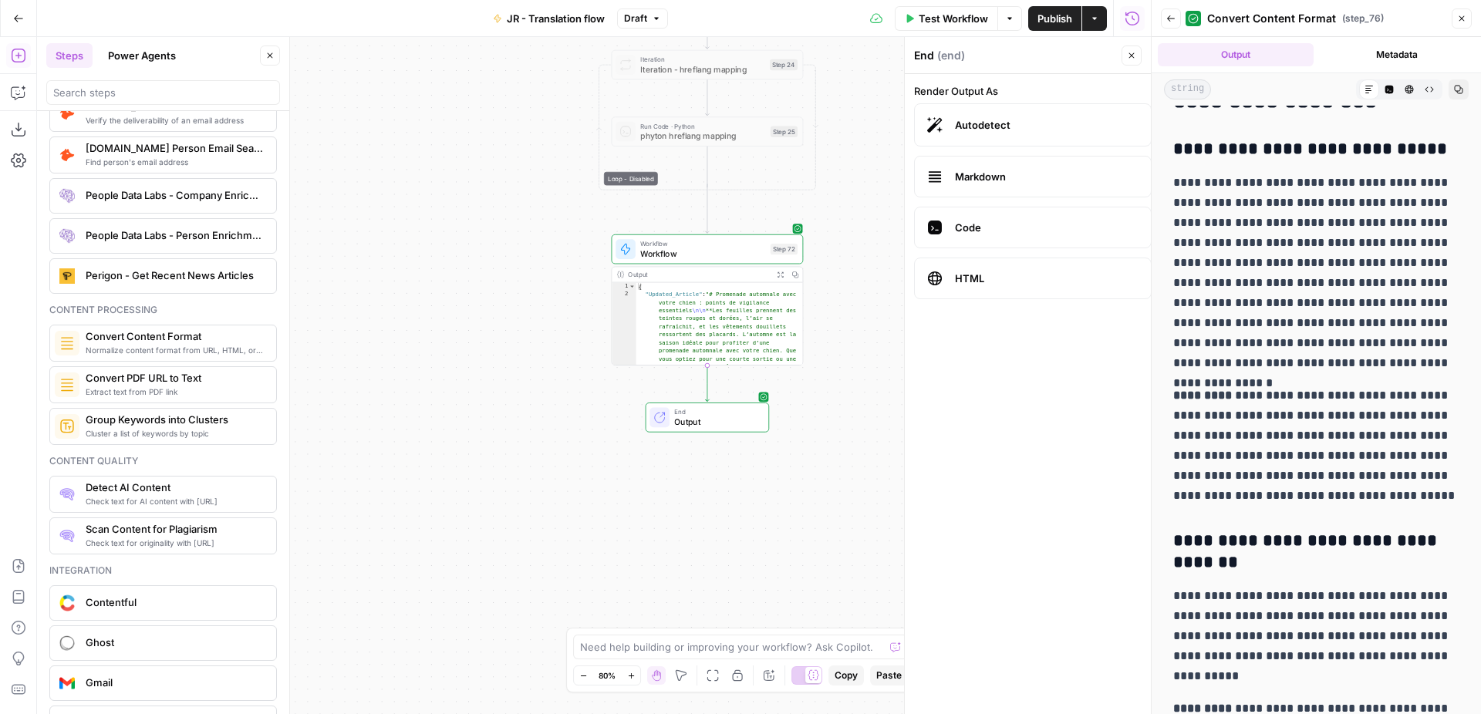
drag, startPoint x: 879, startPoint y: 506, endPoint x: 871, endPoint y: 40, distance: 465.8
click at [871, 39] on div "Workflow Set Inputs Inputs Web Page Scrape Extract Original Blog Content Step 1…" at bounding box center [594, 375] width 1114 height 677
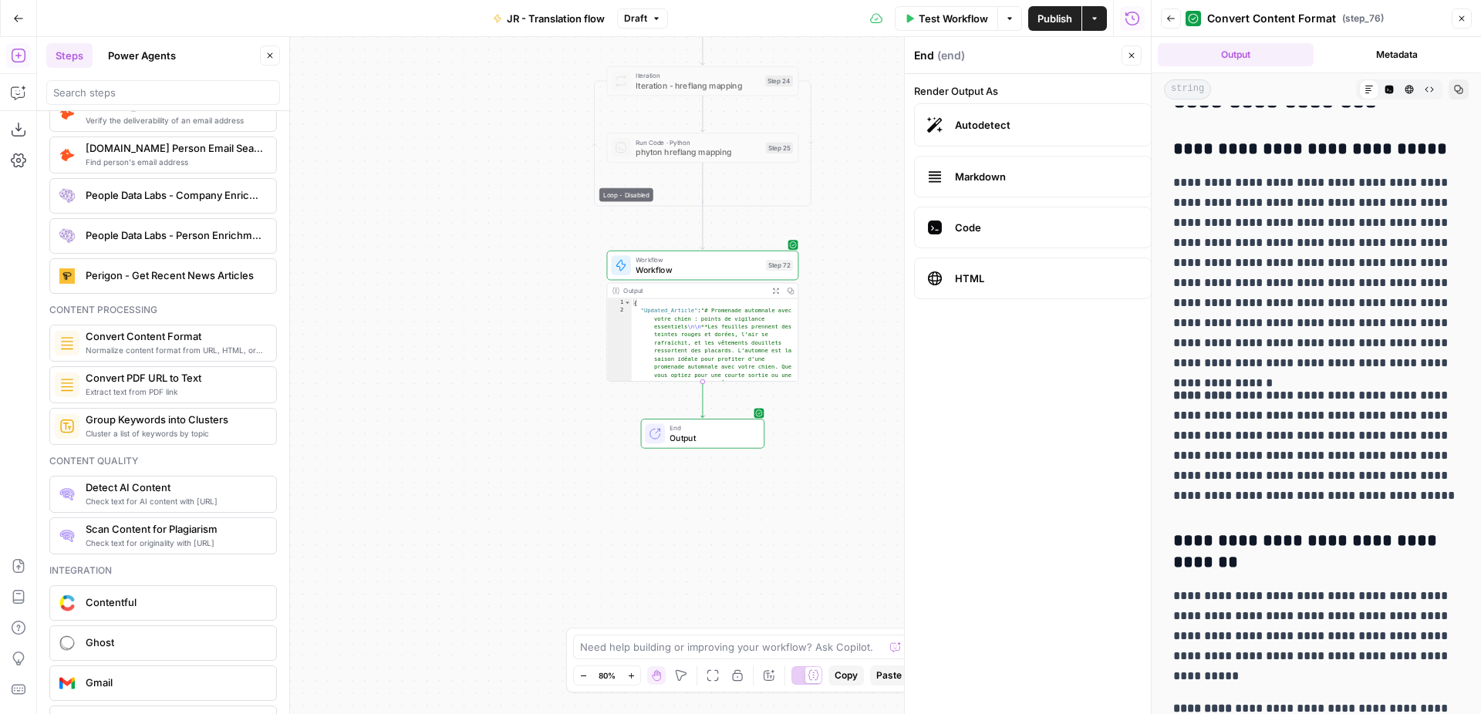
drag, startPoint x: 878, startPoint y: 276, endPoint x: 853, endPoint y: 324, distance: 53.8
click at [858, 325] on div "Workflow Set Inputs Inputs Web Page Scrape Extract Original Blog Content Step 1…" at bounding box center [594, 375] width 1114 height 677
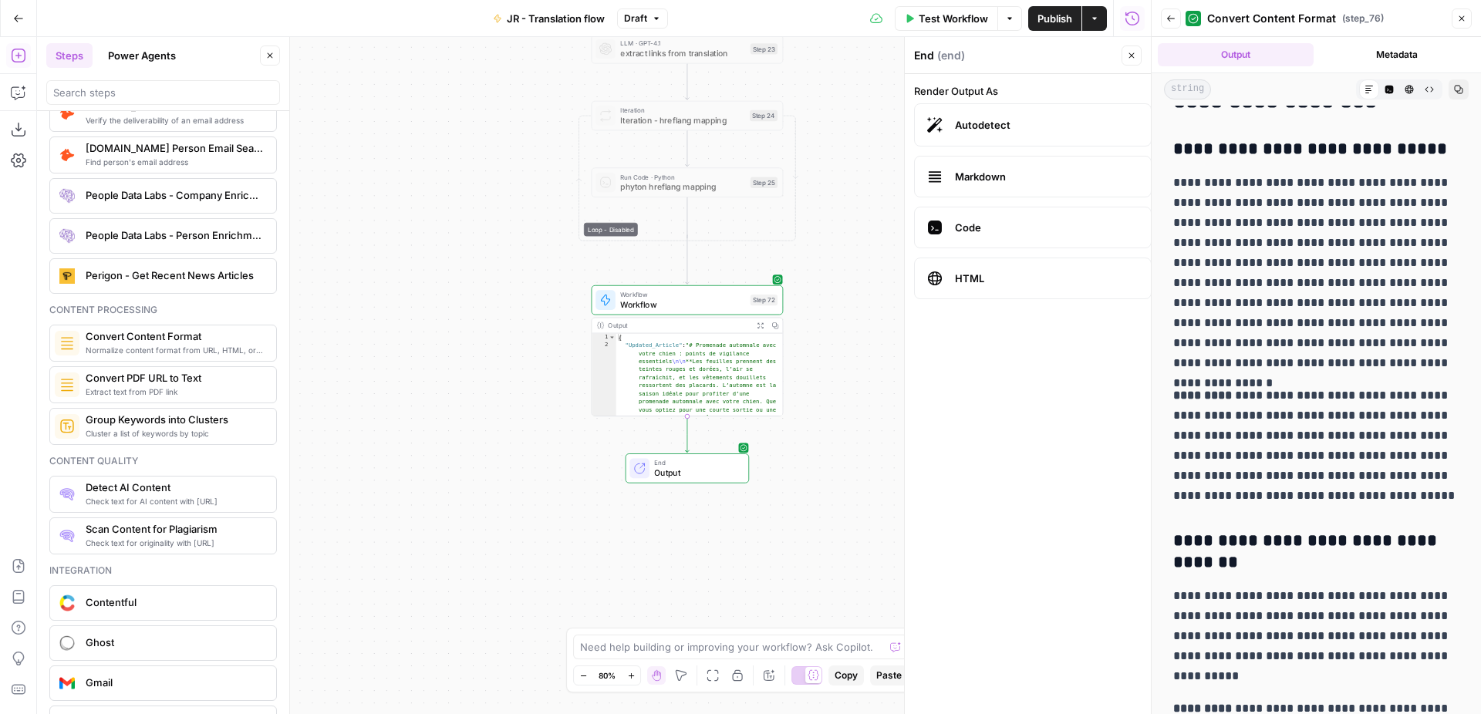
click at [704, 300] on span "Workflow" at bounding box center [682, 304] width 125 height 12
type textarea "Workflow"
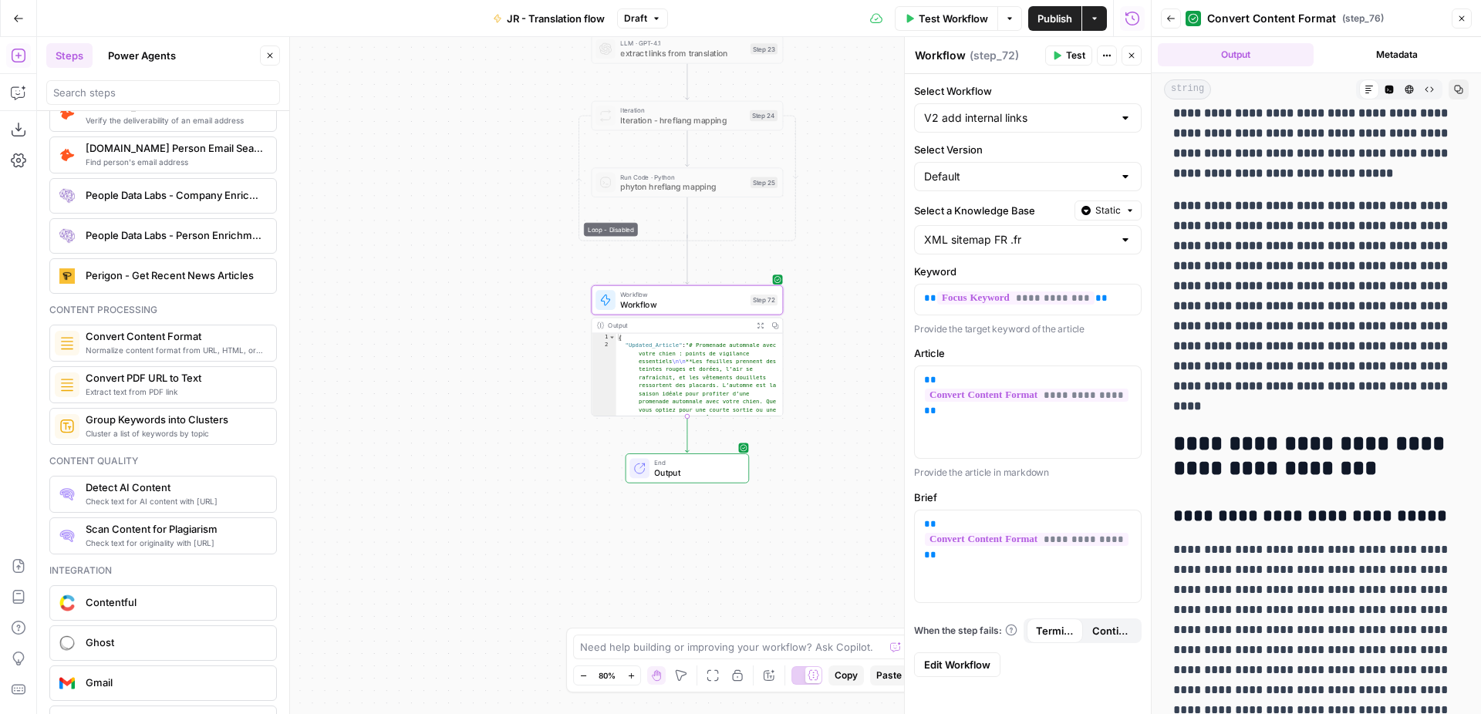
scroll to position [392, 0]
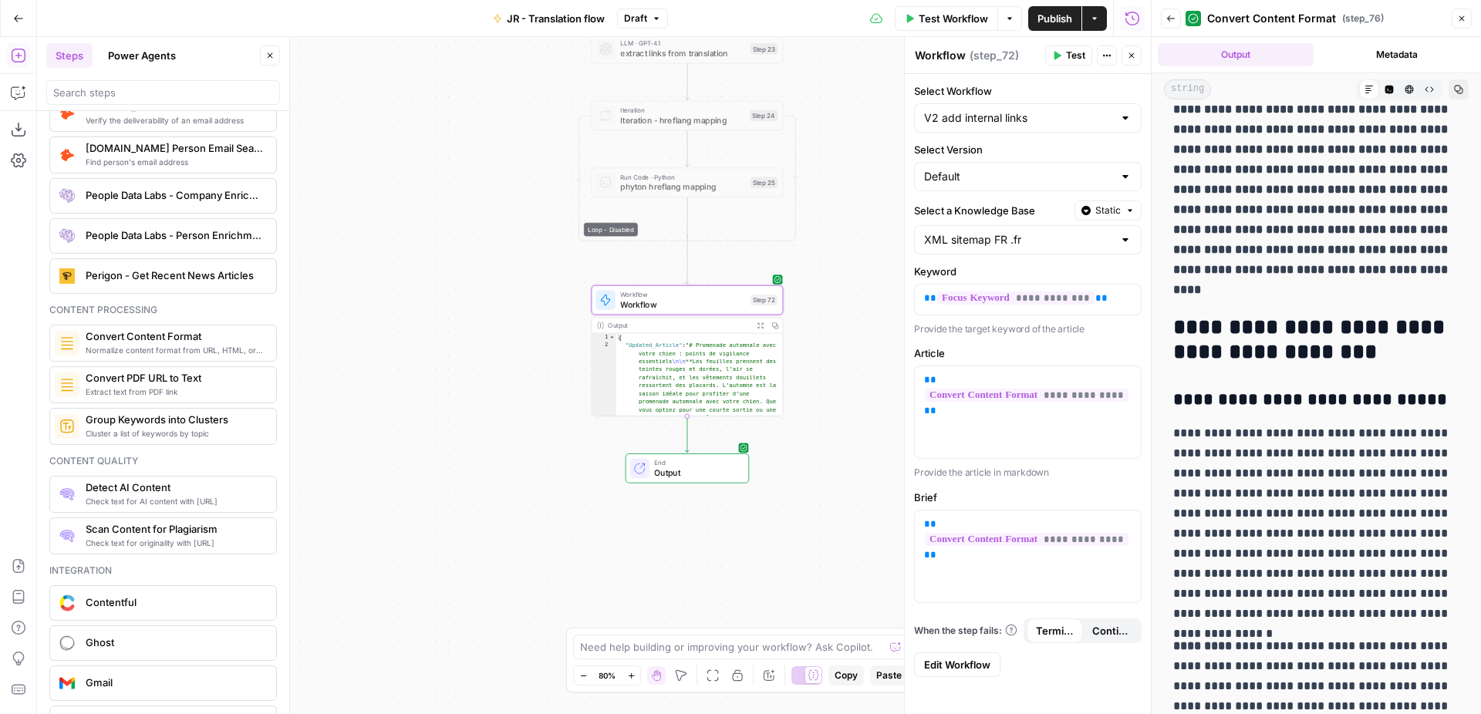
click at [1163, 22] on button "Back" at bounding box center [1171, 18] width 20 height 20
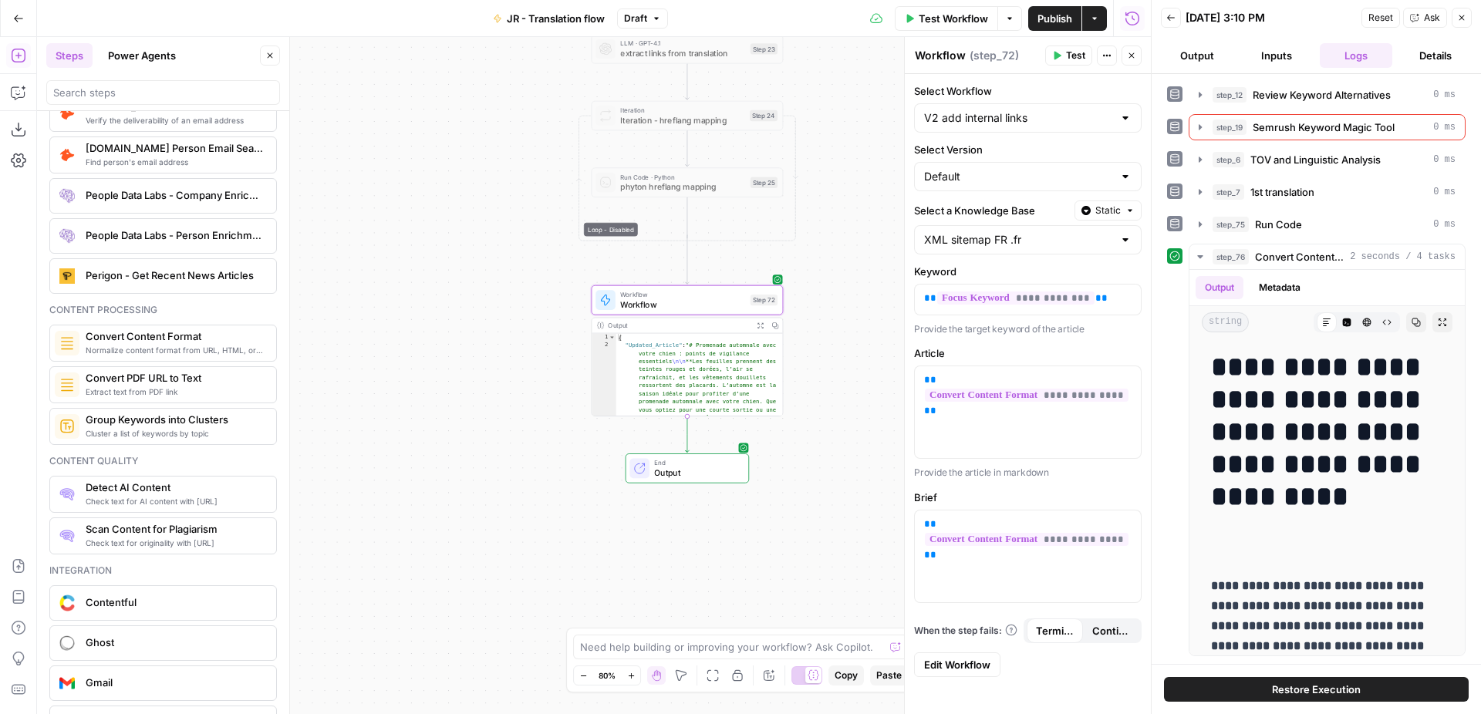
click at [758, 322] on button "Expand Output" at bounding box center [760, 325] width 15 height 15
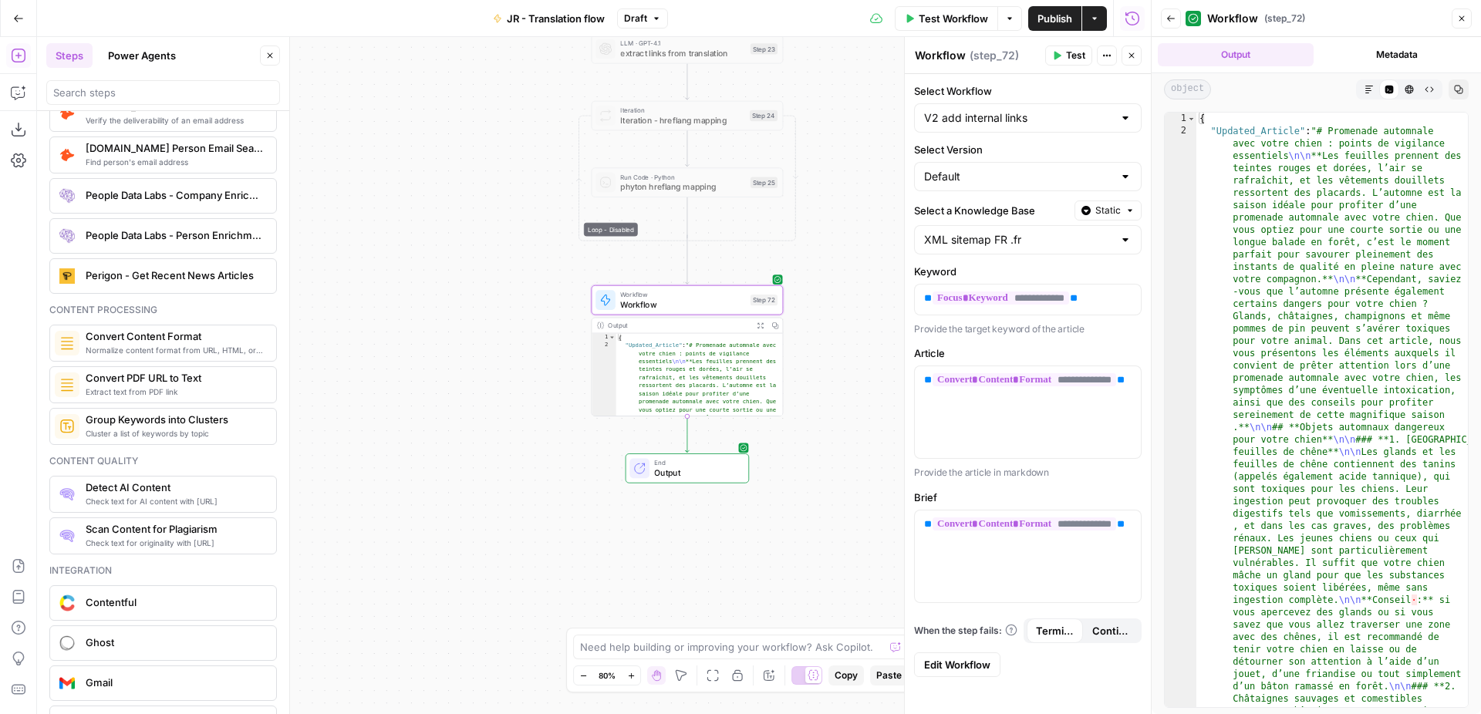
click at [1365, 89] on icon "button" at bounding box center [1368, 89] width 9 height 9
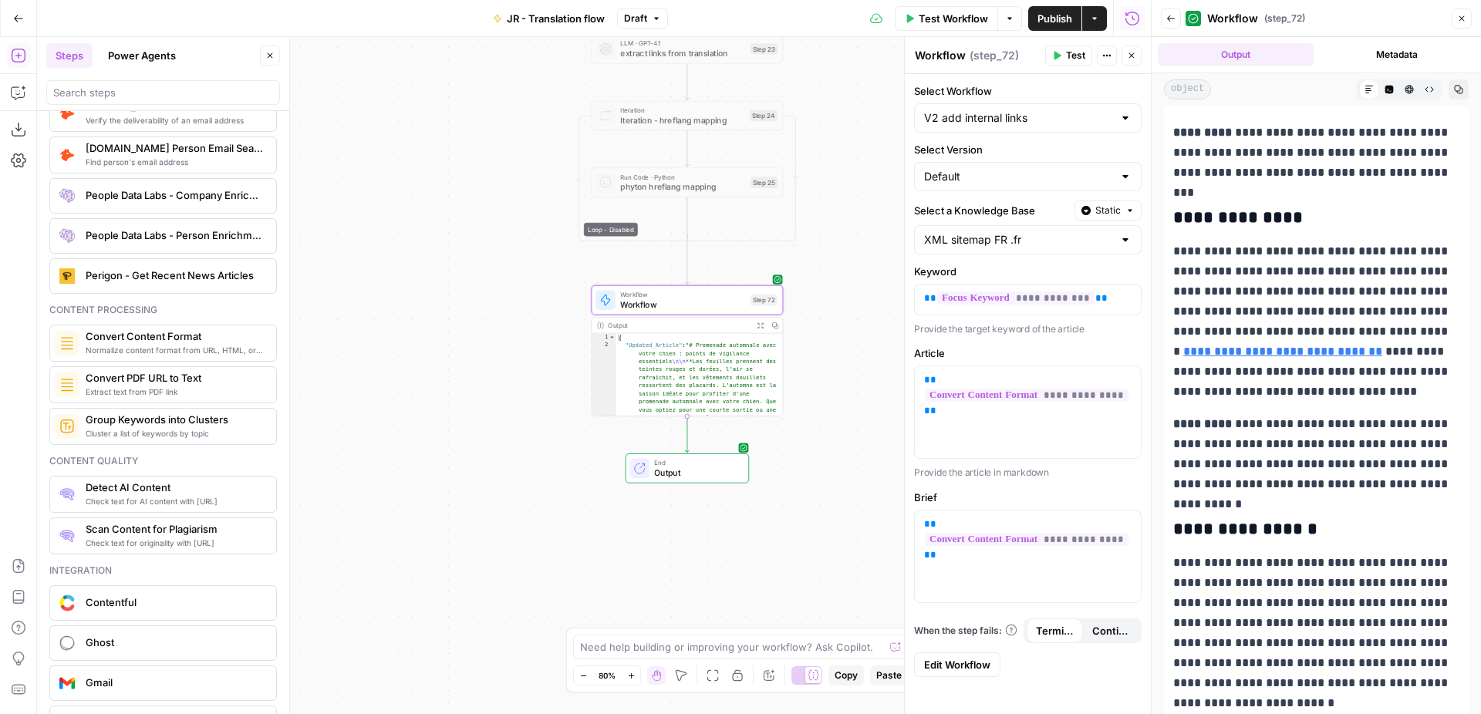
scroll to position [1298, 0]
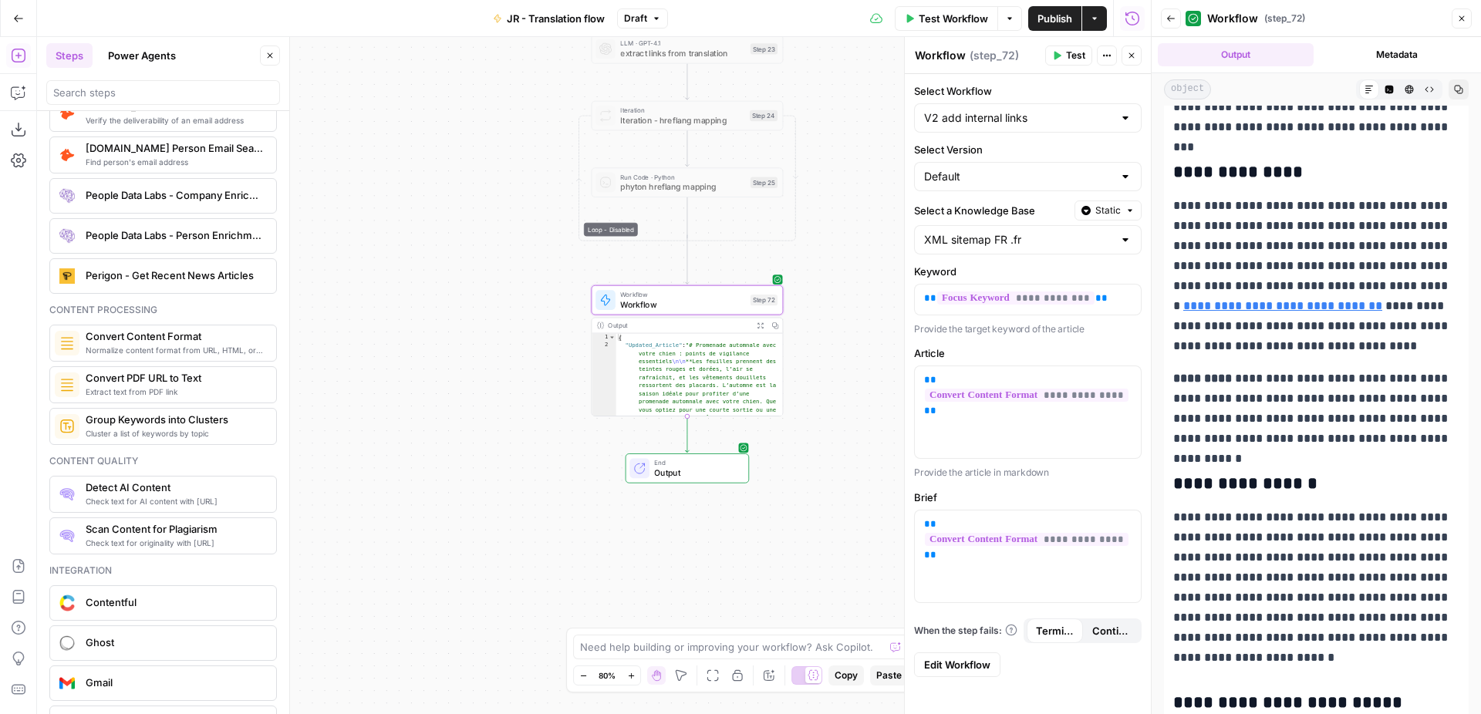
click at [832, 329] on div "Workflow Set Inputs Inputs Web Page Scrape Extract Original Blog Content Step 1…" at bounding box center [594, 375] width 1114 height 677
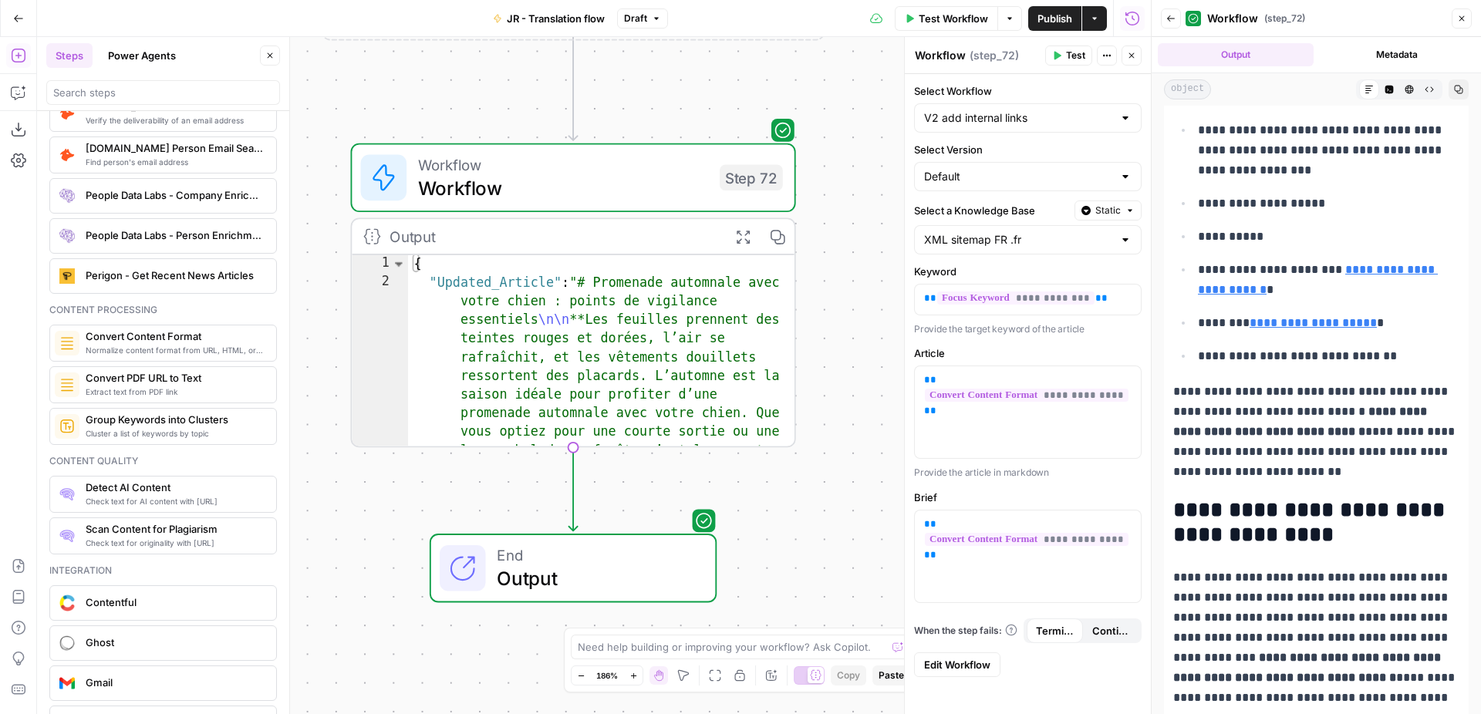
scroll to position [2844, 0]
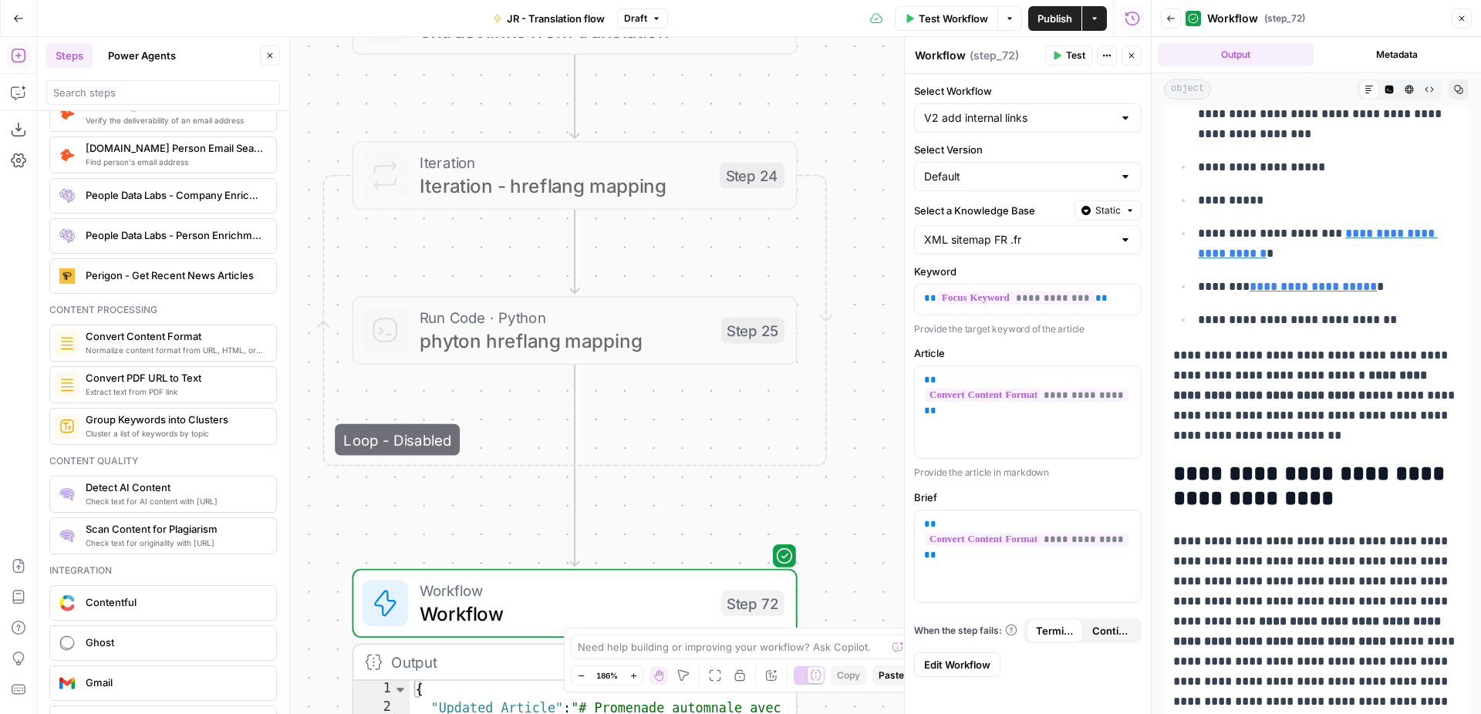
drag, startPoint x: 835, startPoint y: 153, endPoint x: 837, endPoint y: 579, distance: 425.7
click at [837, 579] on div "Workflow Set Inputs Inputs Web Page Scrape Extract Original Blog Content Step 1…" at bounding box center [594, 375] width 1114 height 677
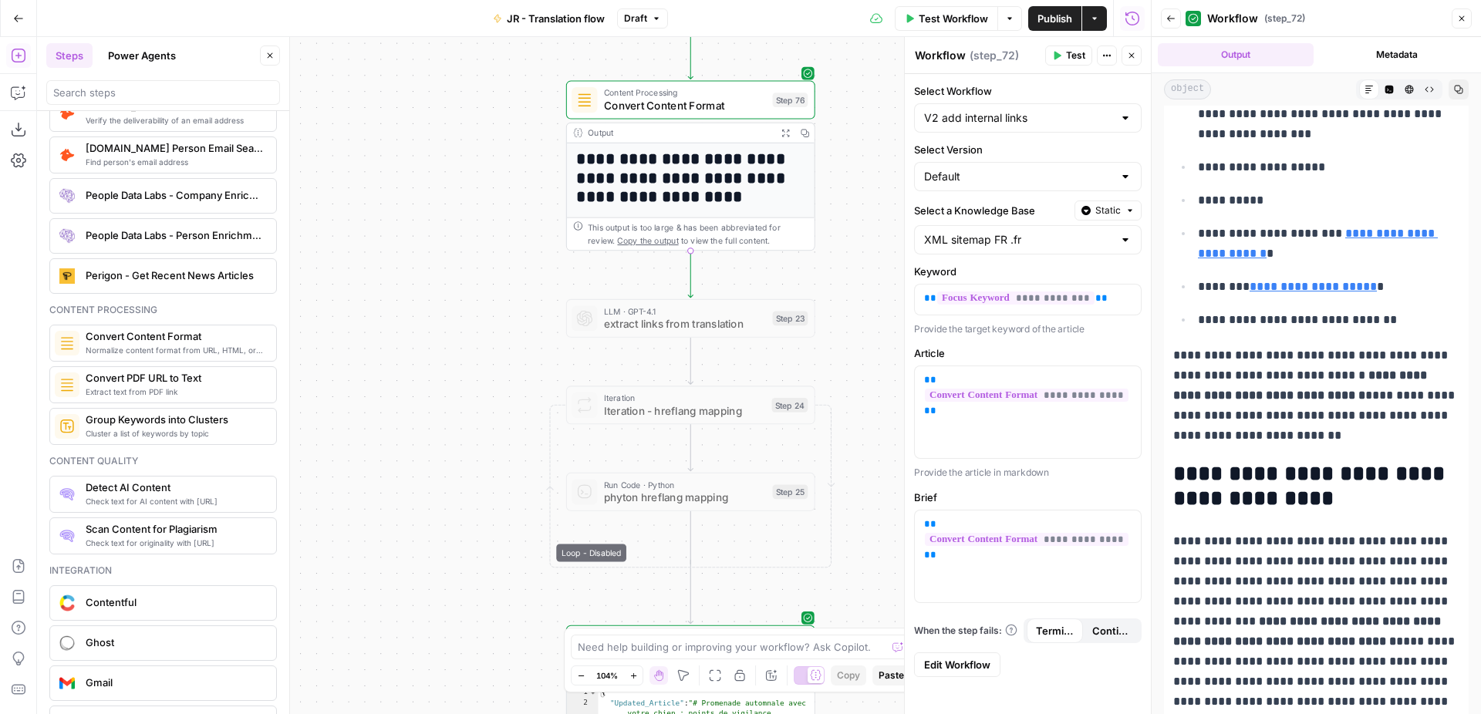
drag, startPoint x: 851, startPoint y: 105, endPoint x: 851, endPoint y: 369, distance: 263.7
click at [851, 371] on div "Workflow Set Inputs Inputs Web Page Scrape Extract Original Blog Content Step 1…" at bounding box center [594, 375] width 1114 height 677
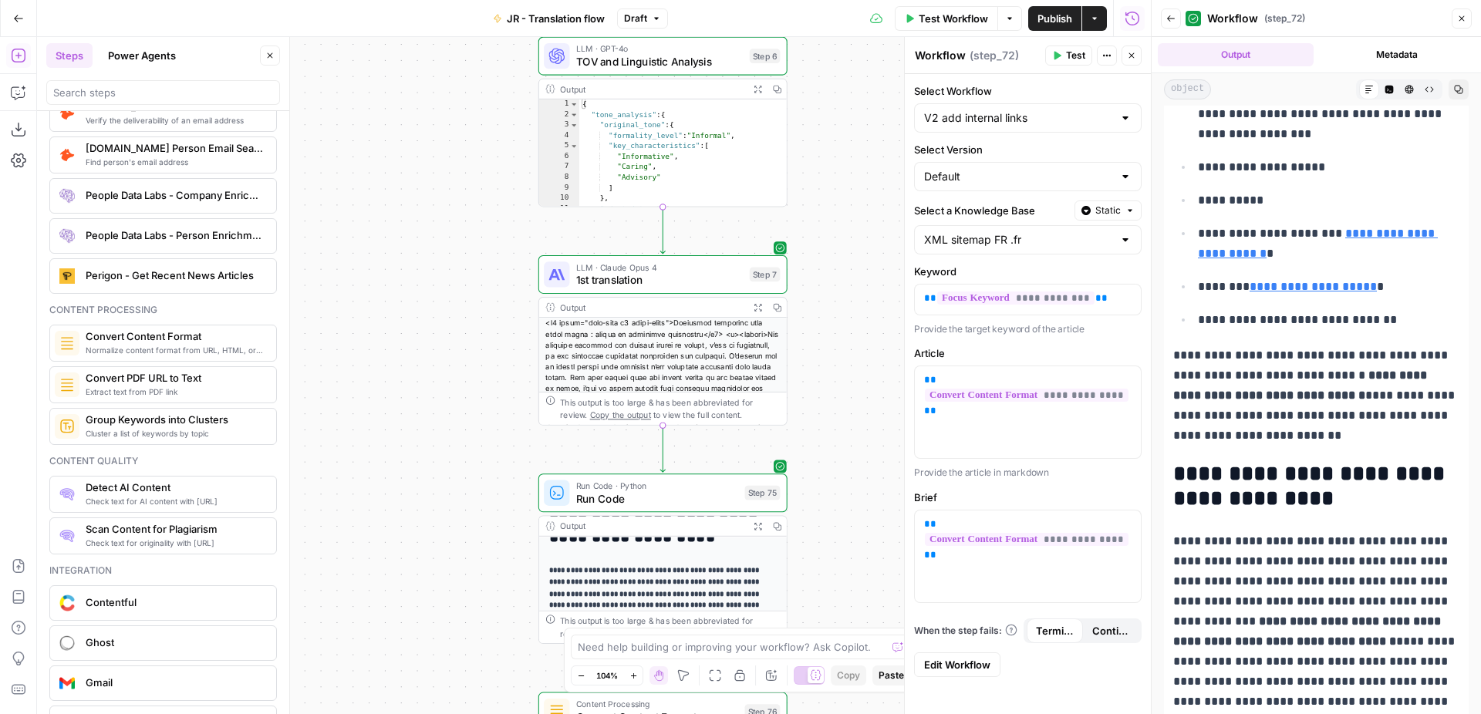
drag, startPoint x: 865, startPoint y: 202, endPoint x: 834, endPoint y: 603, distance: 402.2
click at [836, 605] on div "Workflow Set Inputs Inputs Web Page Scrape Extract Original Blog Content Step 1…" at bounding box center [594, 375] width 1114 height 677
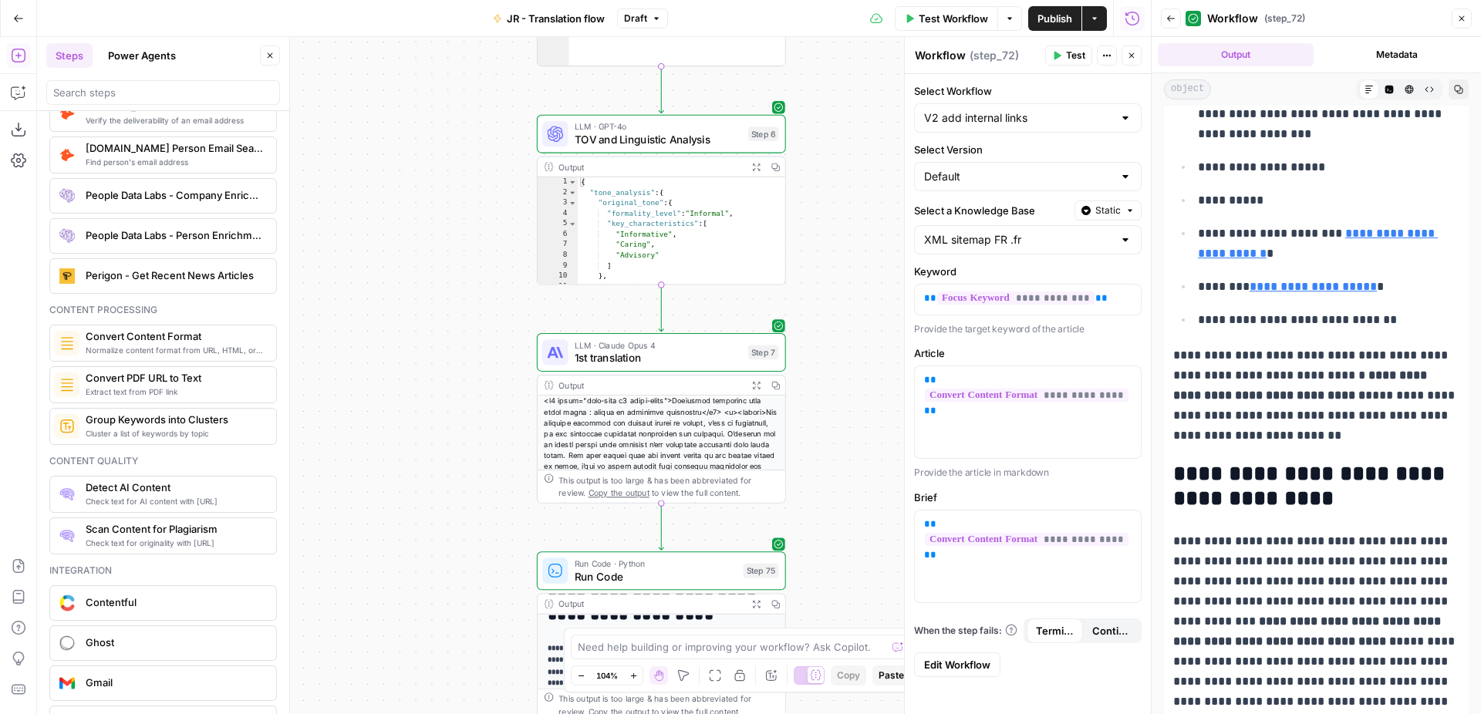
drag, startPoint x: 823, startPoint y: 223, endPoint x: 820, endPoint y: 297, distance: 74.1
click at [821, 298] on div "Workflow Set Inputs Inputs Web Page Scrape Extract Original Blog Content Step 1…" at bounding box center [594, 375] width 1114 height 677
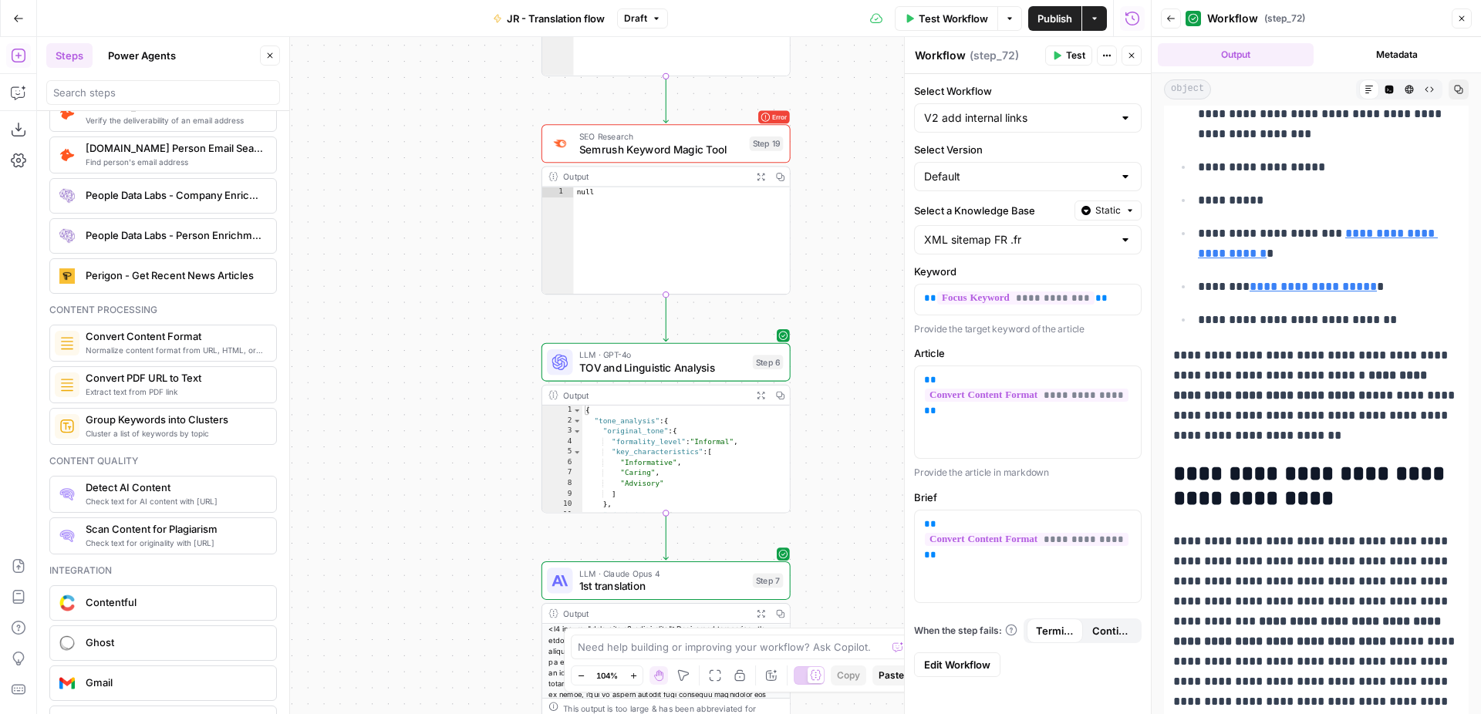
drag, startPoint x: 825, startPoint y: 180, endPoint x: 832, endPoint y: 412, distance: 232.2
click at [832, 412] on div "Workflow Set Inputs Inputs Web Page Scrape Extract Original Blog Content Step 1…" at bounding box center [594, 375] width 1114 height 677
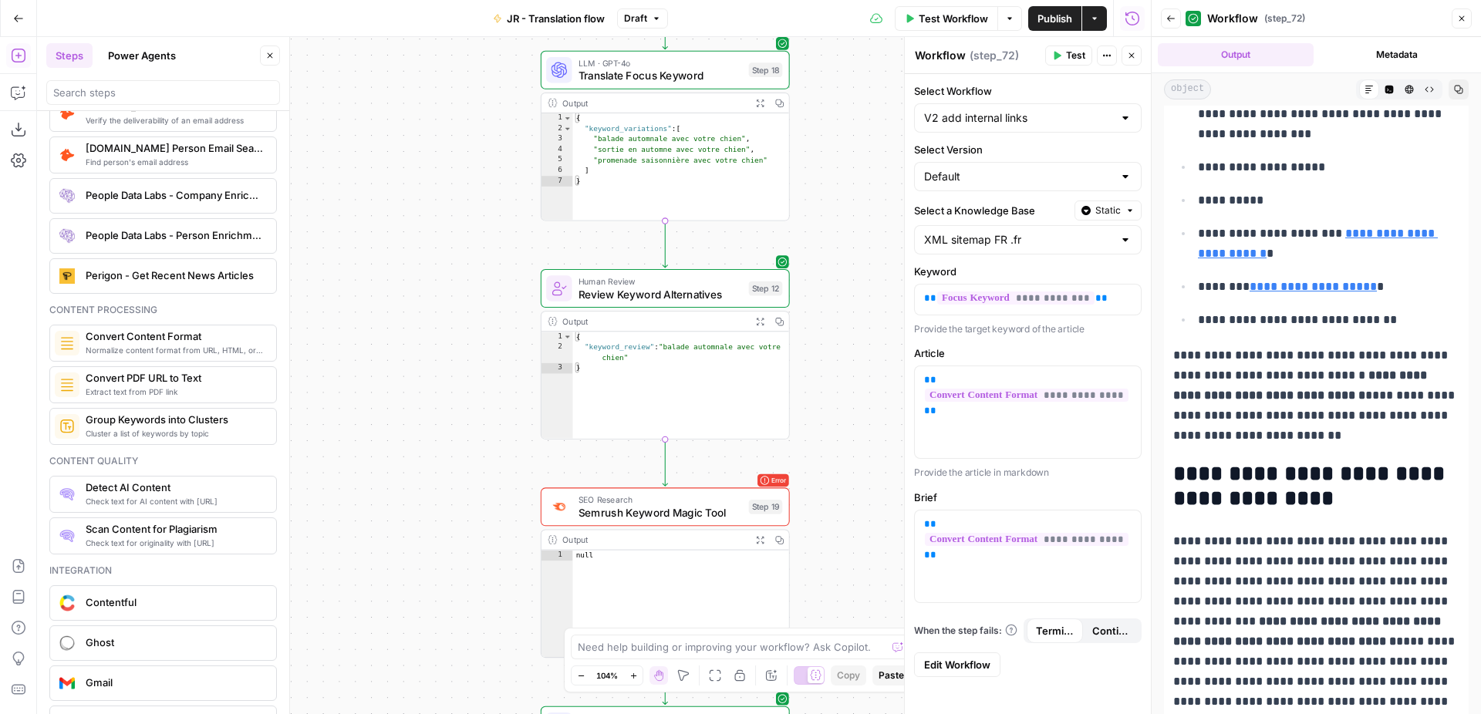
drag, startPoint x: 831, startPoint y: 234, endPoint x: 831, endPoint y: 598, distance: 364.0
click at [831, 598] on div "Workflow Set Inputs Inputs Web Page Scrape Extract Original Blog Content Step 1…" at bounding box center [594, 375] width 1114 height 677
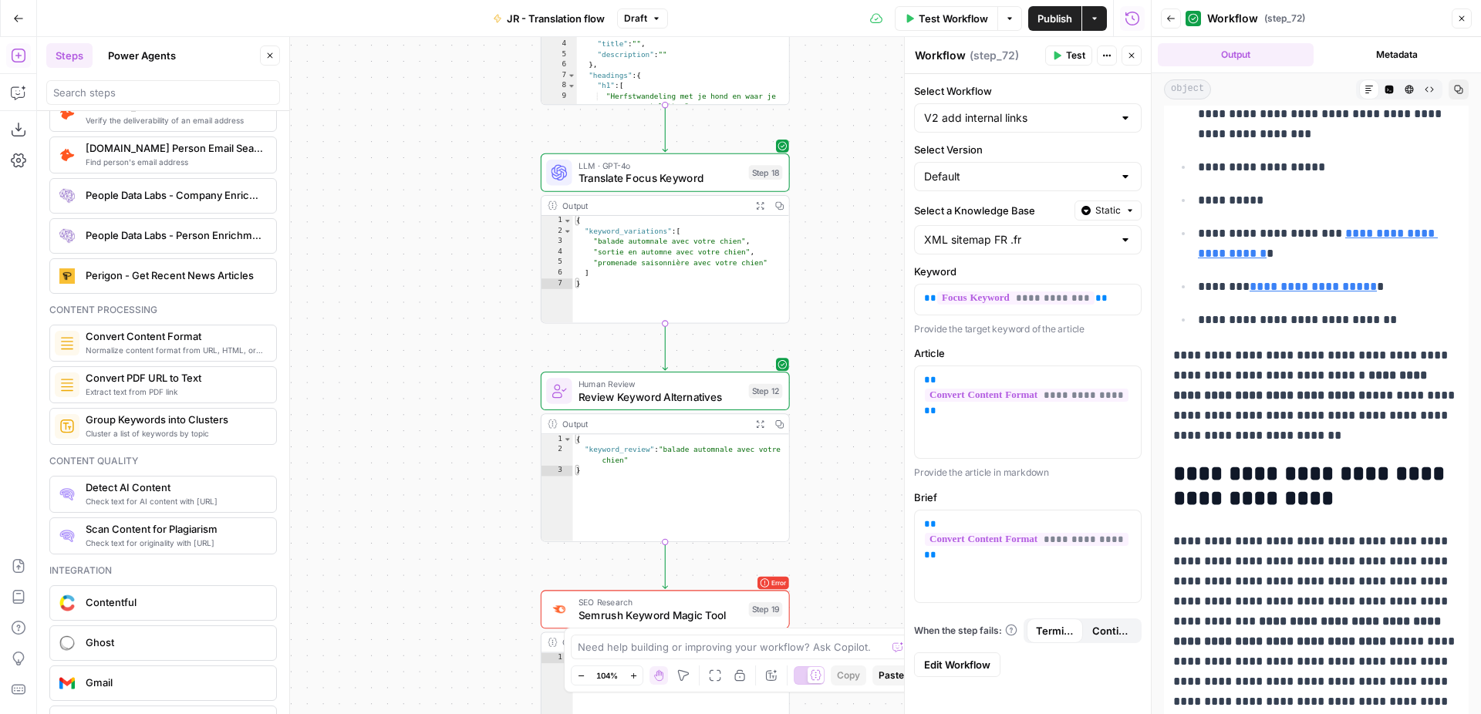
drag, startPoint x: 835, startPoint y: 354, endPoint x: 835, endPoint y: 457, distance: 102.6
click at [835, 457] on div "Workflow Set Inputs Inputs Web Page Scrape Extract Original Blog Content Step 1…" at bounding box center [594, 375] width 1114 height 677
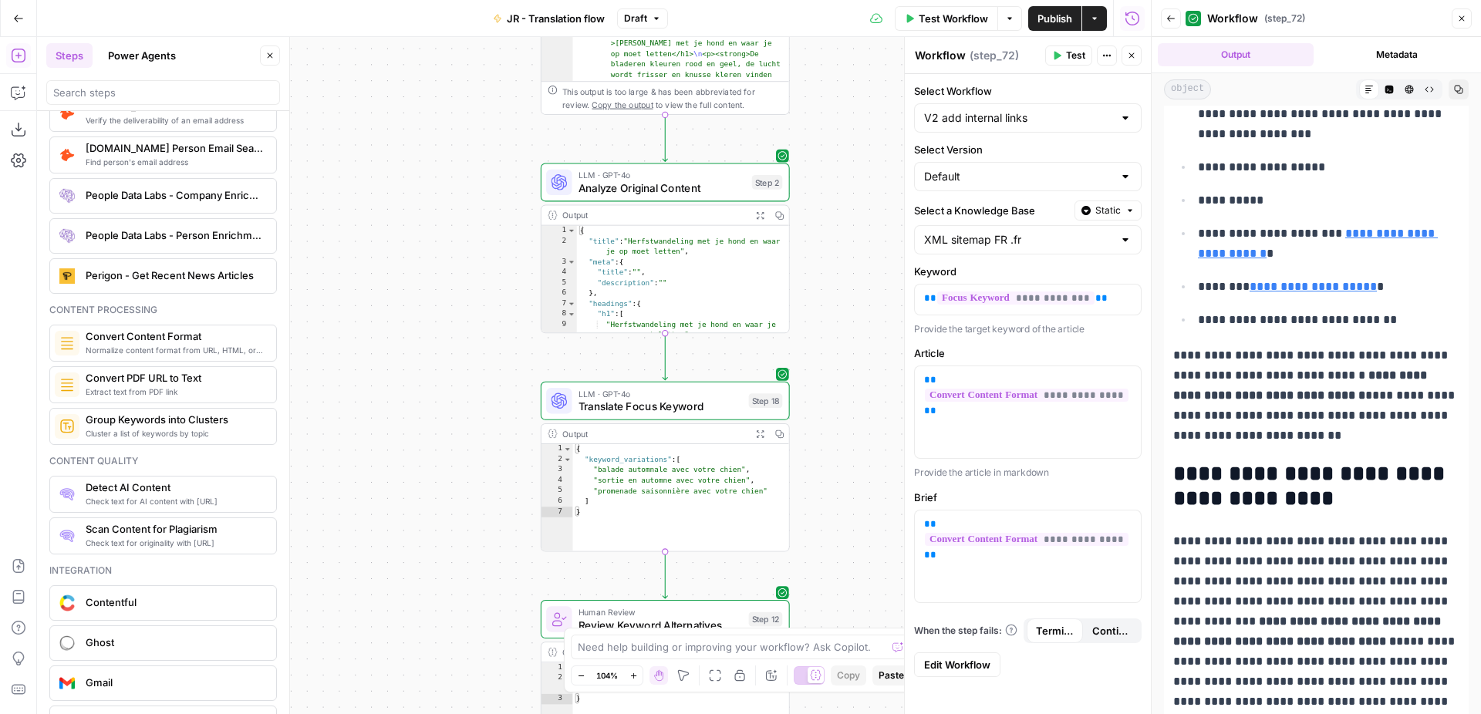
drag, startPoint x: 860, startPoint y: 234, endPoint x: 854, endPoint y: 460, distance: 226.8
click at [855, 460] on div "Workflow Set Inputs Inputs Web Page Scrape Extract Original Blog Content Step 1…" at bounding box center [594, 375] width 1114 height 677
click at [669, 186] on span "Analyze Original Content" at bounding box center [657, 185] width 167 height 16
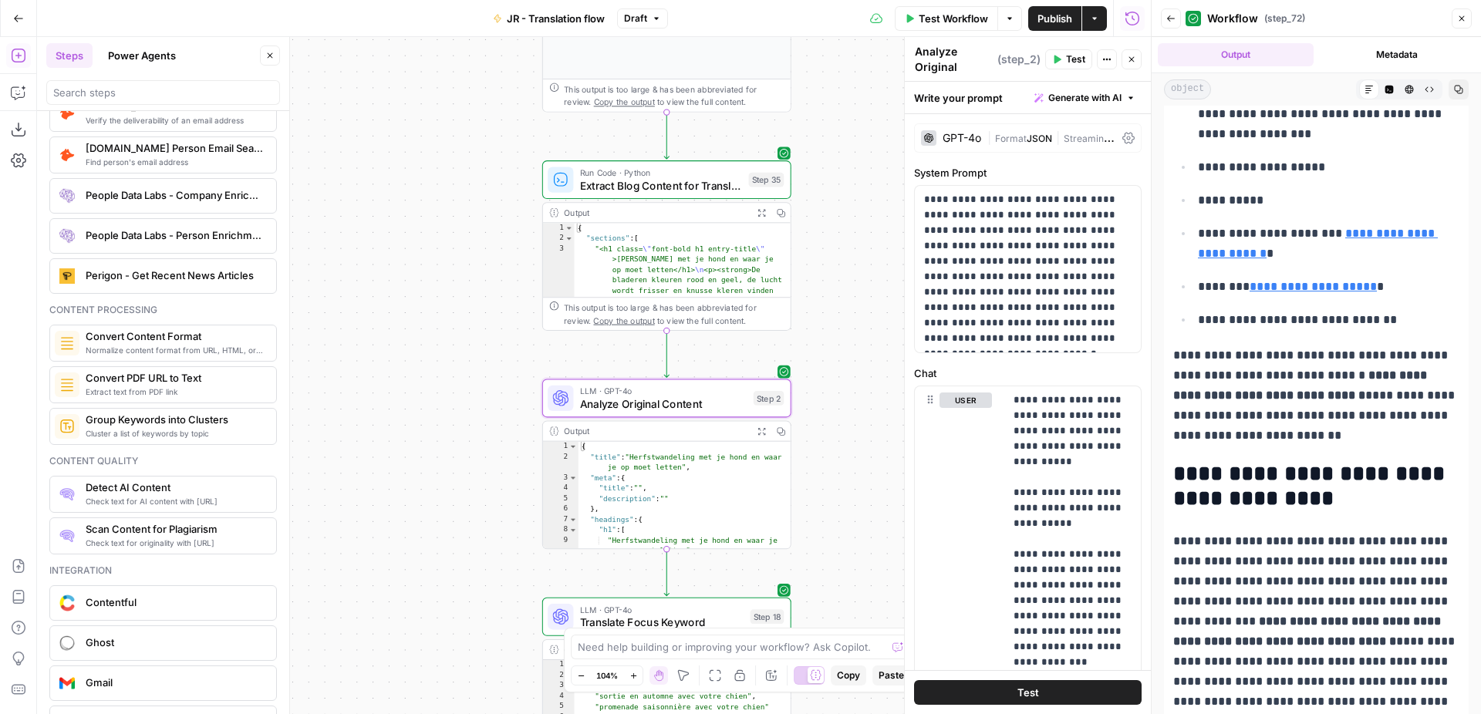
drag, startPoint x: 791, startPoint y: 83, endPoint x: 797, endPoint y: 298, distance: 215.2
click at [797, 298] on div "Workflow Set Inputs Inputs Web Page Scrape Extract Original Blog Content Step 1…" at bounding box center [594, 375] width 1114 height 677
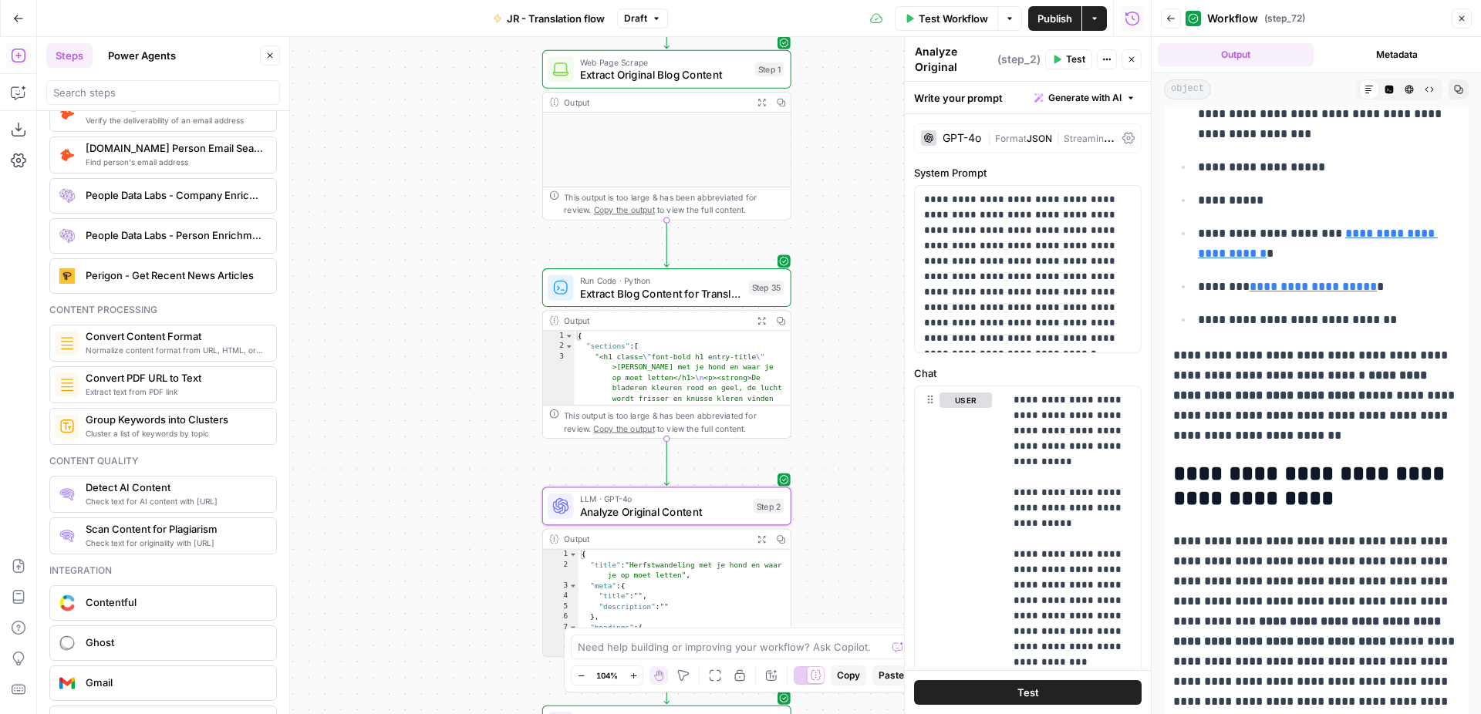
drag, startPoint x: 858, startPoint y: 190, endPoint x: 855, endPoint y: 413, distance: 222.9
click at [858, 415] on div "Workflow Set Inputs Inputs Web Page Scrape Extract Original Blog Content Step 1…" at bounding box center [594, 375] width 1114 height 677
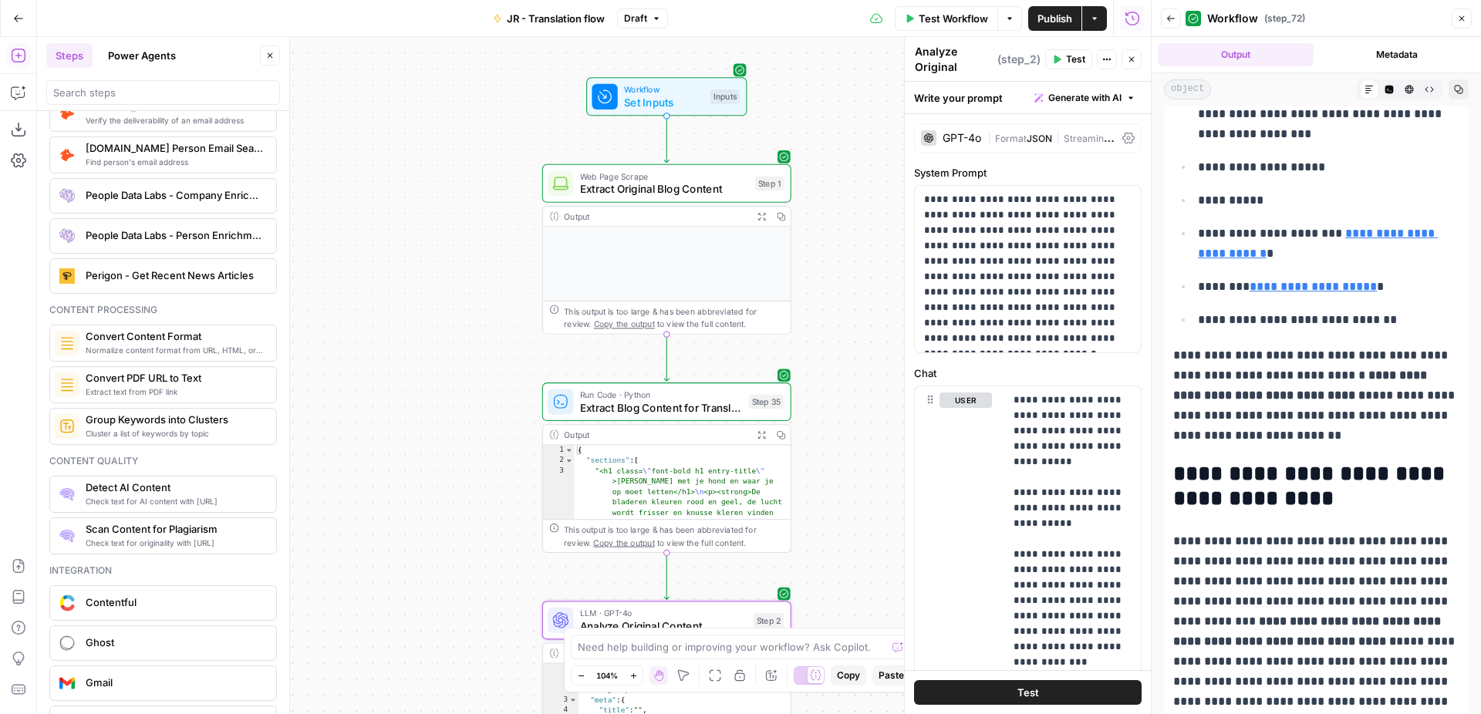
click at [757, 214] on icon "button" at bounding box center [761, 216] width 8 height 8
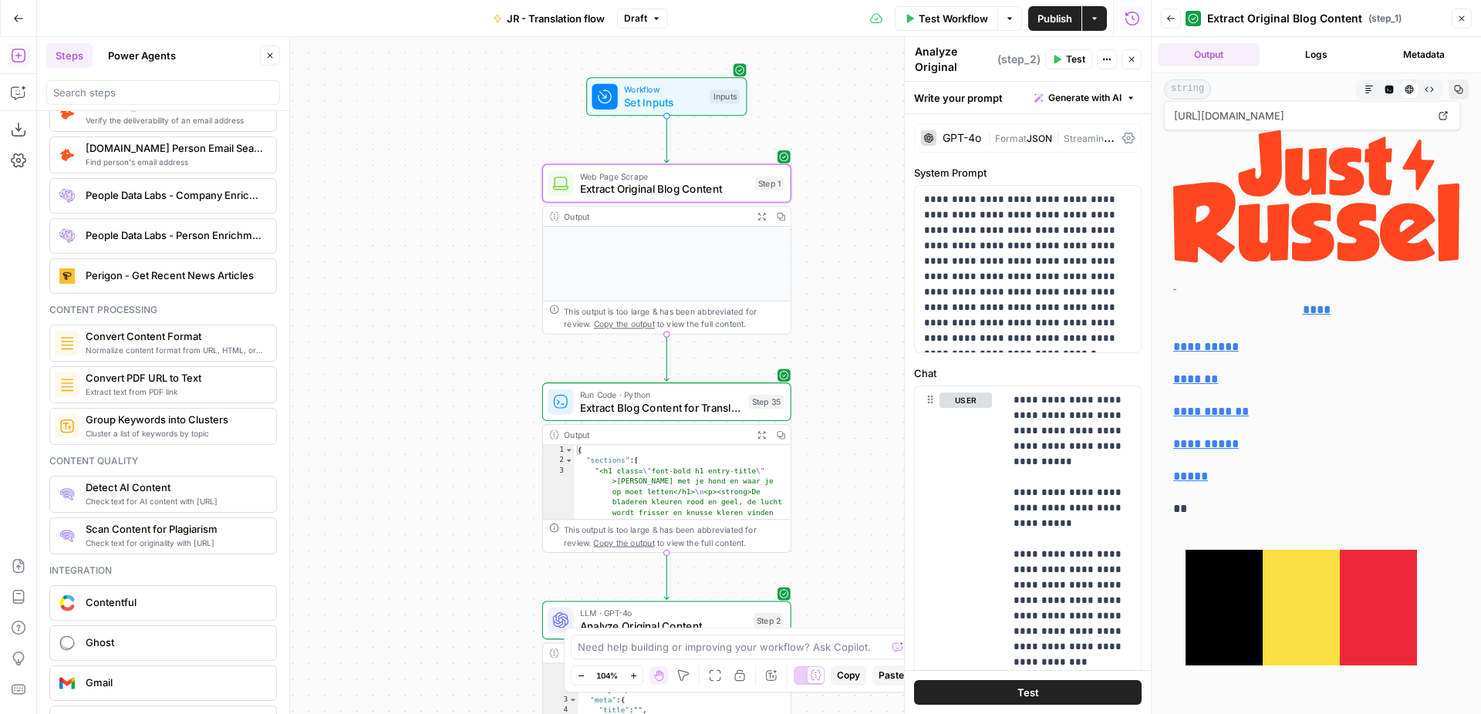
click at [1373, 84] on button "Markdown" at bounding box center [1369, 89] width 20 height 20
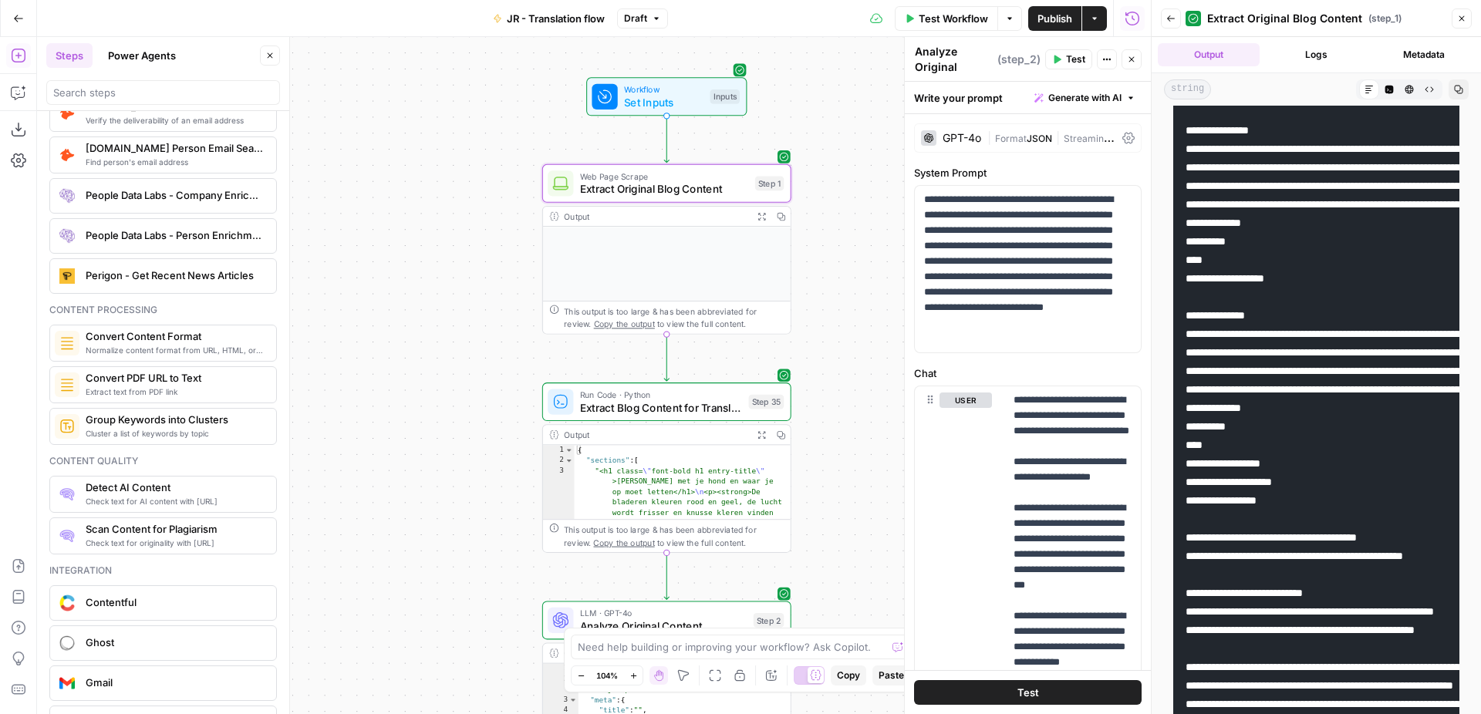
scroll to position [0, 0]
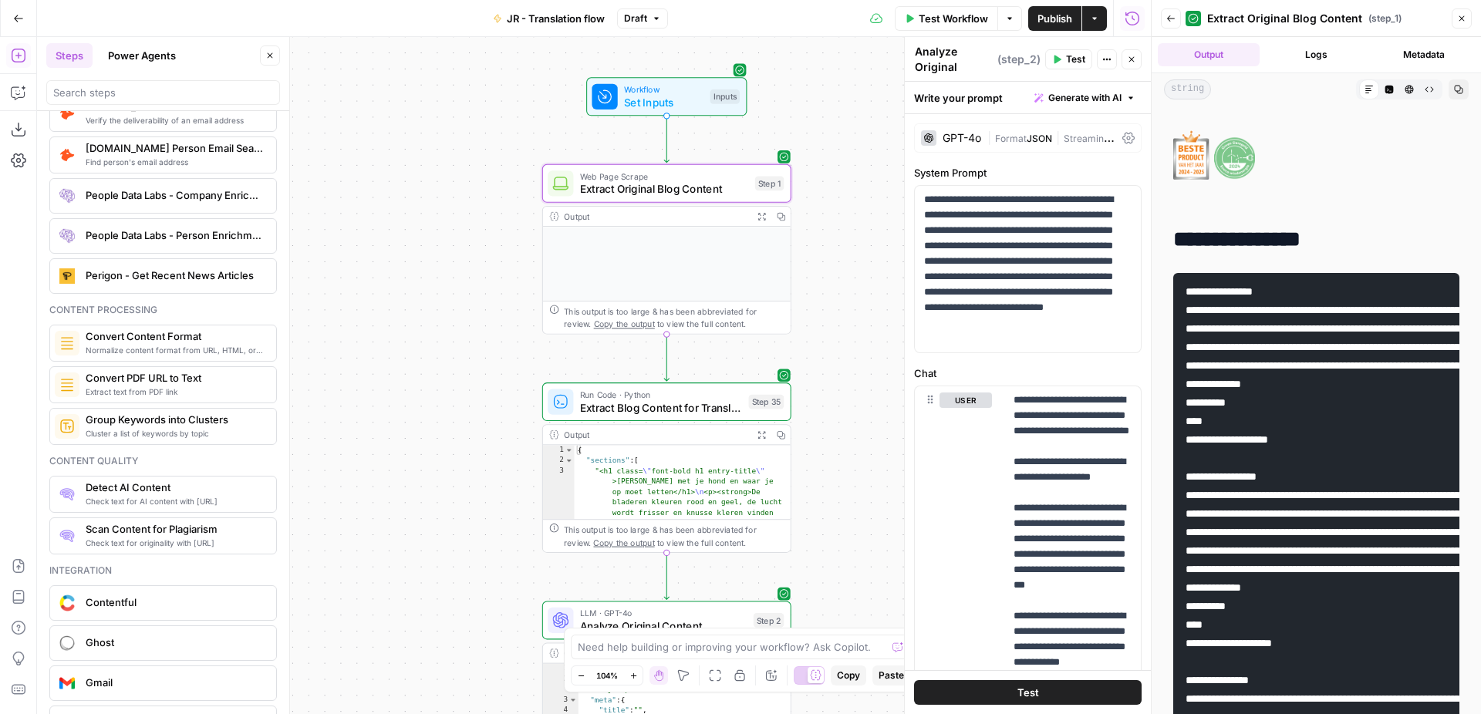
click at [1414, 94] on button "HTML Viewer" at bounding box center [1409, 89] width 20 height 20
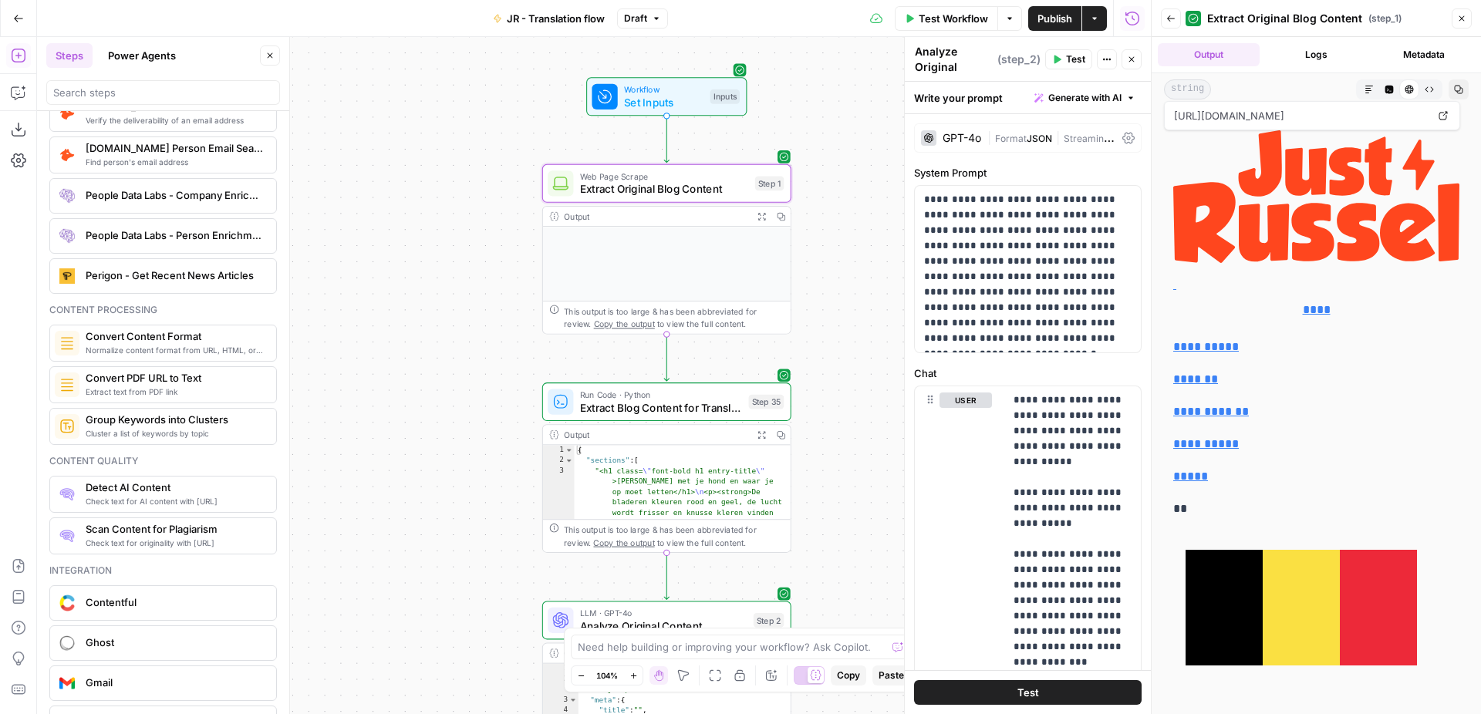
click at [1431, 89] on icon "button" at bounding box center [1428, 89] width 9 height 9
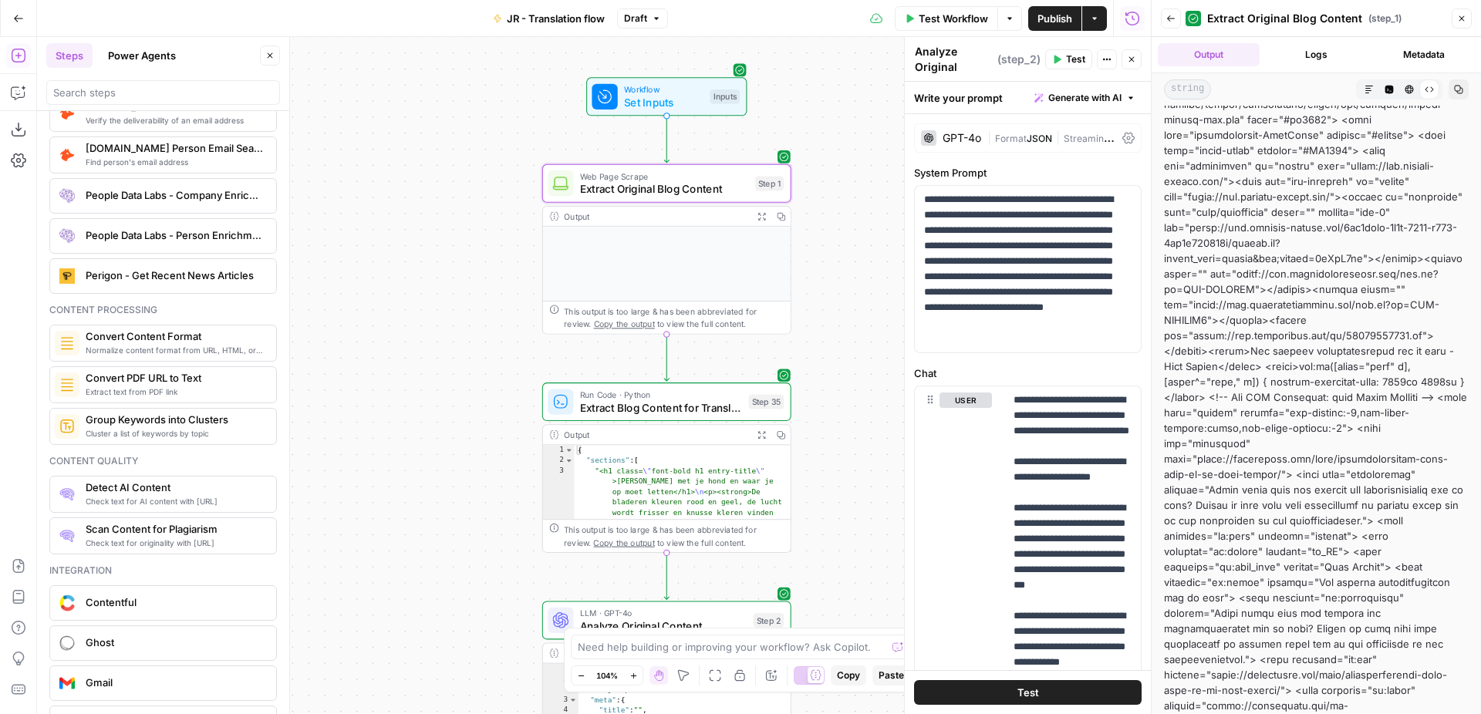
scroll to position [322, 0]
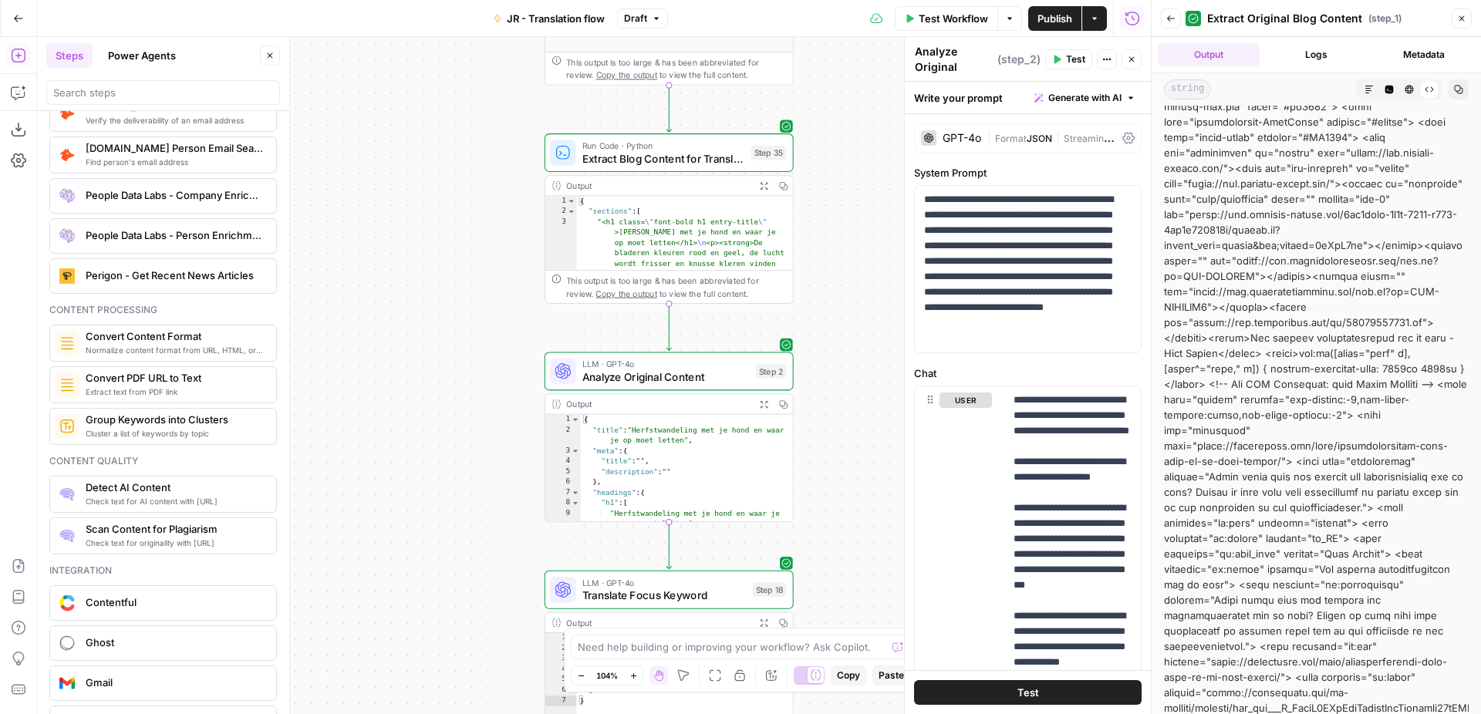
drag, startPoint x: 833, startPoint y: 426, endPoint x: 835, endPoint y: 177, distance: 248.3
click at [835, 177] on div "Workflow Set Inputs Inputs Web Page Scrape Extract Original Blog Content Step 1…" at bounding box center [594, 375] width 1114 height 677
click at [691, 146] on span "Run Code · Python" at bounding box center [663, 145] width 162 height 13
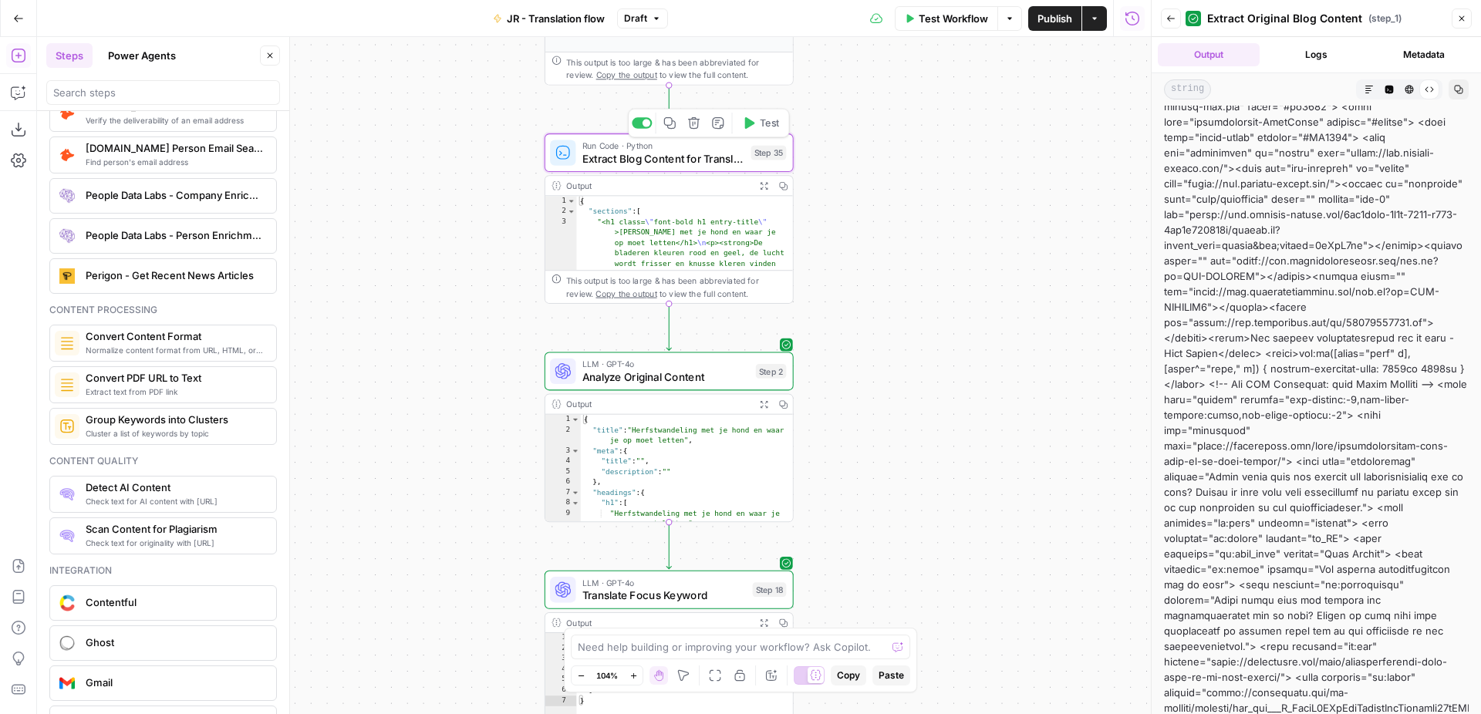
type textarea "Extract Blog Content for Translation"
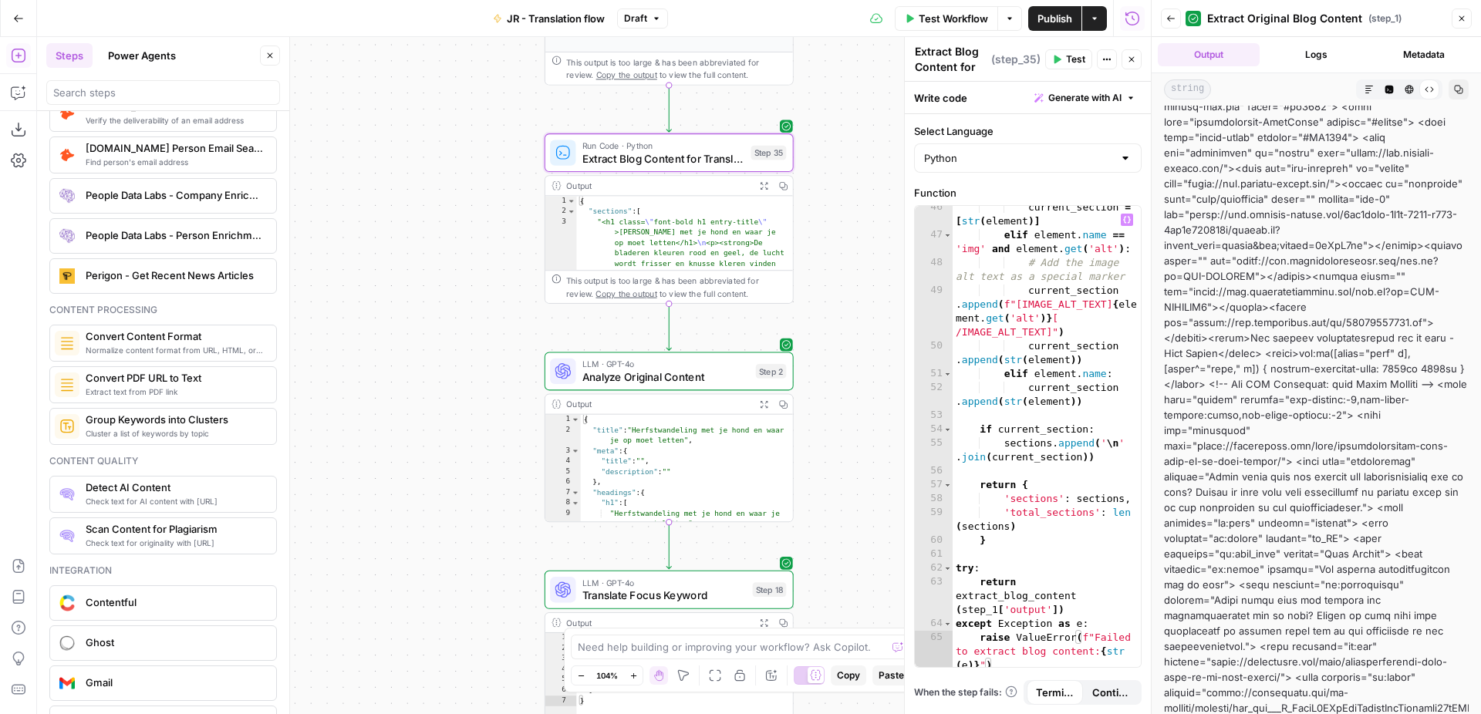
scroll to position [1094, 0]
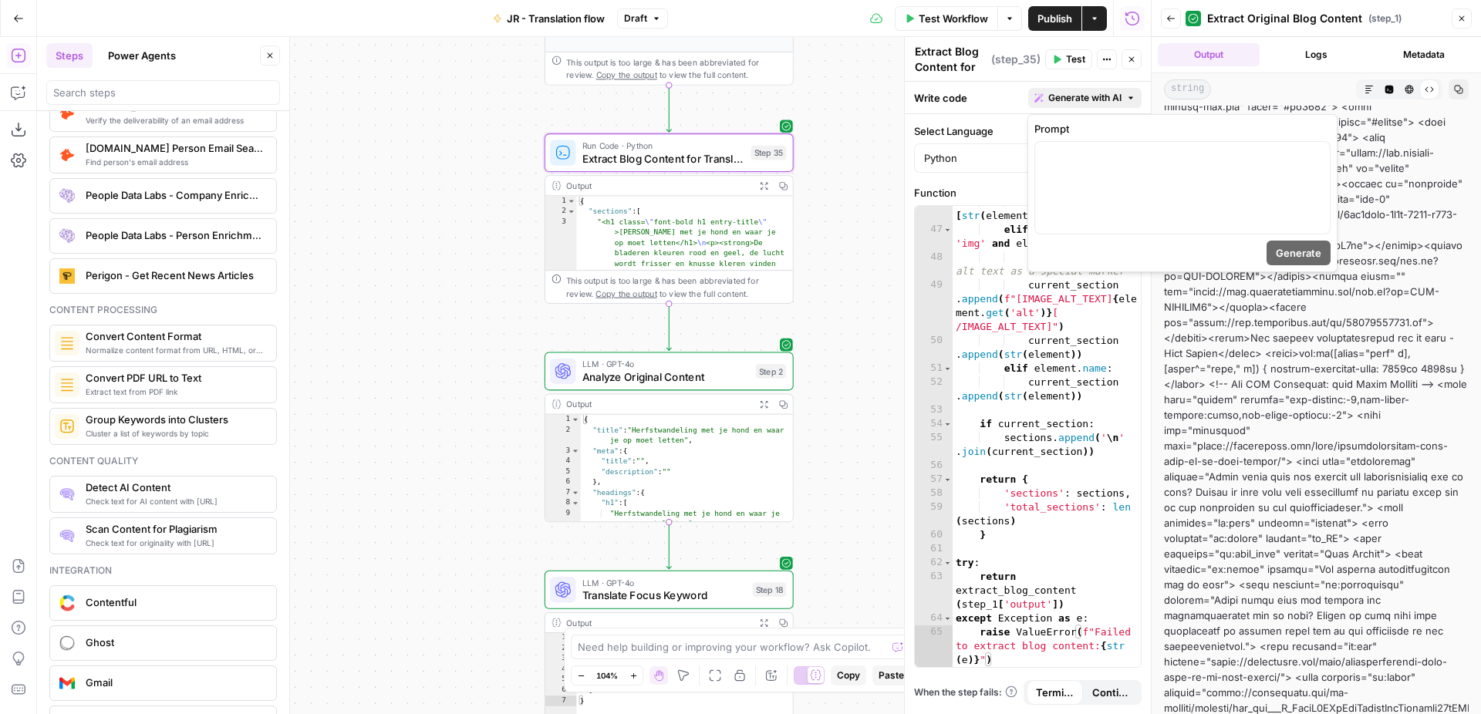
click at [1105, 96] on span "Generate with AI" at bounding box center [1084, 98] width 73 height 14
click at [1099, 178] on div at bounding box center [1182, 188] width 295 height 92
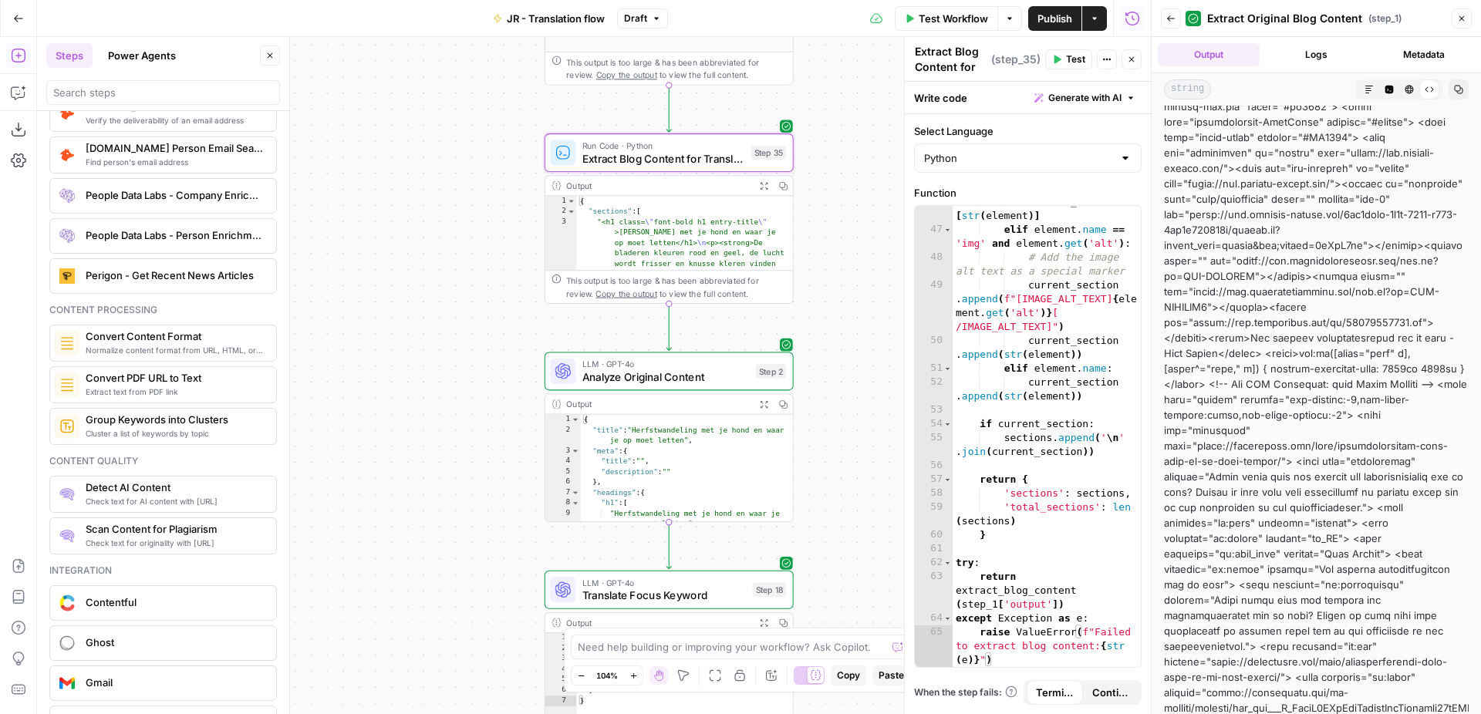
drag, startPoint x: 1203, startPoint y: 508, endPoint x: 1336, endPoint y: 505, distance: 133.4
click at [1112, 112] on div "Write code Generate with AI" at bounding box center [1028, 98] width 246 height 32
click at [1107, 104] on span "Generate with AI" at bounding box center [1084, 98] width 73 height 14
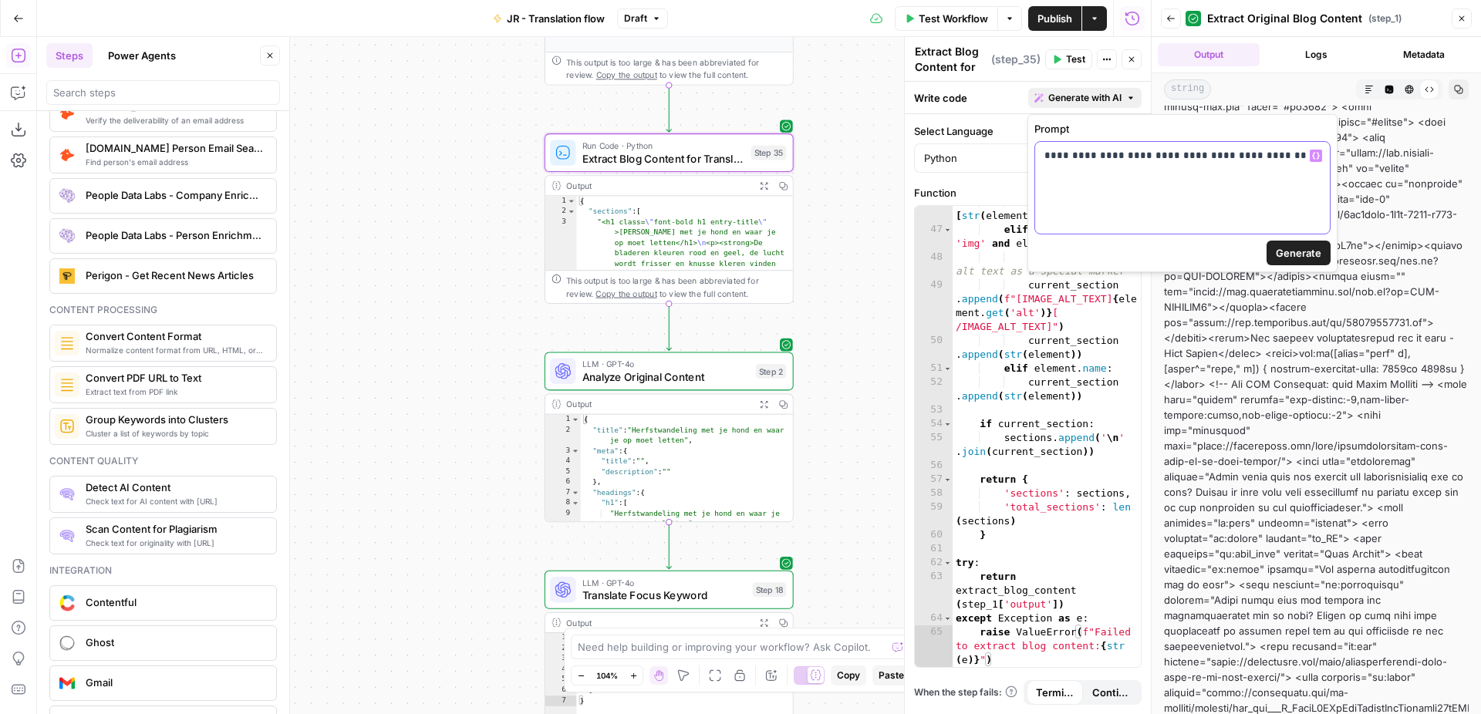
click at [1276, 154] on p "**********" at bounding box center [1182, 155] width 276 height 15
click at [1302, 246] on span "Generate" at bounding box center [1298, 252] width 45 height 15
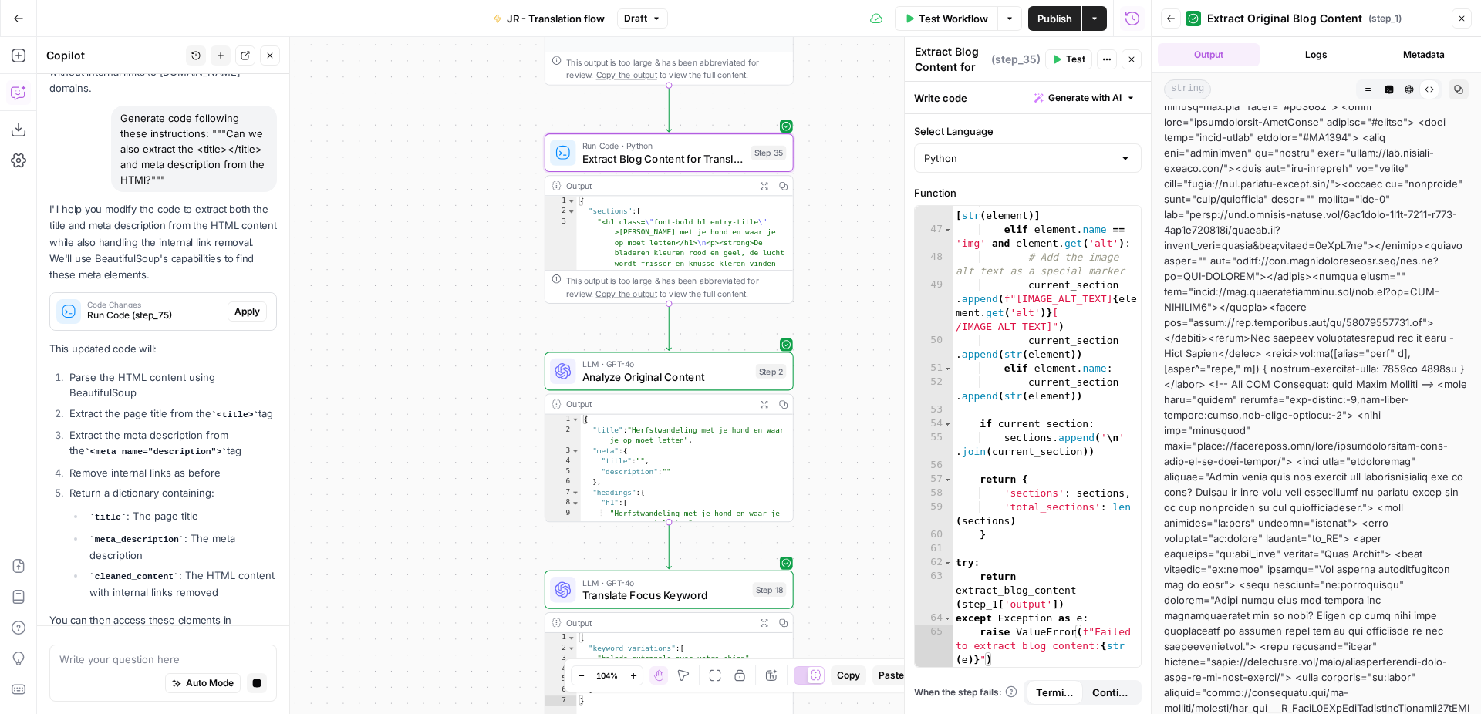
scroll to position [571, 0]
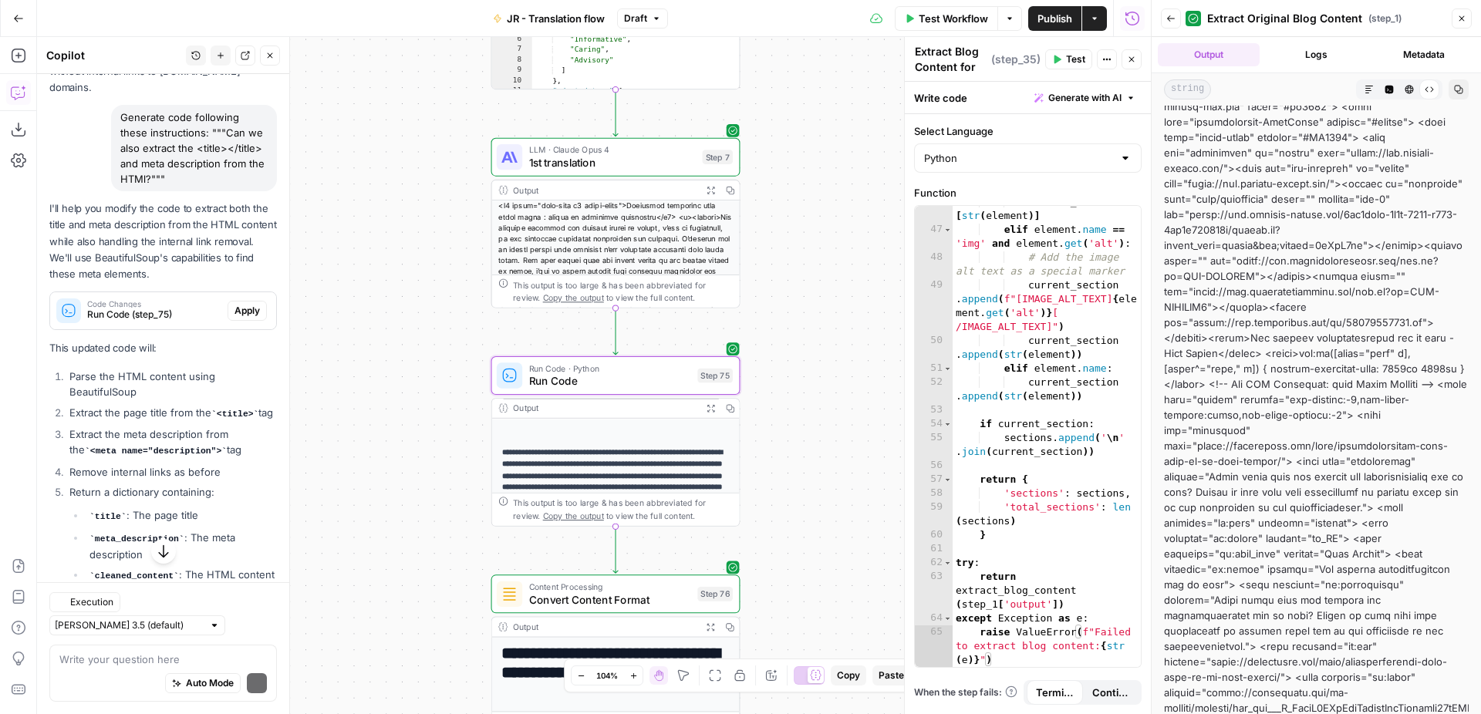
click at [245, 304] on span "Apply" at bounding box center [246, 311] width 25 height 14
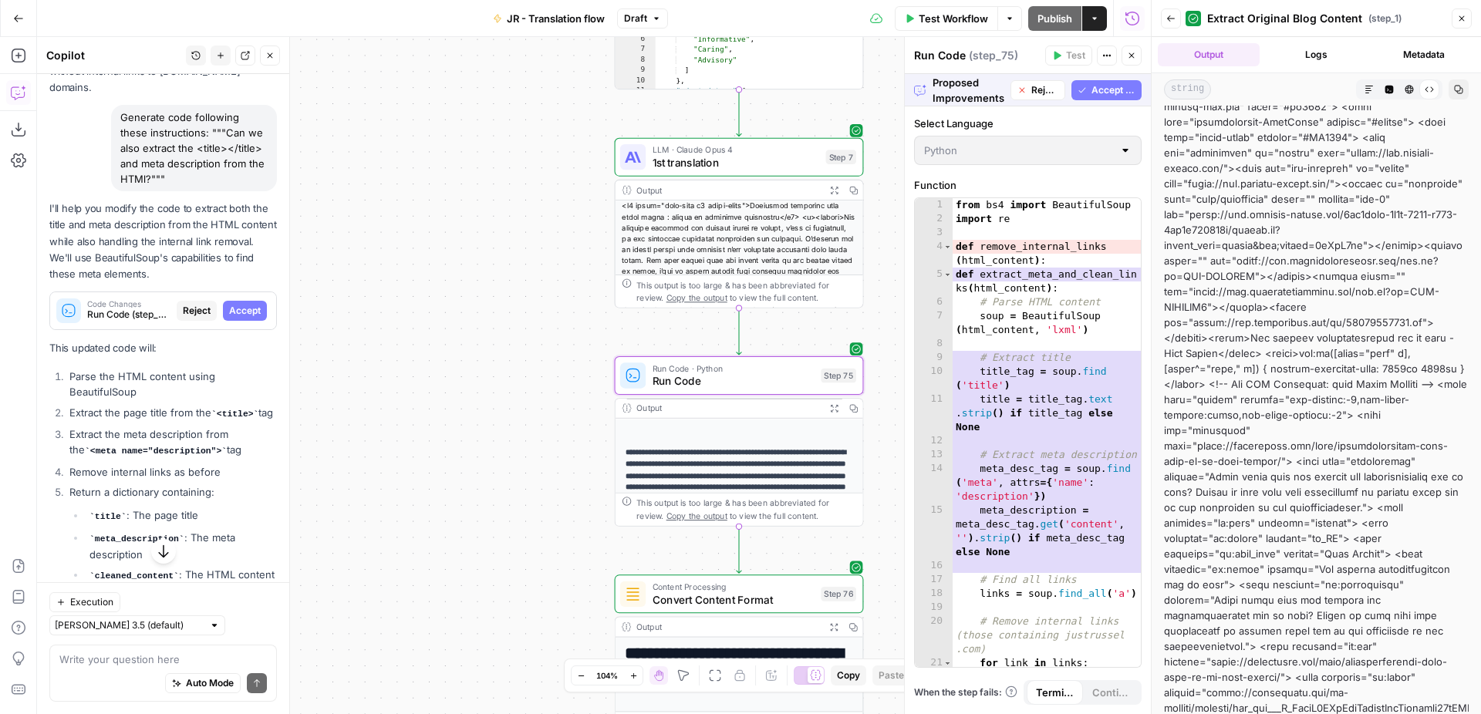
click at [245, 304] on span "Accept" at bounding box center [245, 311] width 32 height 14
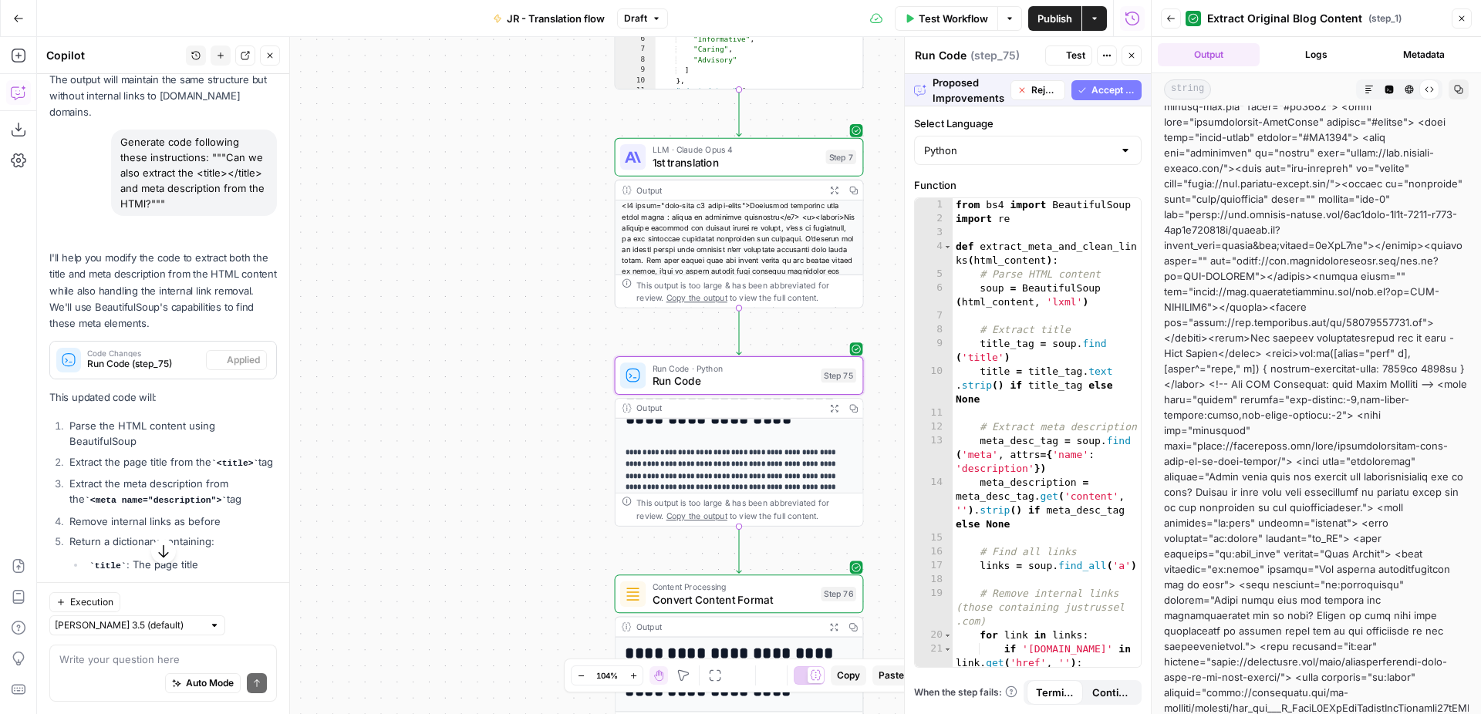
scroll to position [596, 0]
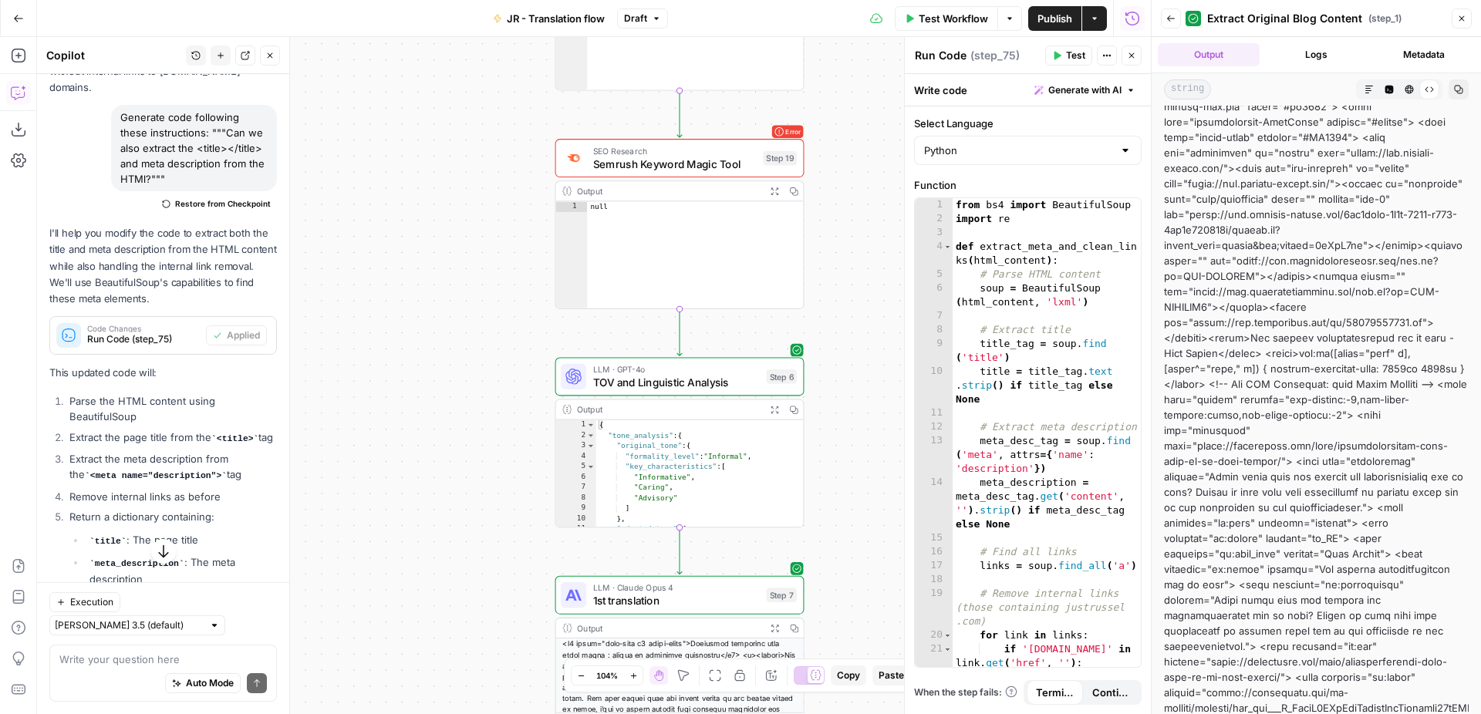
drag, startPoint x: 873, startPoint y: 186, endPoint x: 814, endPoint y: 624, distance: 442.0
click at [814, 624] on div "Workflow Set Inputs Inputs Web Page Scrape Extract Original Blog Content Step 1…" at bounding box center [594, 375] width 1114 height 677
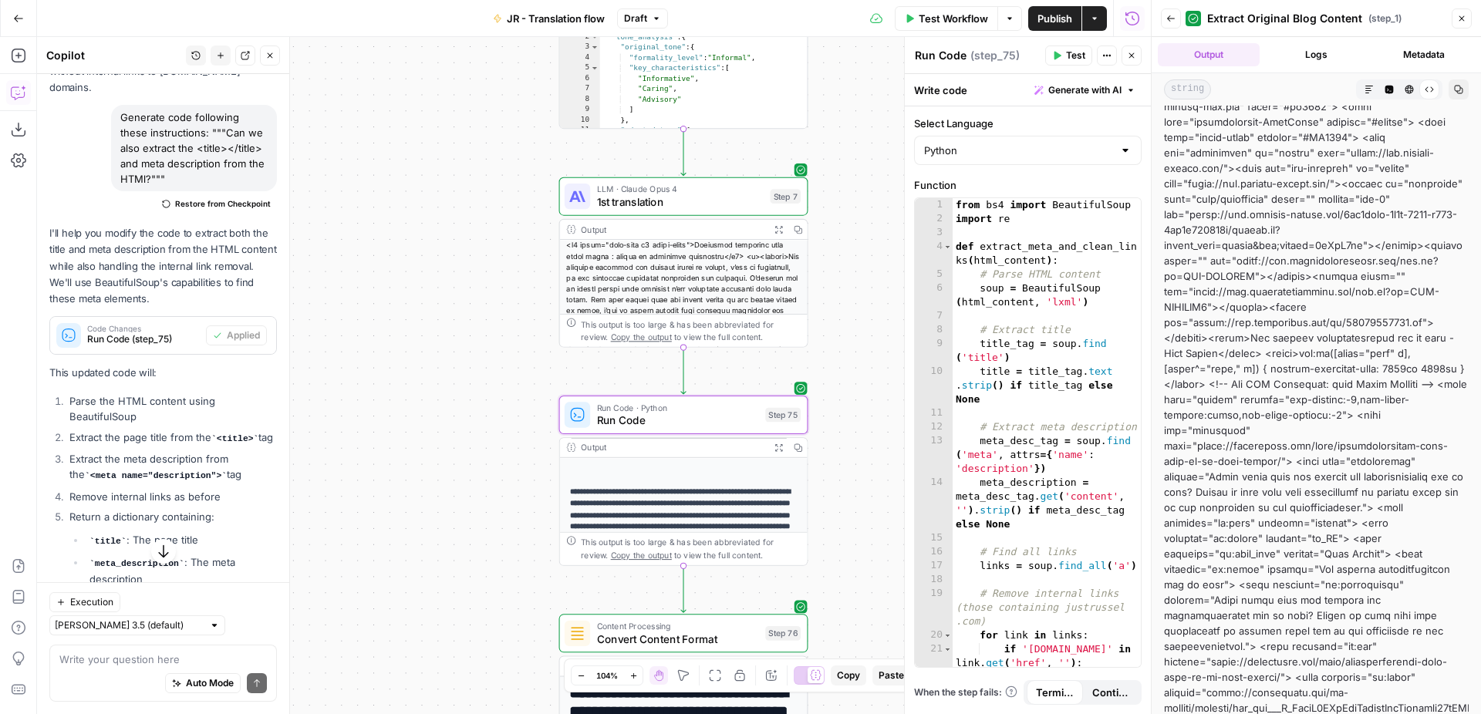
drag, startPoint x: 817, startPoint y: 534, endPoint x: 821, endPoint y: 135, distance: 398.7
click at [821, 135] on div "Workflow Set Inputs Inputs Web Page Scrape Extract Original Blog Content Step 1…" at bounding box center [594, 375] width 1114 height 677
click at [767, 386] on icon "button" at bounding box center [764, 385] width 10 height 12
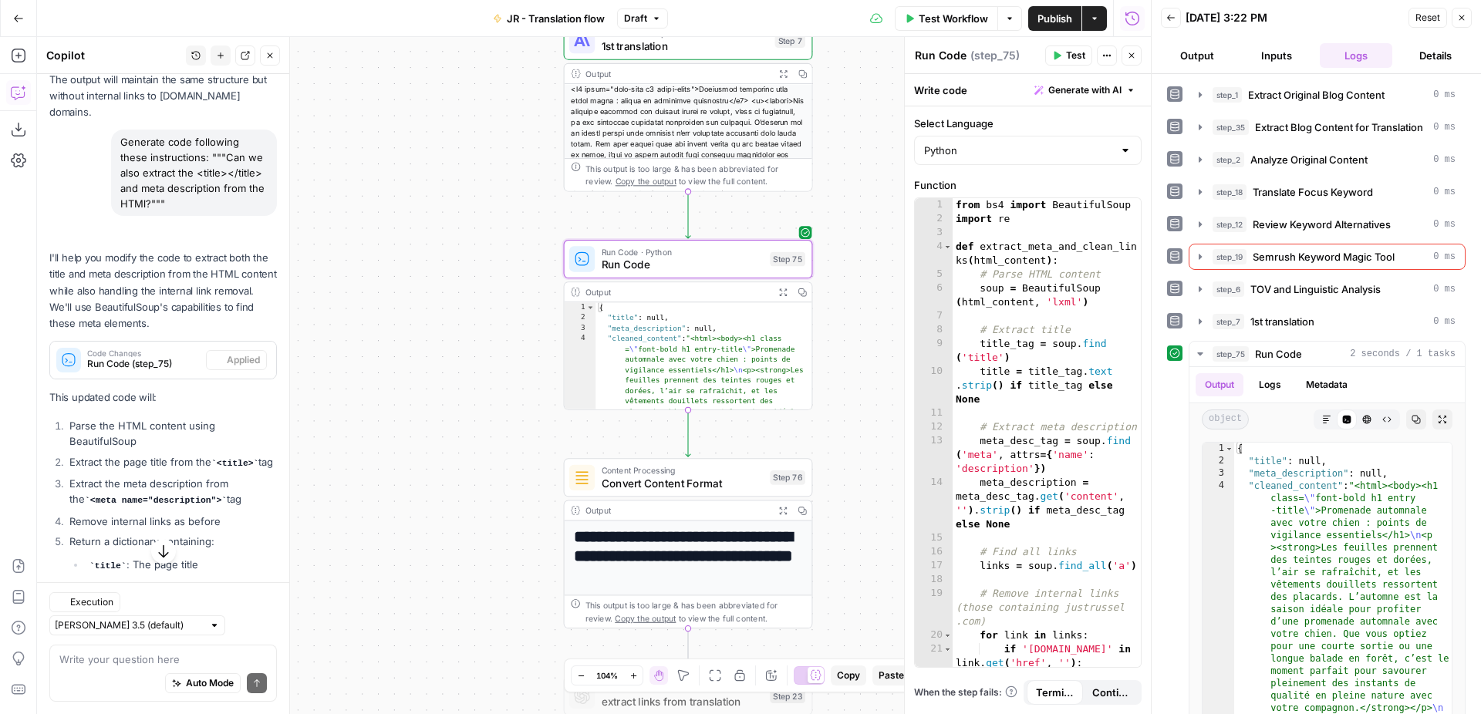
scroll to position [596, 0]
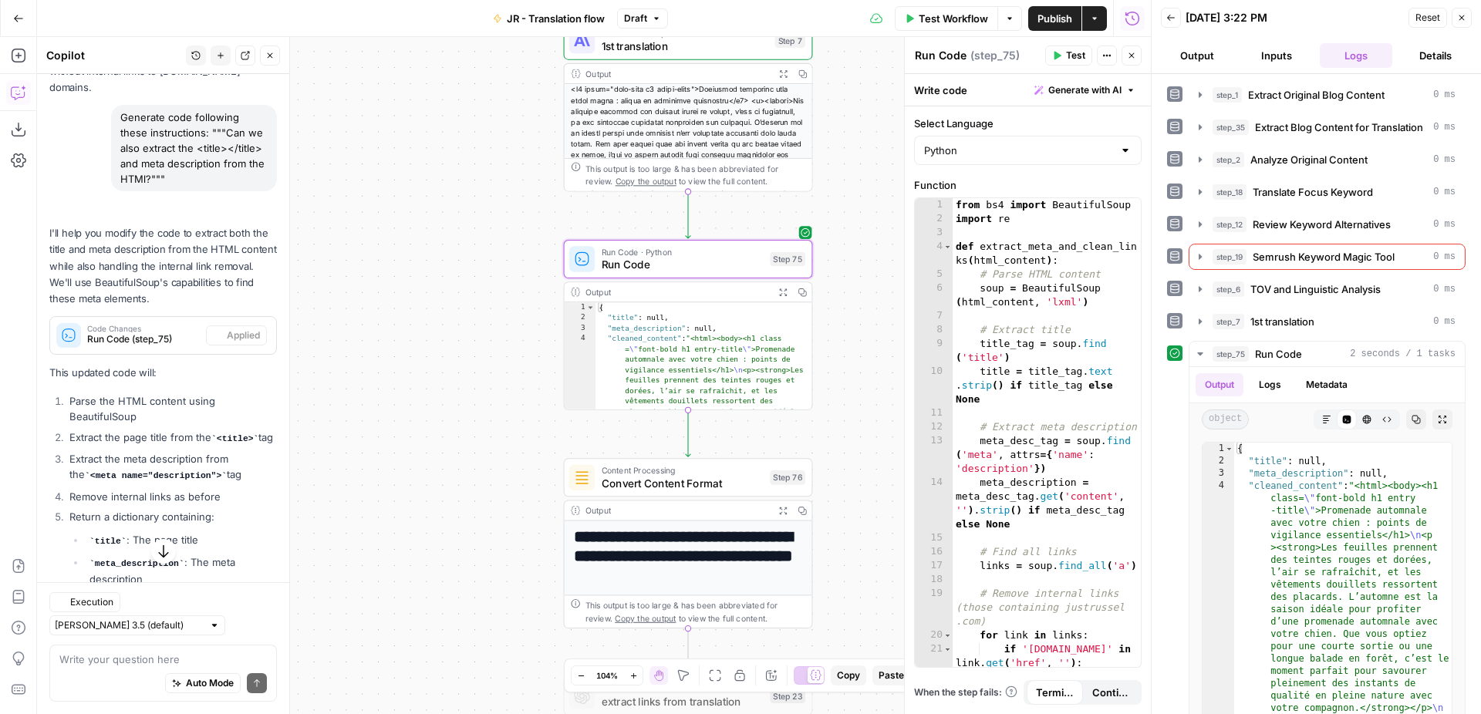
drag, startPoint x: 848, startPoint y: 446, endPoint x: 852, endPoint y: 291, distance: 155.1
click at [852, 291] on div "Workflow Set Inputs Inputs Web Page Scrape Extract Original Blog Content Step 1…" at bounding box center [594, 375] width 1114 height 677
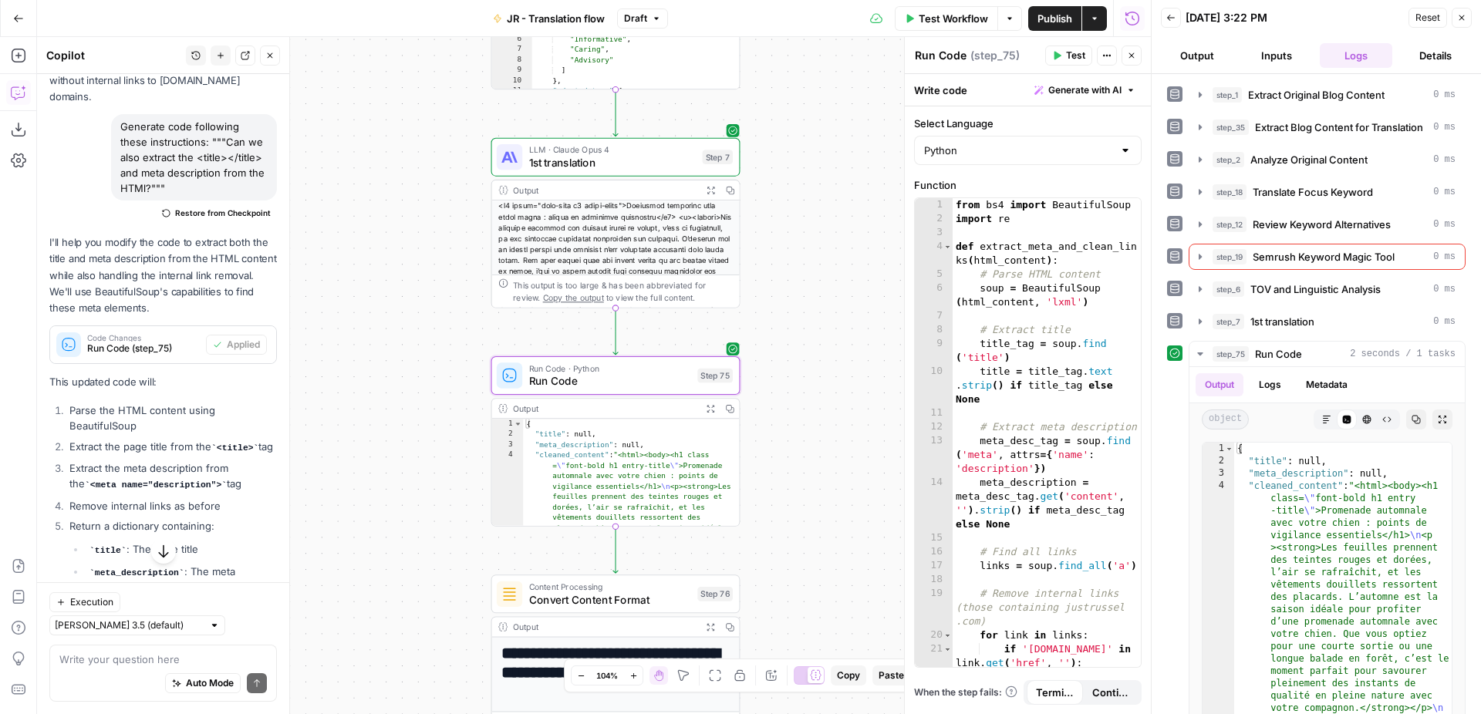
scroll to position [573, 0]
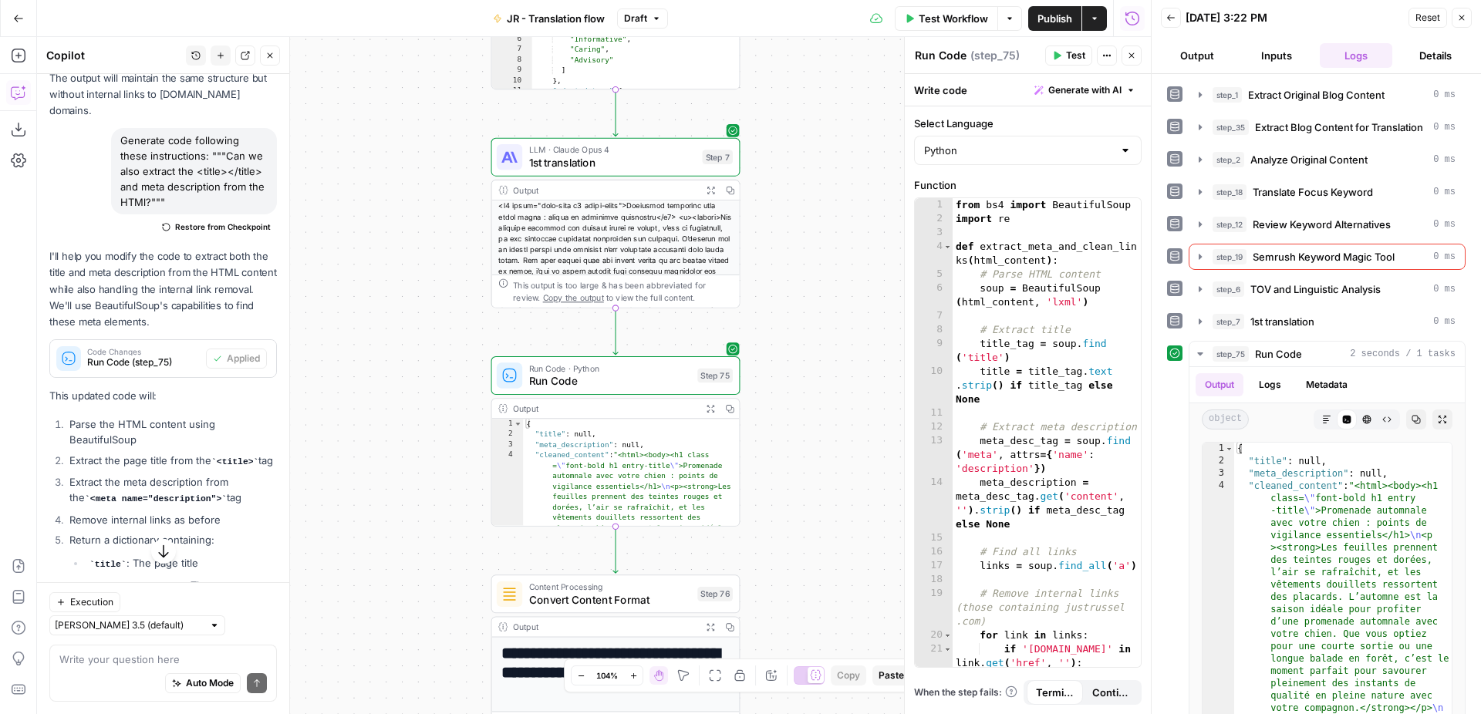
click at [214, 221] on span "Restore from Checkpoint" at bounding box center [223, 227] width 96 height 12
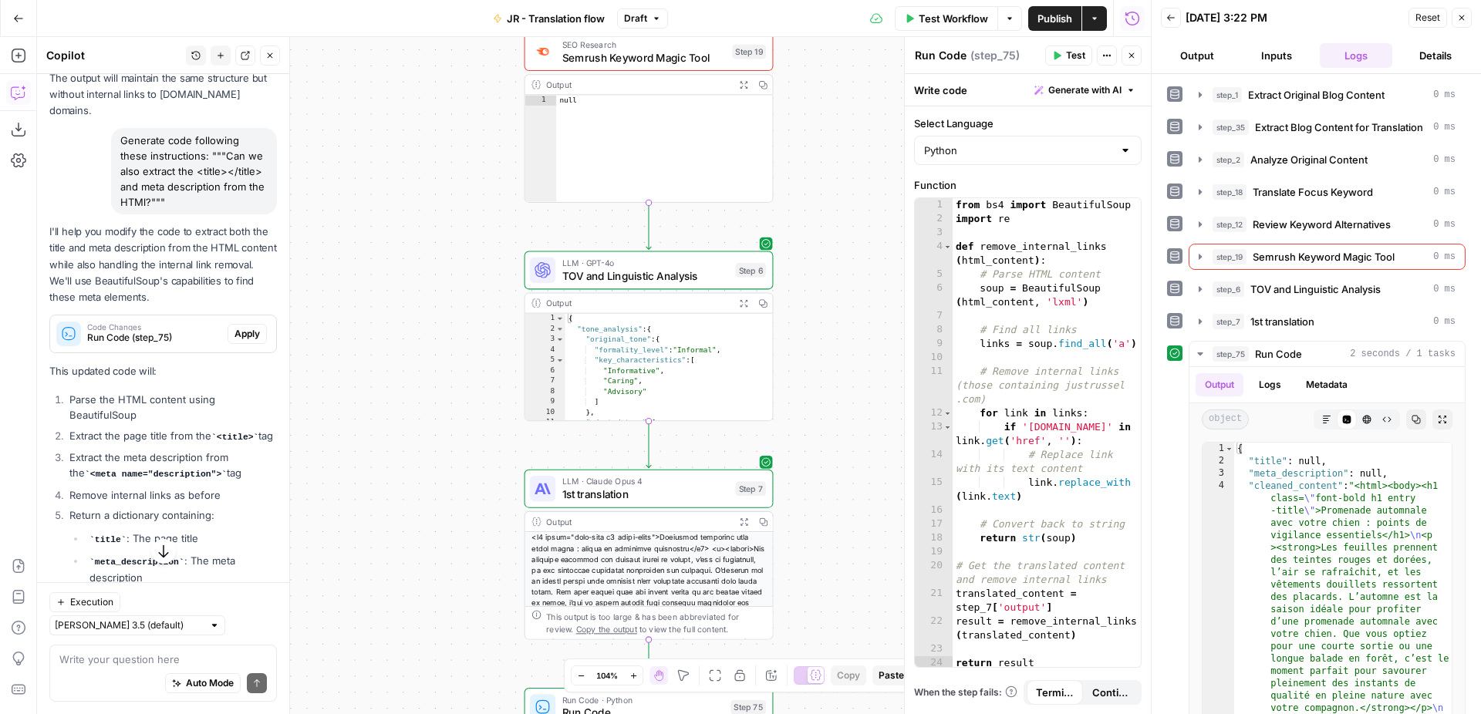
drag, startPoint x: 757, startPoint y: 305, endPoint x: 790, endPoint y: 648, distance: 344.0
click at [790, 648] on div "Workflow Set Inputs Inputs Web Page Scrape Extract Original Blog Content Step 1…" at bounding box center [594, 375] width 1114 height 677
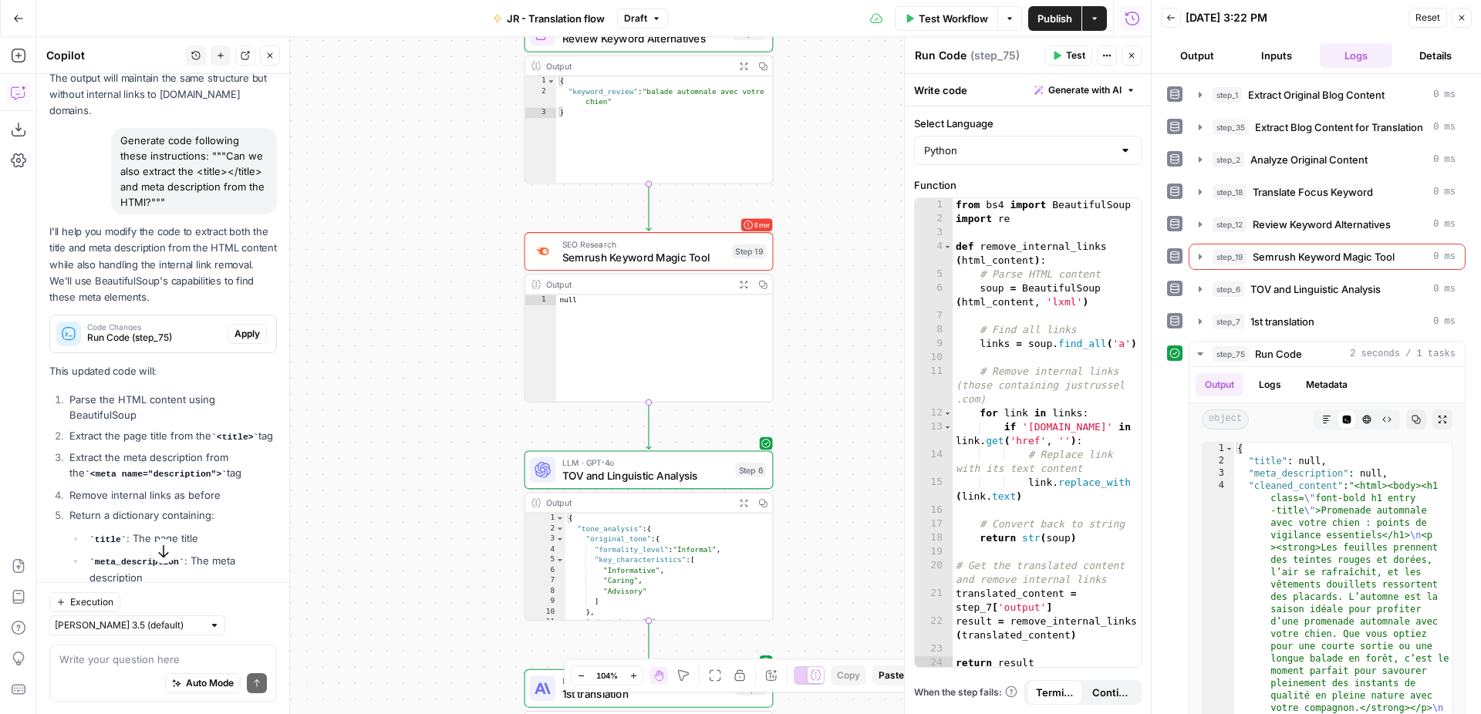
drag, startPoint x: 798, startPoint y: 251, endPoint x: 797, endPoint y: 437, distance: 185.9
click at [798, 440] on div "Workflow Set Inputs Inputs Web Page Scrape Extract Original Blog Content Step 1…" at bounding box center [594, 375] width 1114 height 677
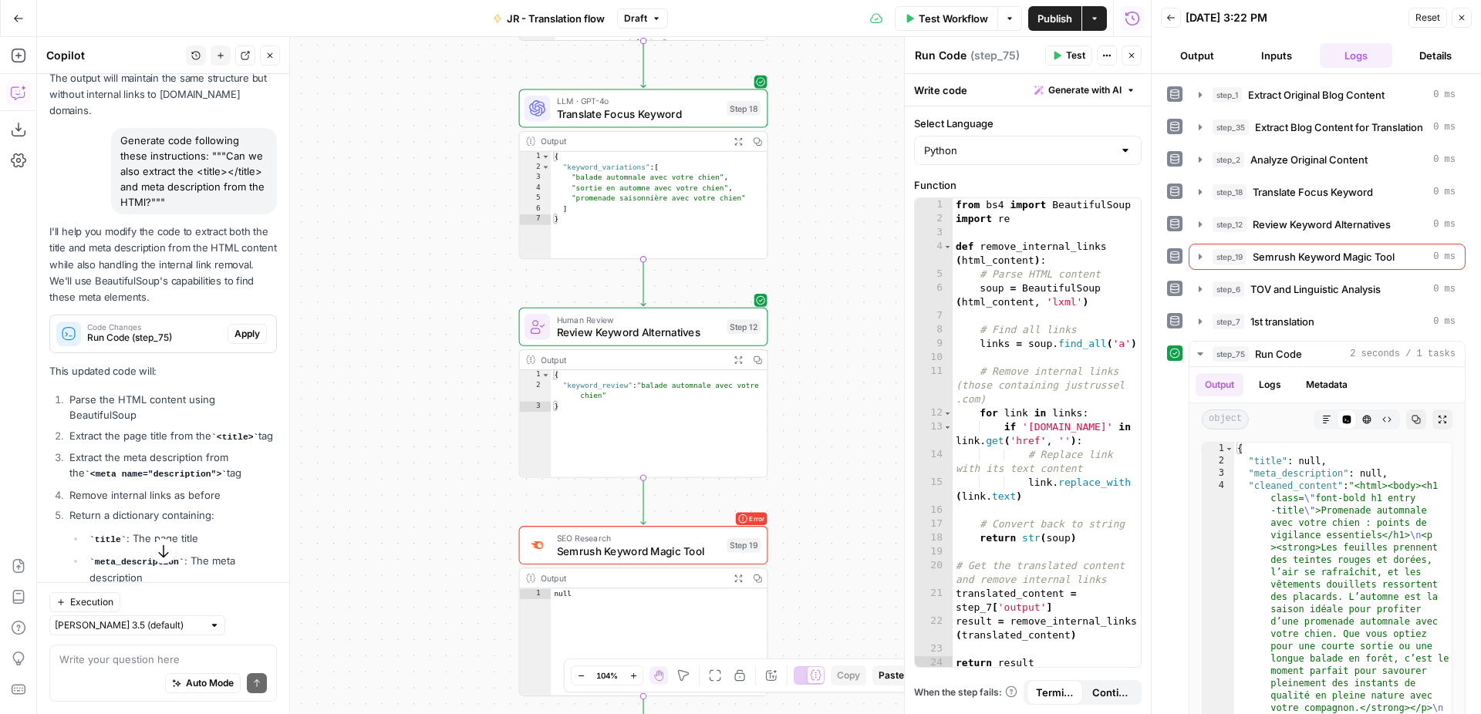
drag, startPoint x: 810, startPoint y: 228, endPoint x: 803, endPoint y: 554, distance: 326.3
click at [803, 554] on div "Workflow Set Inputs Inputs Web Page Scrape Extract Original Blog Content Step 1…" at bounding box center [594, 375] width 1114 height 677
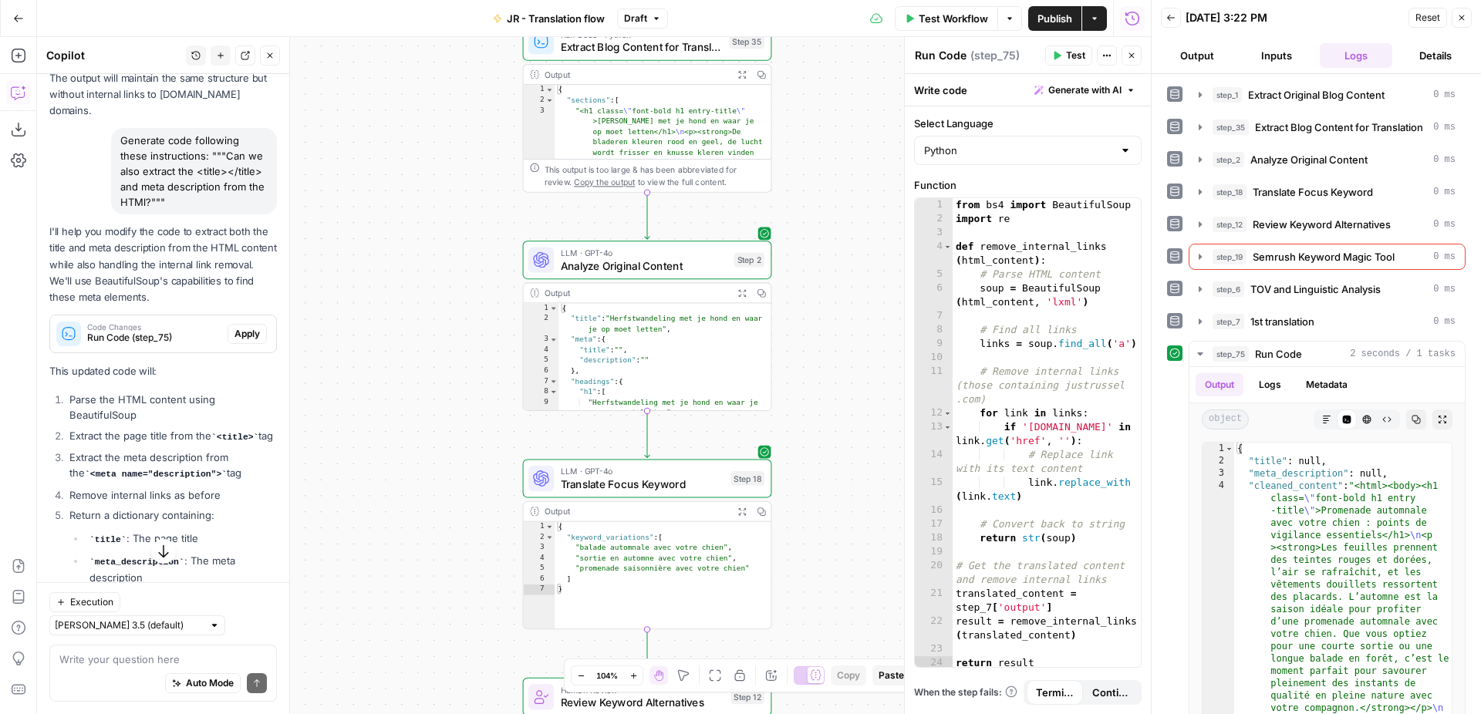
drag, startPoint x: 831, startPoint y: 126, endPoint x: 824, endPoint y: 468, distance: 341.7
click at [831, 467] on div "Workflow Set Inputs Inputs Web Page Scrape Extract Original Blog Content Step 1…" at bounding box center [594, 375] width 1114 height 677
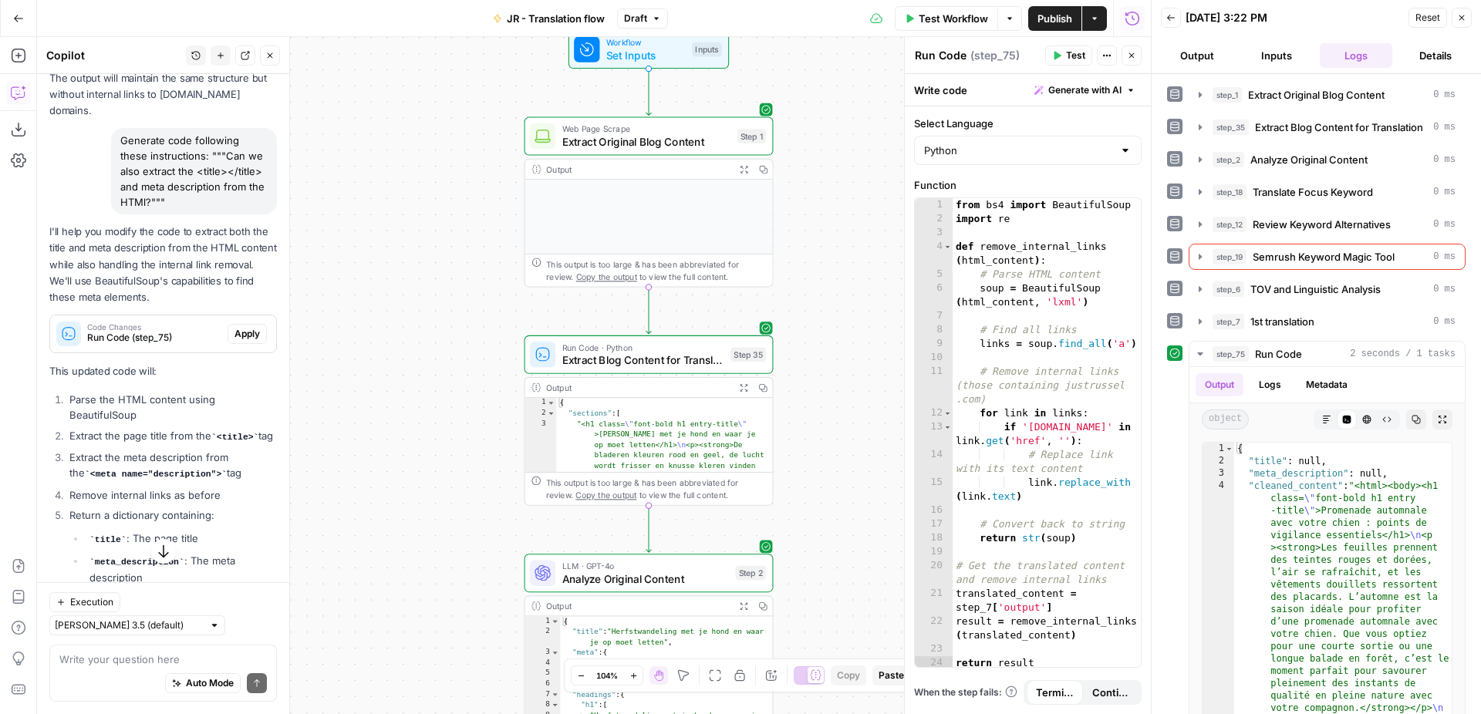
drag, startPoint x: 848, startPoint y: 179, endPoint x: 853, endPoint y: 485, distance: 306.2
click at [854, 487] on div "Workflow Set Inputs Inputs Web Page Scrape Extract Original Blog Content Step 1…" at bounding box center [594, 375] width 1114 height 677
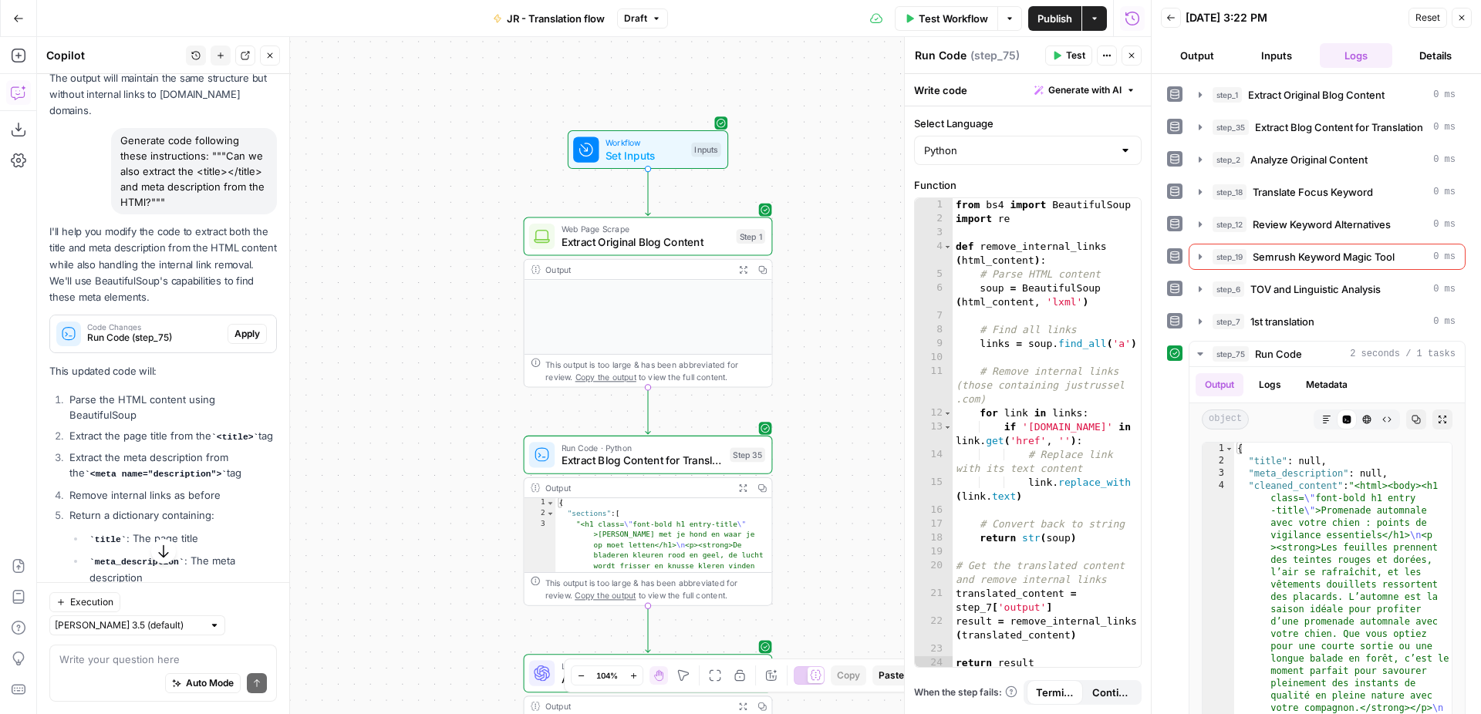
drag, startPoint x: 849, startPoint y: 274, endPoint x: 846, endPoint y: 369, distance: 95.7
click at [846, 371] on div "Workflow Set Inputs Inputs Web Page Scrape Extract Original Blog Content Step 1…" at bounding box center [594, 375] width 1114 height 677
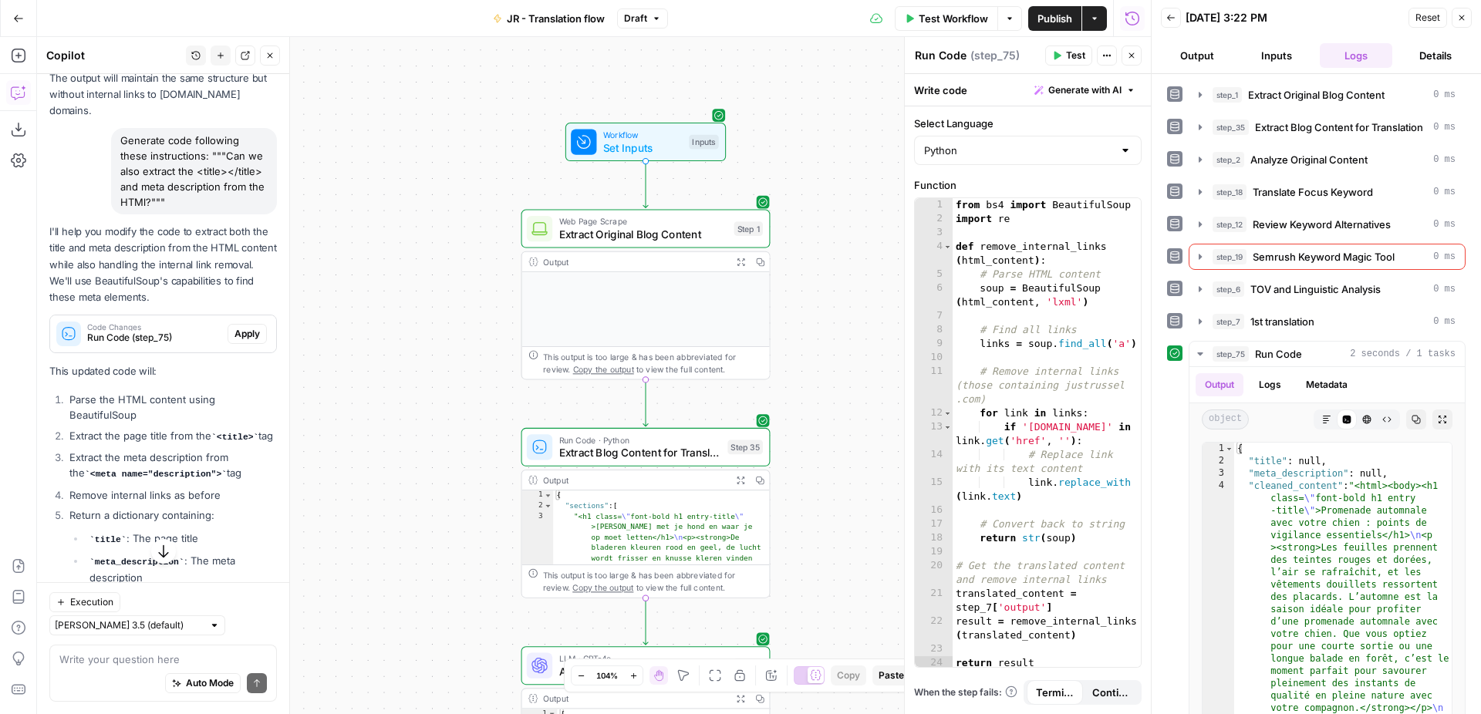
drag, startPoint x: 827, startPoint y: 353, endPoint x: 827, endPoint y: 224, distance: 128.8
click at [827, 224] on div "Workflow Set Inputs Inputs Web Page Scrape Extract Original Blog Content Step 1…" at bounding box center [594, 375] width 1114 height 677
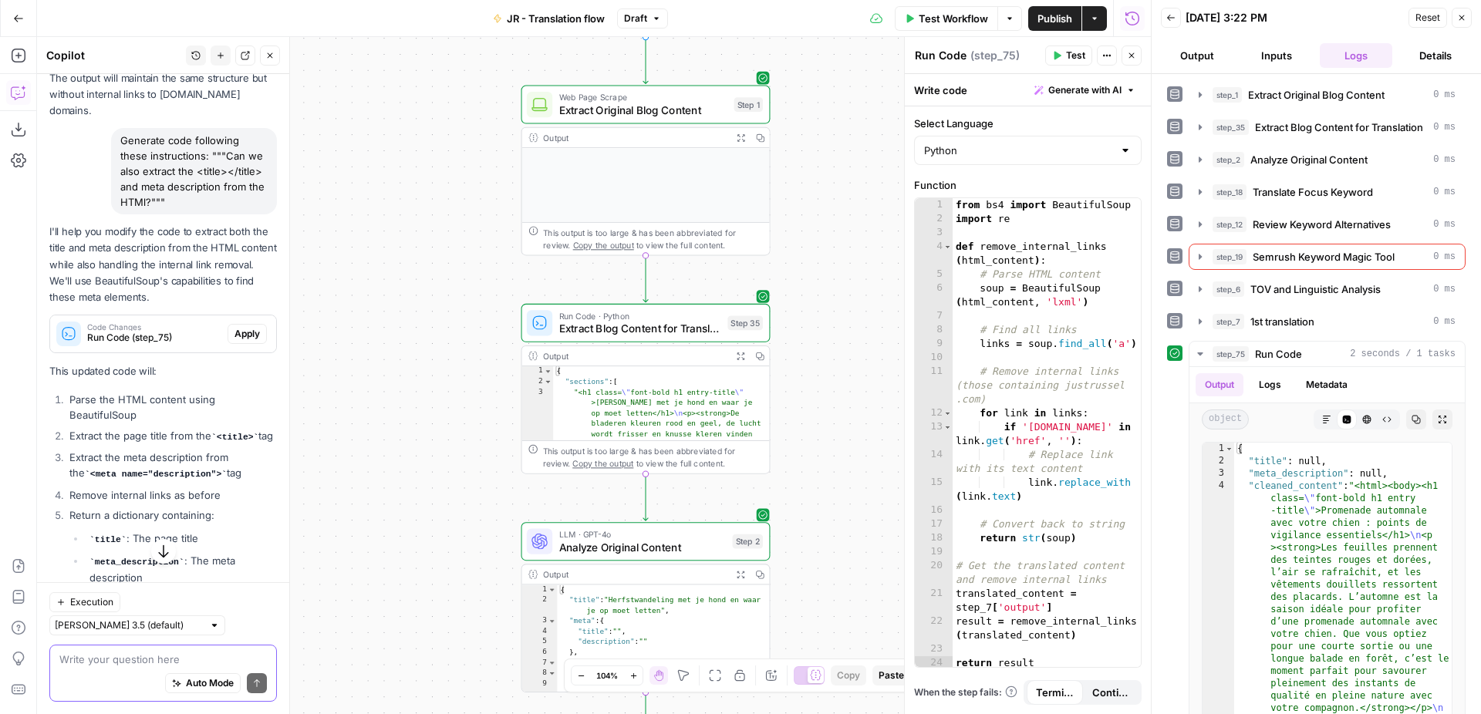
click at [139, 664] on textarea at bounding box center [162, 659] width 207 height 15
paste textarea "{{step_75.output}}"
type textarea "In step 35 extract also the title and meta description tag"
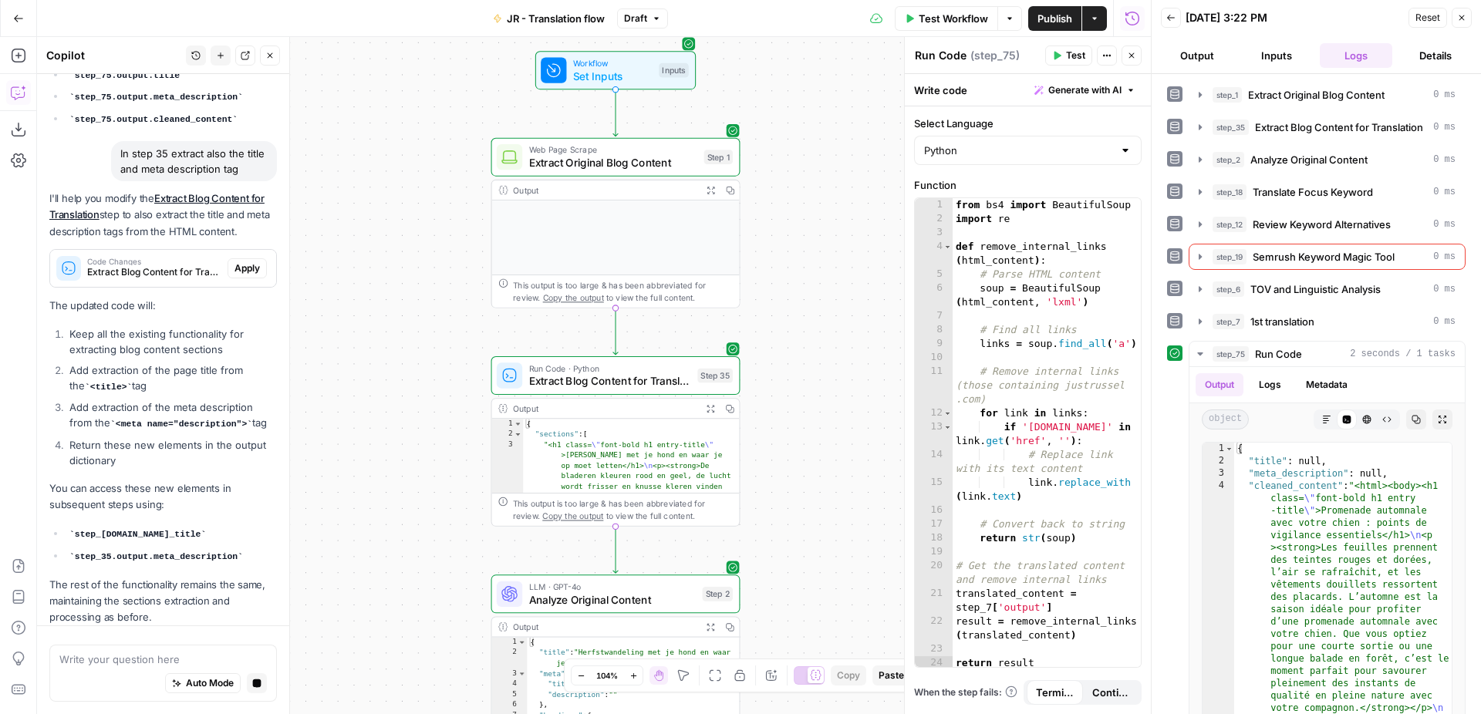
scroll to position [1232, 0]
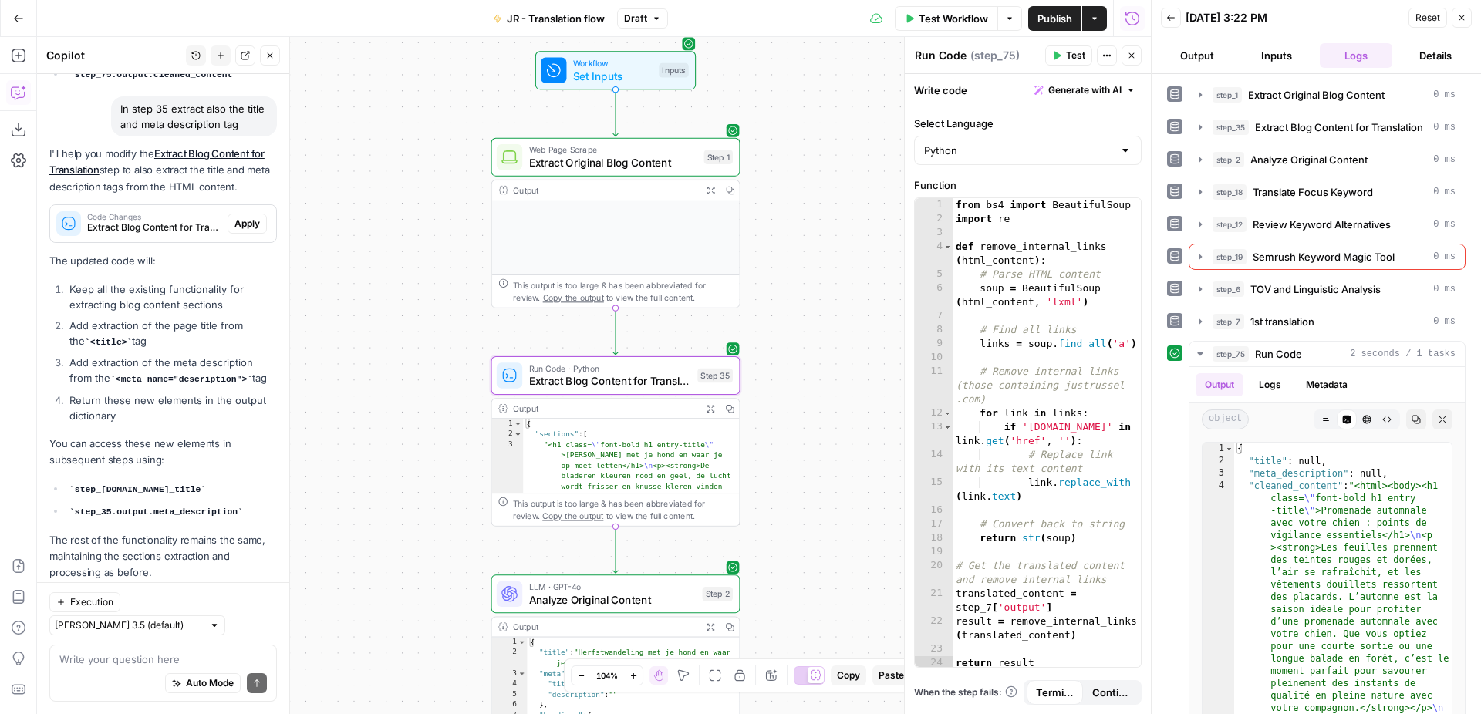
click at [253, 217] on span "Apply" at bounding box center [246, 224] width 25 height 14
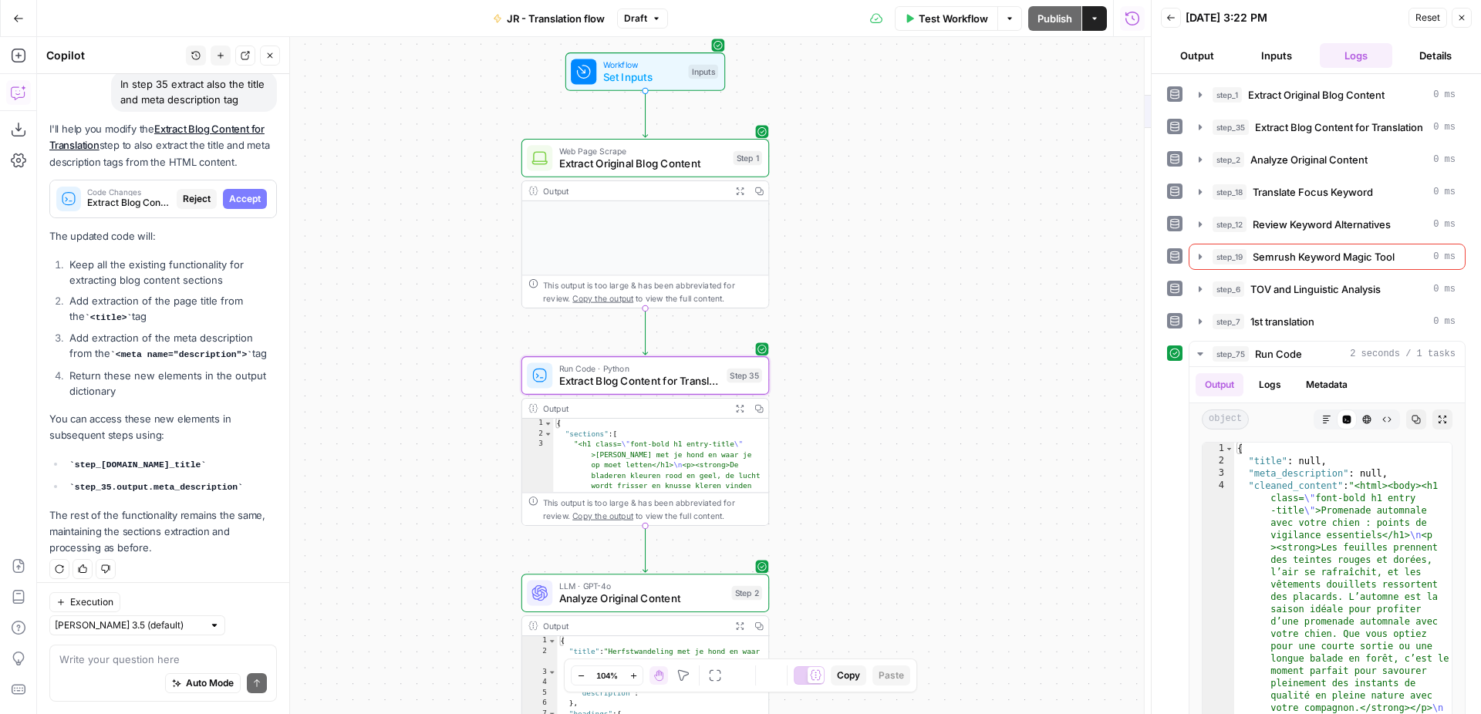
scroll to position [1207, 0]
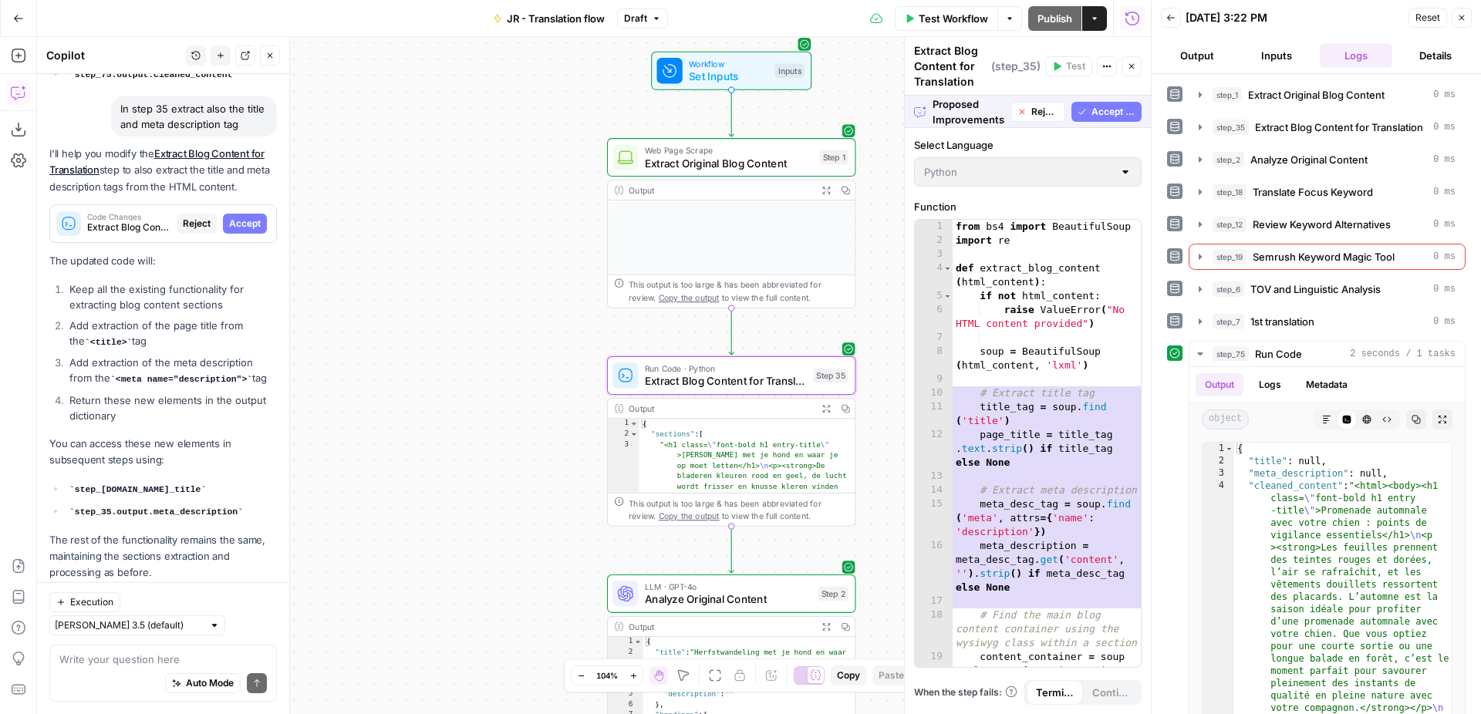
click at [251, 217] on span "Accept" at bounding box center [245, 224] width 32 height 14
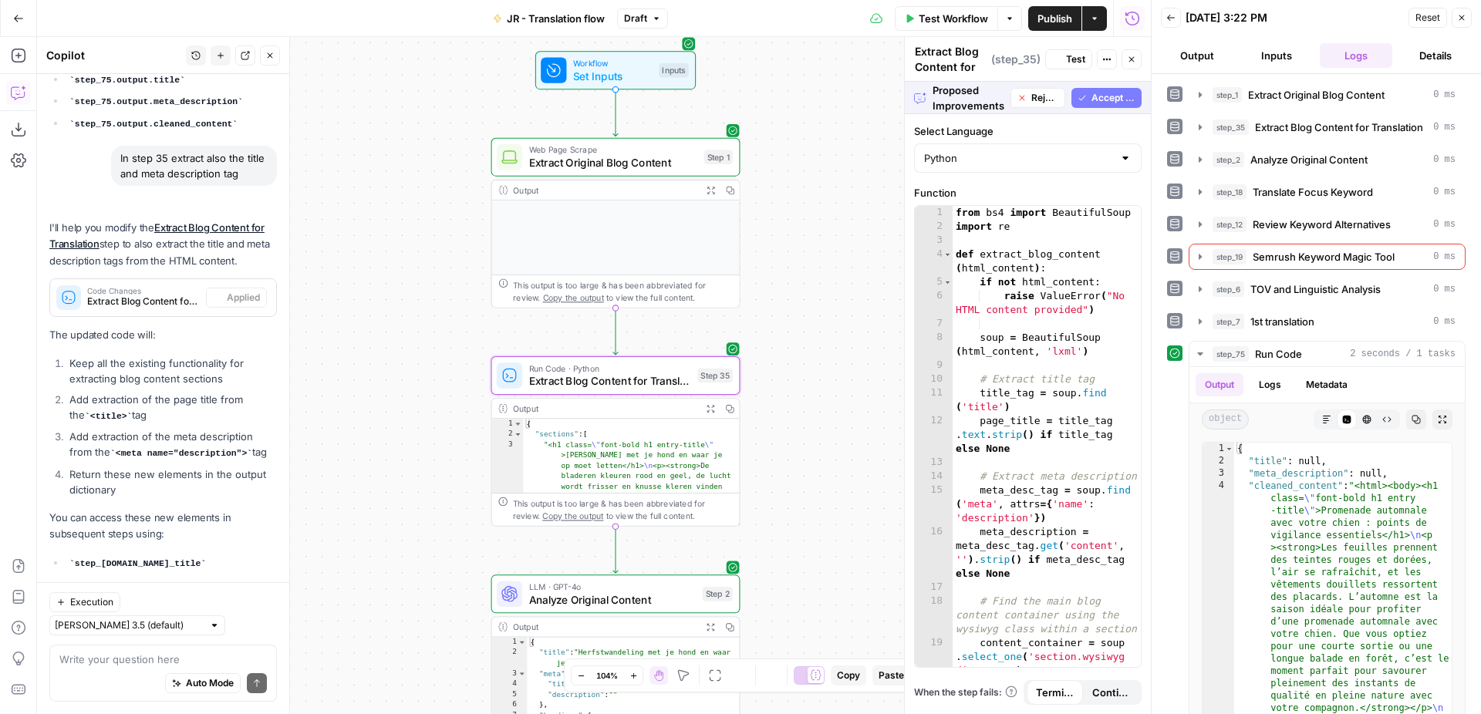
scroll to position [1281, 0]
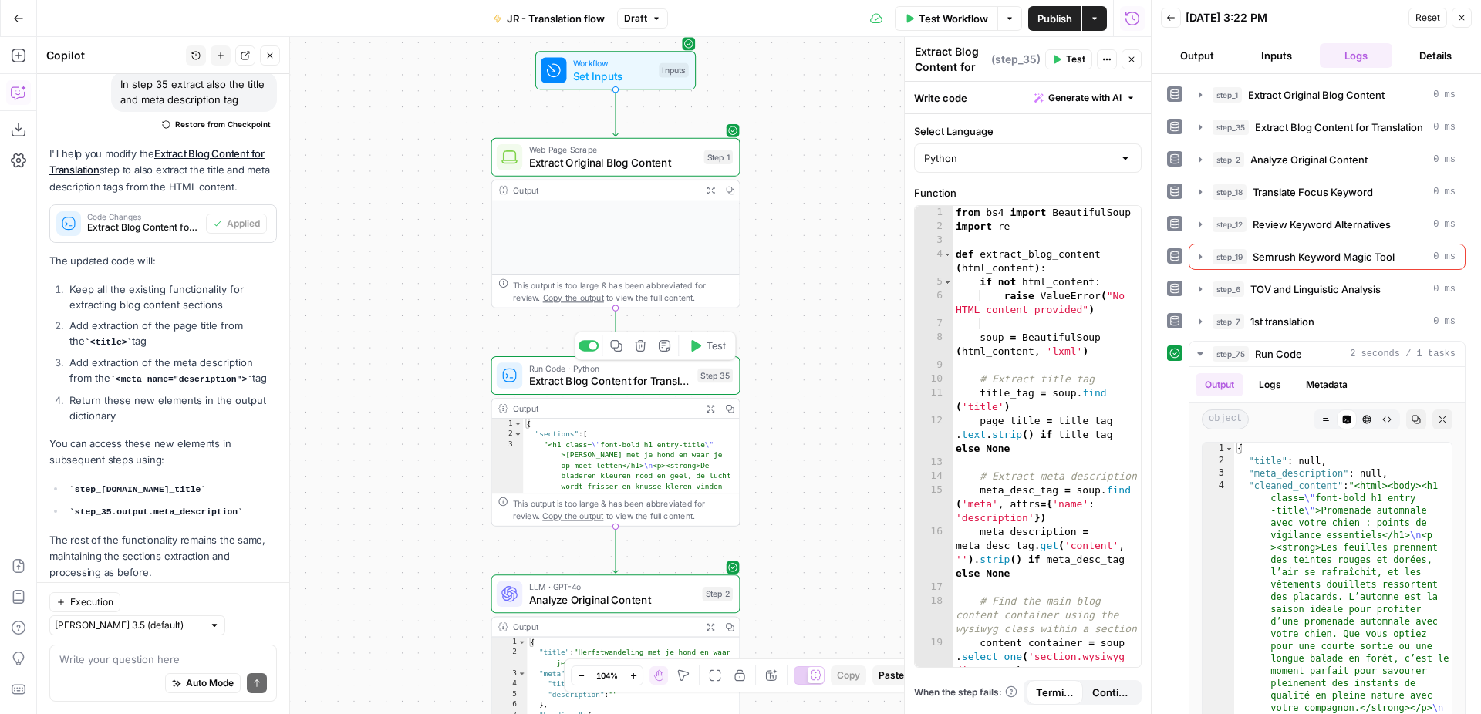
click at [696, 355] on button "Test" at bounding box center [707, 345] width 50 height 21
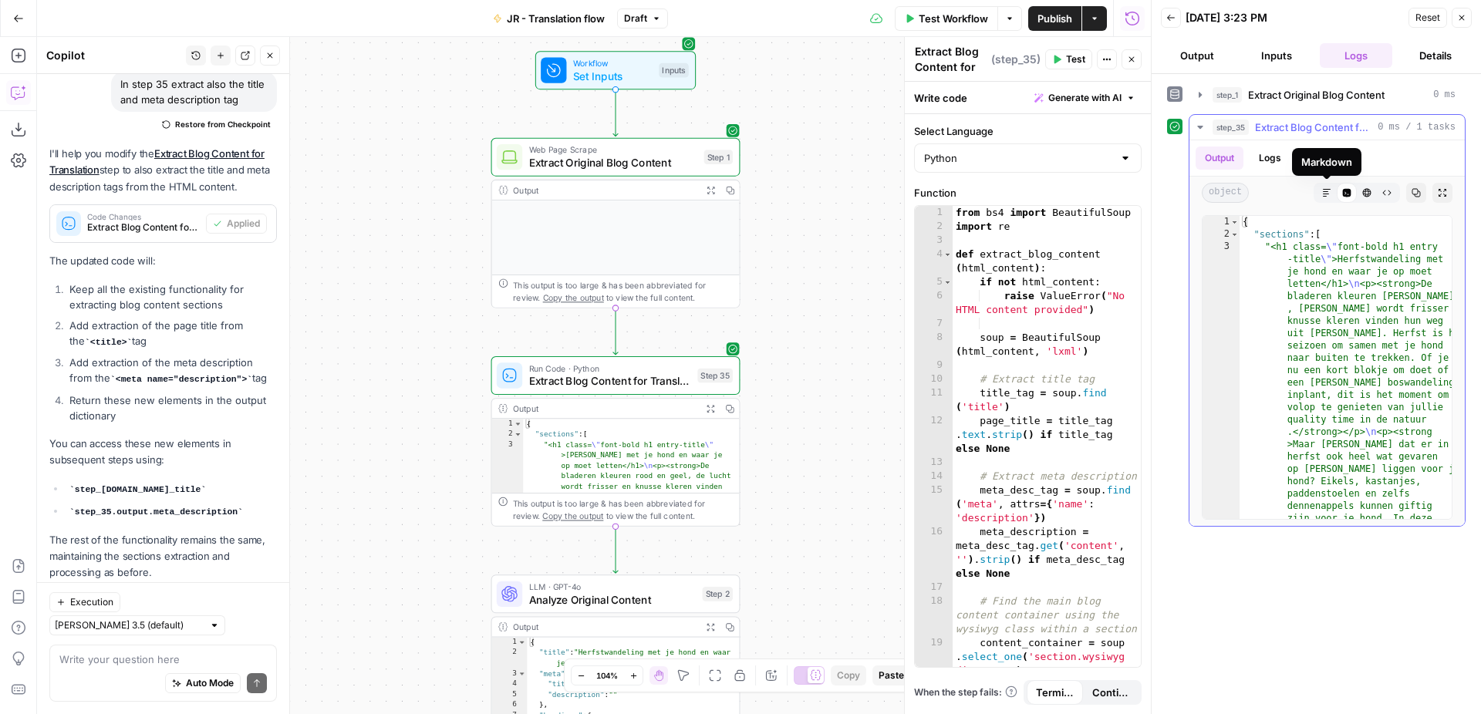
click at [1331, 189] on button "Markdown" at bounding box center [1326, 193] width 20 height 20
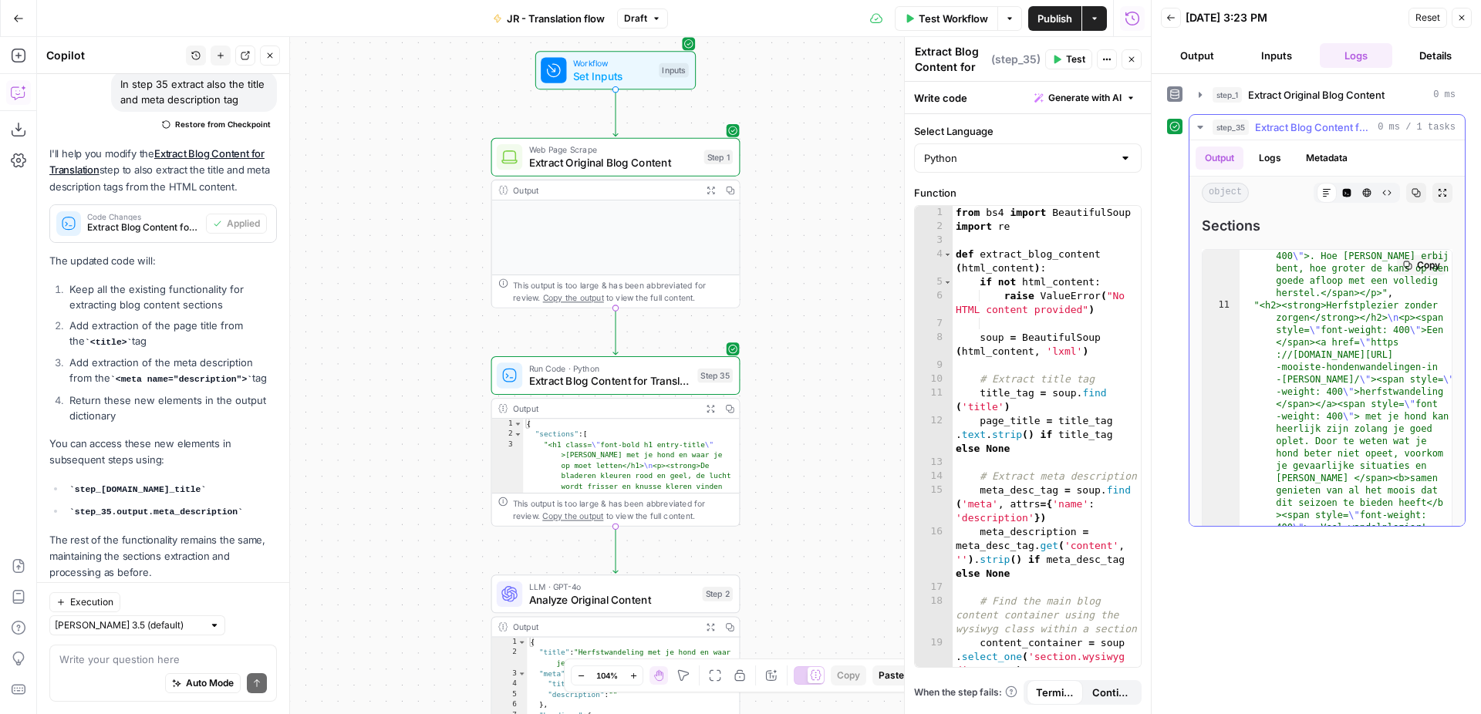
scroll to position [2603, 0]
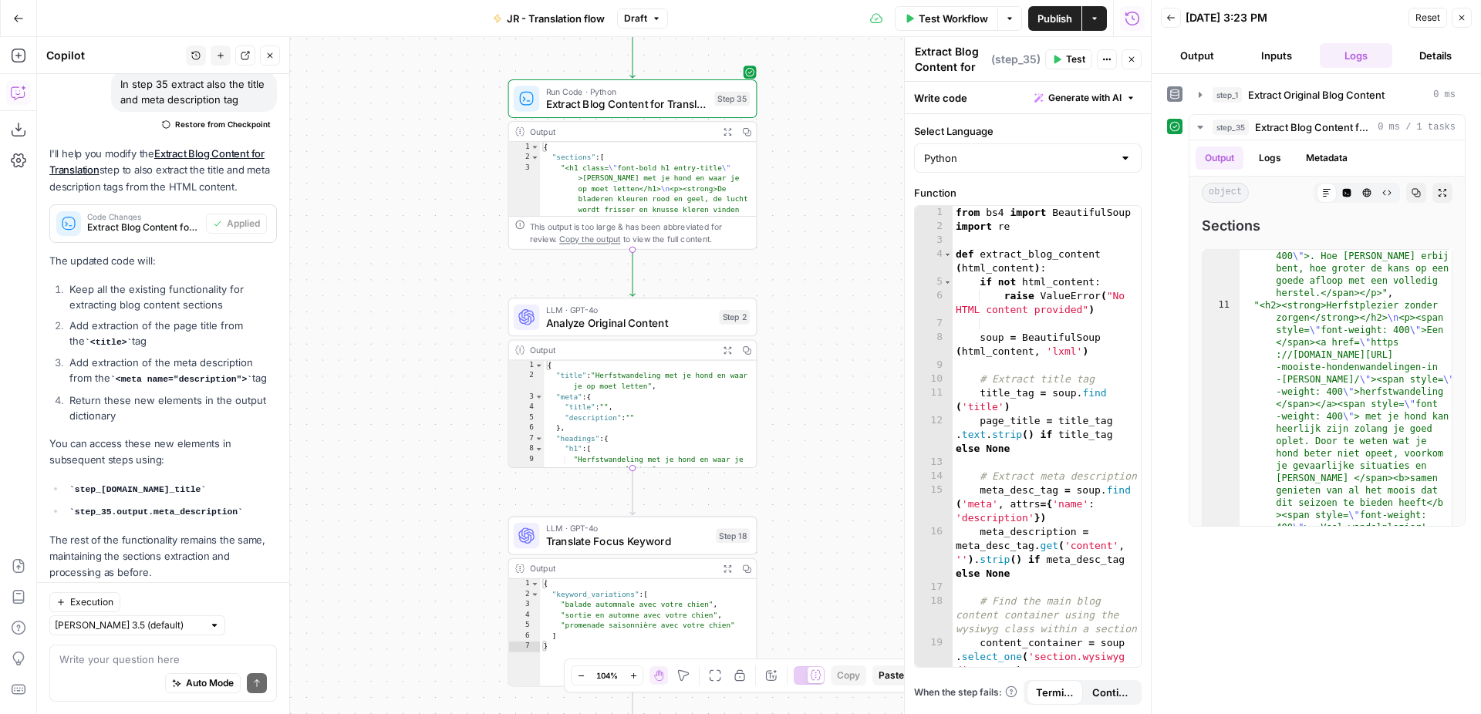
drag, startPoint x: 792, startPoint y: 529, endPoint x: 807, endPoint y: 252, distance: 277.3
click at [809, 252] on div "Workflow Set Inputs Inputs Web Page Scrape Extract Original Blog Content Step 1…" at bounding box center [594, 375] width 1114 height 677
click at [653, 312] on span "LLM · GPT-4o" at bounding box center [629, 310] width 167 height 13
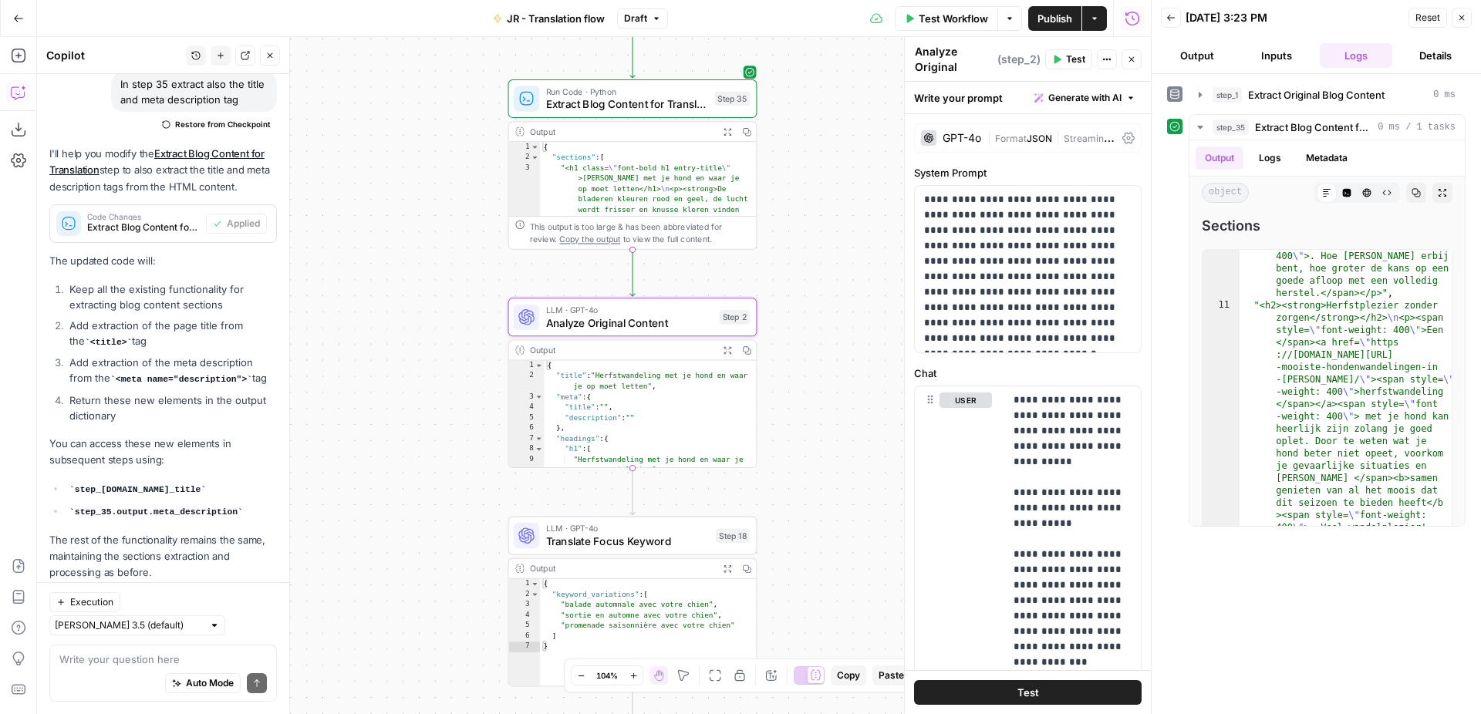
click at [144, 674] on div "Auto Mode Send" at bounding box center [162, 684] width 207 height 34
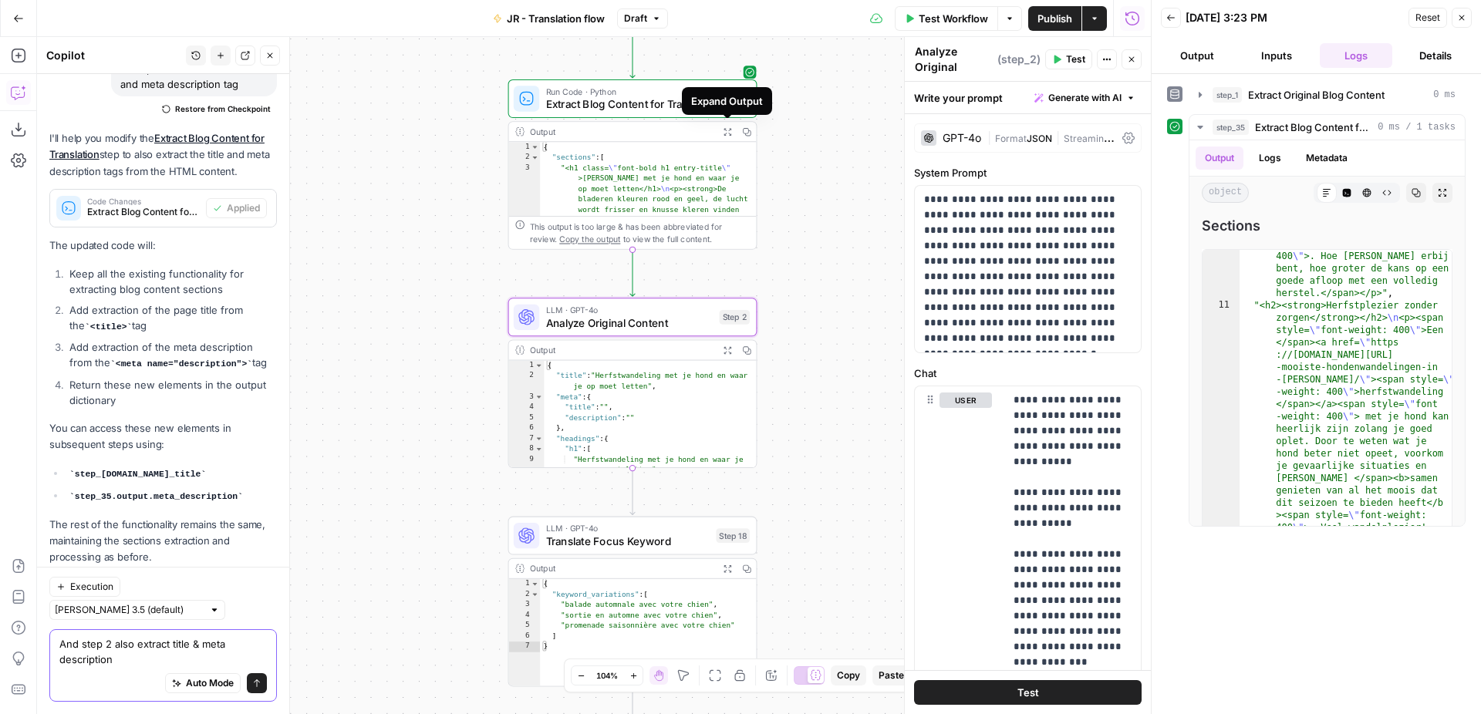
type textarea "And step 2 also extract title & meta description"
click at [723, 131] on icon "button" at bounding box center [727, 131] width 8 height 8
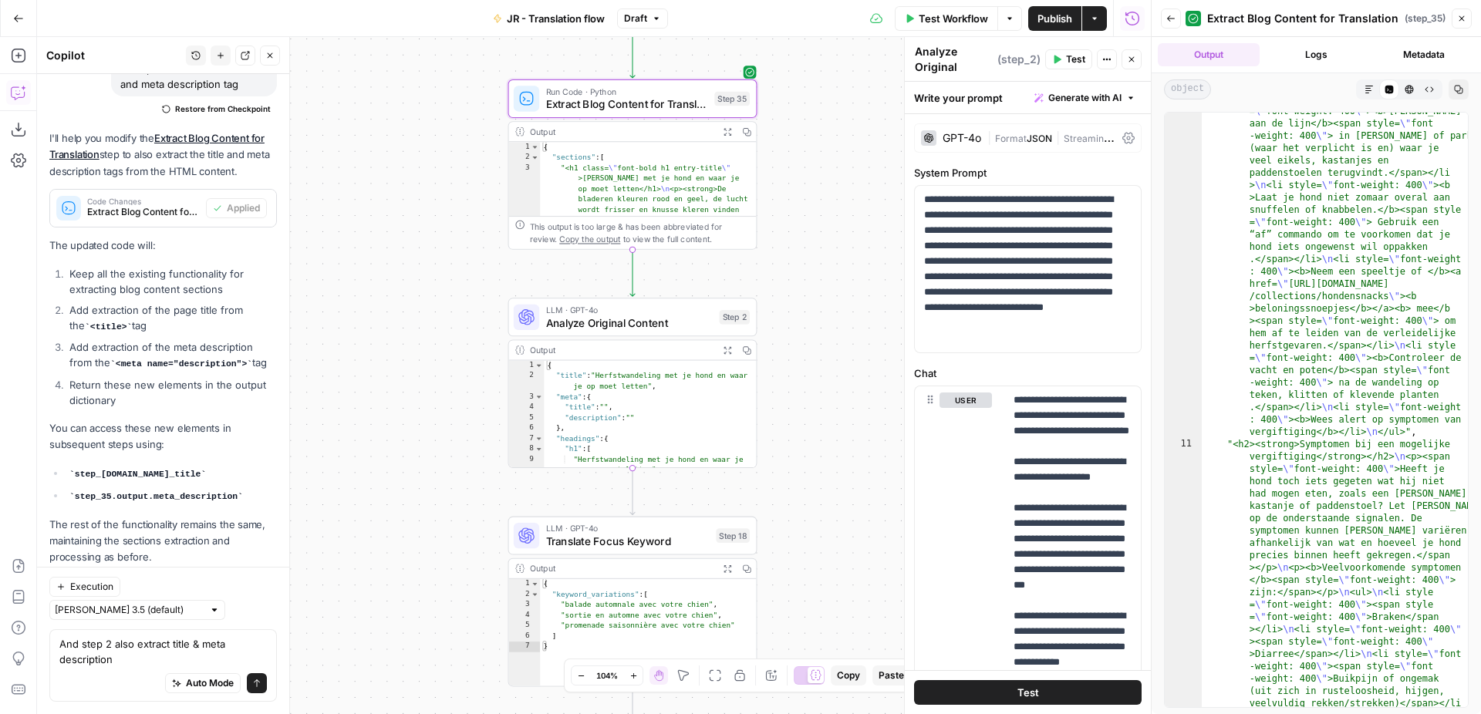
scroll to position [1873, 0]
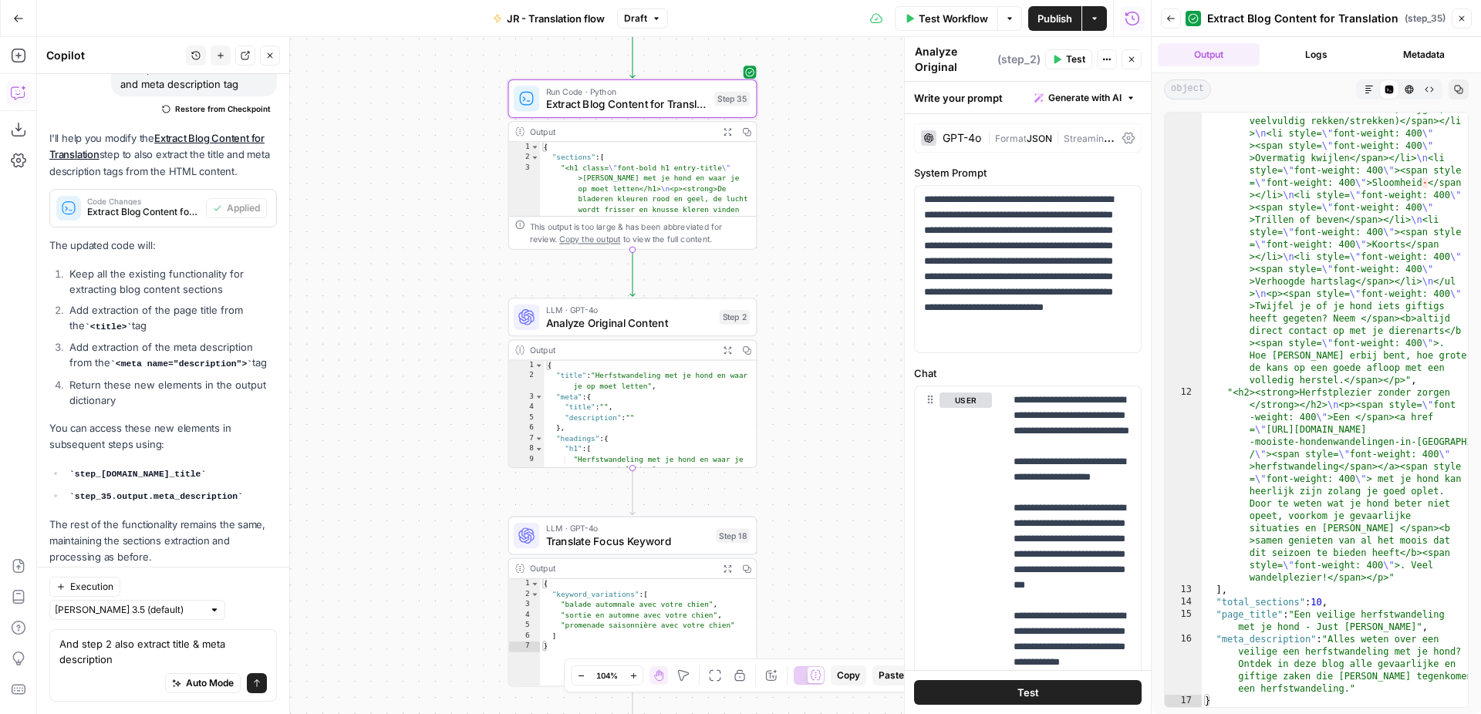
click at [994, 499] on div "**********" at bounding box center [1028, 718] width 226 height 665
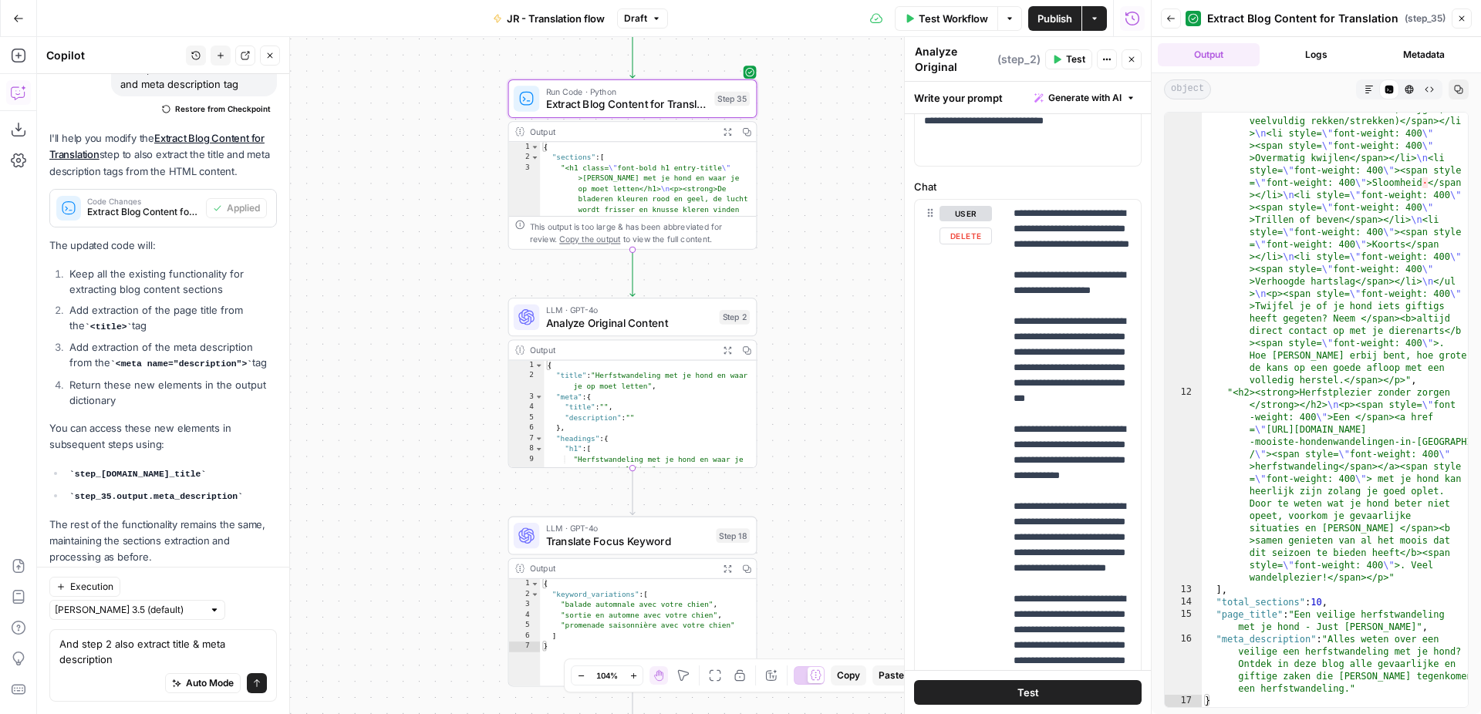
scroll to position [186, 0]
click at [1133, 430] on div "**********" at bounding box center [1072, 515] width 136 height 628
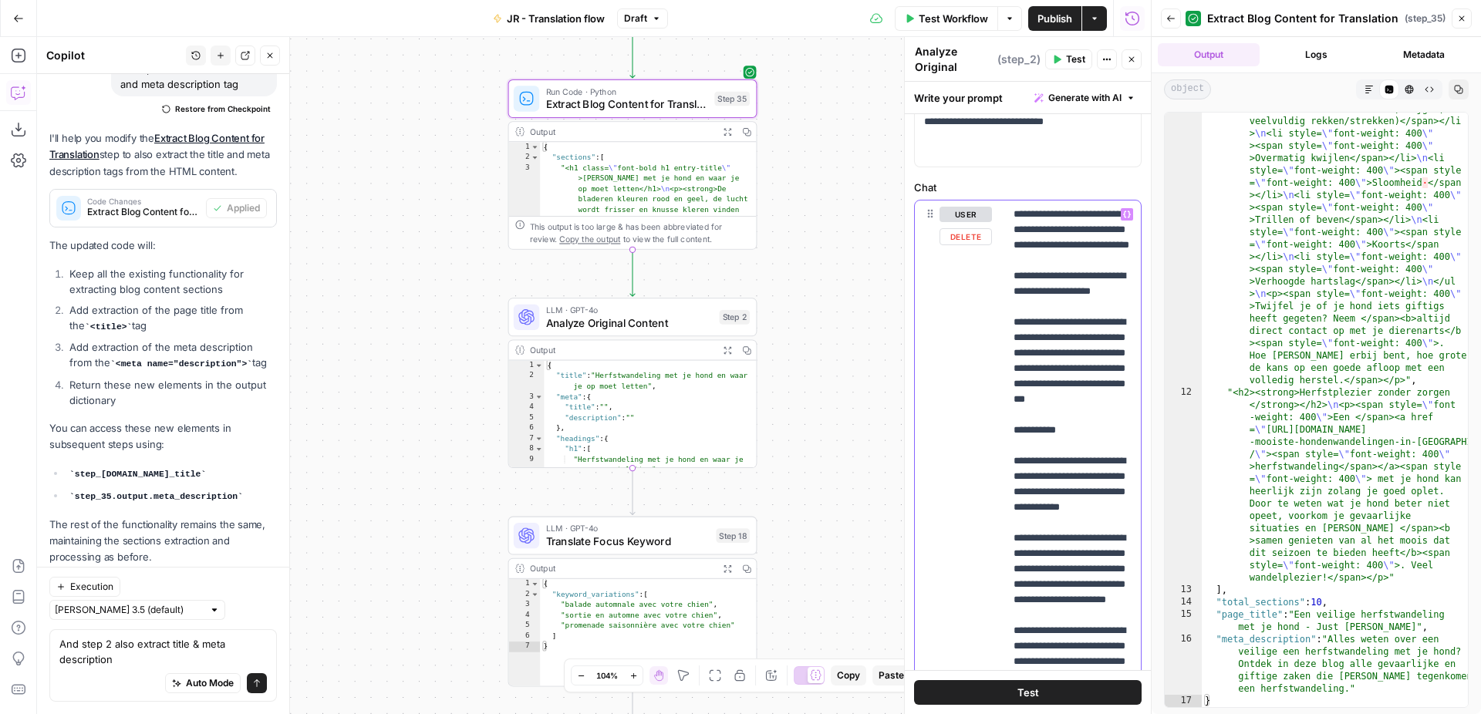
click at [1125, 212] on icon "button" at bounding box center [1127, 214] width 8 height 7
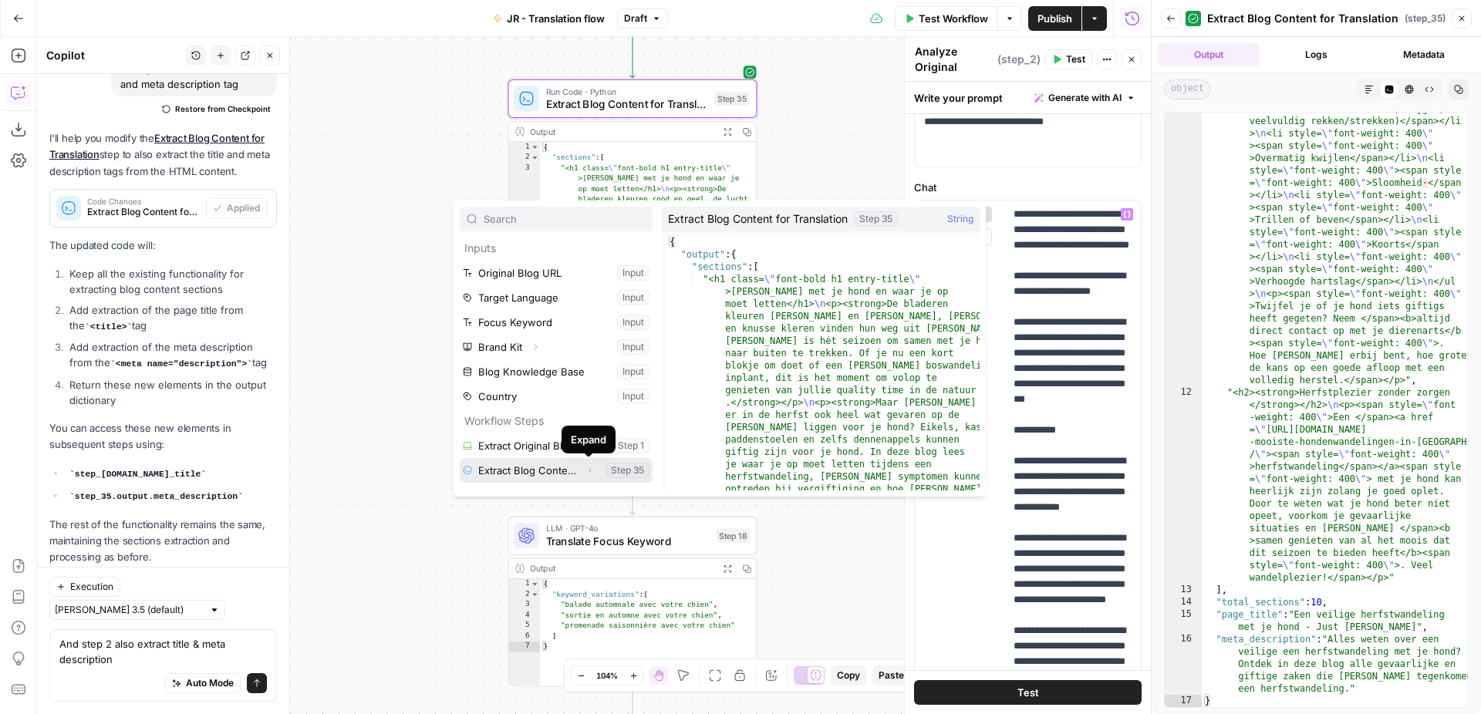
click at [587, 470] on icon "button" at bounding box center [589, 470] width 9 height 9
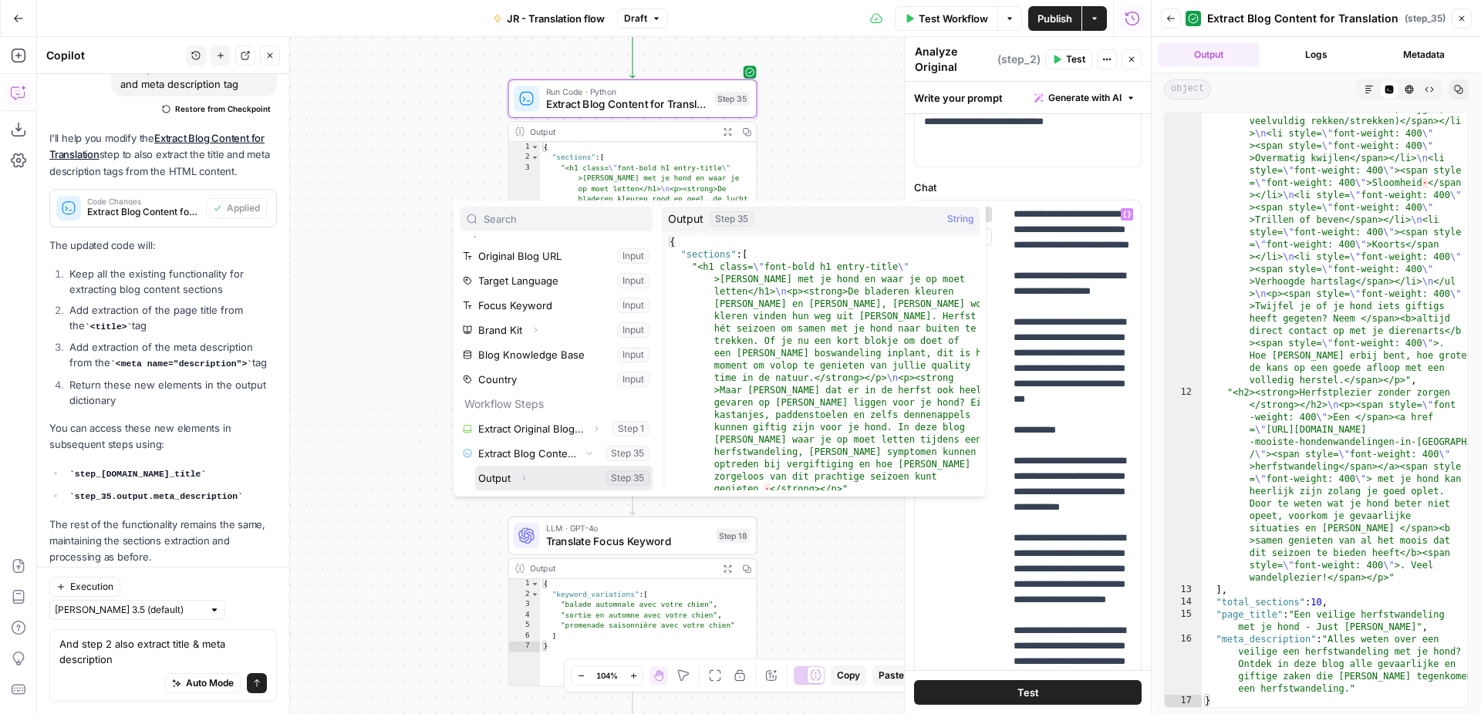
click at [521, 480] on icon "button" at bounding box center [523, 477] width 9 height 9
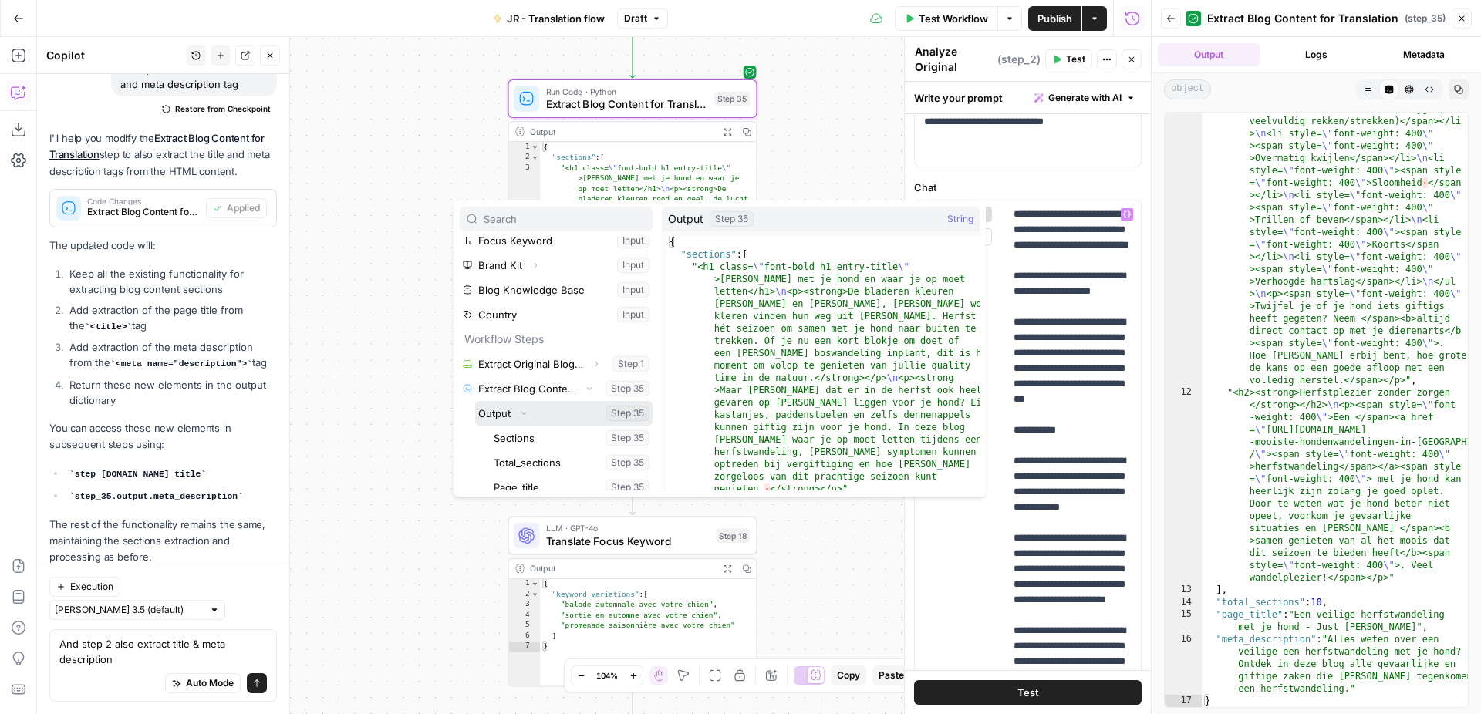
scroll to position [116, 0]
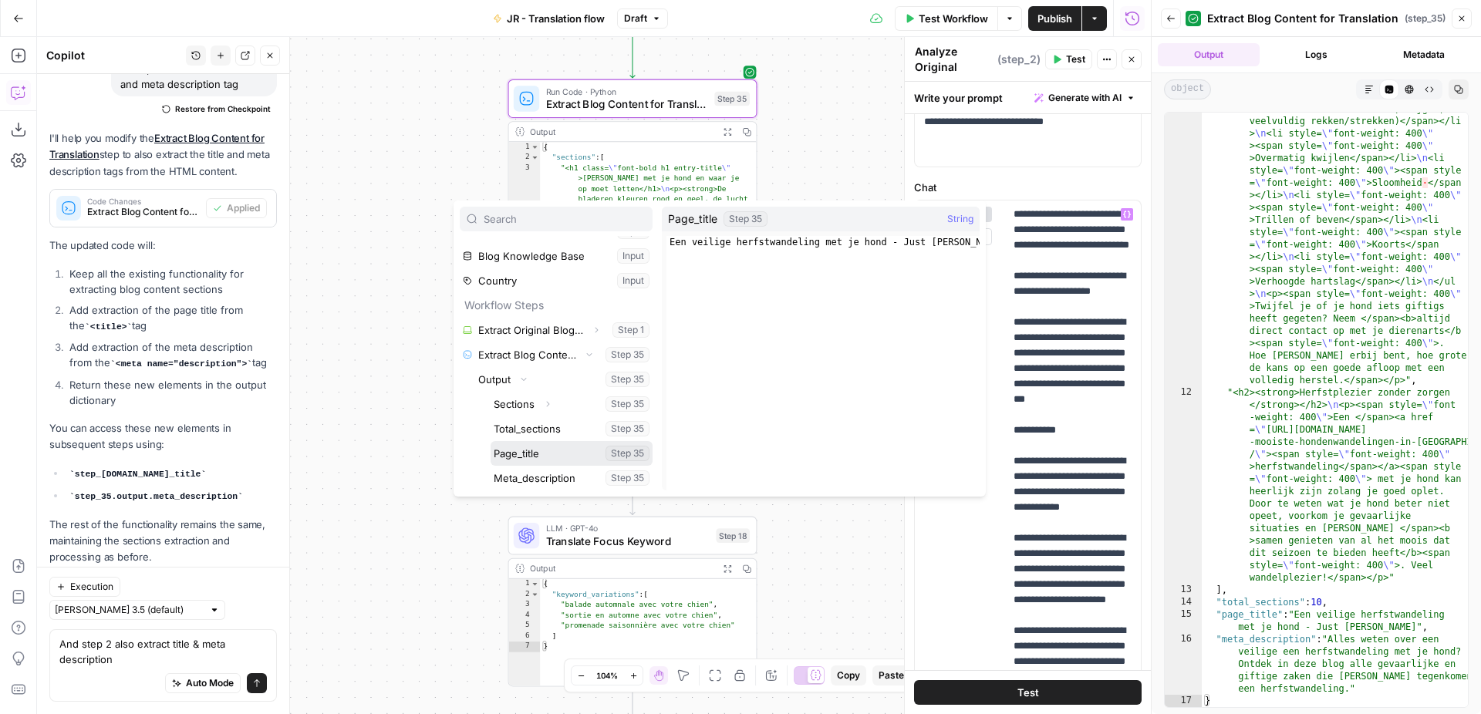
click at [552, 453] on button "Select variable Page_title" at bounding box center [571, 453] width 162 height 25
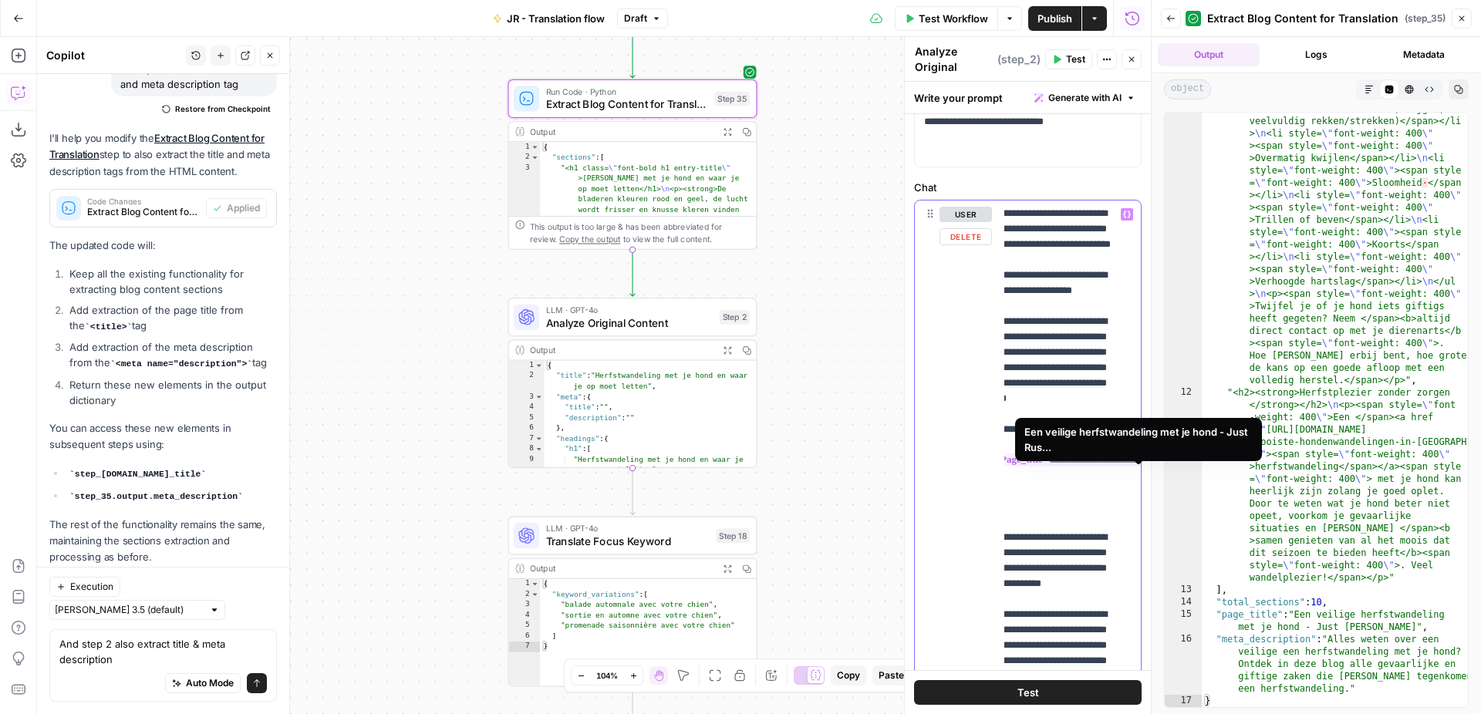
scroll to position [1, 0]
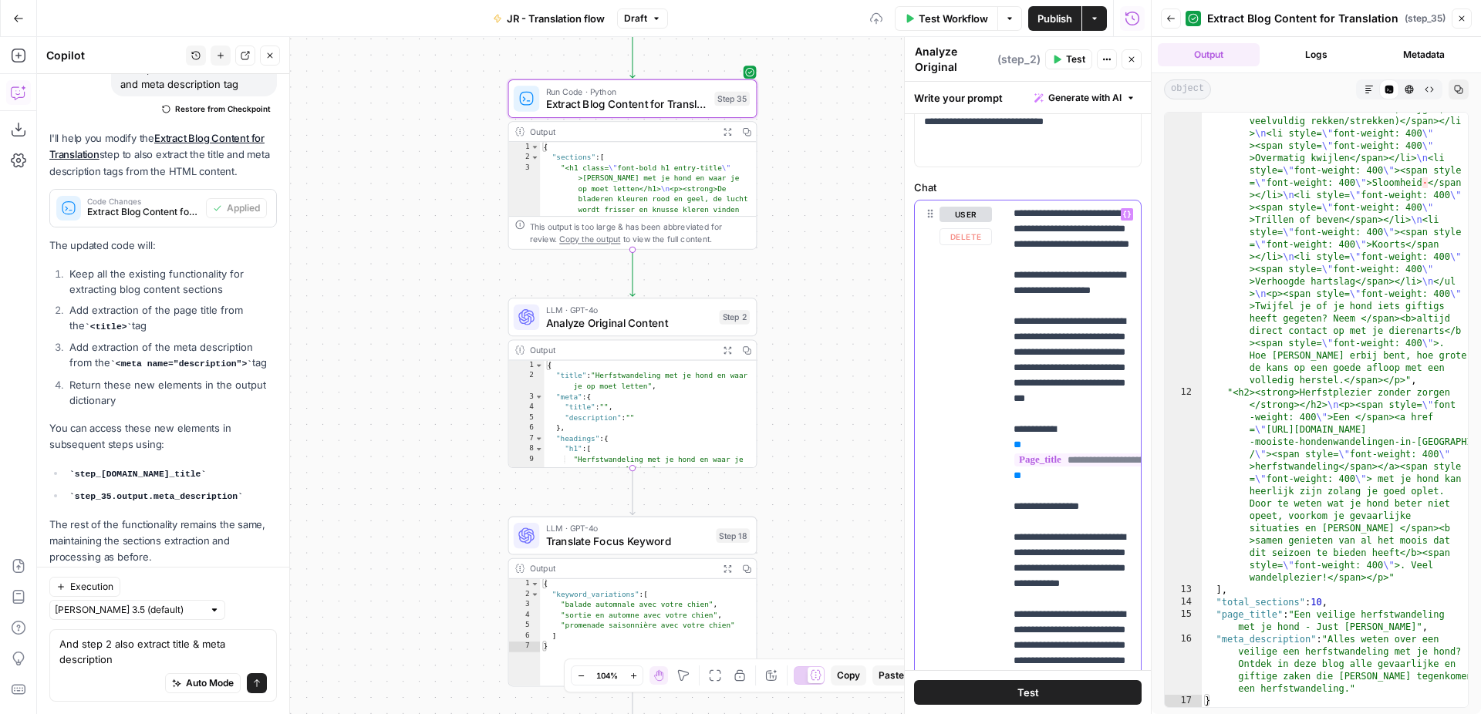
click at [1127, 216] on icon "button" at bounding box center [1127, 215] width 8 height 8
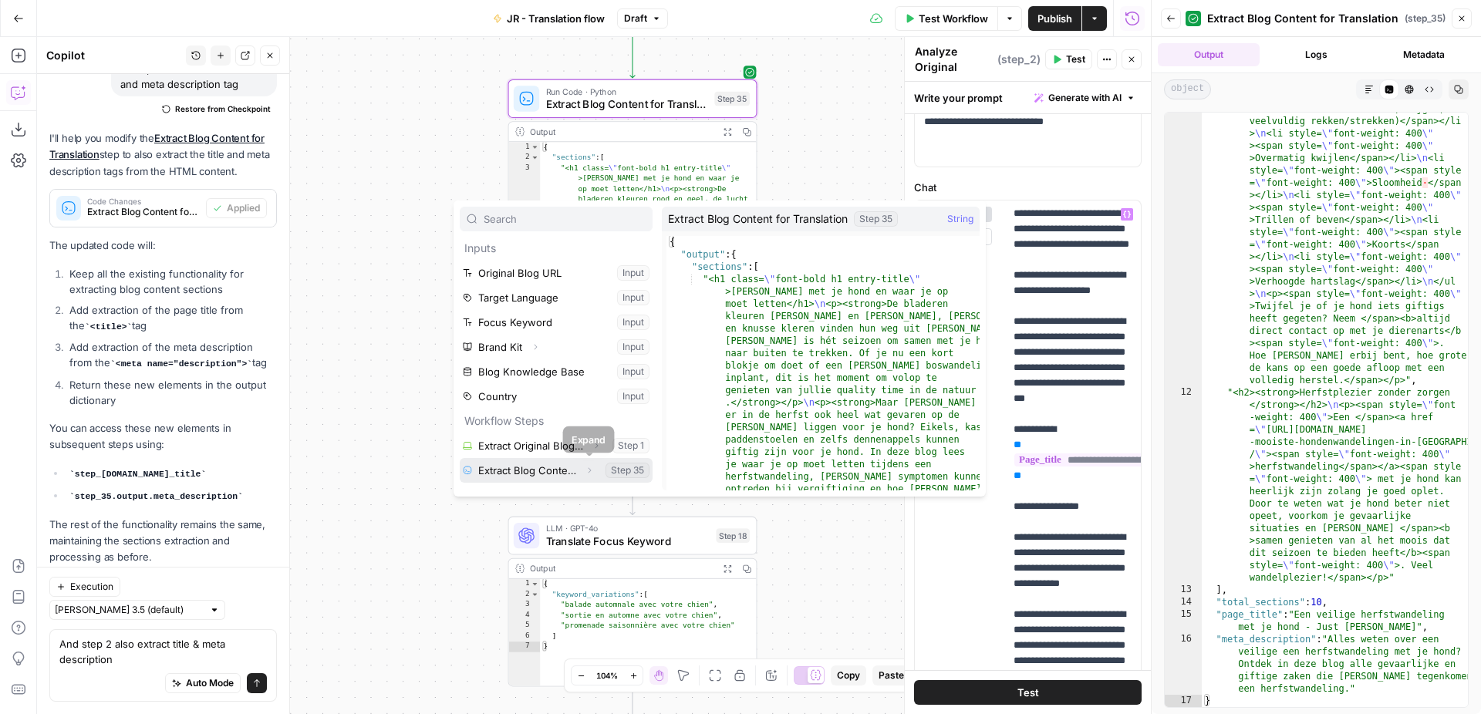
click at [587, 470] on icon "button" at bounding box center [589, 470] width 9 height 9
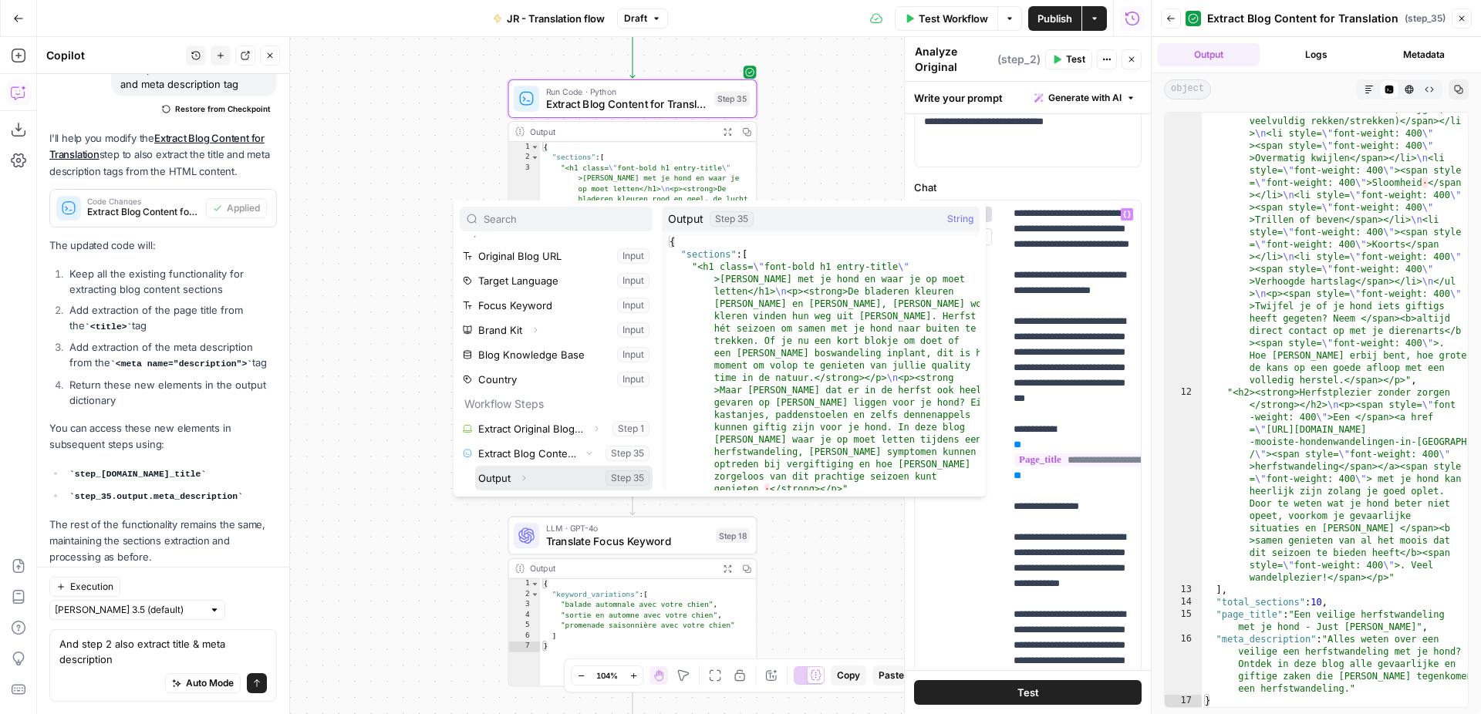
click at [518, 477] on button "Expand" at bounding box center [524, 478] width 20 height 20
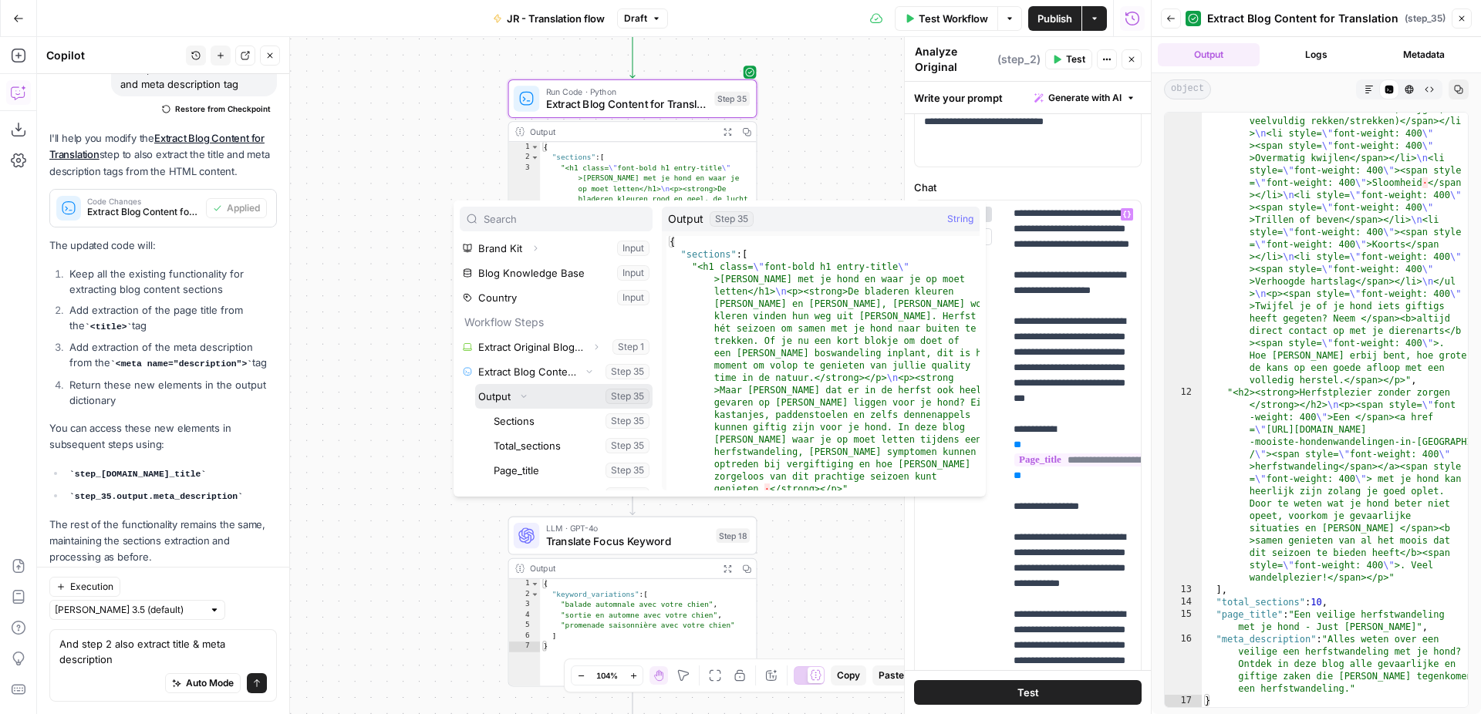
scroll to position [116, 0]
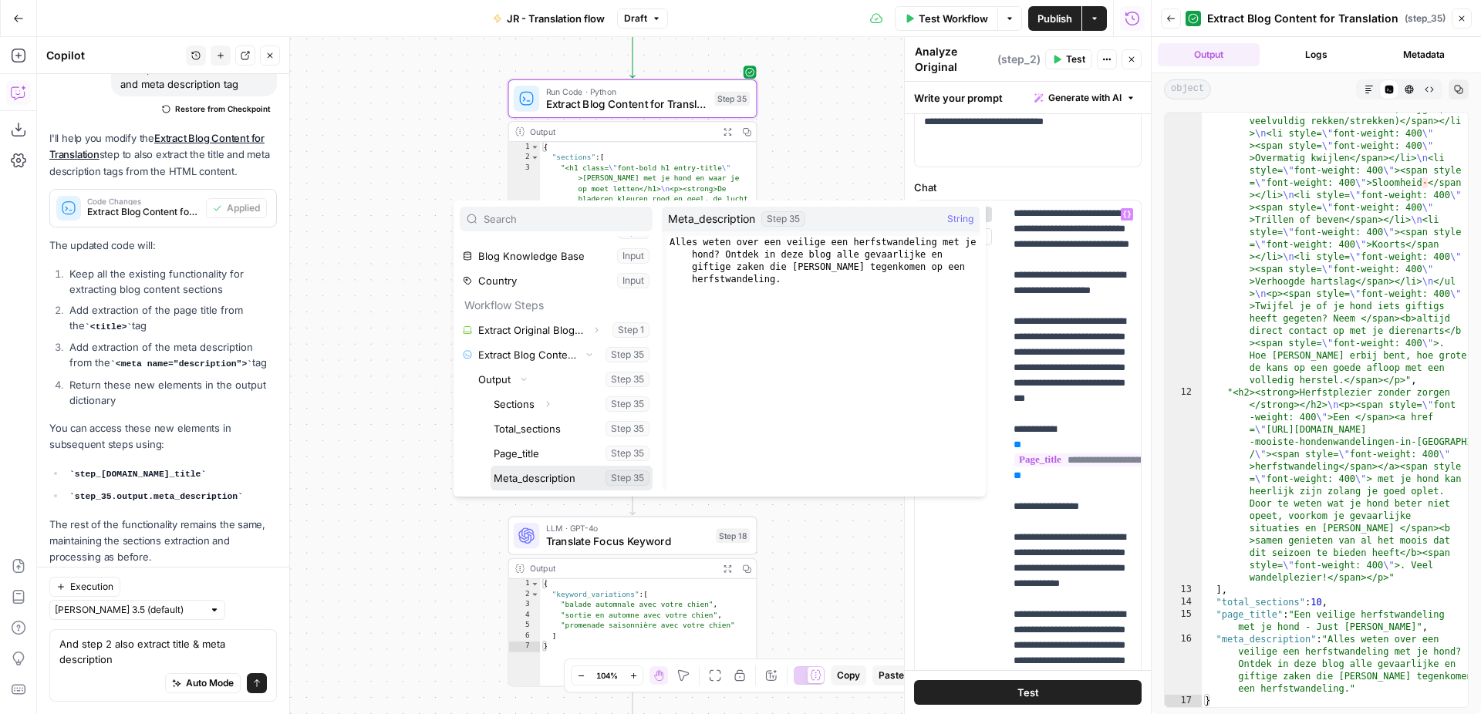
click at [552, 477] on button "Select variable Meta_description" at bounding box center [571, 478] width 162 height 25
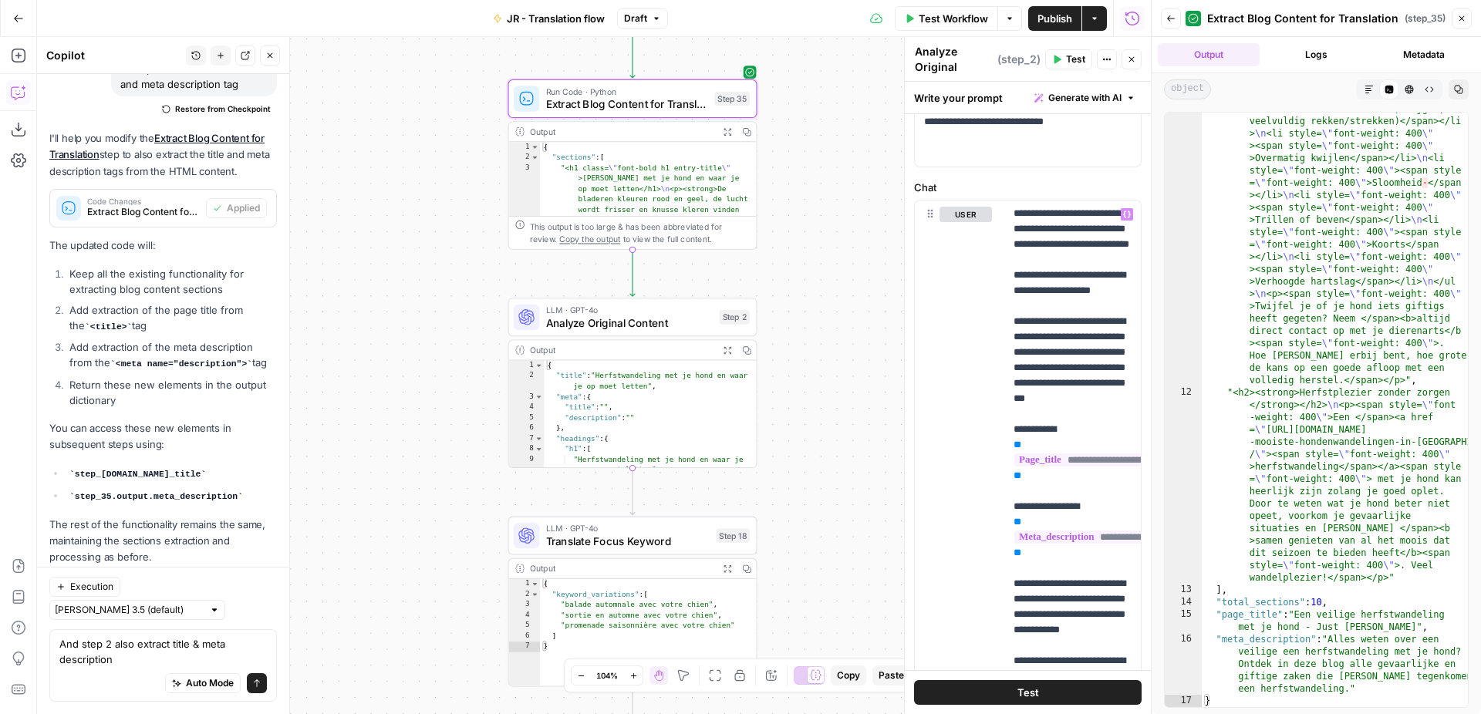
click at [1016, 686] on button "Test" at bounding box center [1027, 692] width 227 height 25
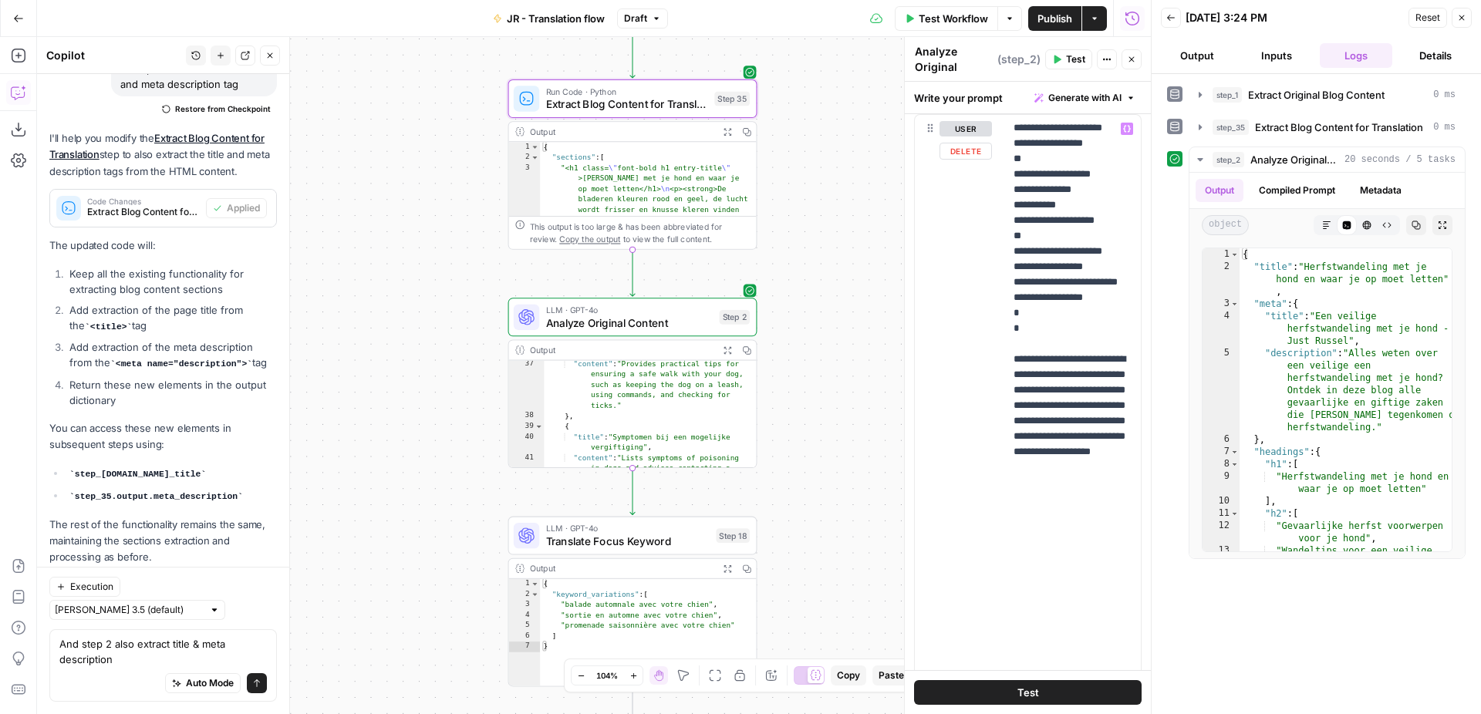
scroll to position [426, 0]
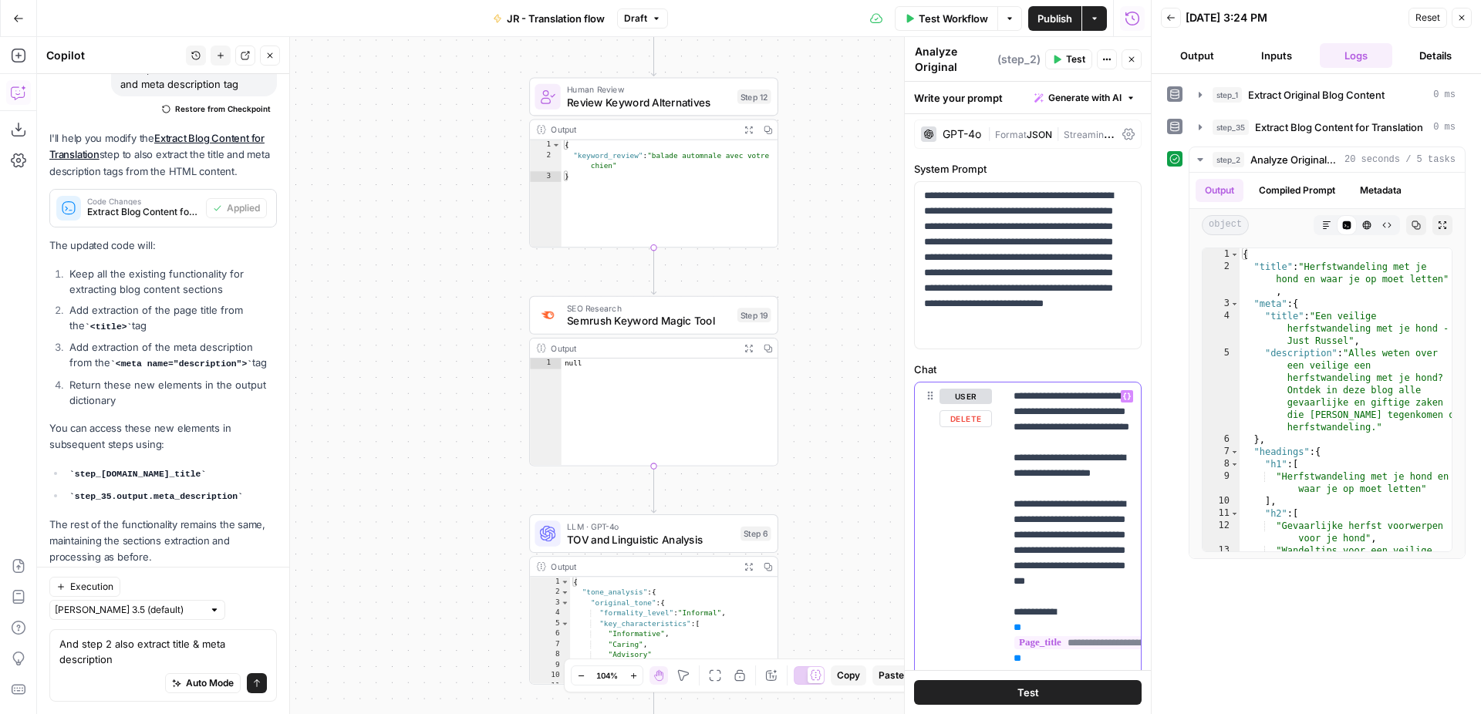
scroll to position [0, 0]
click at [1125, 402] on icon "button" at bounding box center [1127, 400] width 8 height 8
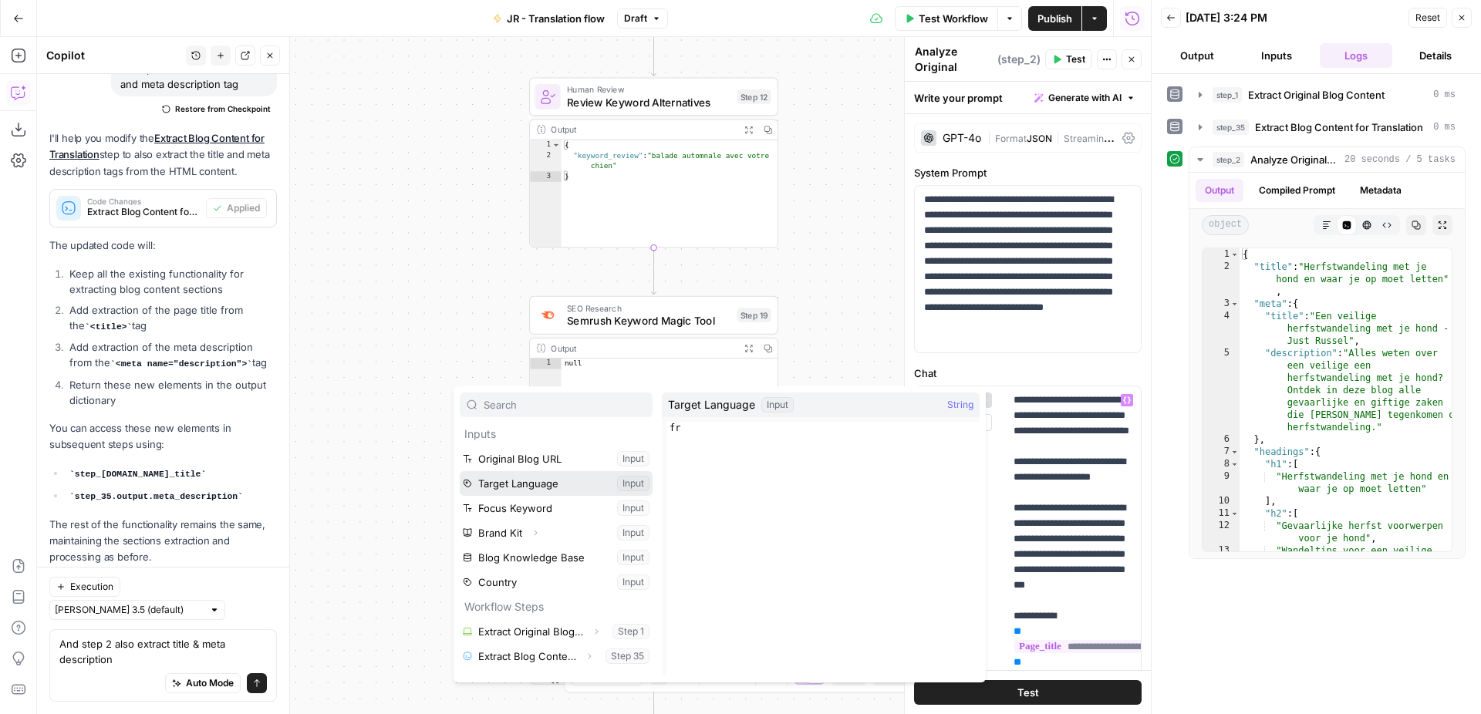
click at [565, 480] on button "Select variable Target Language" at bounding box center [556, 483] width 193 height 25
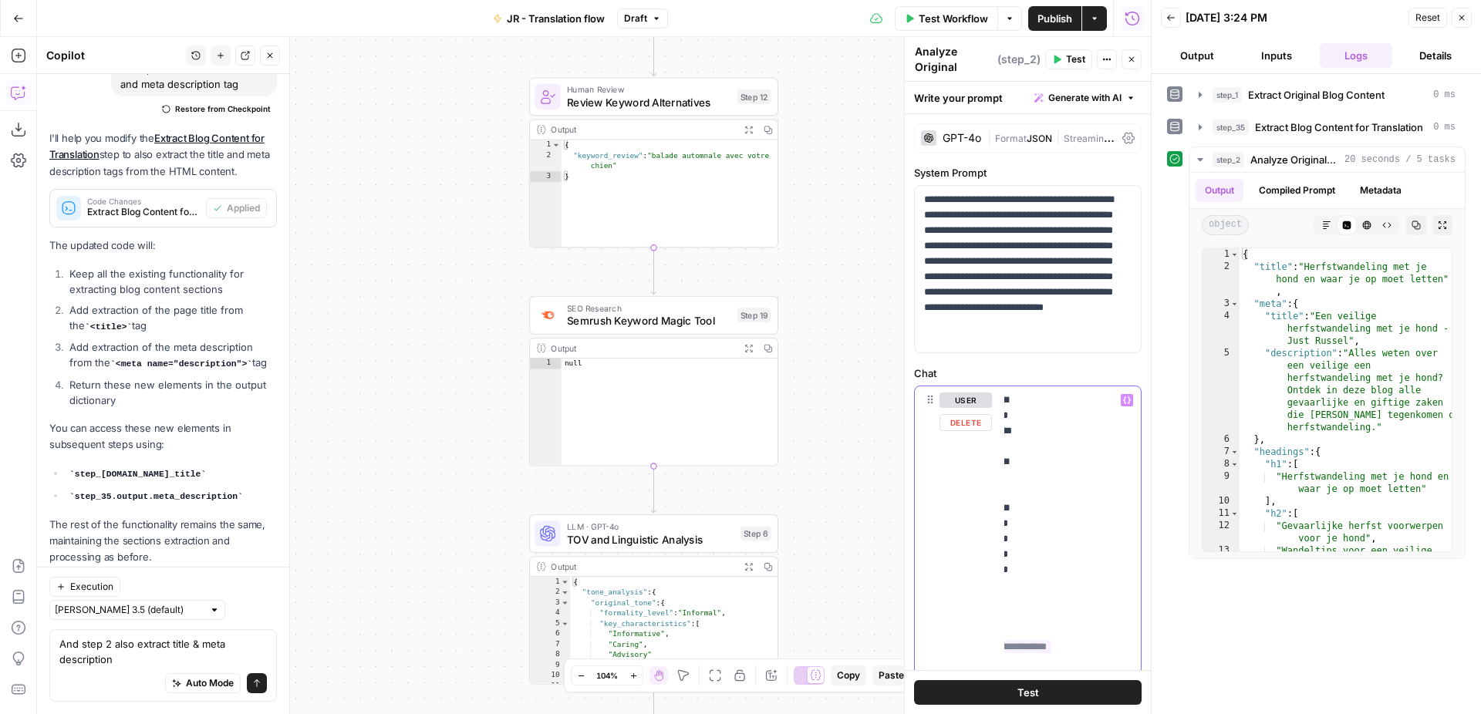
click at [1125, 402] on icon "button" at bounding box center [1127, 400] width 8 height 8
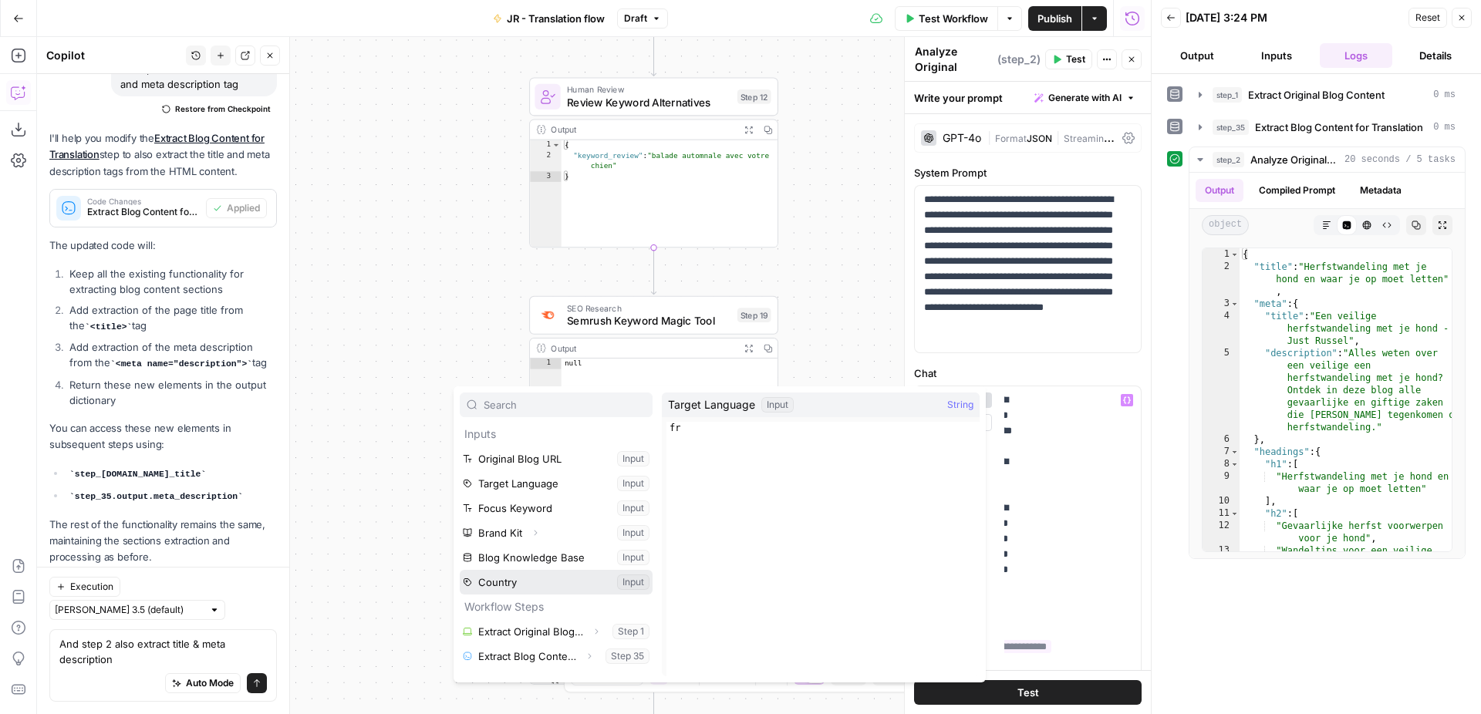
drag, startPoint x: 579, startPoint y: 577, endPoint x: 703, endPoint y: 426, distance: 195.0
click at [706, 426] on div "Inputs Original Blog URL Input Target Language Input Focus Keyword Input Brand …" at bounding box center [719, 534] width 532 height 296
click at [568, 485] on button "Select variable Target Language" at bounding box center [556, 483] width 193 height 25
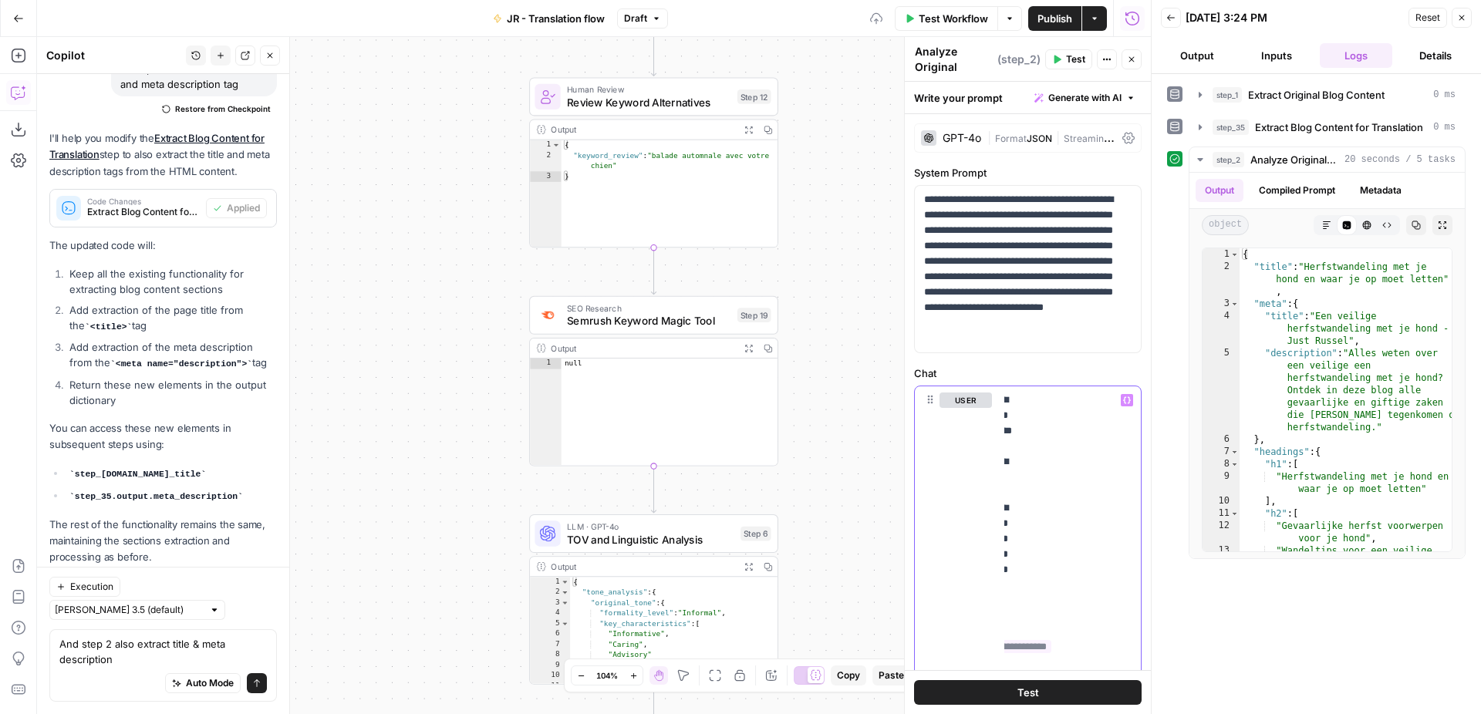
scroll to position [426, 0]
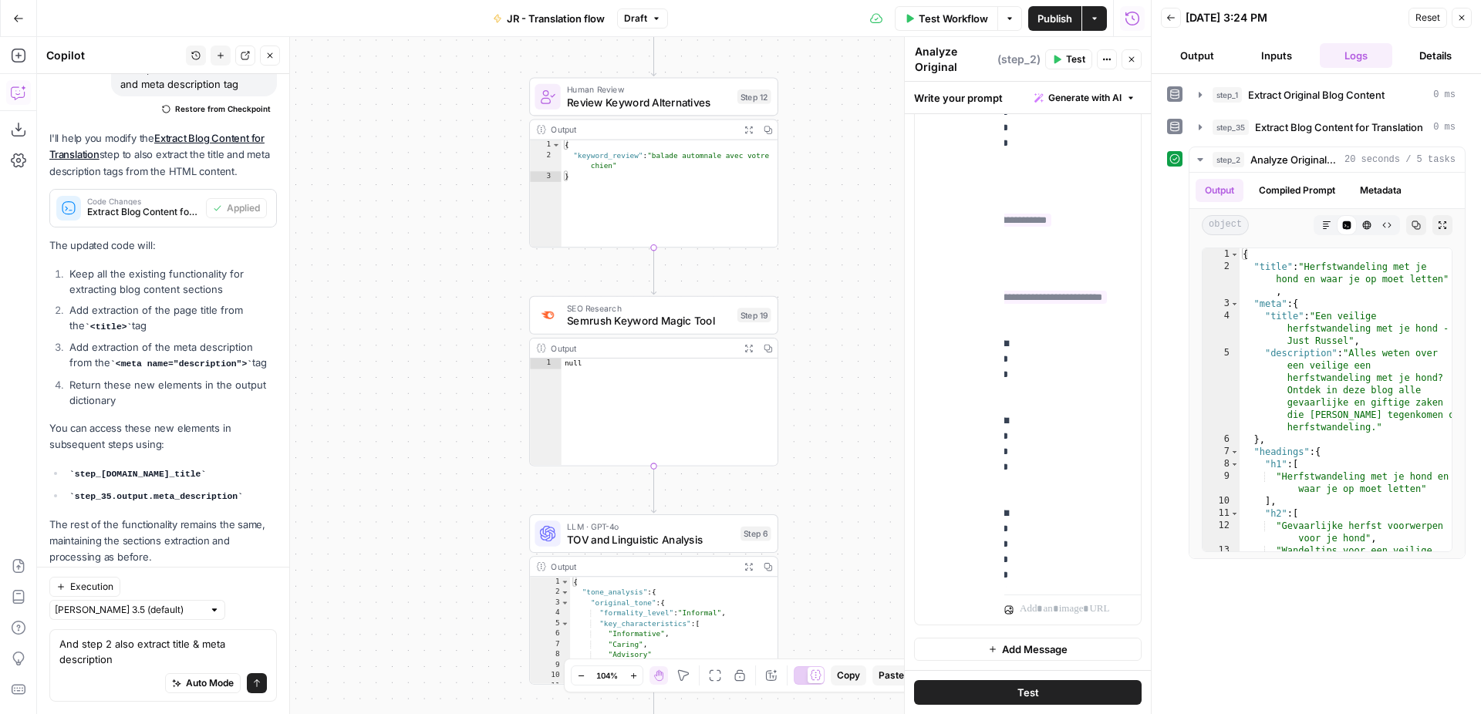
click at [1008, 686] on button "Test" at bounding box center [1027, 692] width 227 height 25
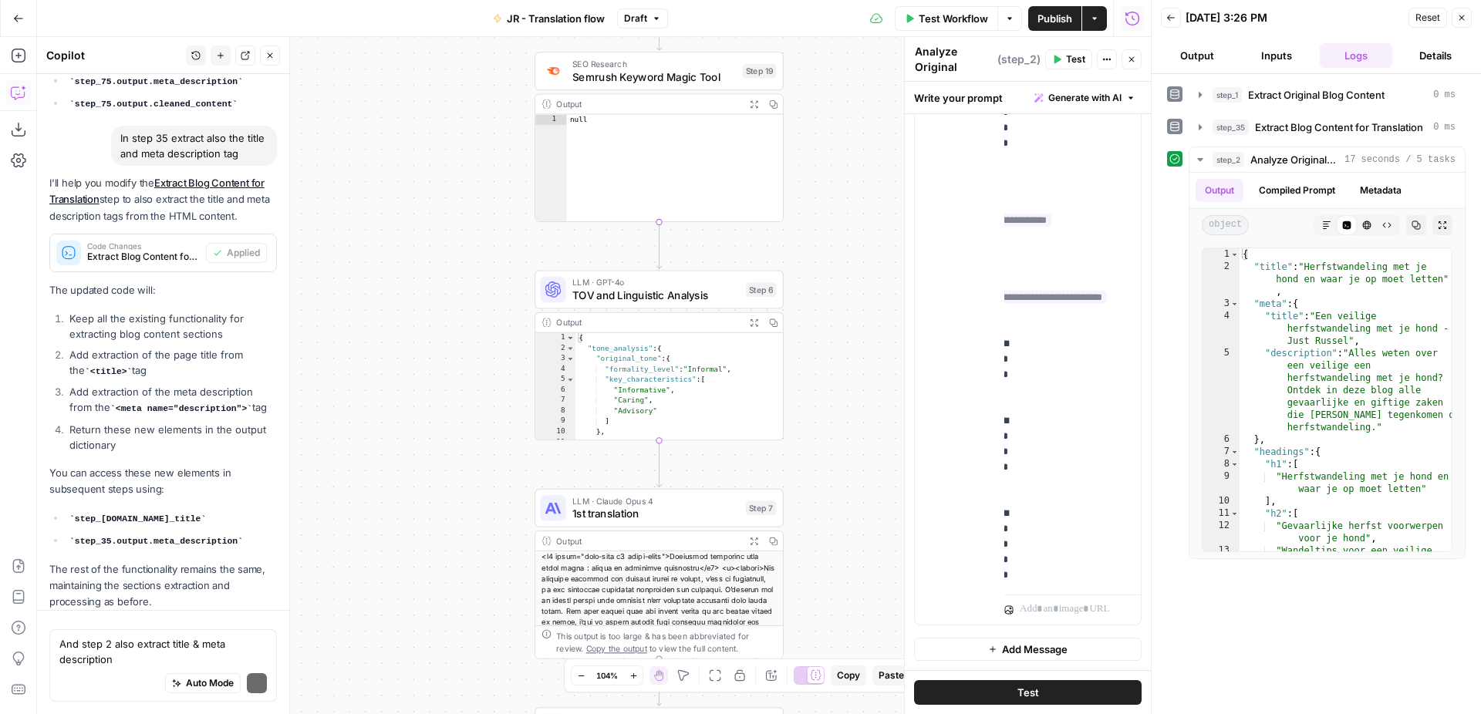
scroll to position [1296, 0]
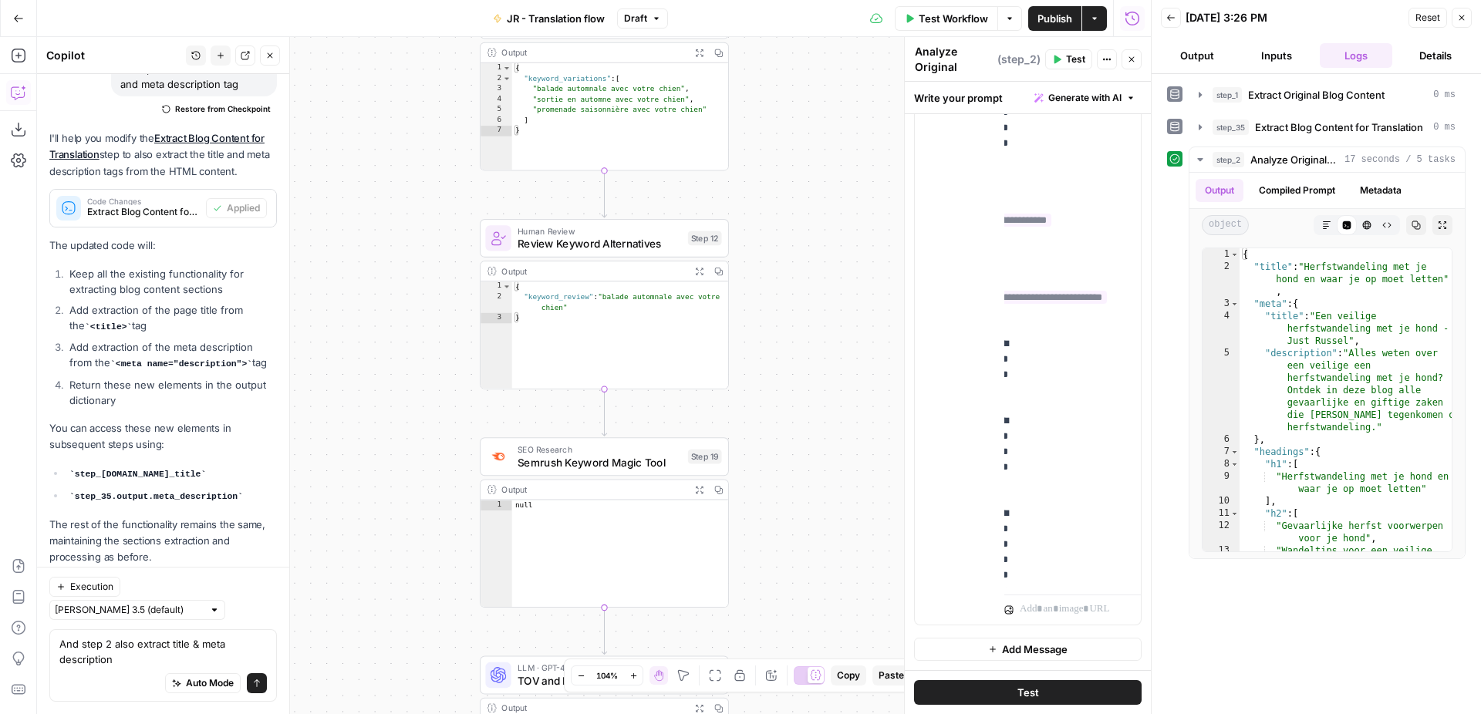
drag, startPoint x: 831, startPoint y: 218, endPoint x: 777, endPoint y: 604, distance: 389.5
click at [777, 604] on div "Workflow Set Inputs Inputs Web Page Scrape Extract Original Blog Content Step 1…" at bounding box center [594, 375] width 1114 height 677
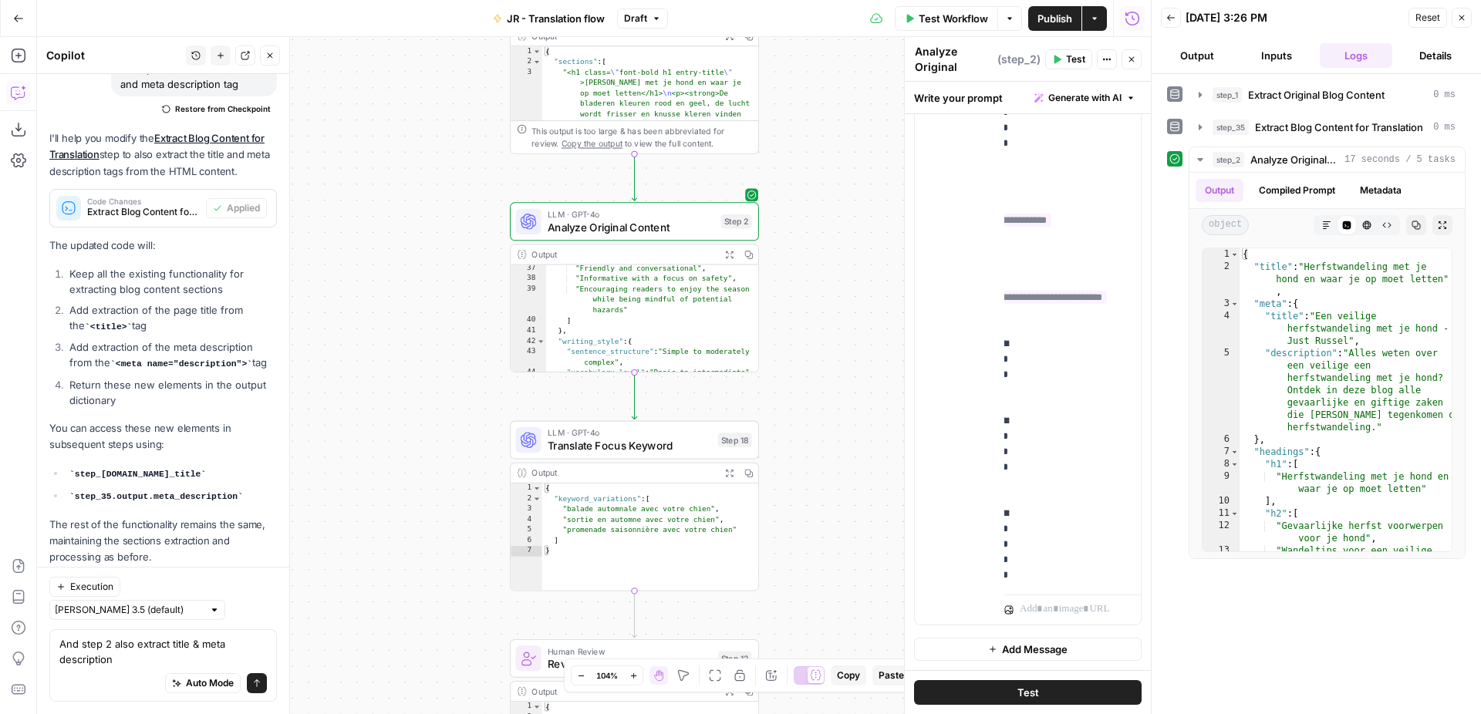
drag, startPoint x: 797, startPoint y: 190, endPoint x: 821, endPoint y: 605, distance: 414.8
click at [826, 609] on div "Workflow Set Inputs Inputs Web Page Scrape Extract Original Blog Content Step 1…" at bounding box center [594, 375] width 1114 height 677
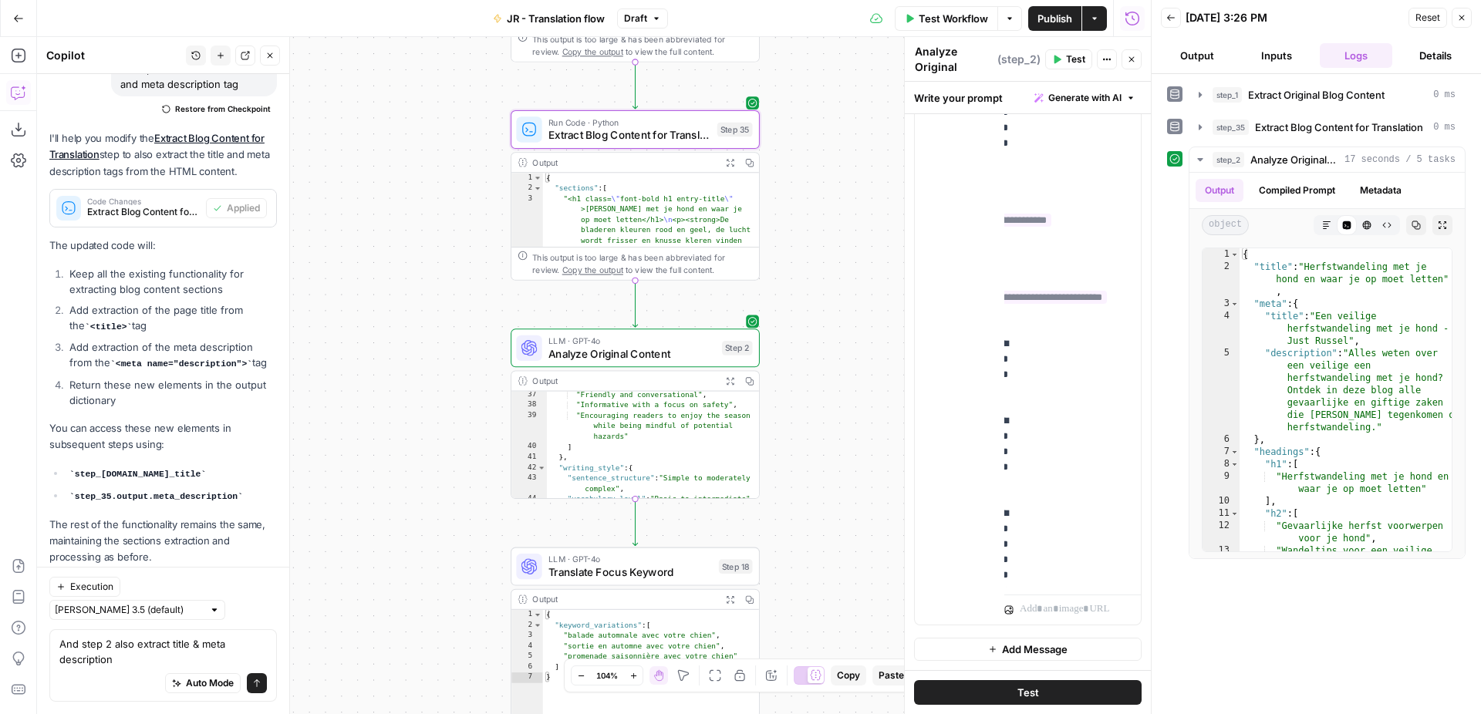
drag, startPoint x: 826, startPoint y: 326, endPoint x: 828, endPoint y: 454, distance: 128.0
click at [828, 454] on div "Workflow Set Inputs Inputs Web Page Scrape Extract Original Blog Content Step 1…" at bounding box center [594, 375] width 1114 height 677
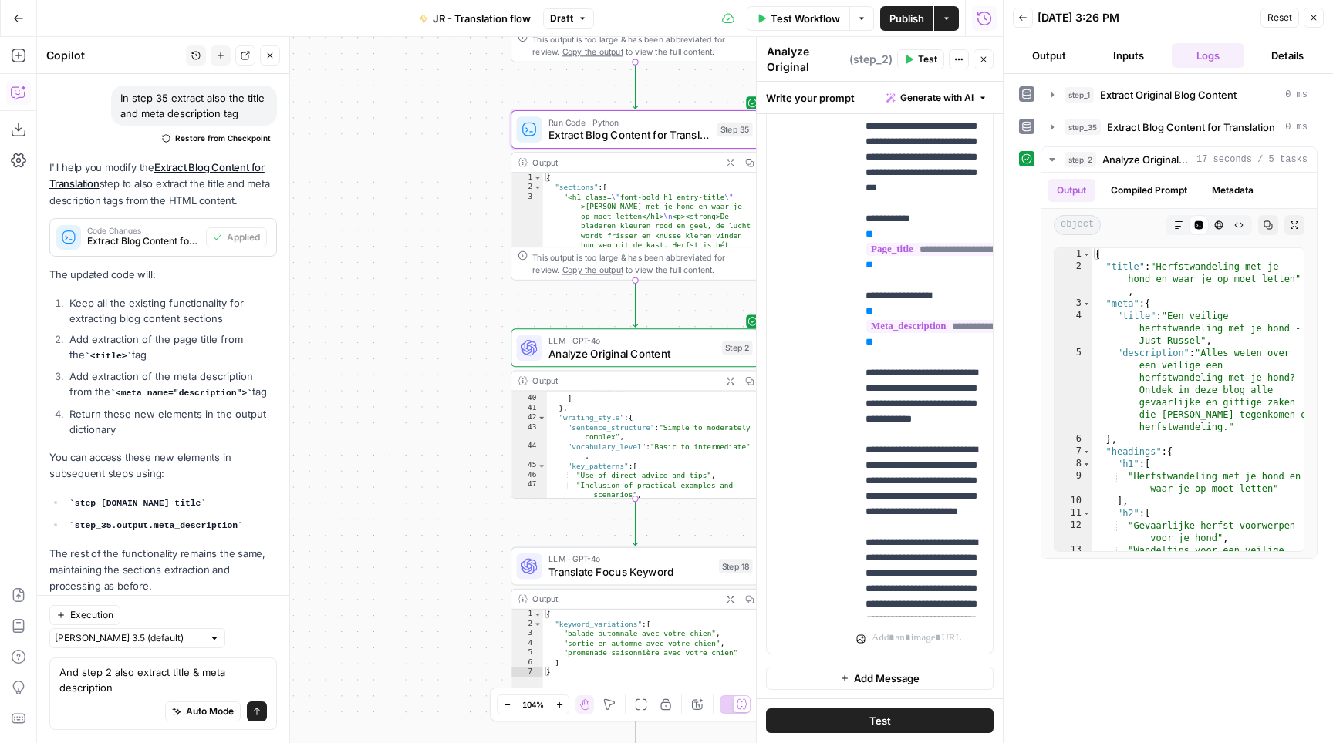
scroll to position [398, 0]
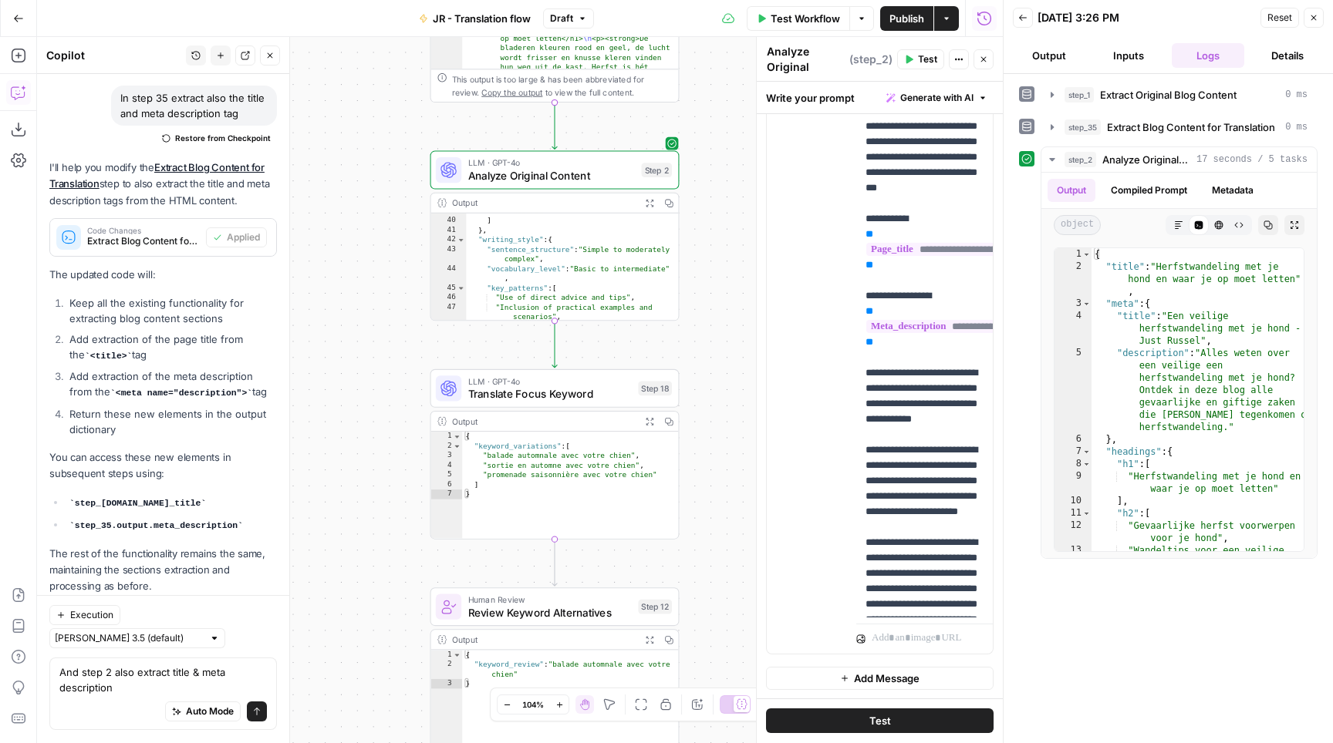
click at [775, 34] on div "Test Workflow Options Publish Actions Run History" at bounding box center [798, 18] width 409 height 36
click at [776, 21] on span "Test Workflow" at bounding box center [804, 18] width 69 height 15
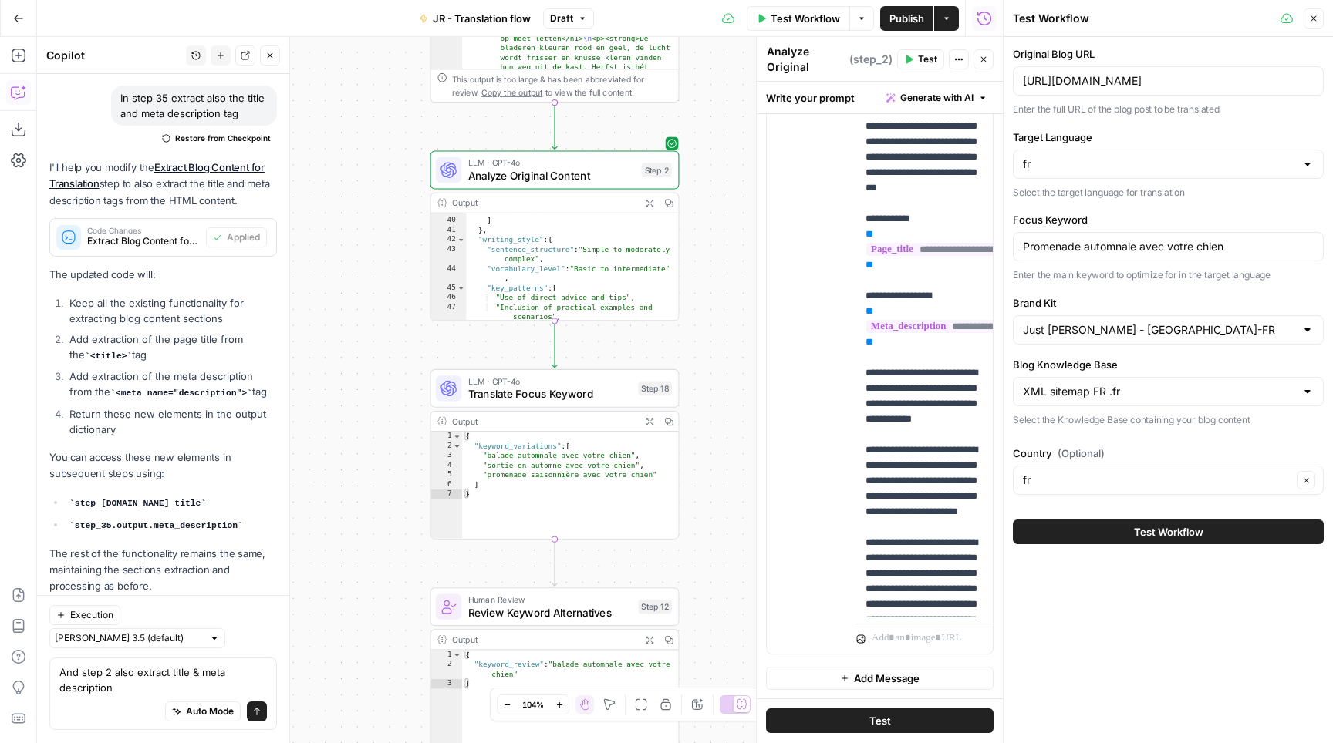
click at [1130, 543] on button "Test Workflow" at bounding box center [1168, 532] width 311 height 25
